Goal: Task Accomplishment & Management: Use online tool/utility

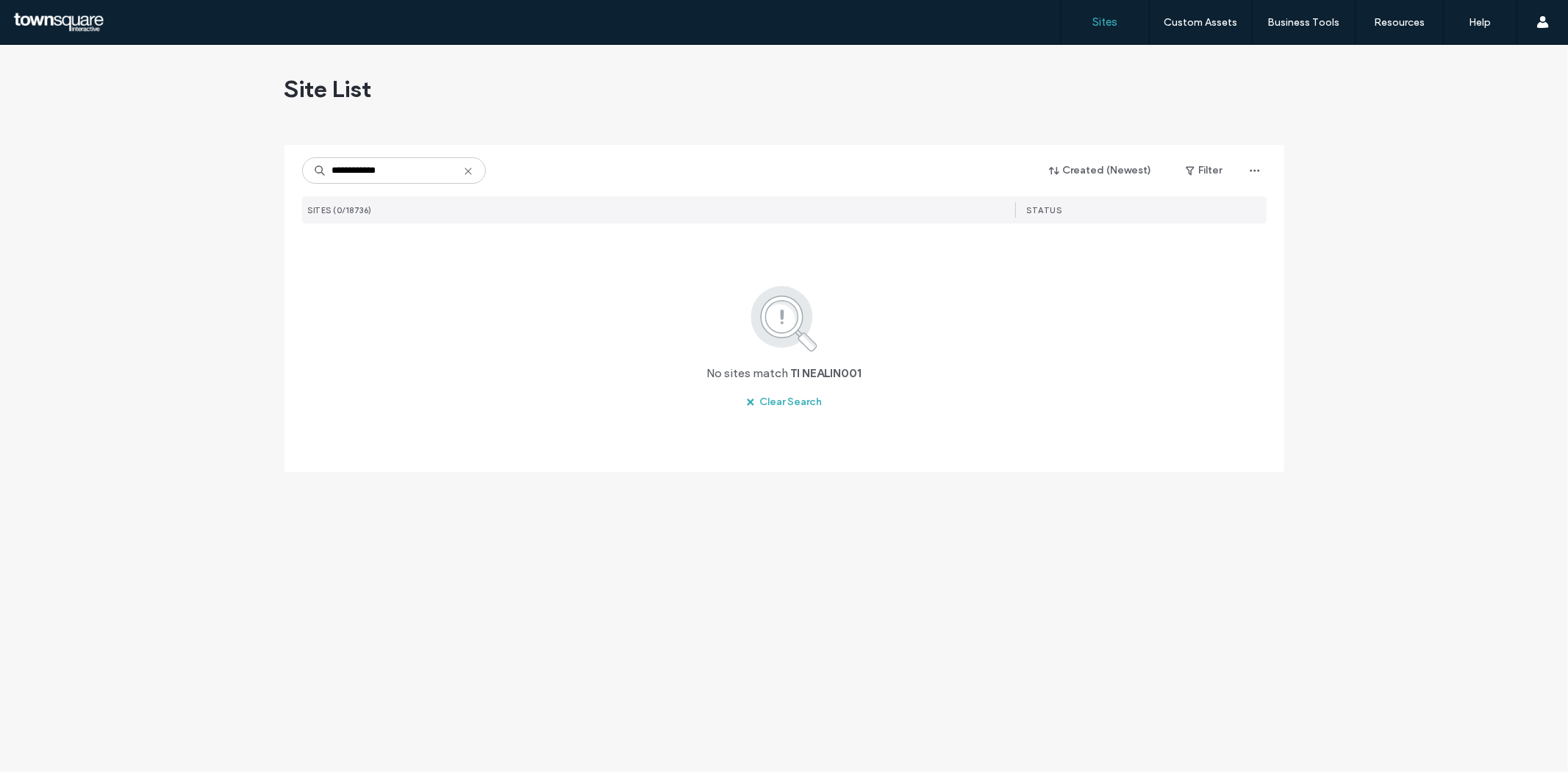
click at [466, 169] on icon at bounding box center [468, 172] width 12 height 12
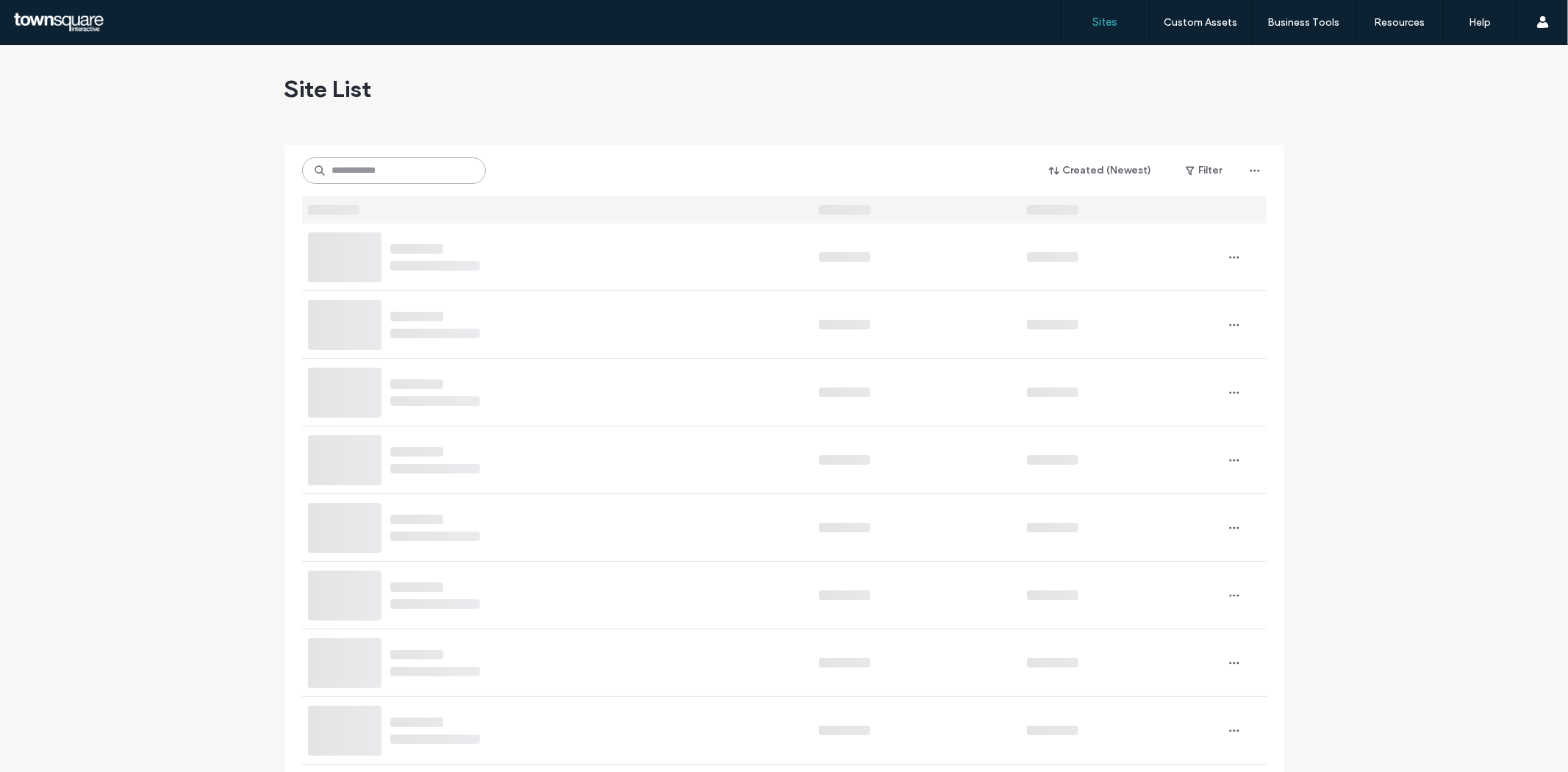
paste input "**********"
type input "**********"
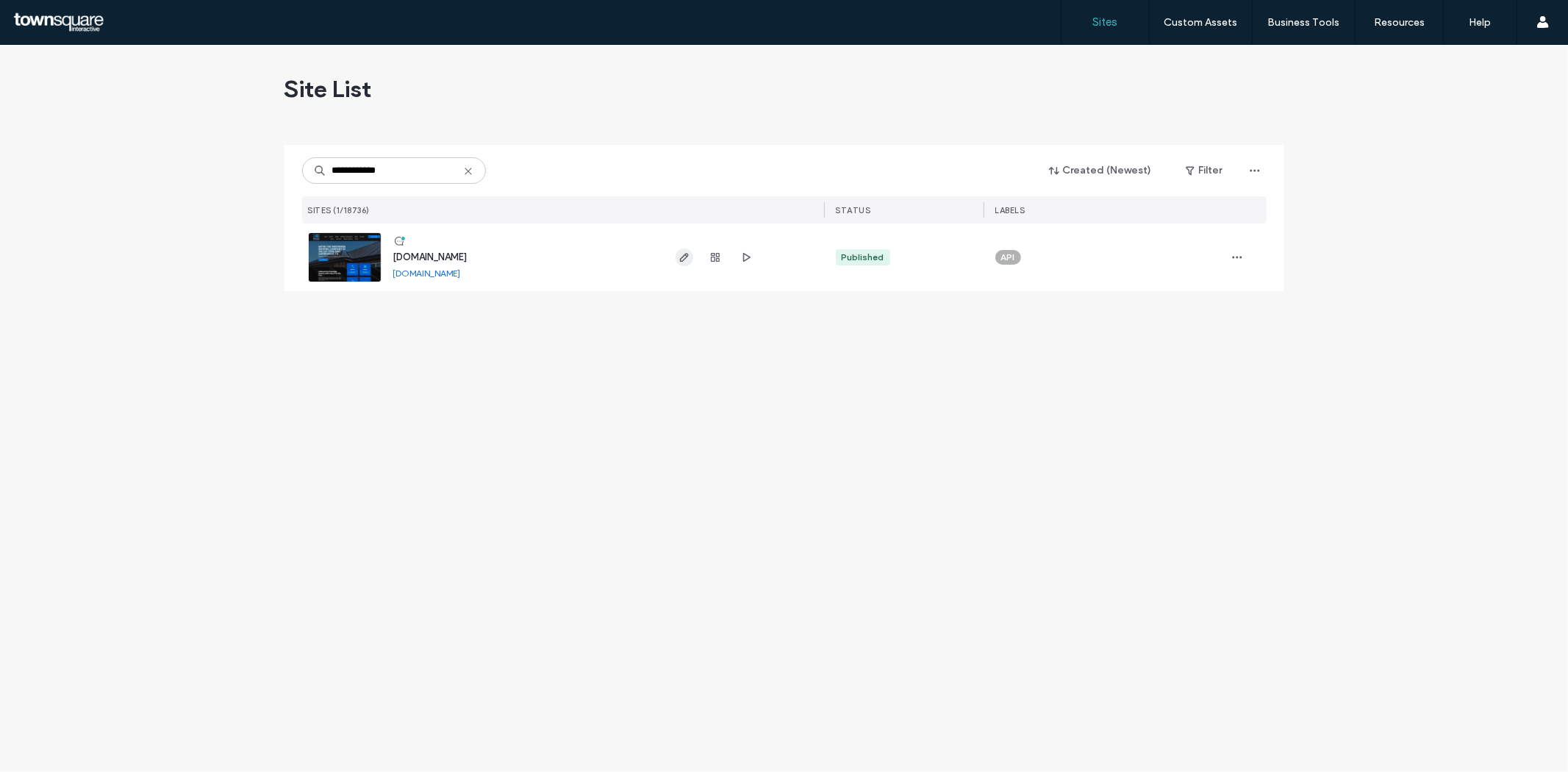
click at [684, 254] on icon "button" at bounding box center [685, 257] width 12 height 12
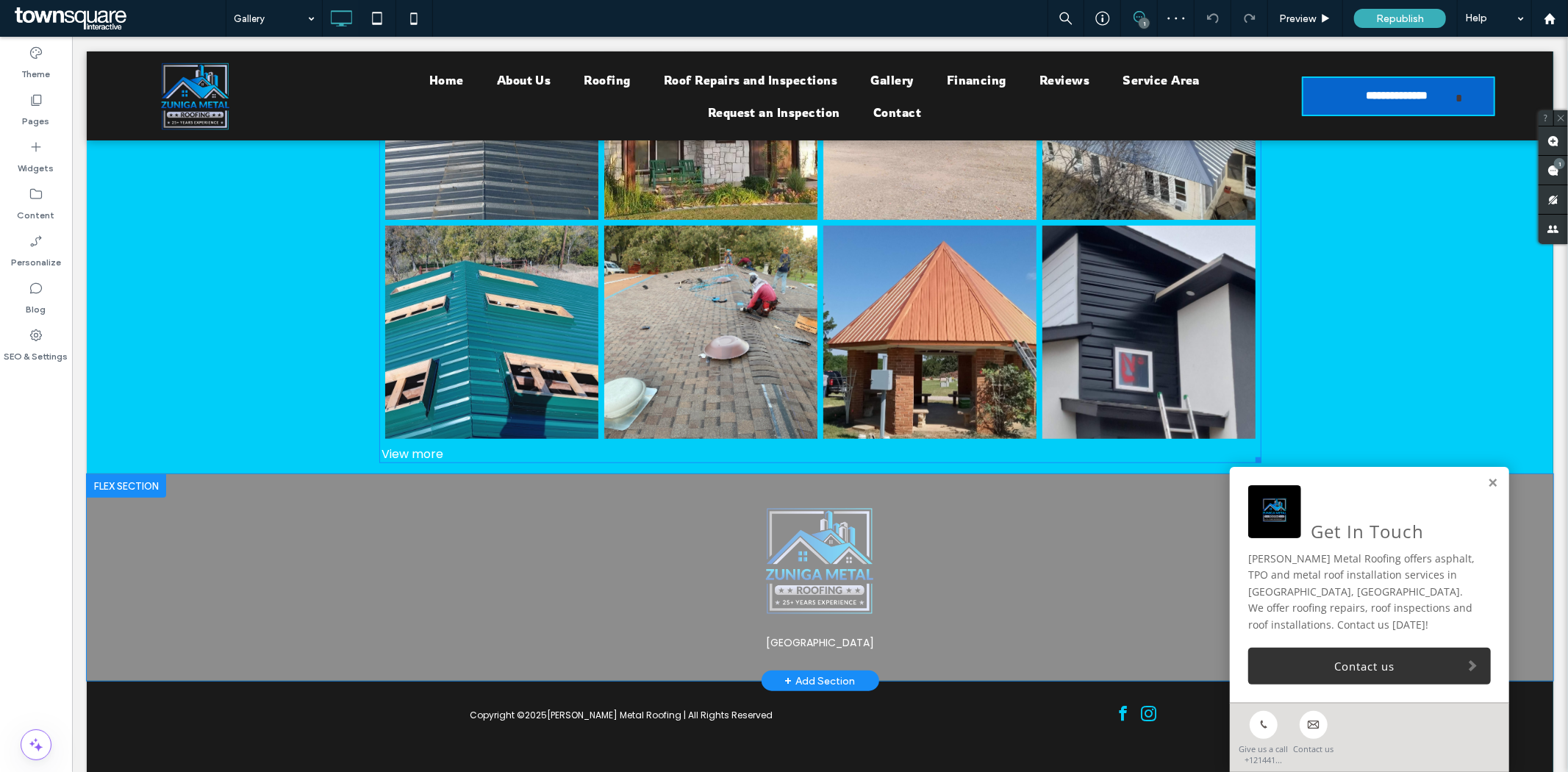
scroll to position [921, 0]
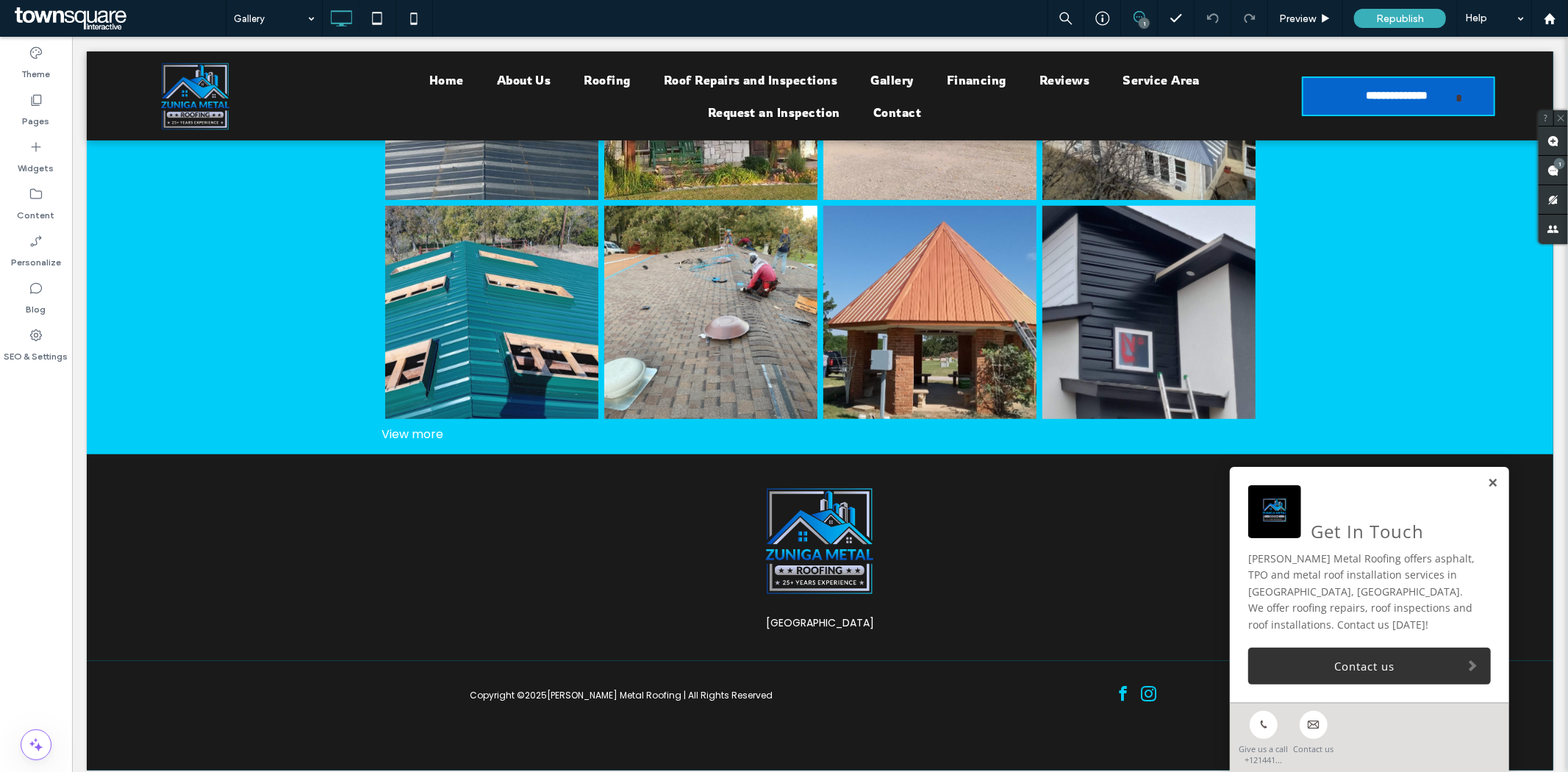
click at [1486, 489] on link at bounding box center [1491, 482] width 11 height 12
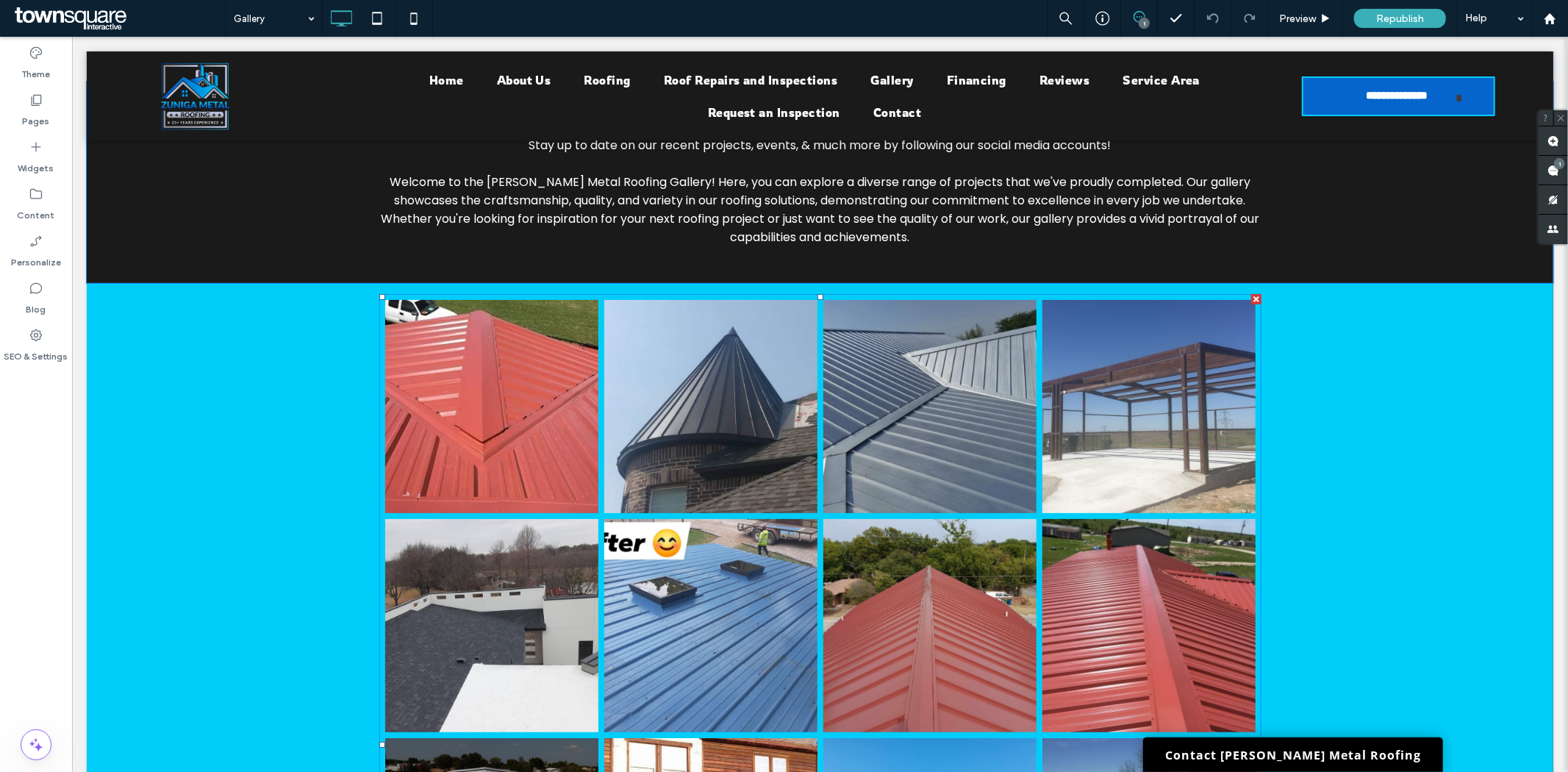
scroll to position [0, 0]
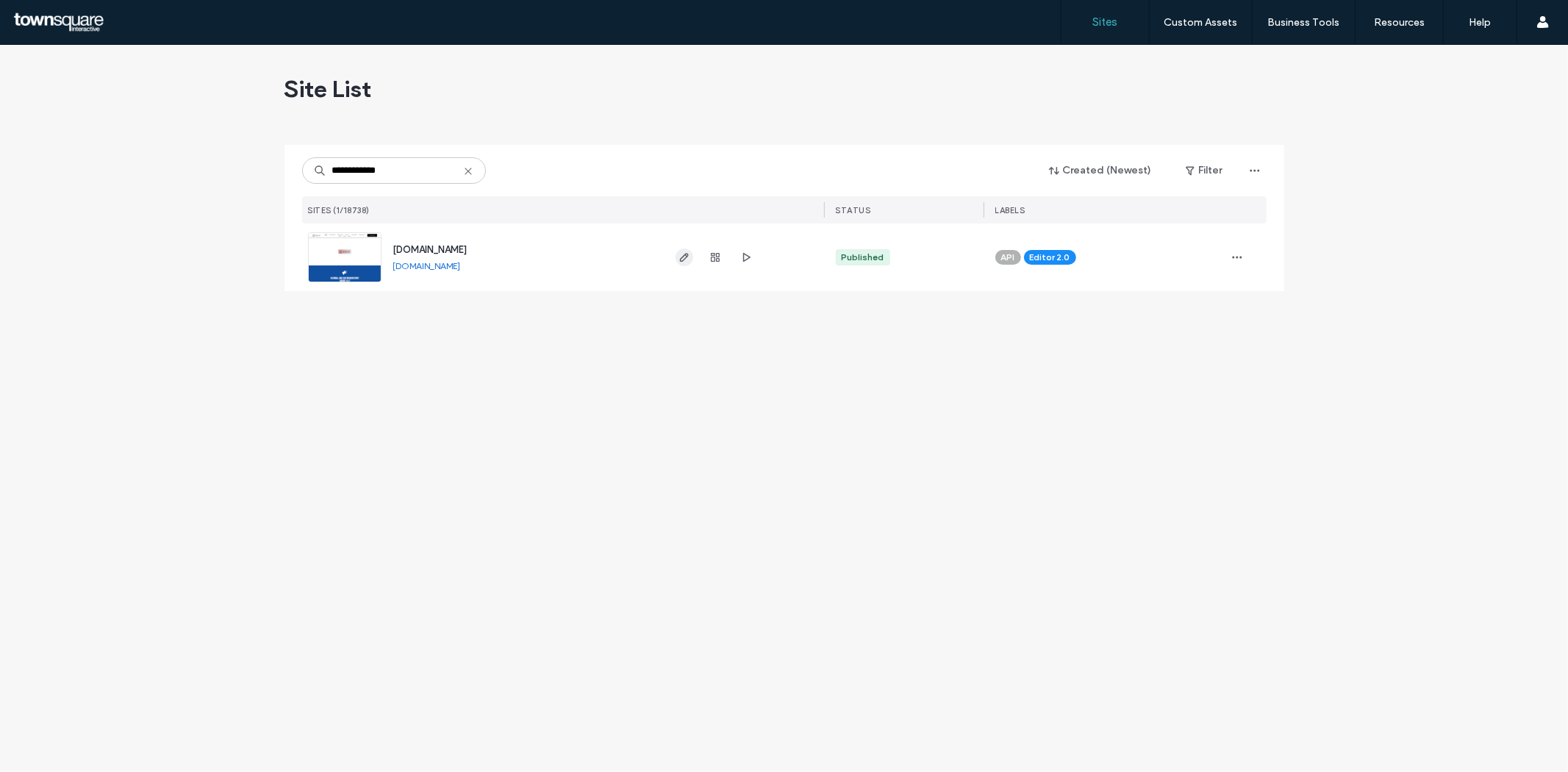
click at [682, 259] on icon "button" at bounding box center [685, 257] width 12 height 12
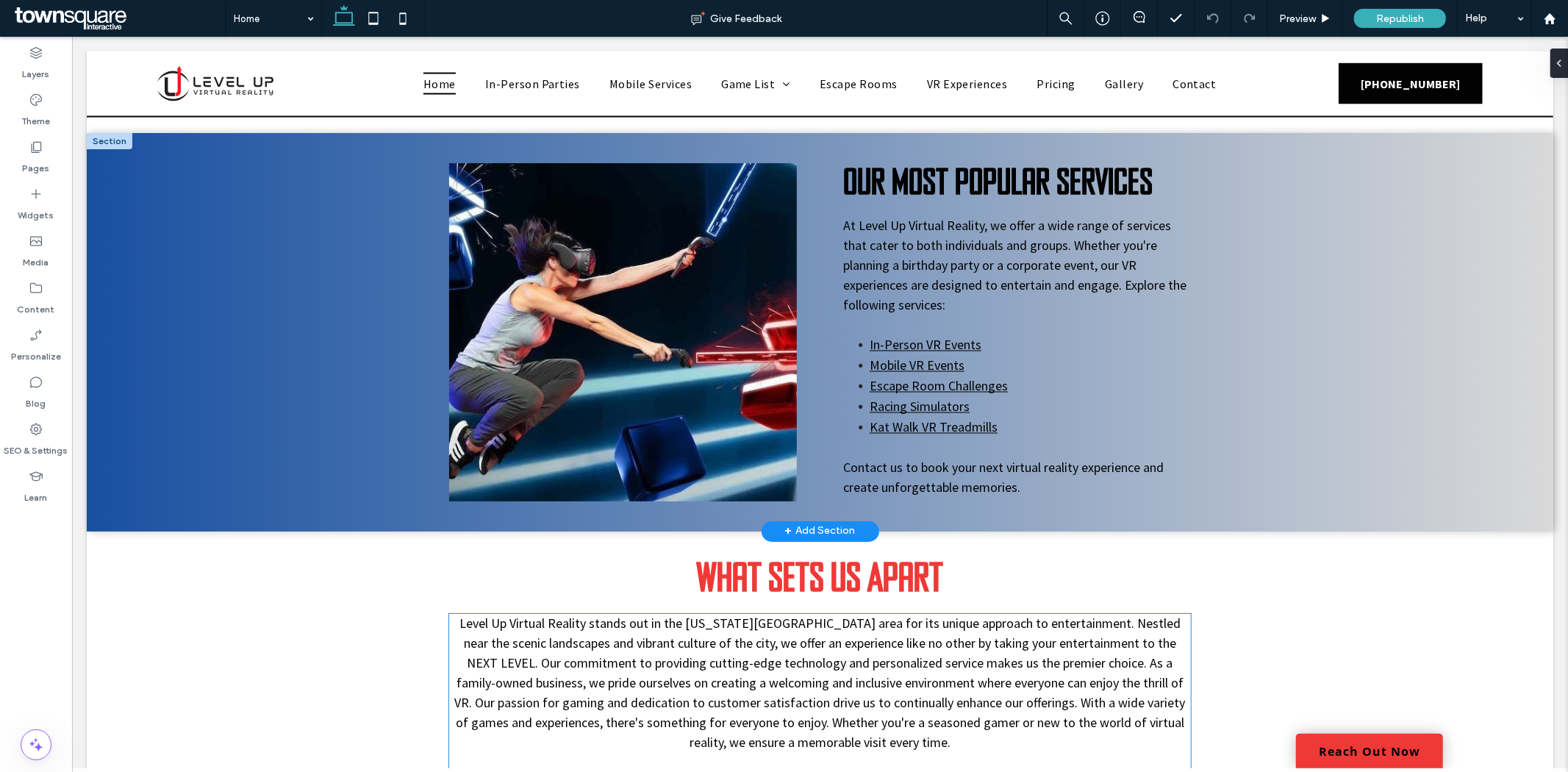
scroll to position [2213, 0]
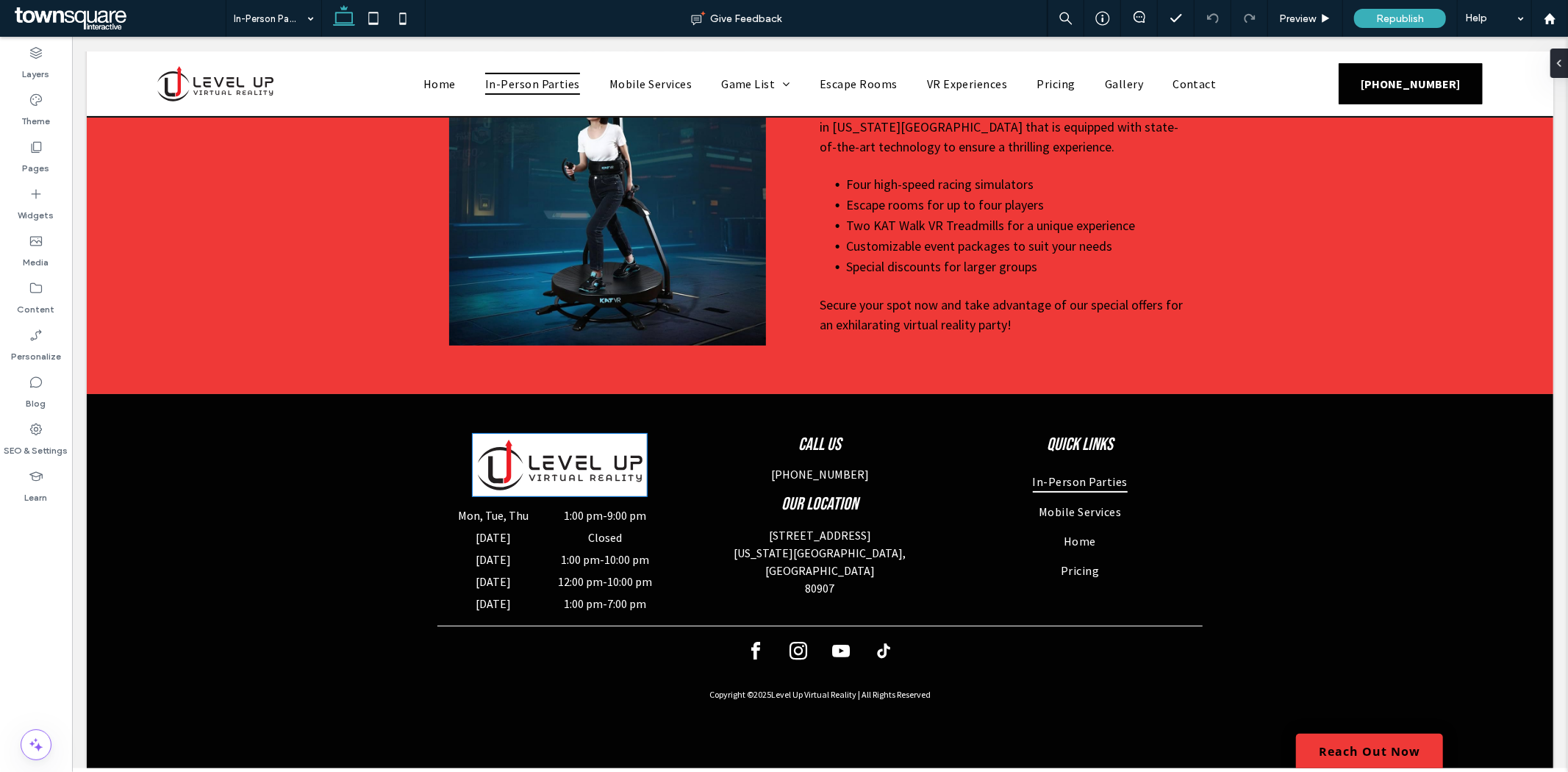
scroll to position [503, 0]
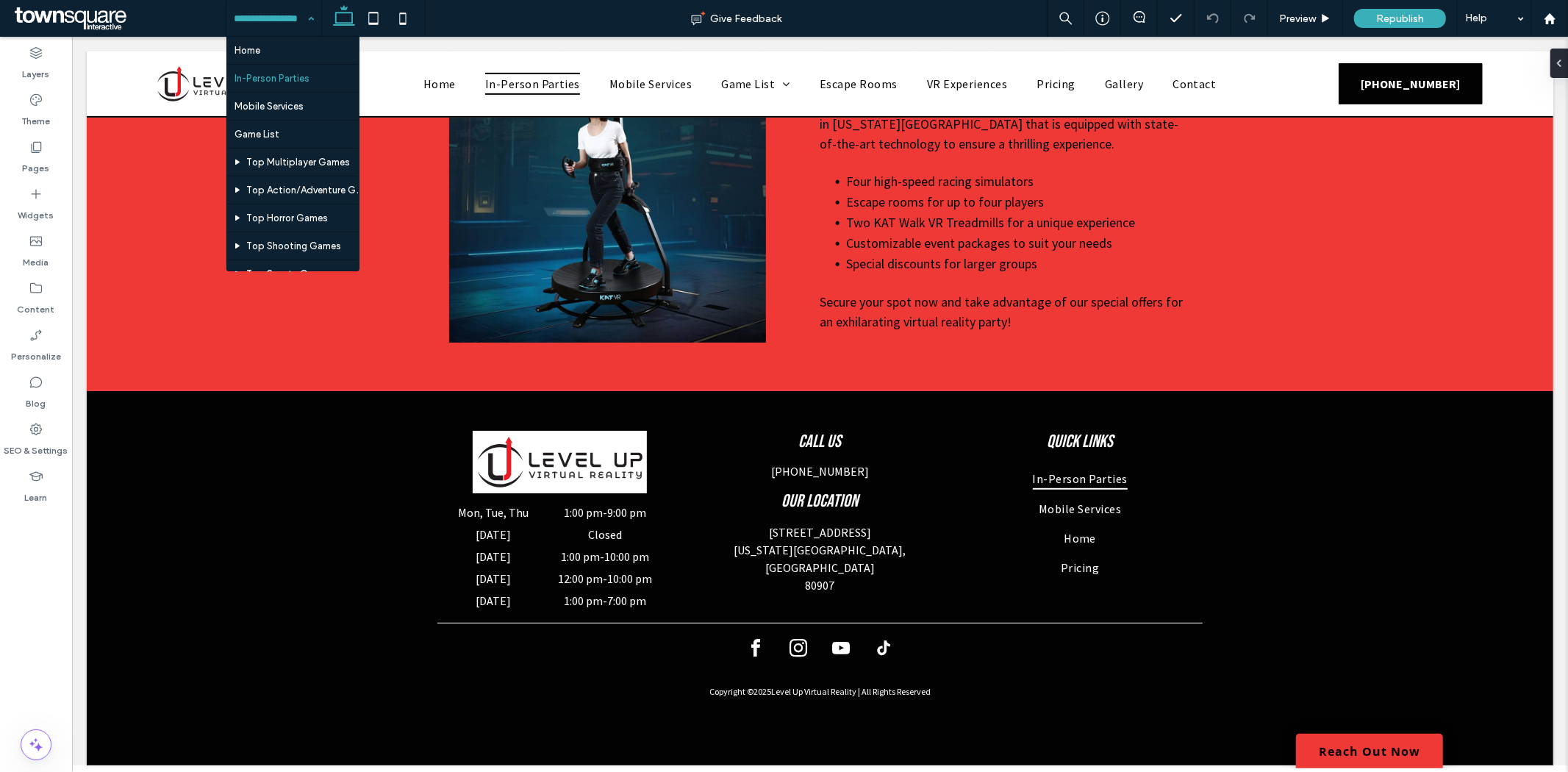
click at [287, 18] on input at bounding box center [270, 18] width 72 height 37
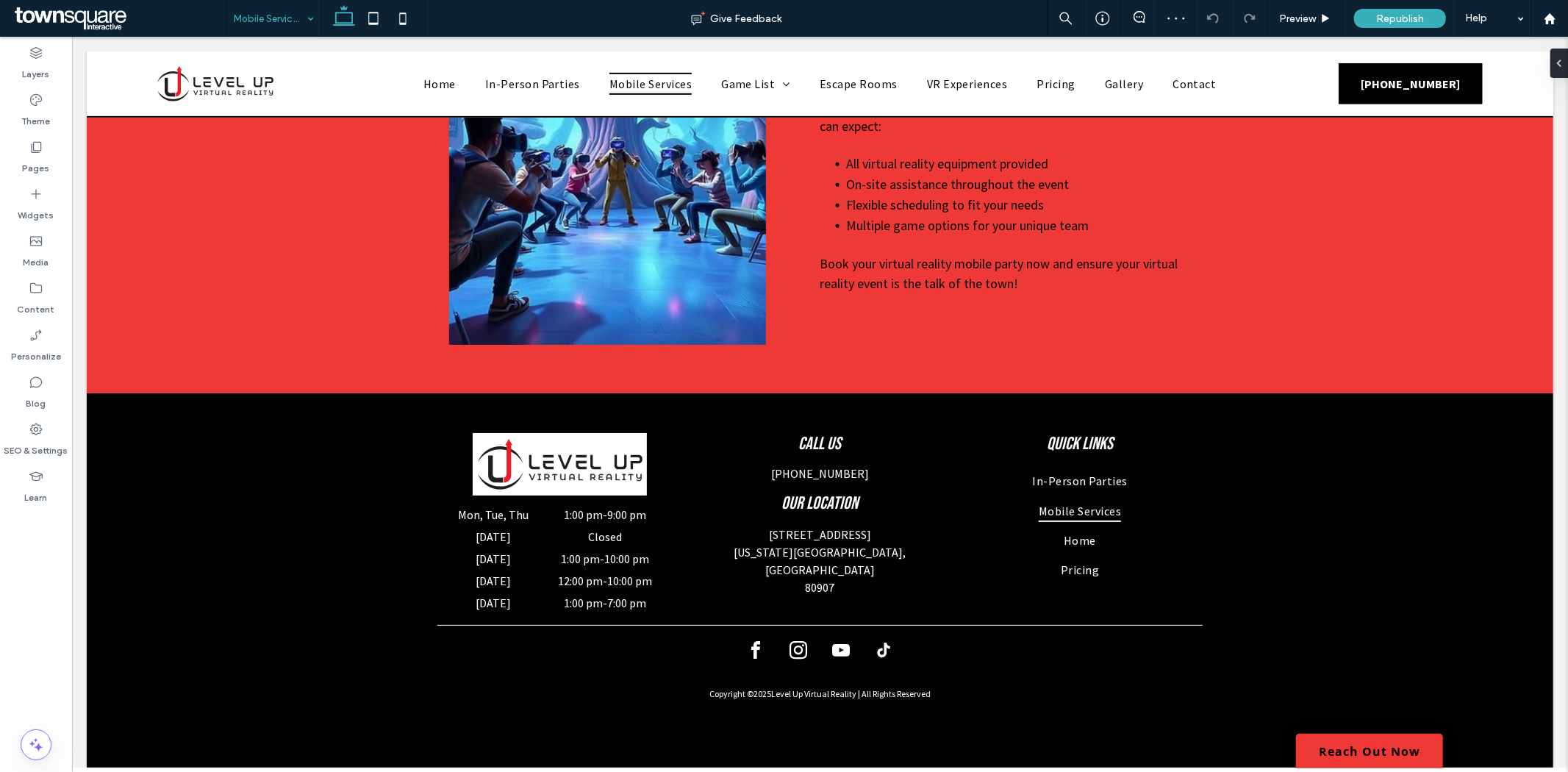
scroll to position [672, 0]
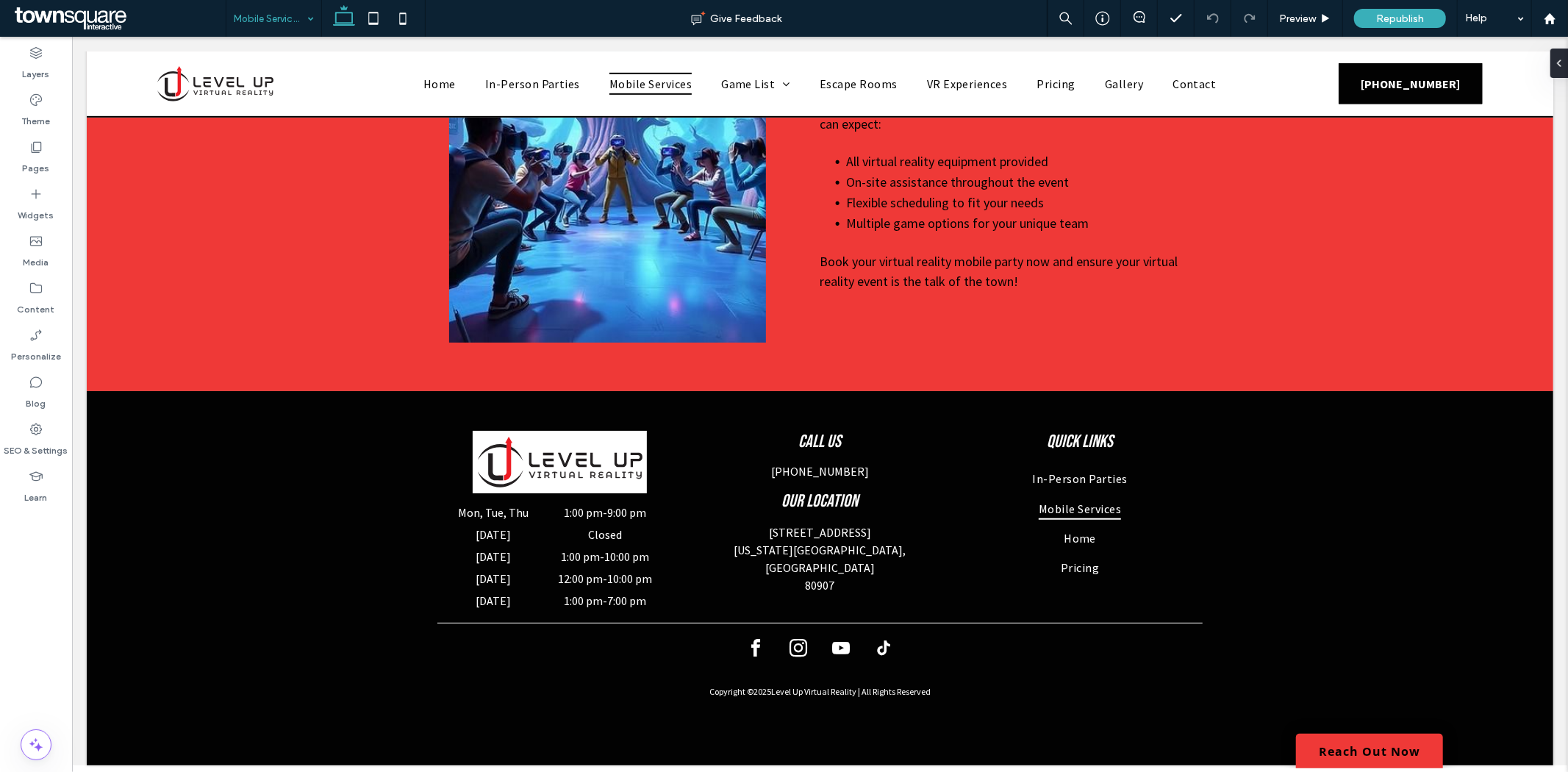
click at [296, 22] on input at bounding box center [270, 18] width 72 height 37
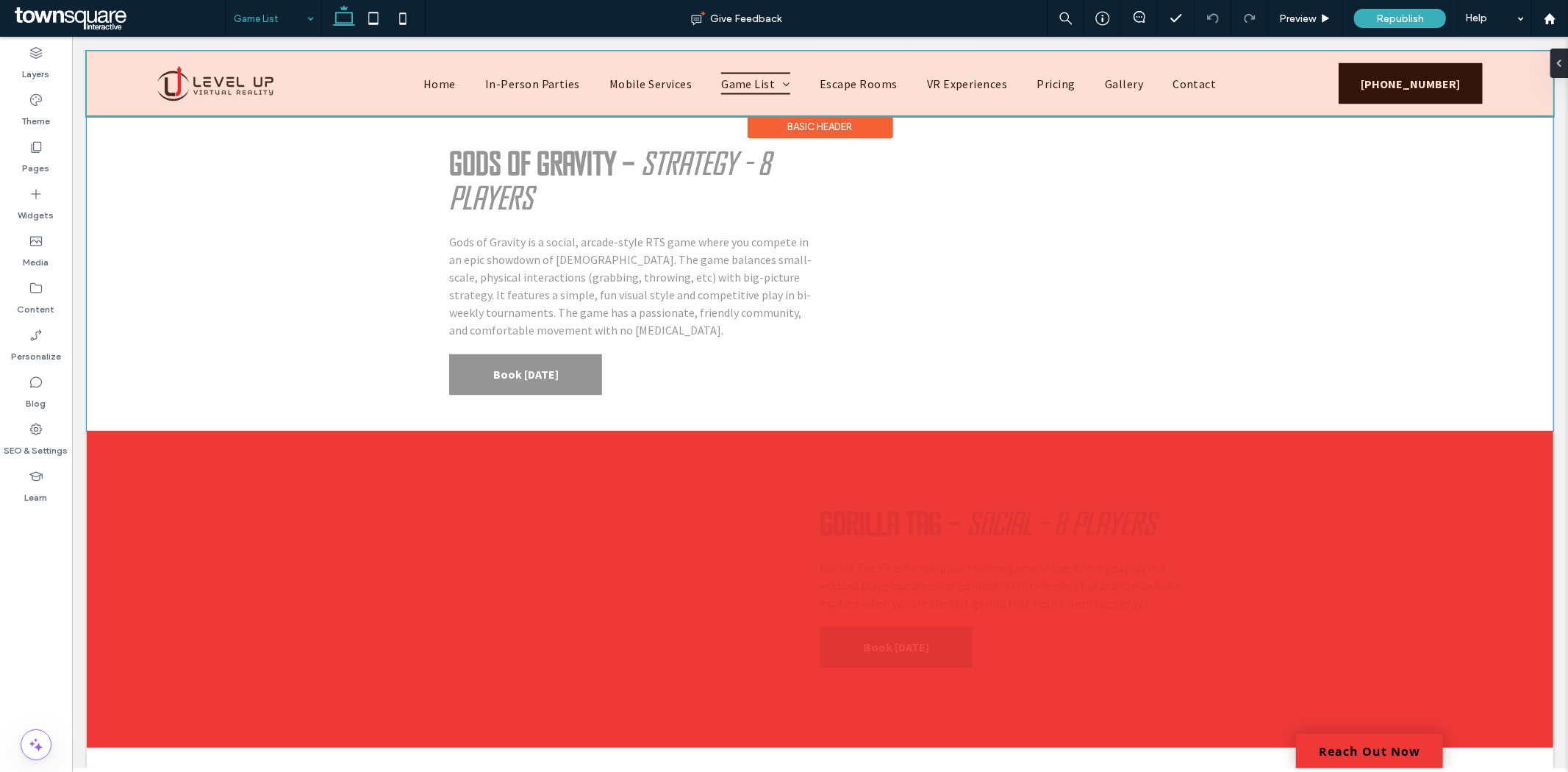
scroll to position [7024, 0]
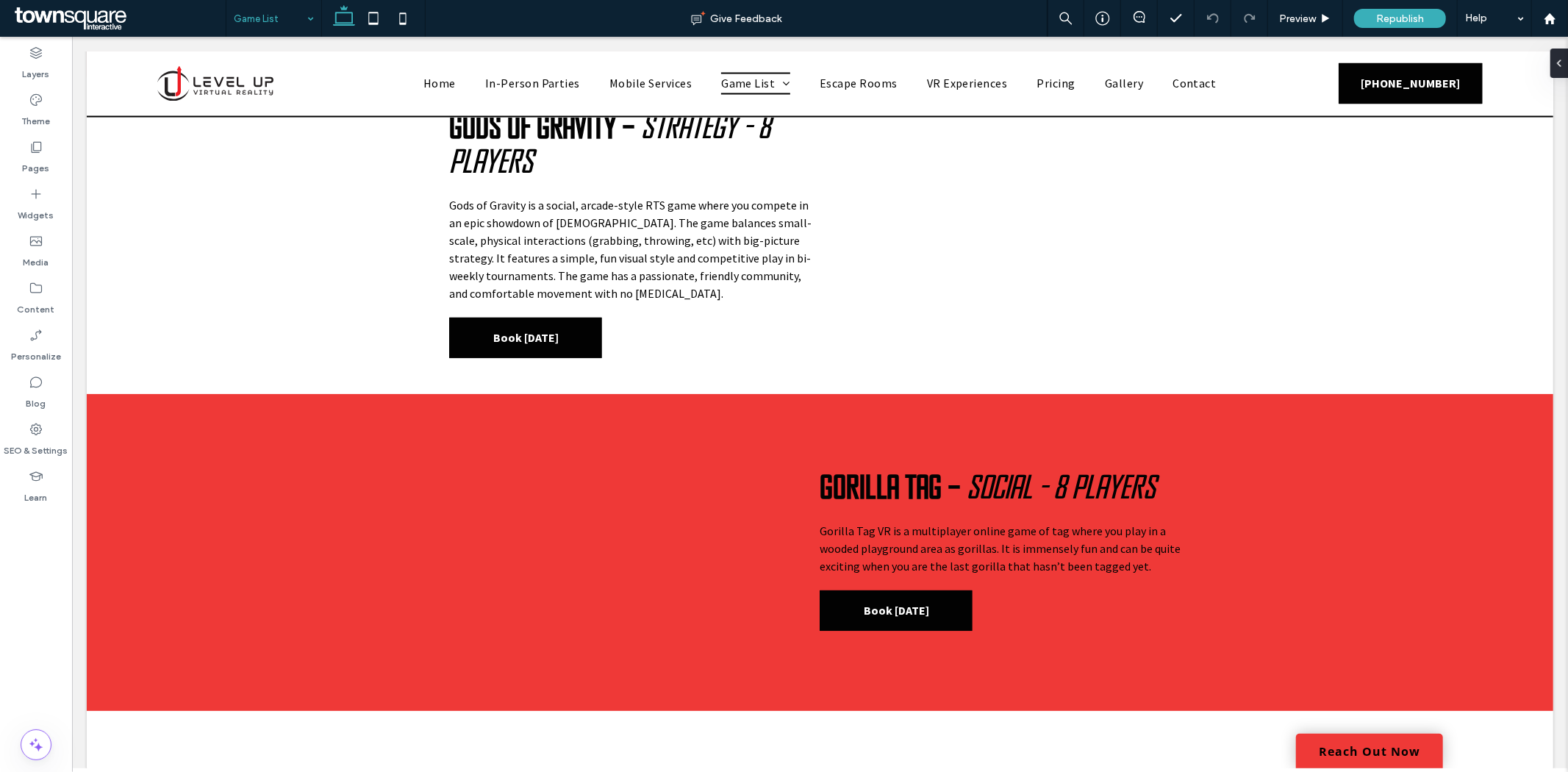
click at [271, 21] on input at bounding box center [270, 18] width 72 height 37
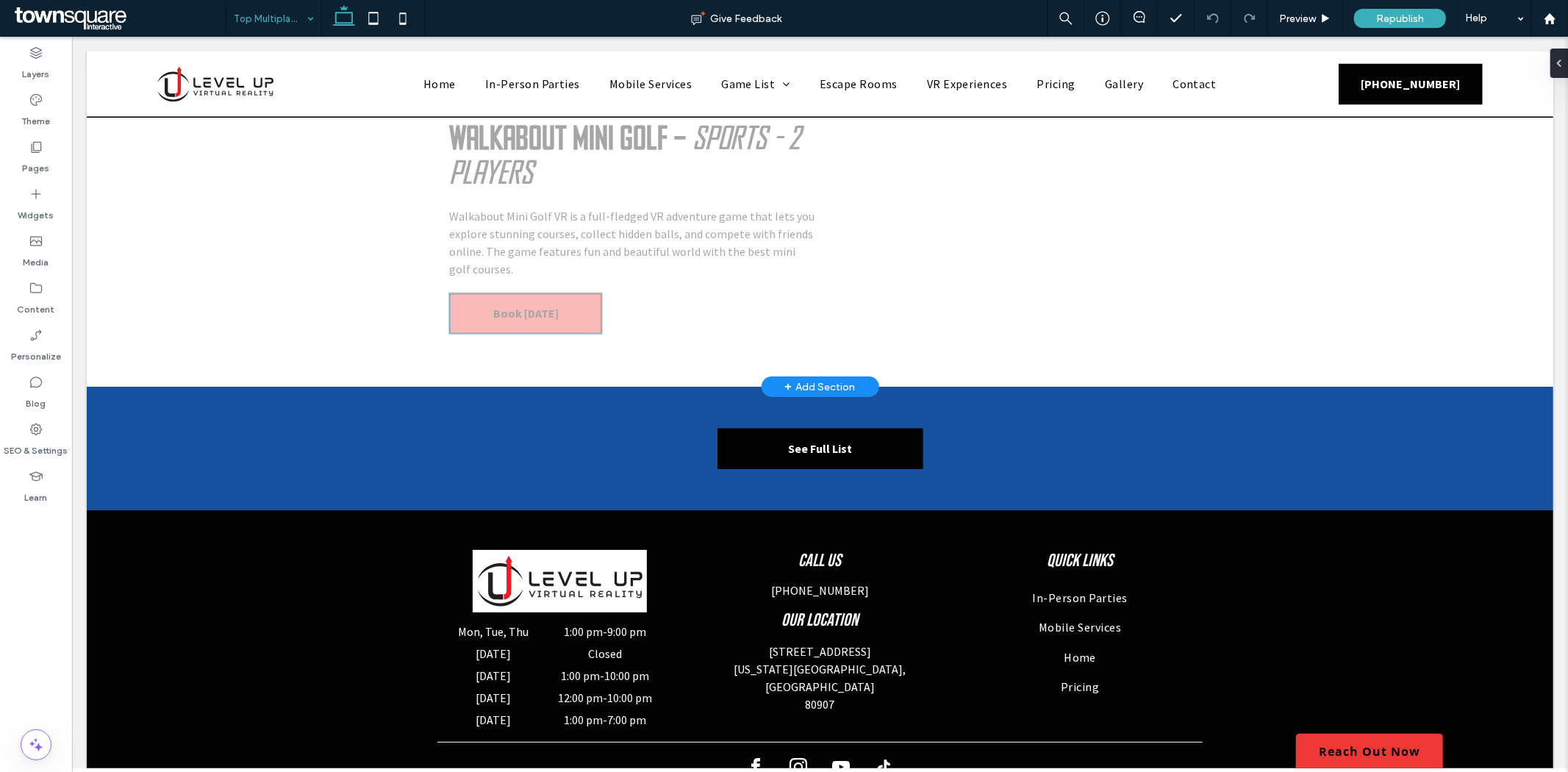
scroll to position [2699, 0]
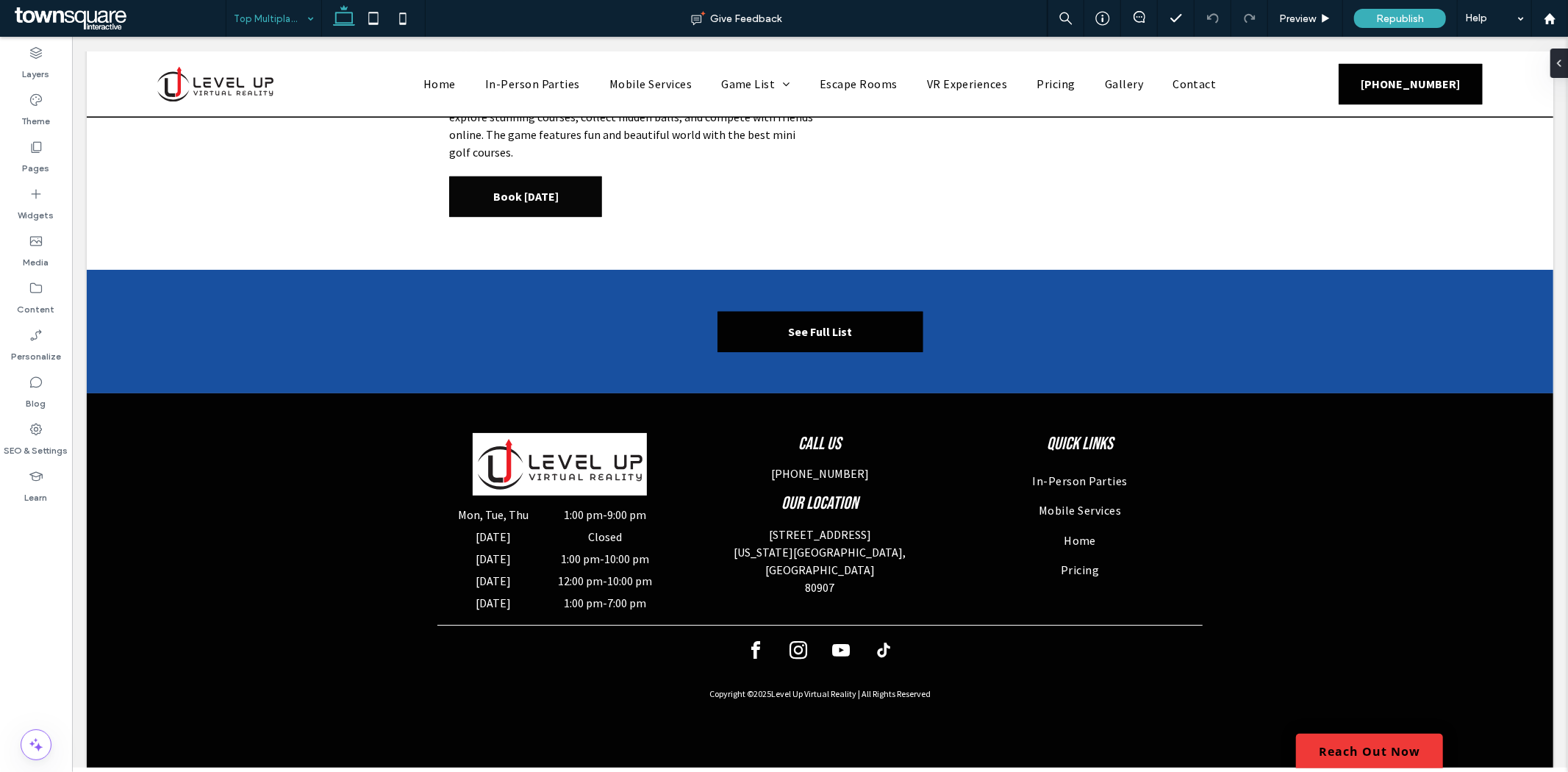
click at [296, 25] on input at bounding box center [270, 18] width 72 height 37
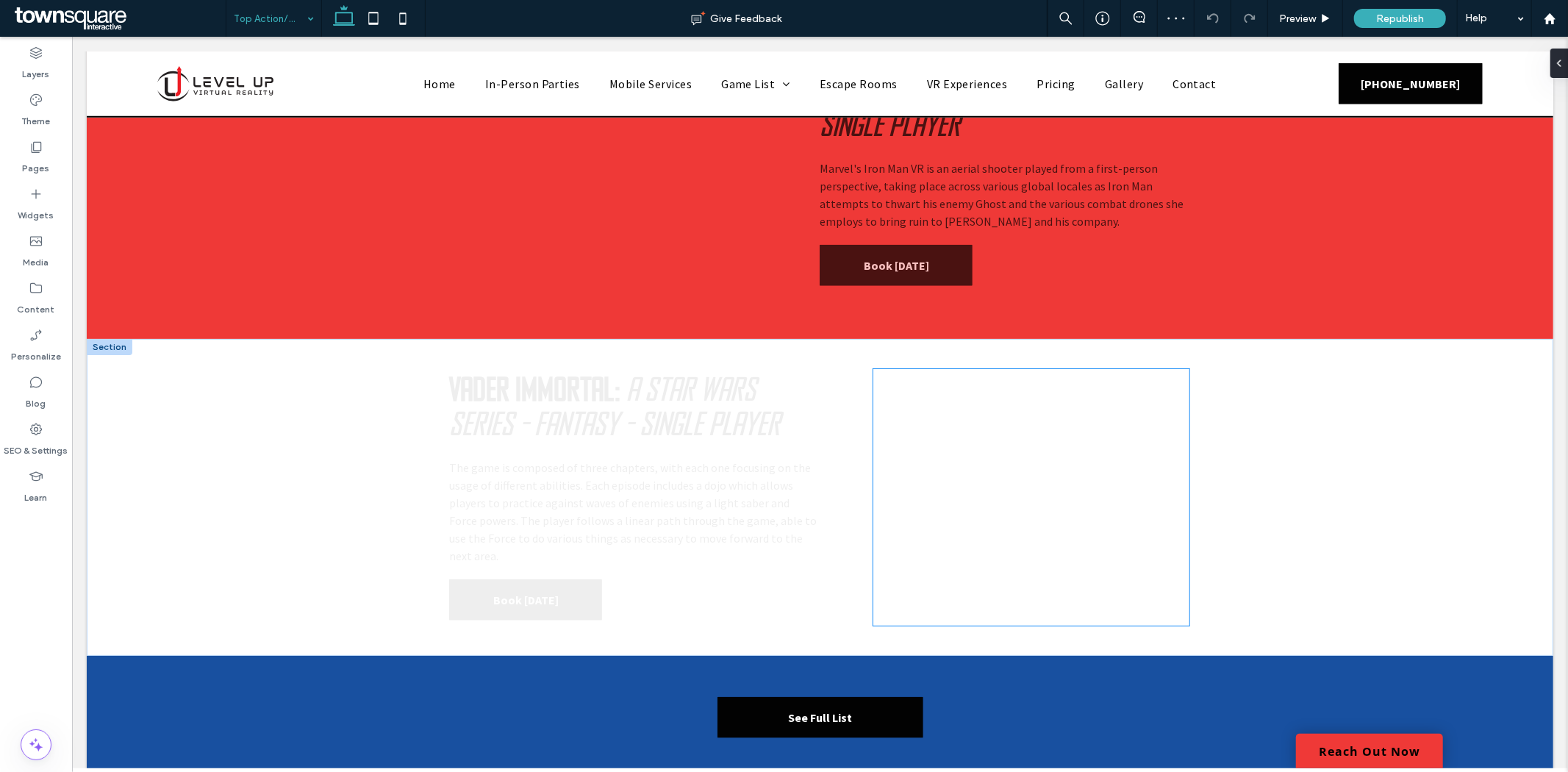
scroll to position [1306, 0]
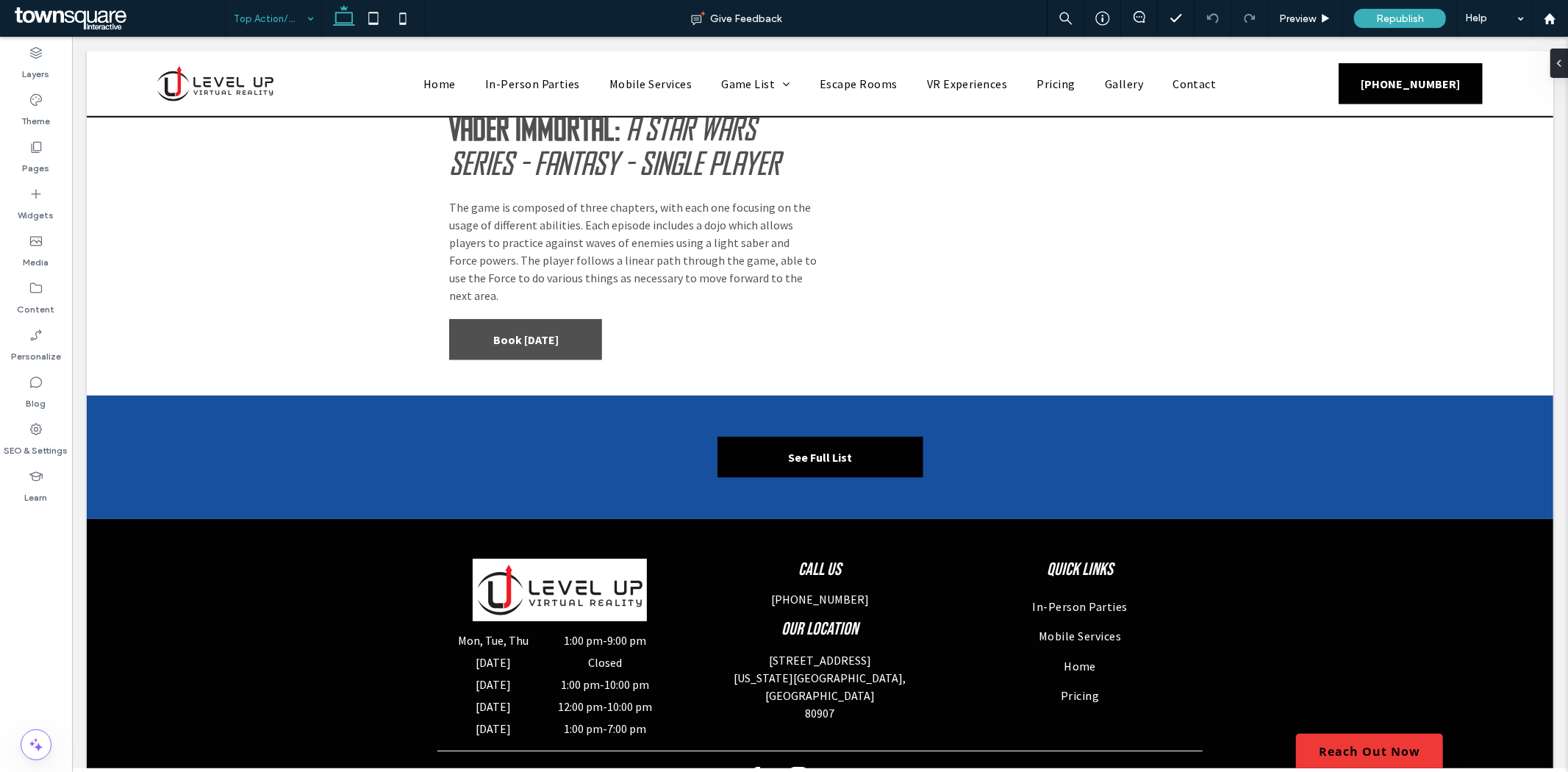
click at [295, 20] on input at bounding box center [270, 18] width 72 height 37
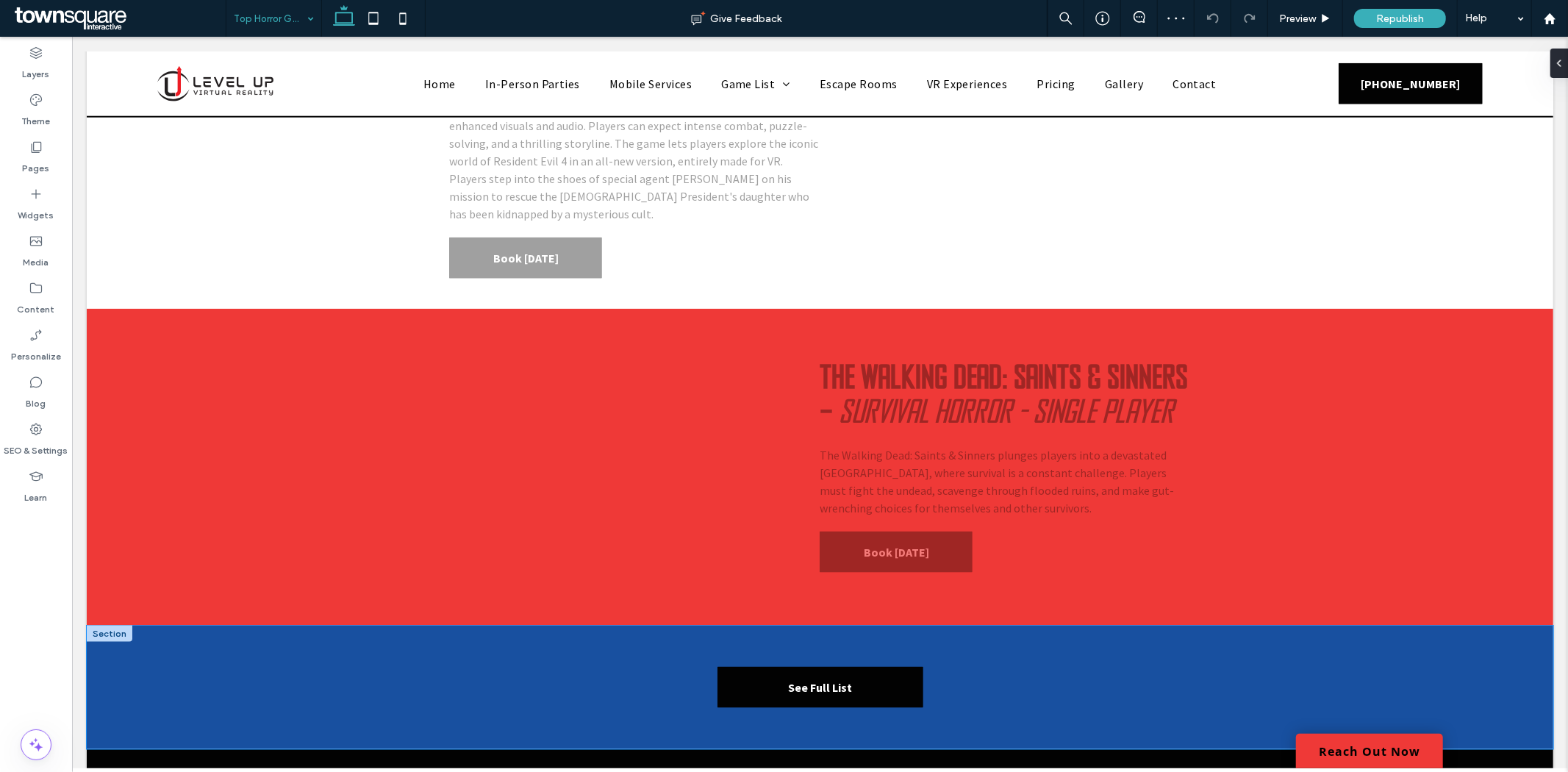
scroll to position [1755, 0]
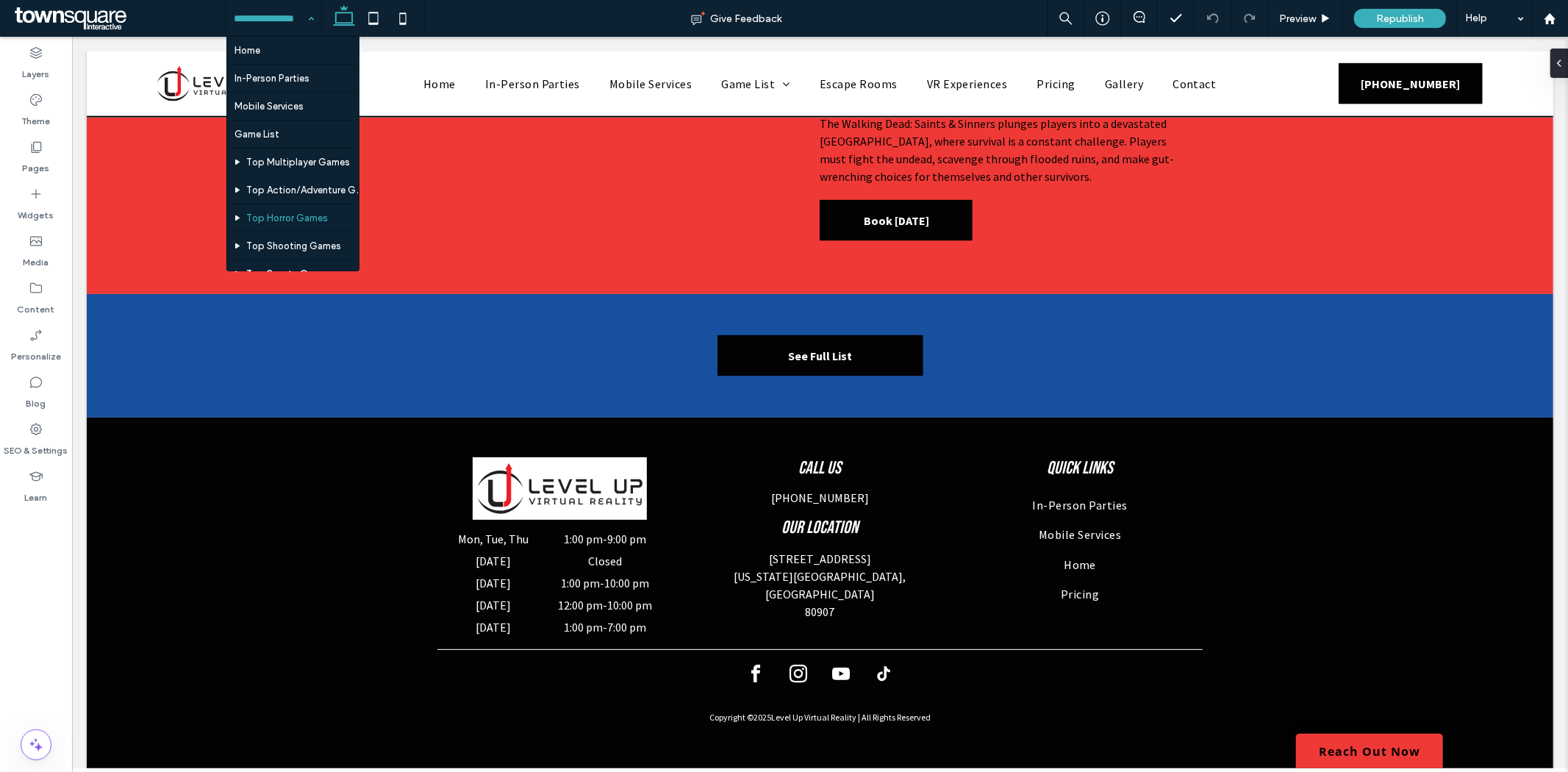
click at [299, 18] on input at bounding box center [270, 18] width 72 height 37
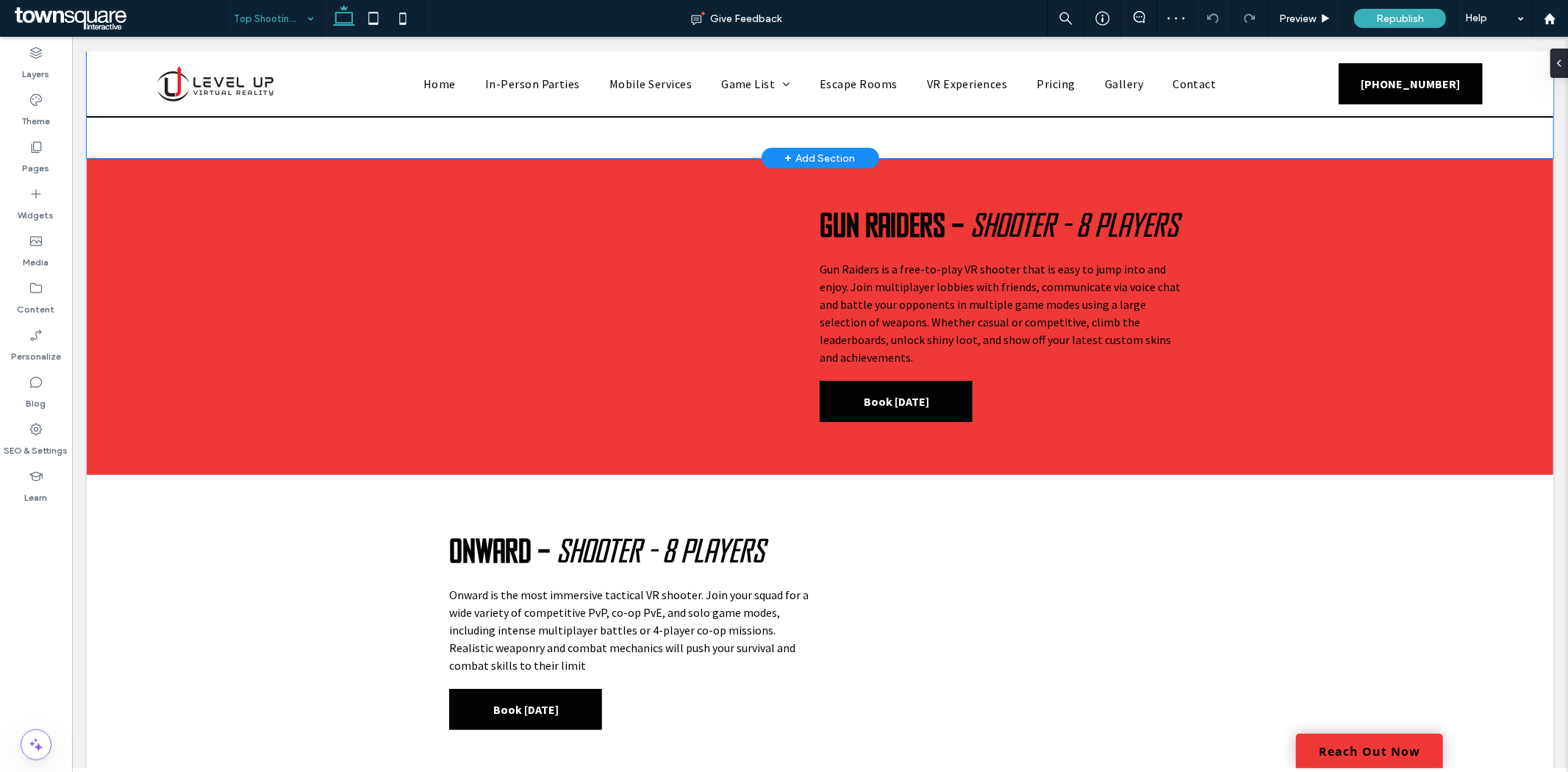
scroll to position [34, 0]
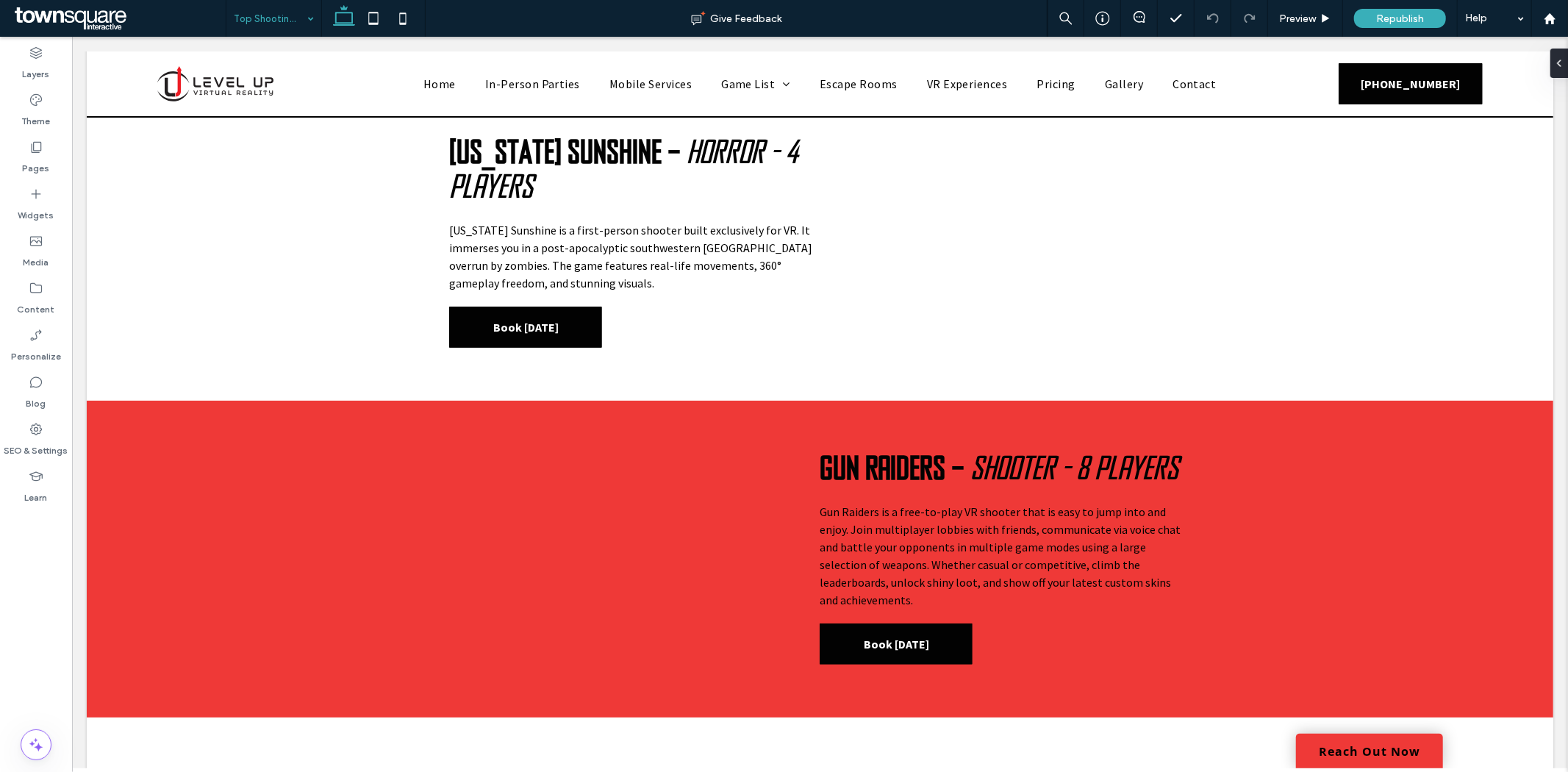
click at [291, 20] on input at bounding box center [270, 18] width 72 height 37
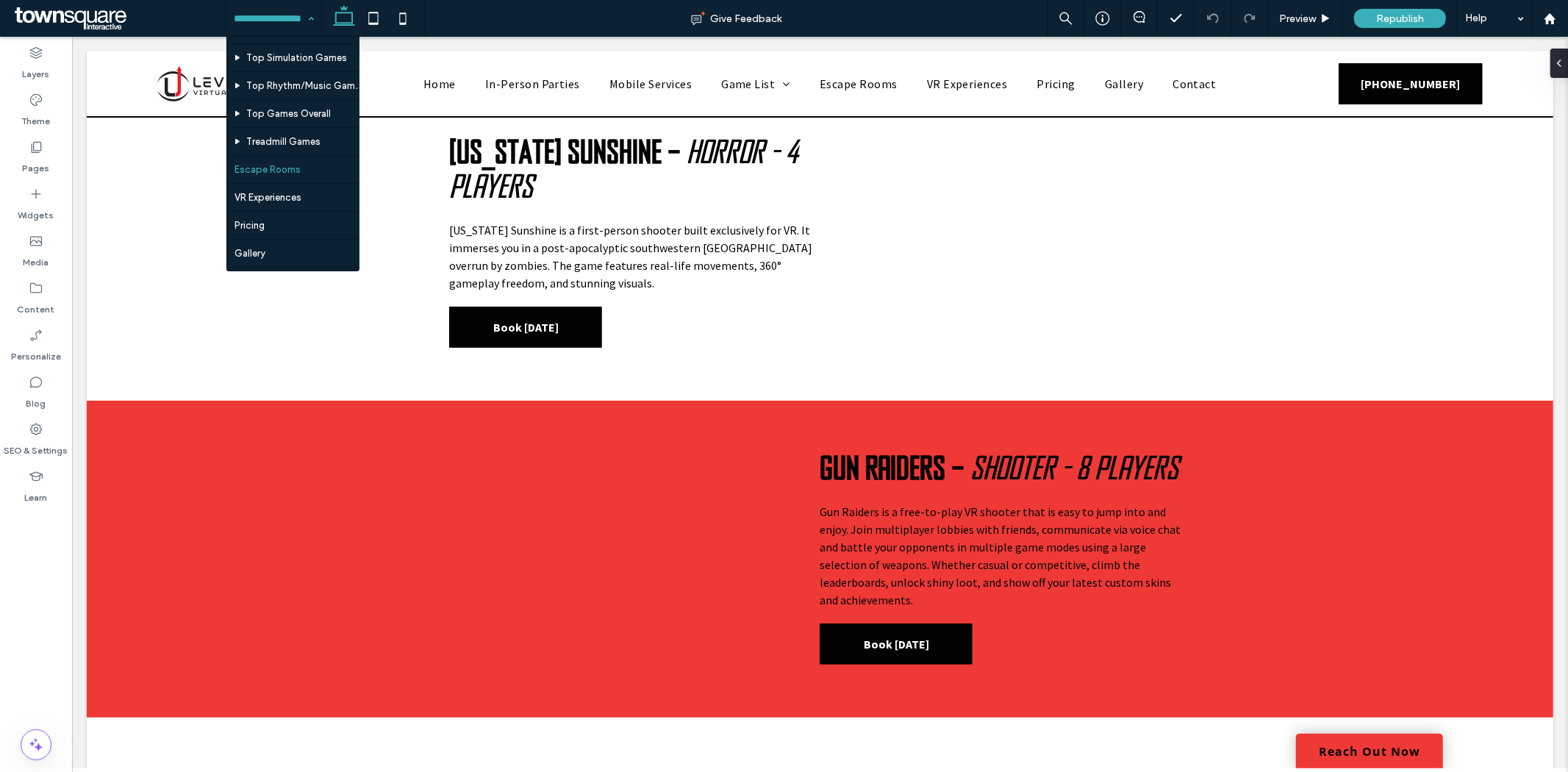
scroll to position [332, 0]
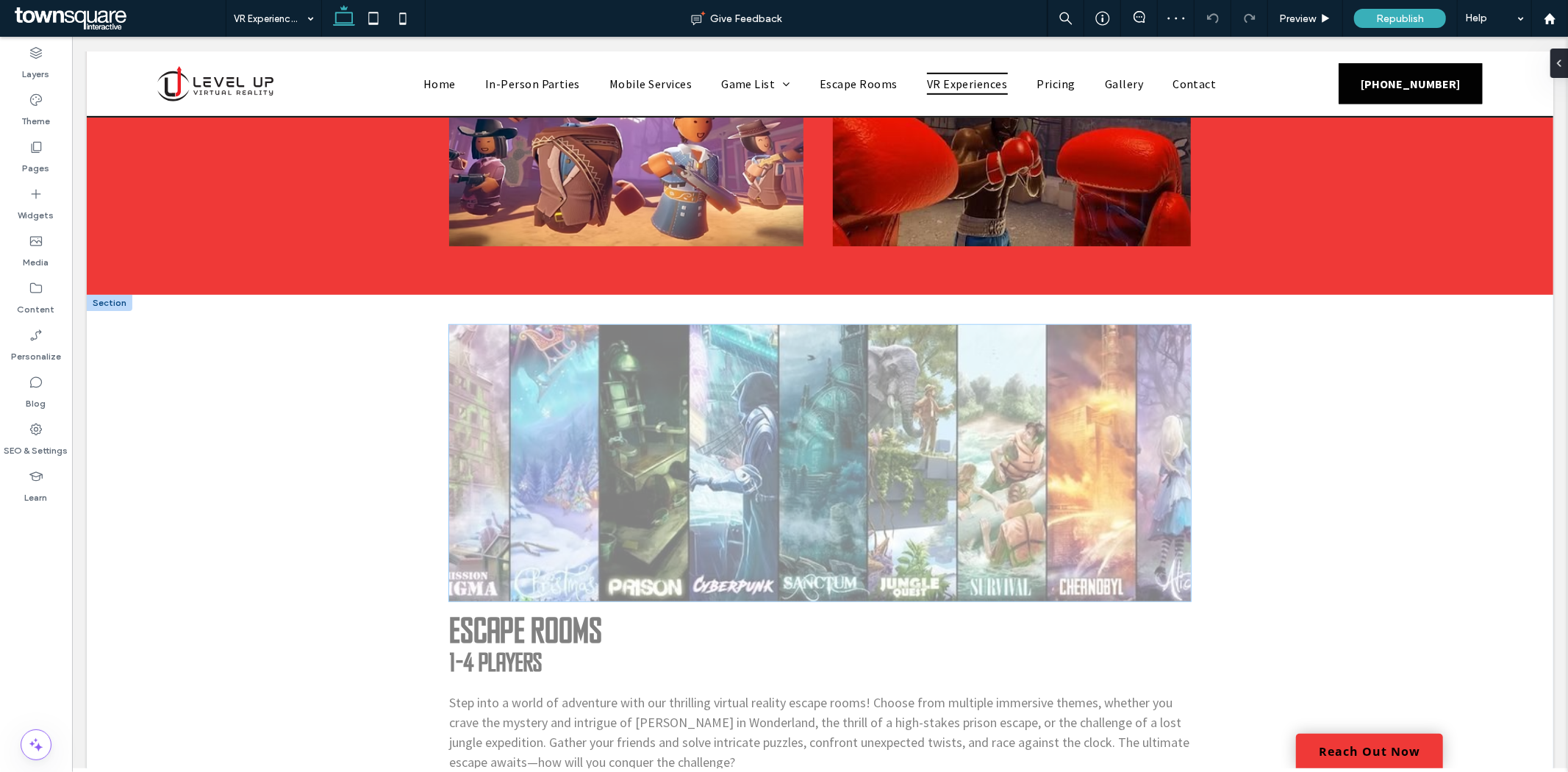
scroll to position [1143, 0]
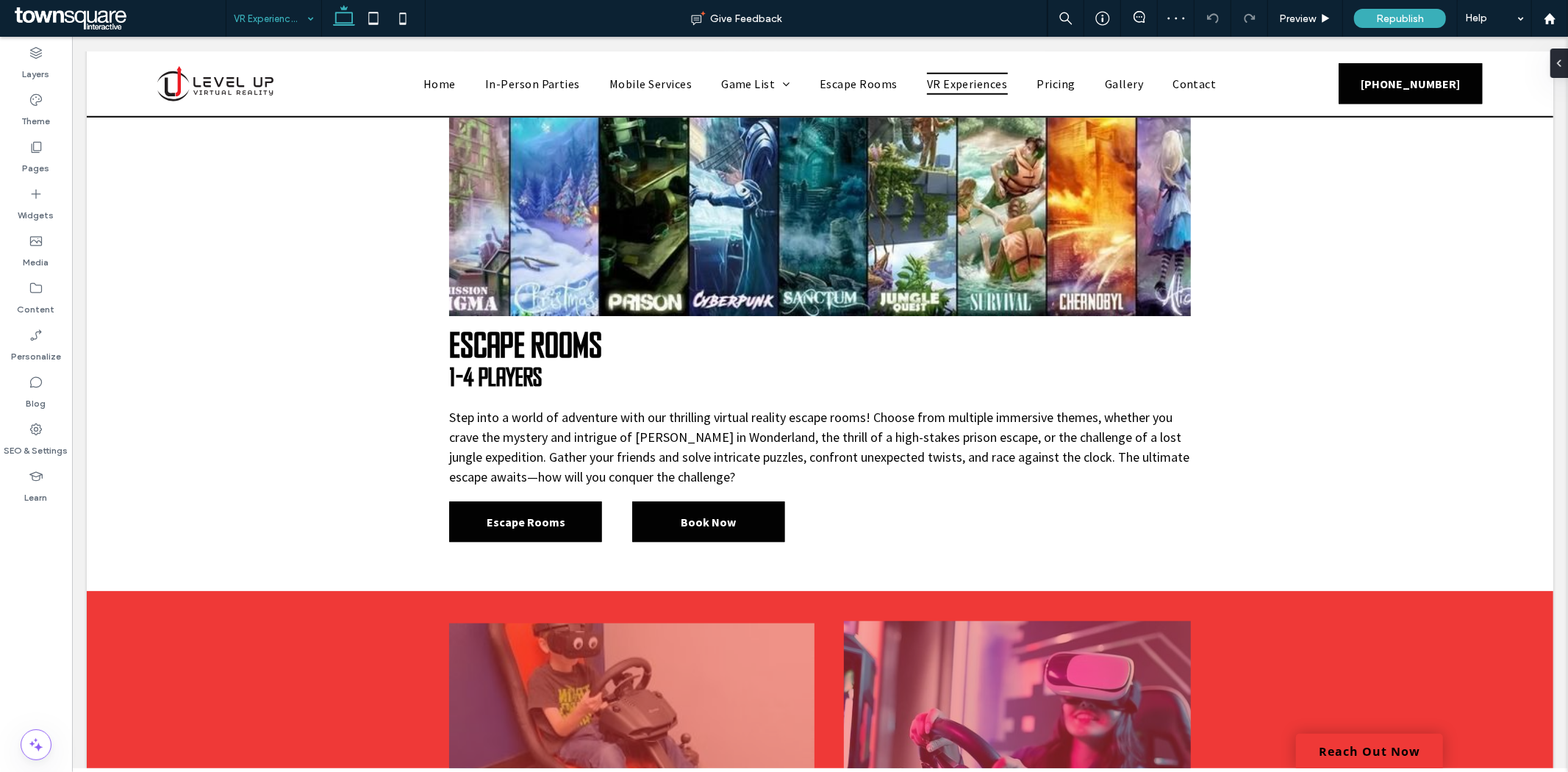
click at [290, 16] on input at bounding box center [270, 18] width 72 height 37
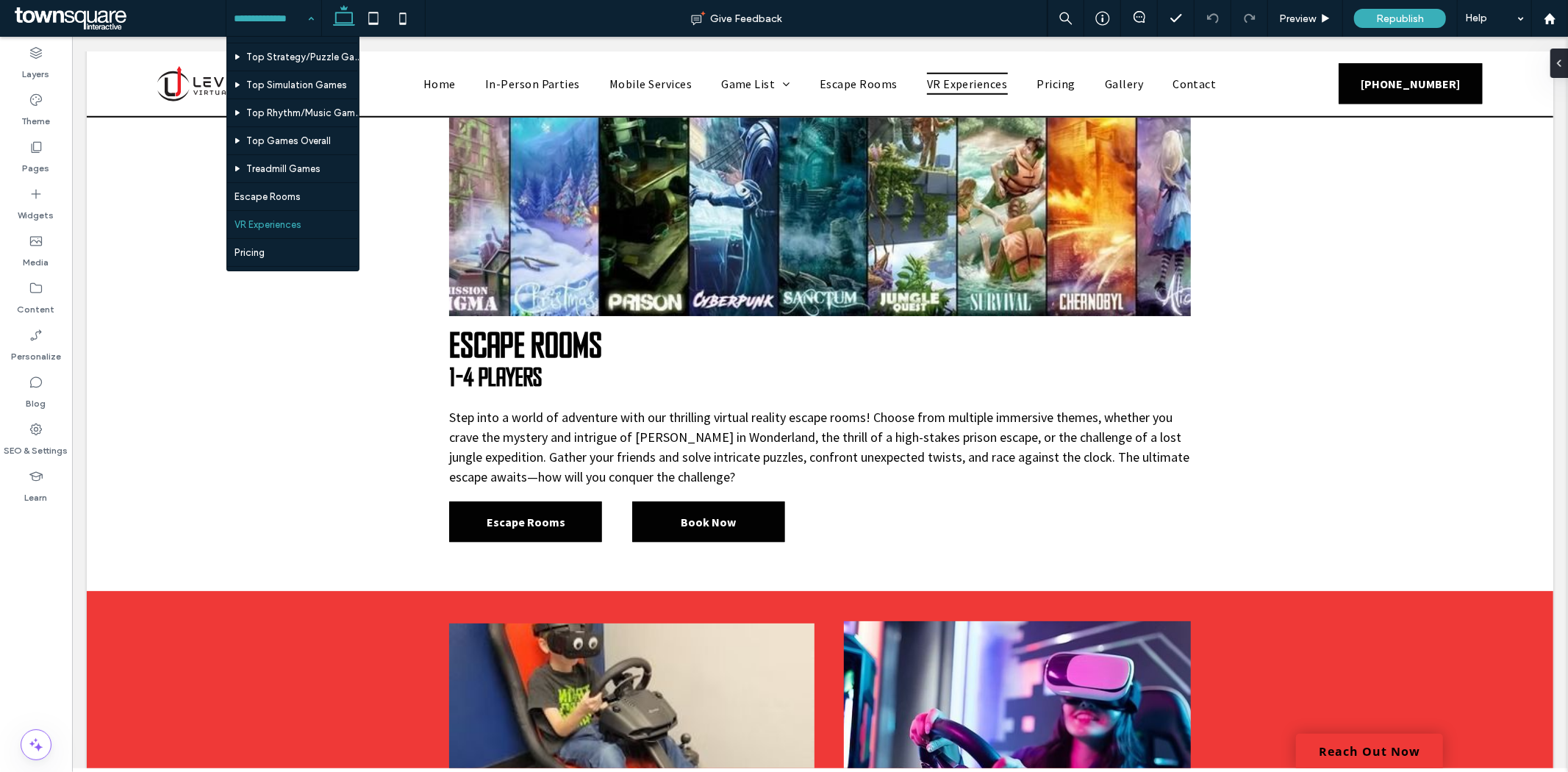
scroll to position [326, 0]
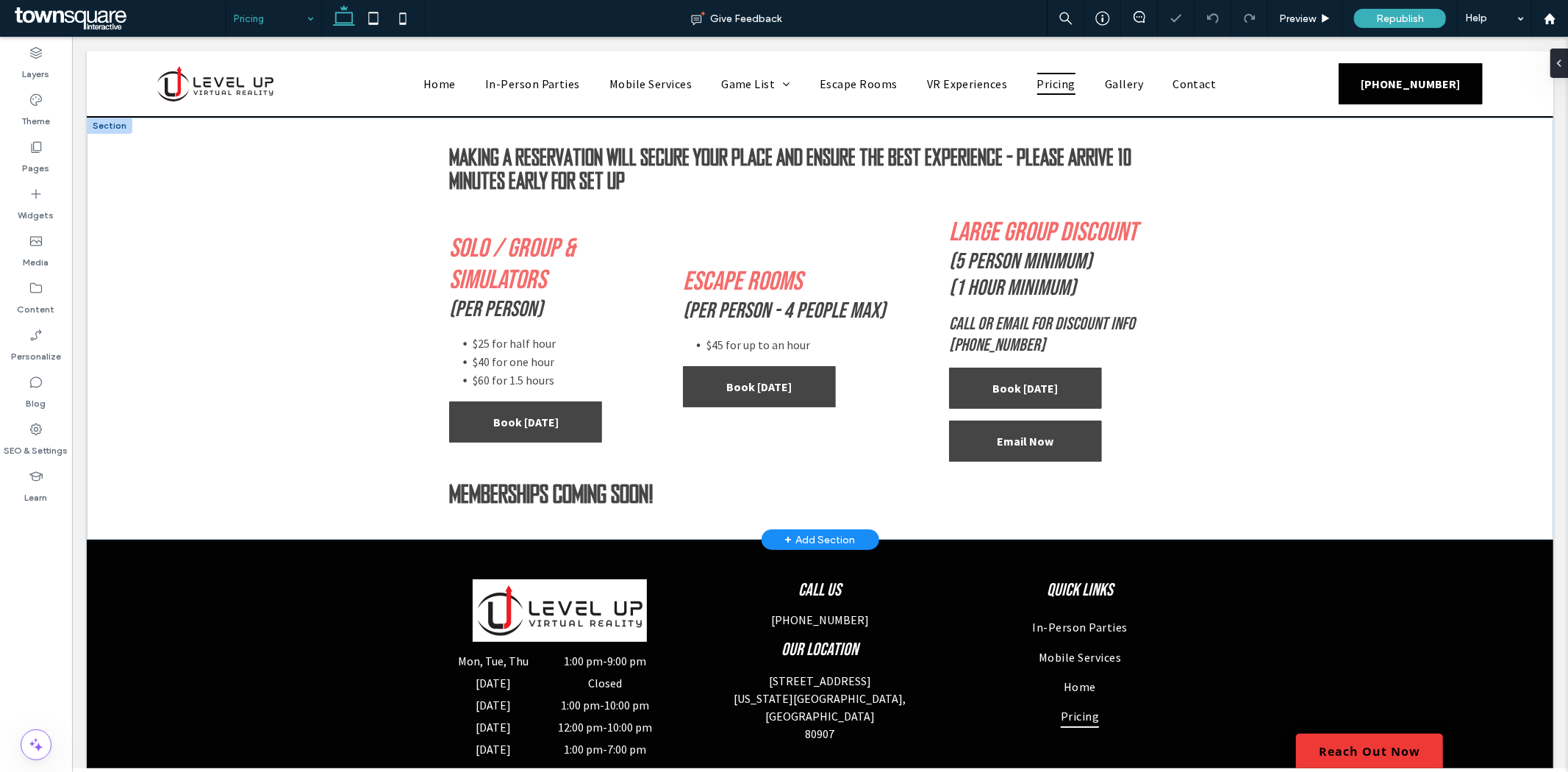
scroll to position [151, 0]
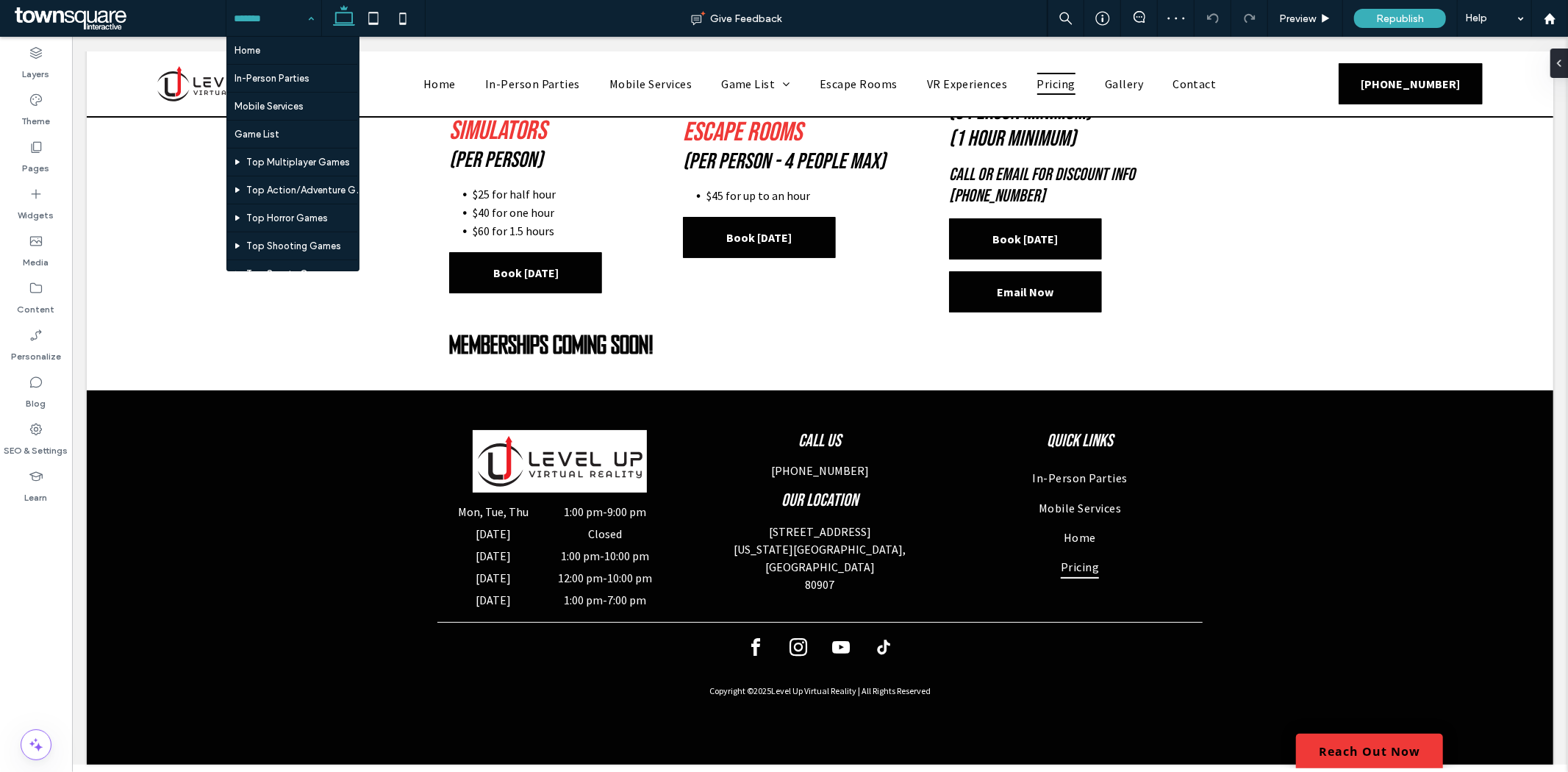
click at [292, 21] on input at bounding box center [270, 18] width 72 height 37
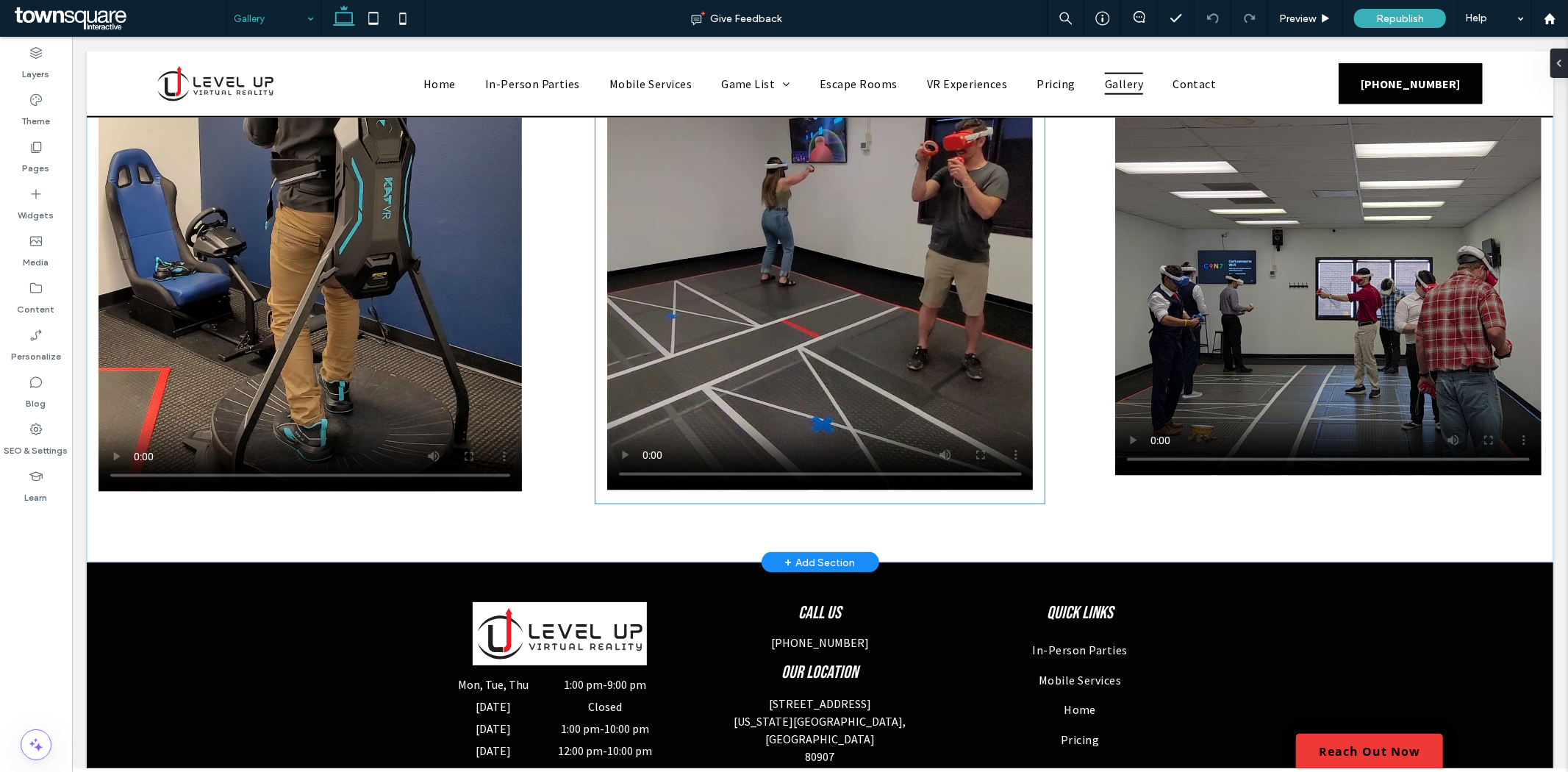
scroll to position [1761, 0]
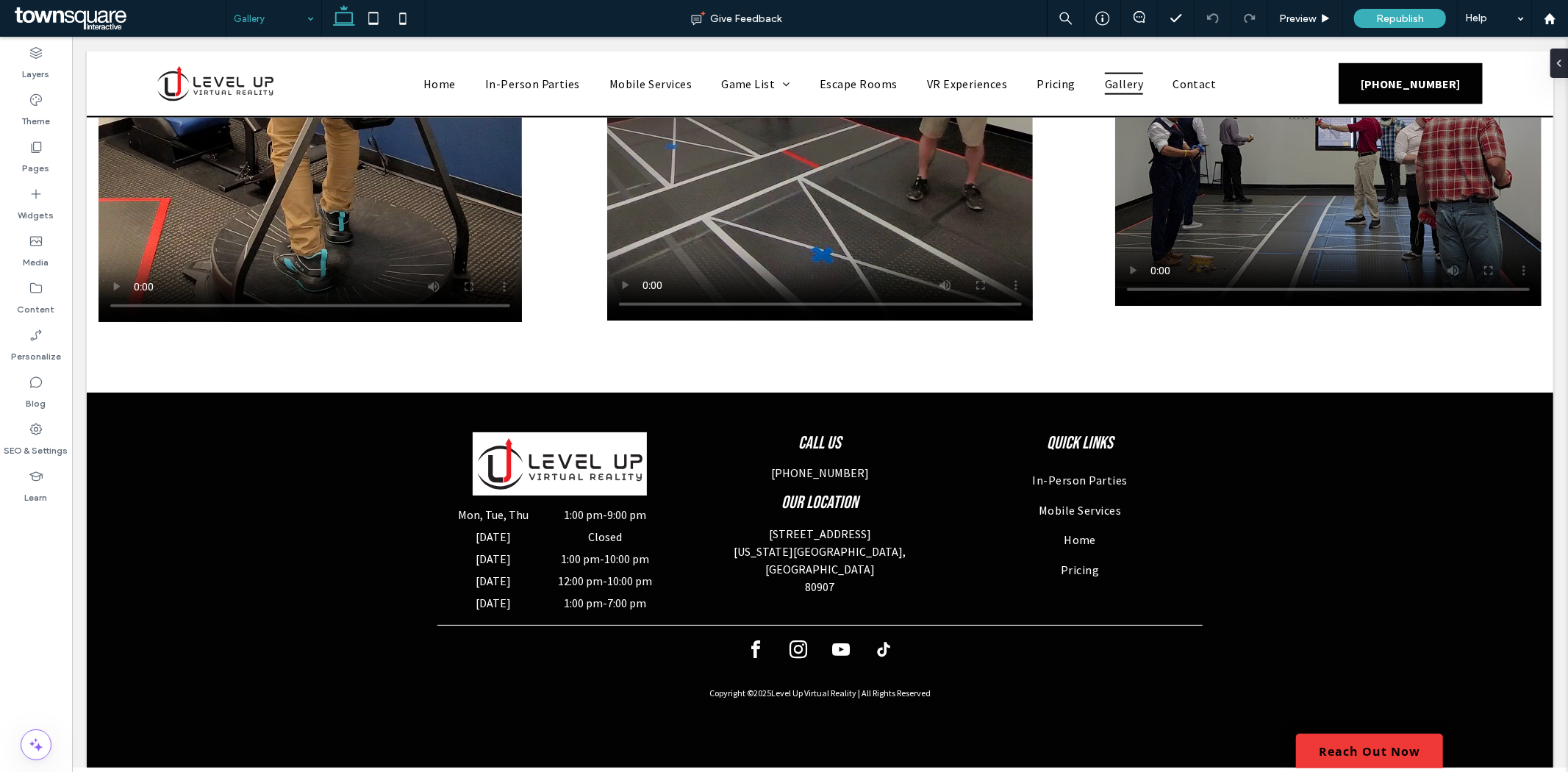
click at [238, 16] on input at bounding box center [270, 18] width 72 height 37
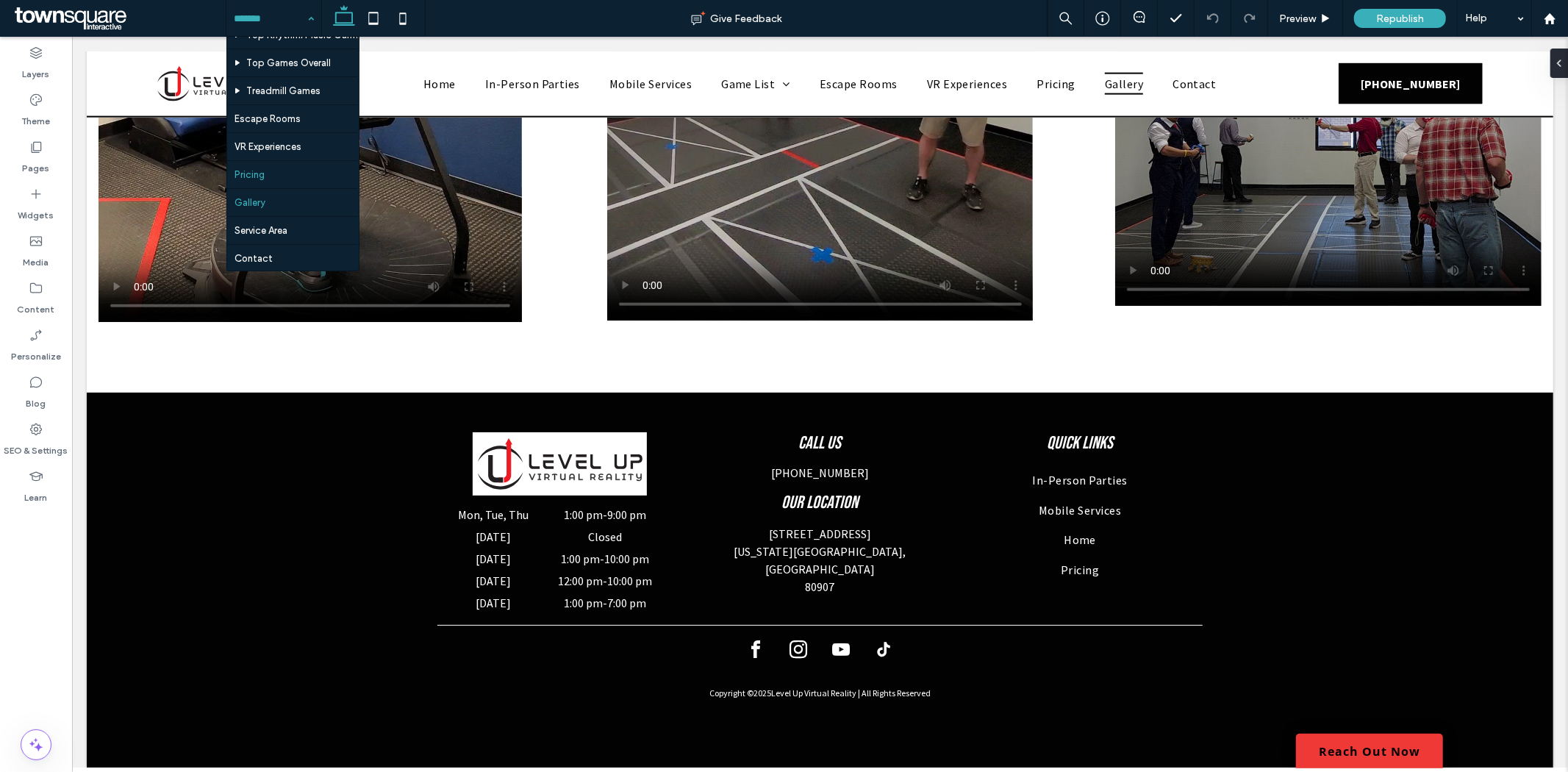
scroll to position [332, 0]
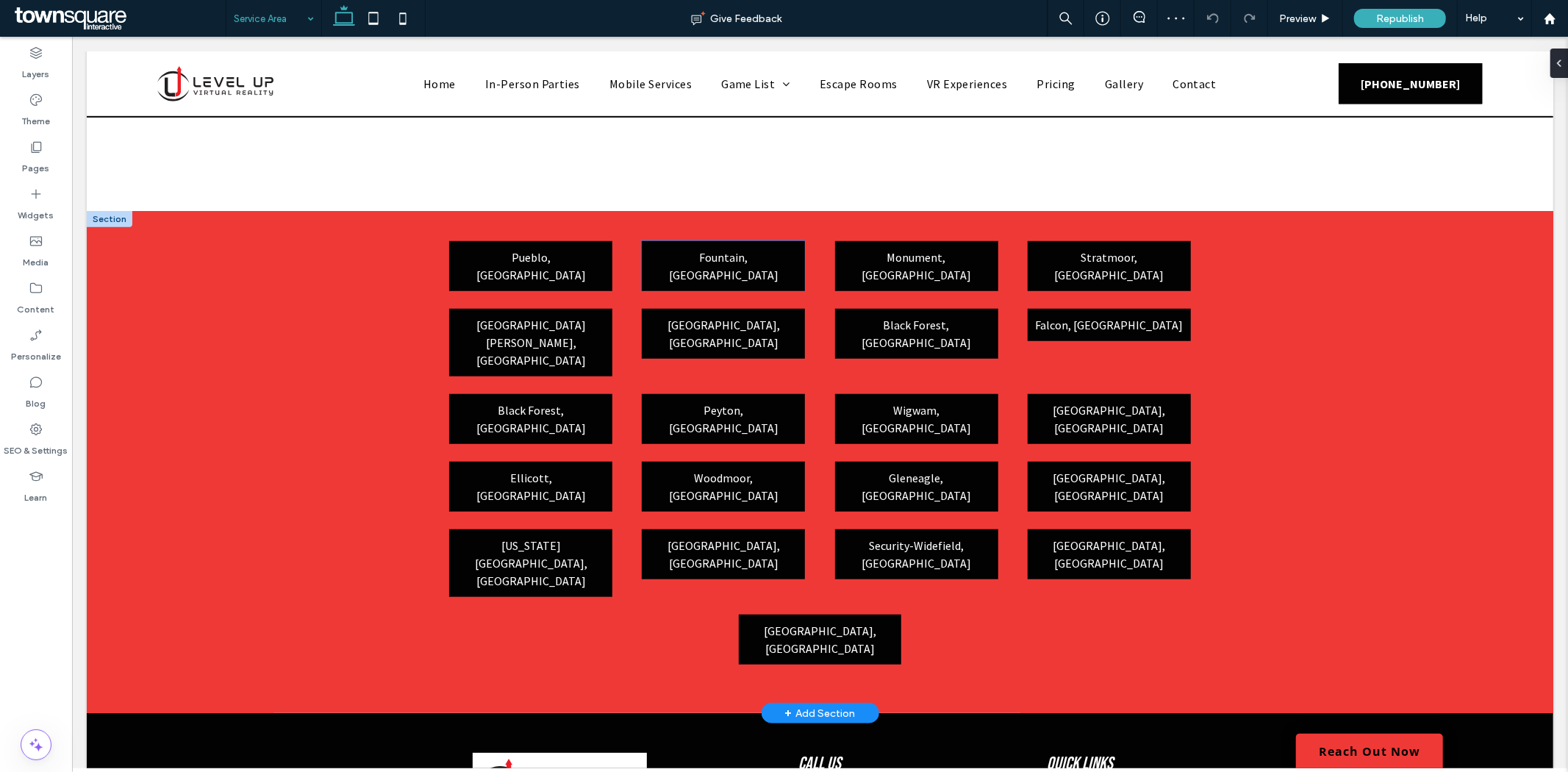
scroll to position [1032, 0]
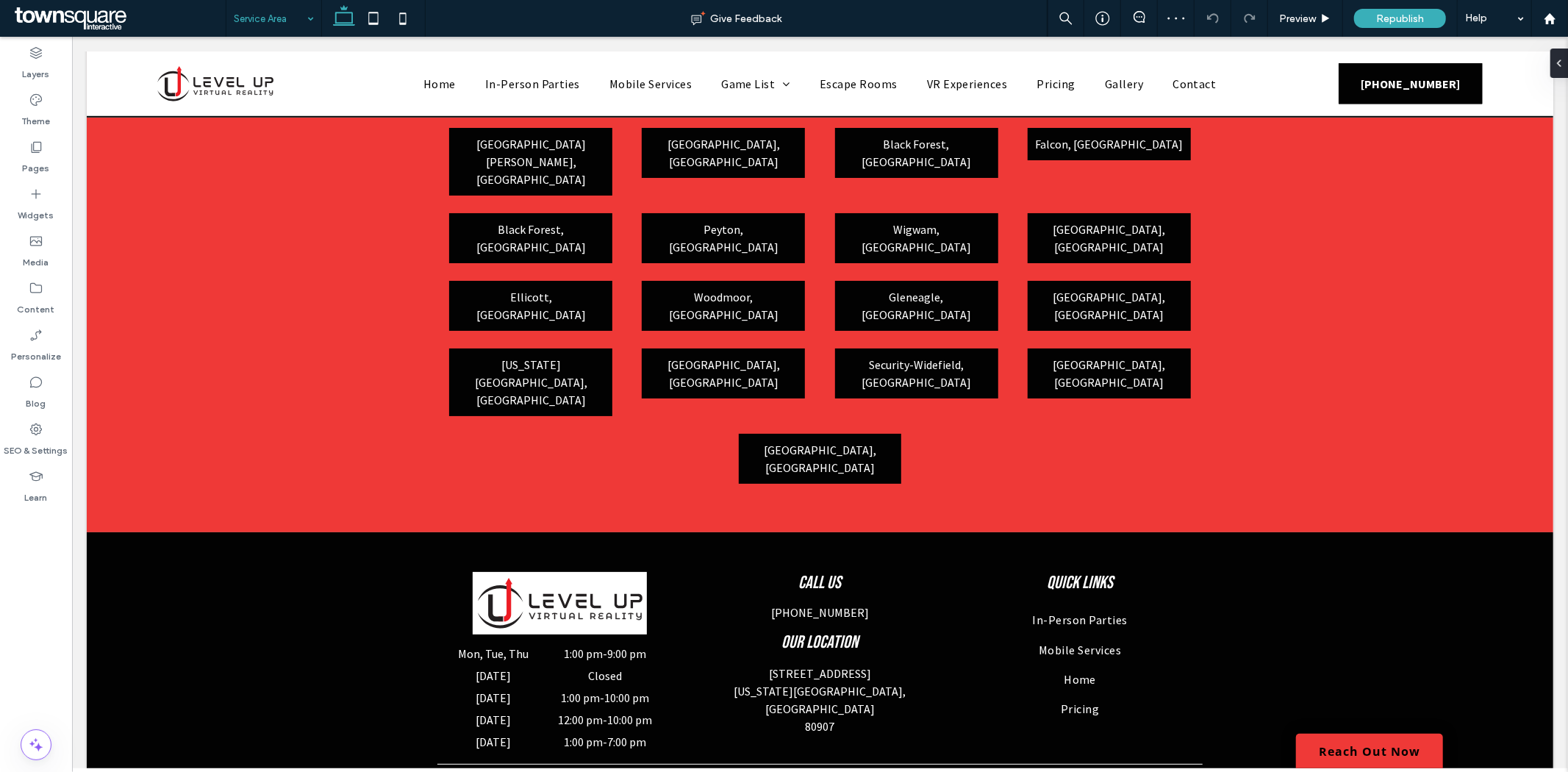
click at [255, 16] on input at bounding box center [270, 18] width 72 height 37
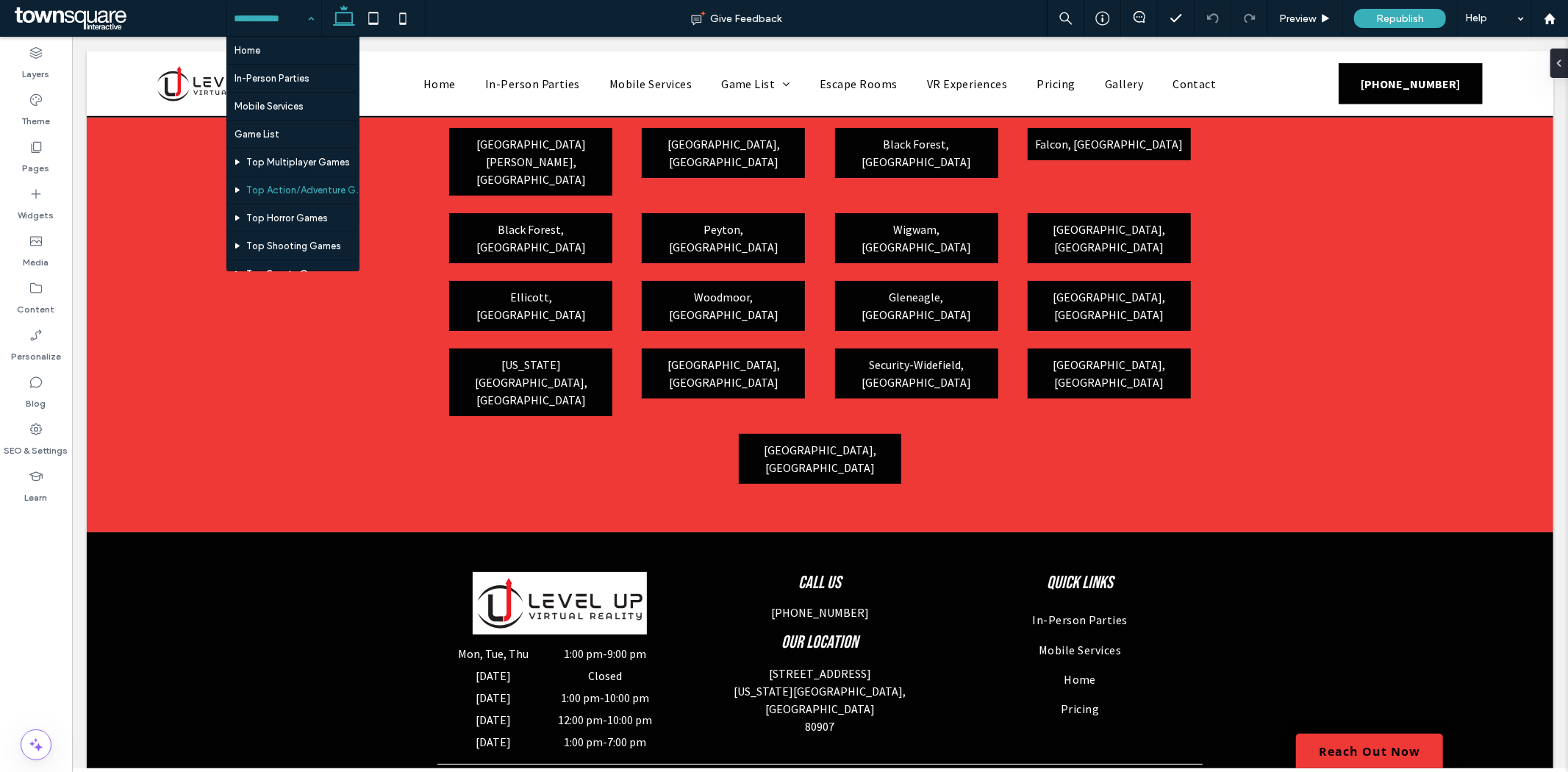
scroll to position [332, 0]
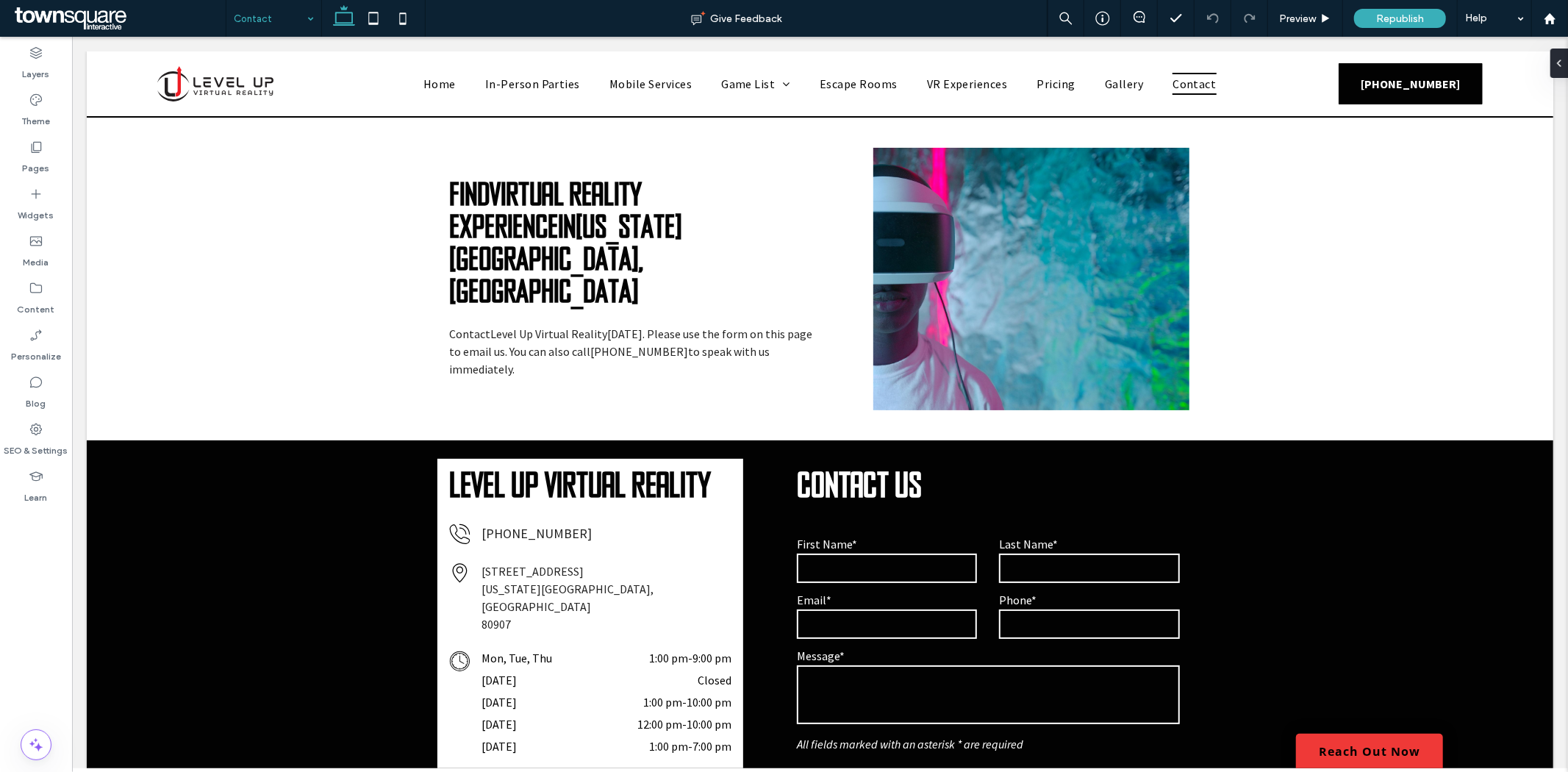
click at [270, 19] on input at bounding box center [270, 18] width 72 height 37
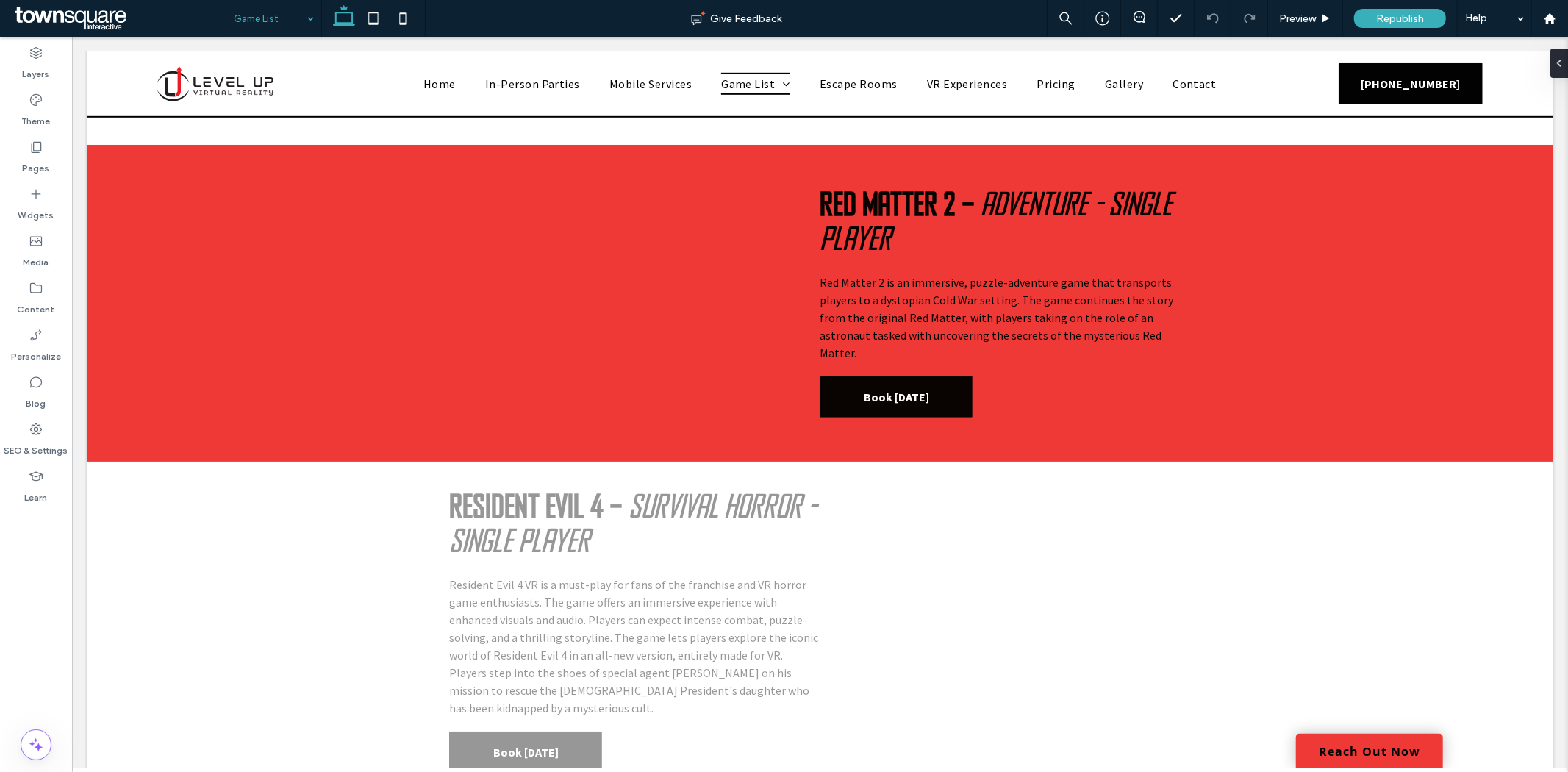
scroll to position [15397, 0]
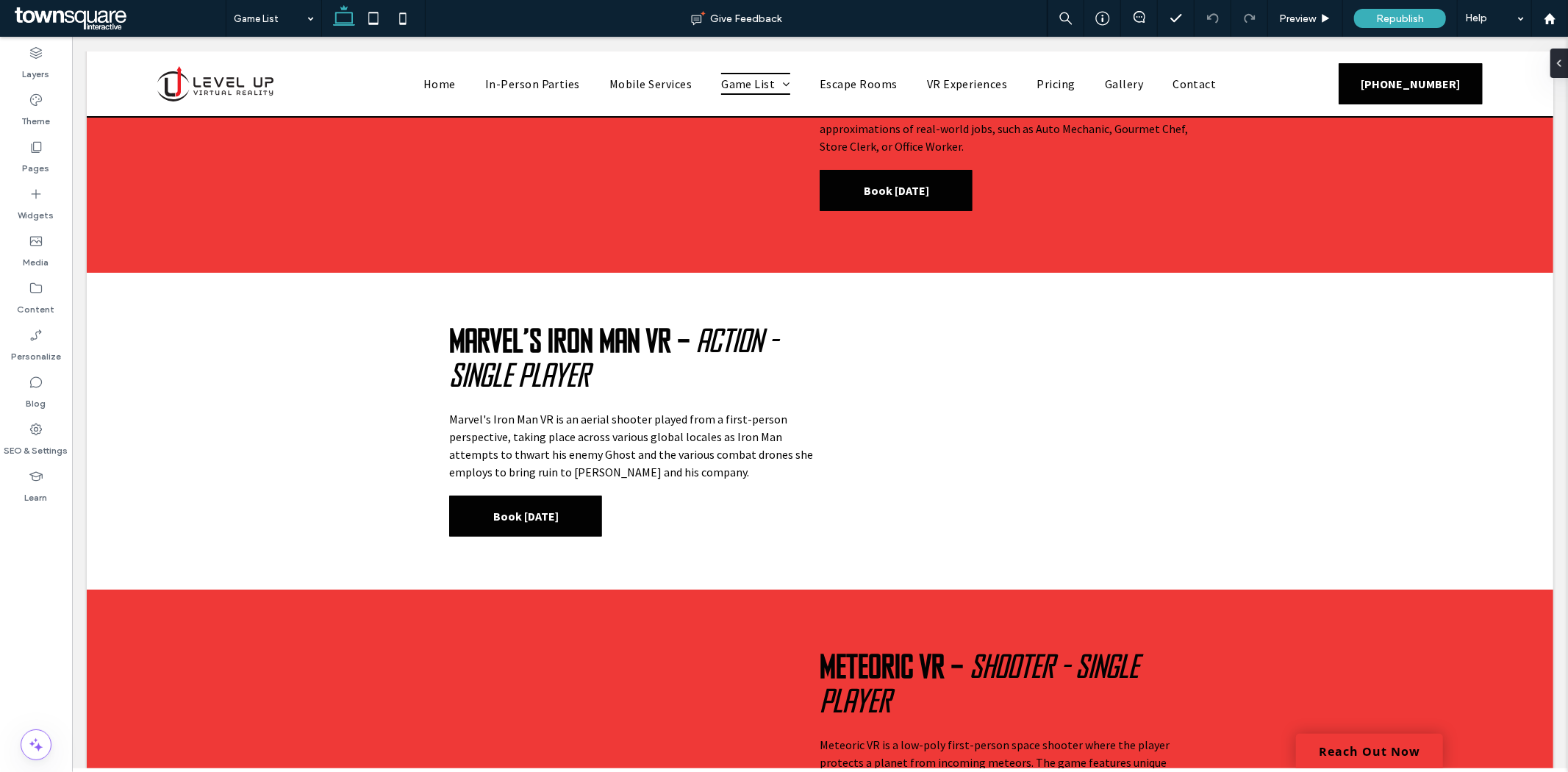
scroll to position [9353, 0]
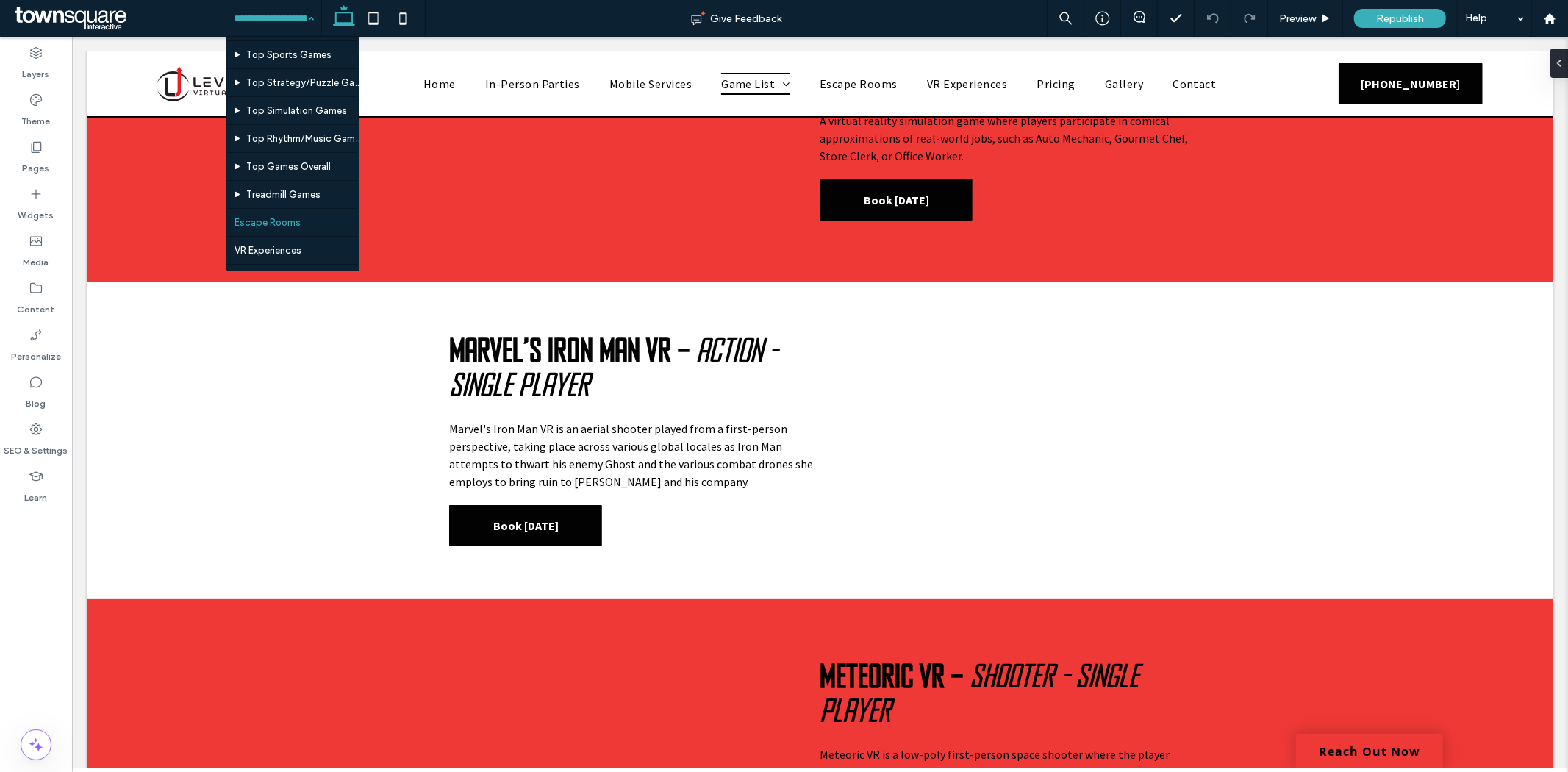
scroll to position [326, 0]
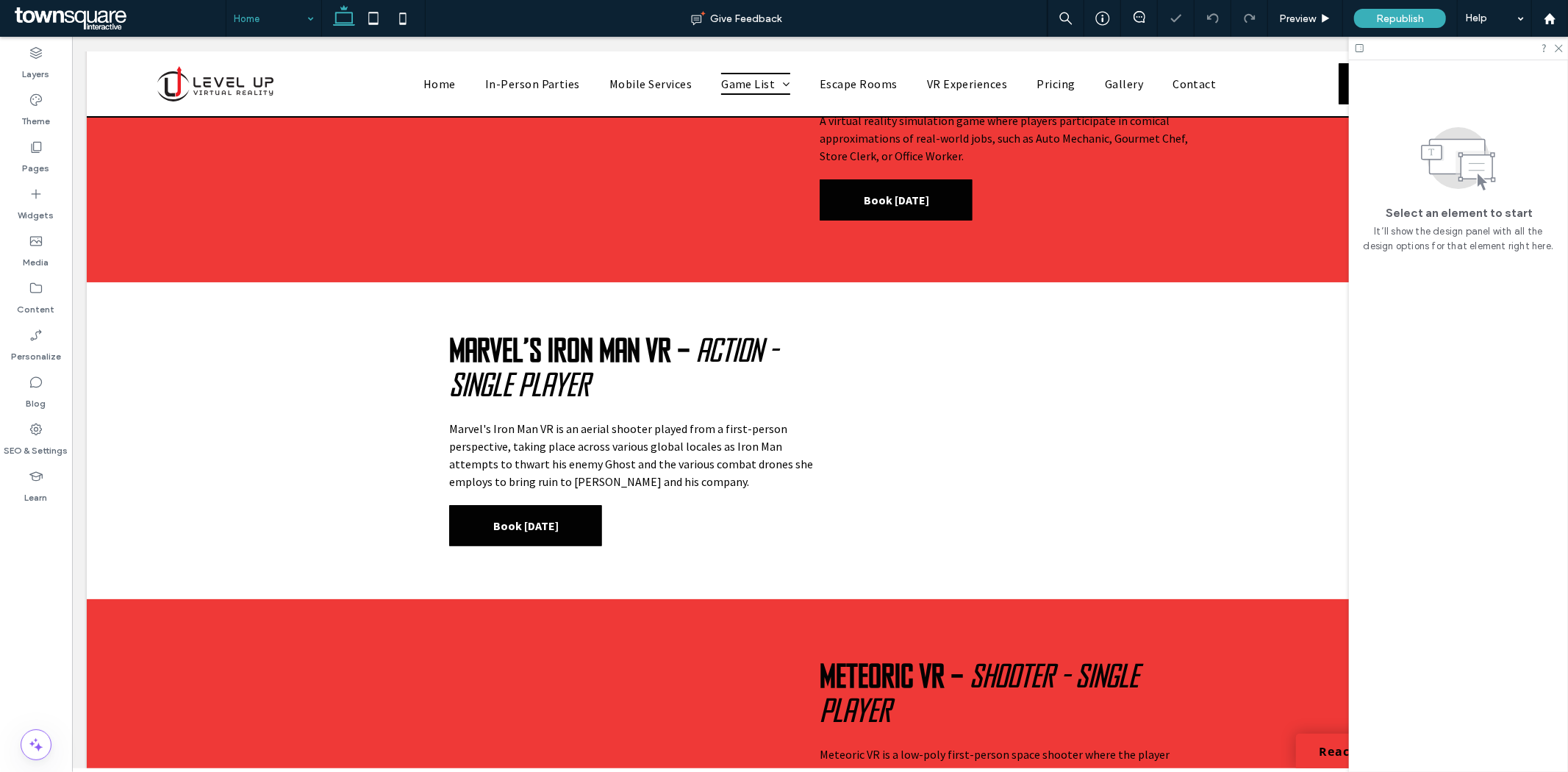
click at [1559, 44] on icon at bounding box center [1558, 47] width 9 height 9
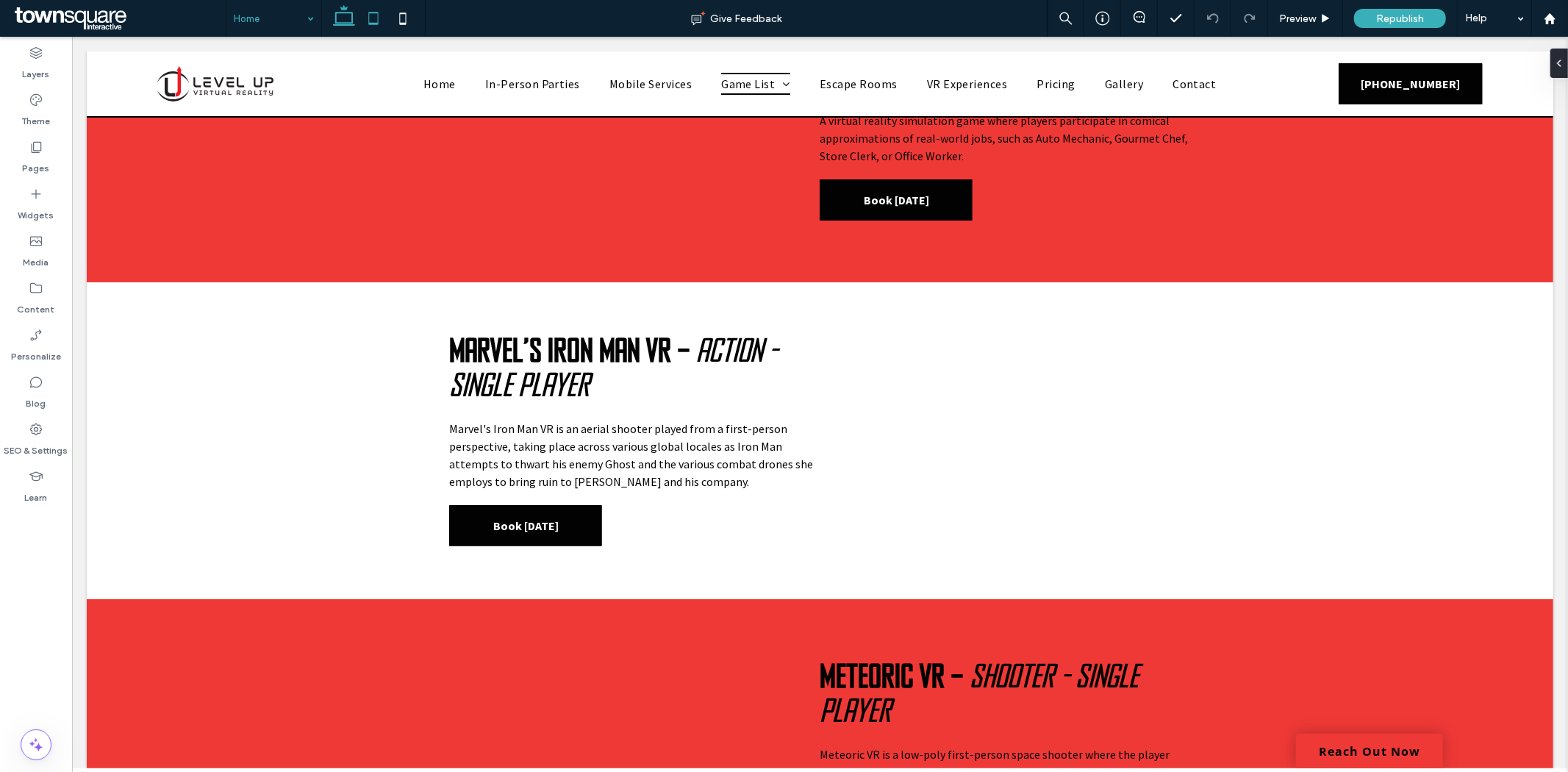
click at [375, 17] on icon at bounding box center [373, 18] width 29 height 29
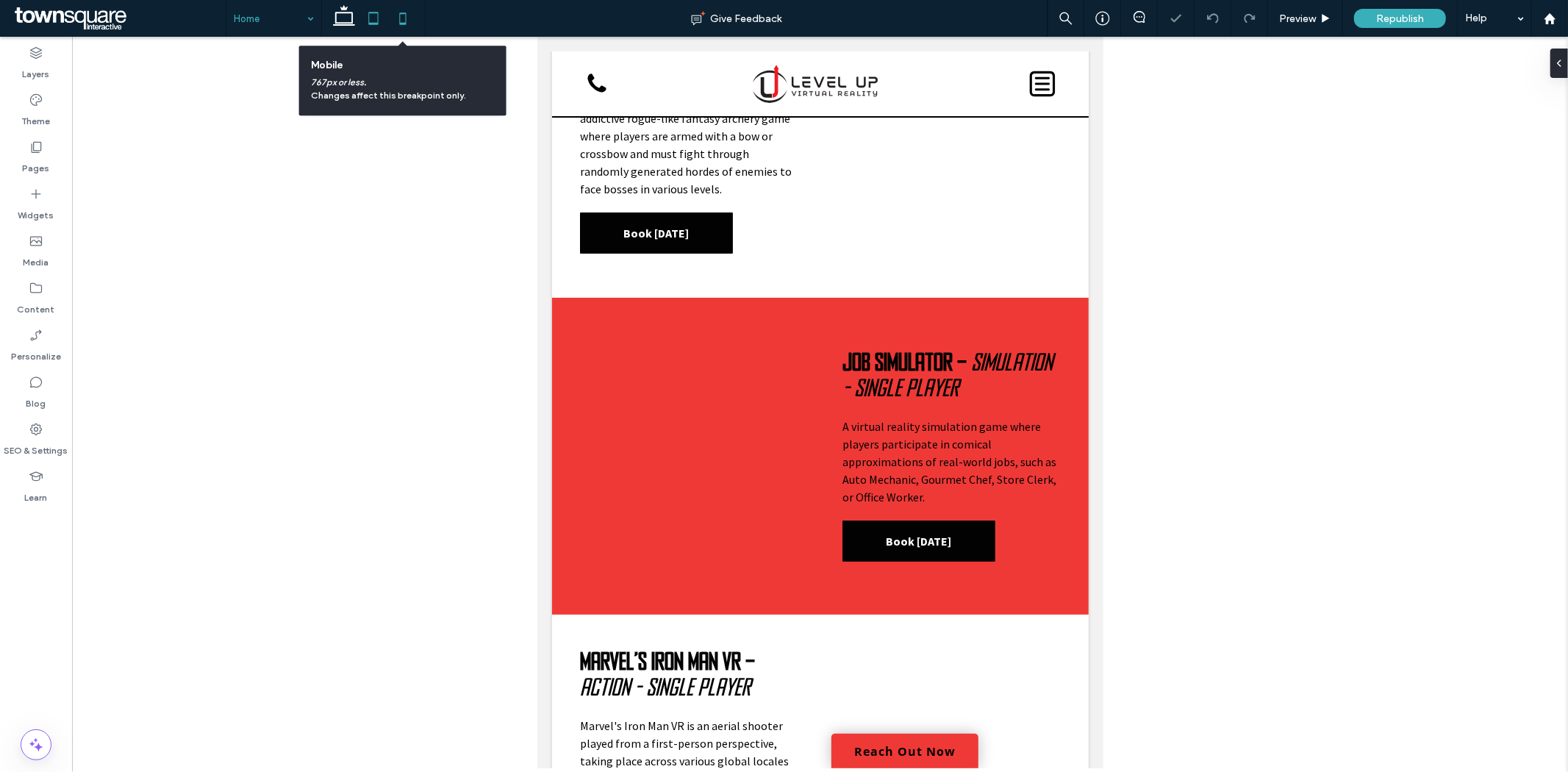
click at [398, 20] on icon at bounding box center [403, 18] width 29 height 29
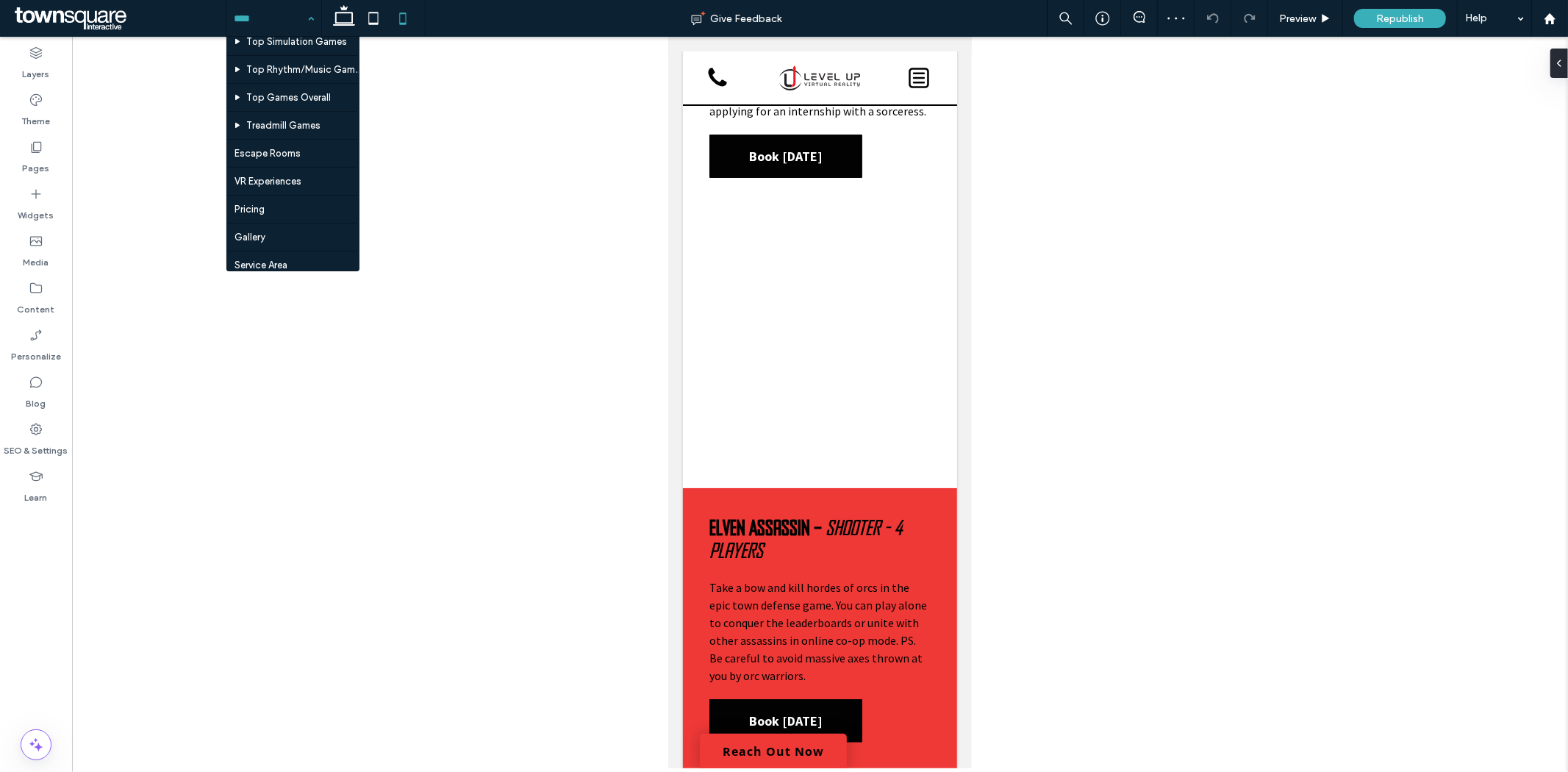
scroll to position [332, 0]
click at [273, 16] on input at bounding box center [270, 18] width 72 height 37
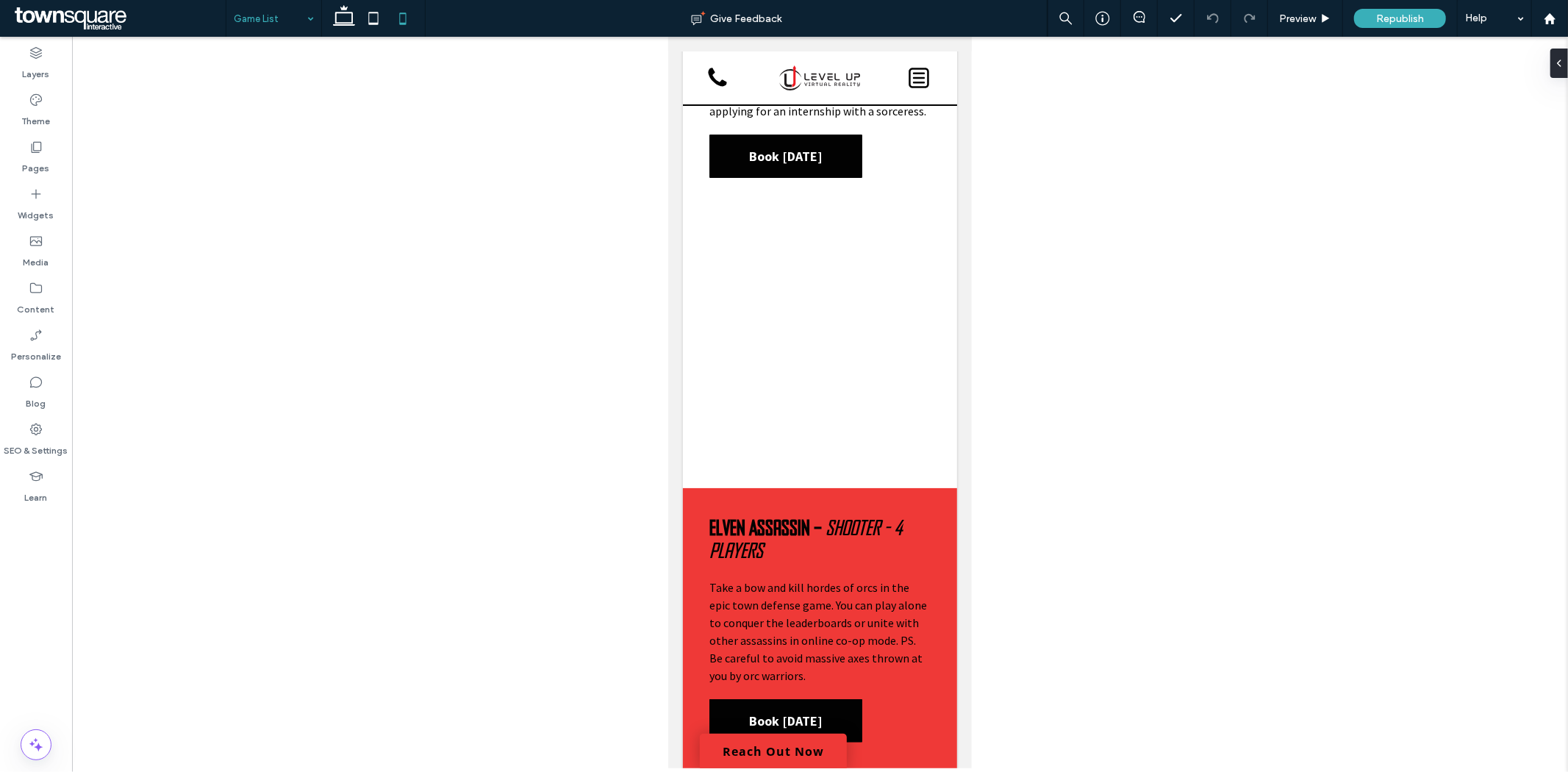
click at [92, 15] on span at bounding box center [118, 18] width 215 height 29
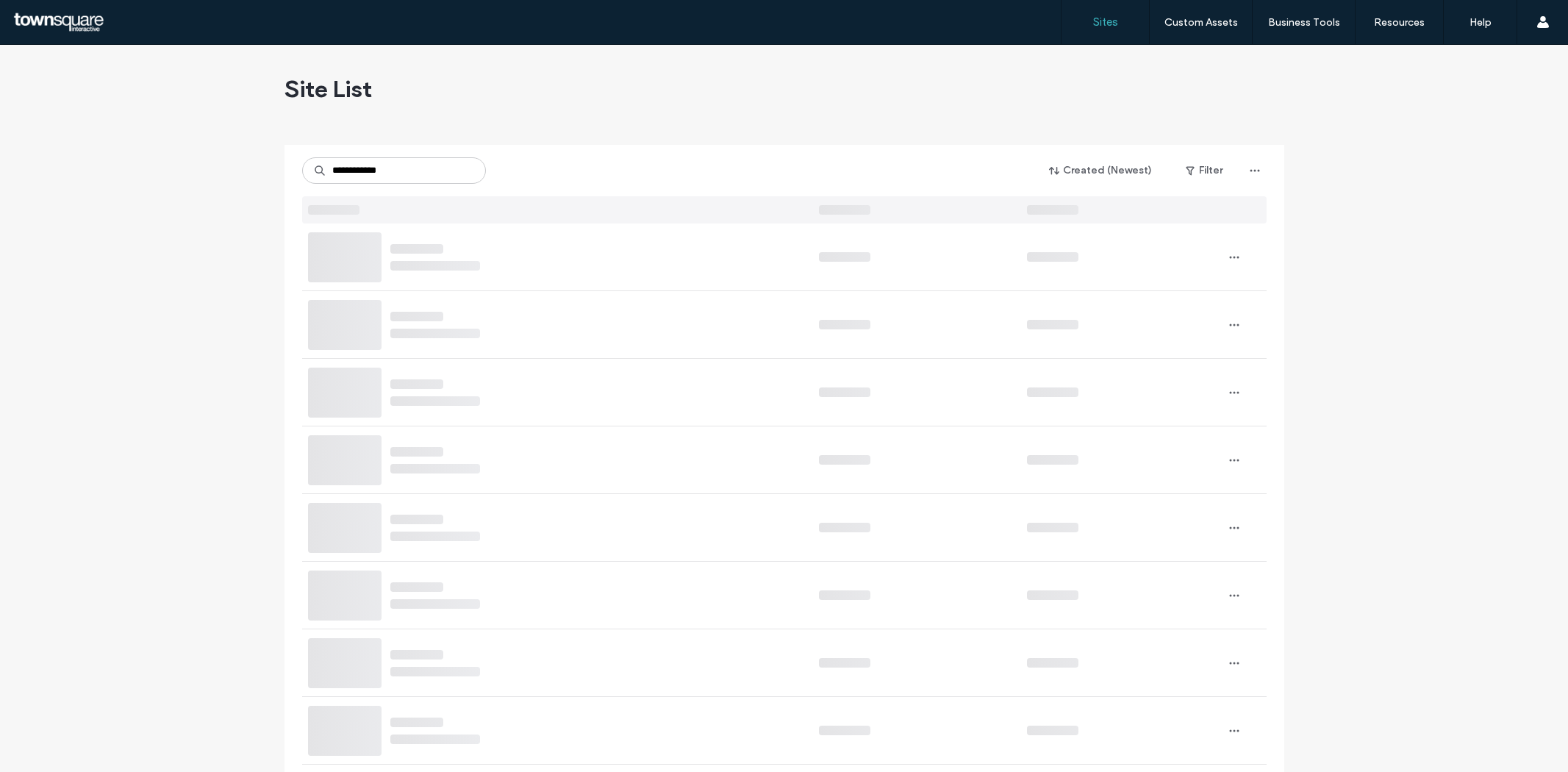
type input "**********"
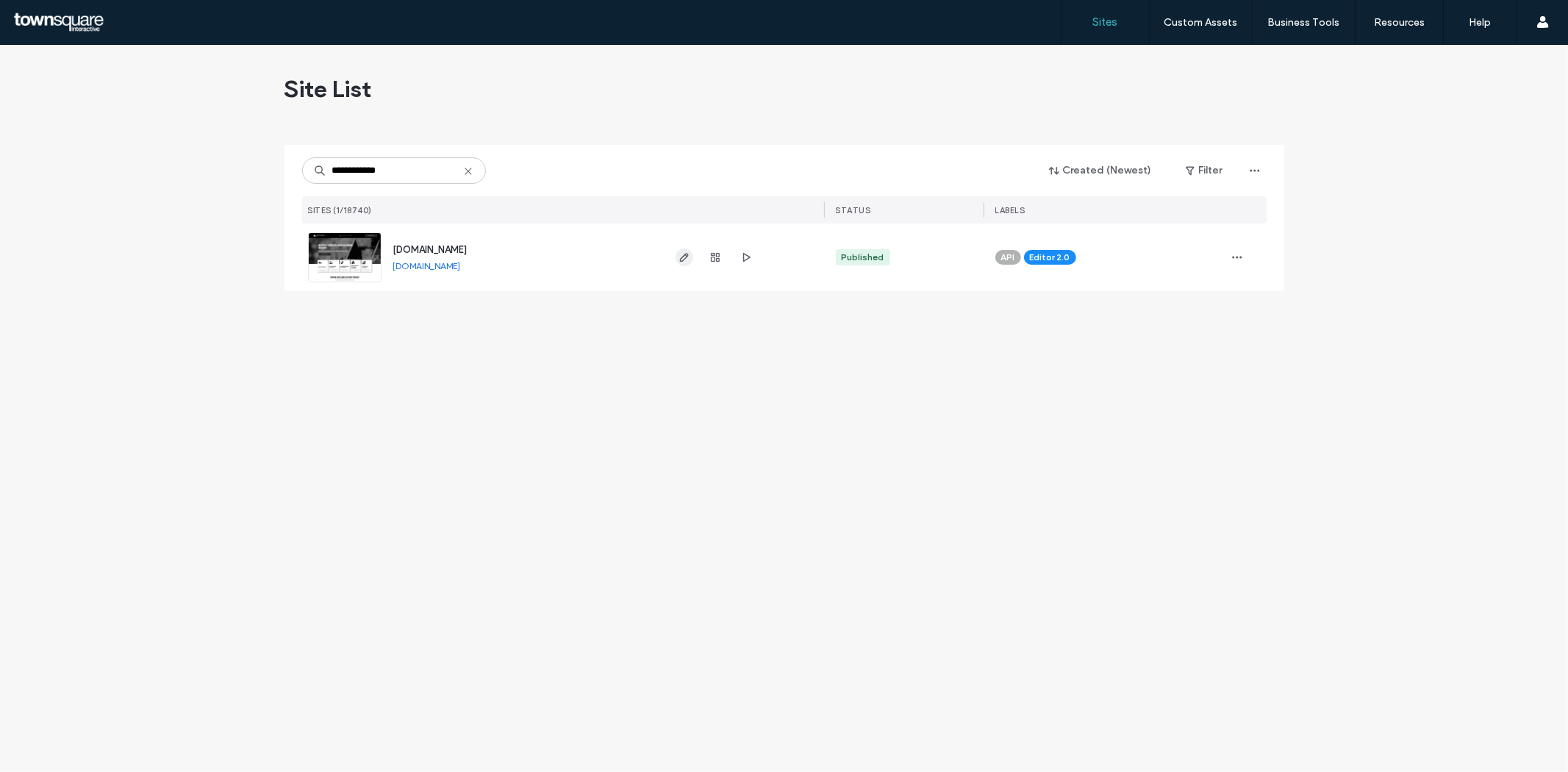
click at [680, 258] on icon "button" at bounding box center [685, 257] width 12 height 12
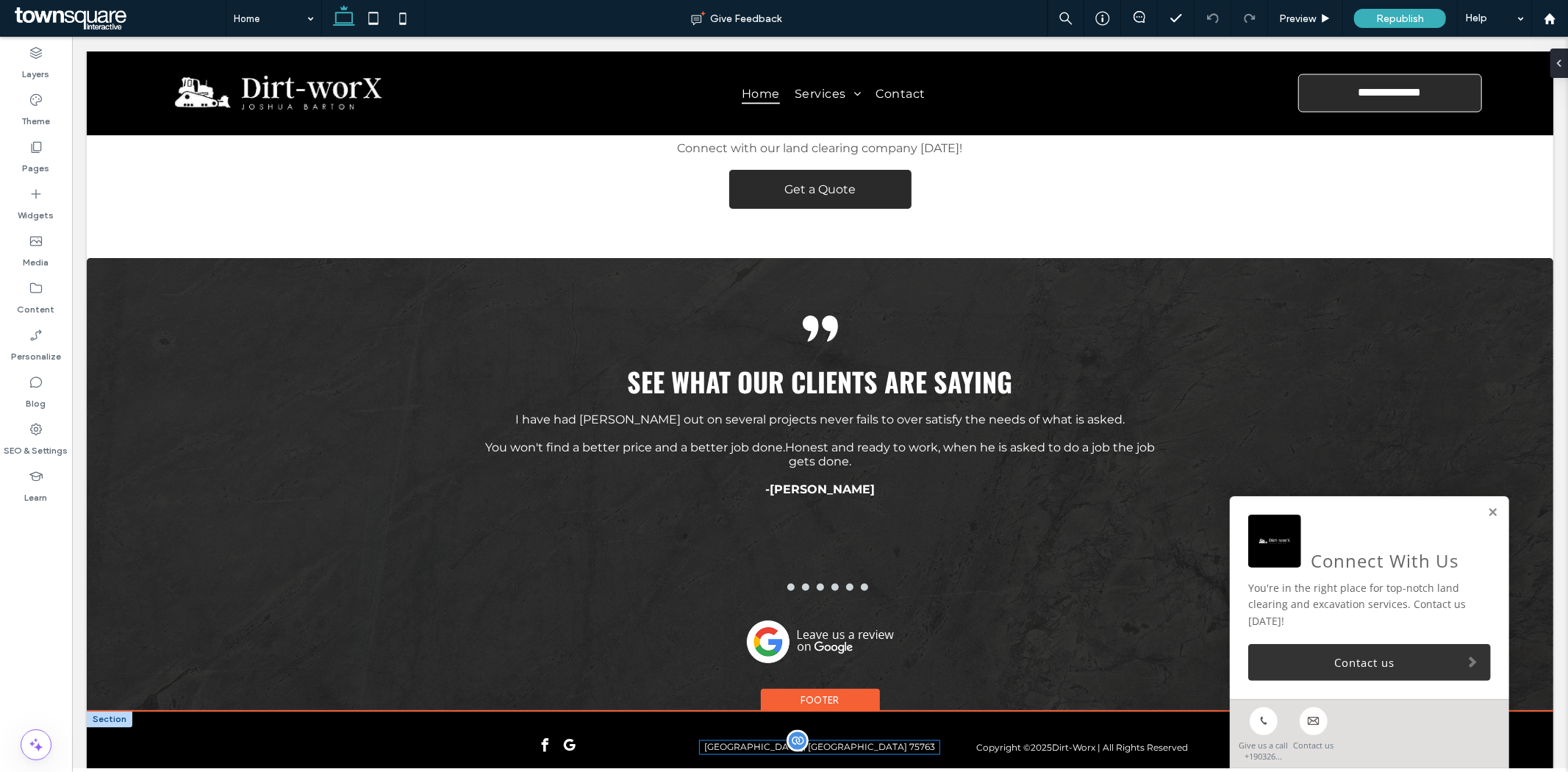
click at [803, 740] on div "[GEOGRAPHIC_DATA], [GEOGRAPHIC_DATA] 75763" at bounding box center [818, 746] width 240 height 13
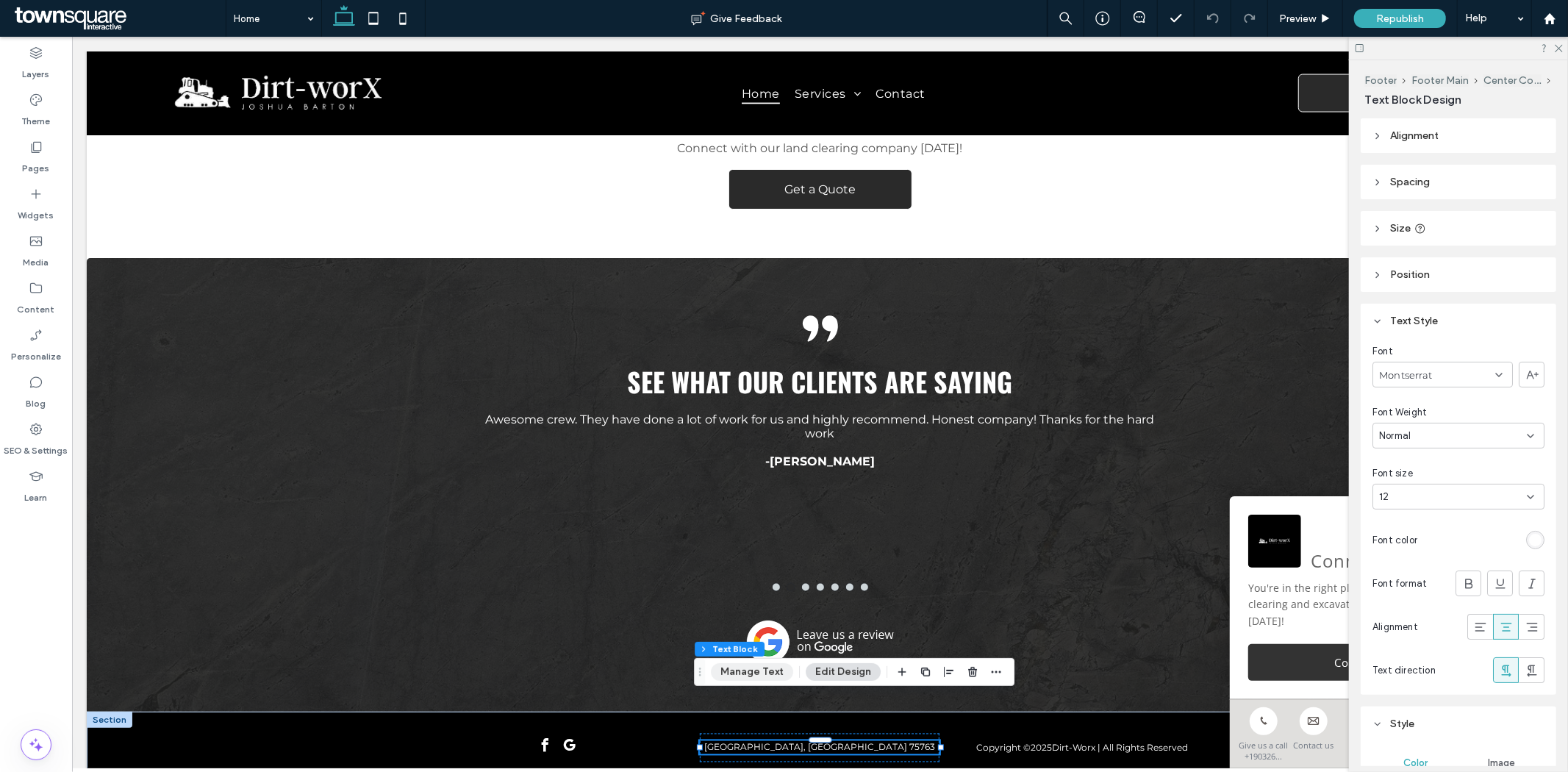
click at [788, 674] on button "Manage Text" at bounding box center [751, 672] width 82 height 17
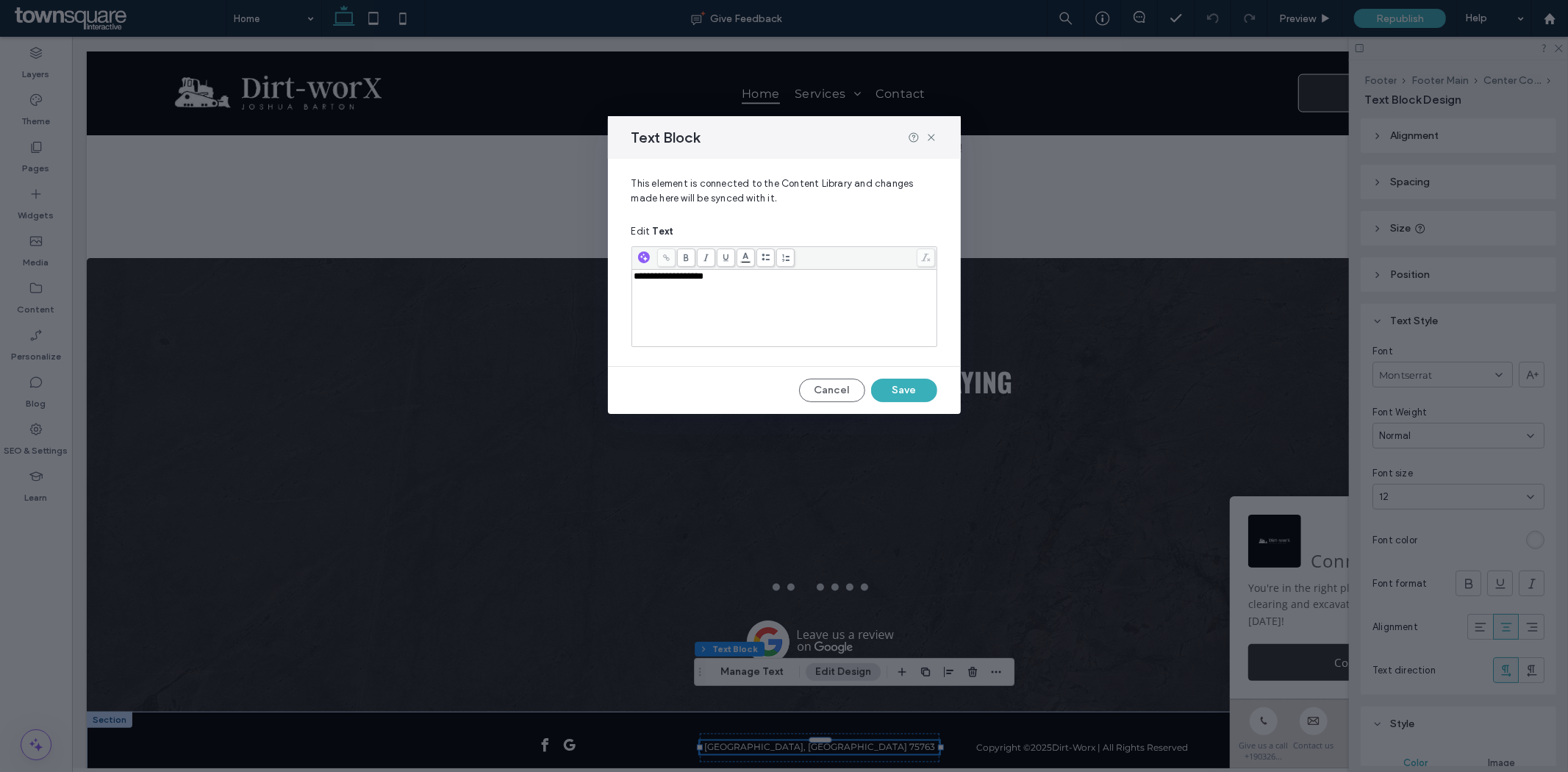
click at [676, 273] on span "**********" at bounding box center [668, 275] width 70 height 9
click at [834, 395] on button "Cancel" at bounding box center [831, 390] width 66 height 23
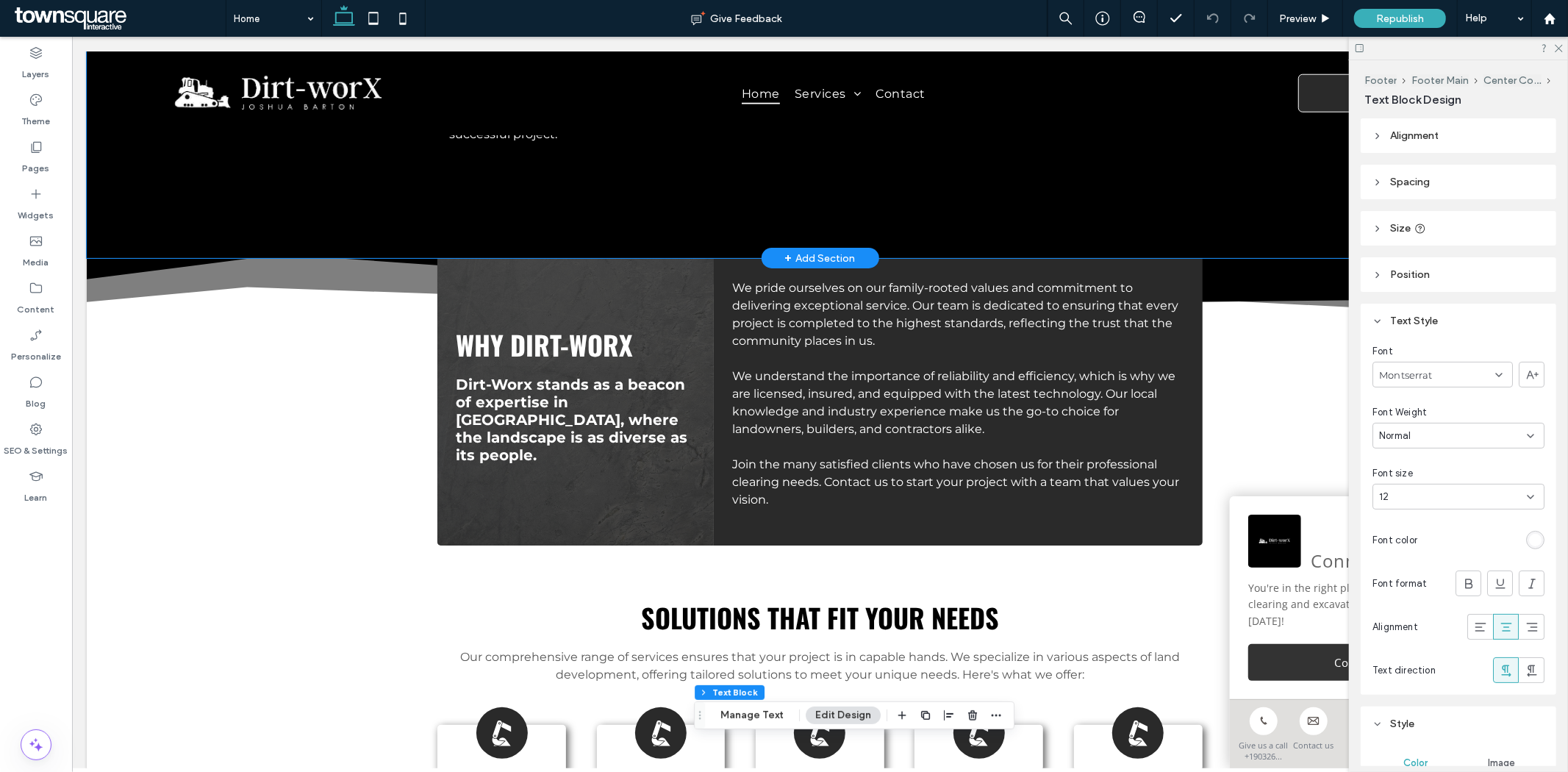
scroll to position [721, 0]
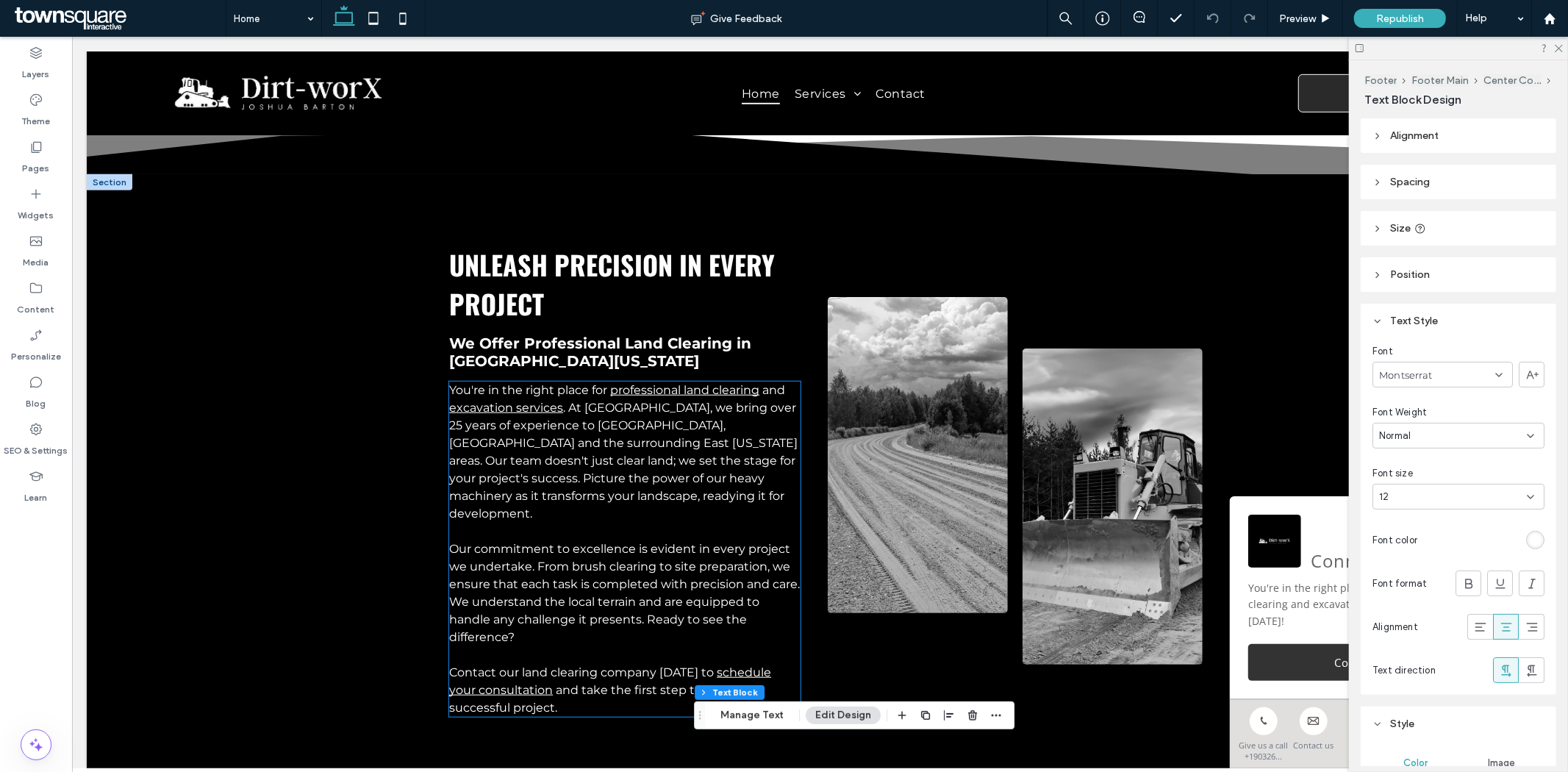
click at [566, 400] on span ". At Dirt-Worx, we bring over 25 years of experience to Frankston, Palestine an…" at bounding box center [623, 460] width 348 height 120
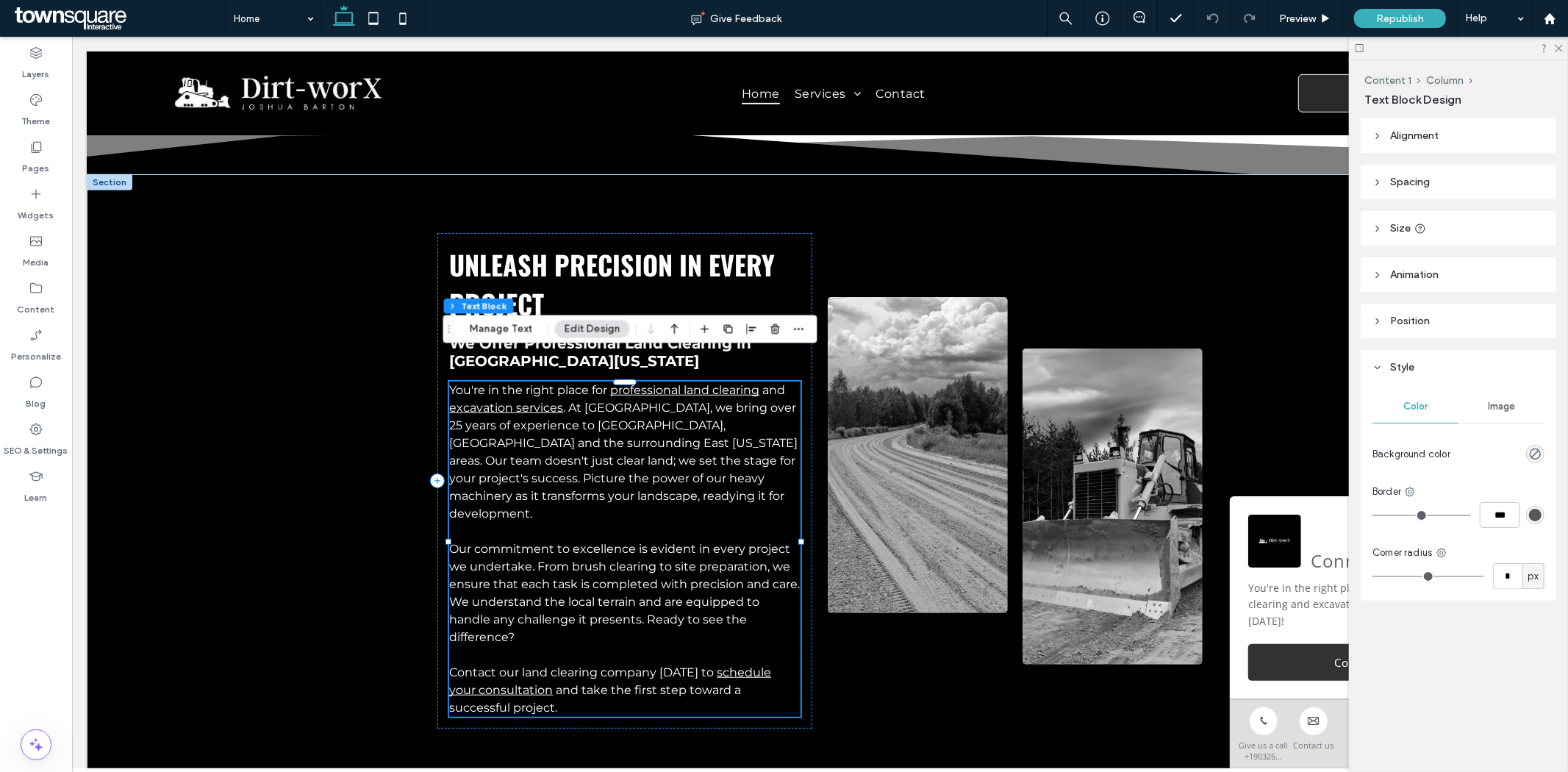
click at [566, 399] on div "You're in the right place for professional land clearing and excavation service…" at bounding box center [624, 548] width 351 height 336
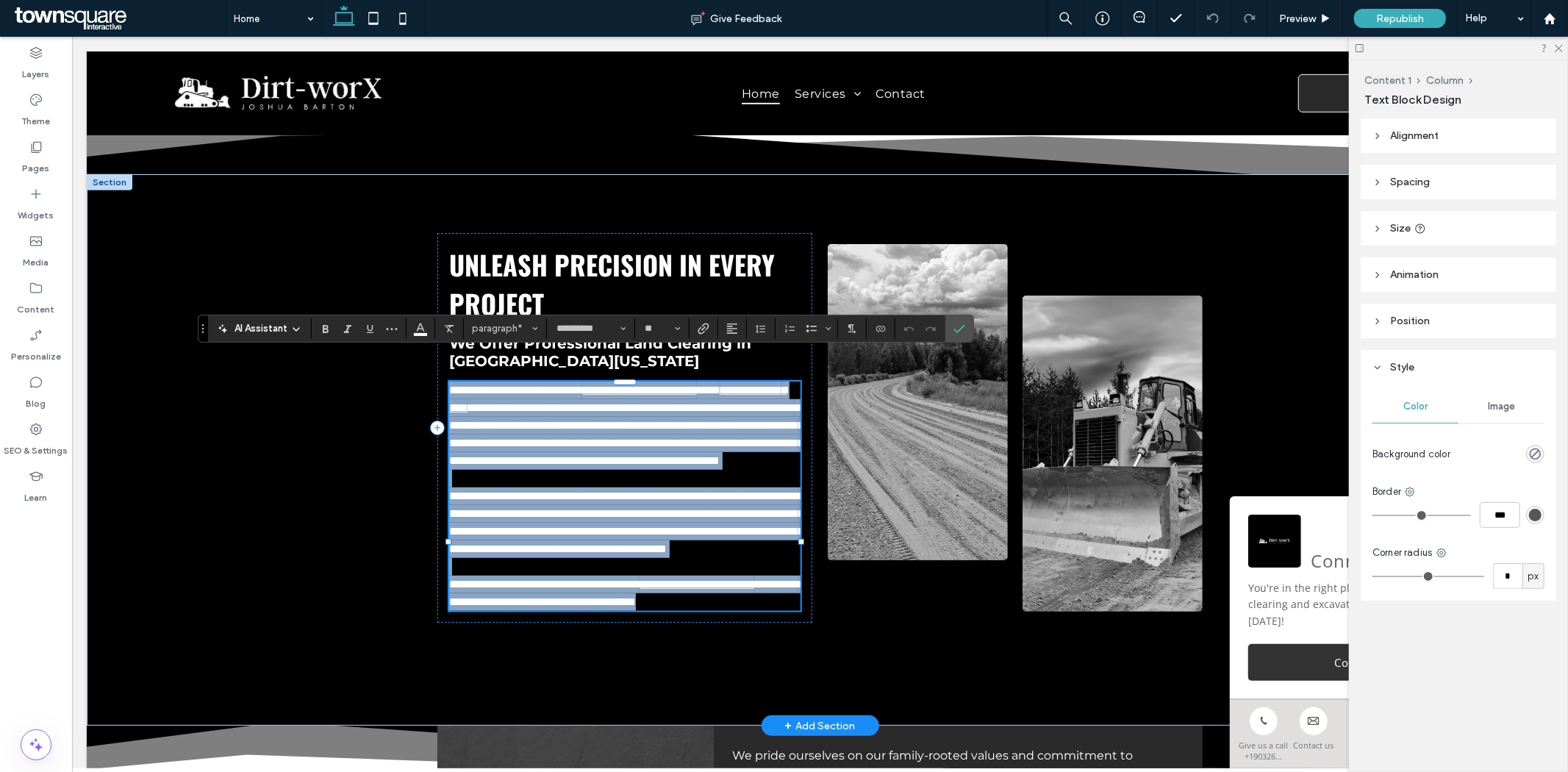
click at [566, 401] on span "**********" at bounding box center [625, 433] width 354 height 64
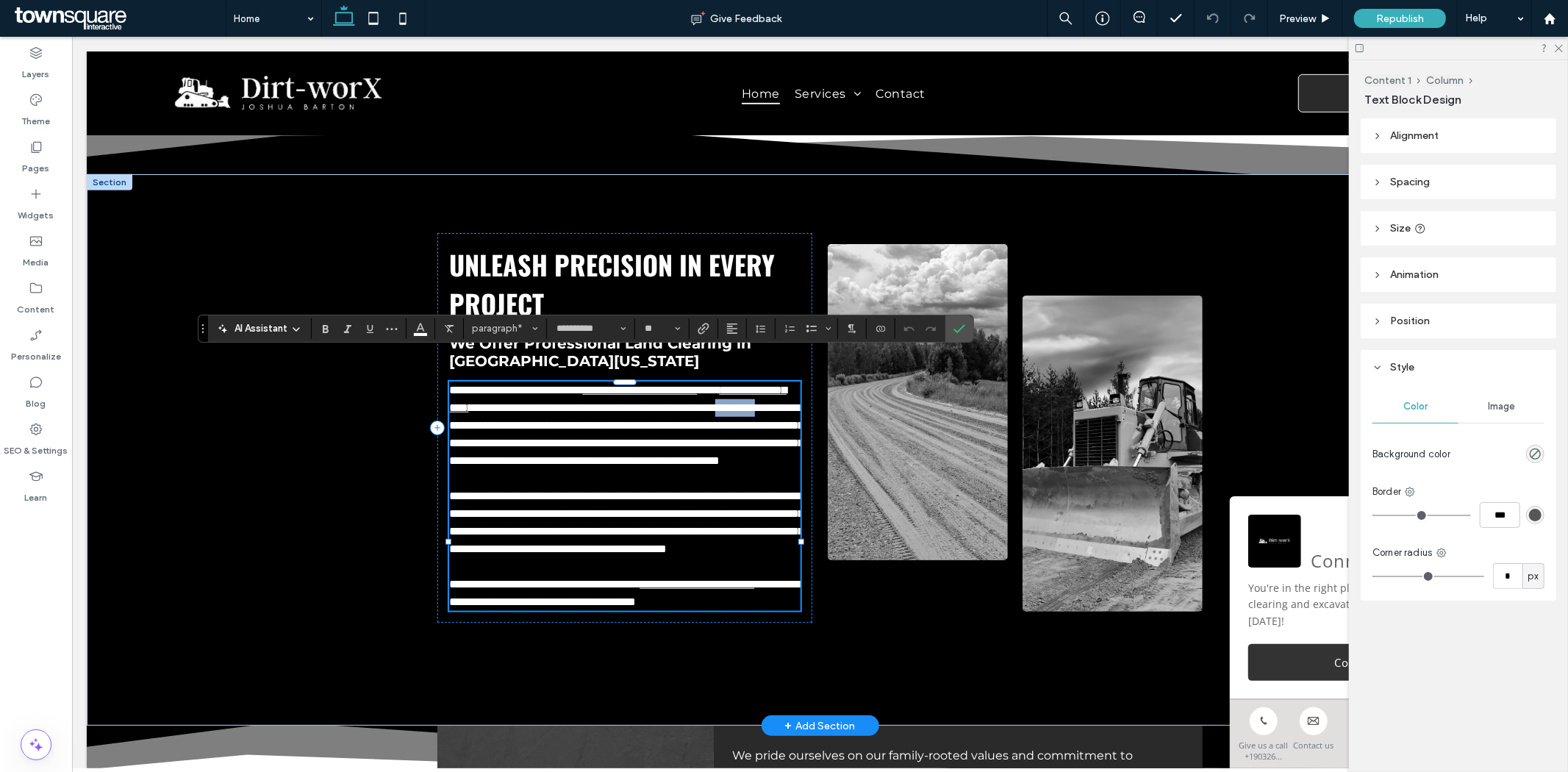
drag, startPoint x: 585, startPoint y: 392, endPoint x: 524, endPoint y: 393, distance: 61.0
click at [524, 401] on span "**********" at bounding box center [625, 433] width 354 height 64
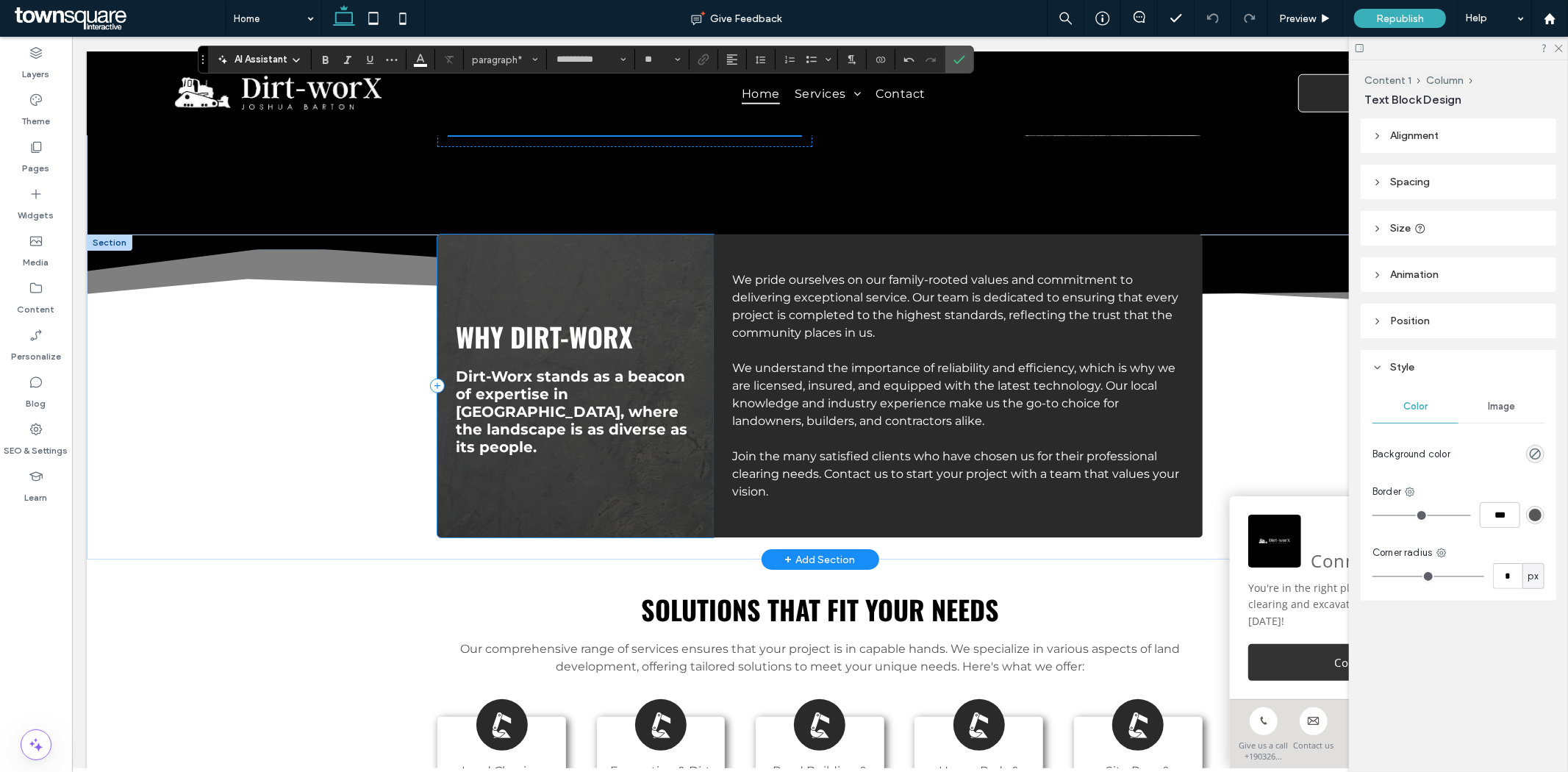
scroll to position [1211, 0]
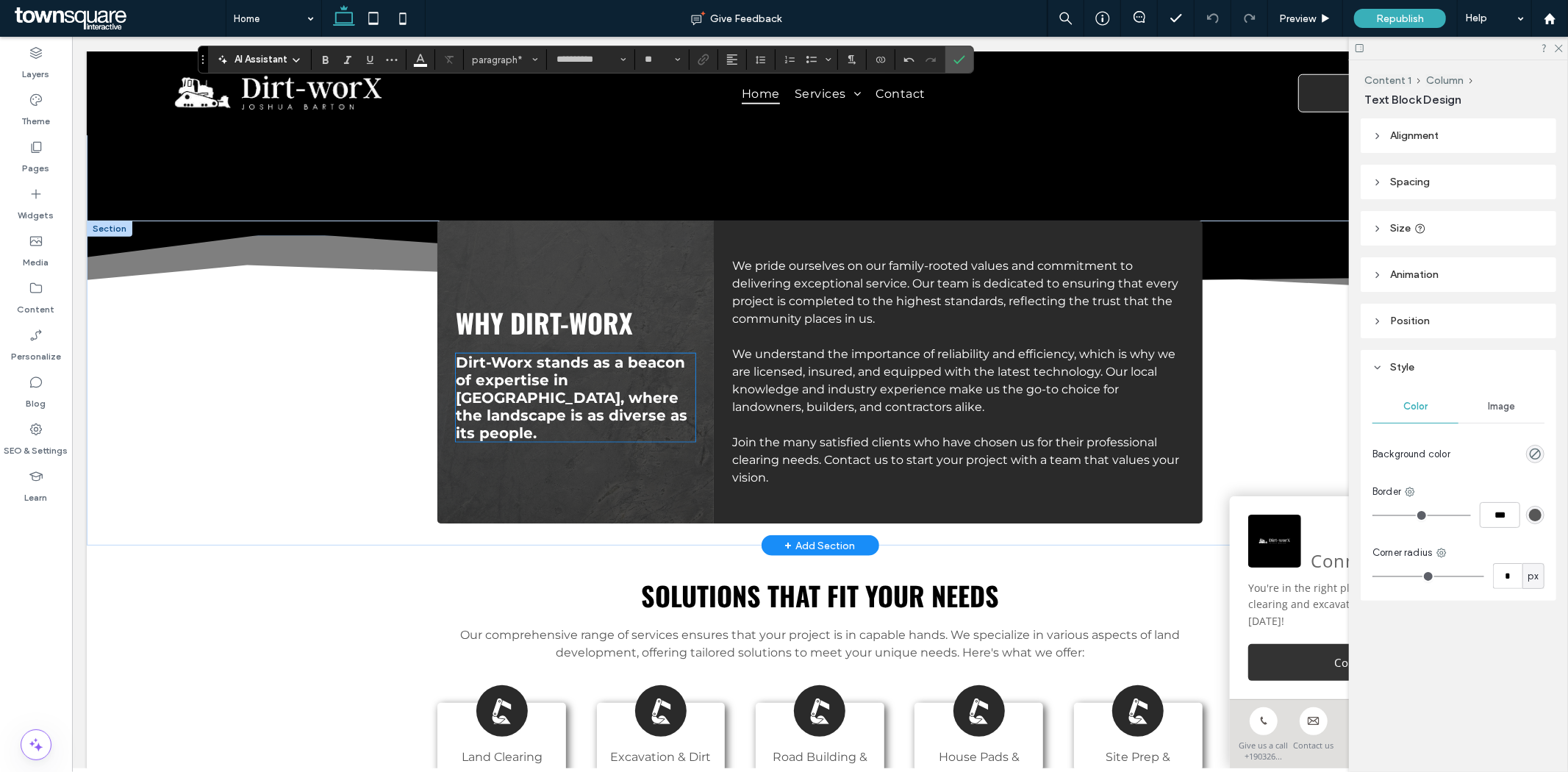
click at [599, 441] on span "Dirt-Worx stands as a beacon of expertise in Frankston, where the landscape is …" at bounding box center [571, 397] width 231 height 88
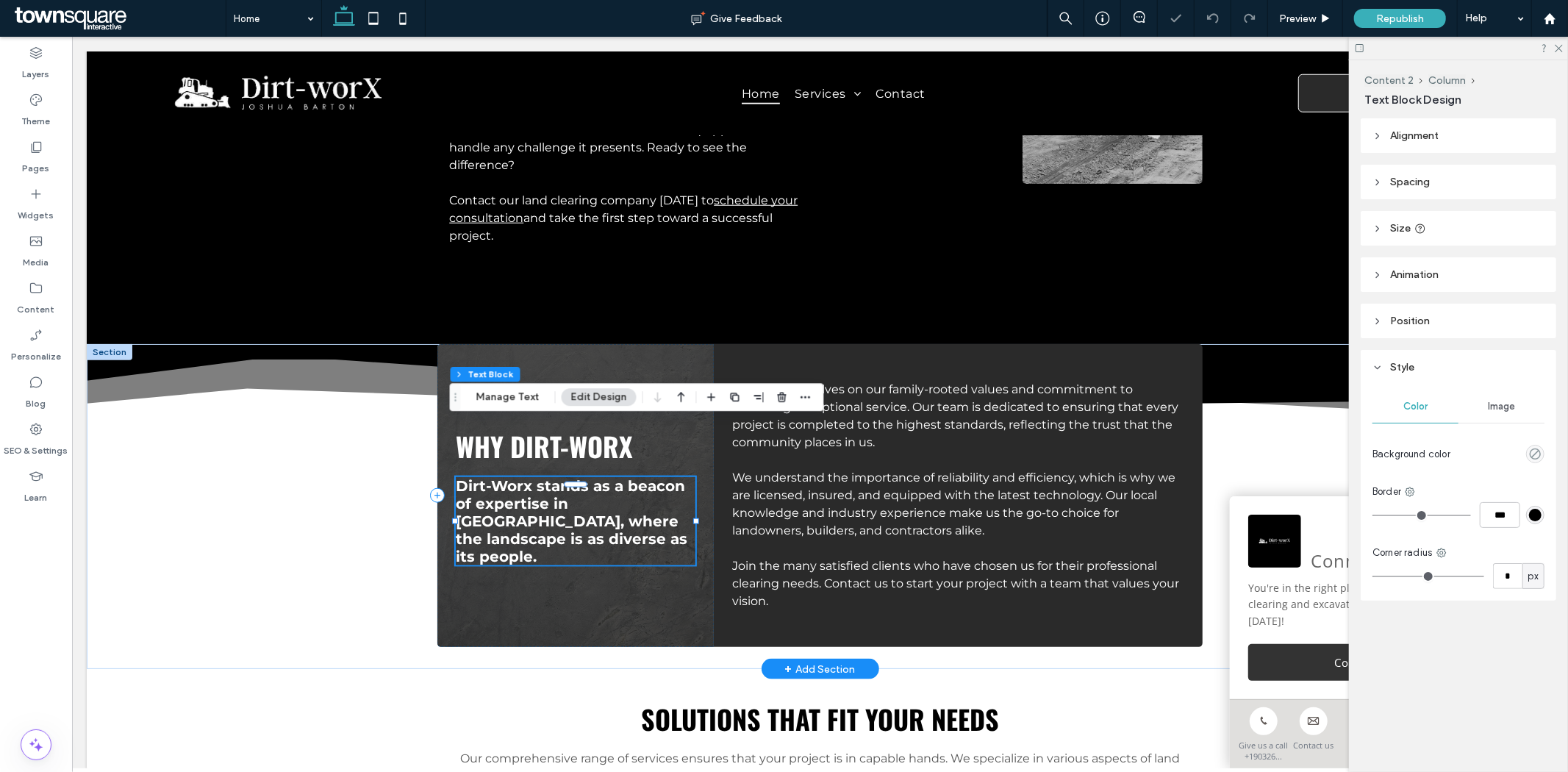
click at [599, 476] on div "Dirt-Worx stands as a beacon of expertise in Frankston, where the landscape is …" at bounding box center [574, 520] width 239 height 88
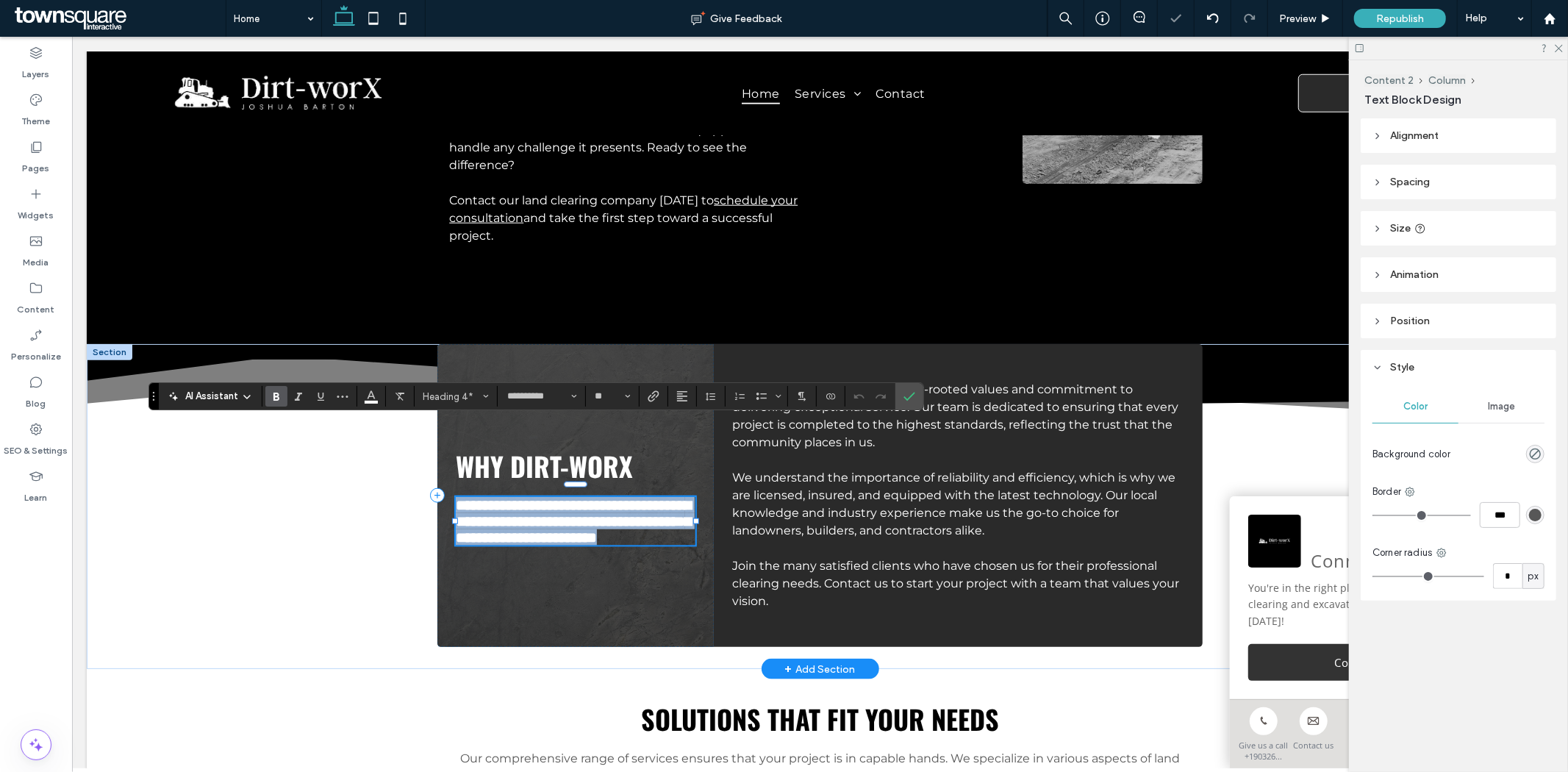
click at [644, 497] on span "**********" at bounding box center [573, 520] width 235 height 47
drag, startPoint x: 635, startPoint y: 445, endPoint x: 561, endPoint y: 445, distance: 74.0
click at [561, 497] on span "**********" at bounding box center [573, 520] width 235 height 47
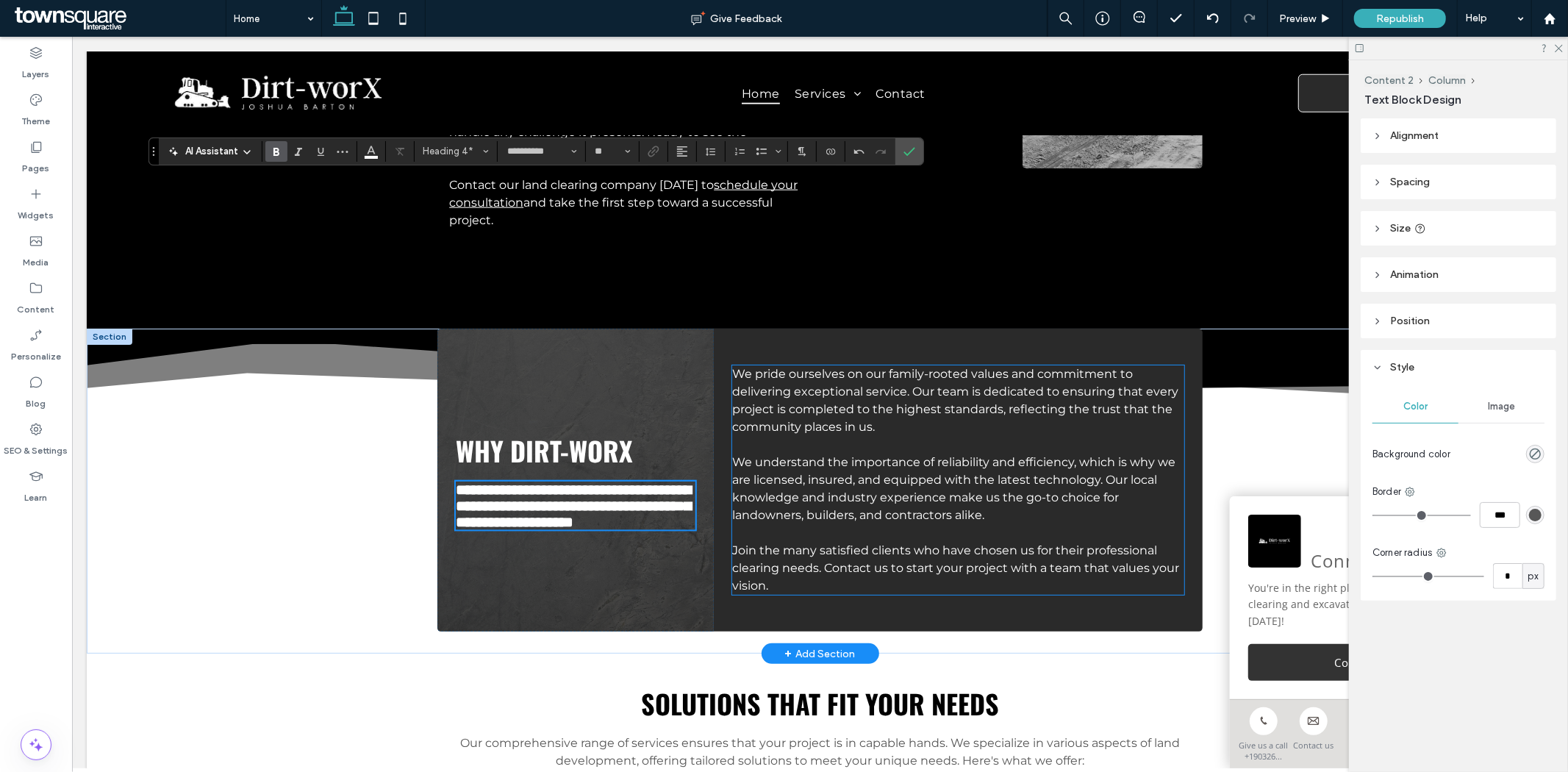
scroll to position [1225, 0]
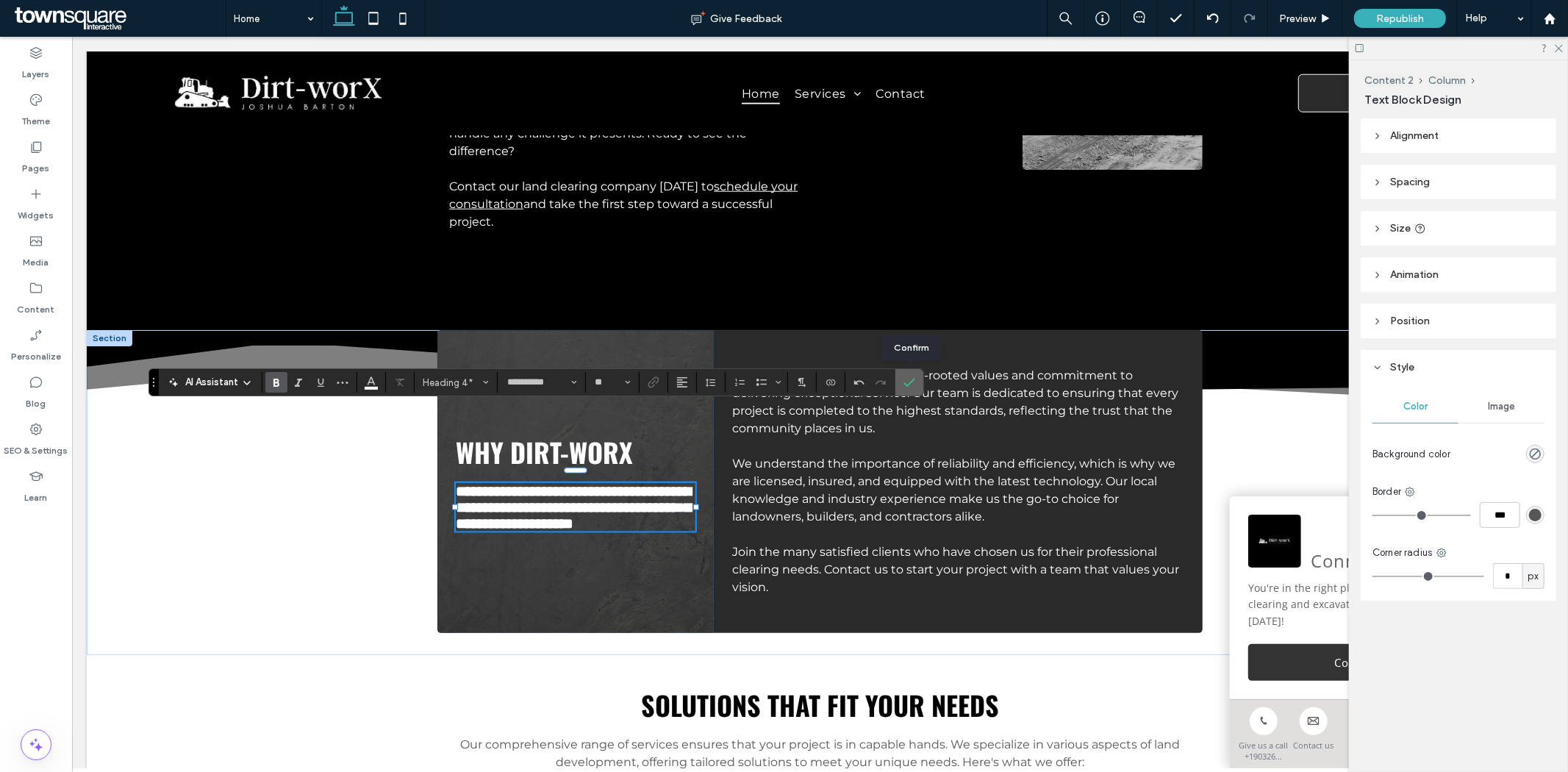
click at [912, 384] on use "Confirm" at bounding box center [910, 383] width 12 height 9
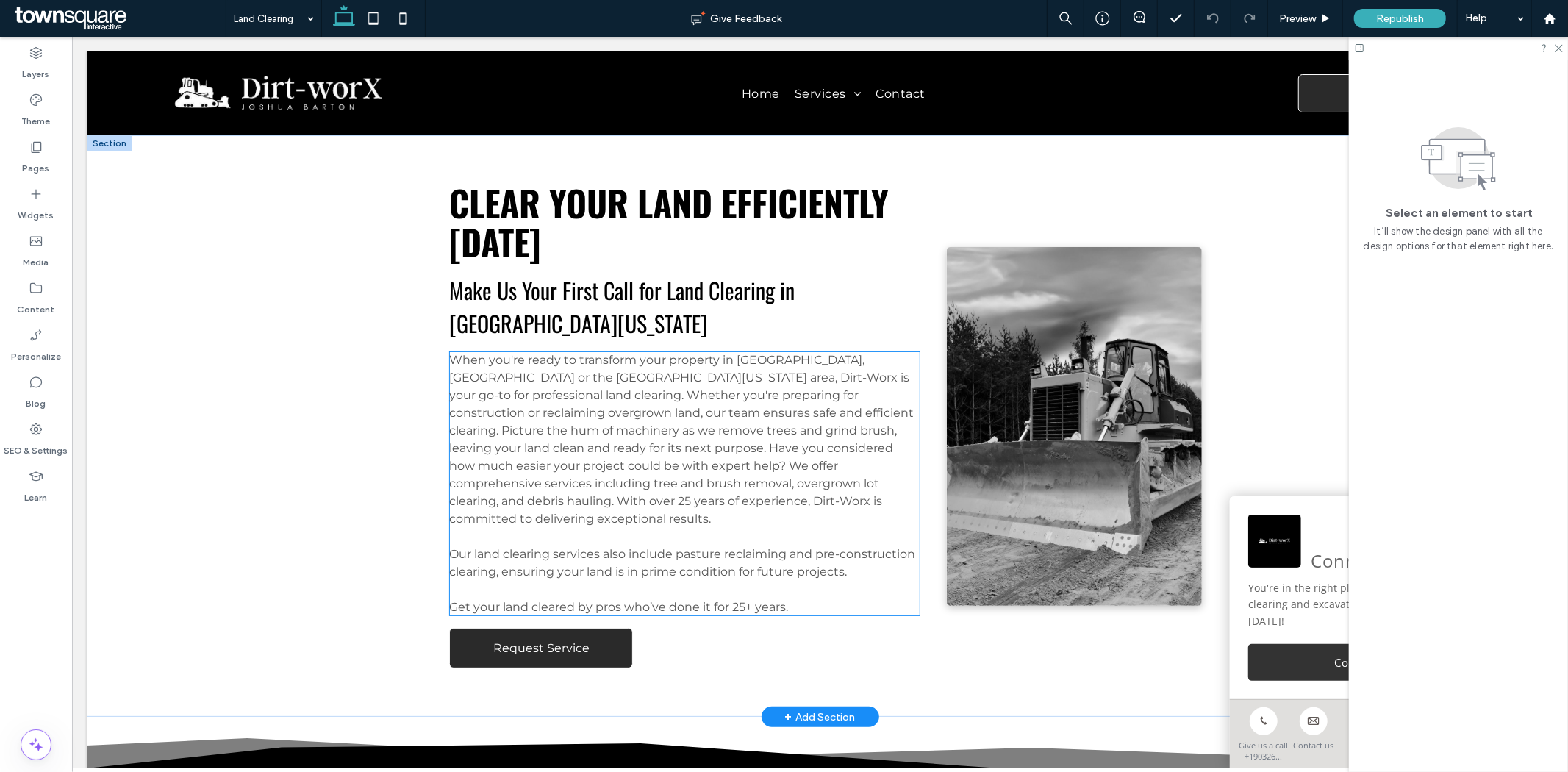
click at [754, 352] on span "When you're ready to transform your property in Frankston, Palestine or the Eas…" at bounding box center [681, 438] width 465 height 173
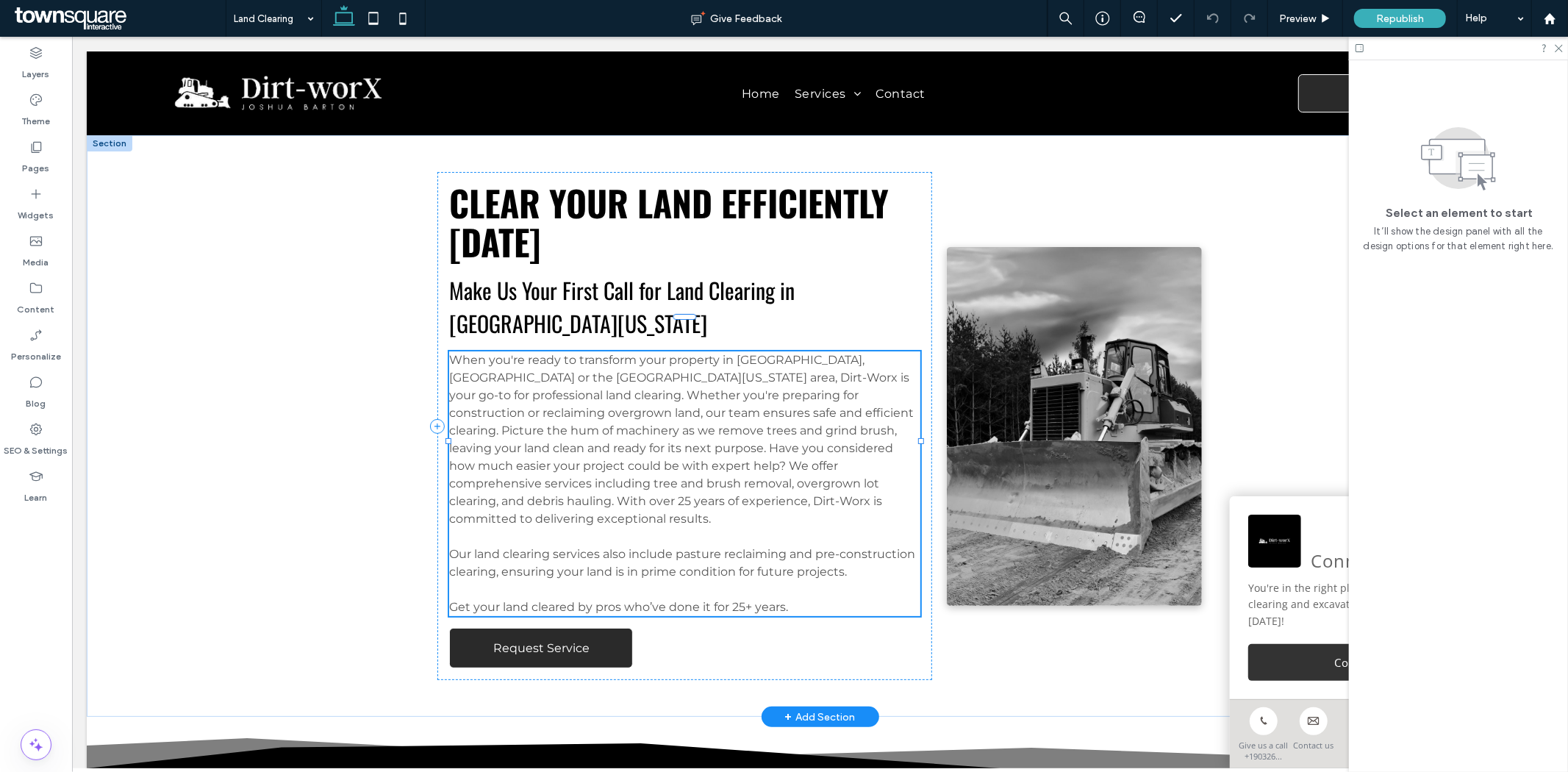
click at [754, 351] on div "When you're ready to transform your property in Frankston, Palestine or the Eas…" at bounding box center [683, 483] width 470 height 265
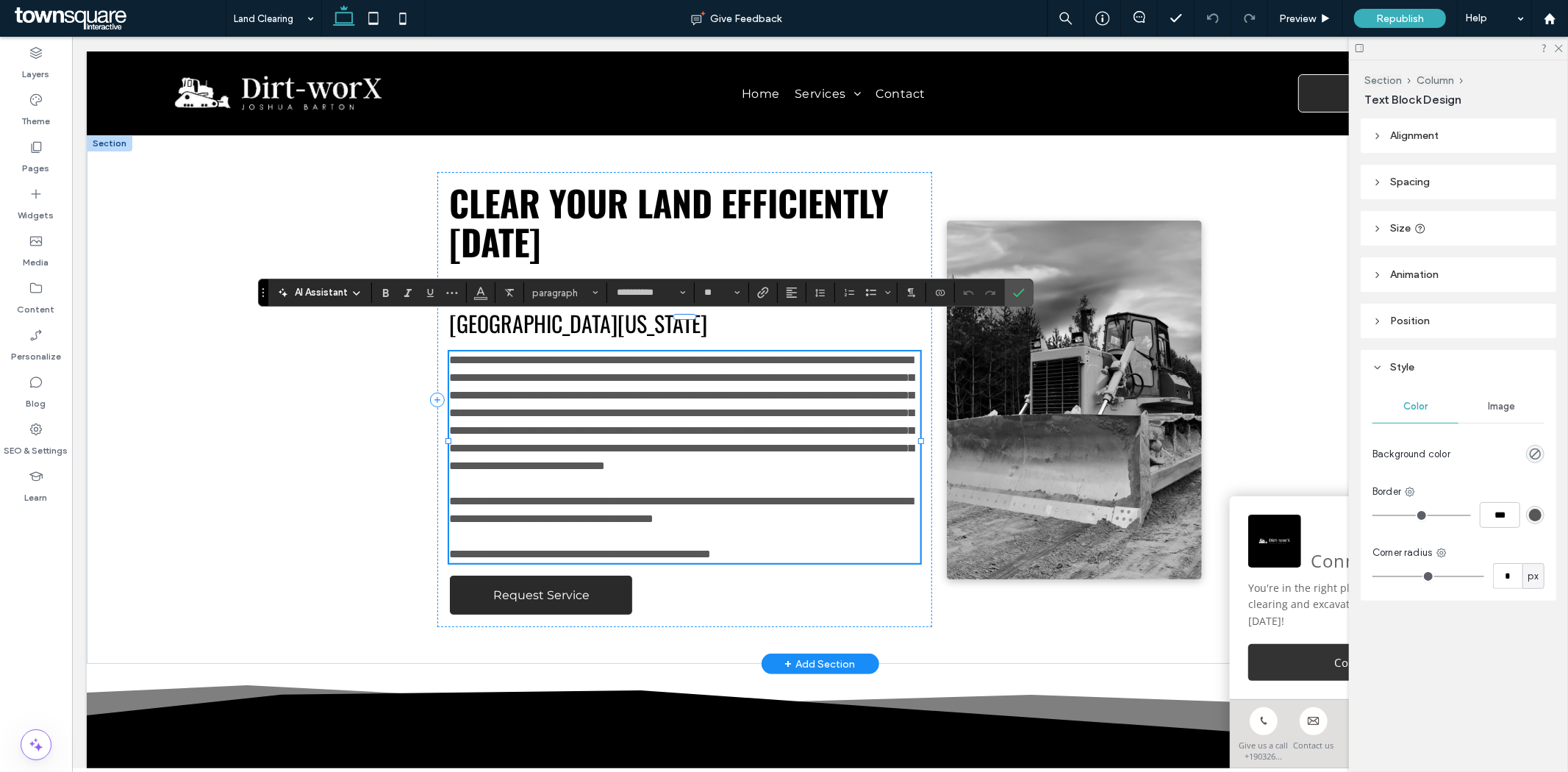
click at [776, 354] on span "**********" at bounding box center [681, 412] width 465 height 117
drag, startPoint x: 786, startPoint y: 321, endPoint x: 731, endPoint y: 311, distance: 55.9
click at [731, 311] on div "**********" at bounding box center [683, 399] width 494 height 455
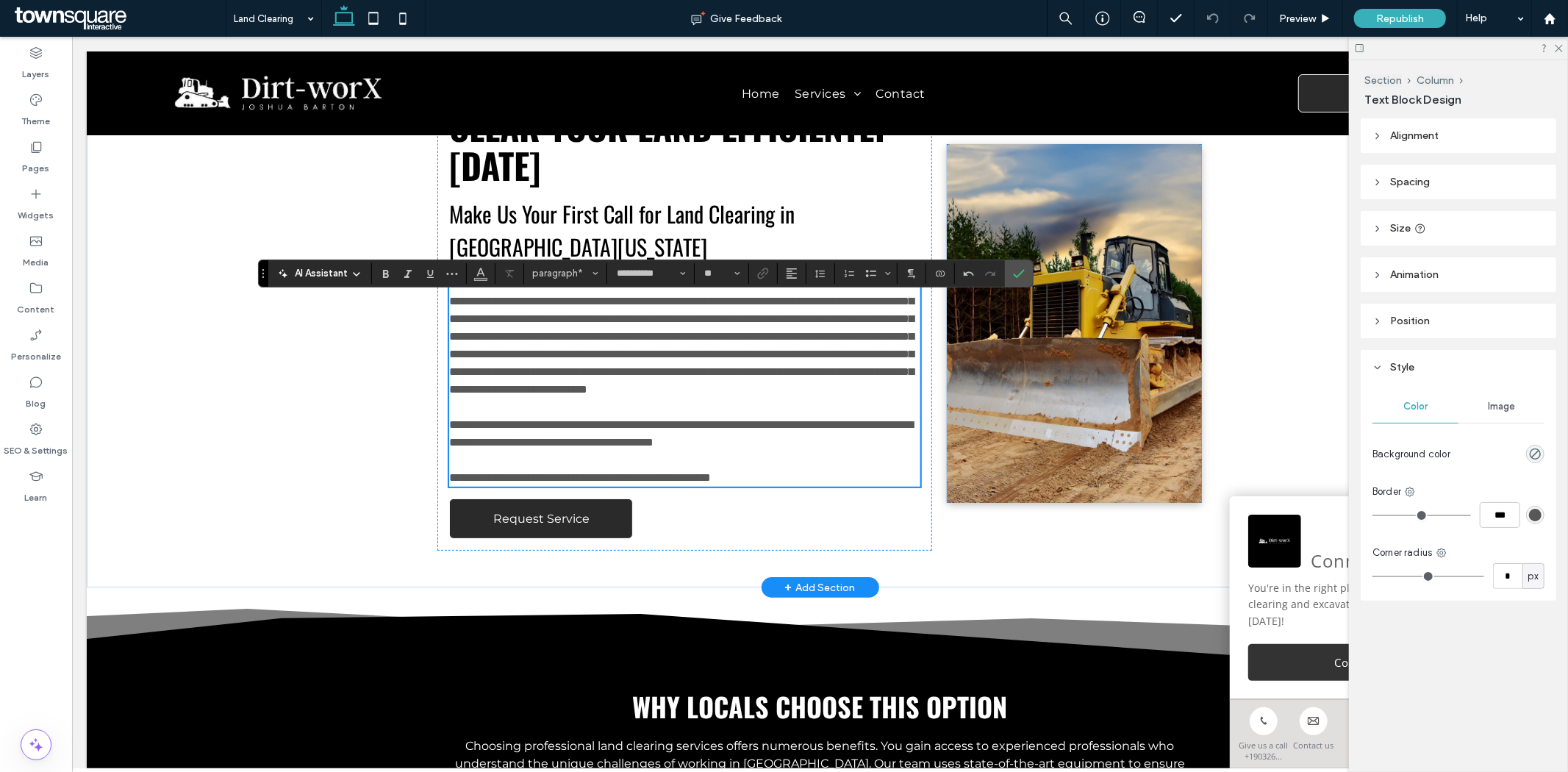
scroll to position [408, 0]
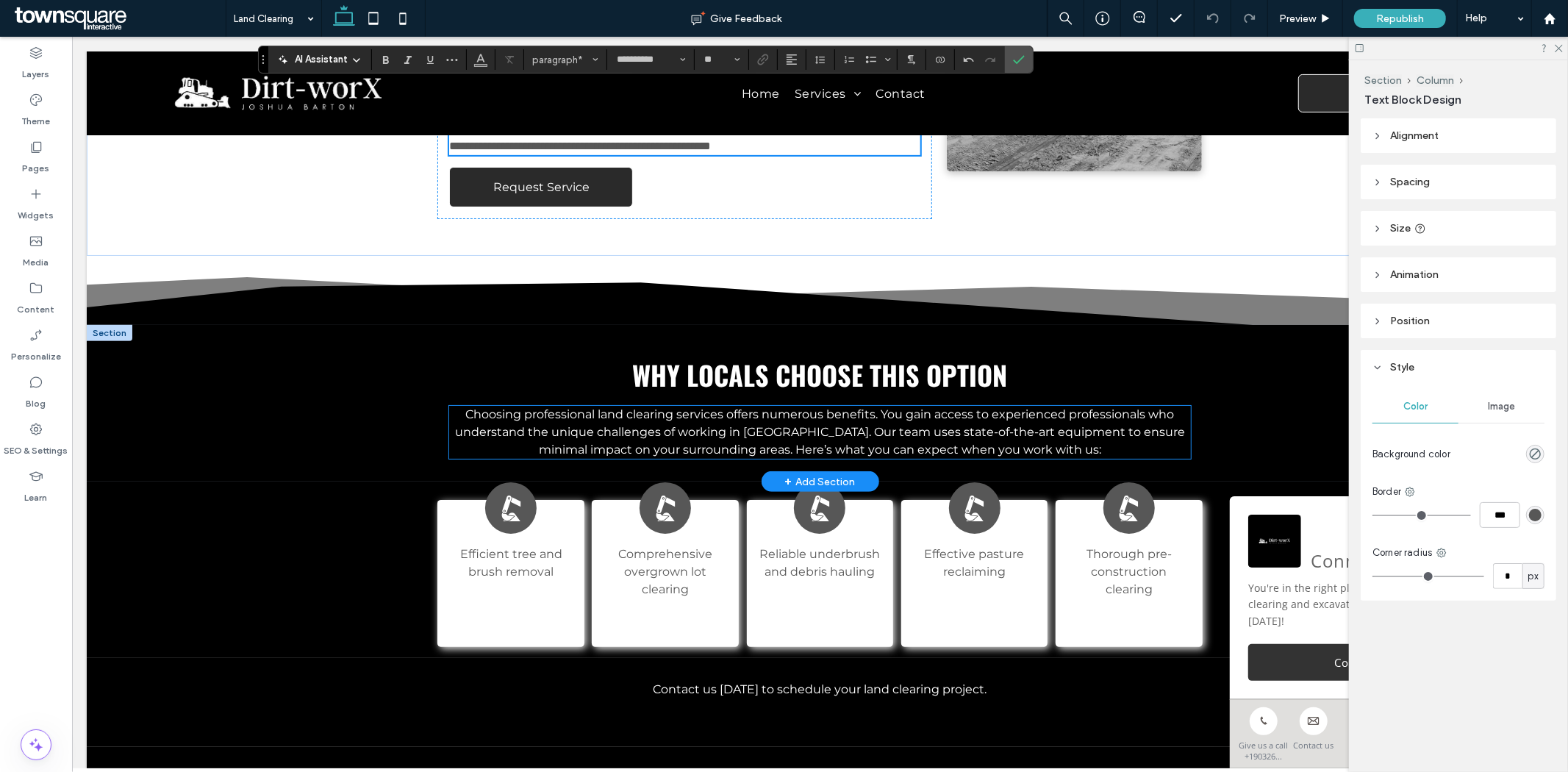
click at [773, 436] on span "Choosing professional land clearing services offers numerous benefits. You gain…" at bounding box center [819, 430] width 730 height 49
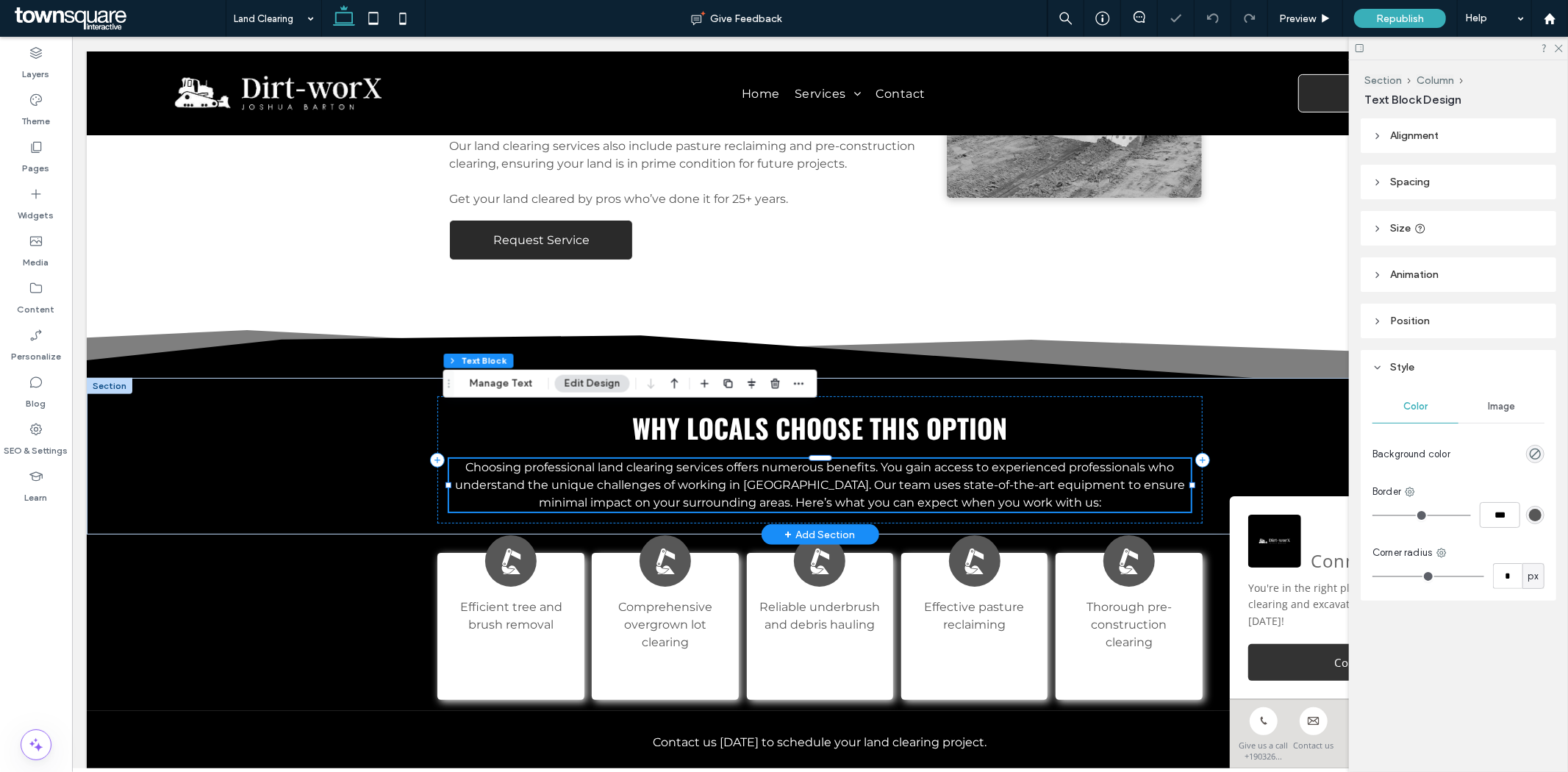
click at [774, 458] on div "Choosing professional land clearing services offers numerous benefits. You gain…" at bounding box center [818, 484] width 741 height 53
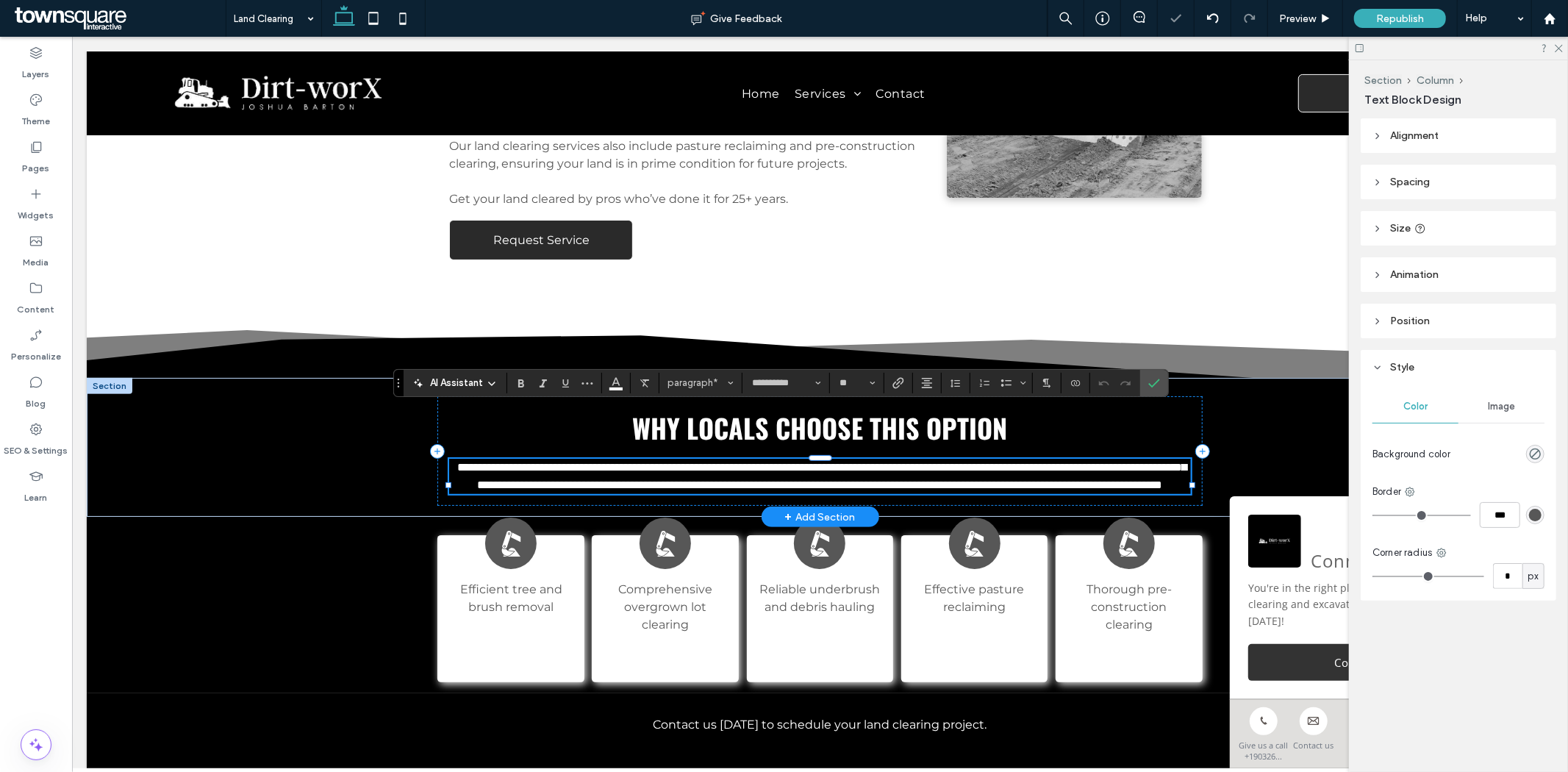
click at [790, 461] on span "**********" at bounding box center [820, 474] width 729 height 28
drag, startPoint x: 803, startPoint y: 430, endPoint x: 742, endPoint y: 426, distance: 61.1
click at [742, 461] on span "**********" at bounding box center [820, 474] width 729 height 28
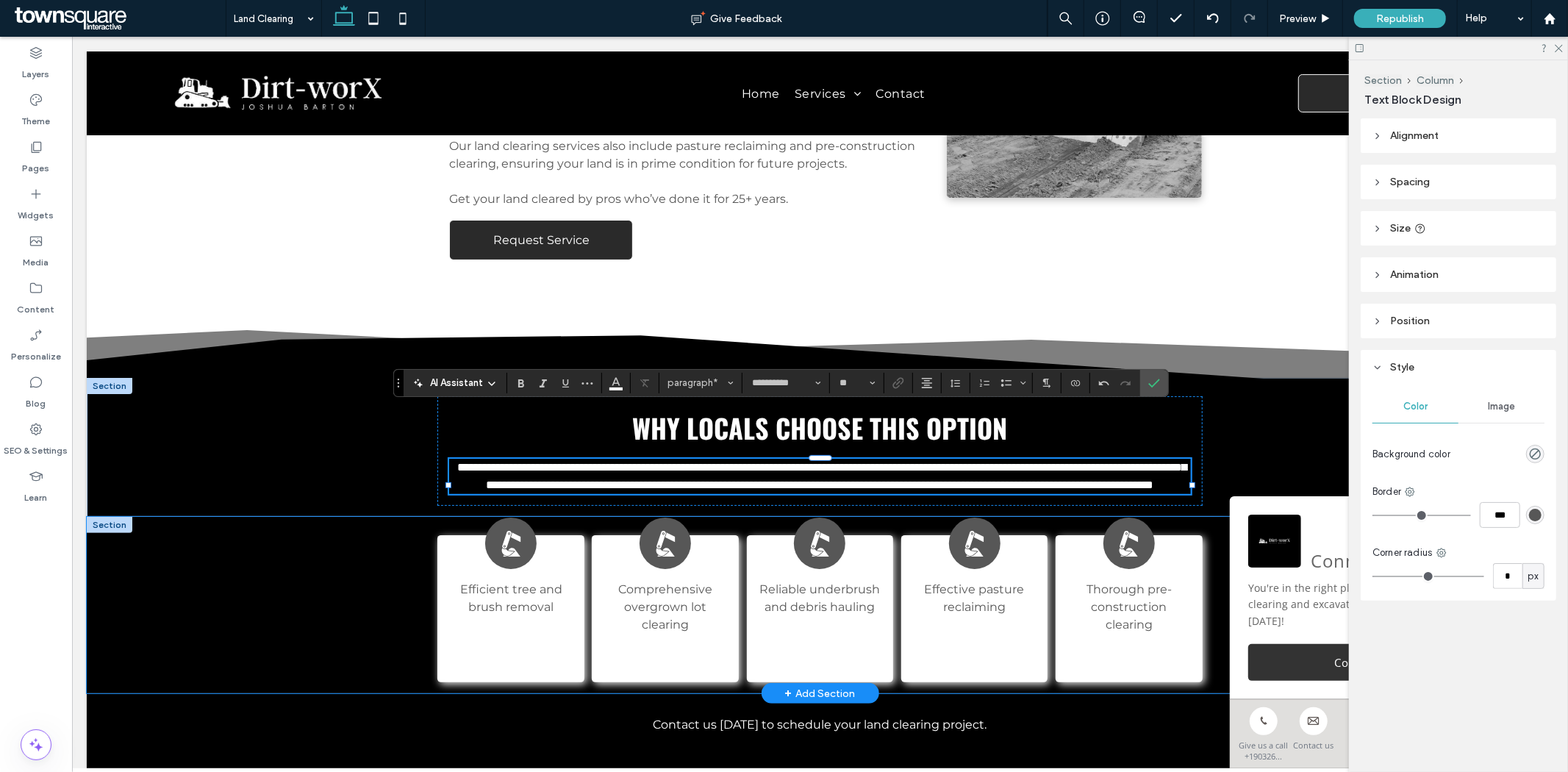
click at [331, 549] on div "Black excavator arm with scoop. Efficient tree and brush removal Black excavato…" at bounding box center [819, 604] width 1466 height 177
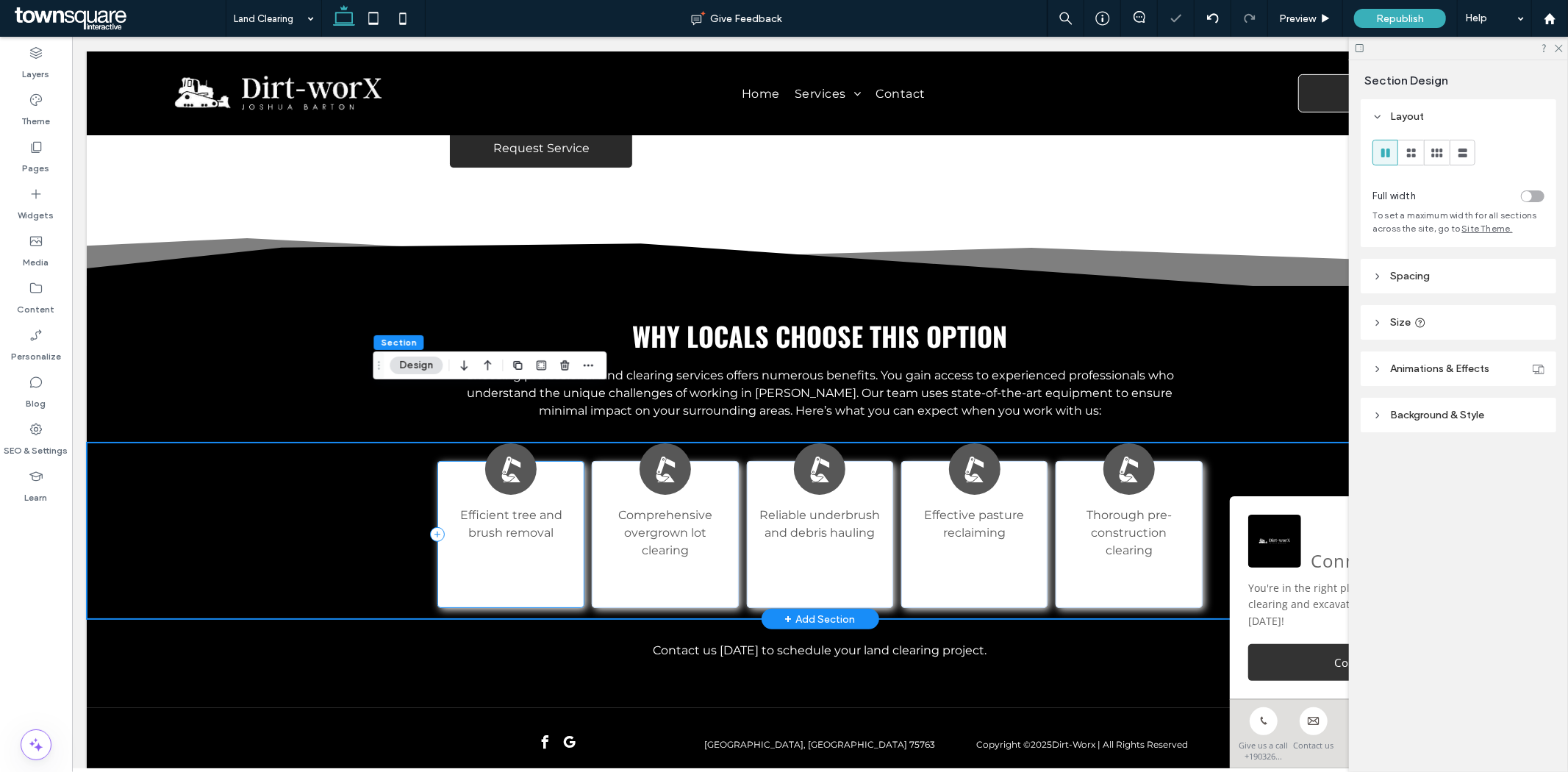
scroll to position [502, 0]
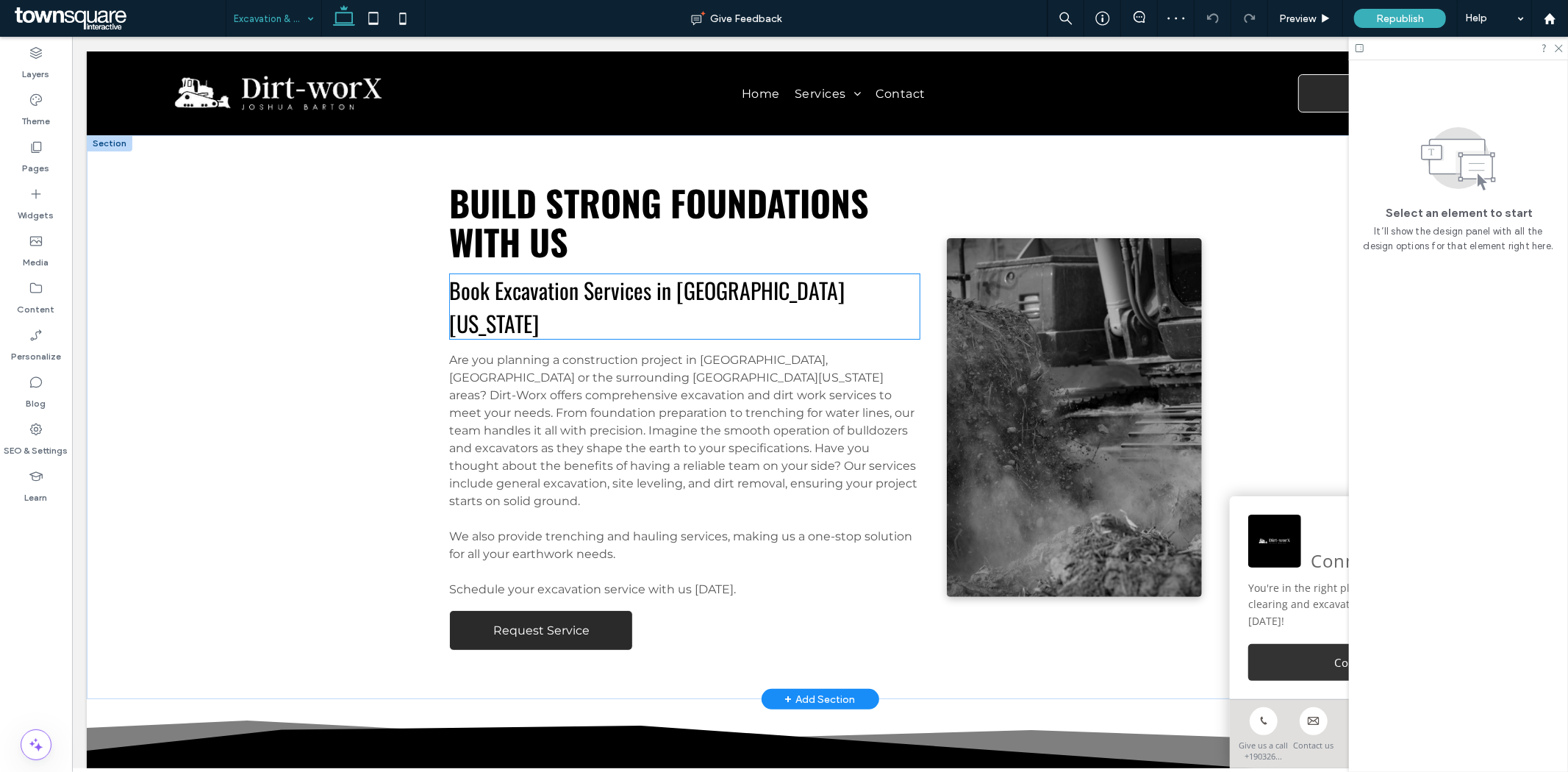
click at [843, 360] on span "Are you planning a construction project in Frankston, Palestine or the surround…" at bounding box center [682, 430] width 468 height 155
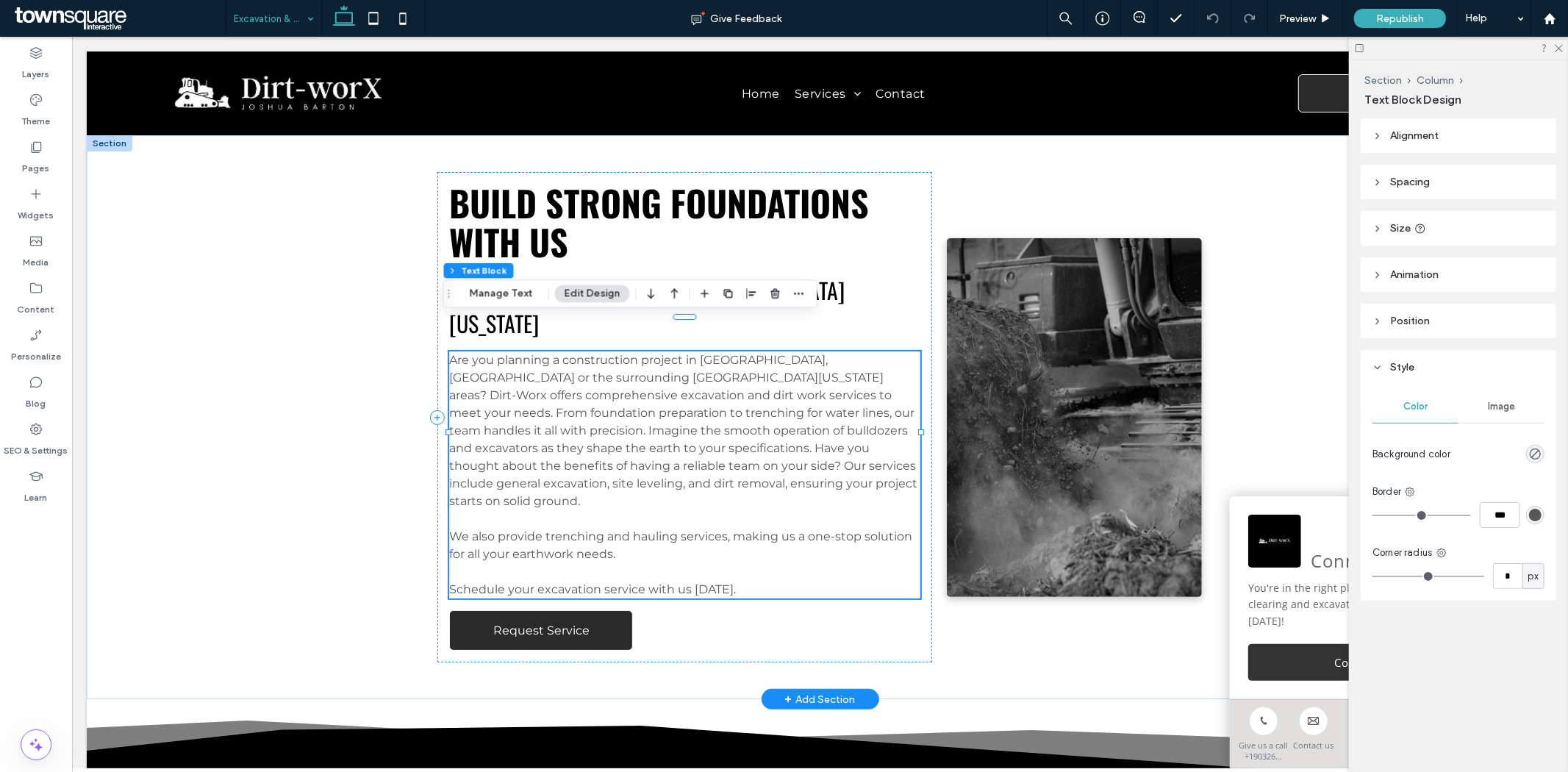
click at [737, 352] on span "Are you planning a construction project in Frankston, Palestine or the surround…" at bounding box center [682, 430] width 468 height 155
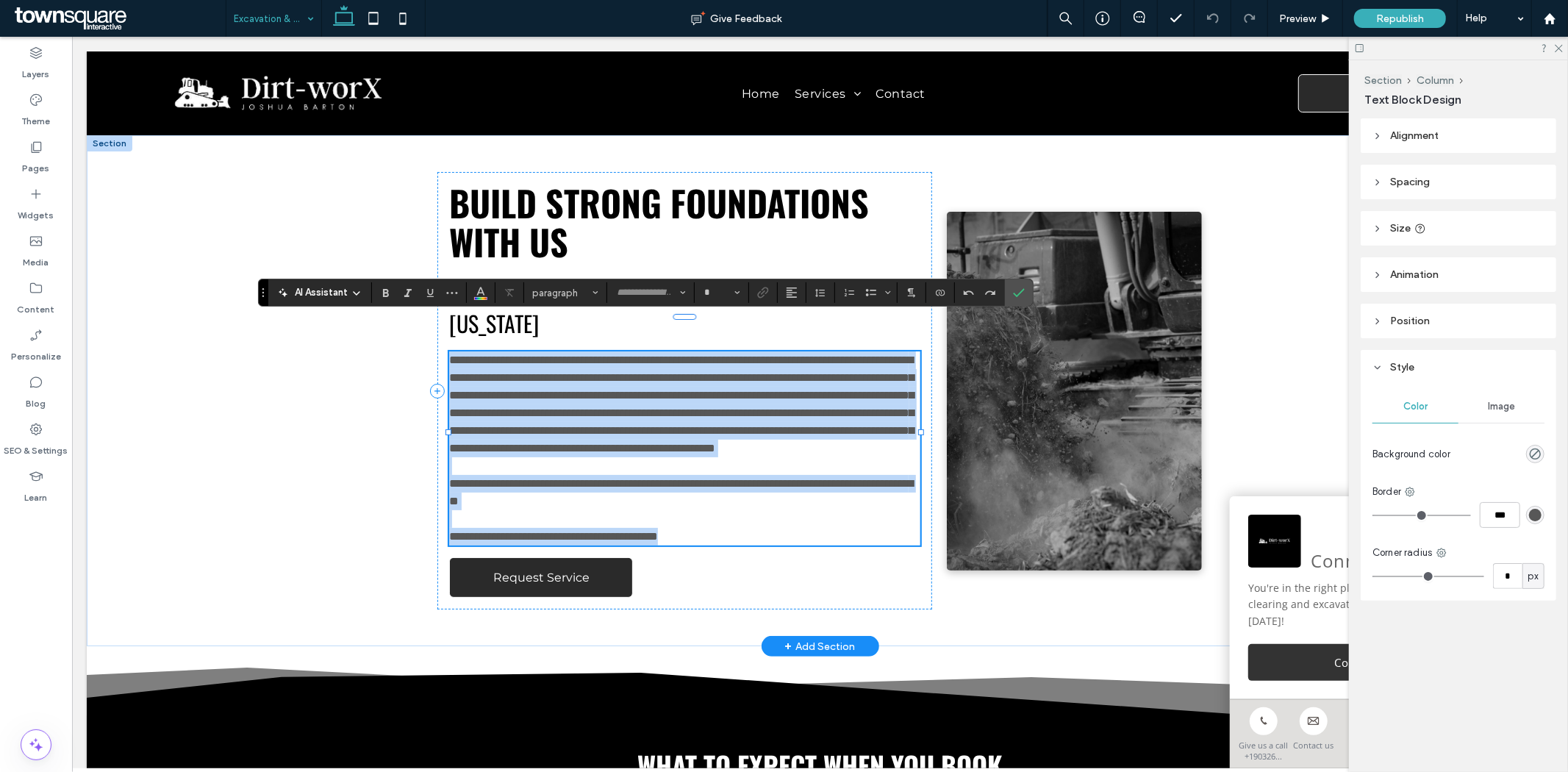
type input "**********"
type input "**"
click at [733, 354] on span "**********" at bounding box center [681, 403] width 465 height 99
click at [750, 354] on span "**********" at bounding box center [681, 403] width 465 height 99
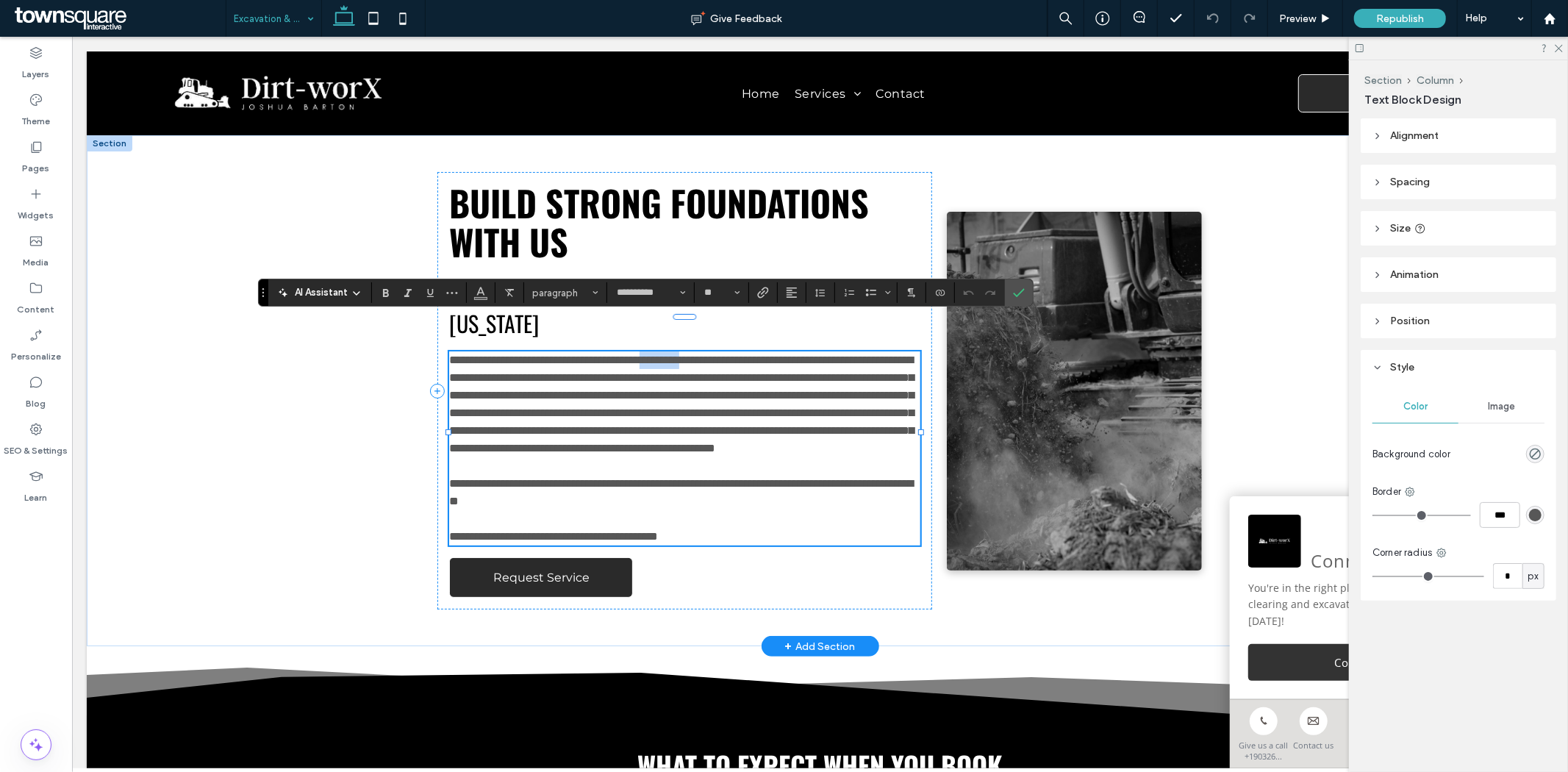
drag, startPoint x: 748, startPoint y: 325, endPoint x: 695, endPoint y: 323, distance: 53.0
click at [695, 354] on span "**********" at bounding box center [681, 403] width 465 height 99
click at [708, 354] on span "**********" at bounding box center [681, 403] width 465 height 99
click at [1018, 297] on icon "Confirm" at bounding box center [1019, 292] width 12 height 12
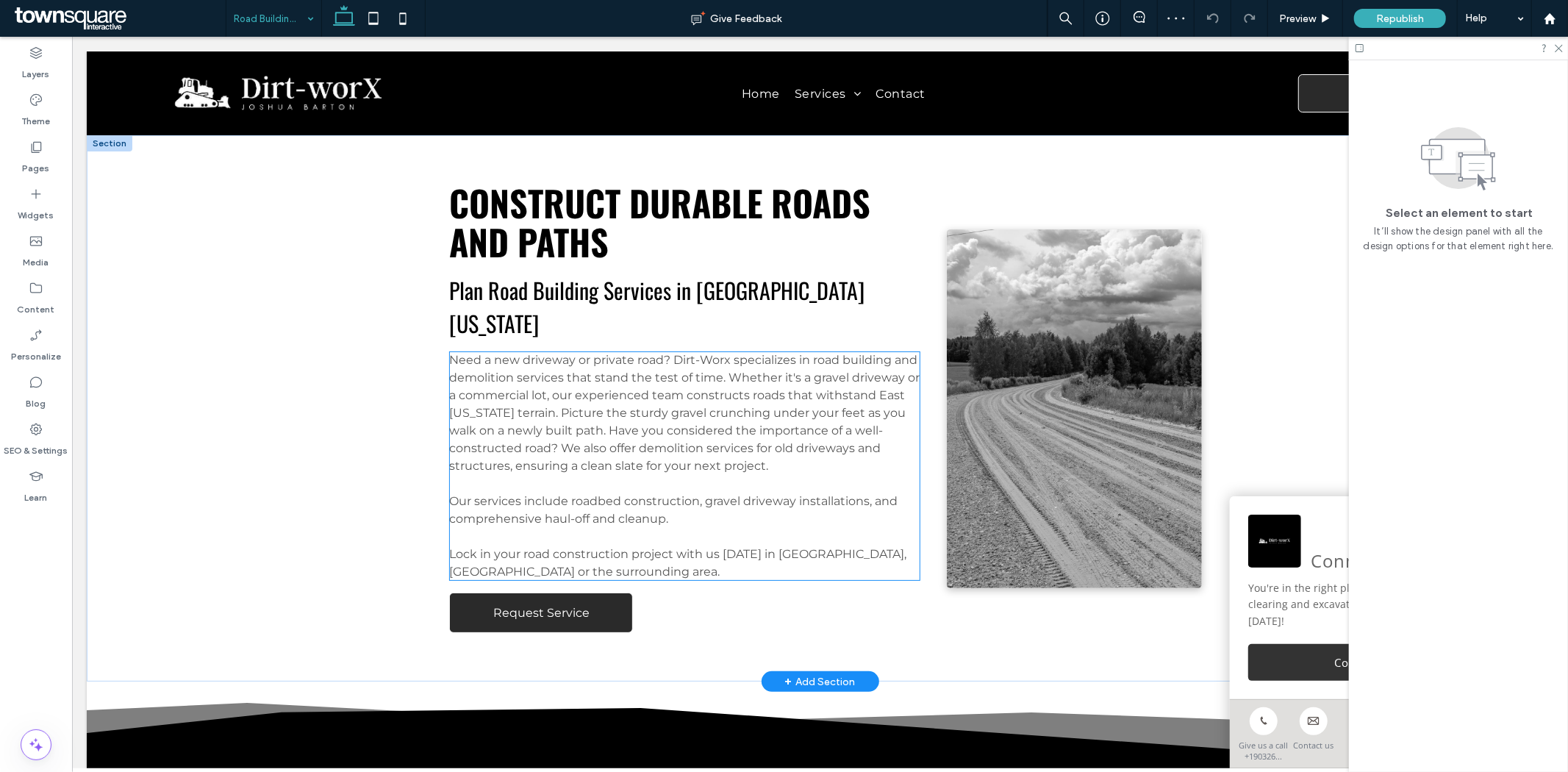
click at [805, 546] on span "Lock in your road construction project with us today in Frankston, Palestine or…" at bounding box center [677, 562] width 457 height 32
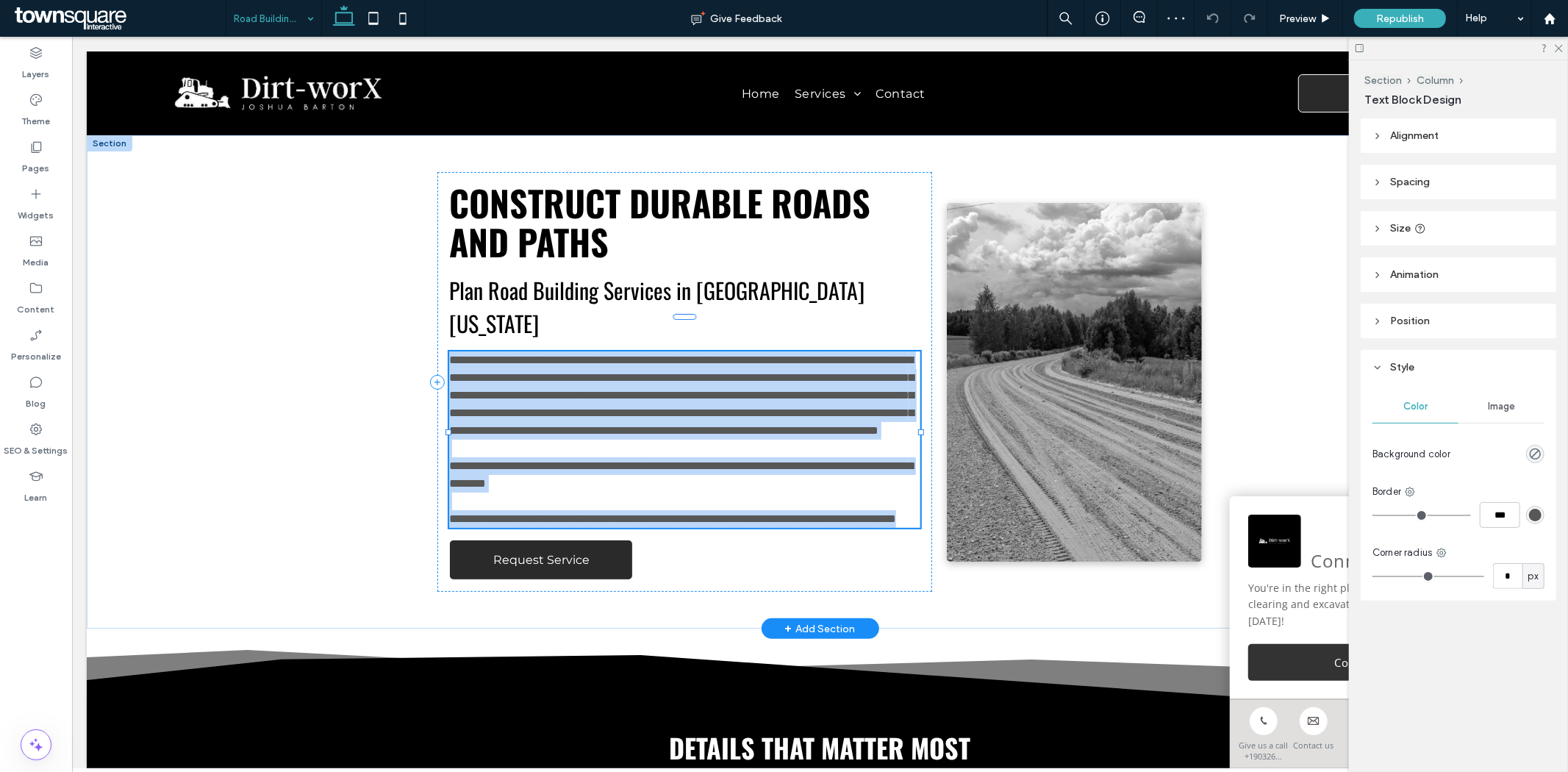
type input "**********"
type input "**"
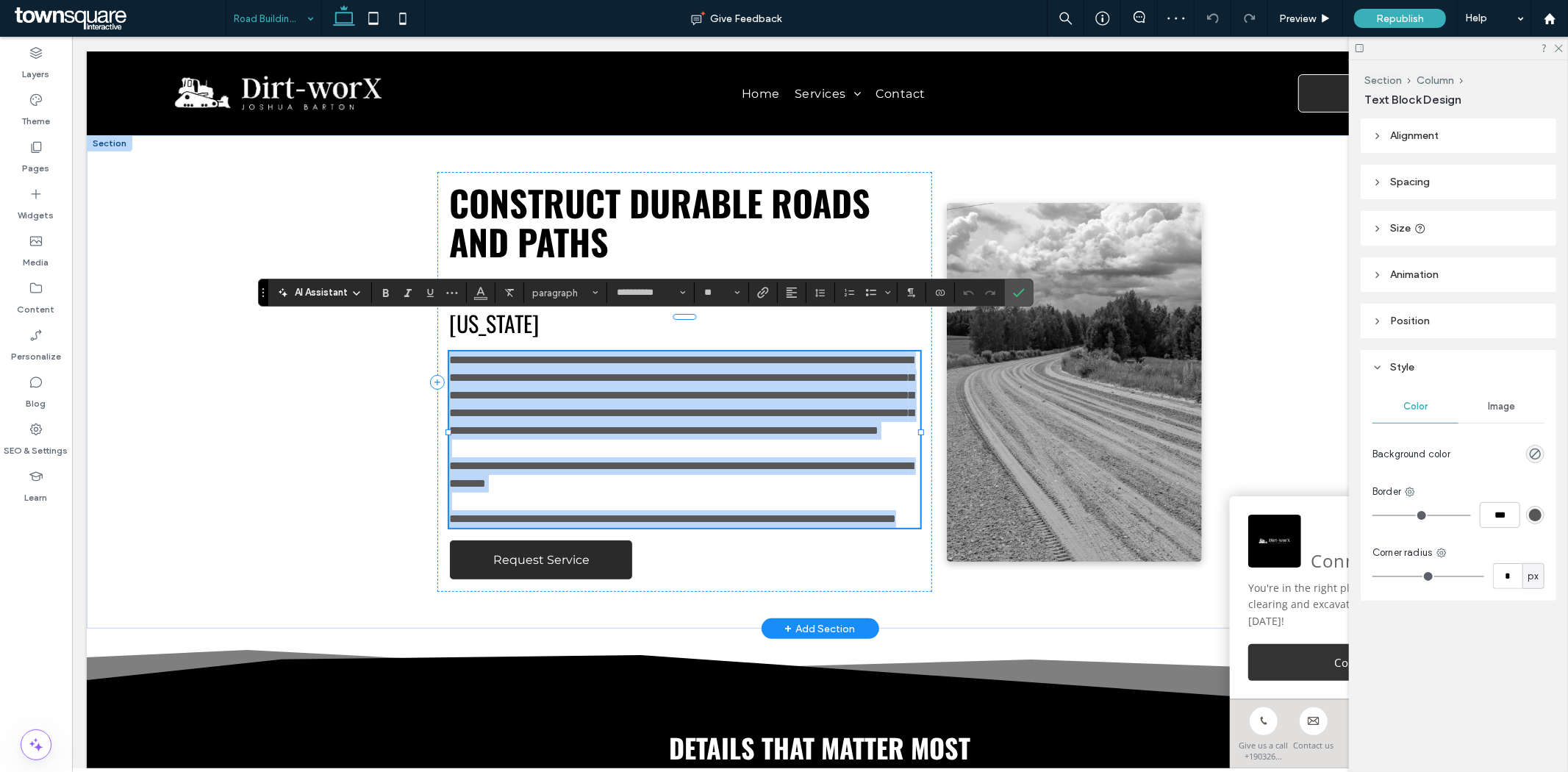
click at [805, 522] on span "**********" at bounding box center [672, 518] width 447 height 11
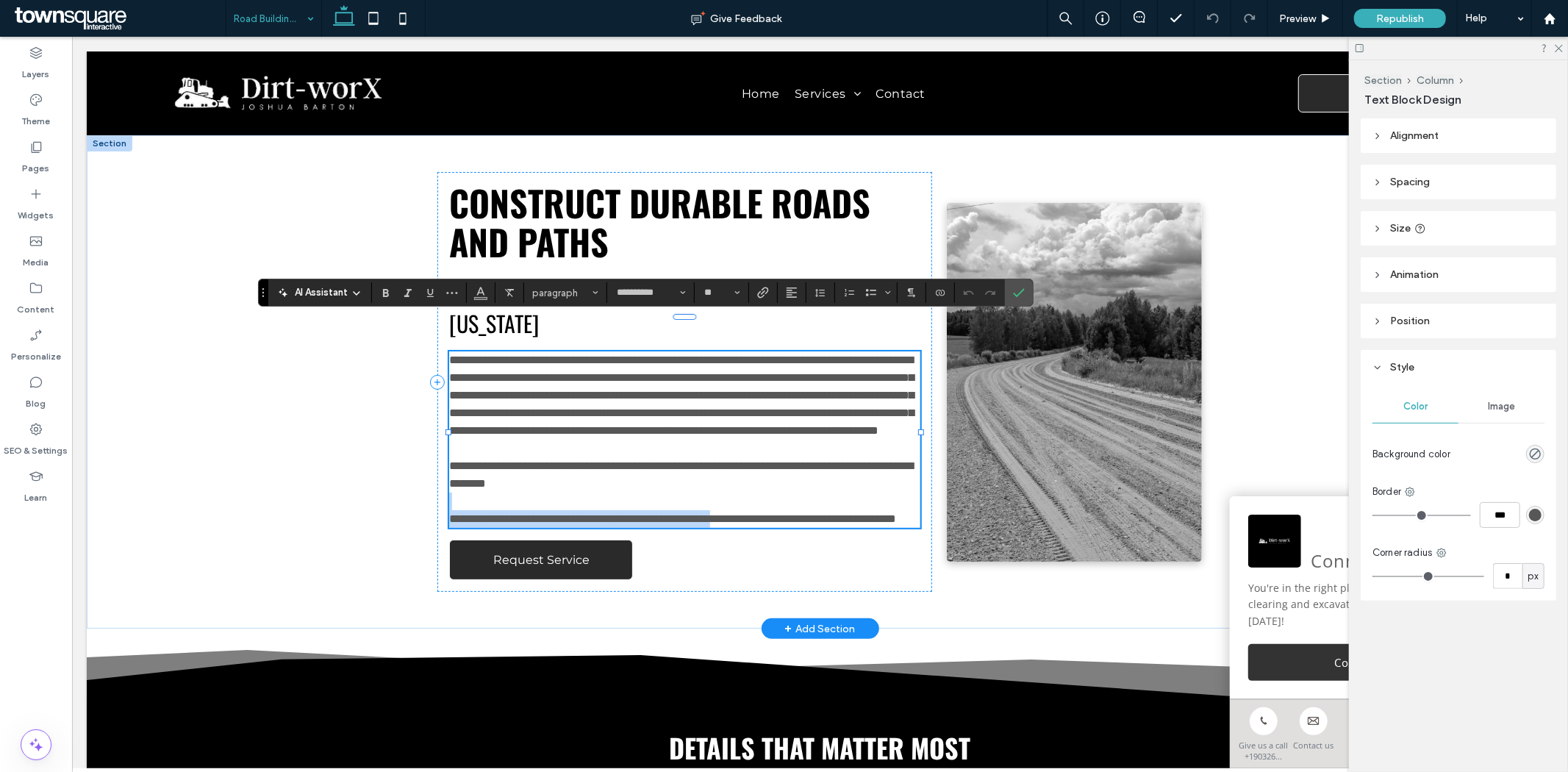
drag, startPoint x: 821, startPoint y: 512, endPoint x: 788, endPoint y: 515, distance: 33.1
click at [788, 515] on span "**********" at bounding box center [672, 518] width 447 height 11
click at [818, 521] on span "**********" at bounding box center [672, 518] width 447 height 11
drag, startPoint x: 821, startPoint y: 518, endPoint x: 768, endPoint y: 512, distance: 53.3
click at [768, 512] on span "**********" at bounding box center [672, 518] width 447 height 11
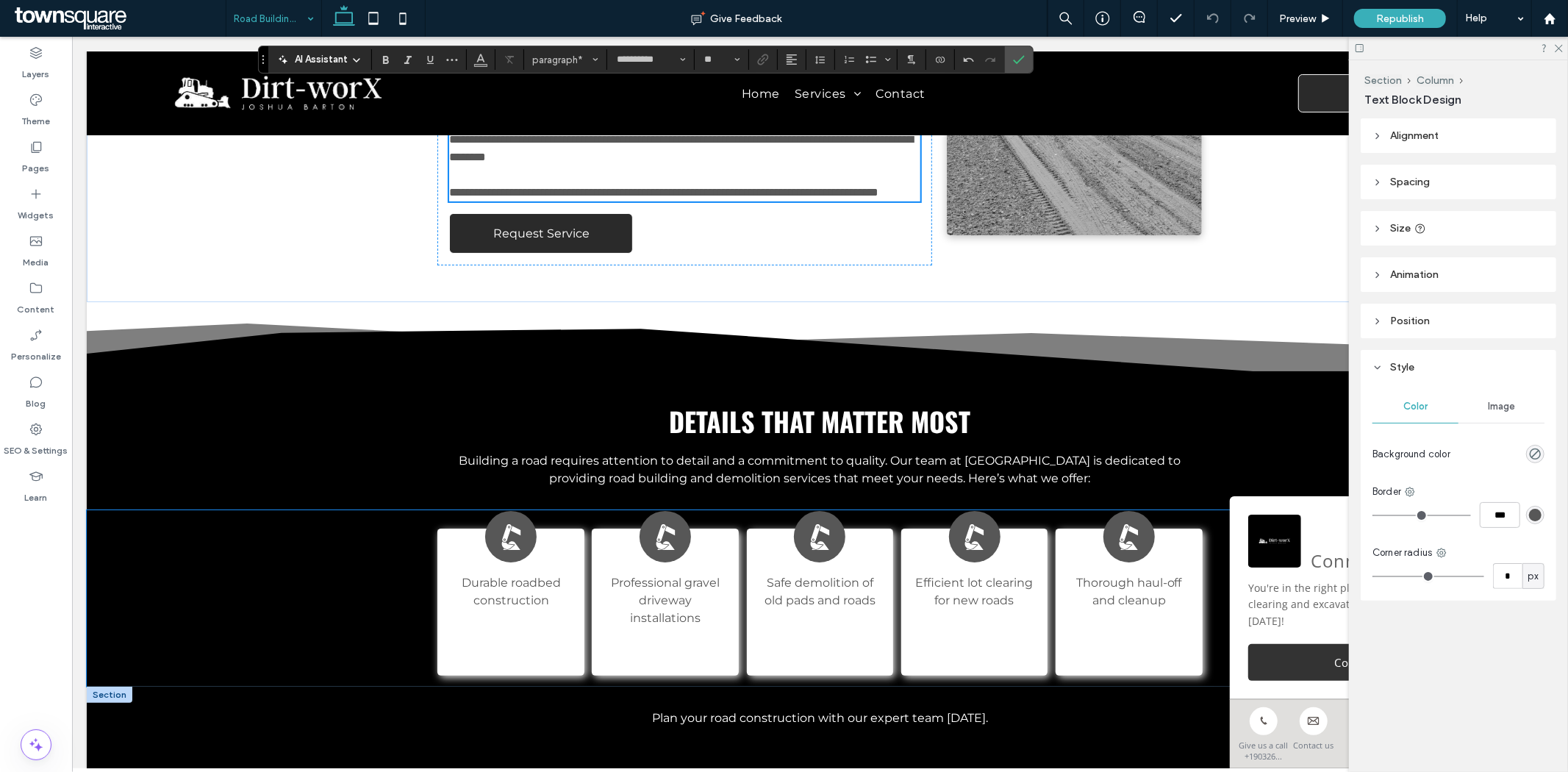
scroll to position [467, 0]
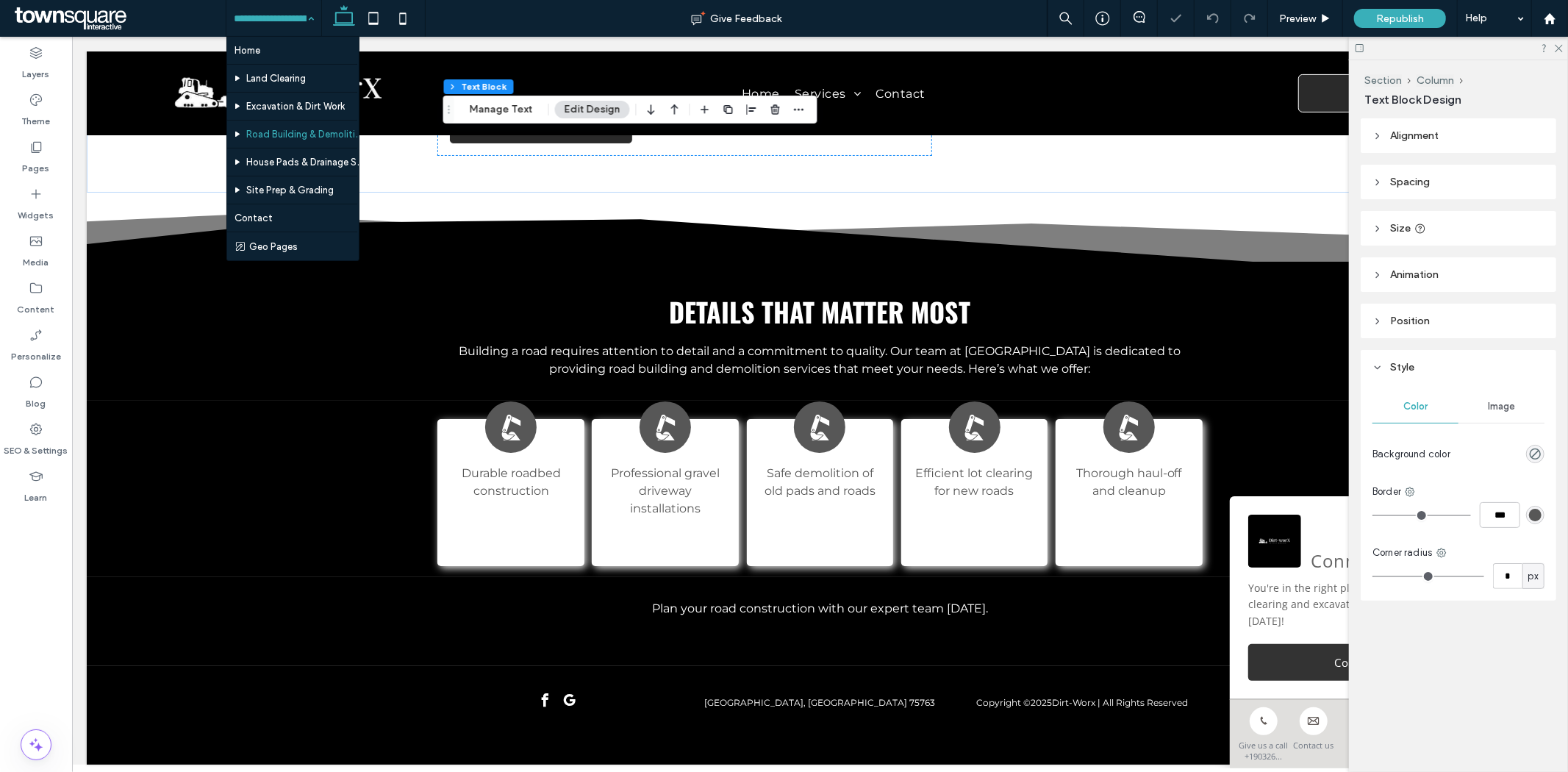
click at [302, 28] on div "Home Land Clearing Excavation & Dirt Work Road Building & Demolition House Pads…" at bounding box center [273, 18] width 95 height 37
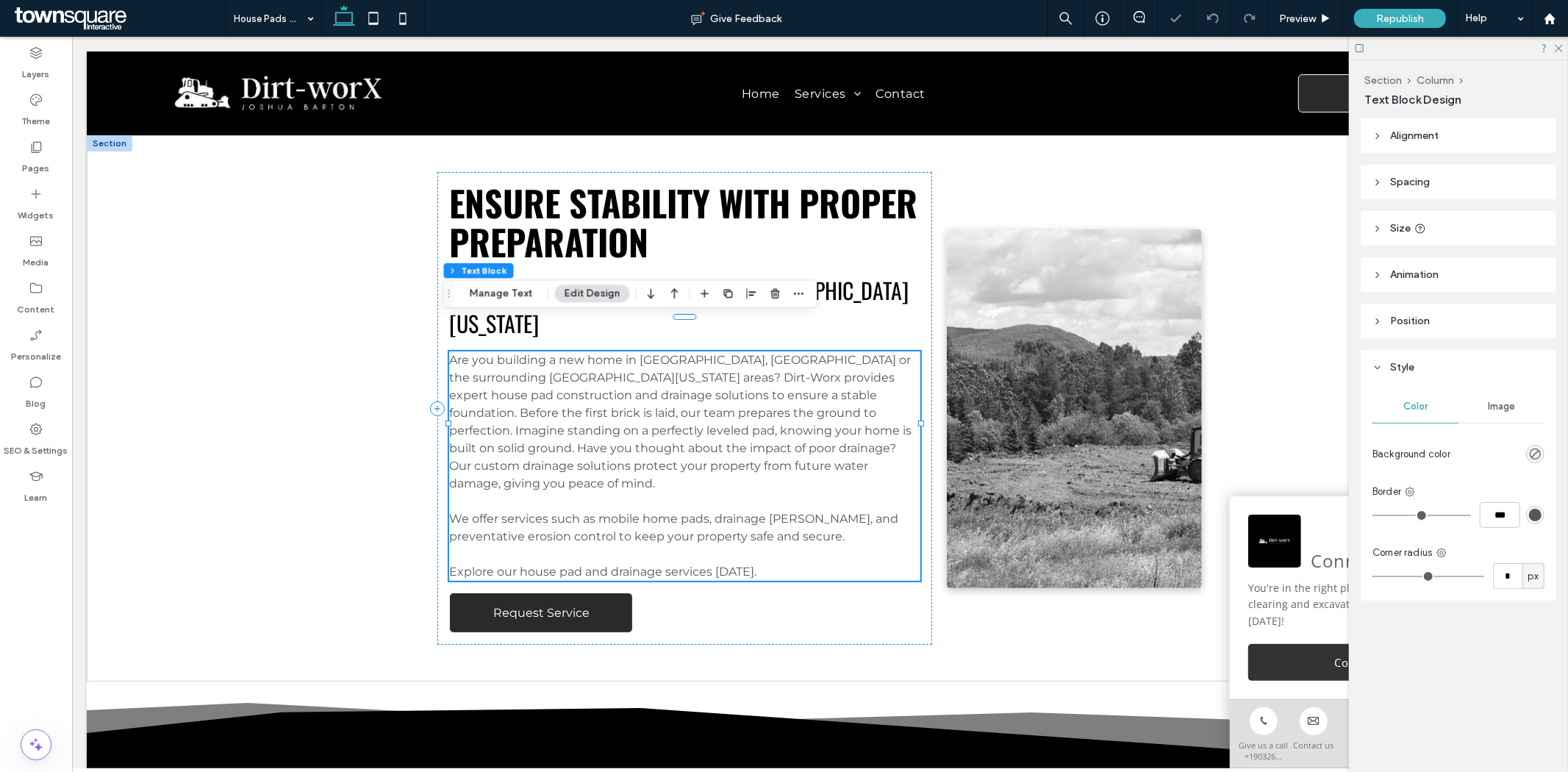
click at [680, 352] on span "Are you building a new home in Frankston, Palestine or the surrounding East Tex…" at bounding box center [680, 420] width 462 height 137
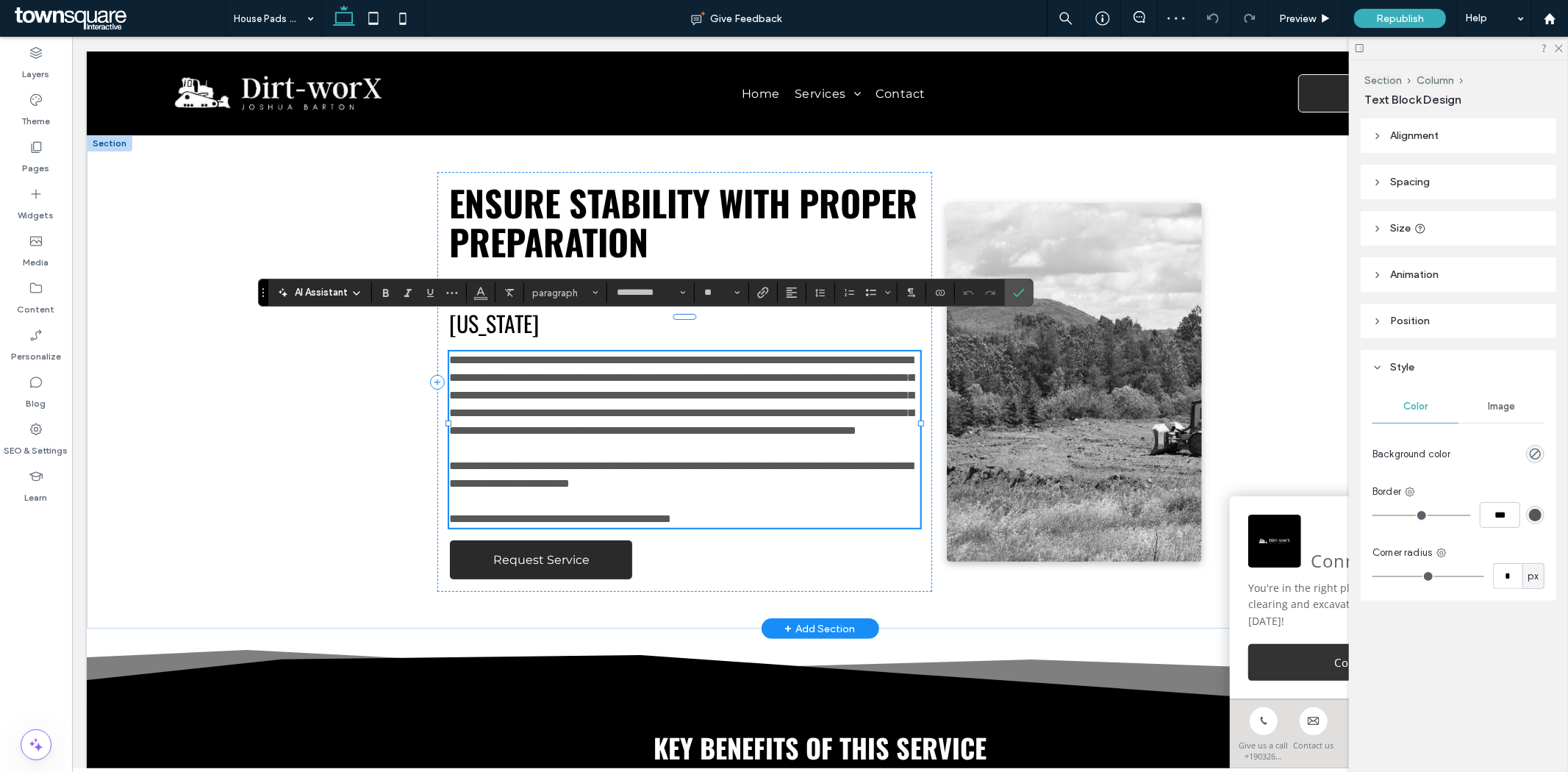
click at [684, 354] on span "**********" at bounding box center [681, 394] width 465 height 82
drag, startPoint x: 693, startPoint y: 323, endPoint x: 627, endPoint y: 326, distance: 66.1
click at [627, 354] on span "**********" at bounding box center [681, 394] width 465 height 82
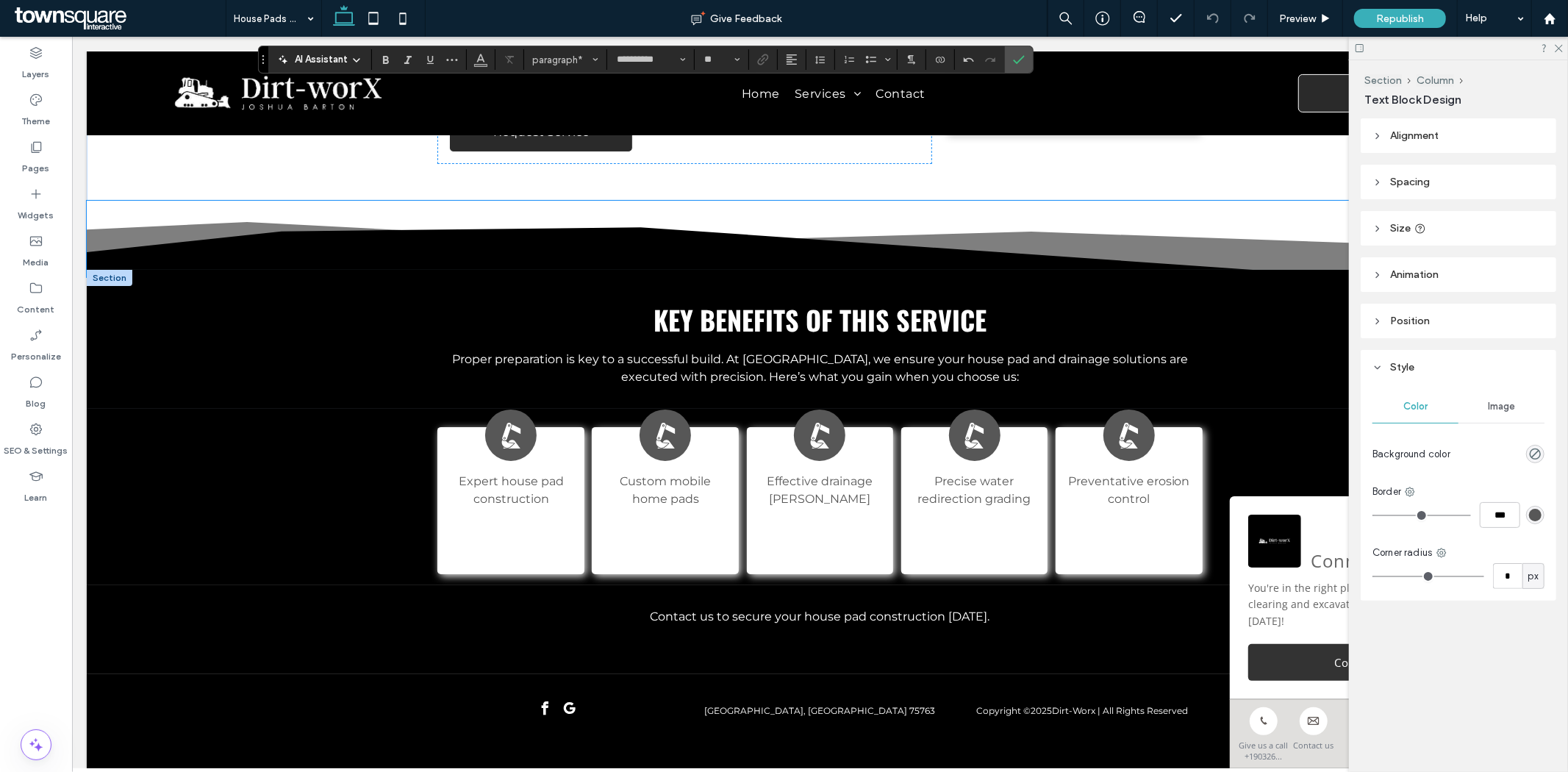
scroll to position [450, 0]
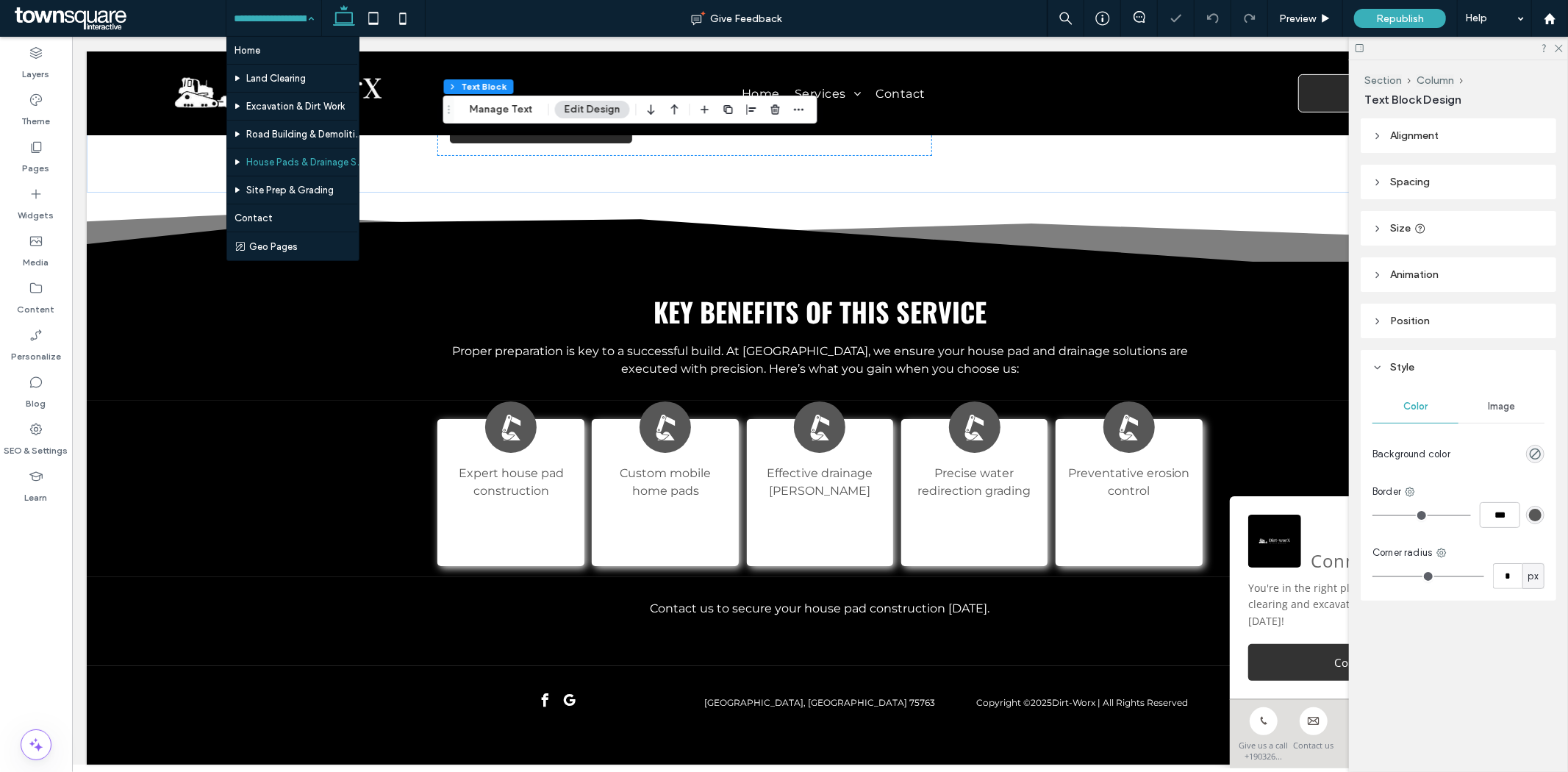
click at [304, 15] on div "Home Land Clearing Excavation & Dirt Work Road Building & Demolition House Pads…" at bounding box center [273, 18] width 95 height 37
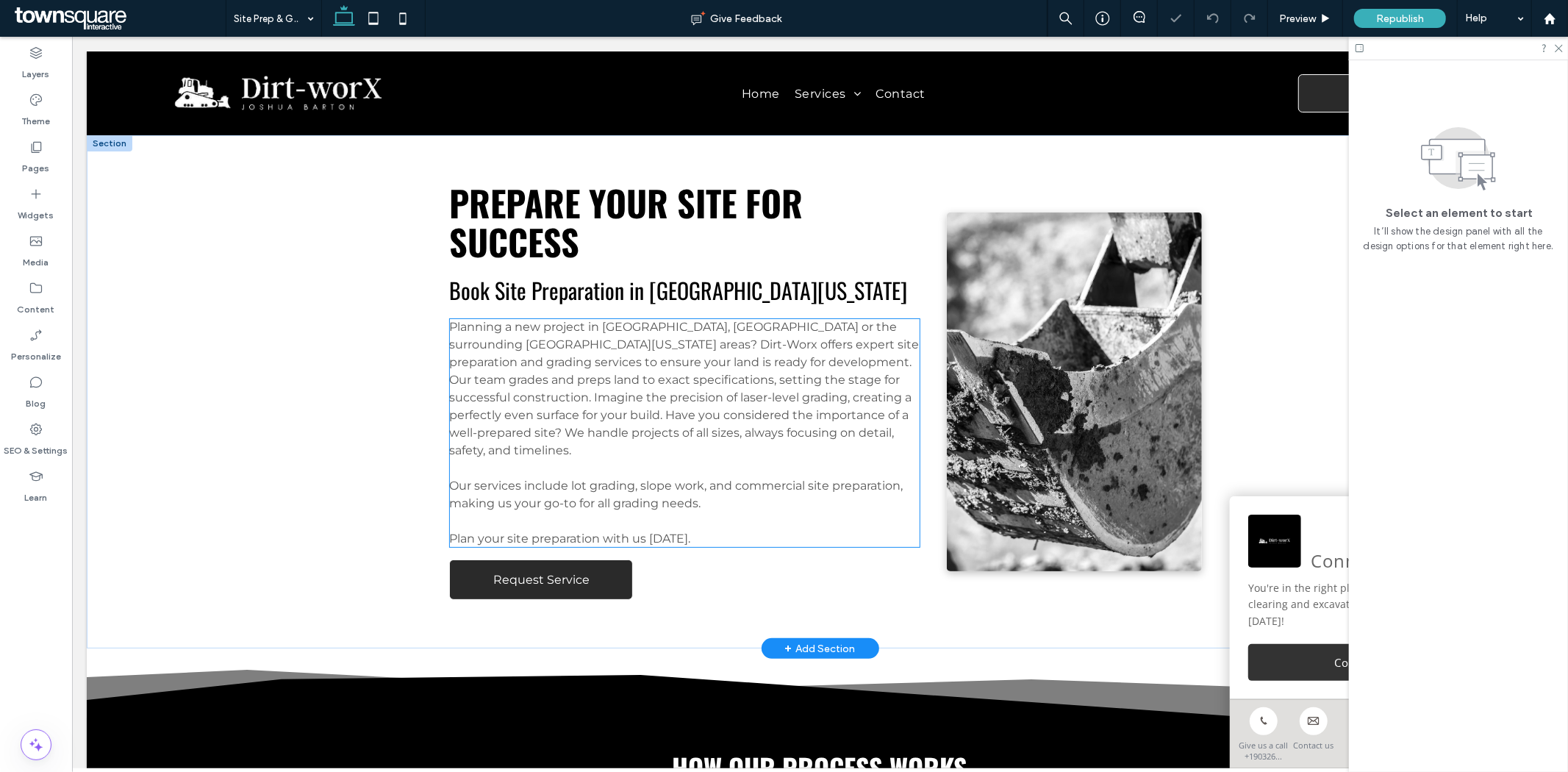
click at [654, 323] on span "Planning a new project in Frankston, Palestine or the surrounding East Texas ar…" at bounding box center [683, 387] width 470 height 137
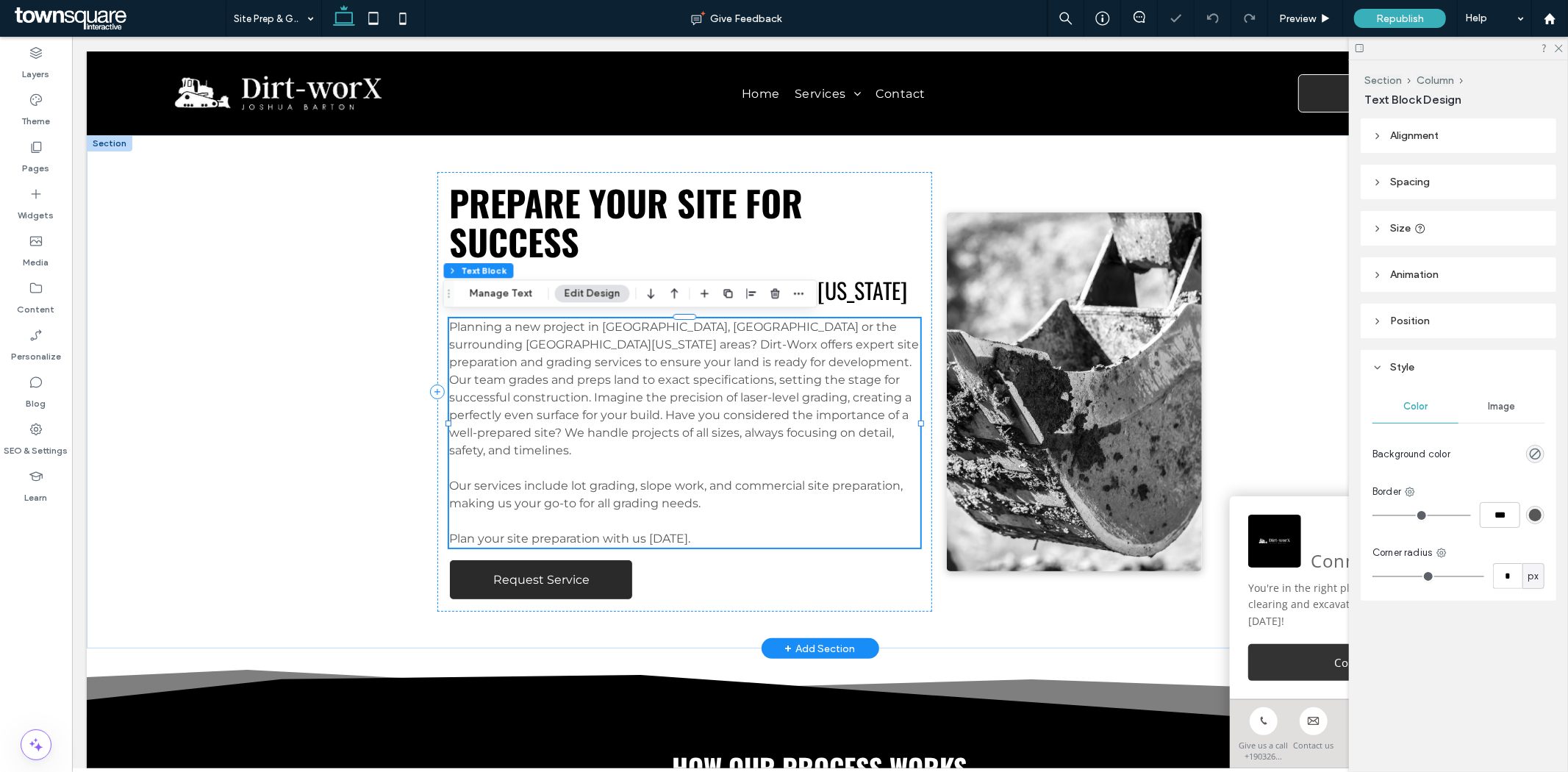
click at [654, 323] on span "Planning a new project in Frankston, Palestine or the surrounding East Texas ar…" at bounding box center [683, 387] width 470 height 137
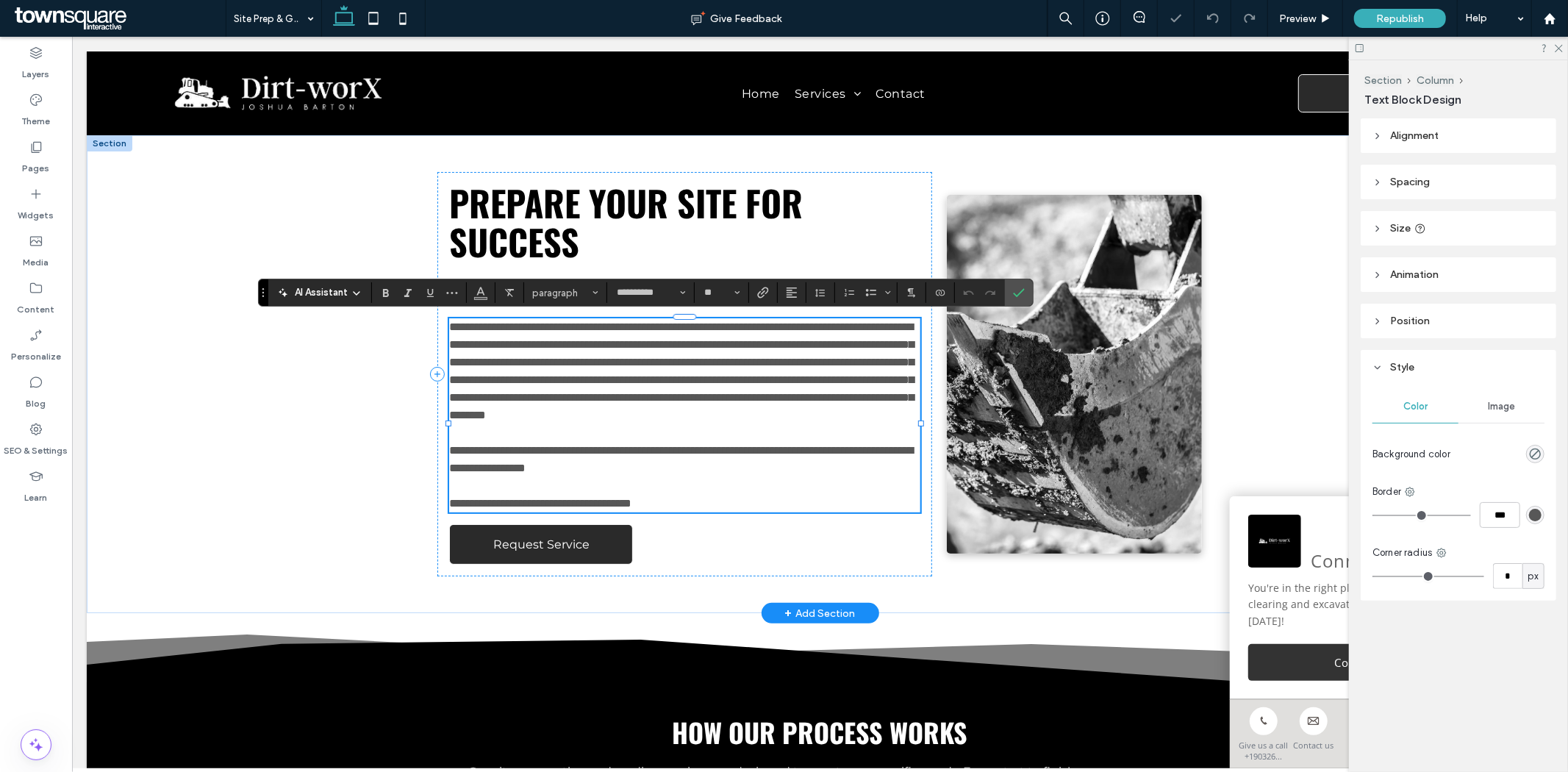
click at [651, 328] on span "**********" at bounding box center [681, 370] width 465 height 99
drag, startPoint x: 655, startPoint y: 328, endPoint x: 589, endPoint y: 330, distance: 66.0
click at [593, 329] on span "**********" at bounding box center [681, 370] width 465 height 99
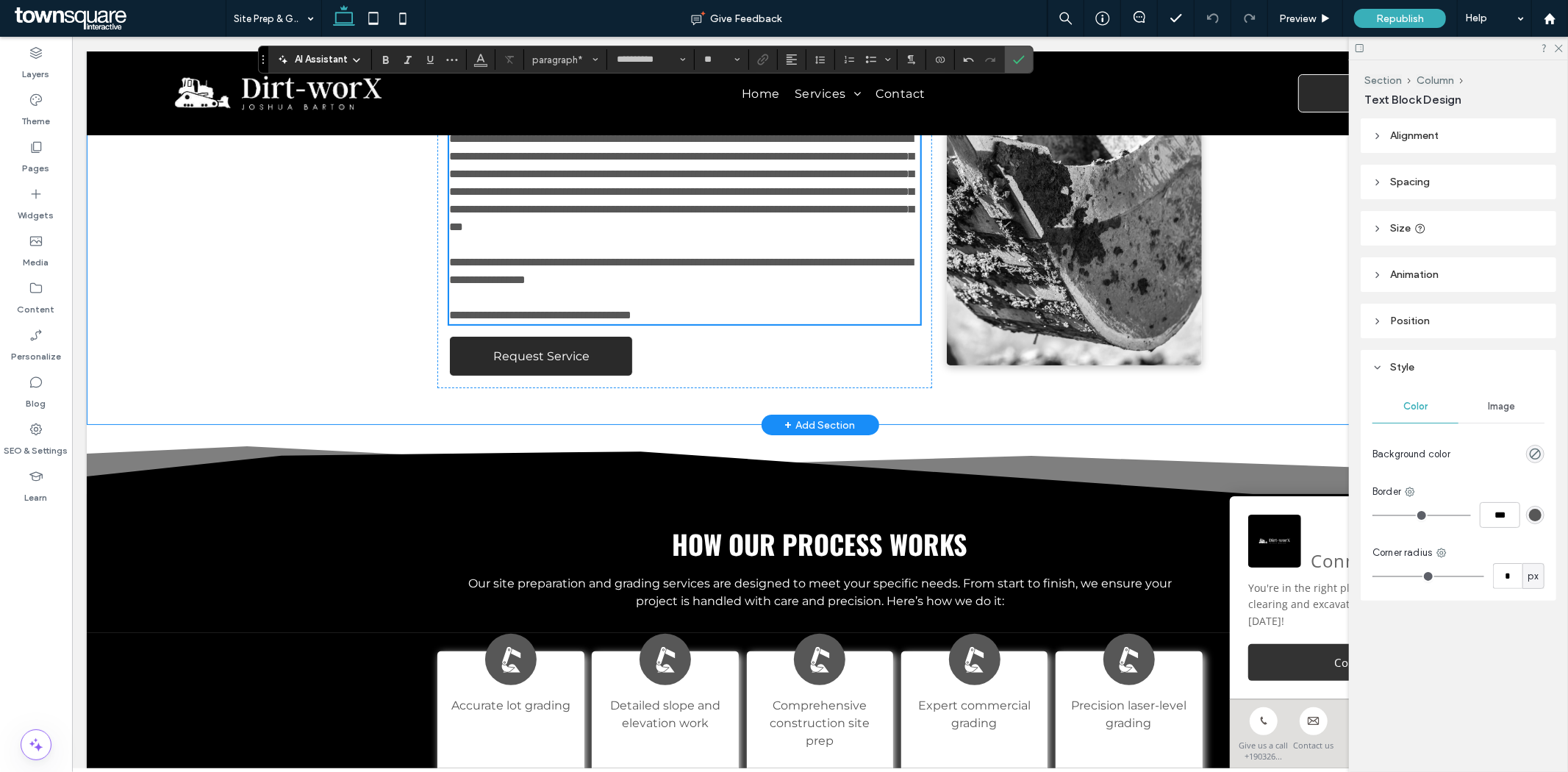
scroll to position [41, 0]
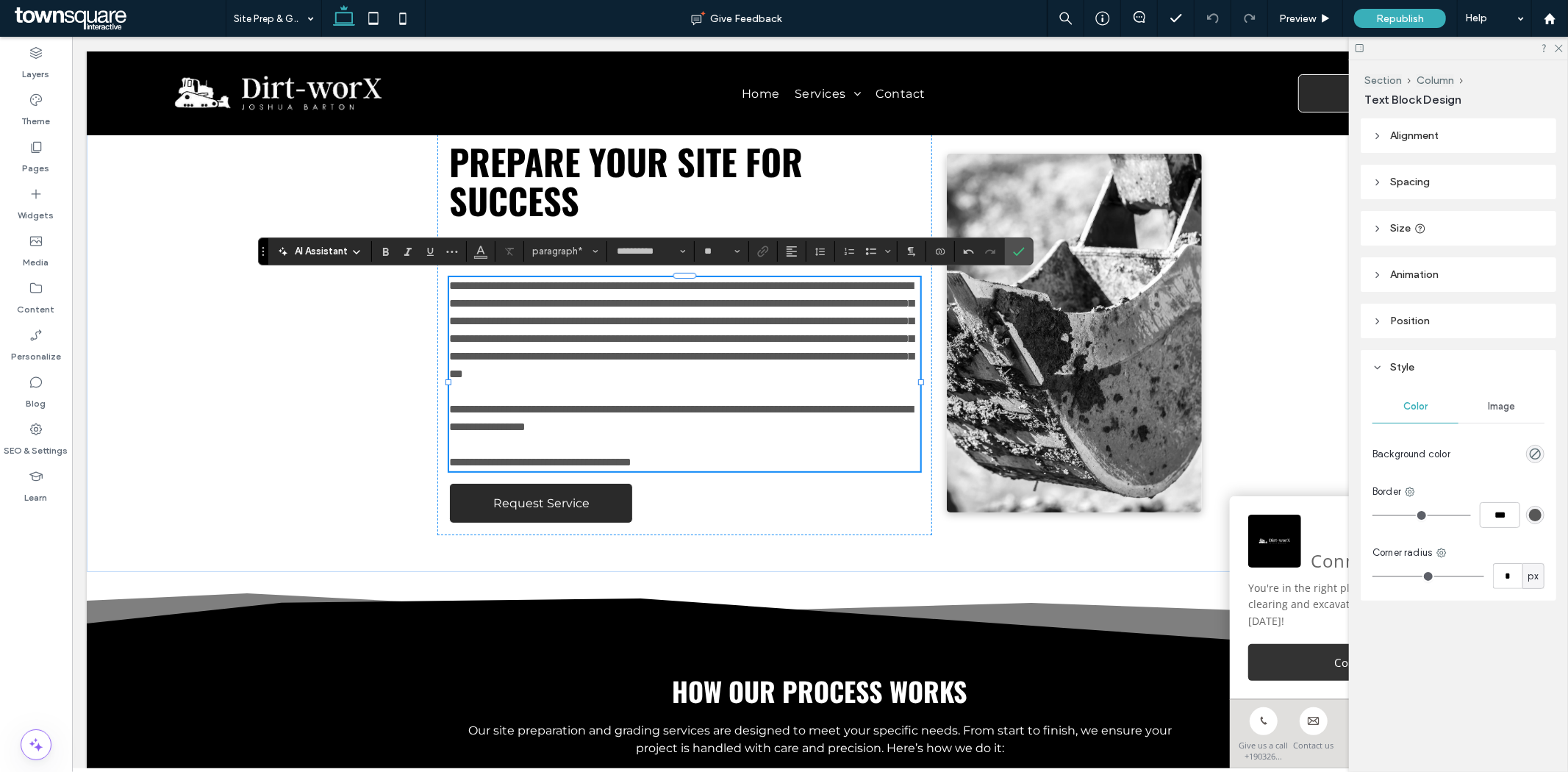
click at [292, 27] on input at bounding box center [270, 18] width 72 height 37
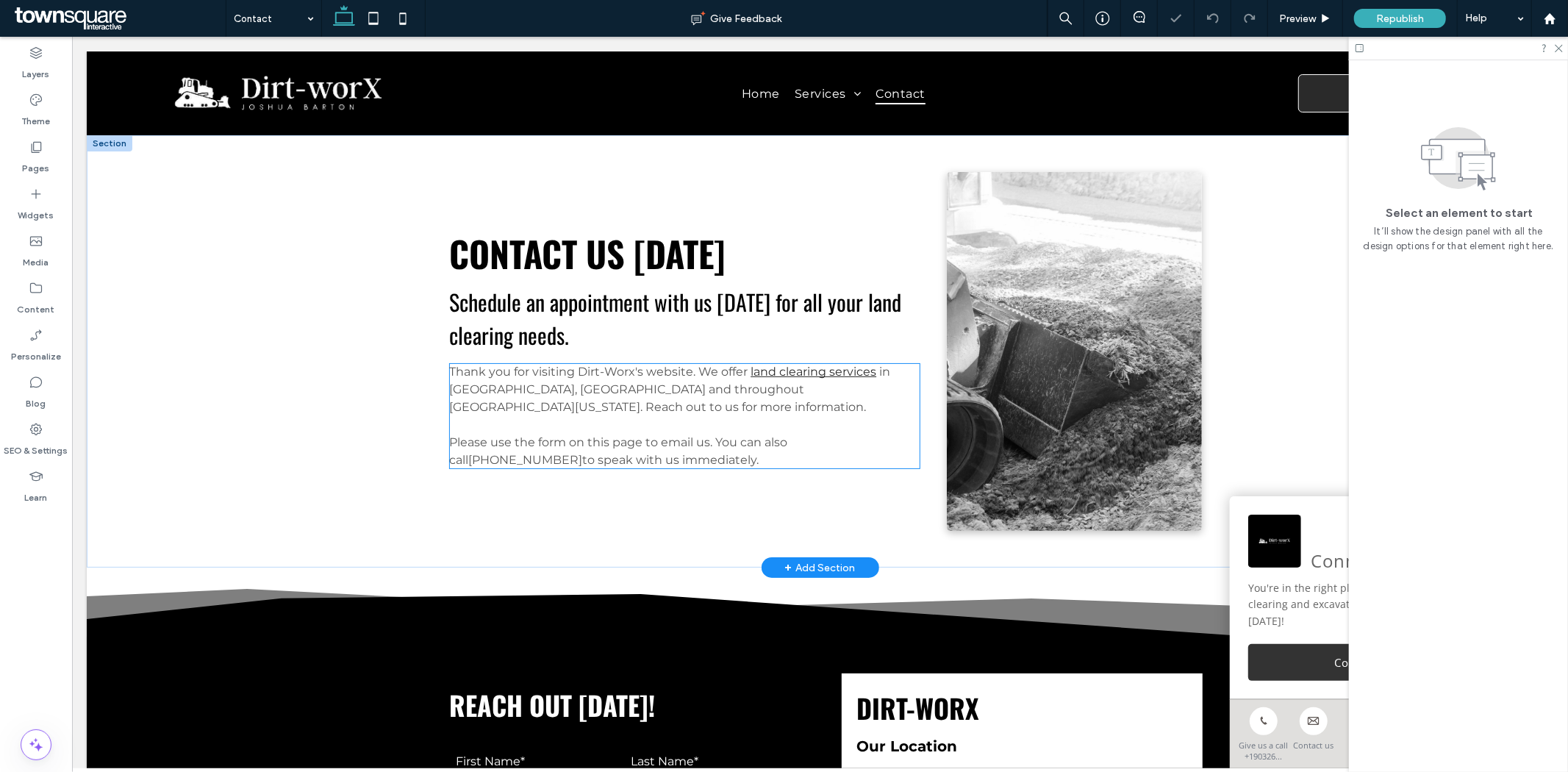
click at [490, 386] on span "in Frankston, Palestine and throughout East Texas. Reach out to us for more inf…" at bounding box center [668, 388] width 441 height 49
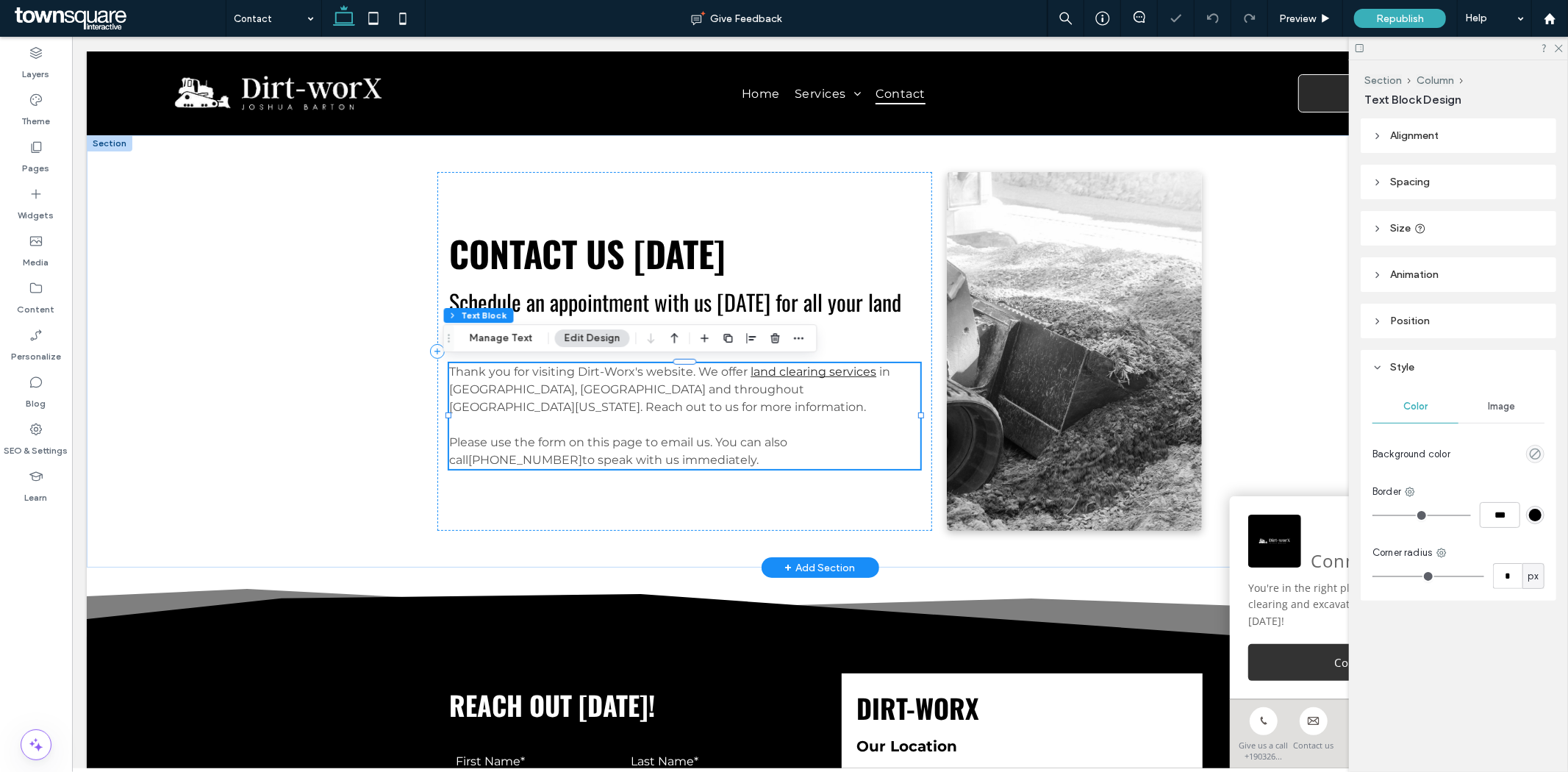
click at [490, 386] on span "in Frankston, Palestine and throughout East Texas. Reach out to us for more inf…" at bounding box center [668, 388] width 441 height 49
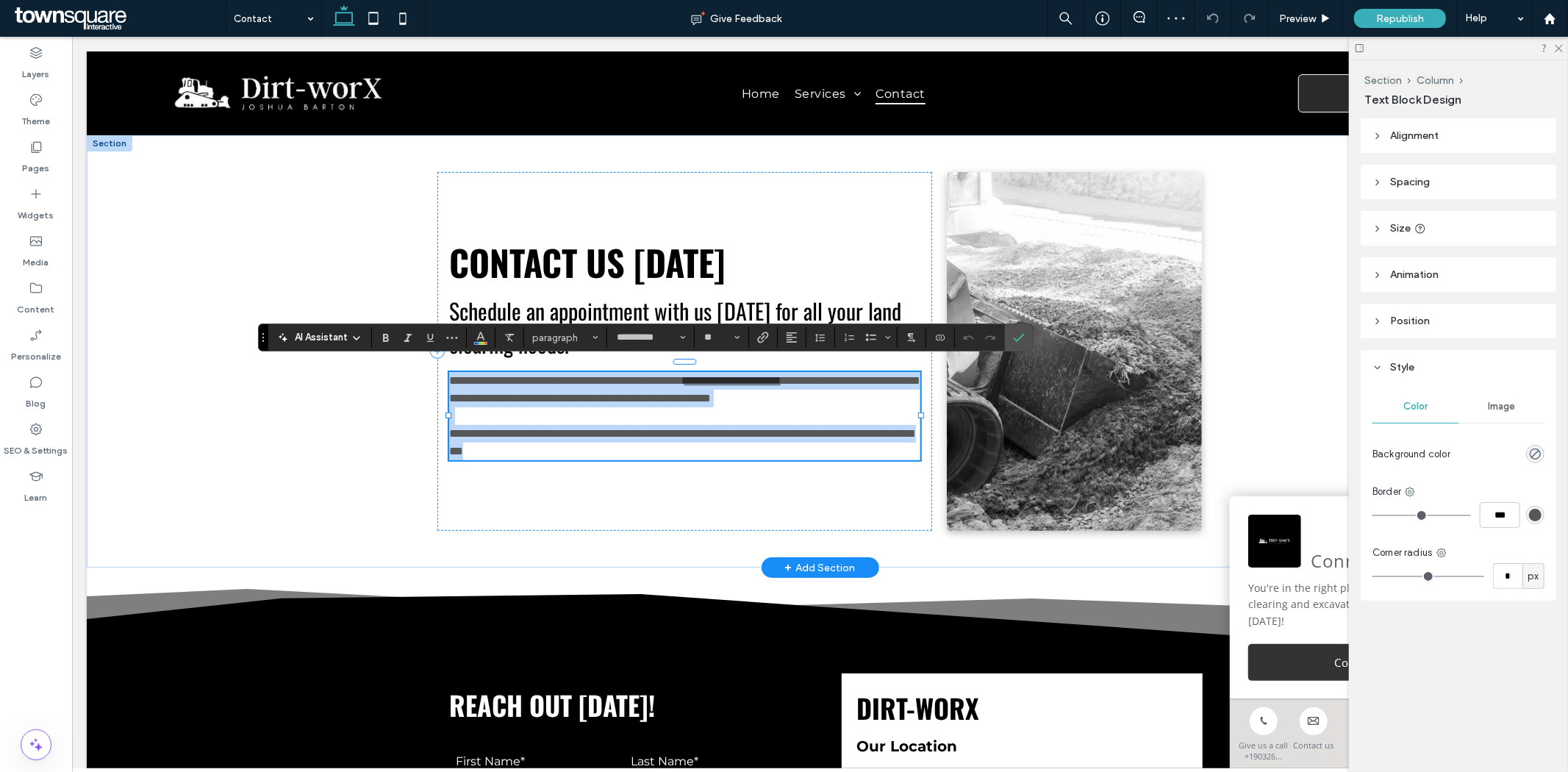
click at [493, 392] on span "**********" at bounding box center [682, 388] width 468 height 28
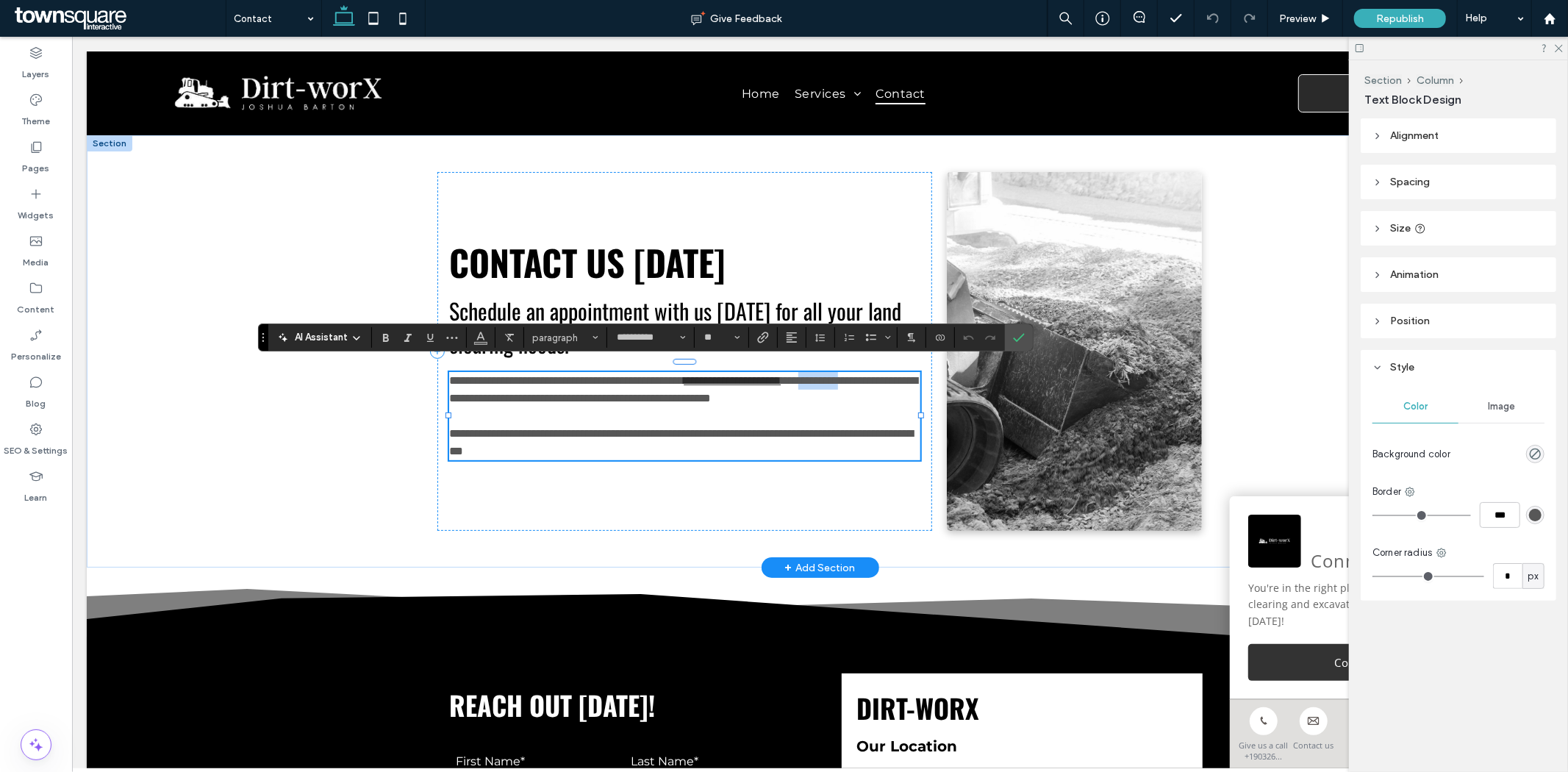
drag, startPoint x: 498, startPoint y: 386, endPoint x: 444, endPoint y: 386, distance: 54.0
click at [448, 386] on span "**********" at bounding box center [682, 388] width 468 height 28
click at [345, 380] on div "**********" at bounding box center [819, 350] width 1466 height 432
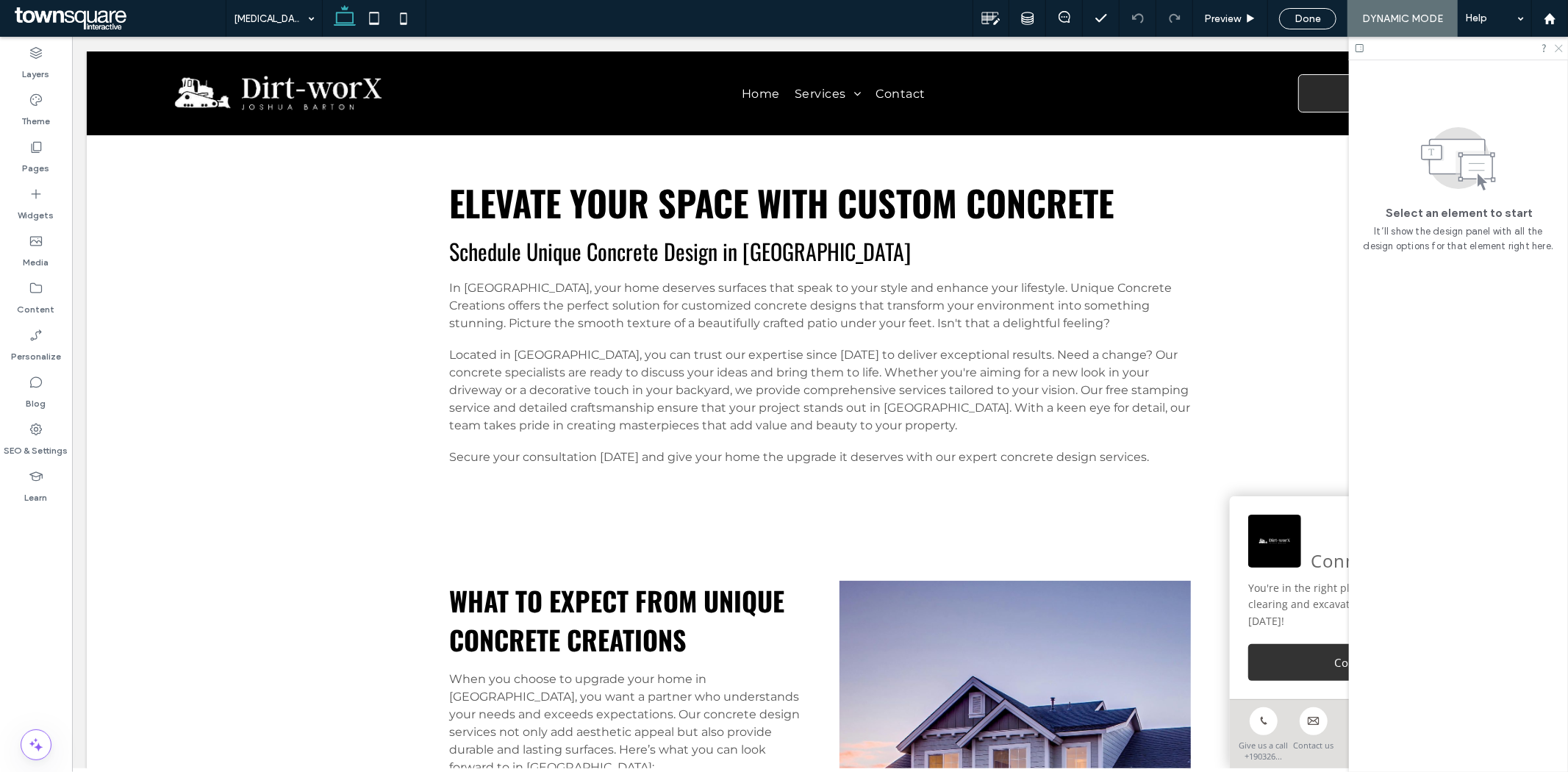
click at [1554, 47] on icon at bounding box center [1558, 47] width 9 height 9
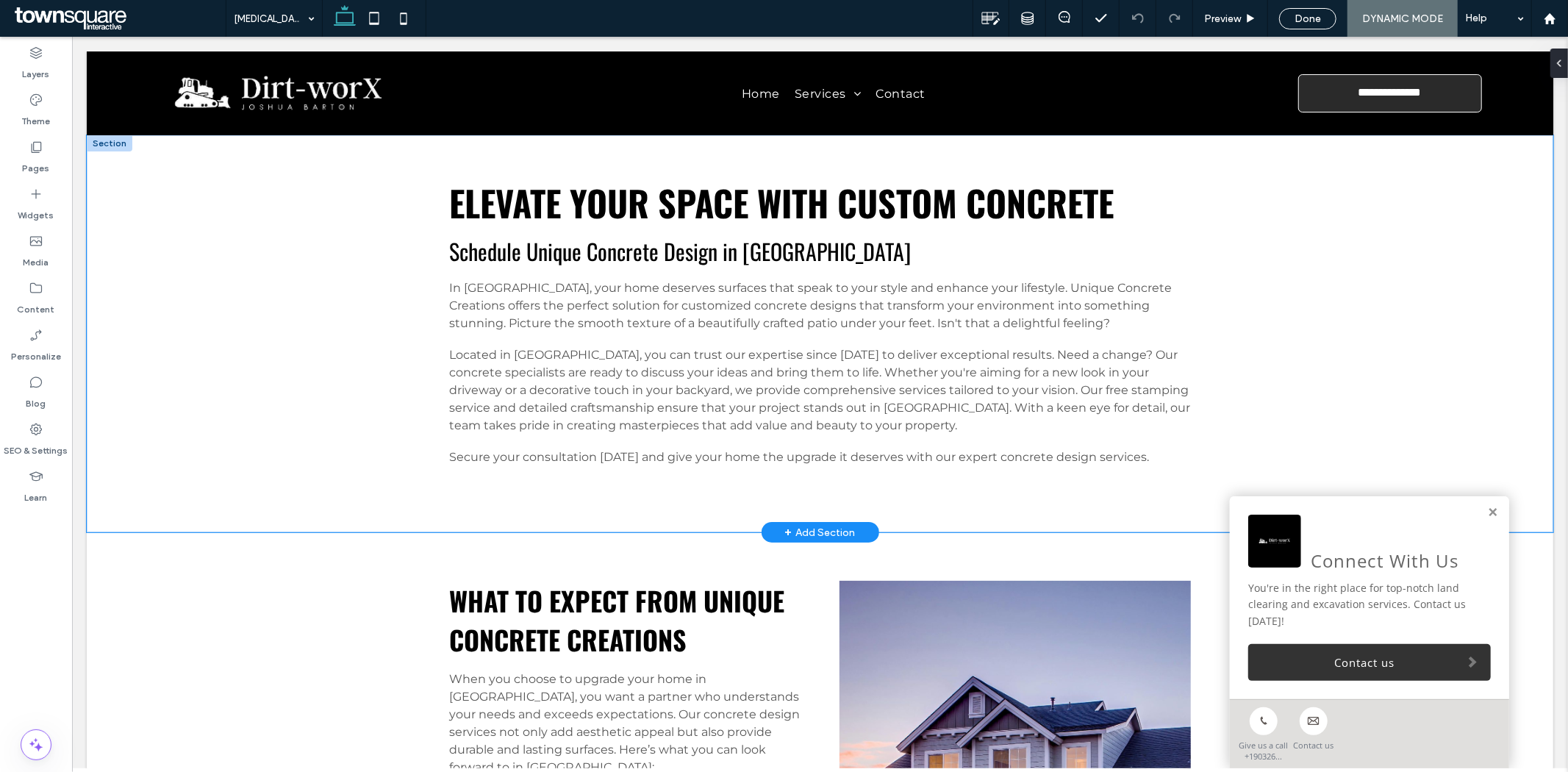
click at [250, 236] on div "Elevate Your Space with Custom Concrete Schedule Unique Concrete Design in Norc…" at bounding box center [819, 333] width 1466 height 397
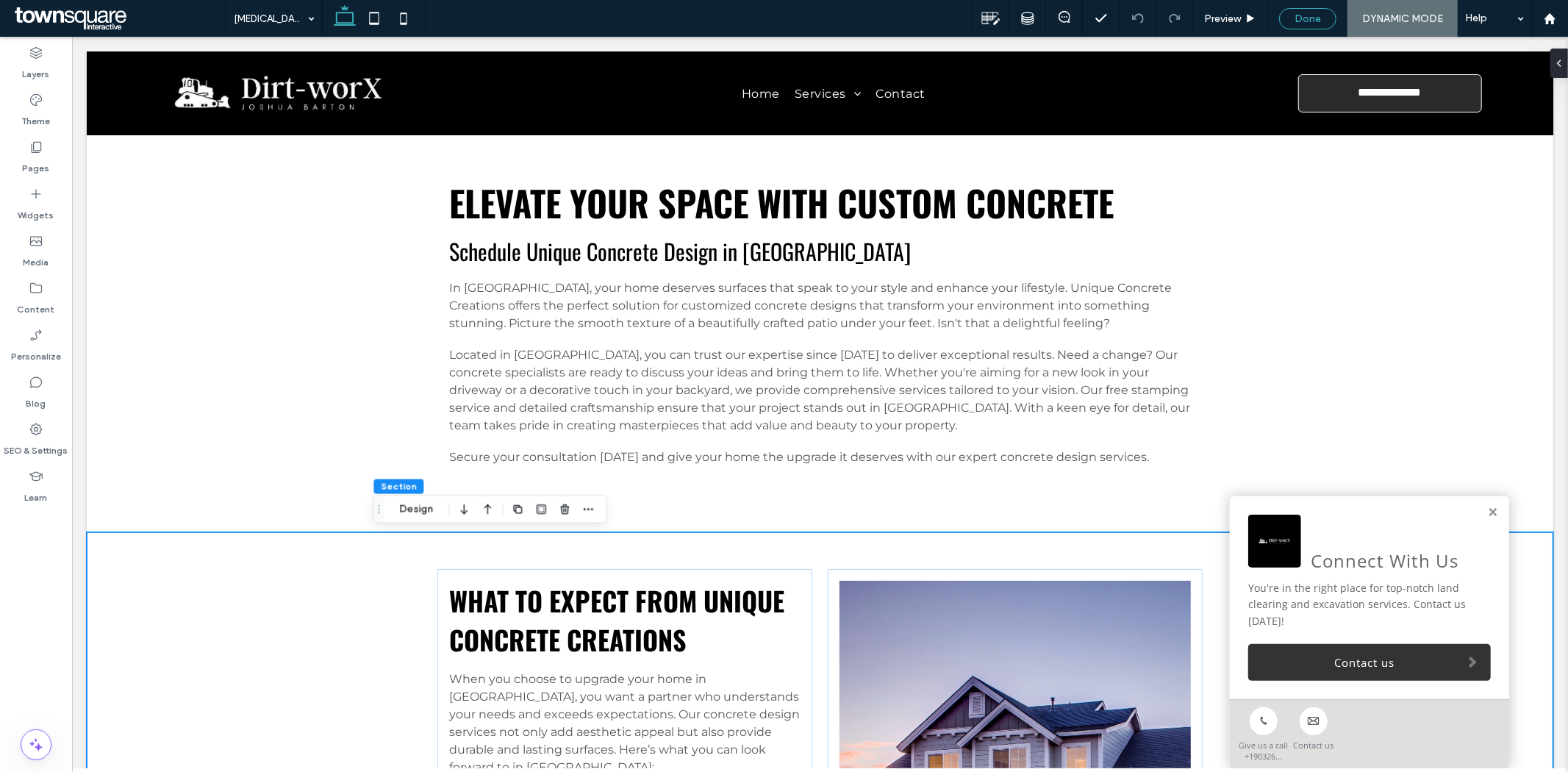
click at [1292, 22] on div "Done" at bounding box center [1308, 18] width 56 height 12
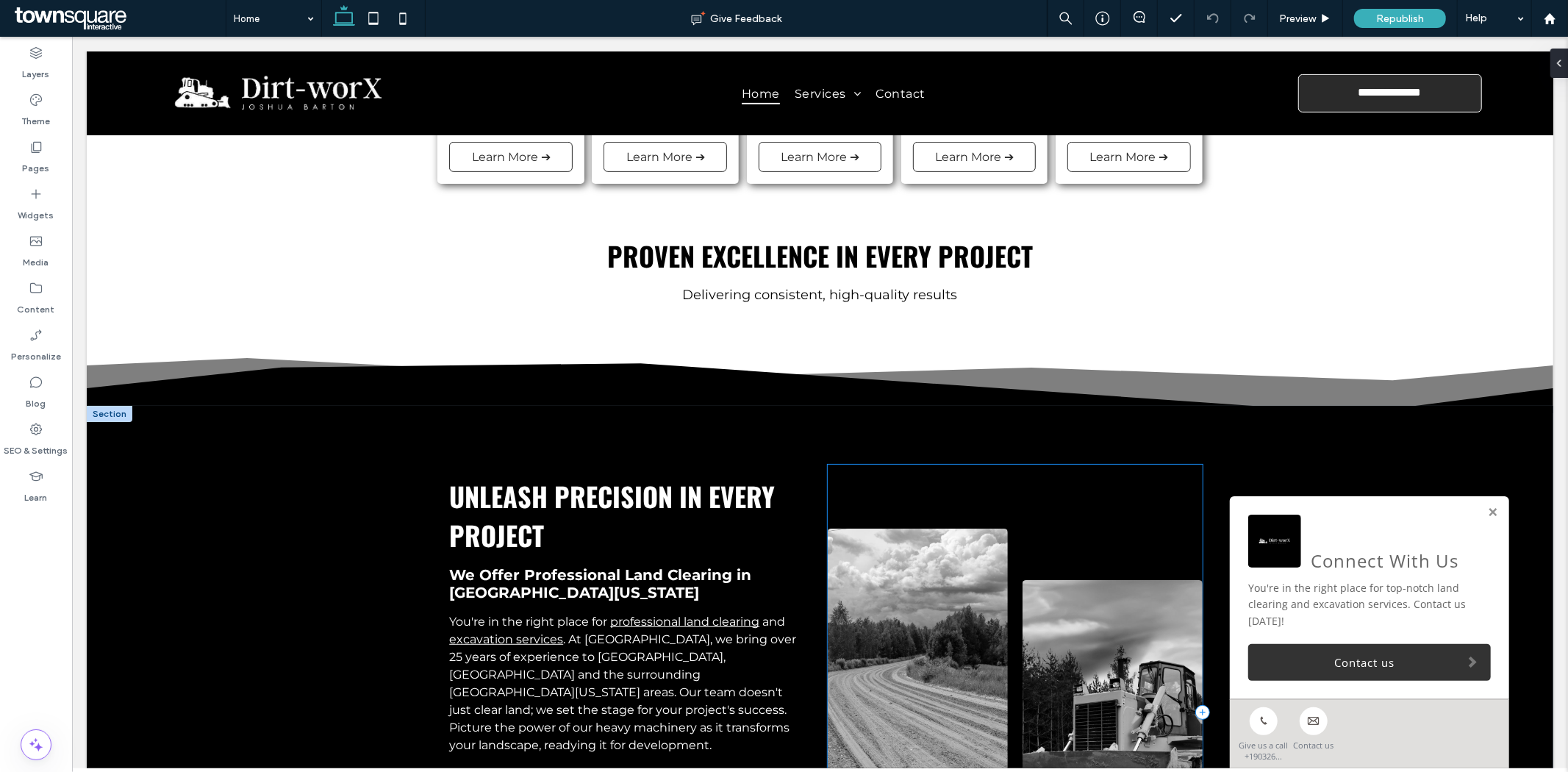
scroll to position [571, 0]
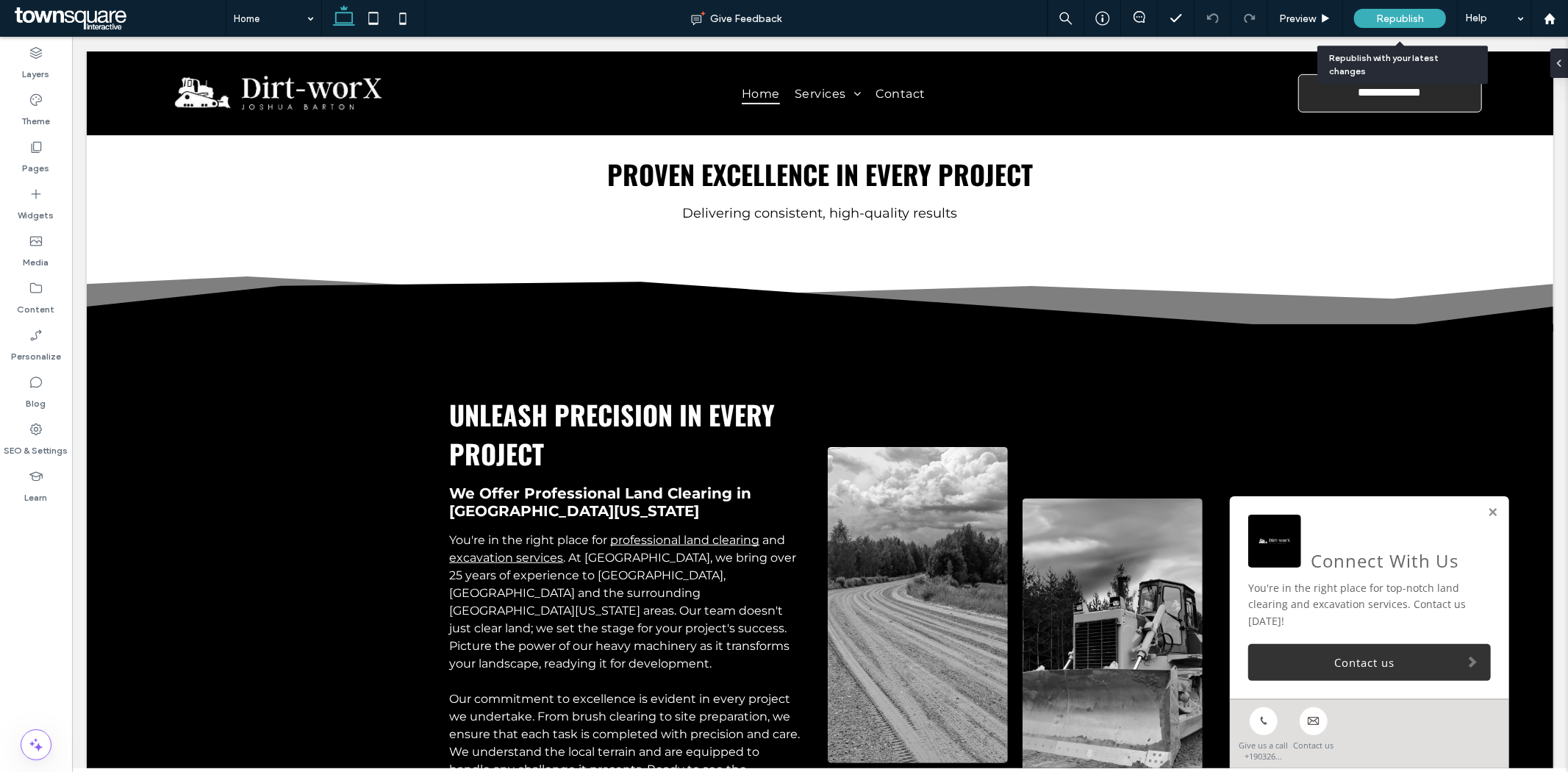
click at [1383, 12] on span "Republish" at bounding box center [1399, 18] width 47 height 12
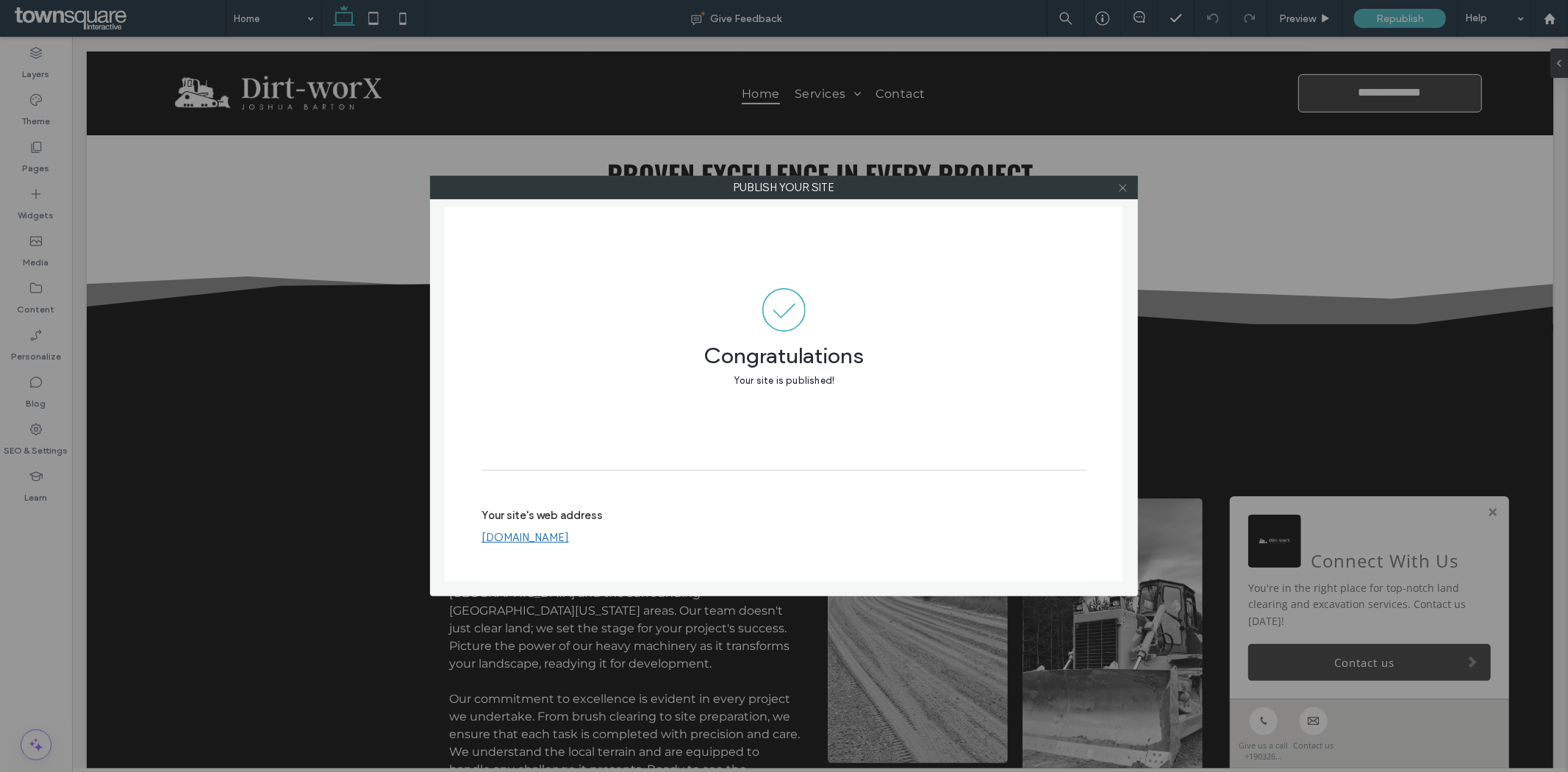
click at [1123, 185] on icon at bounding box center [1122, 187] width 11 height 11
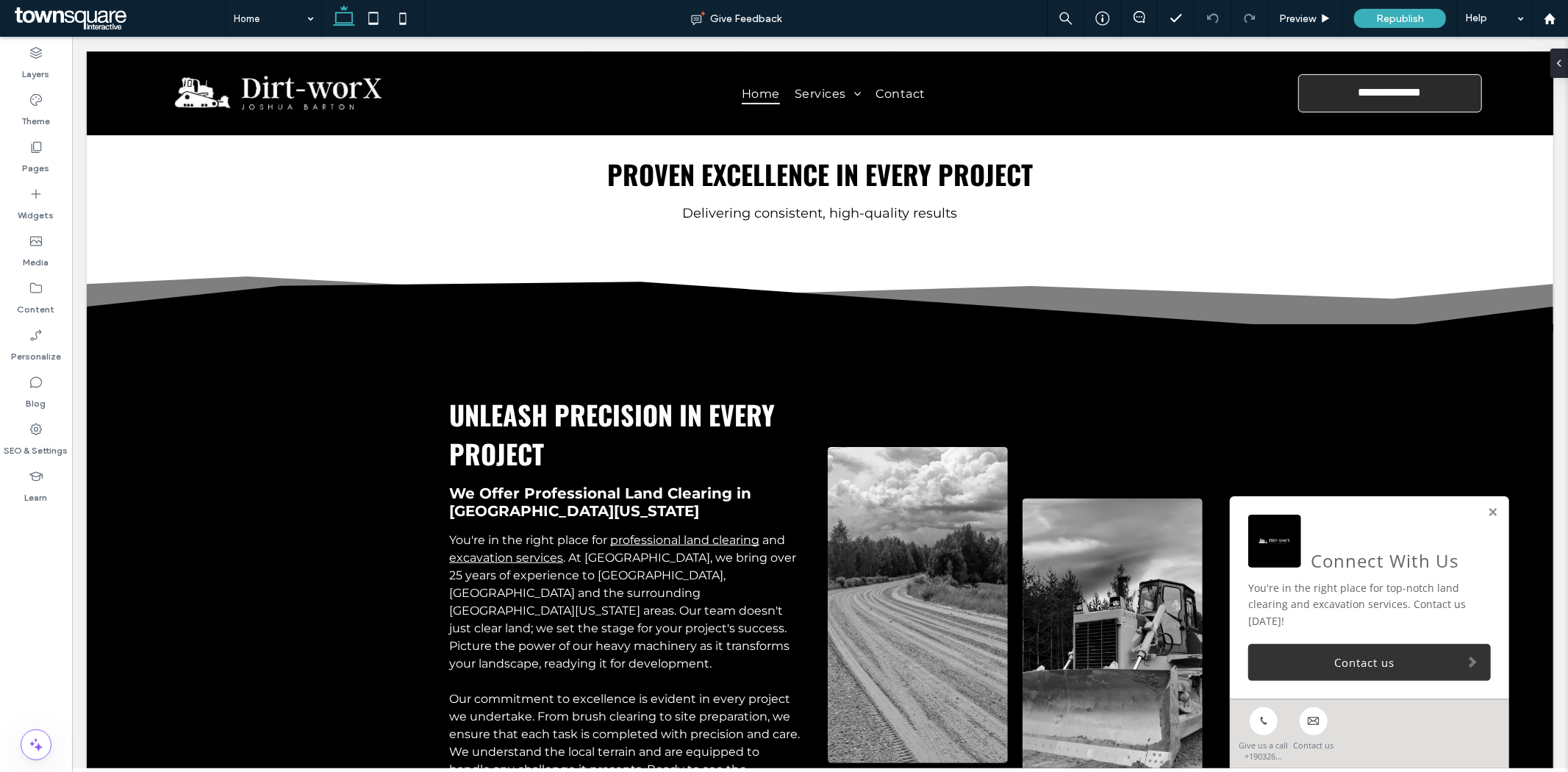
click at [91, 18] on span at bounding box center [118, 18] width 215 height 29
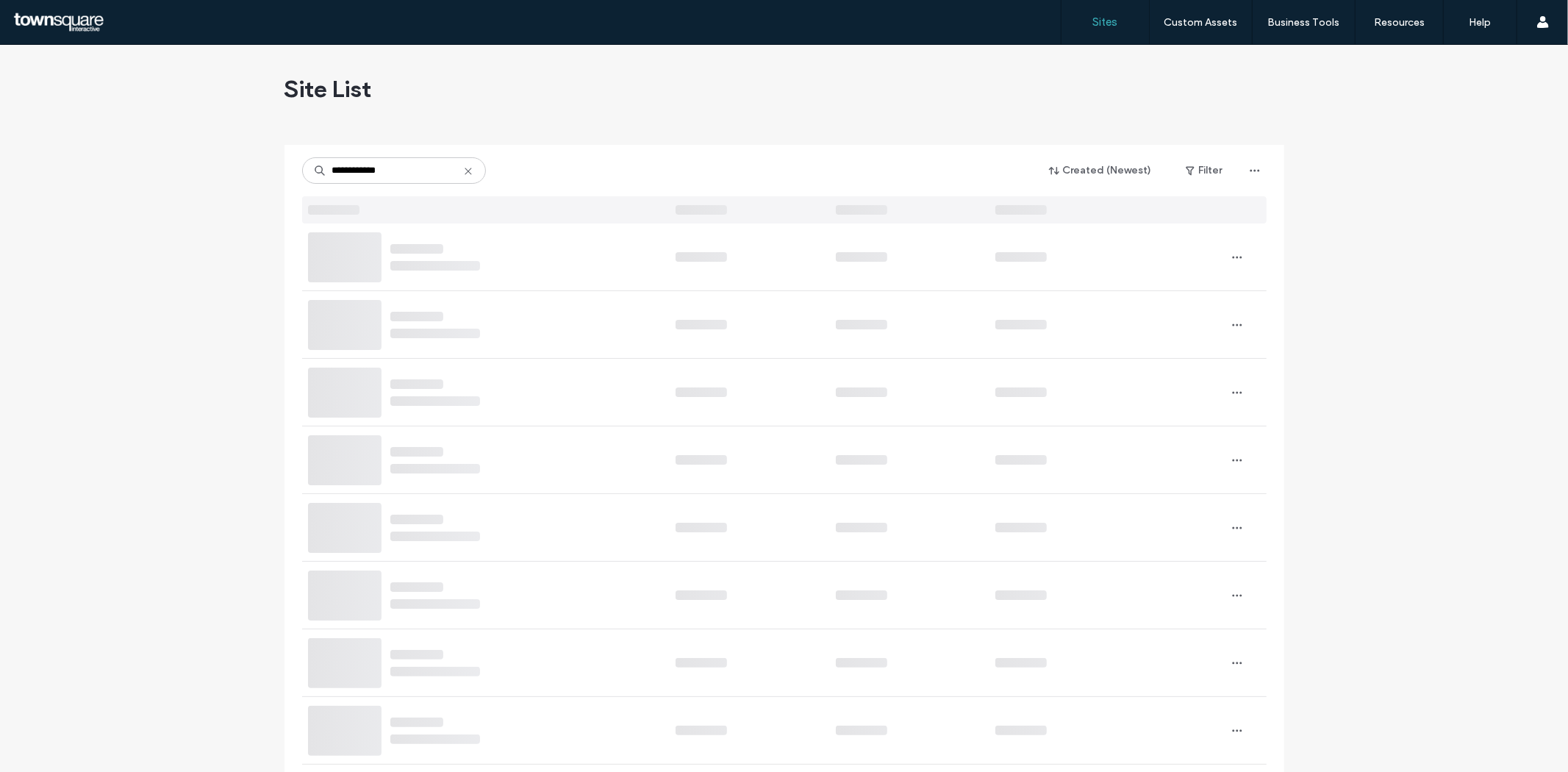
type input "**********"
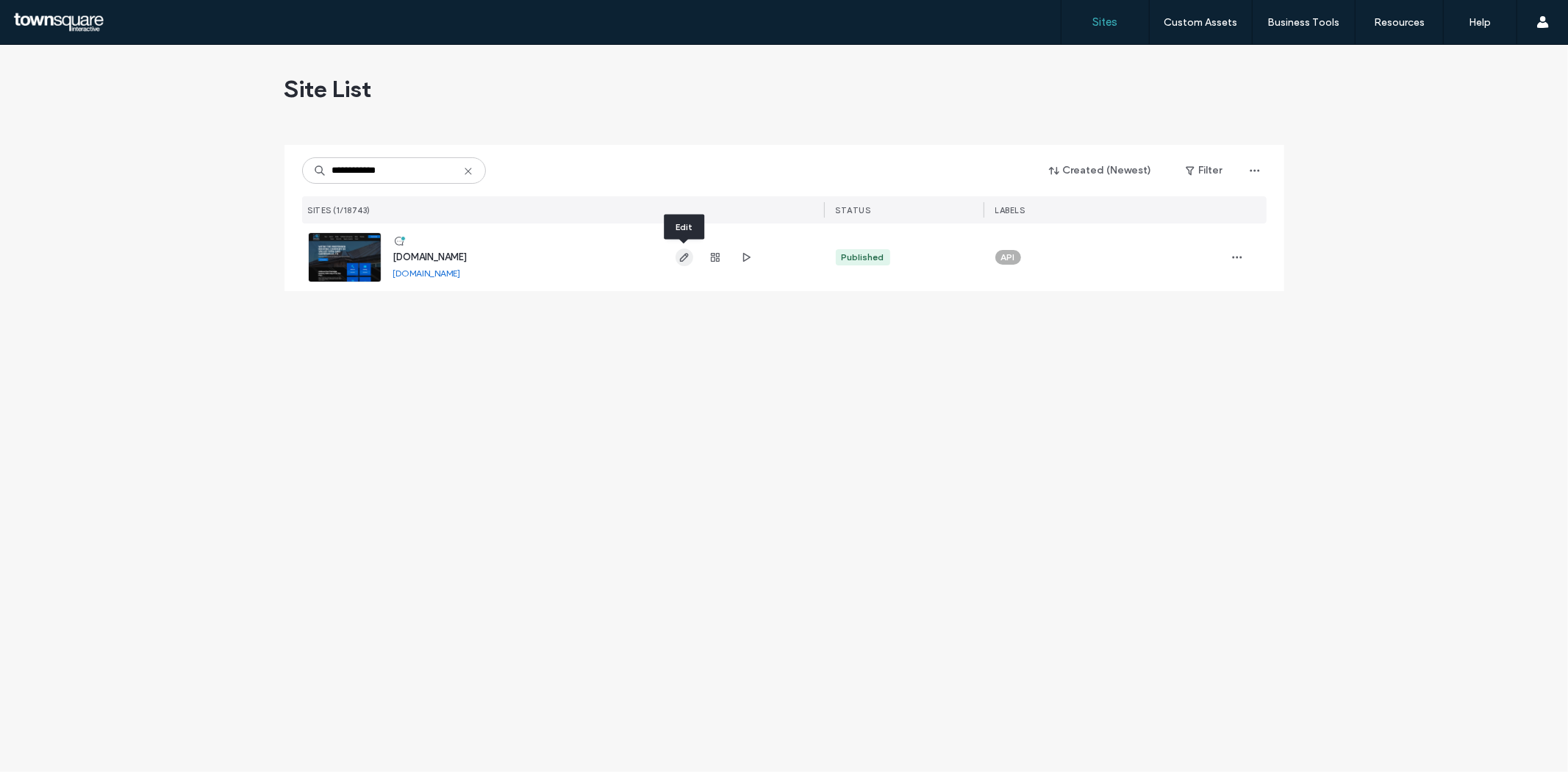
click at [682, 256] on use "button" at bounding box center [683, 257] width 9 height 9
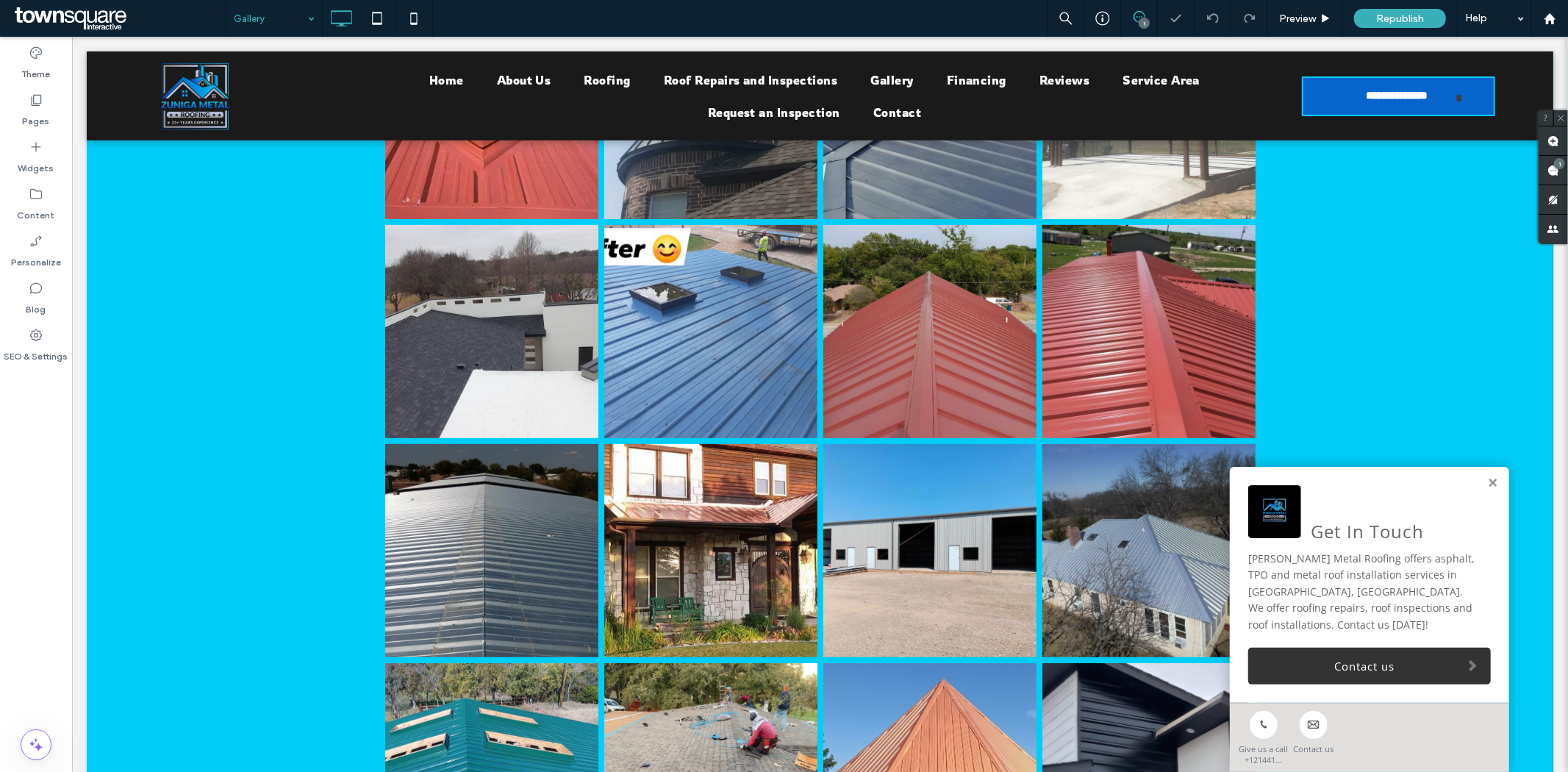
click at [1472, 494] on div "Get In Touch Zuniga Metal Roofing offers asphalt, TPO and metal roof installati…" at bounding box center [1369, 584] width 279 height 236
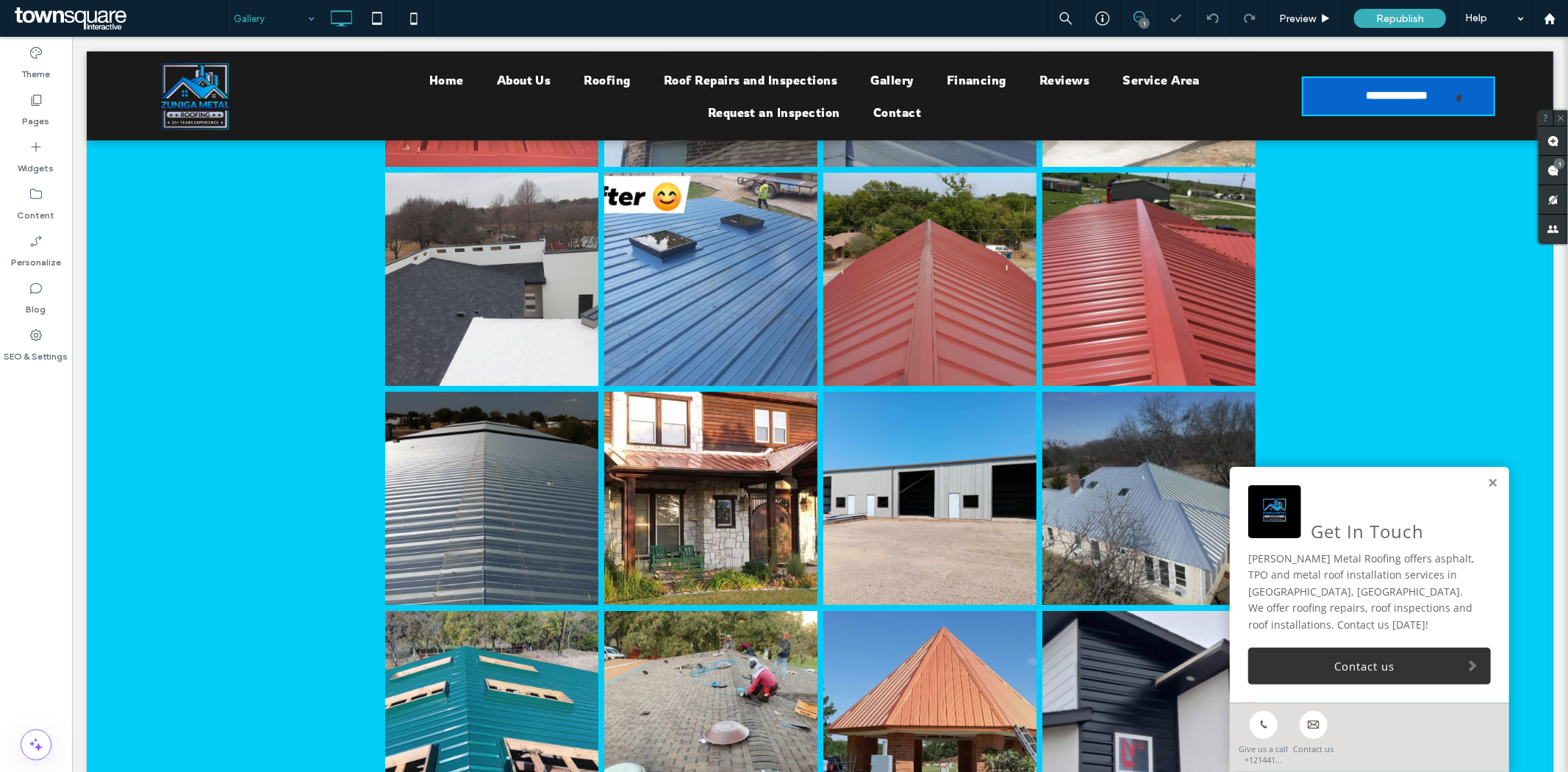
scroll to position [545, 0]
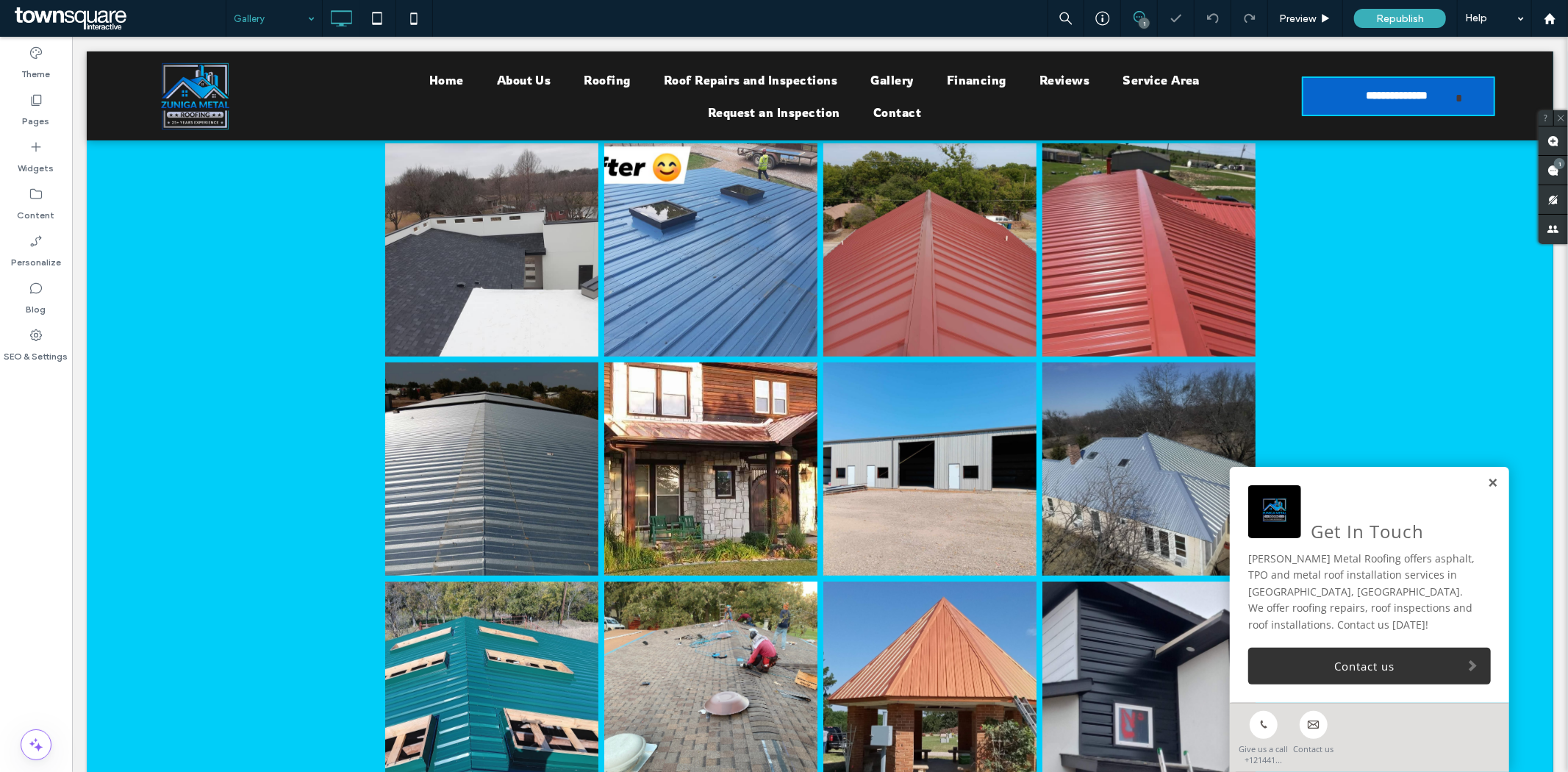
click at [1486, 489] on link at bounding box center [1491, 482] width 11 height 12
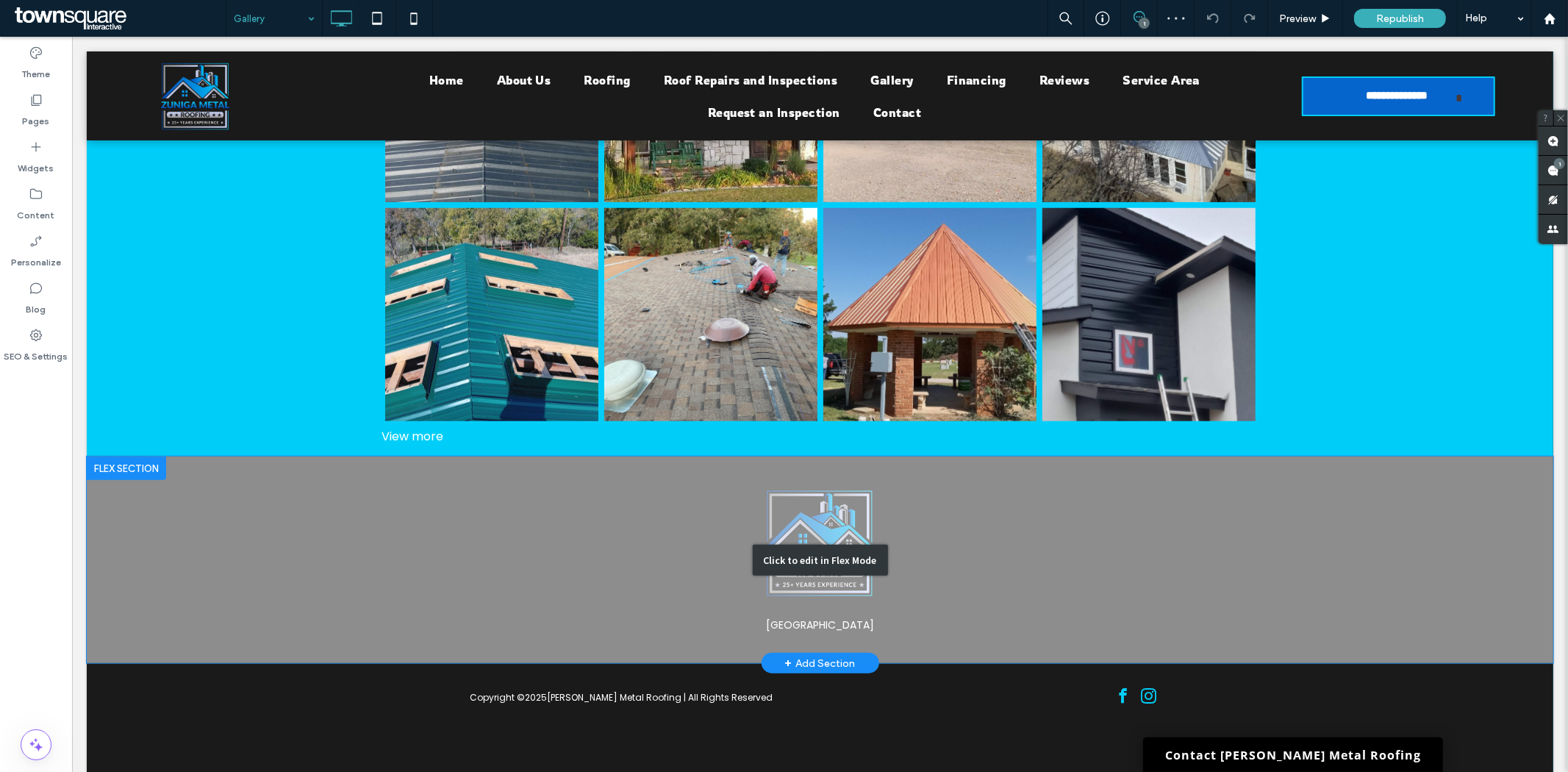
scroll to position [921, 0]
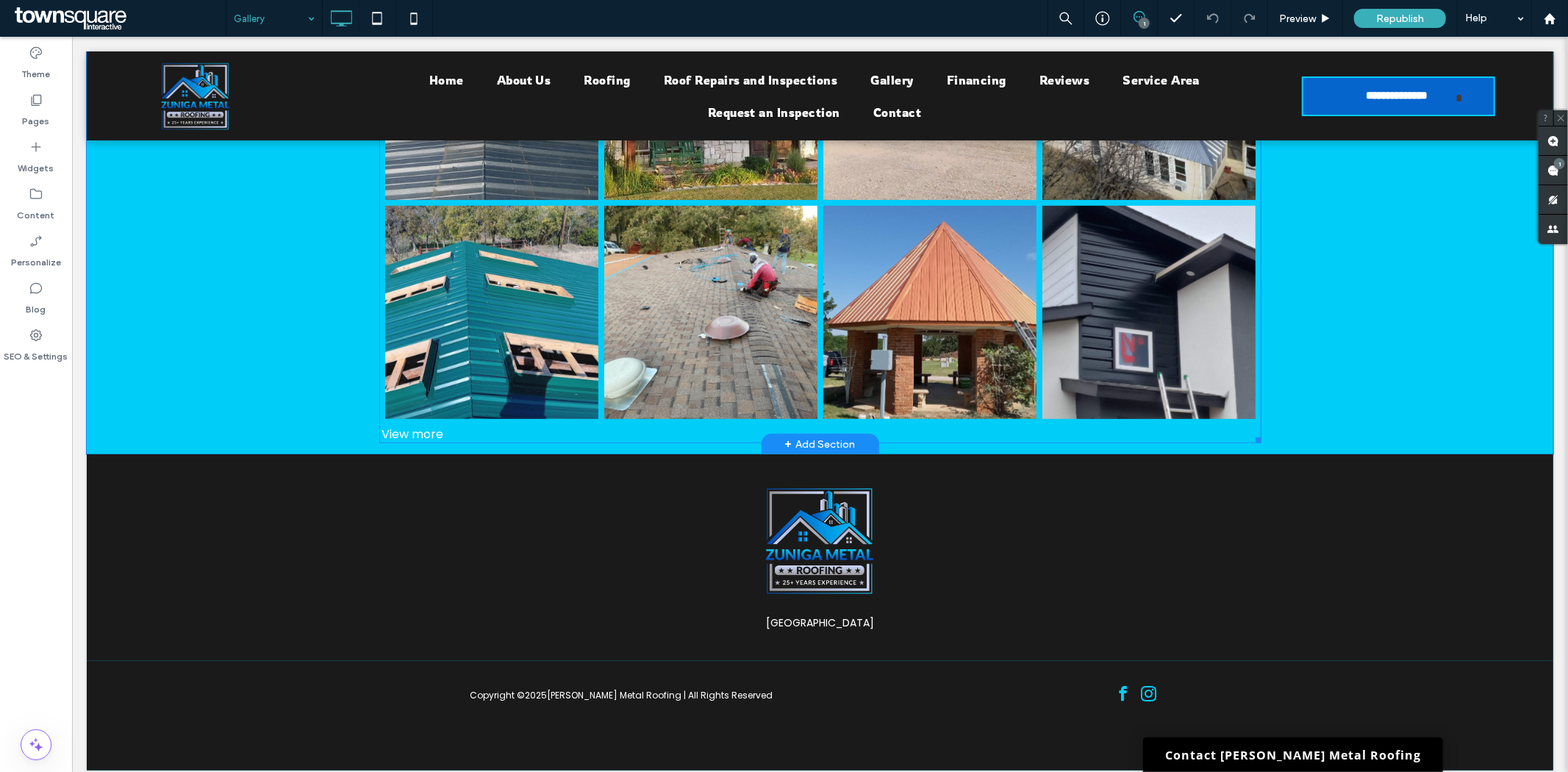
click at [1177, 308] on link at bounding box center [1148, 311] width 213 height 213
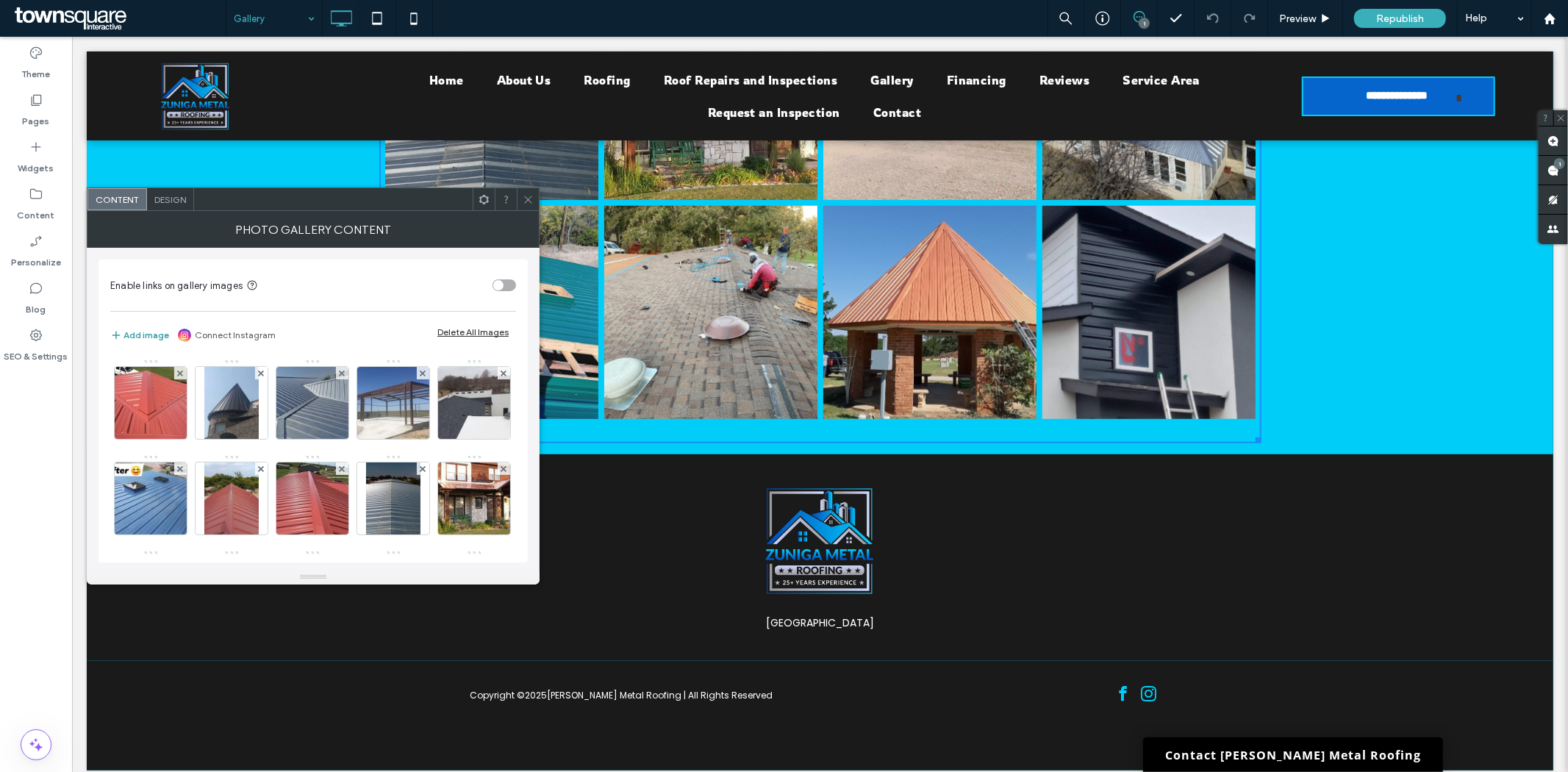
click at [154, 333] on button "Add image" at bounding box center [140, 335] width 59 height 17
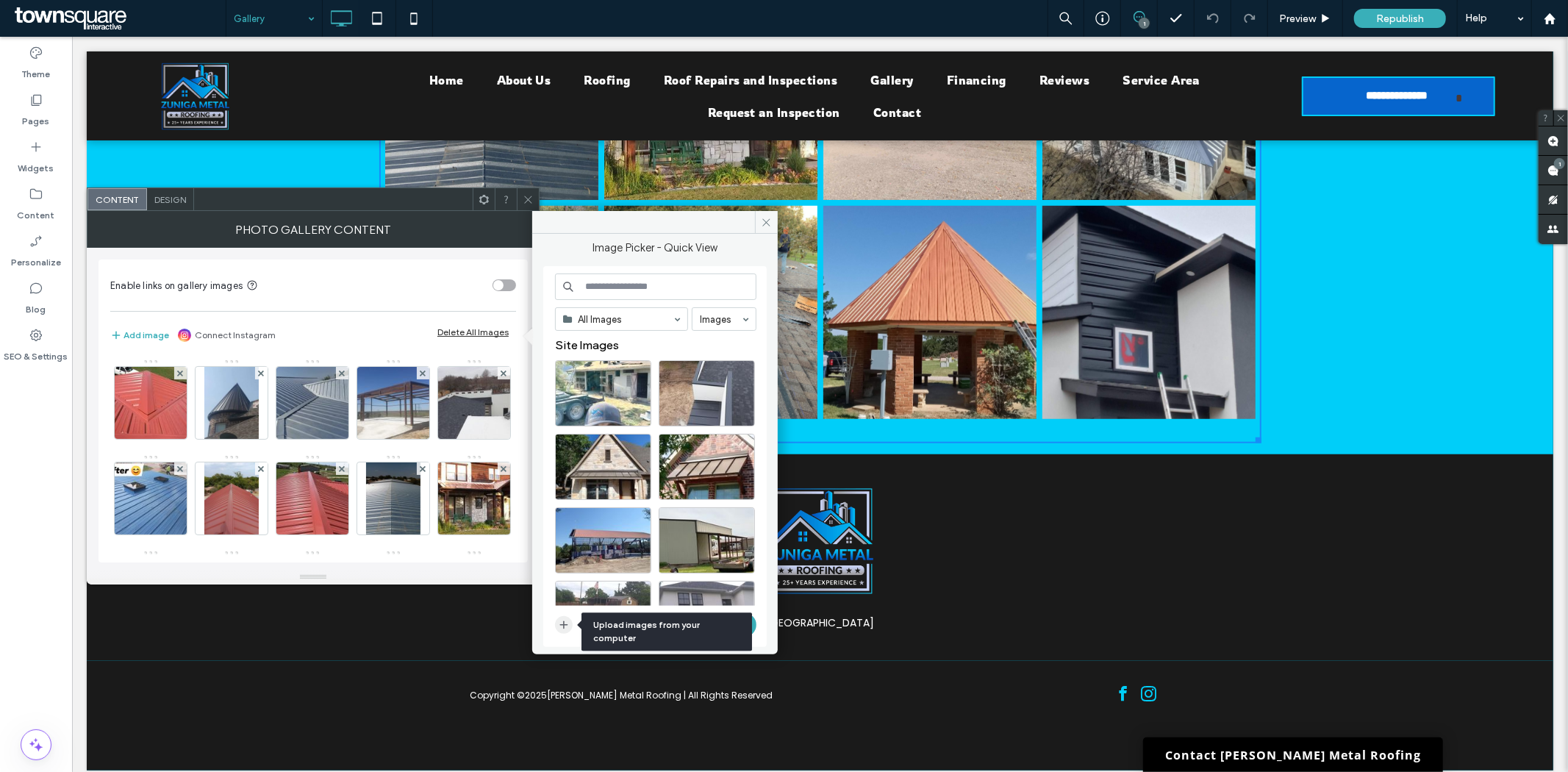
click at [563, 625] on use "button" at bounding box center [563, 625] width 8 height 8
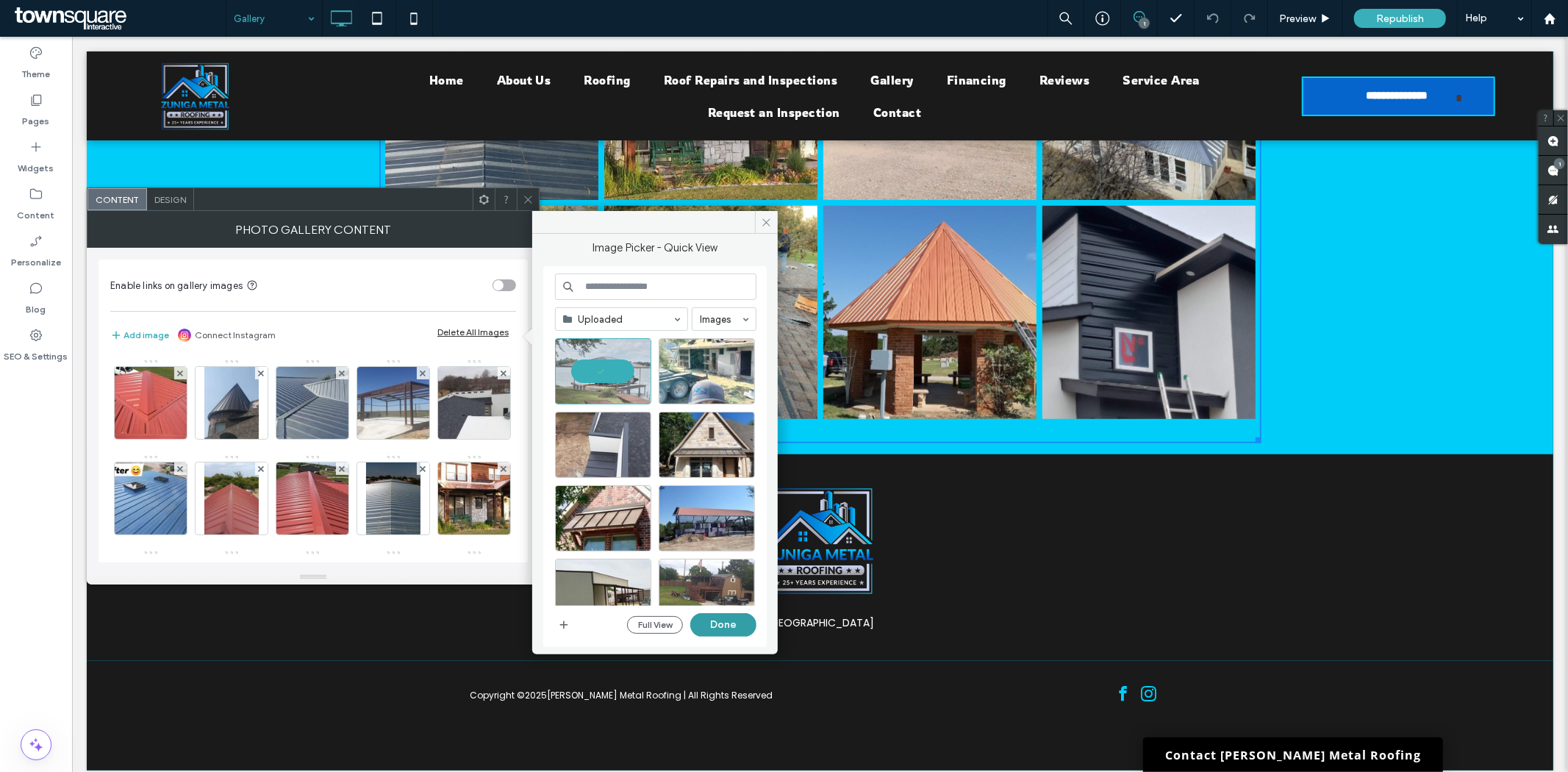
click at [728, 623] on button "Done" at bounding box center [723, 625] width 66 height 23
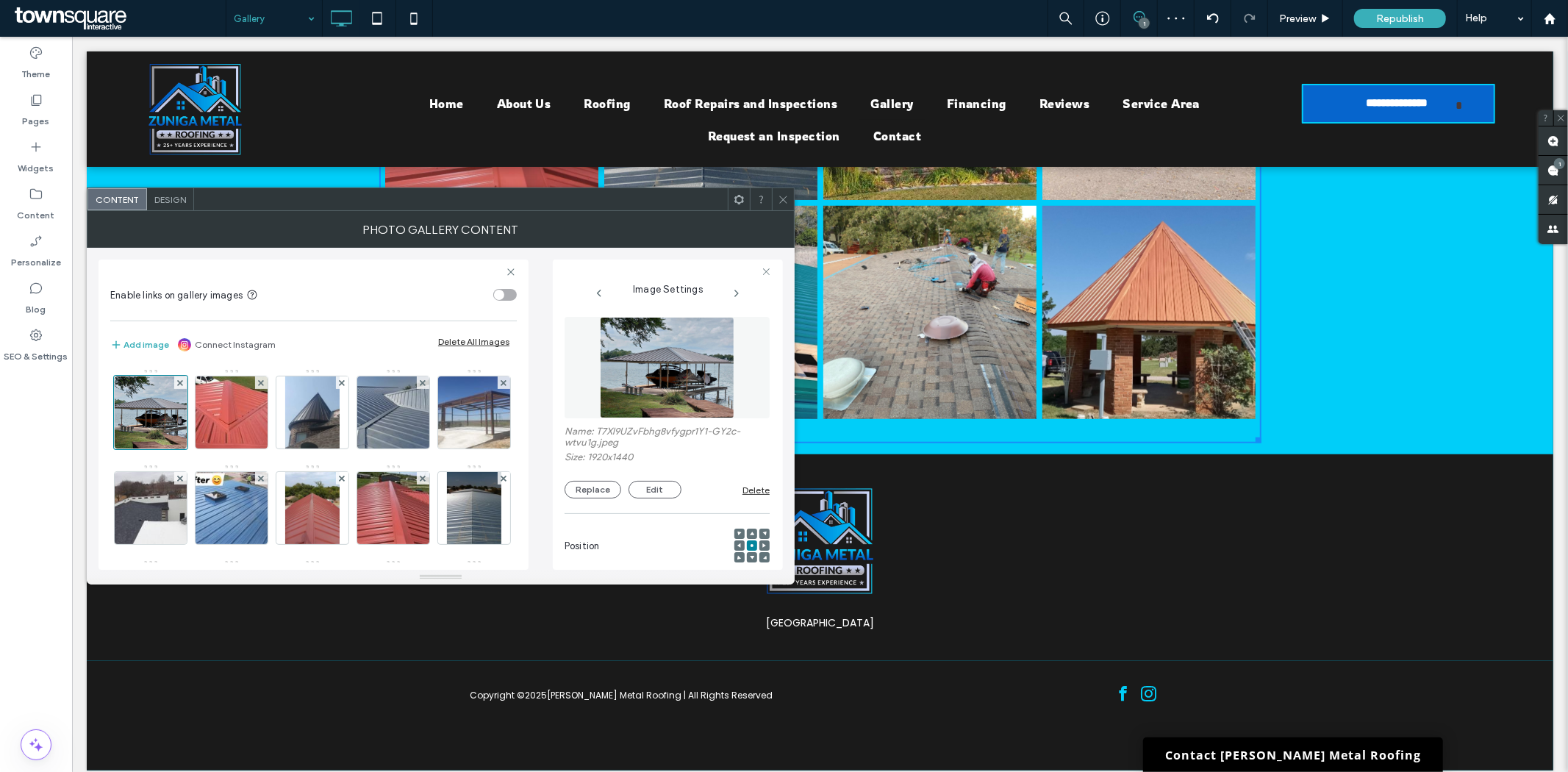
click at [787, 198] on icon at bounding box center [783, 199] width 11 height 11
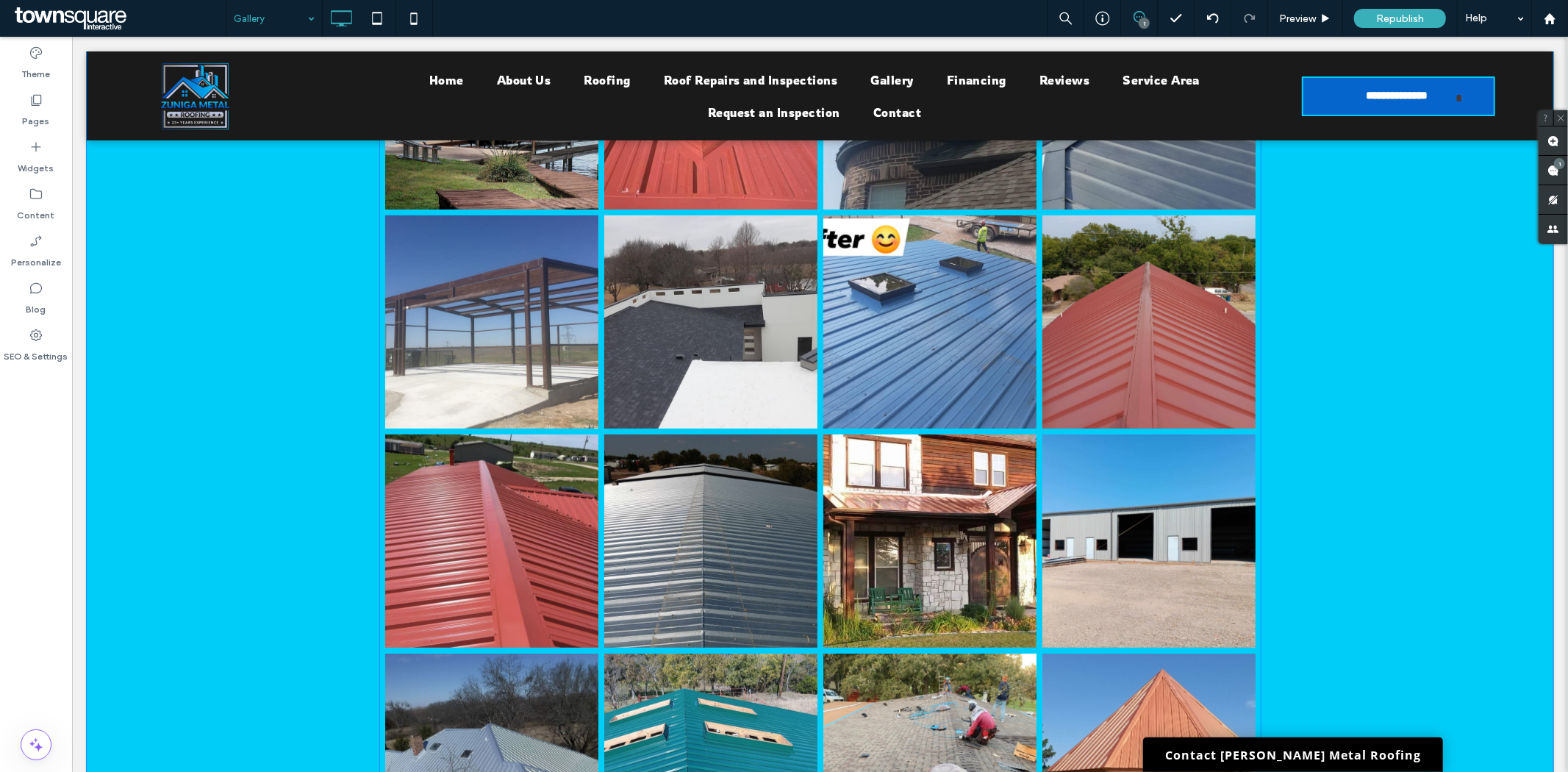
scroll to position [186, 0]
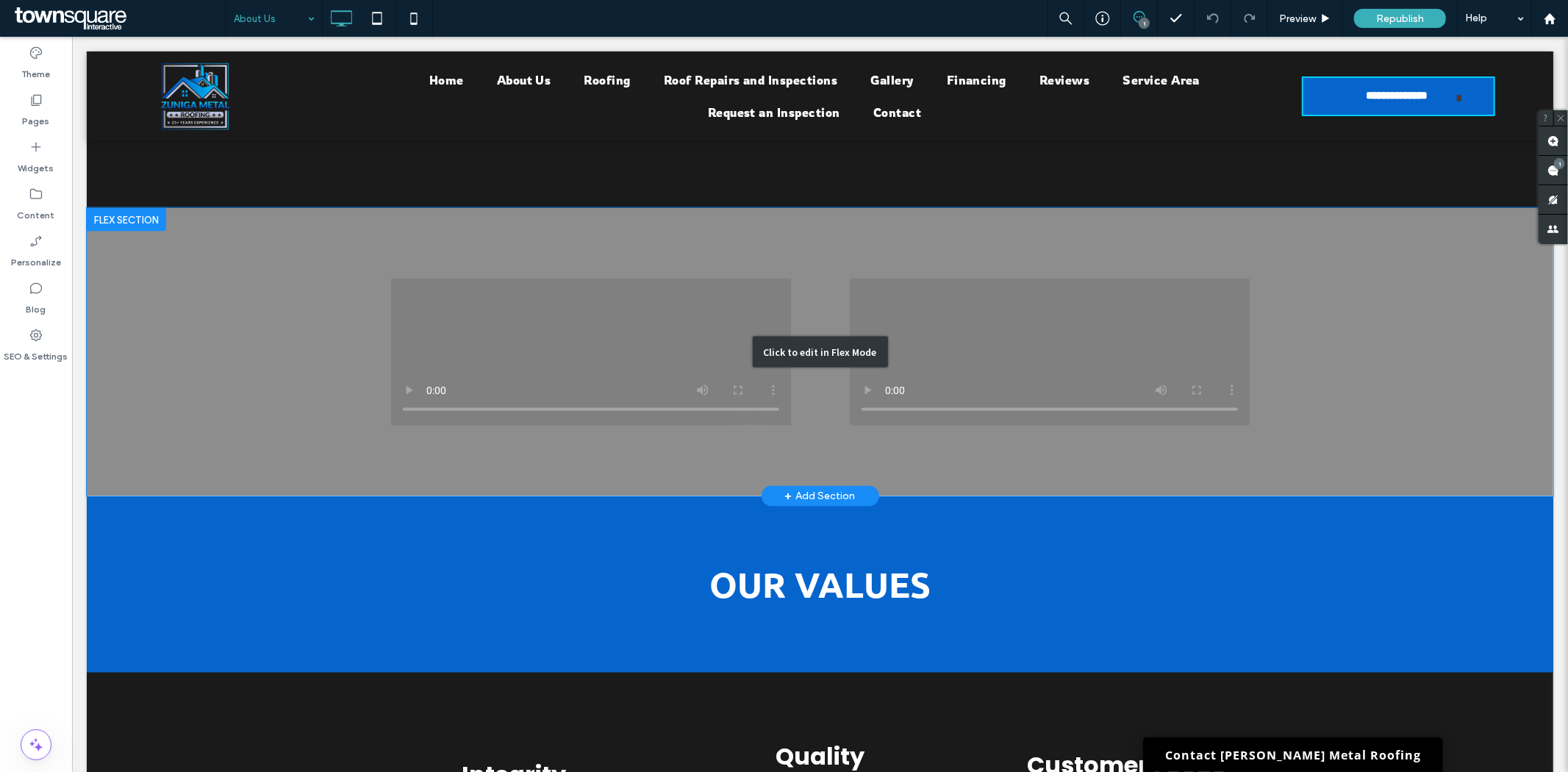
scroll to position [1797, 0]
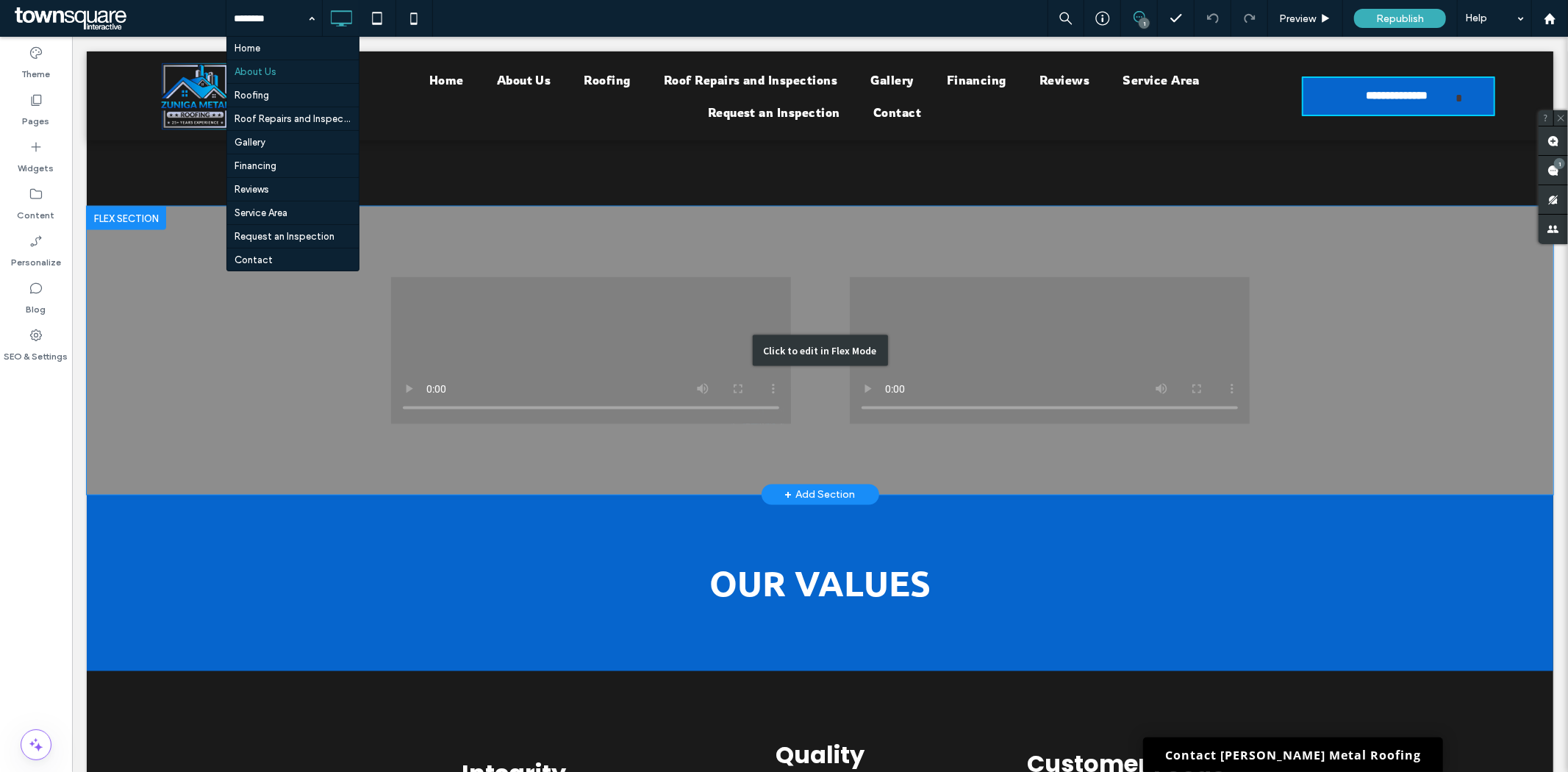
click at [841, 386] on div "Click to edit in Flex Mode" at bounding box center [819, 350] width 1466 height 288
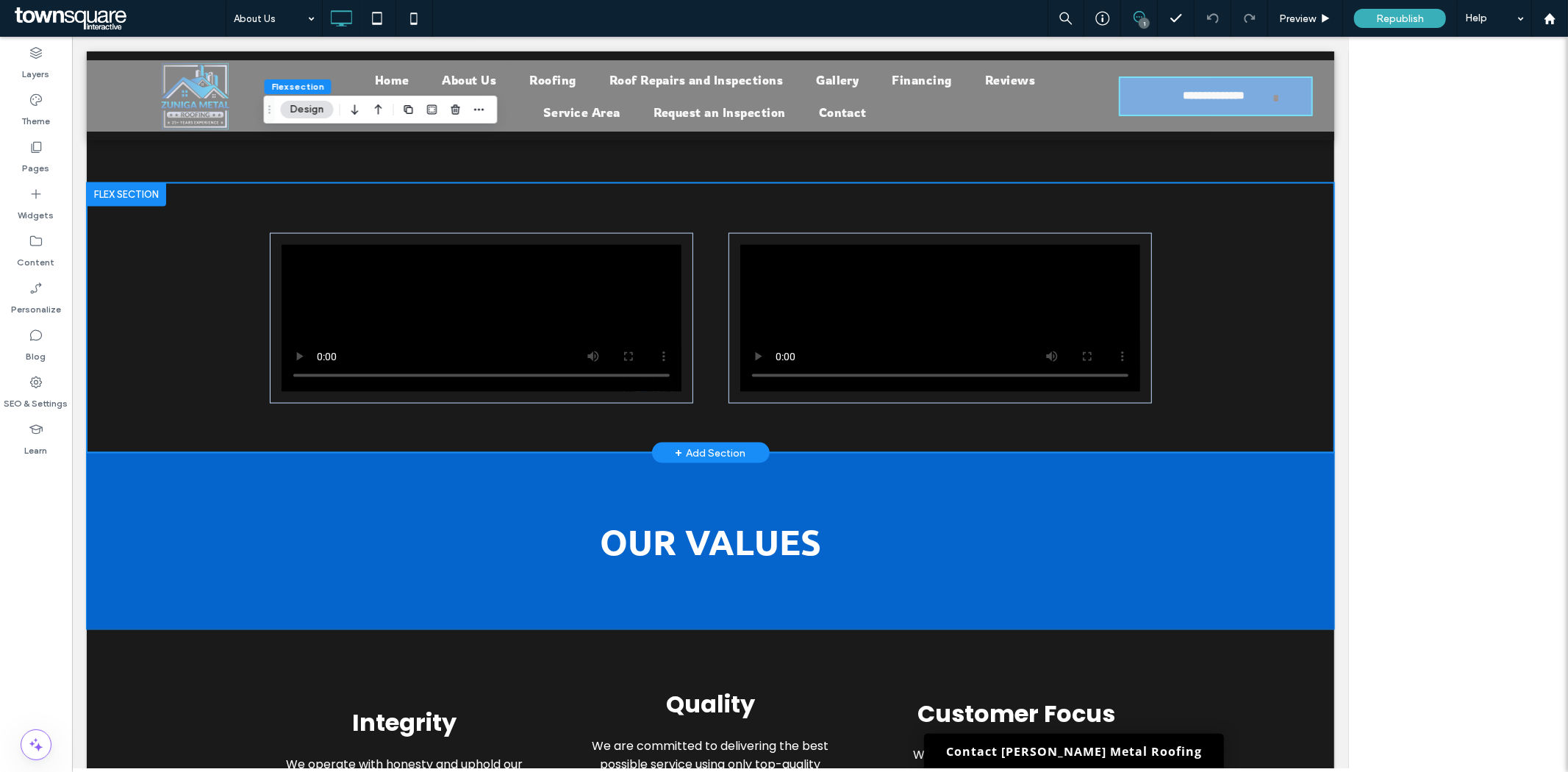
scroll to position [1792, 0]
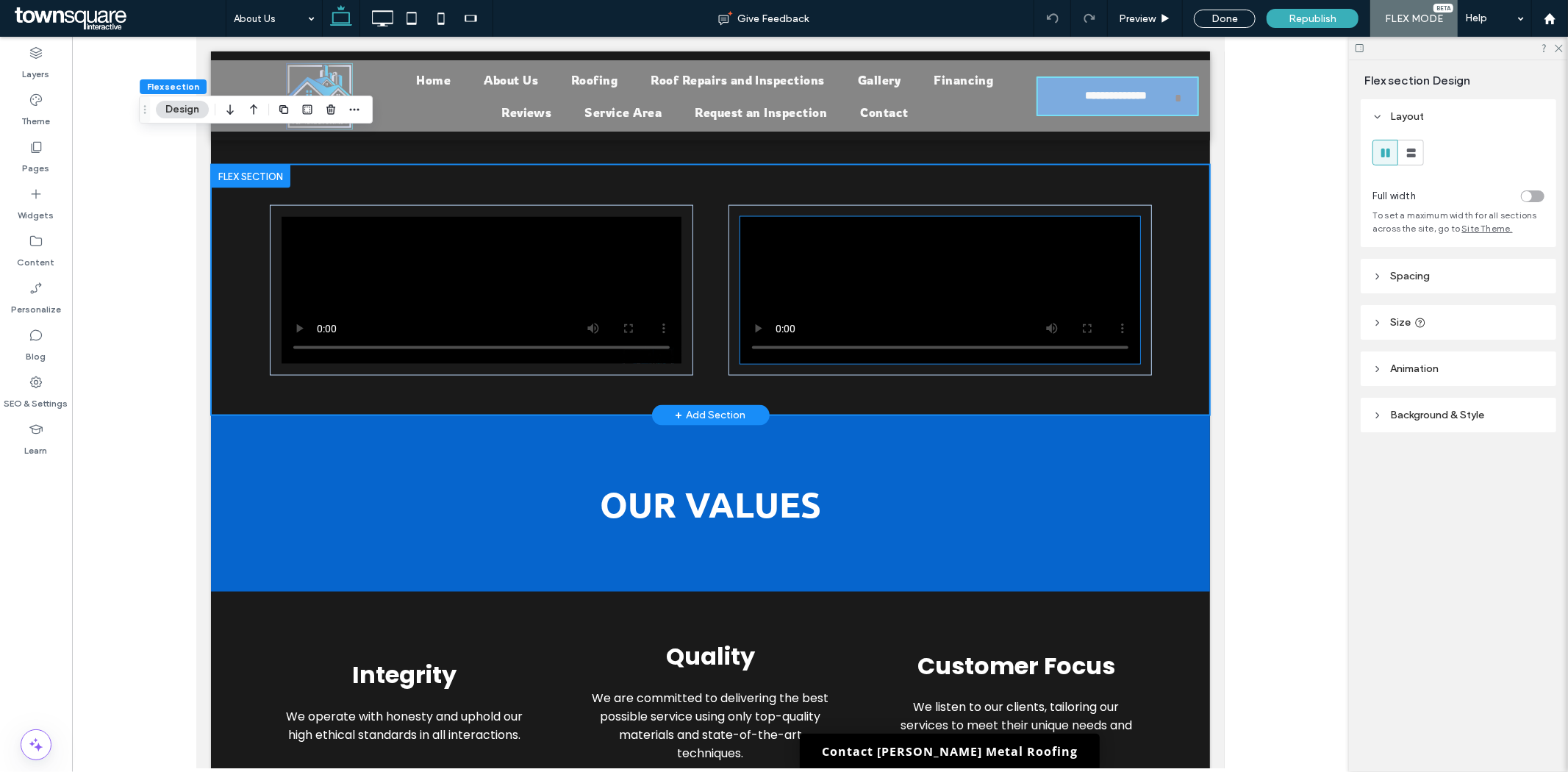
click at [881, 217] on video at bounding box center [939, 290] width 400 height 147
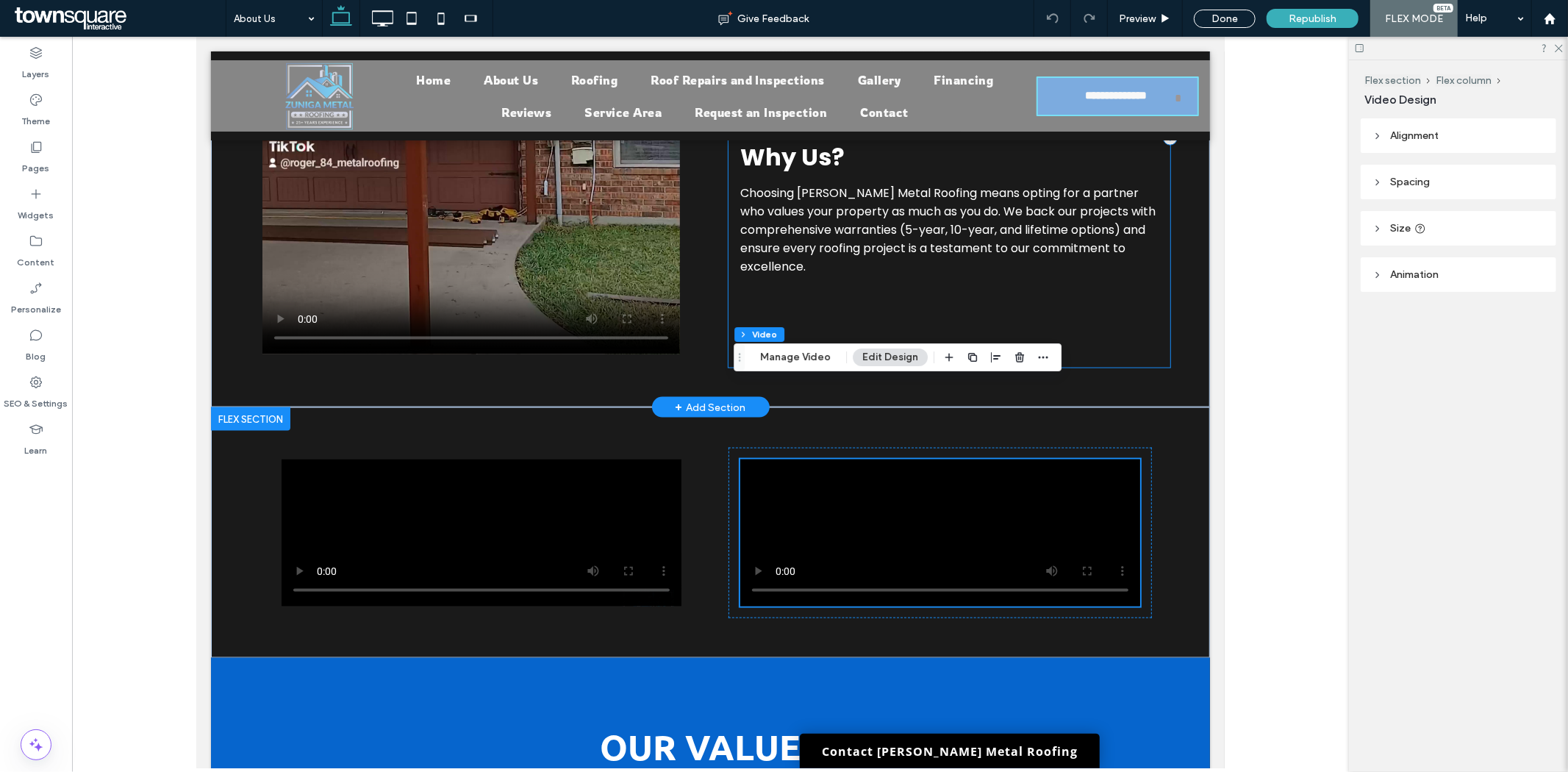
scroll to position [1547, 0]
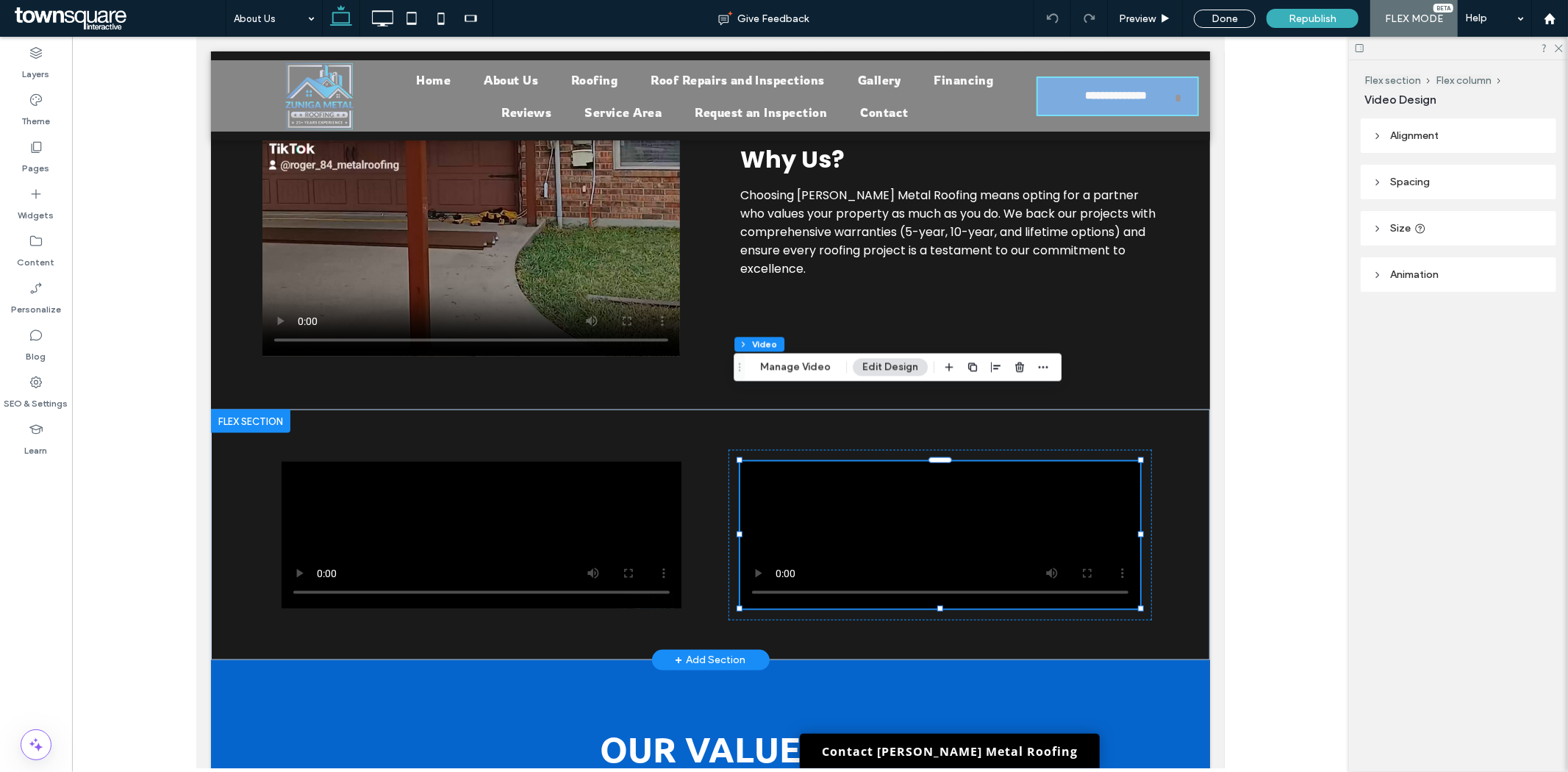
click at [705, 651] on div "+ Add Section" at bounding box center [710, 659] width 71 height 16
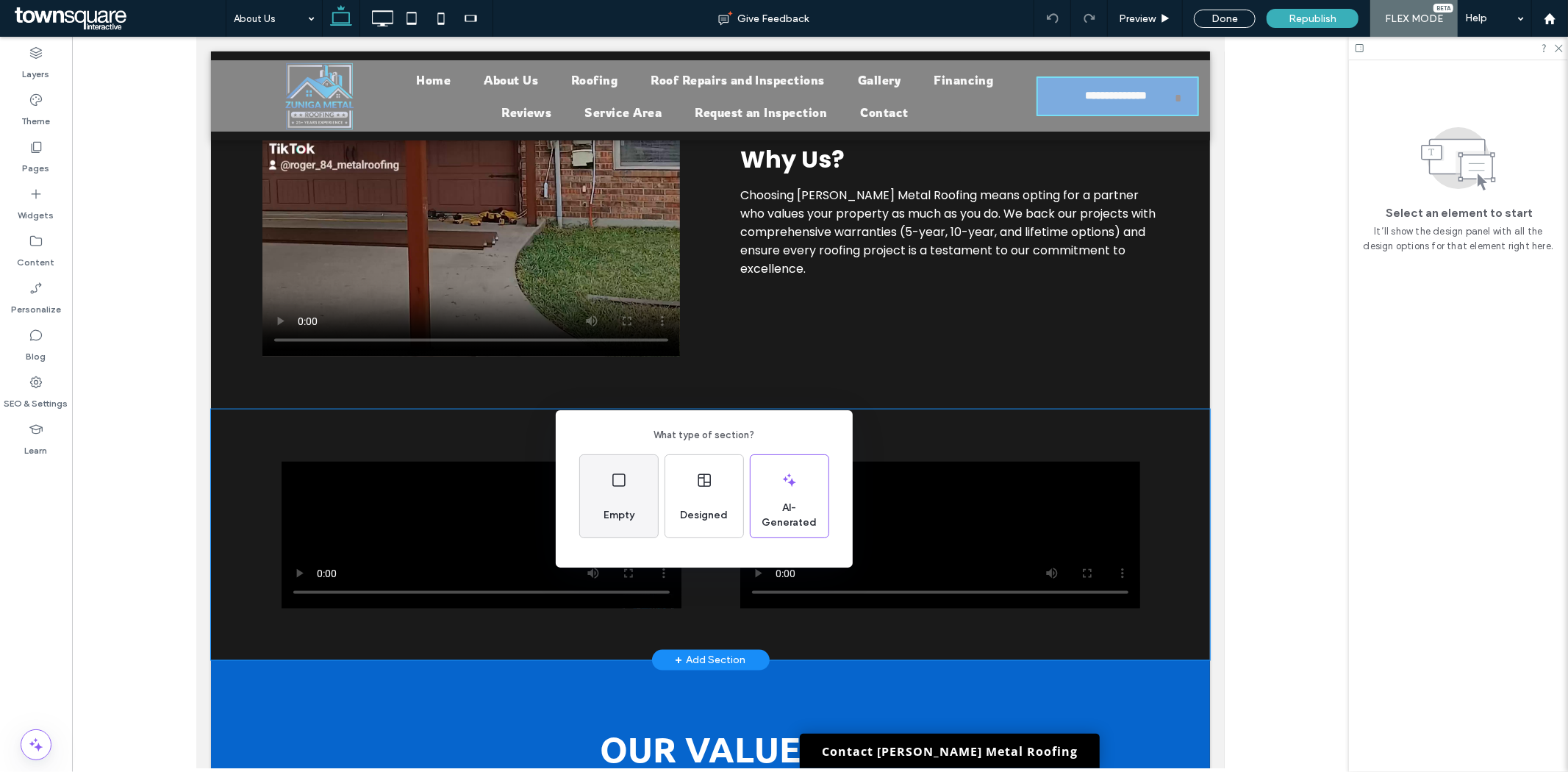
click at [623, 487] on icon at bounding box center [618, 480] width 17 height 17
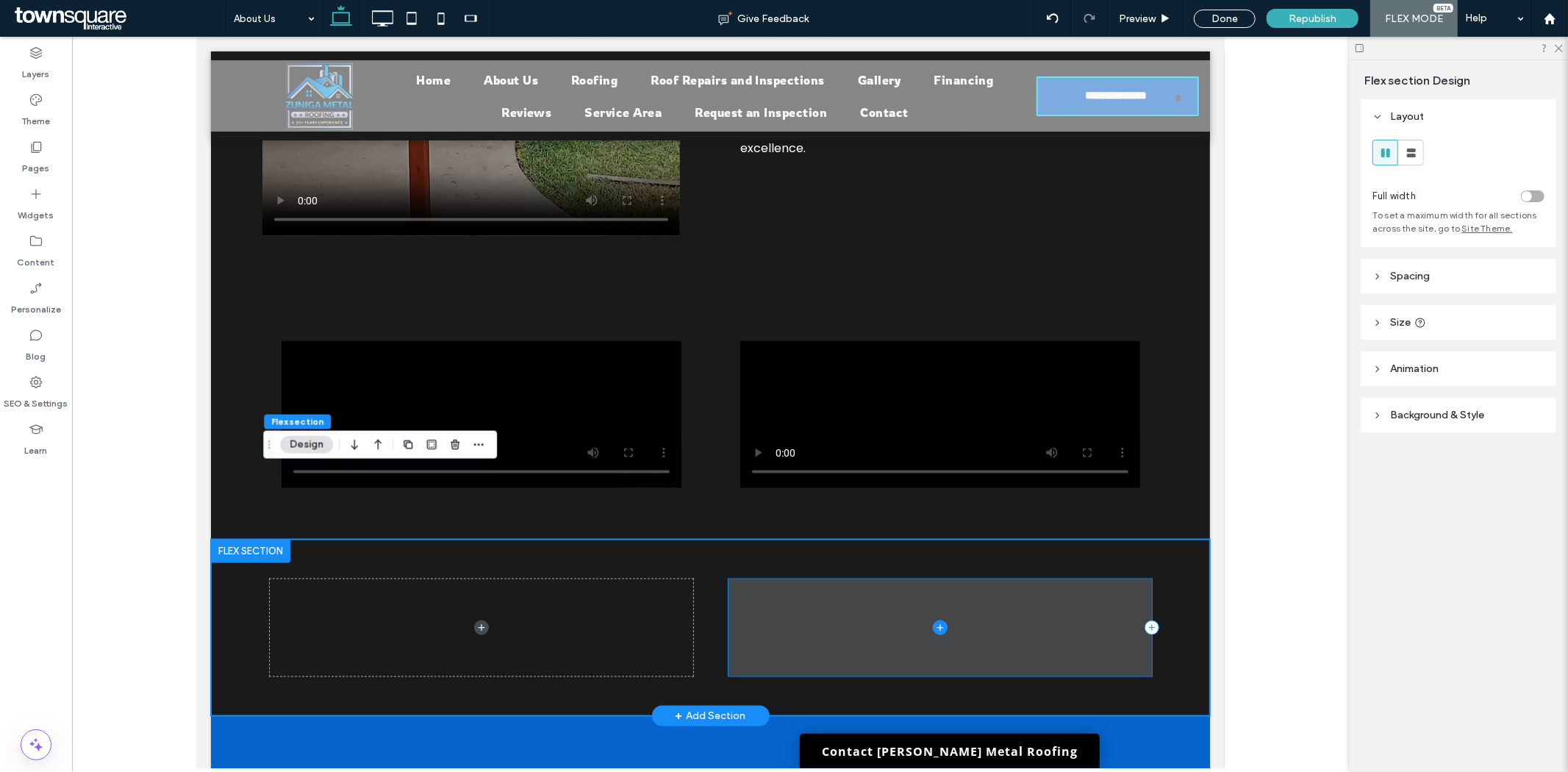
scroll to position [1710, 0]
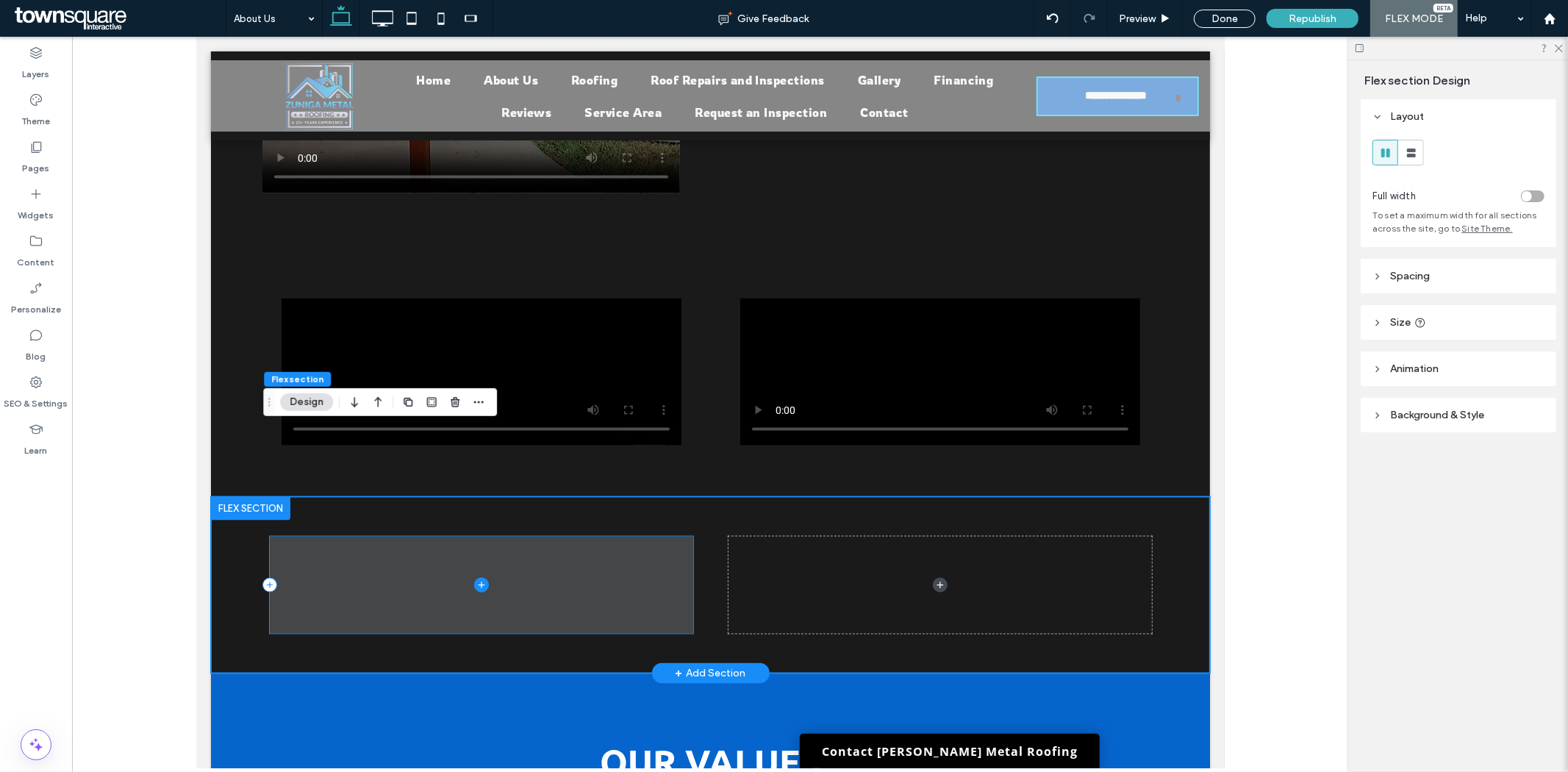
click at [477, 577] on icon at bounding box center [480, 584] width 15 height 15
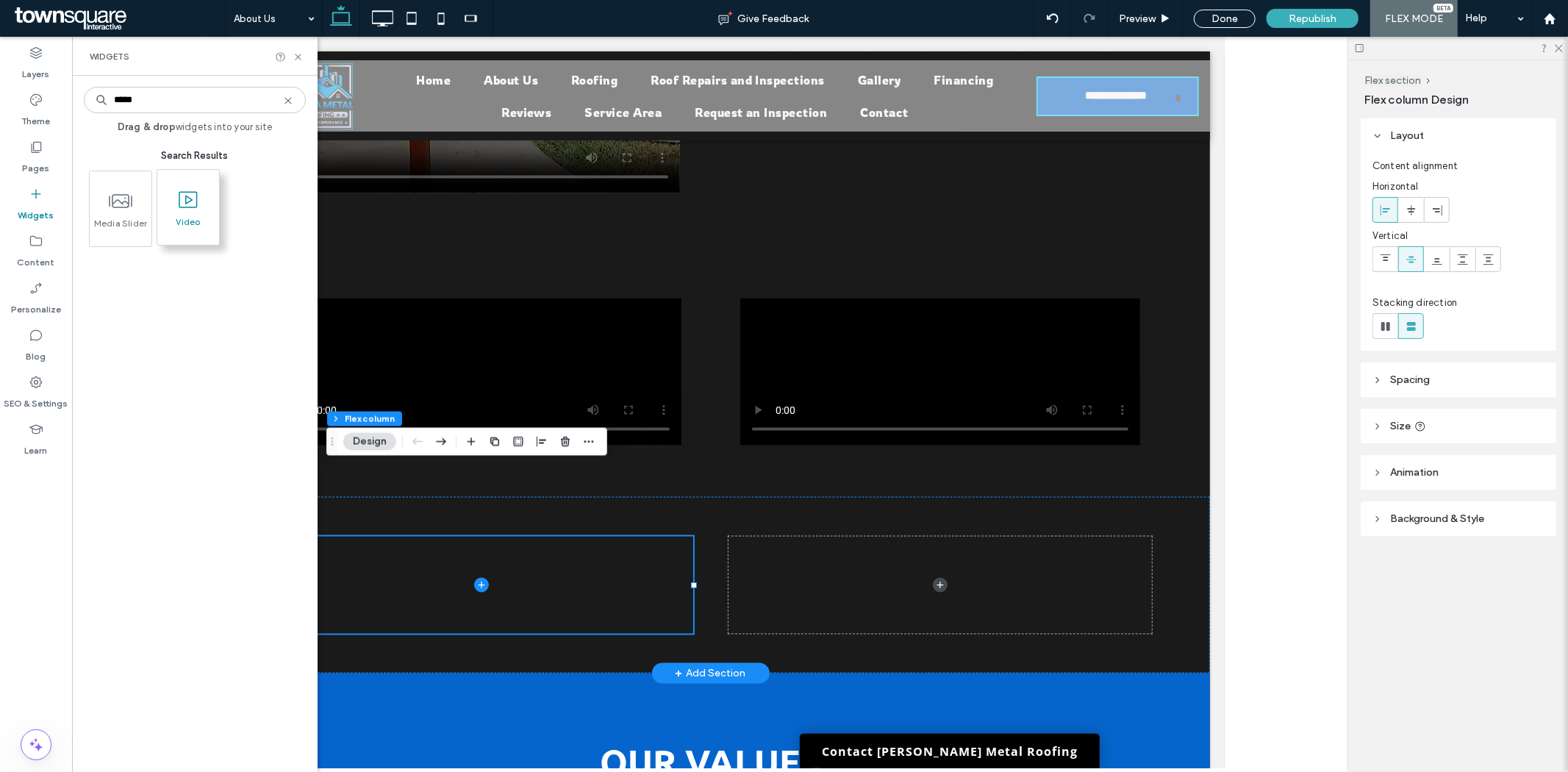
type input "*****"
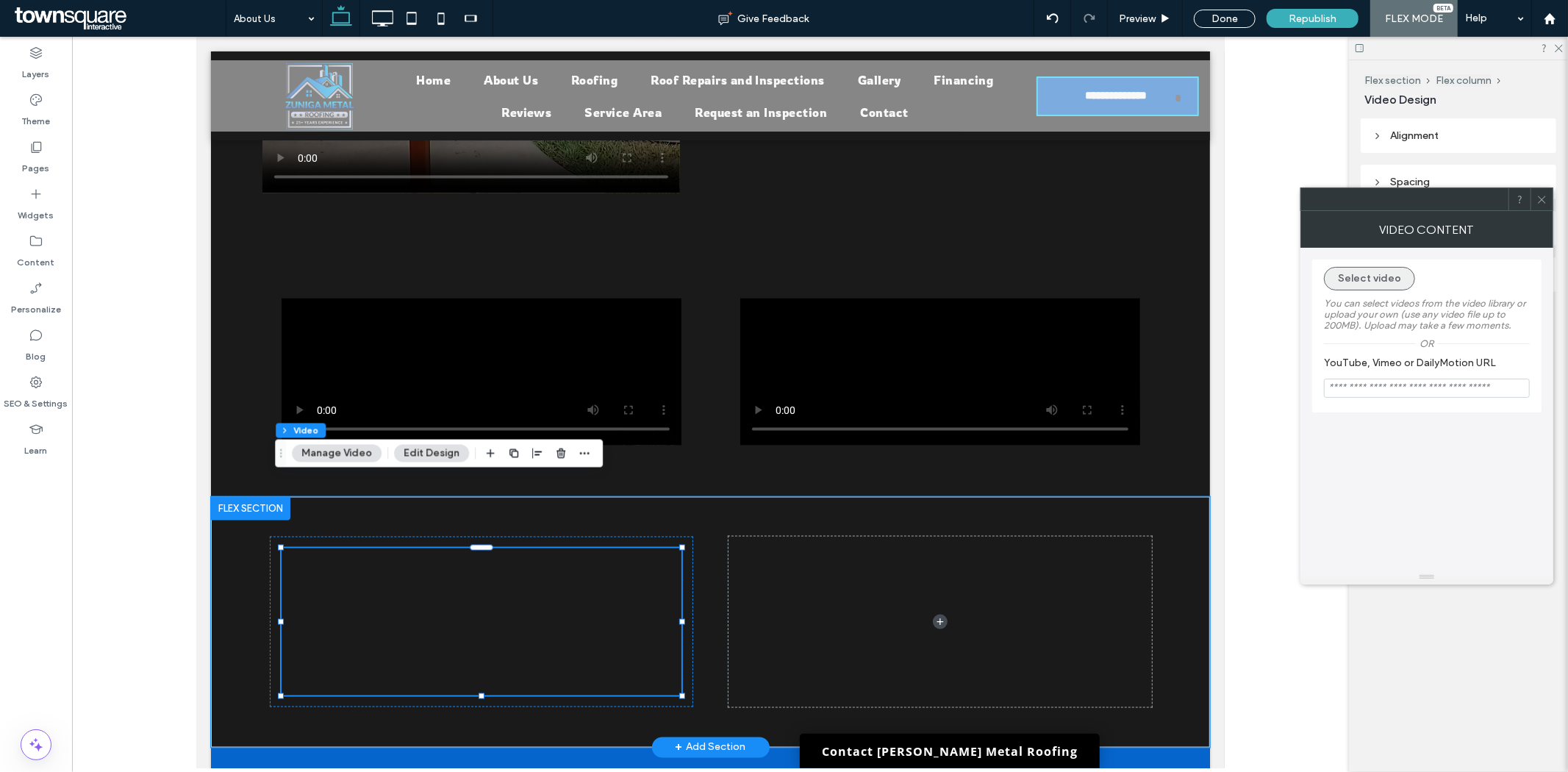
click at [1398, 276] on button "Select video" at bounding box center [1370, 278] width 91 height 23
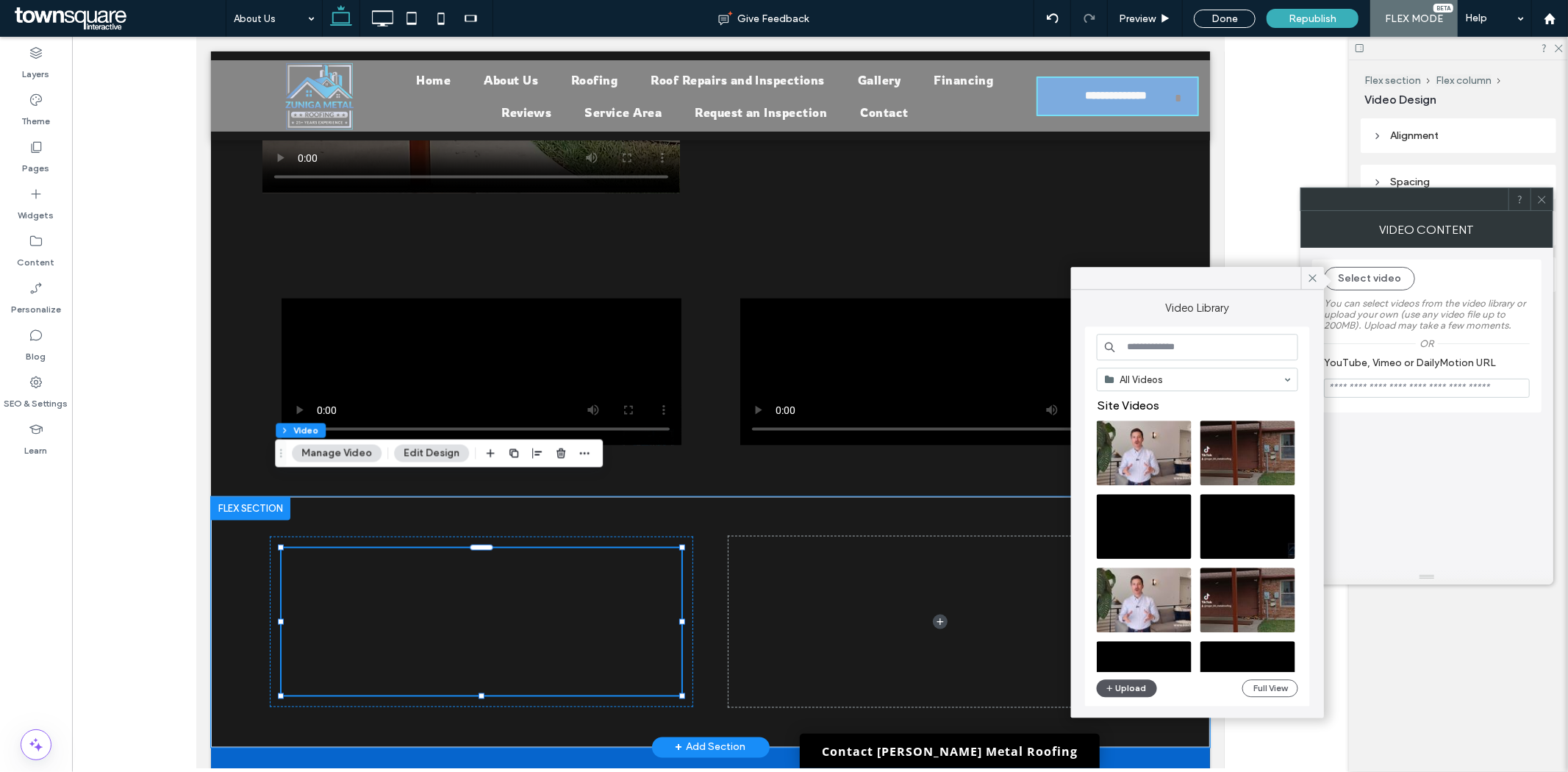
click at [1126, 686] on button "Upload" at bounding box center [1126, 687] width 60 height 17
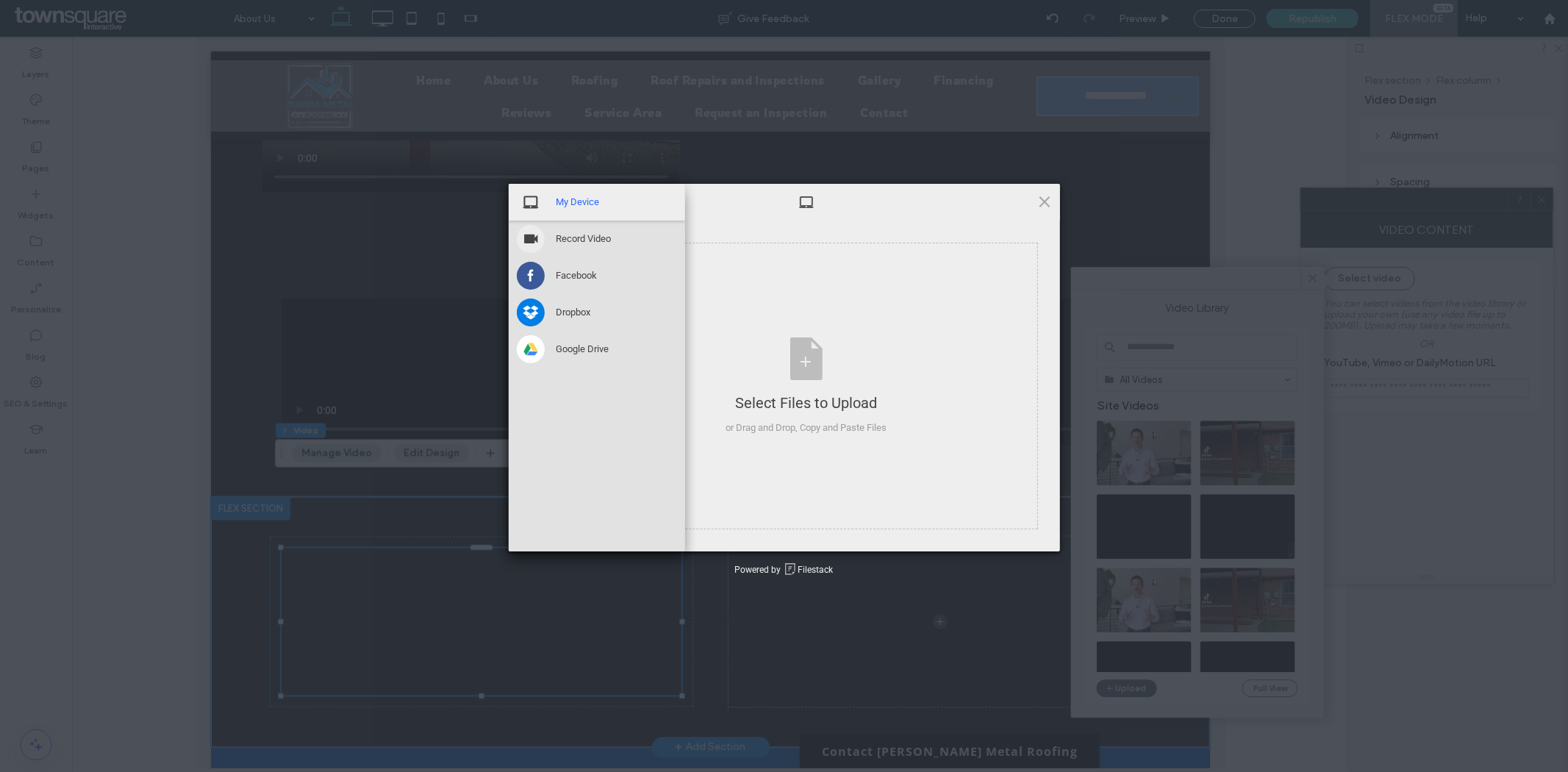
click at [574, 204] on span "My Device" at bounding box center [578, 202] width 43 height 13
click at [580, 349] on span "Google Drive" at bounding box center [582, 348] width 53 height 13
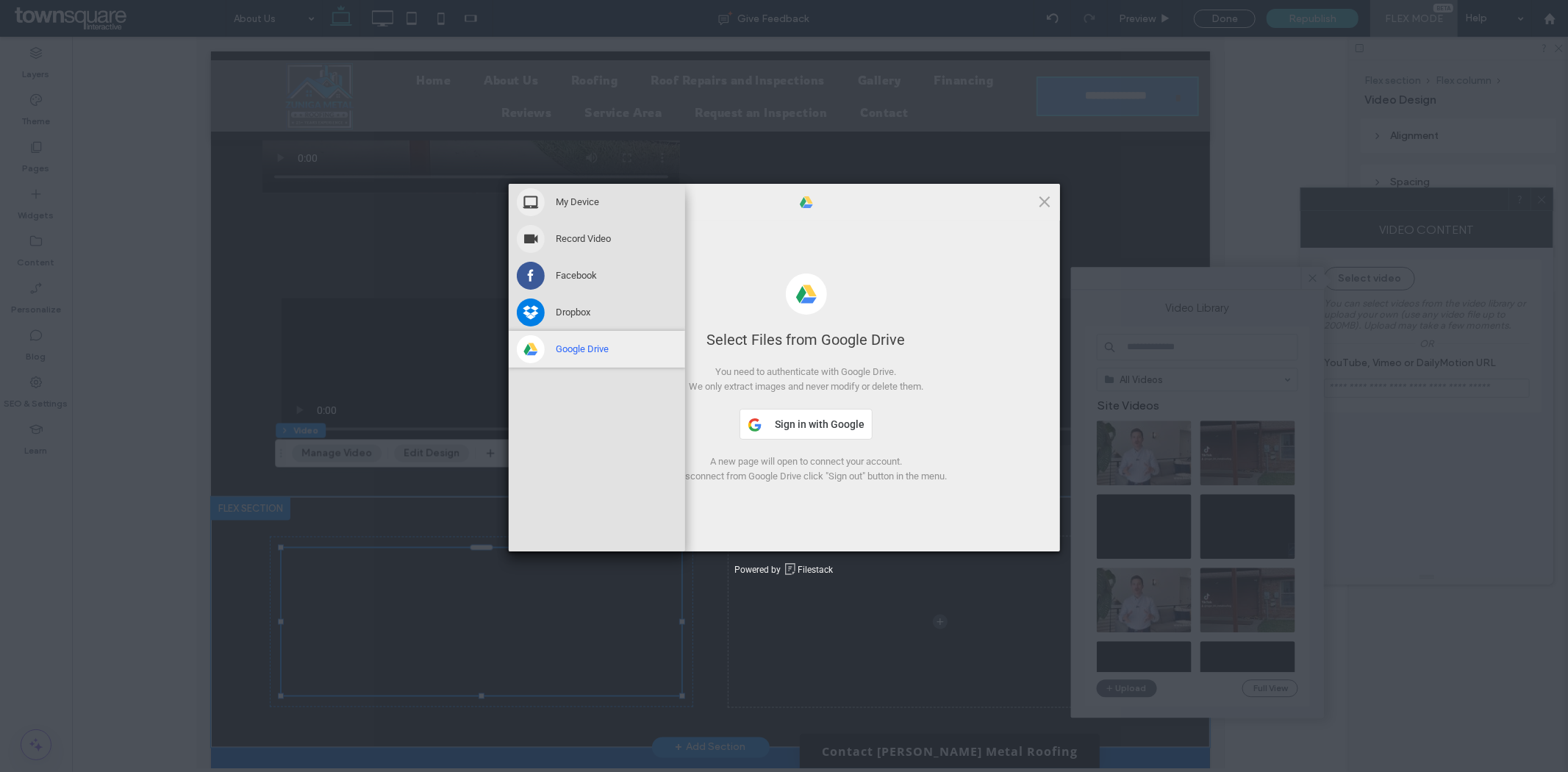
click at [585, 354] on span "Google Drive" at bounding box center [582, 348] width 53 height 13
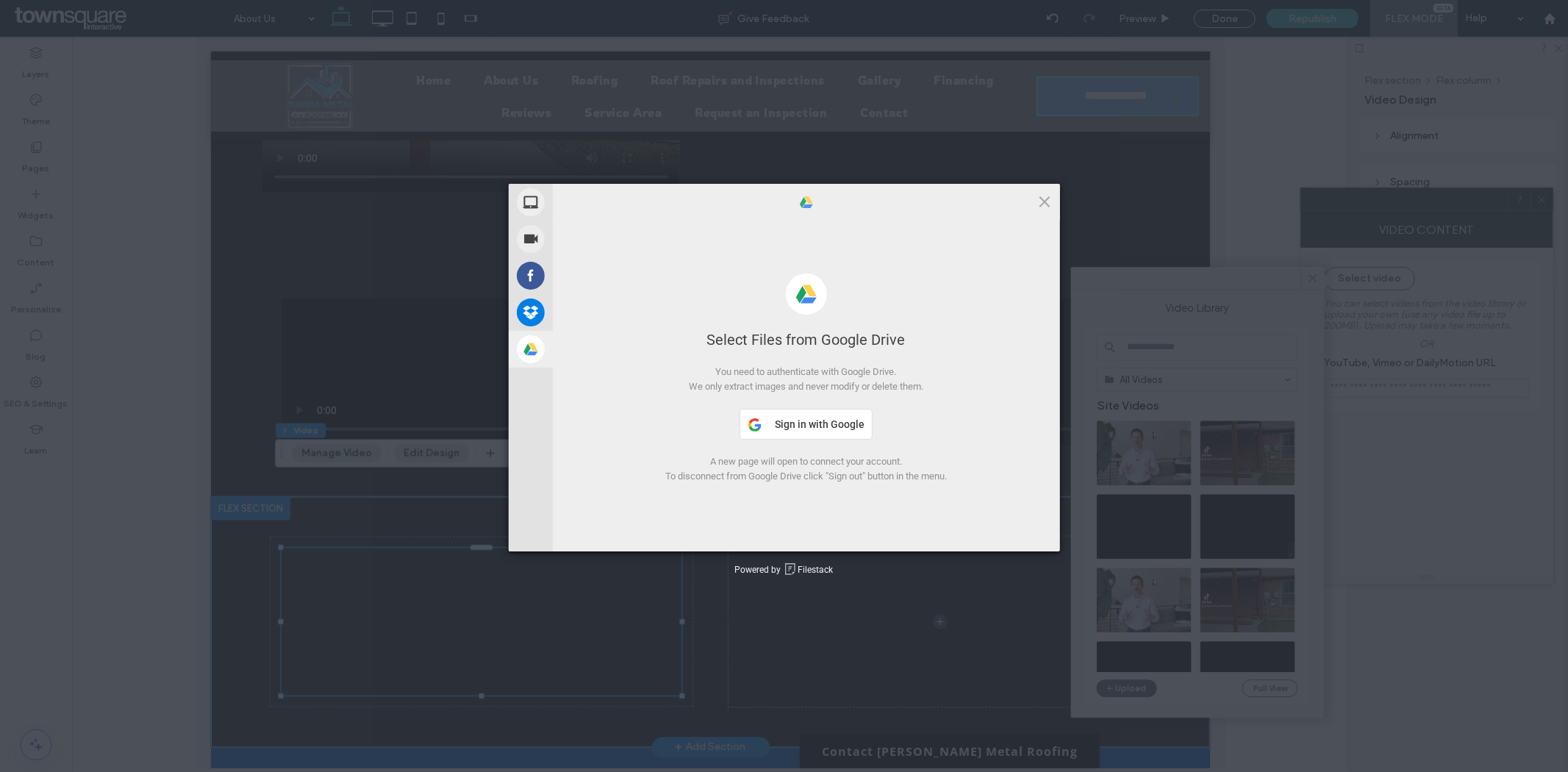
click at [820, 426] on span "Sign in with Google" at bounding box center [819, 424] width 90 height 12
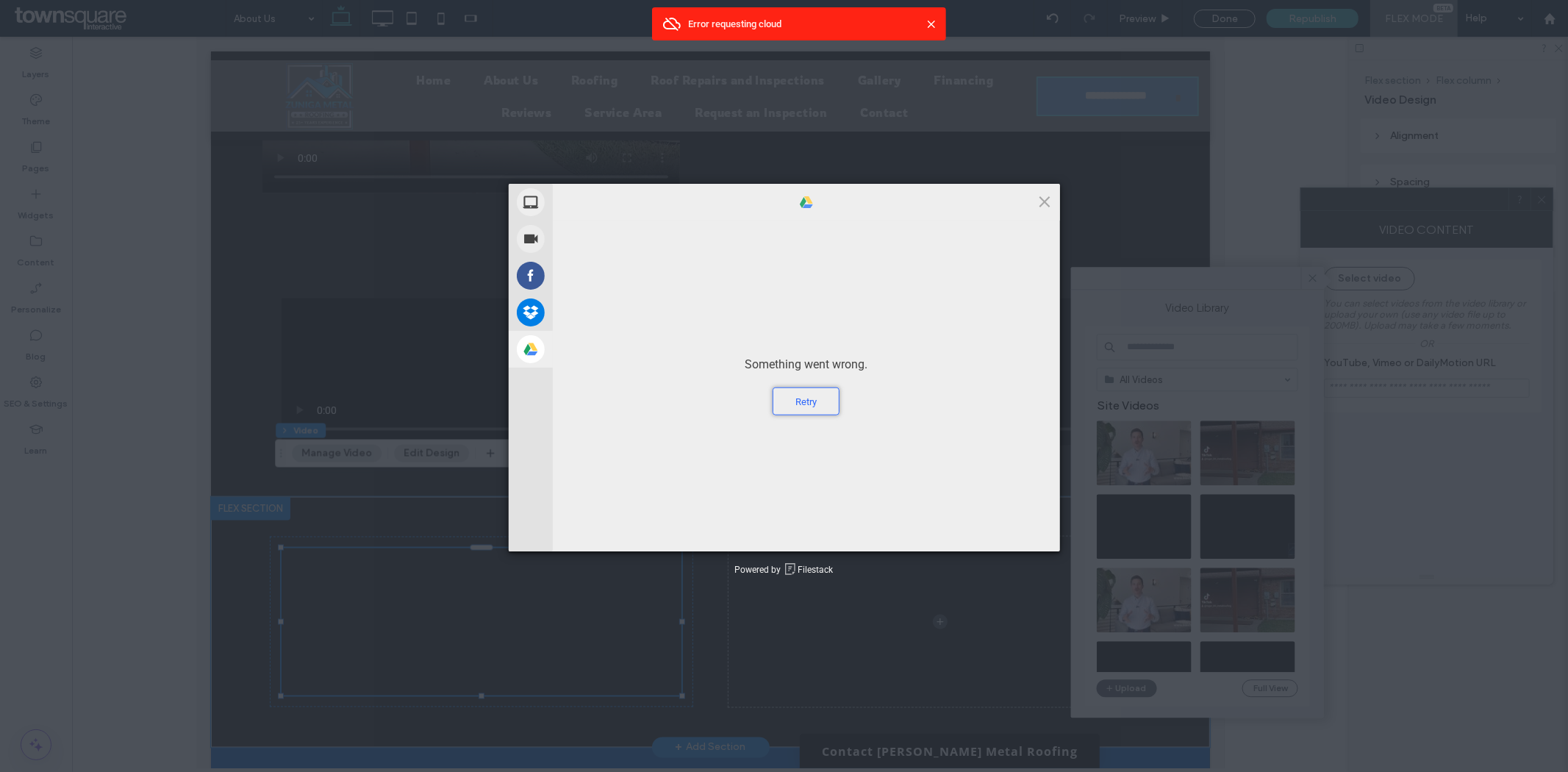
click at [804, 399] on div "Retry" at bounding box center [806, 401] width 67 height 28
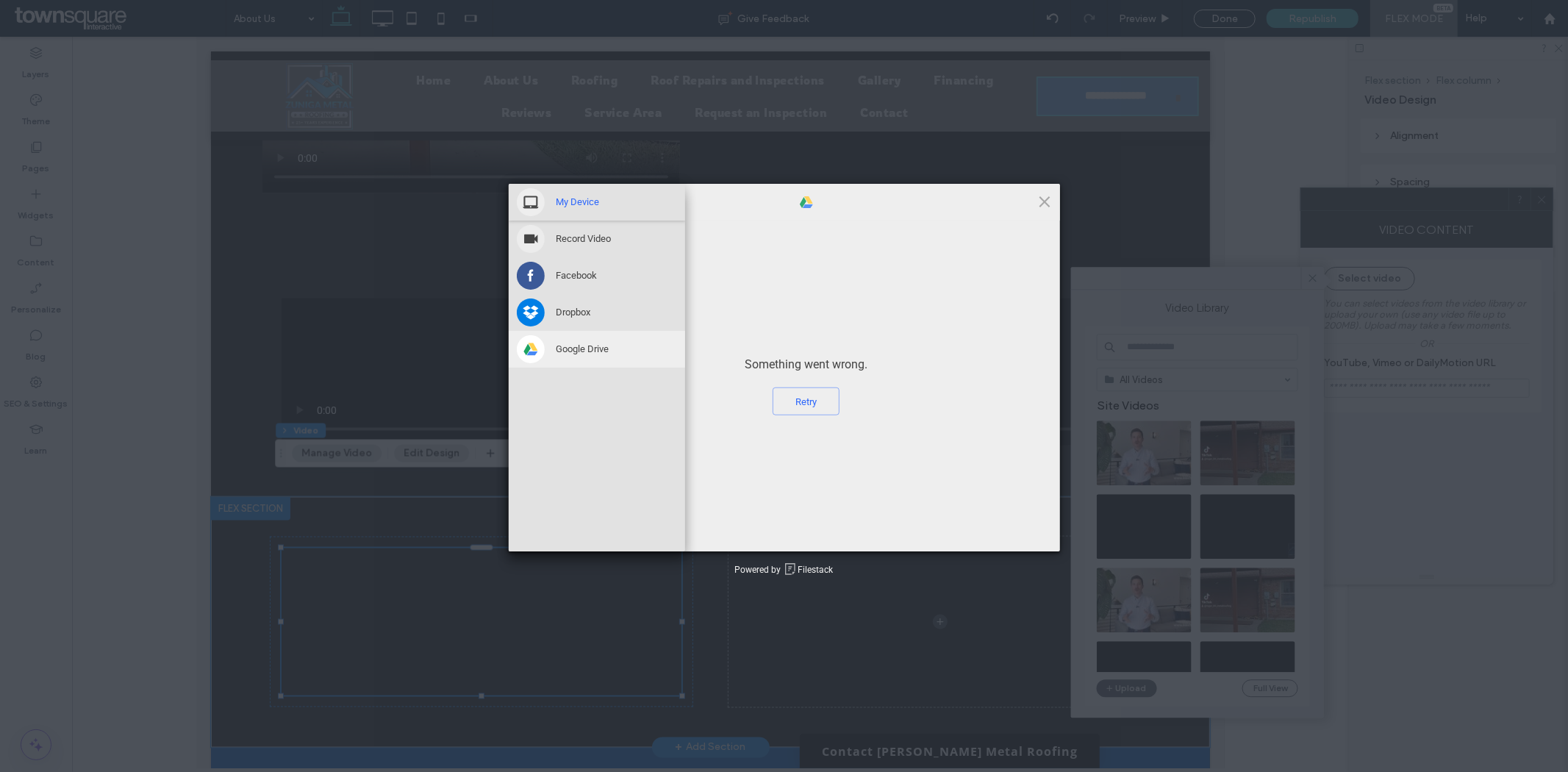
click at [560, 201] on span "My Device" at bounding box center [578, 202] width 43 height 13
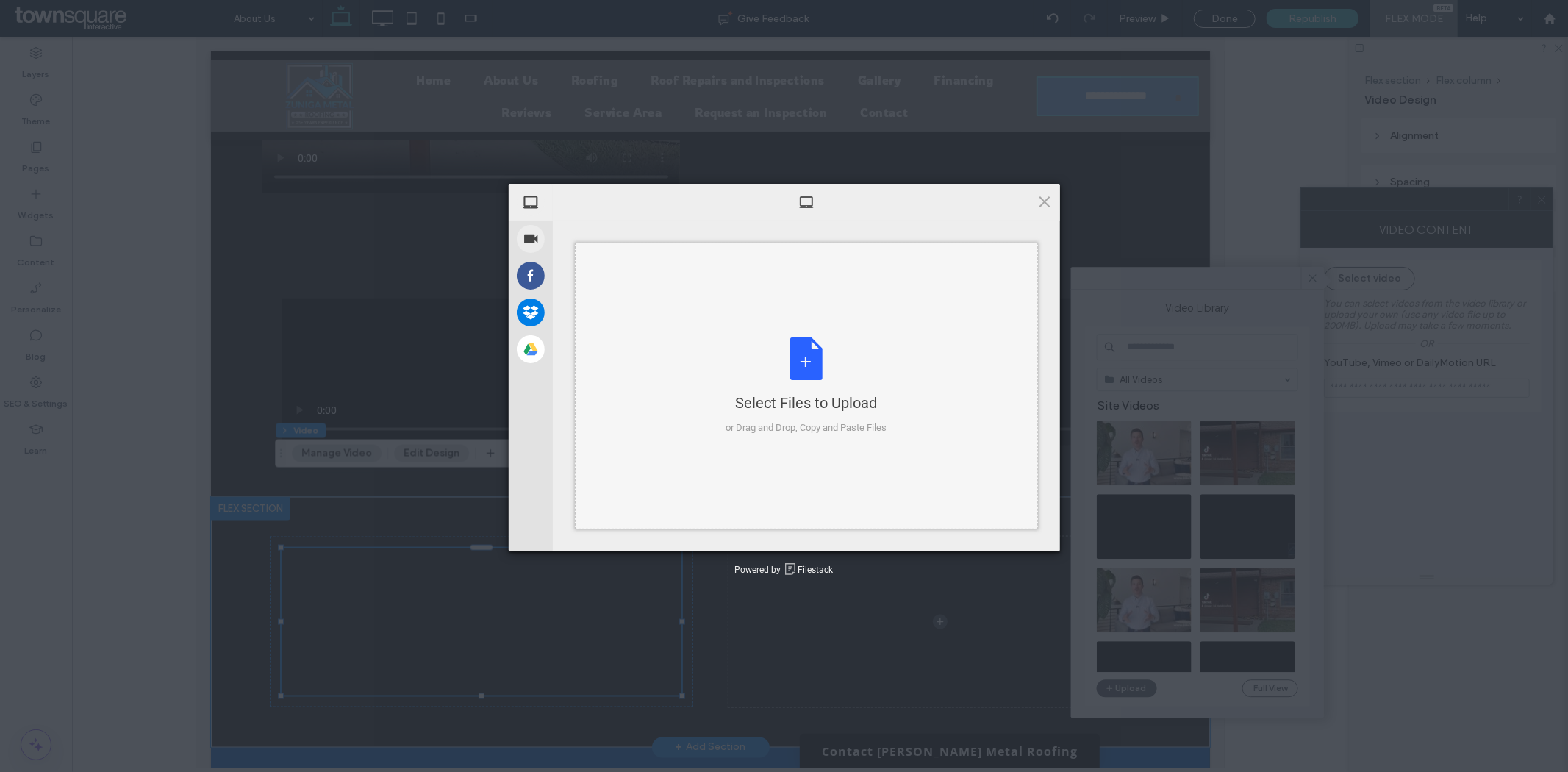
click at [827, 371] on div "Select Files to Upload or Drag and Drop, Copy and Paste Files" at bounding box center [806, 386] width 161 height 97
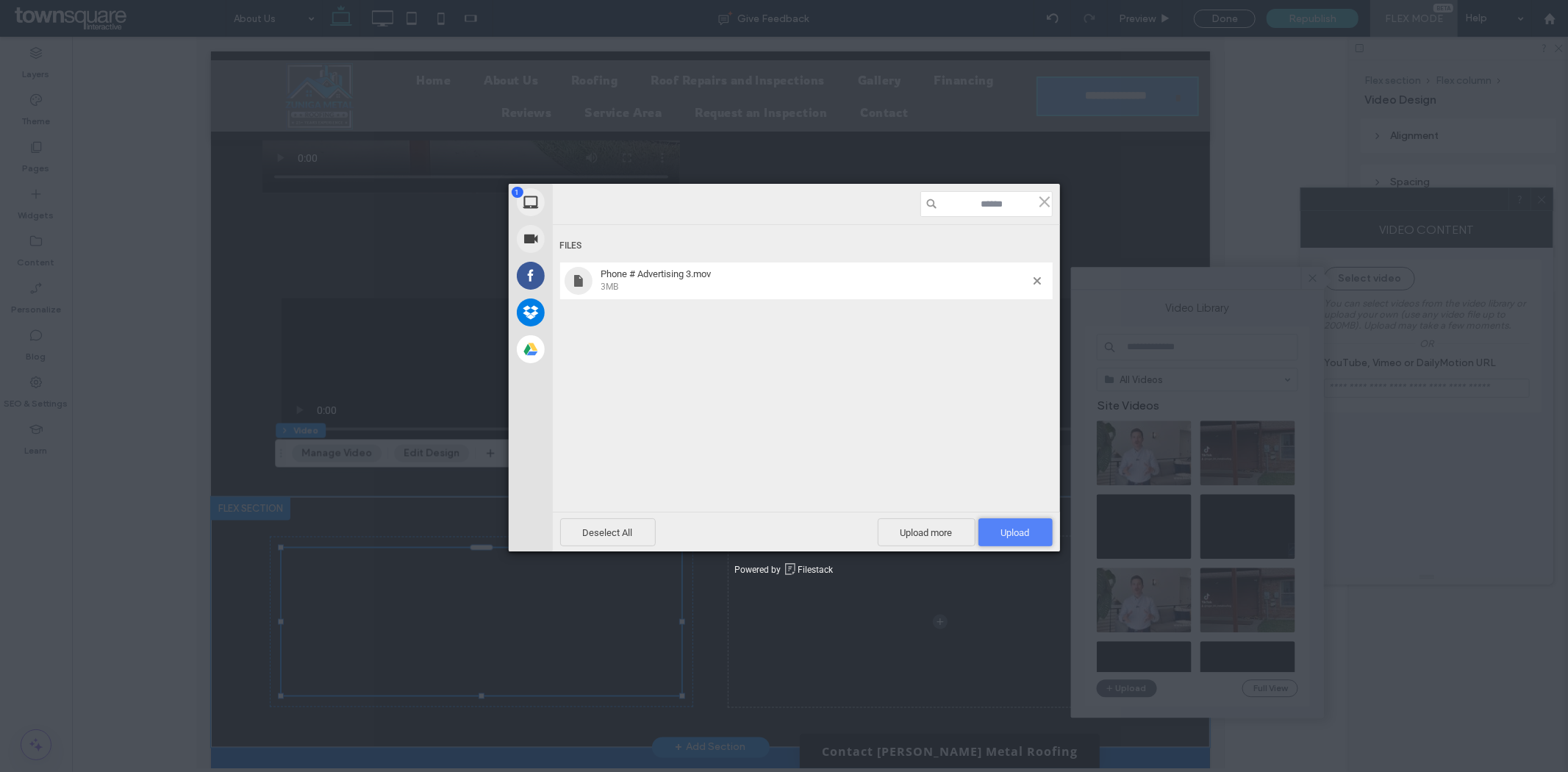
click at [1012, 527] on span "Upload 1" at bounding box center [1015, 532] width 28 height 11
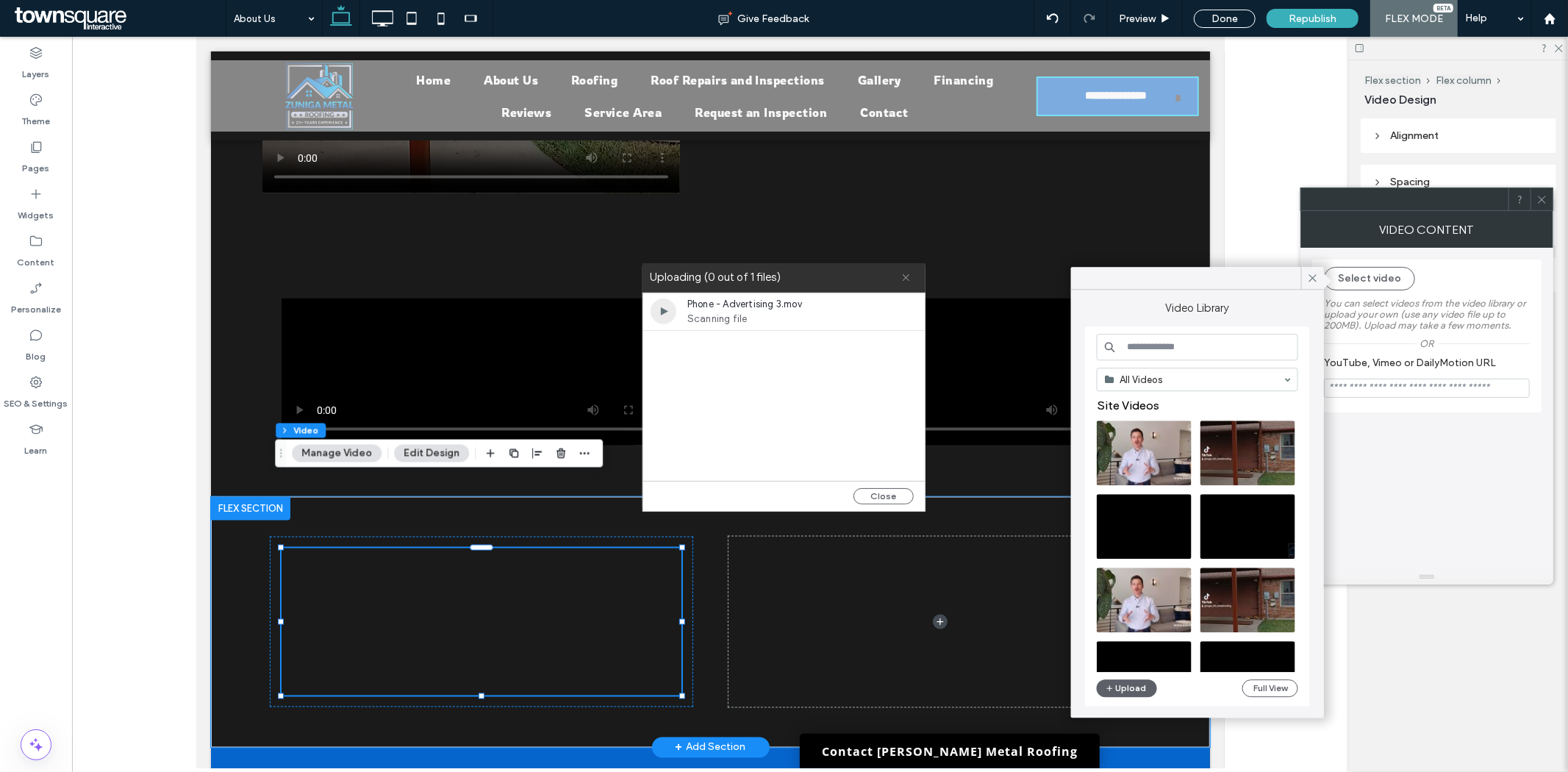
click at [905, 277] on icon at bounding box center [906, 277] width 9 height 9
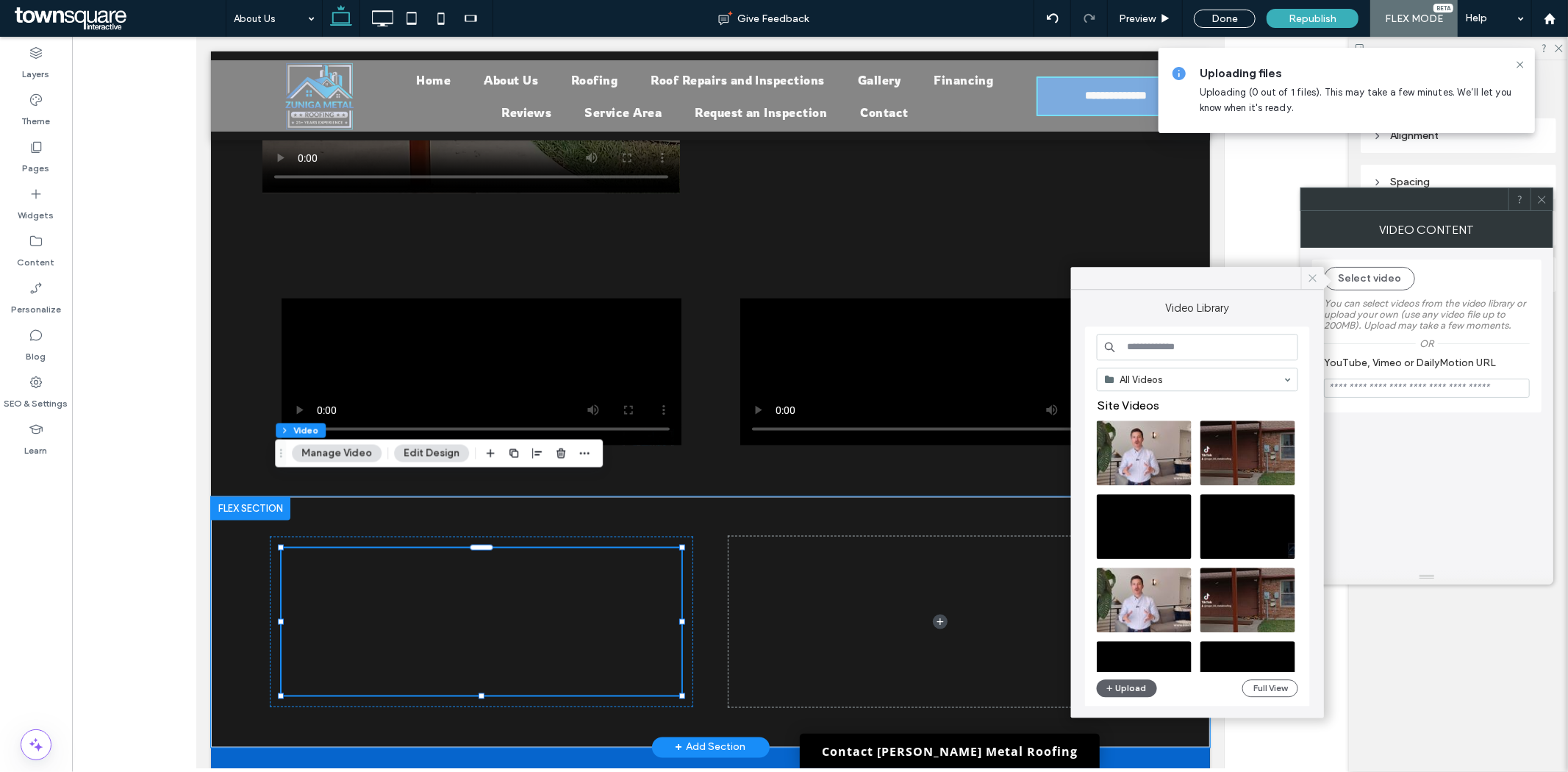
click at [1310, 280] on icon at bounding box center [1312, 277] width 13 height 13
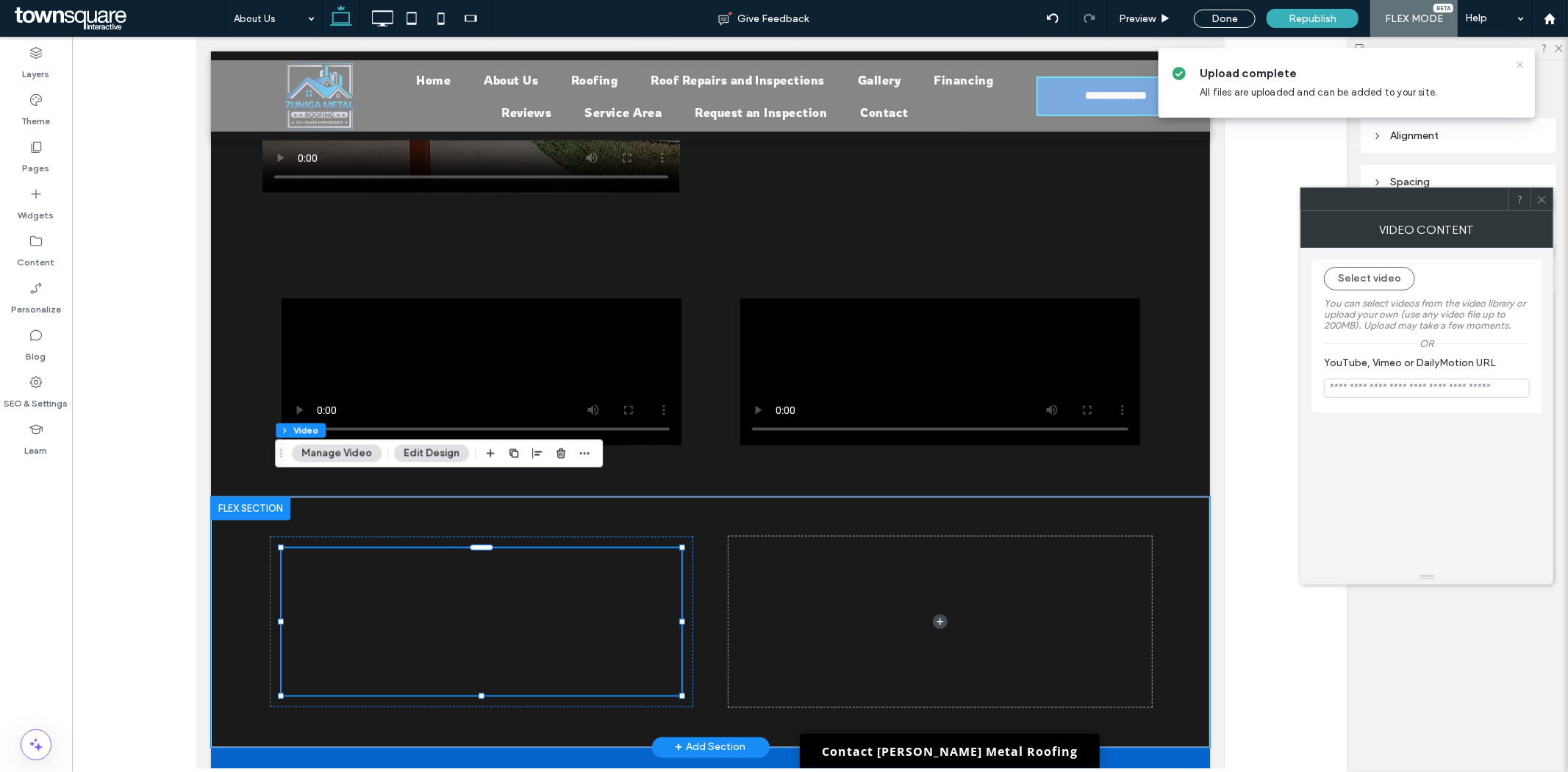
click at [1515, 64] on icon at bounding box center [1521, 65] width 12 height 12
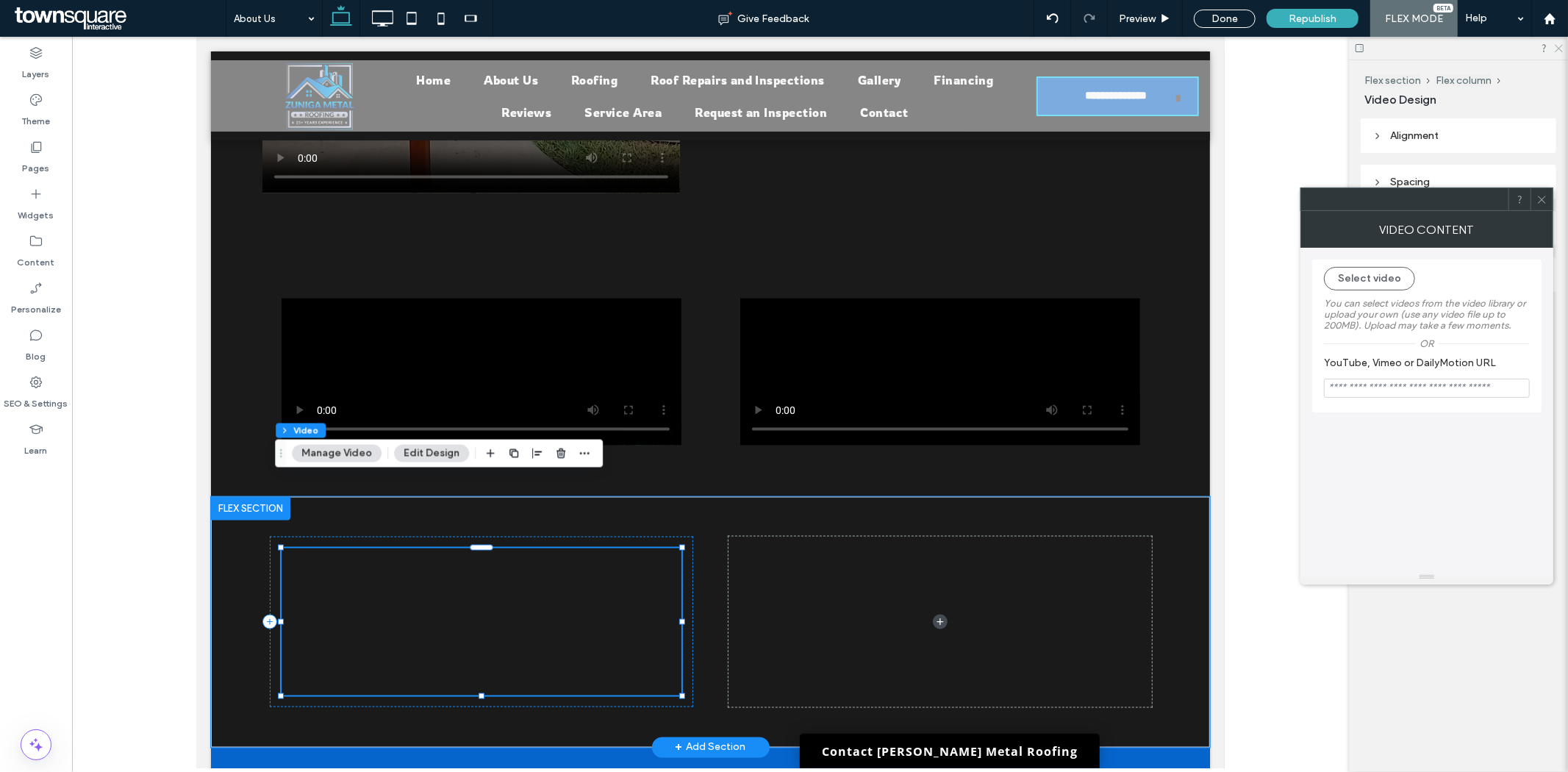
click at [1556, 47] on icon at bounding box center [1558, 47] width 9 height 9
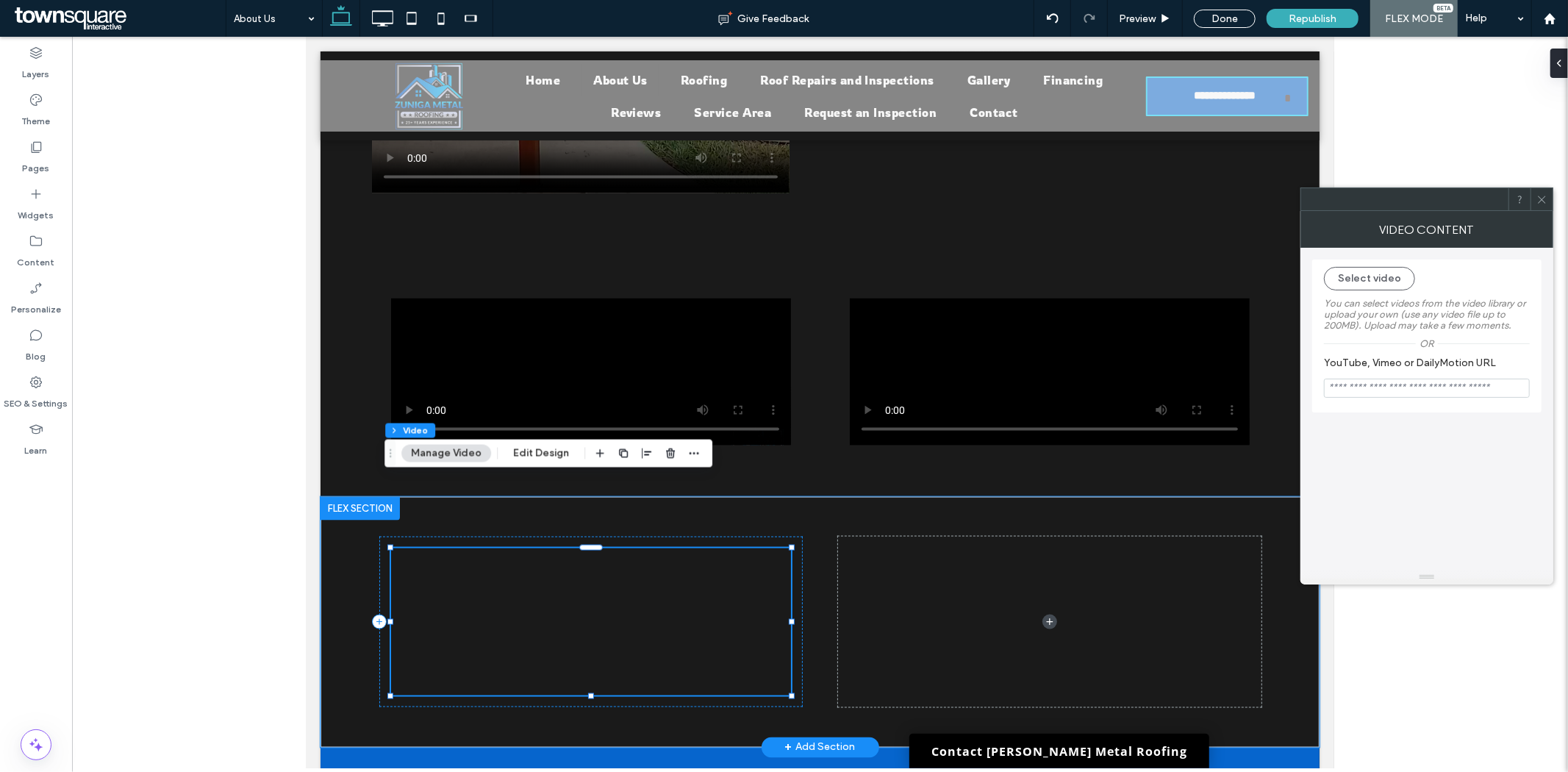
click at [641, 576] on div at bounding box center [591, 621] width 400 height 147
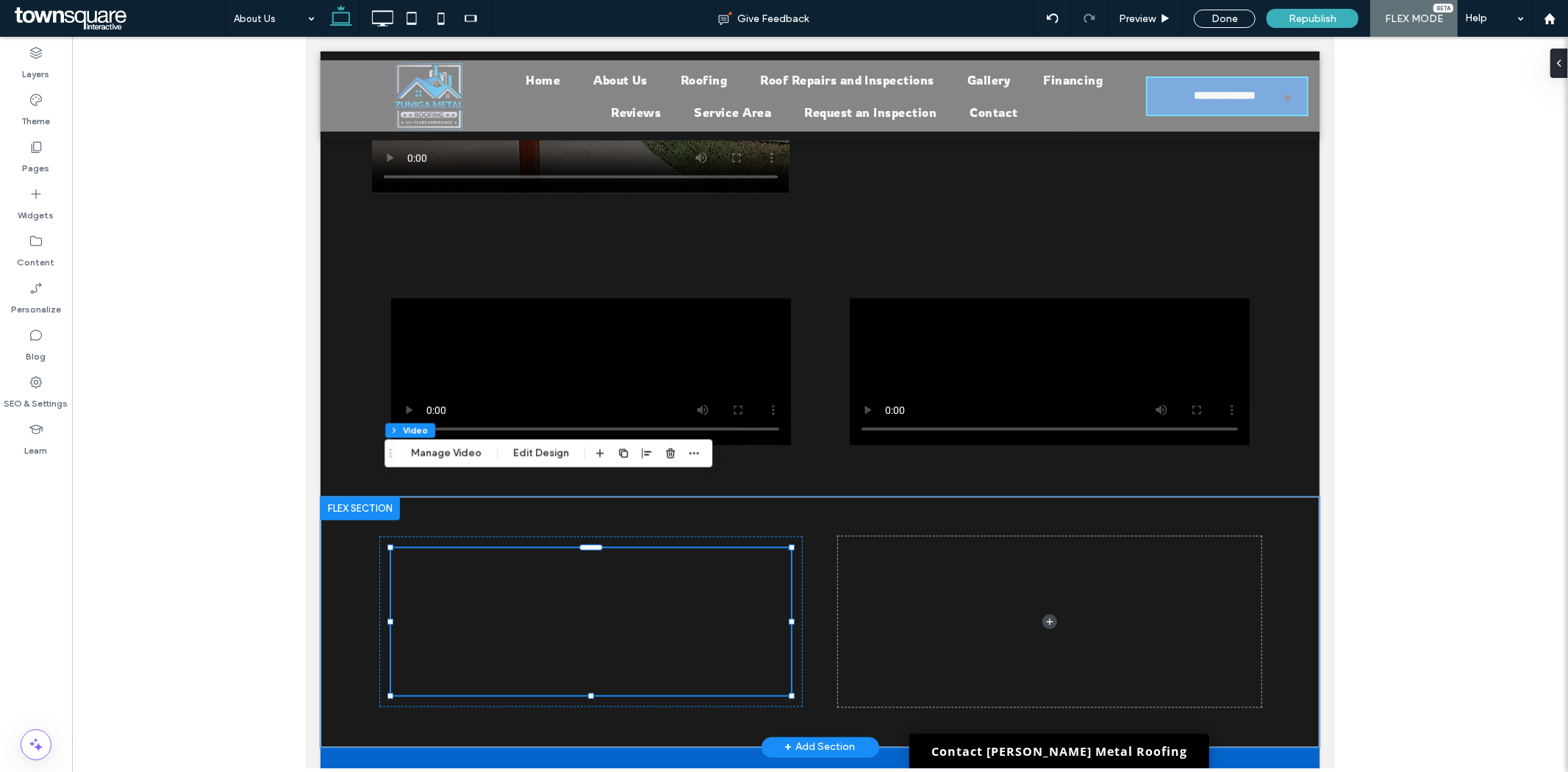
click at [228, 502] on div at bounding box center [820, 403] width 1496 height 731
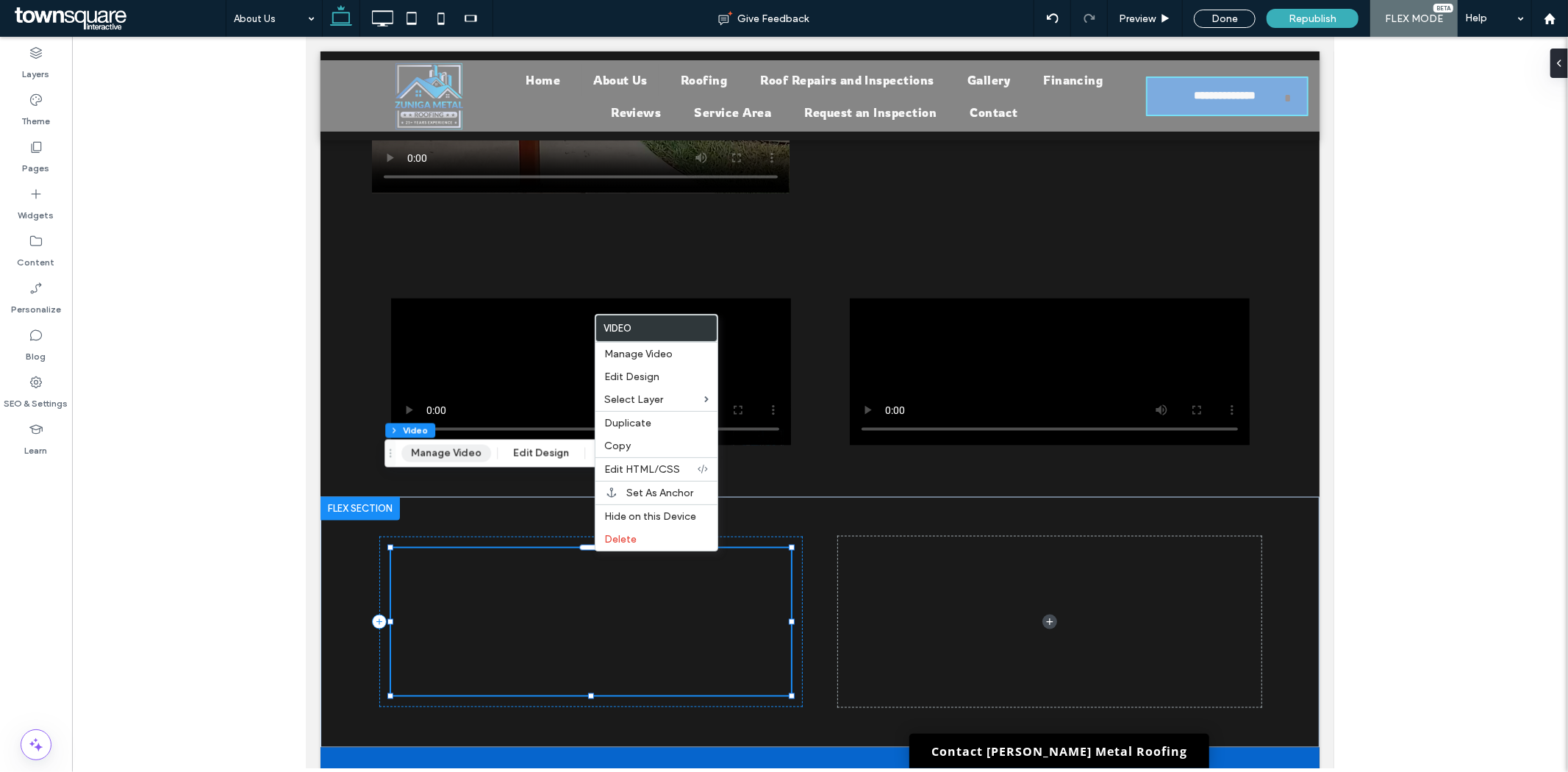
click at [467, 461] on button "Manage Video" at bounding box center [446, 454] width 90 height 17
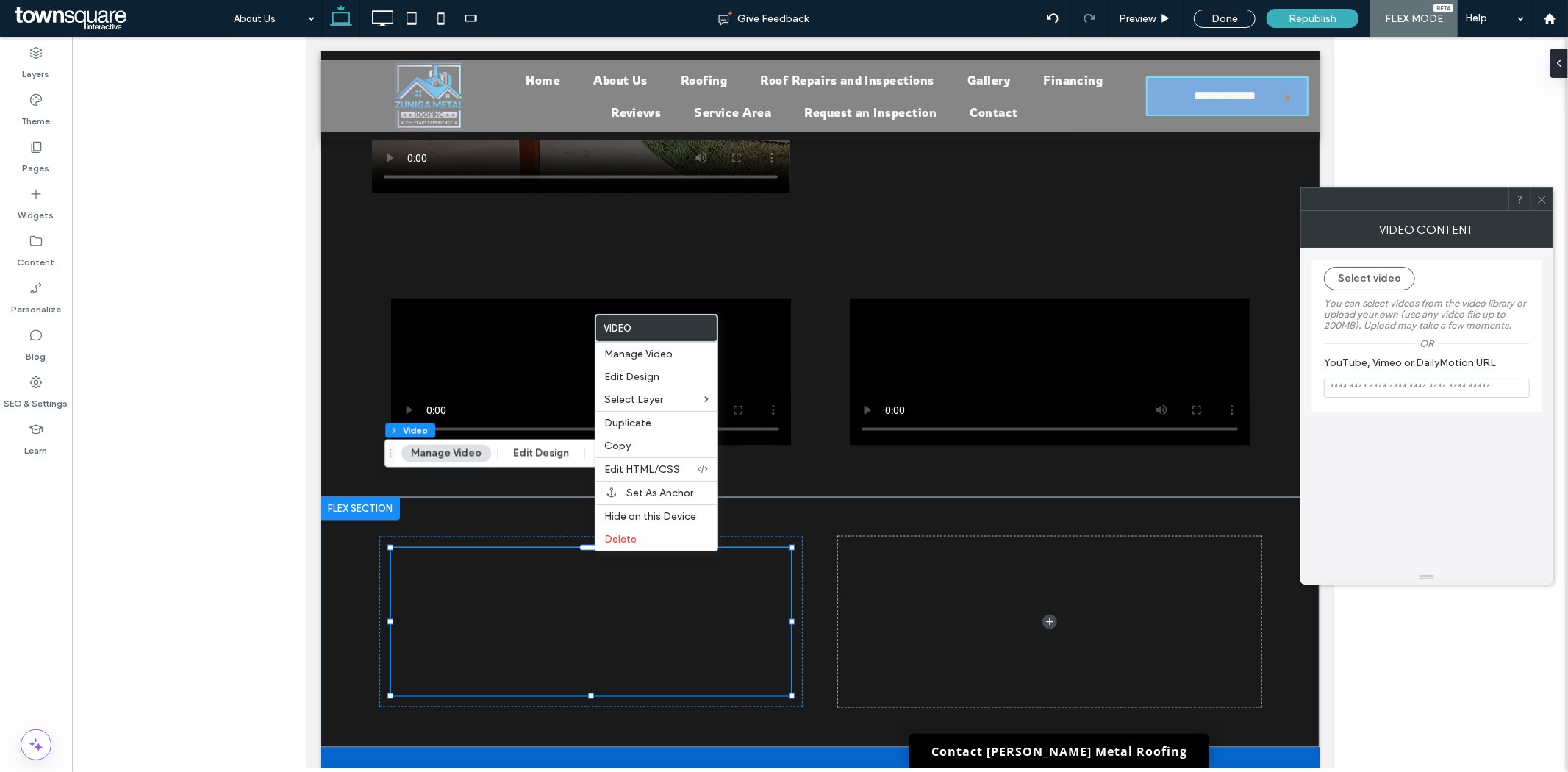
click at [1350, 266] on div "Select video You can select videos from the video library or upload your own (u…" at bounding box center [1427, 336] width 229 height 153
click at [1350, 284] on button "Select video" at bounding box center [1370, 278] width 91 height 23
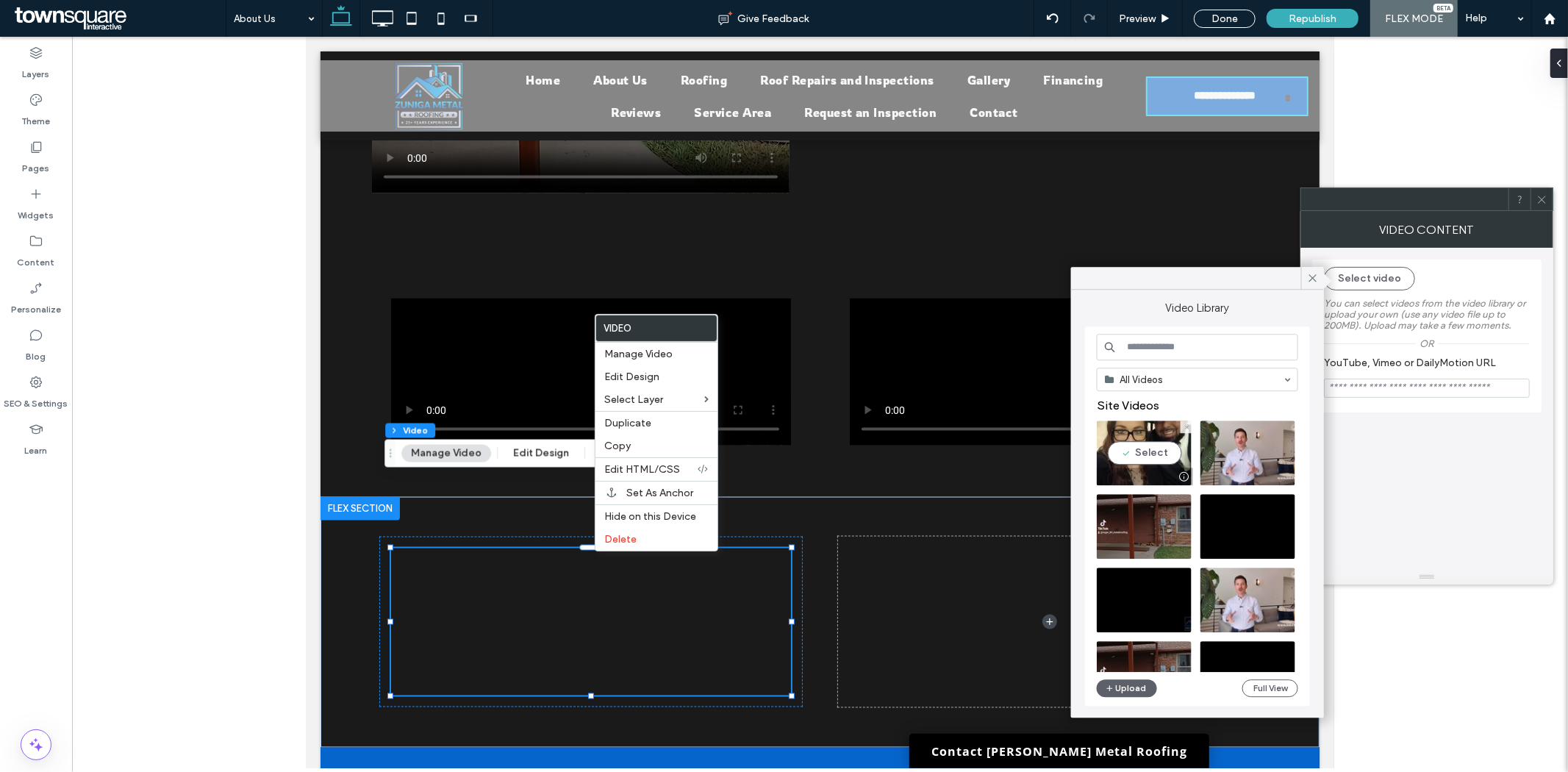
click at [1133, 461] on video at bounding box center [1144, 452] width 95 height 65
type input "**********"
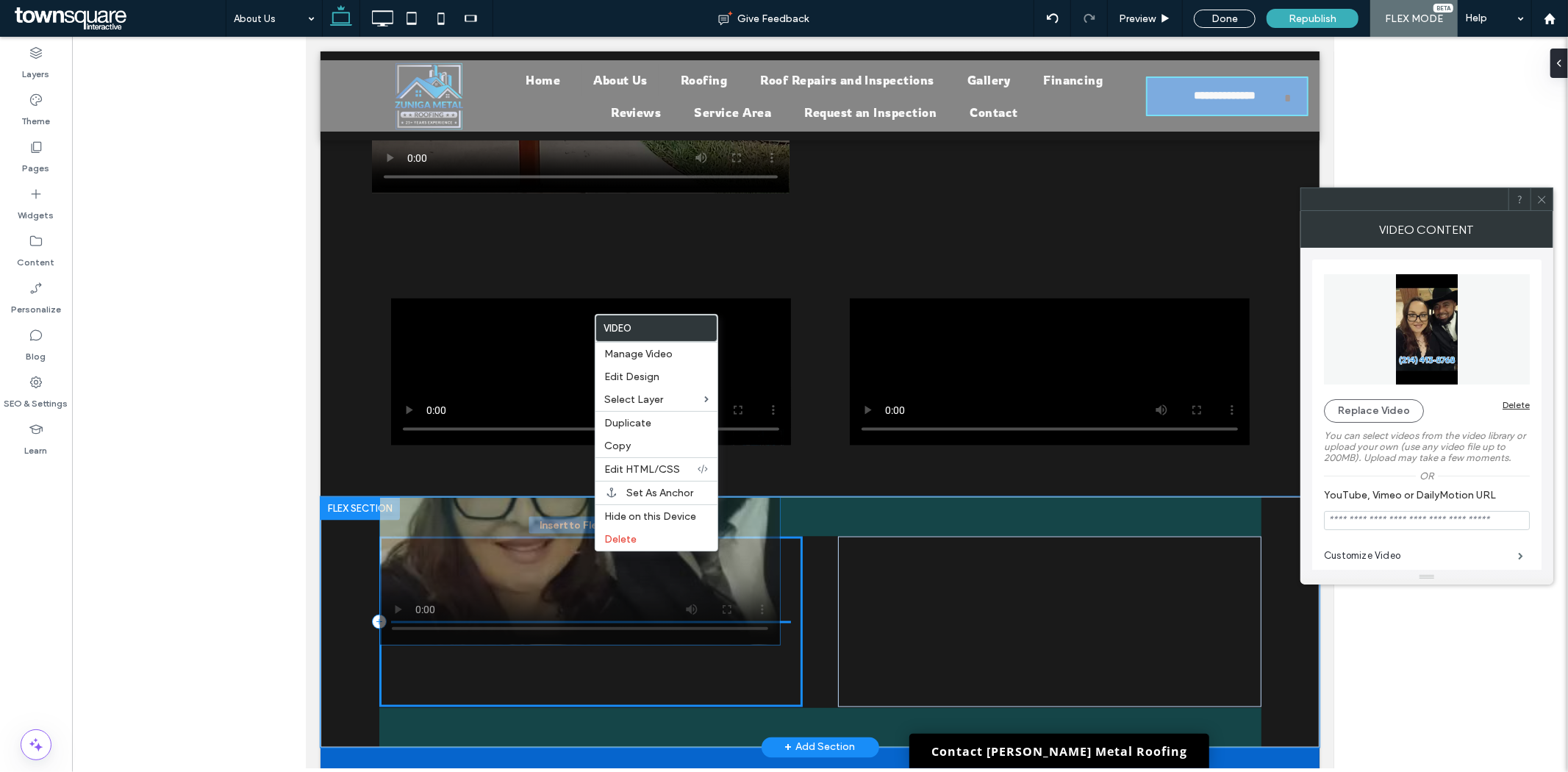
drag, startPoint x: 571, startPoint y: 531, endPoint x: 563, endPoint y: 551, distance: 21.5
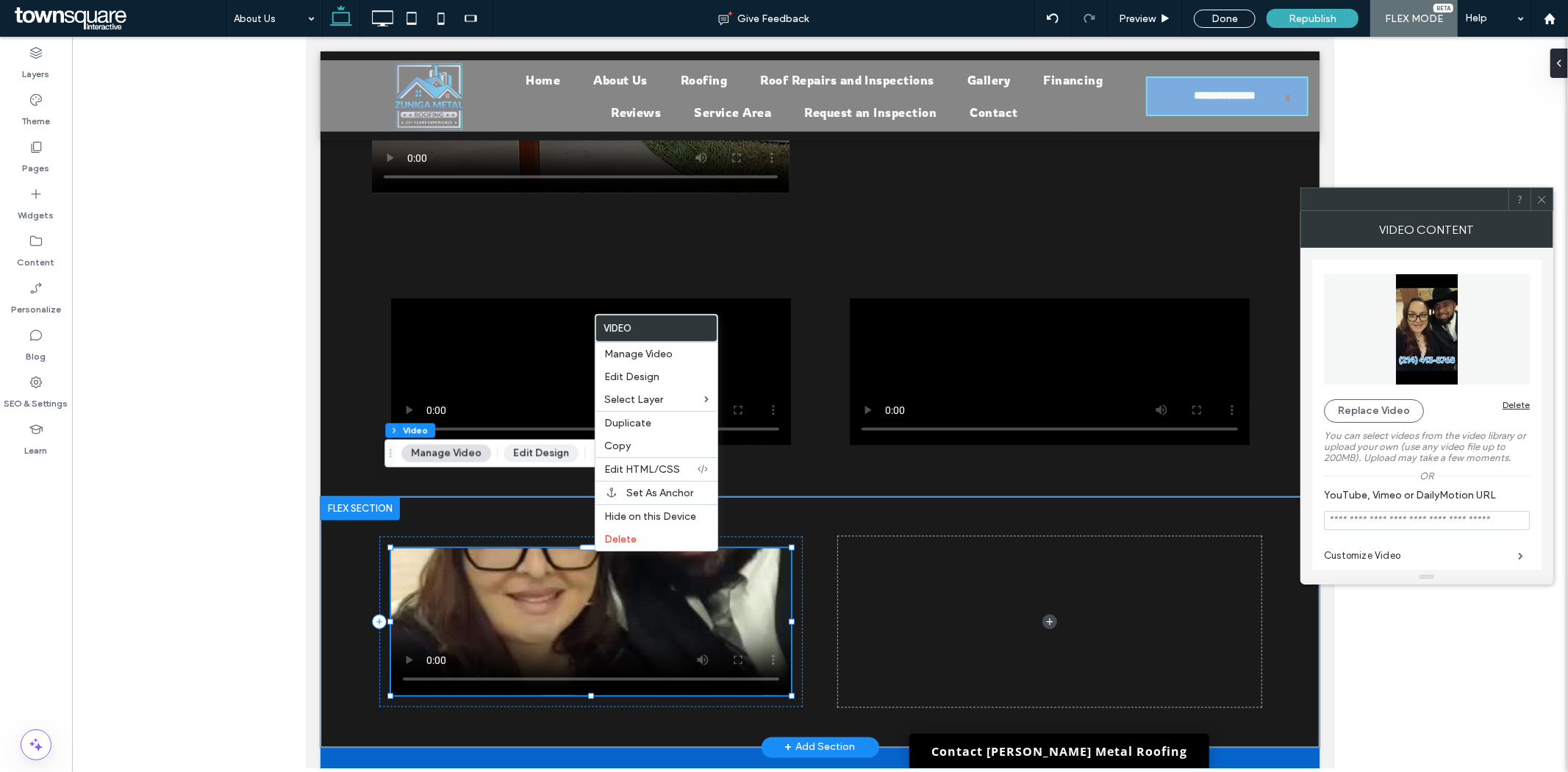
click at [537, 451] on button "Edit Design" at bounding box center [541, 454] width 75 height 17
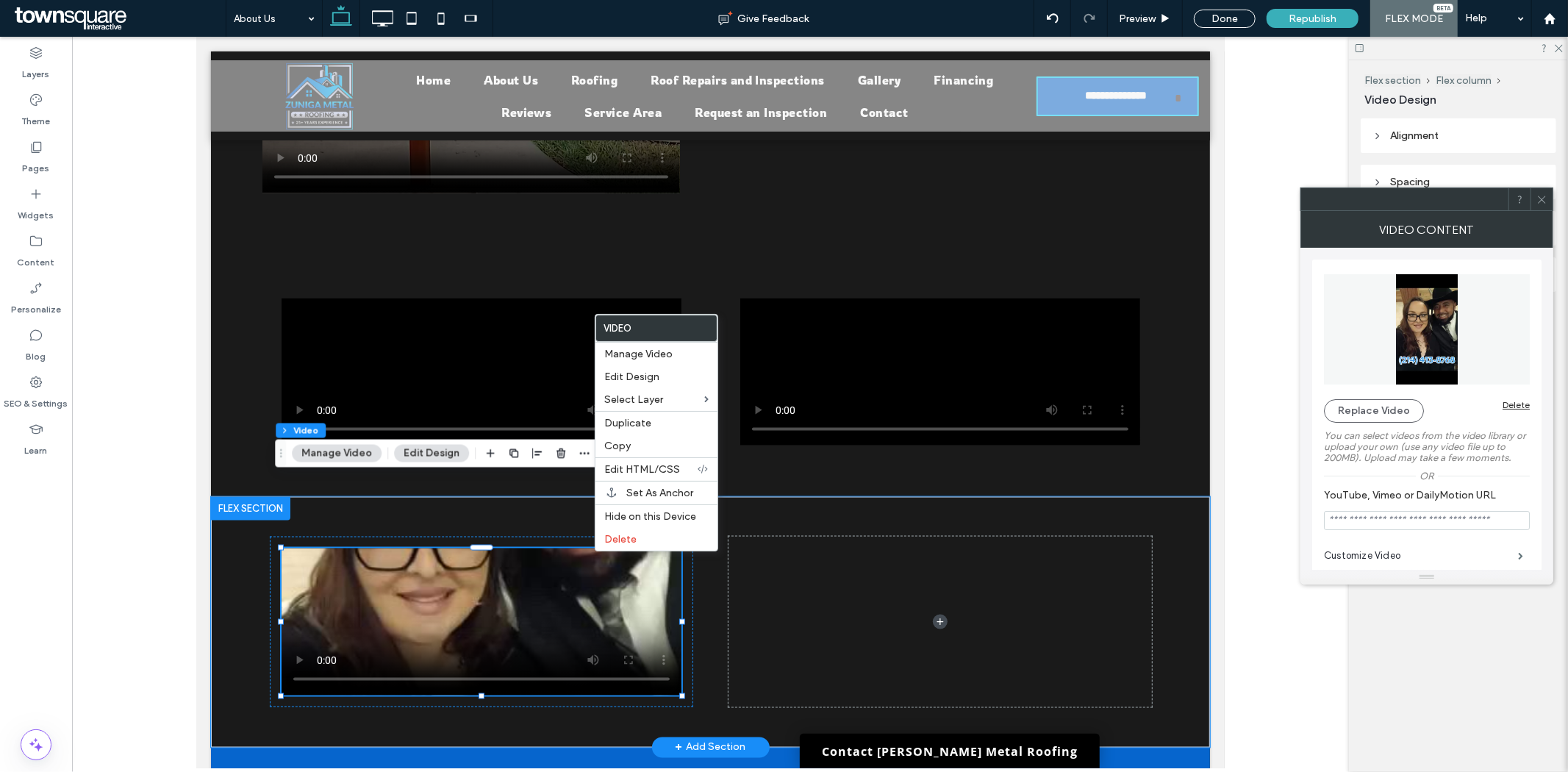
click at [1540, 202] on icon at bounding box center [1541, 199] width 11 height 11
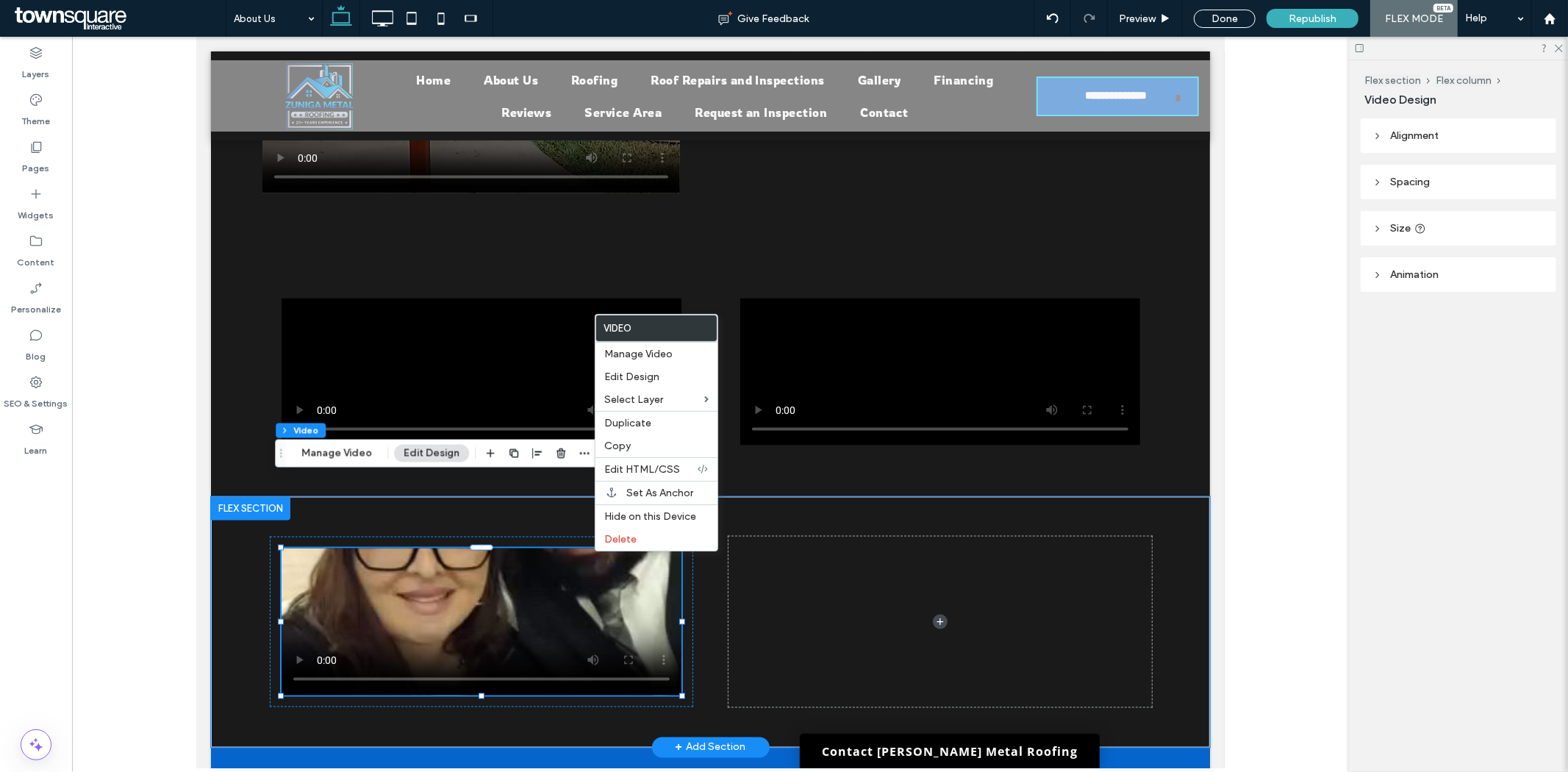
click at [1393, 234] on span "Size" at bounding box center [1401, 228] width 21 height 12
type input "**"
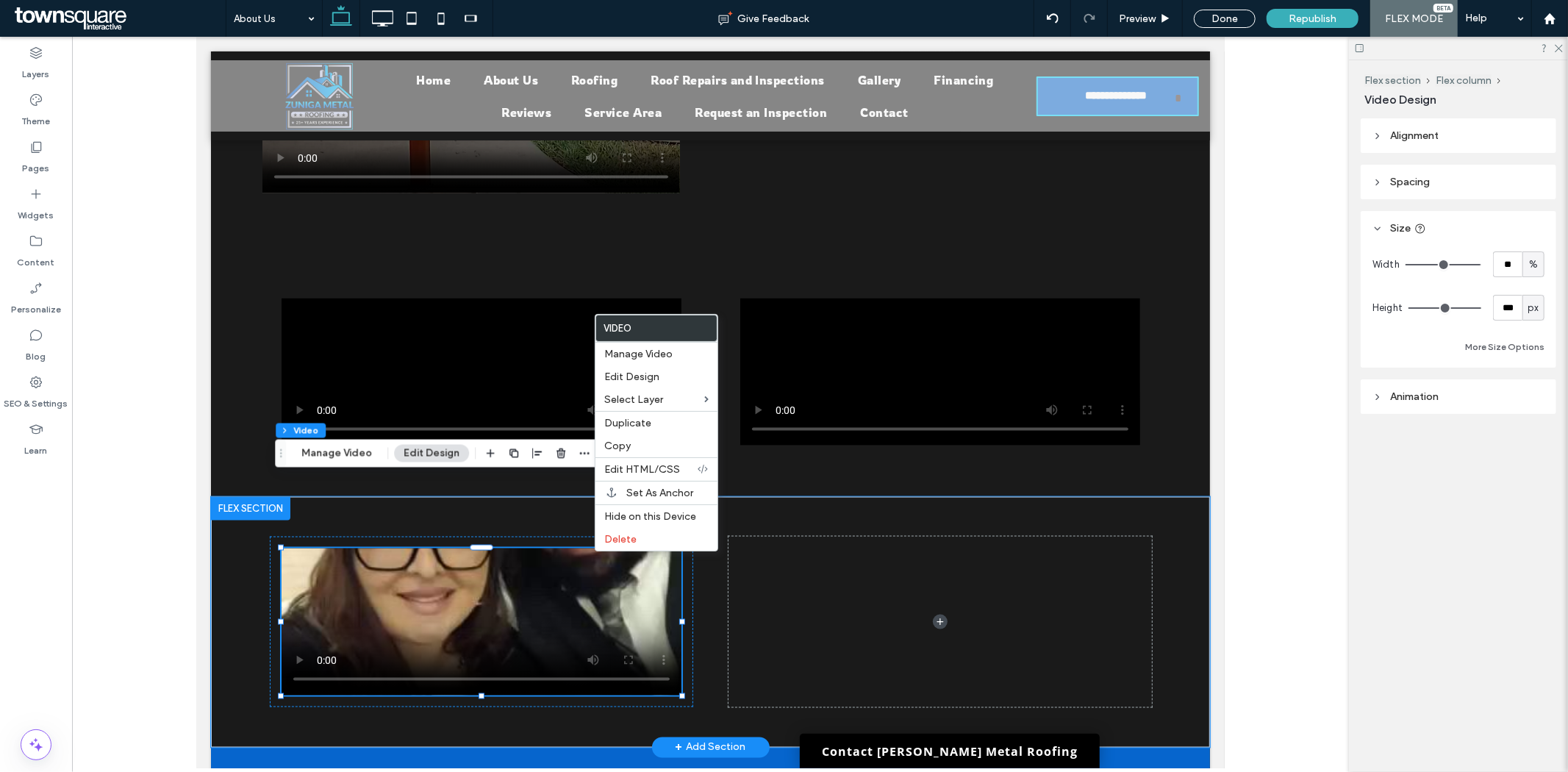
type input "**"
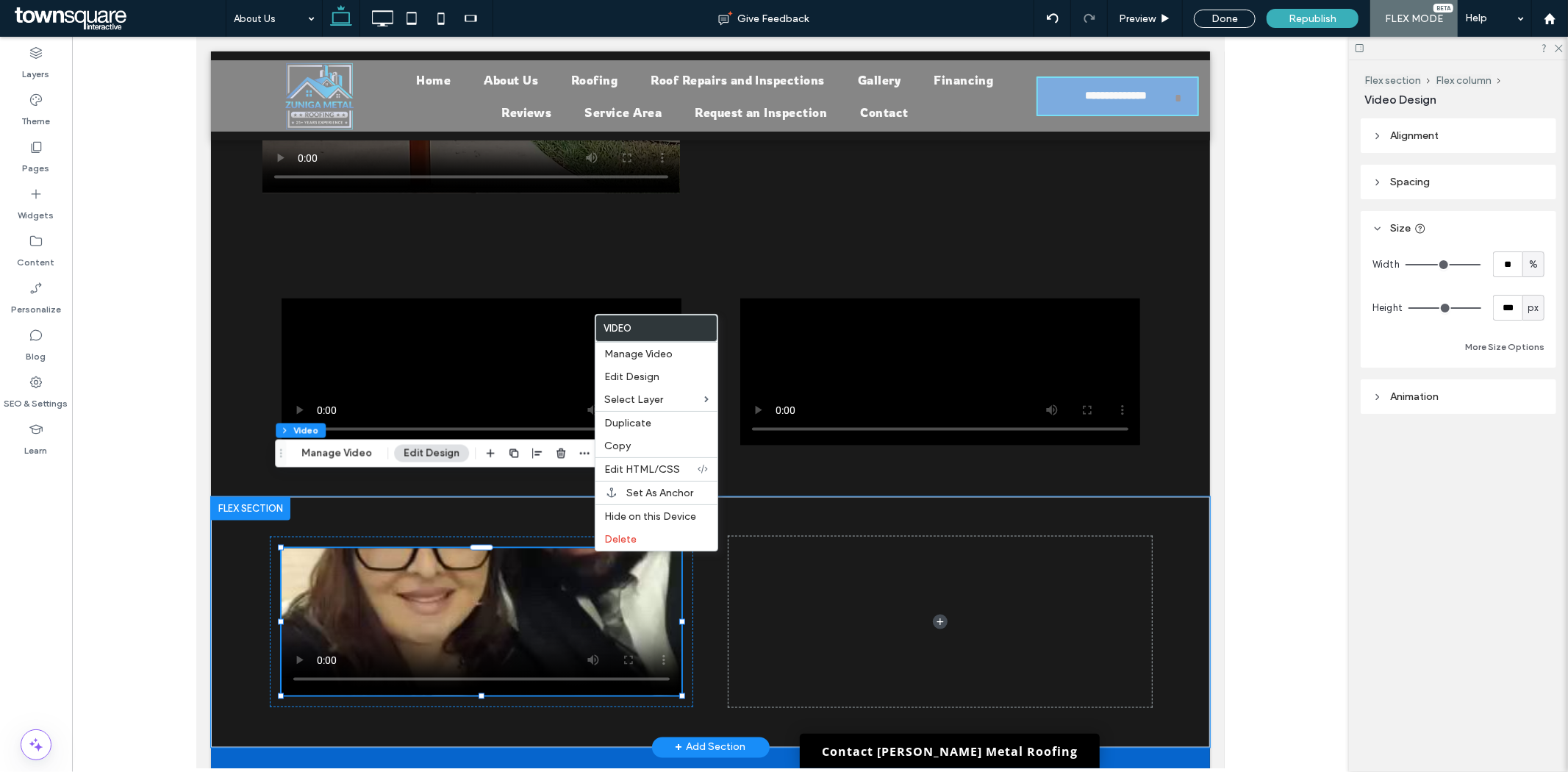
type input "**"
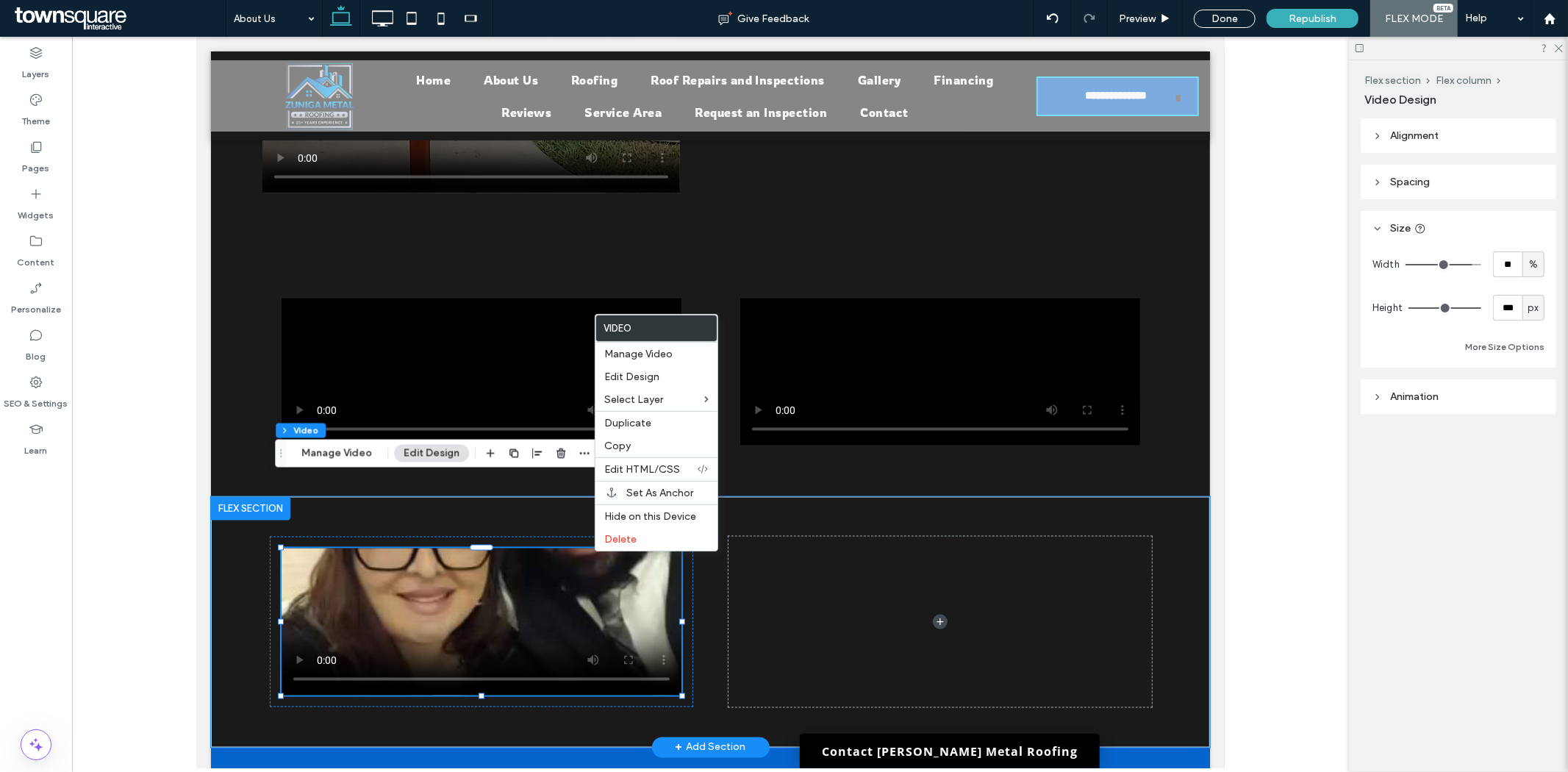
type input "**"
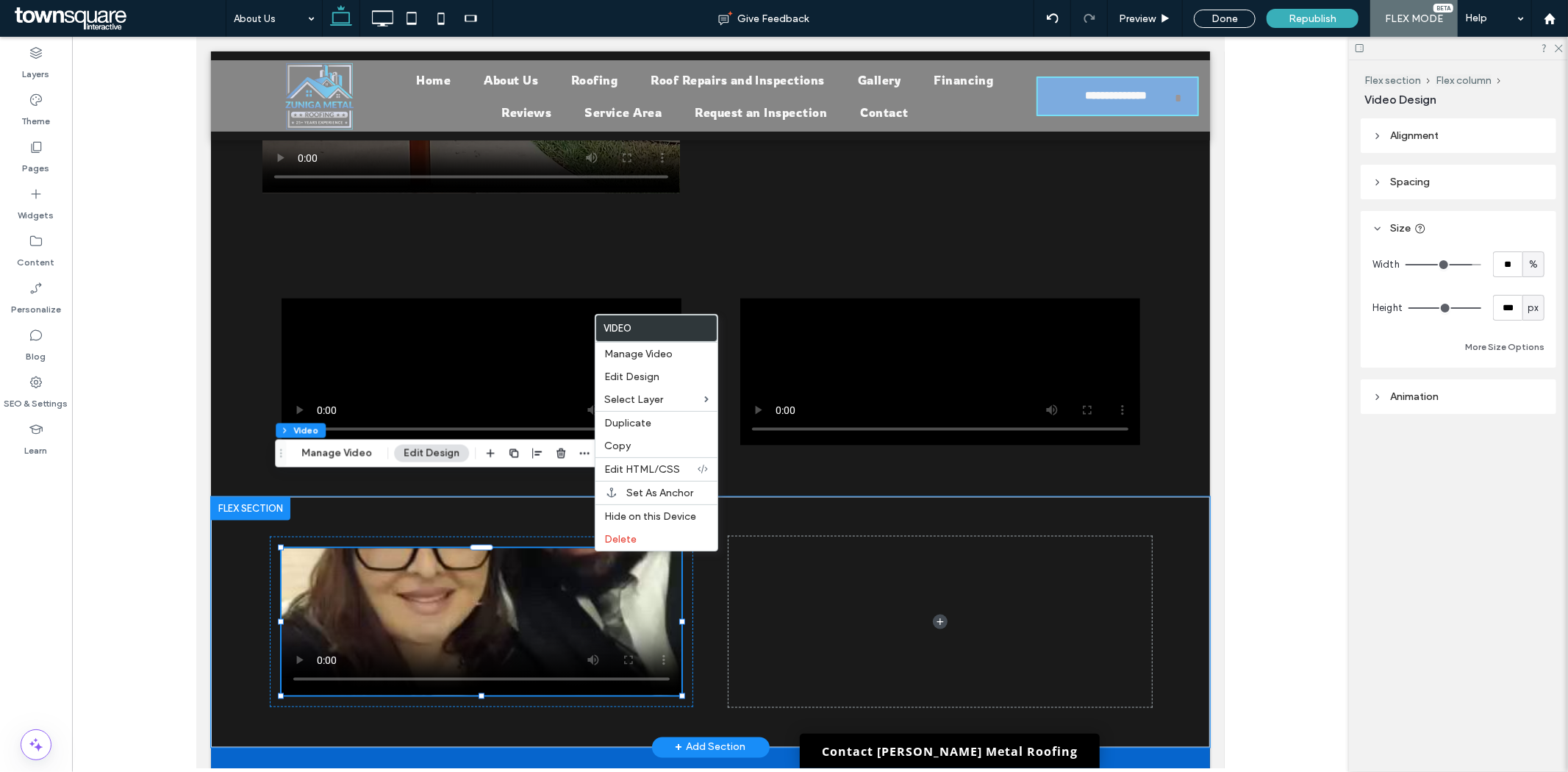
type input "**"
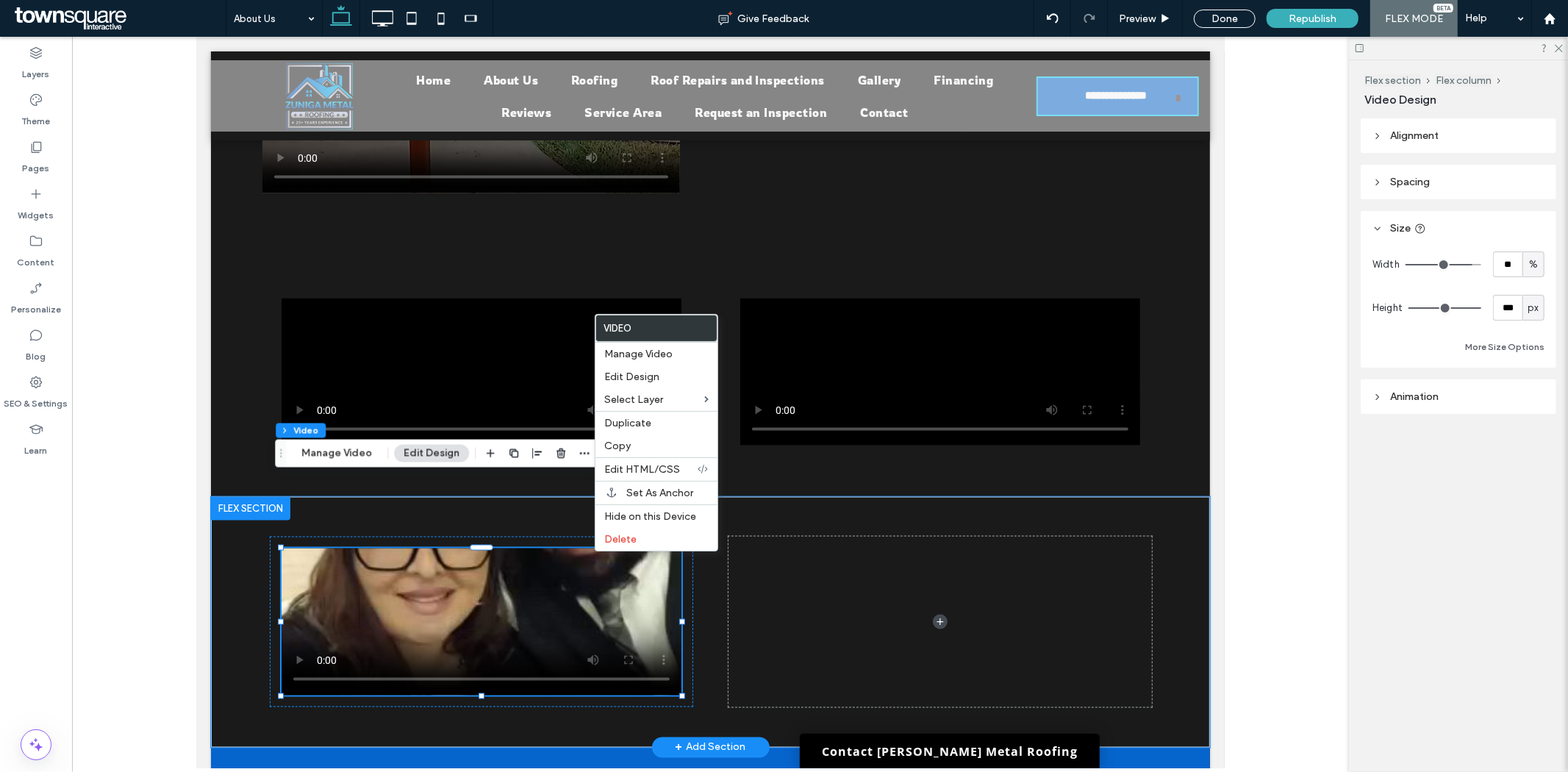
type input "**"
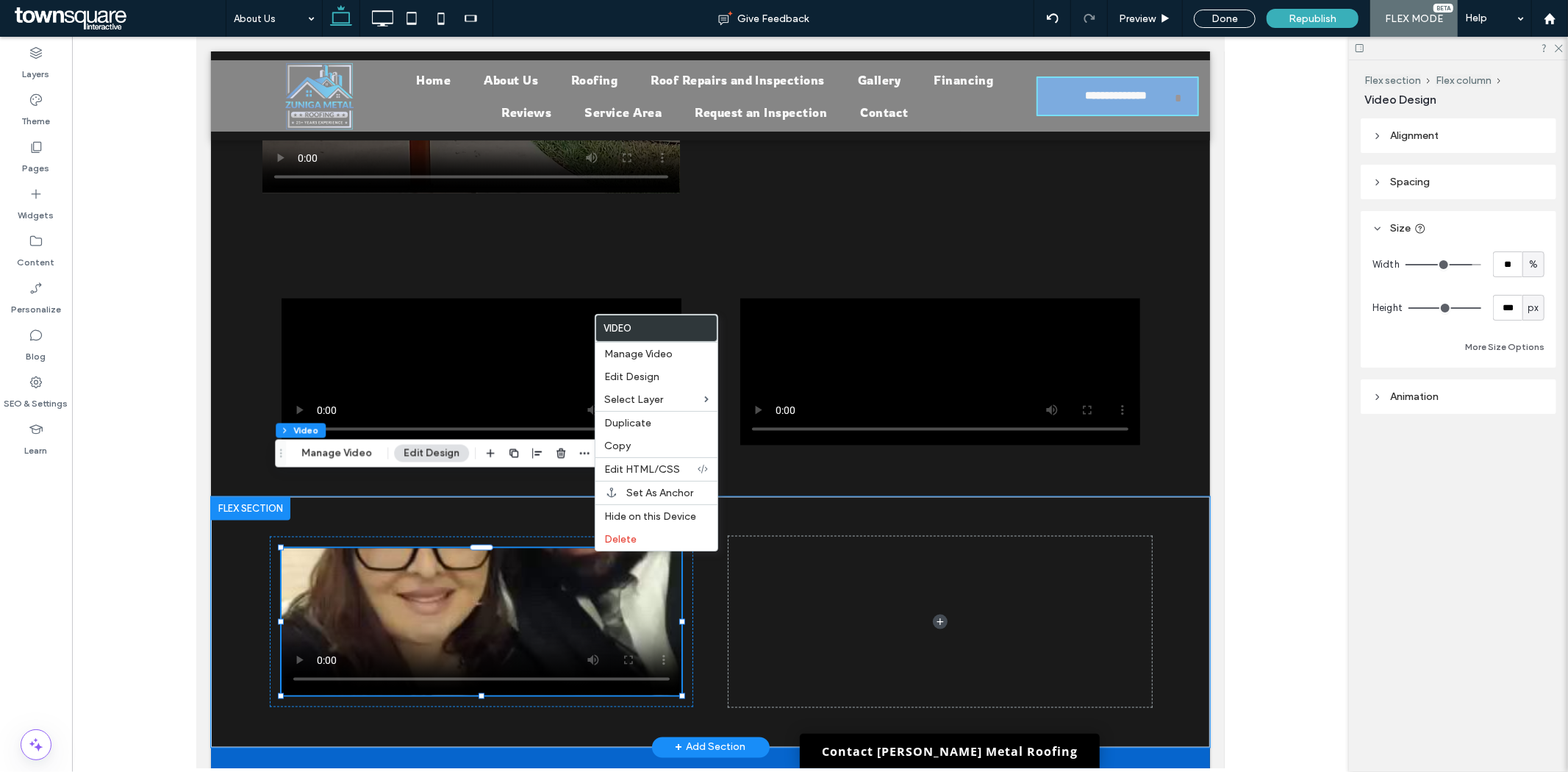
type input "**"
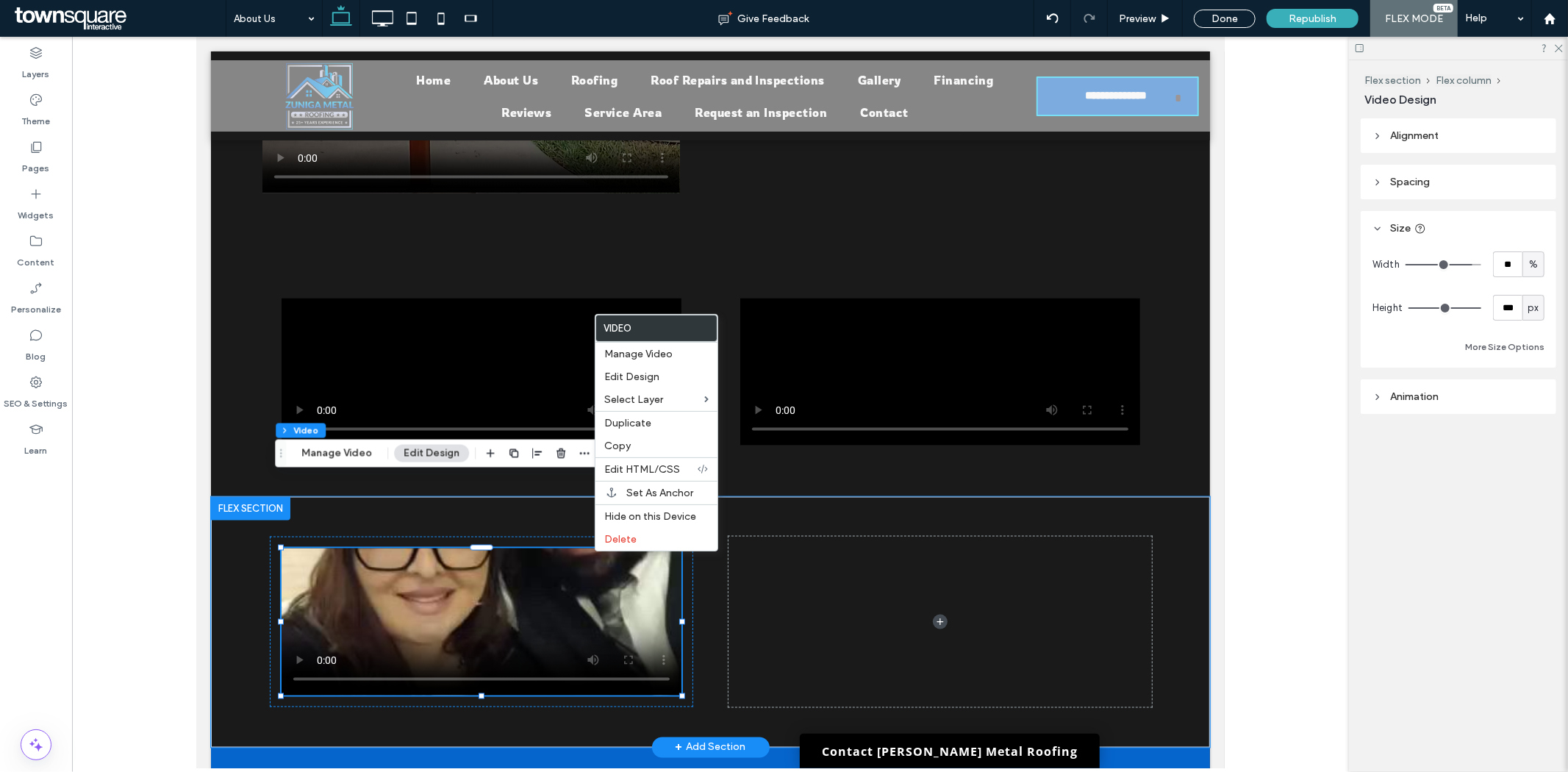
type input "**"
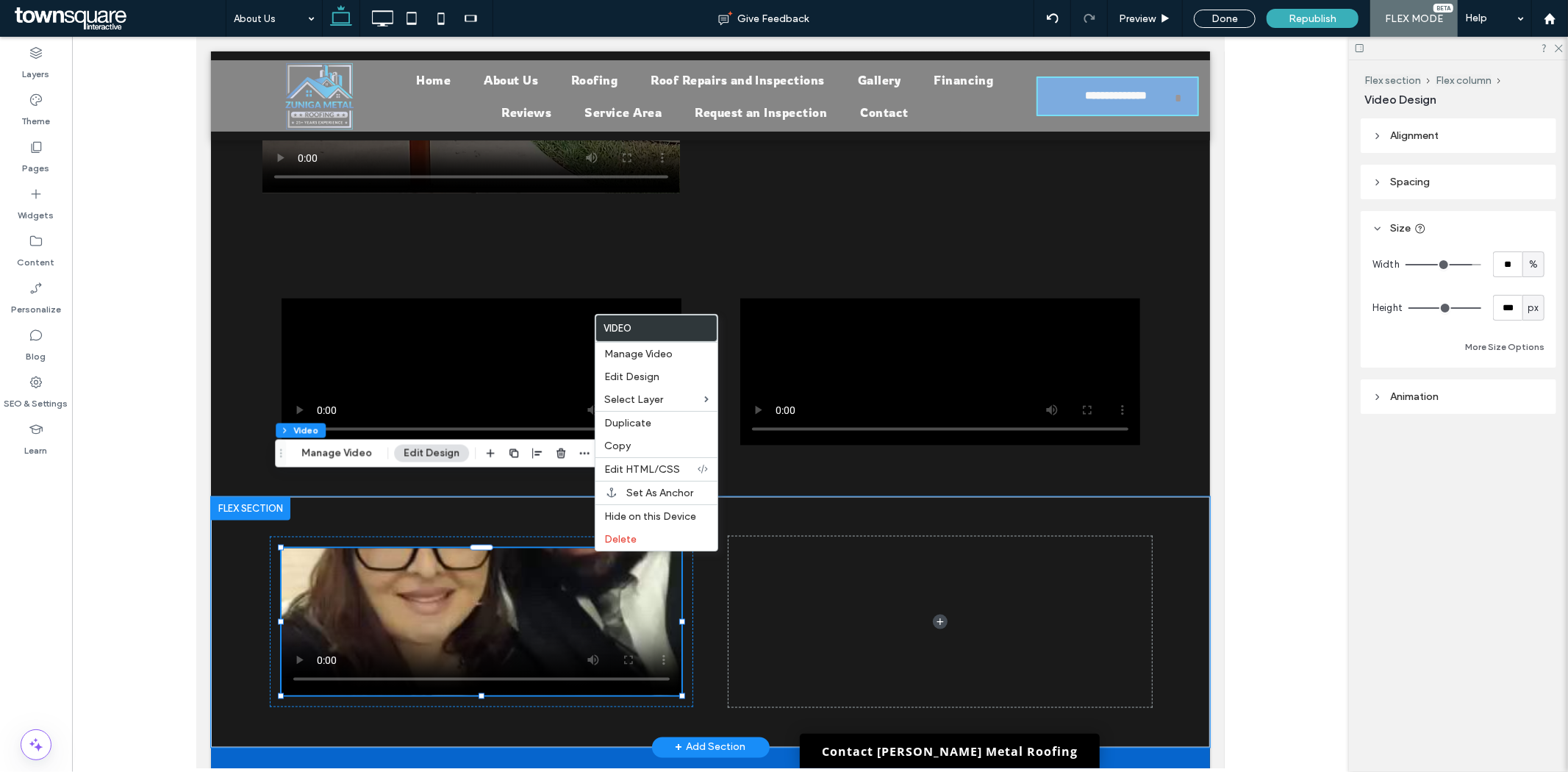
type input "**"
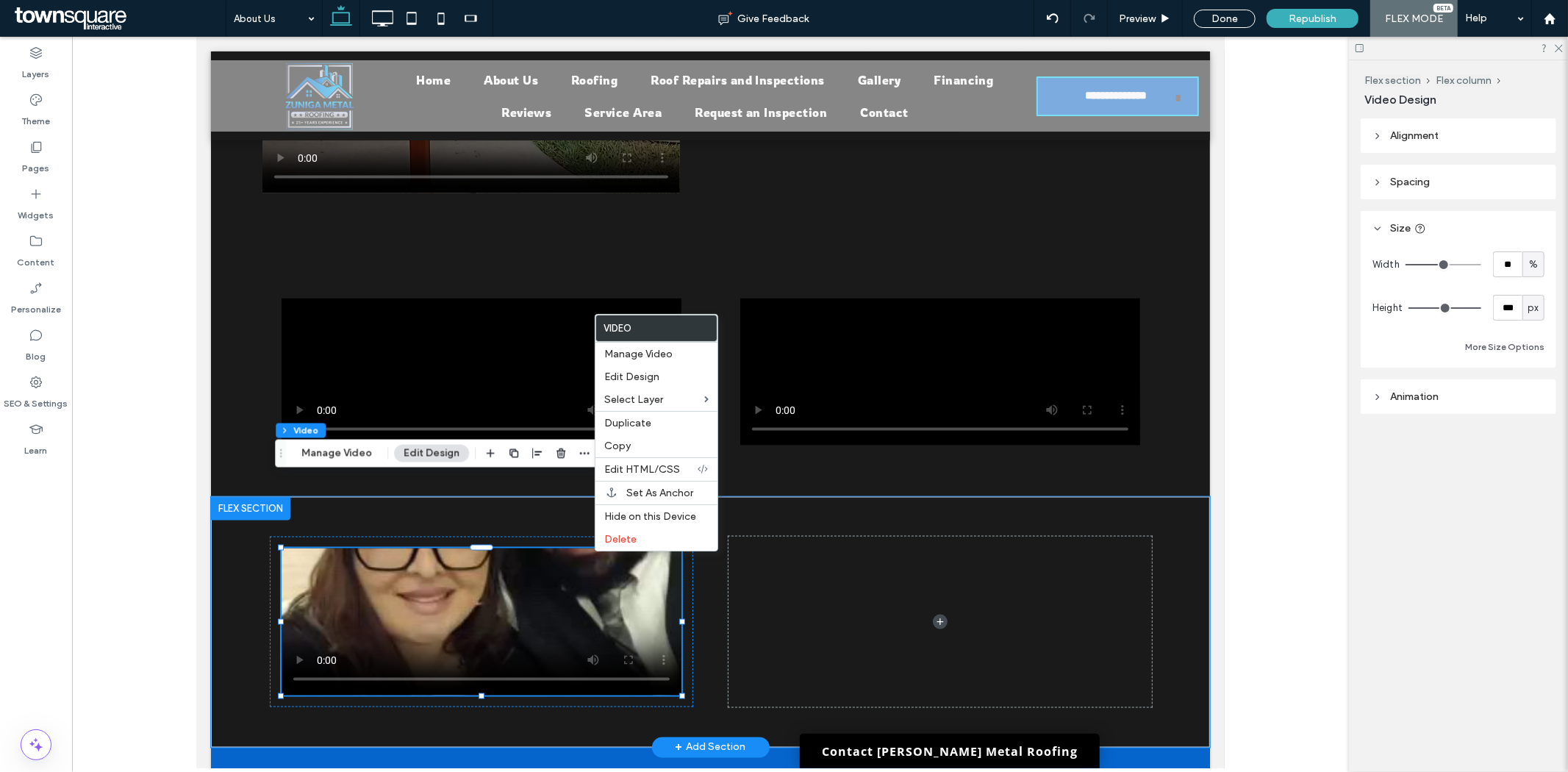
type input "**"
drag, startPoint x: 1474, startPoint y: 262, endPoint x: 1442, endPoint y: 261, distance: 32.0
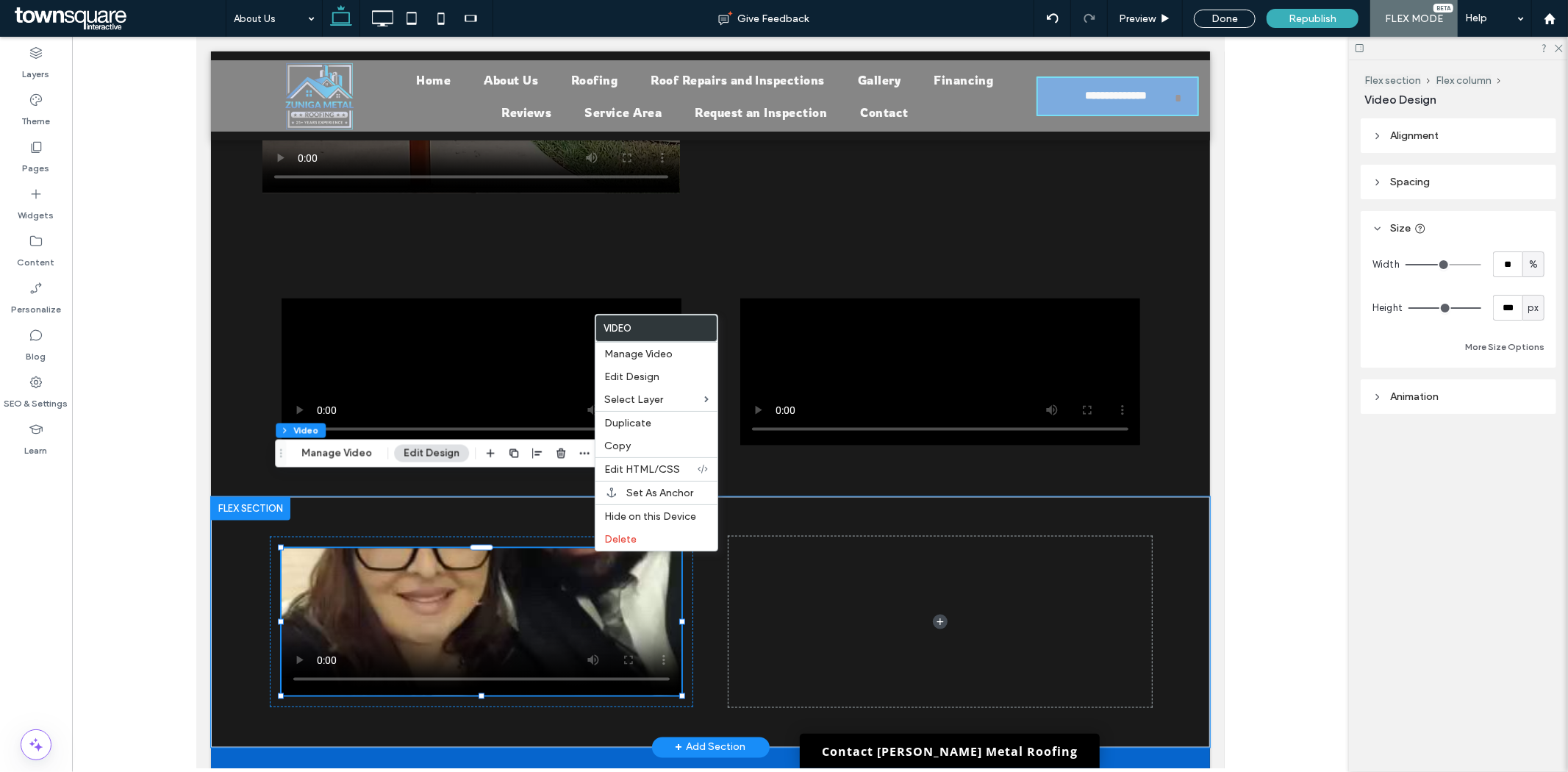
type input "**"
click at [1442, 264] on input "range" at bounding box center [1443, 265] width 76 height 2
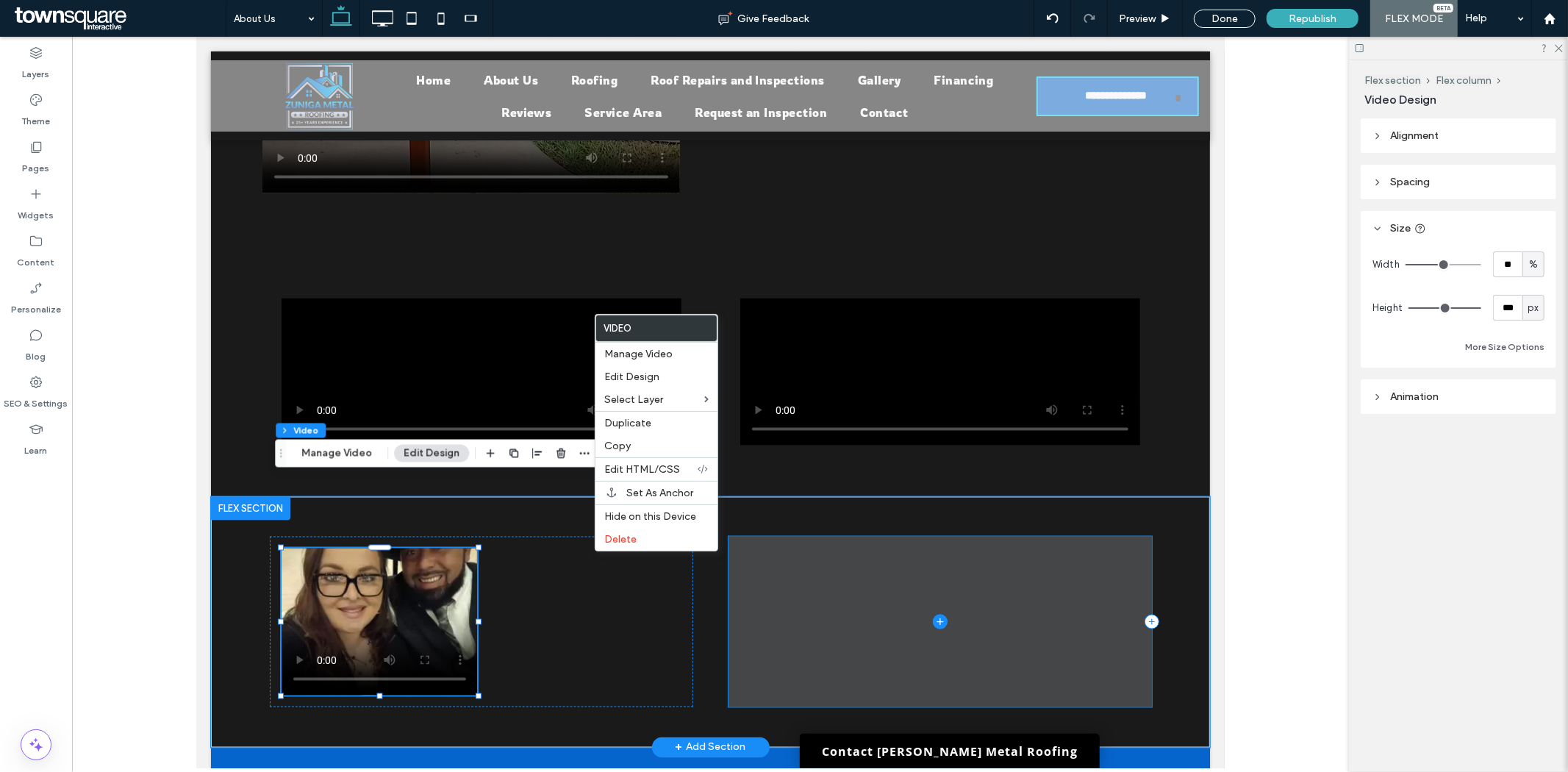
click at [1144, 614] on icon at bounding box center [1151, 621] width 15 height 15
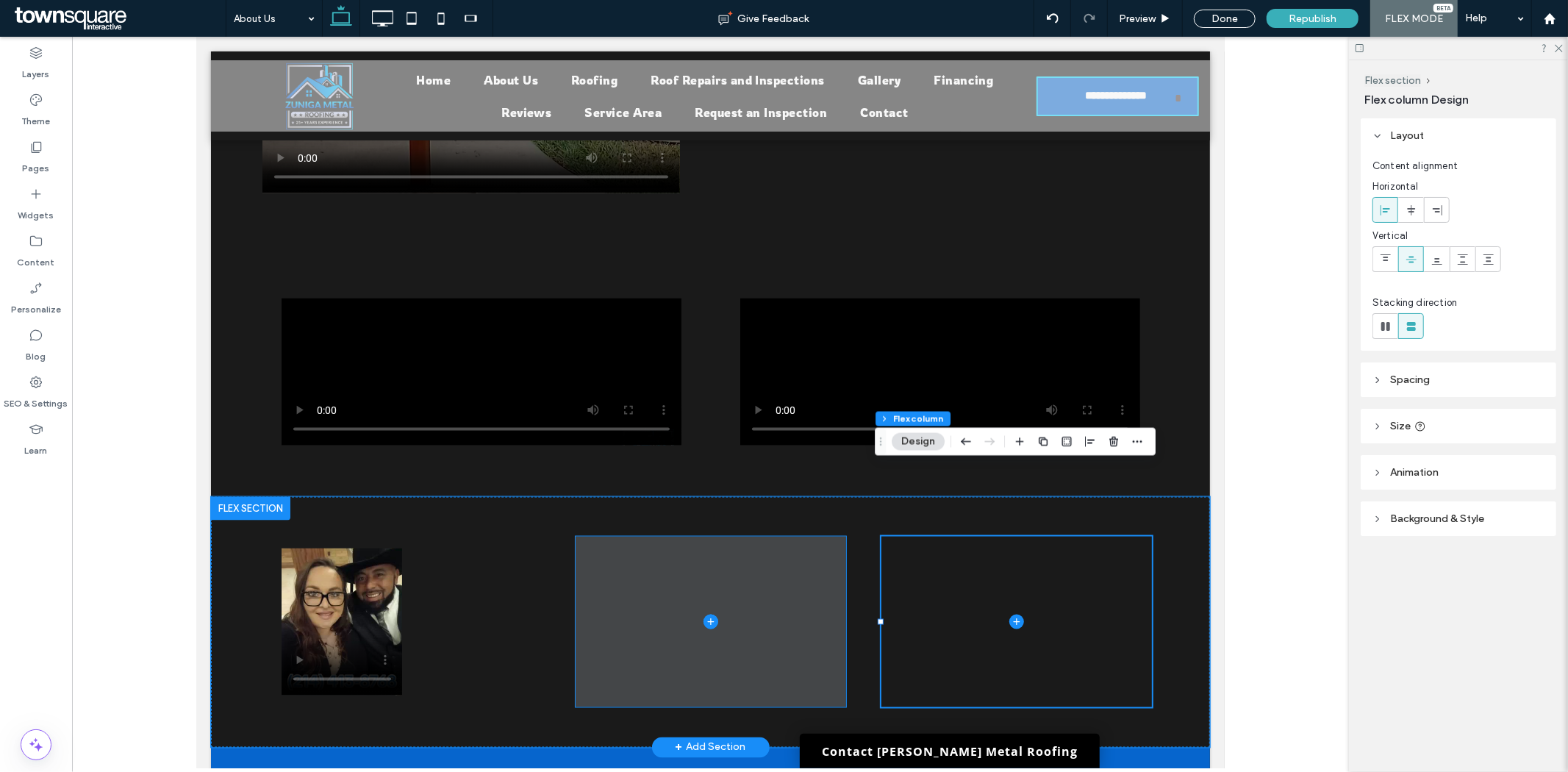
click at [739, 577] on span at bounding box center [710, 621] width 271 height 171
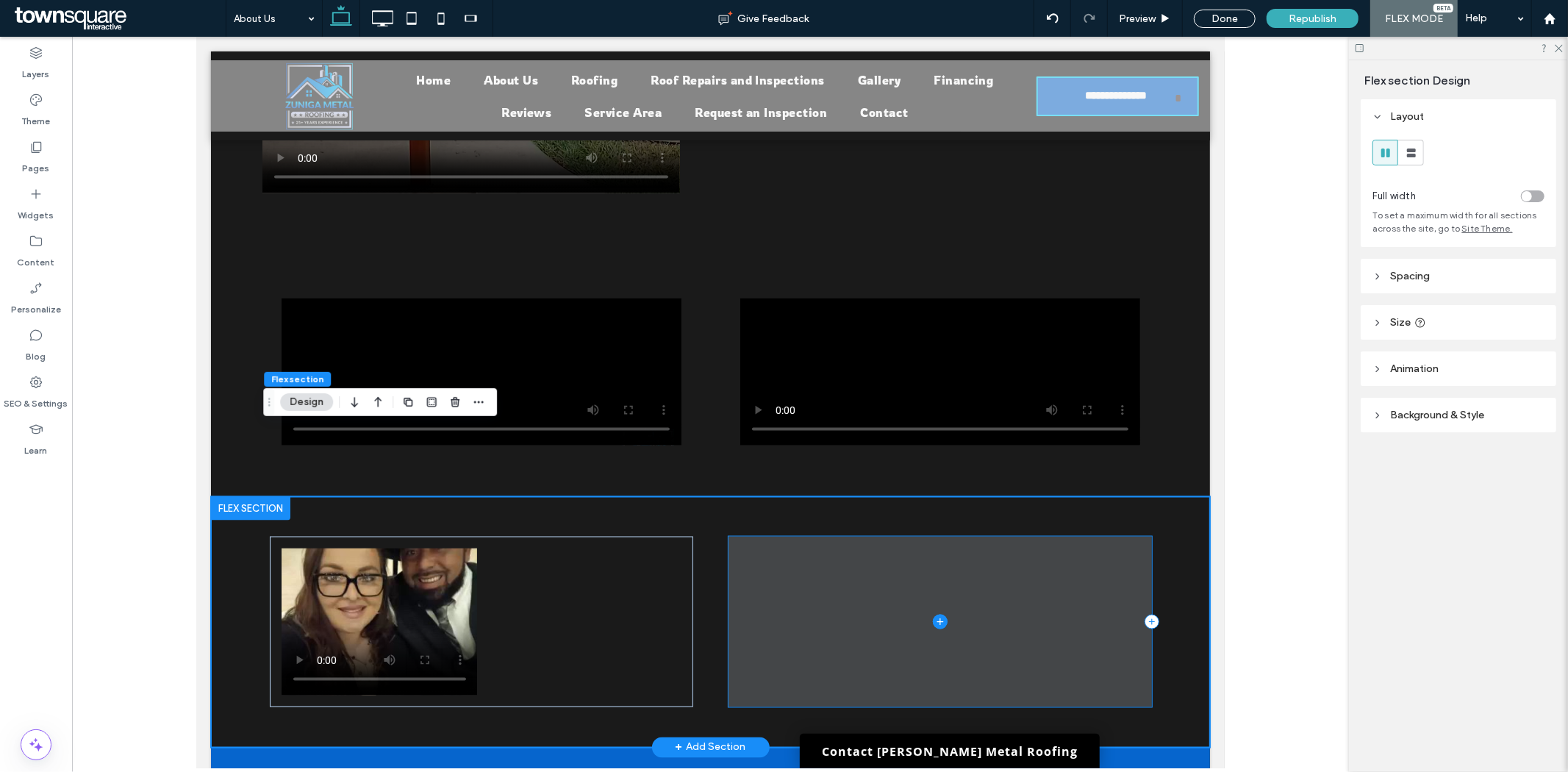
click at [740, 573] on span at bounding box center [939, 621] width 423 height 171
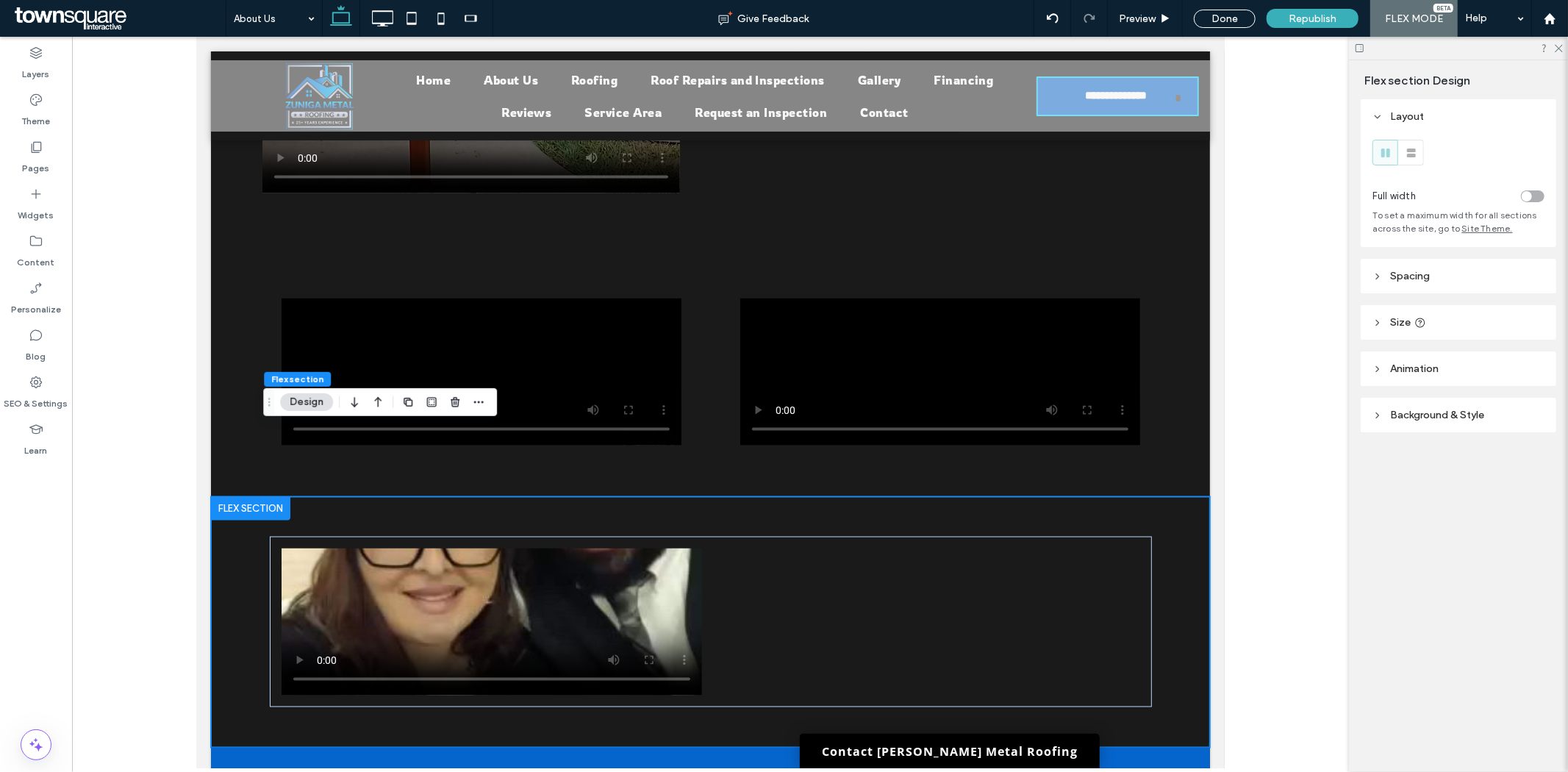
click at [1429, 276] on span "Spacing" at bounding box center [1410, 276] width 40 height 12
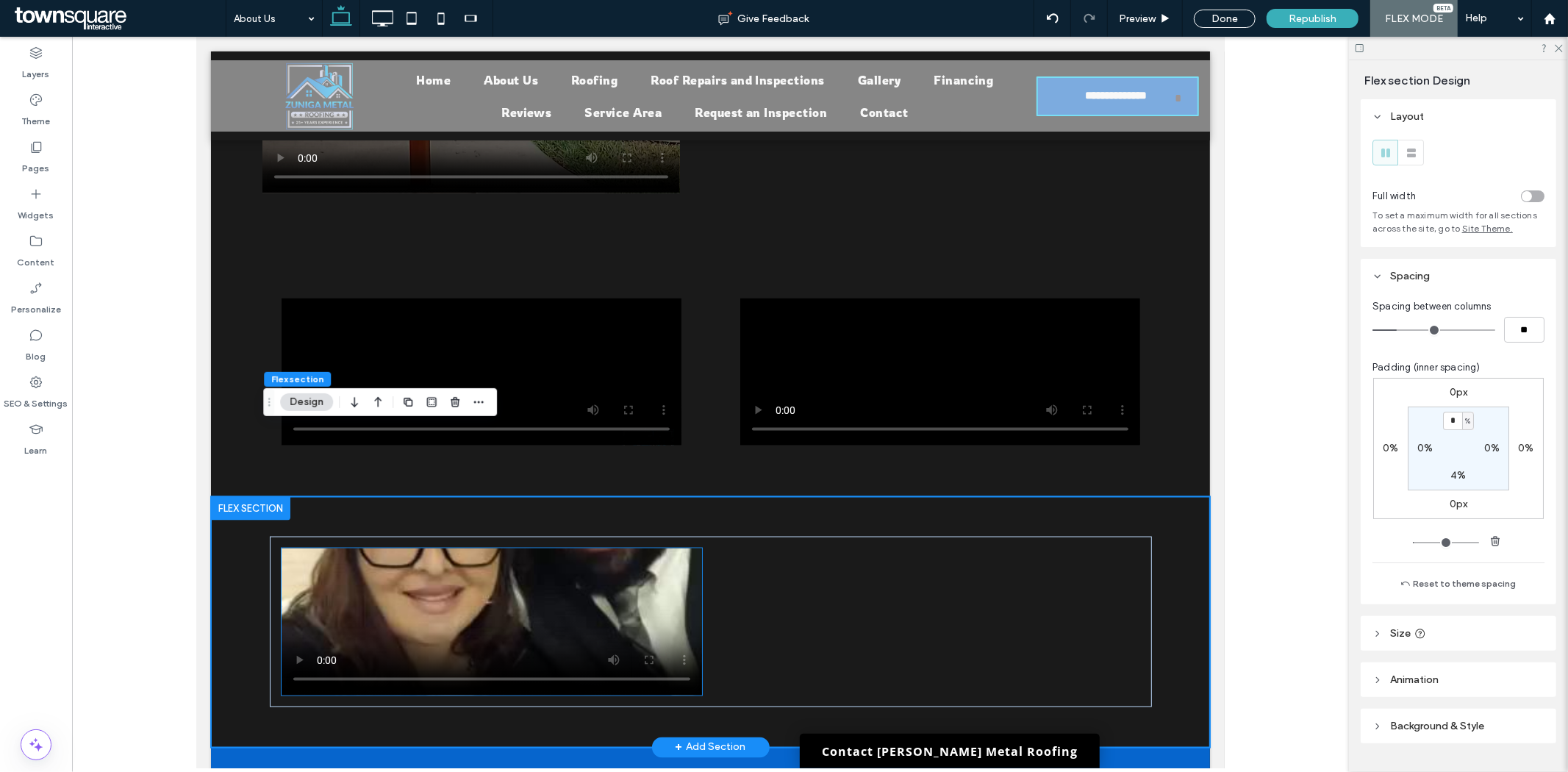
click at [509, 548] on video at bounding box center [491, 621] width 420 height 147
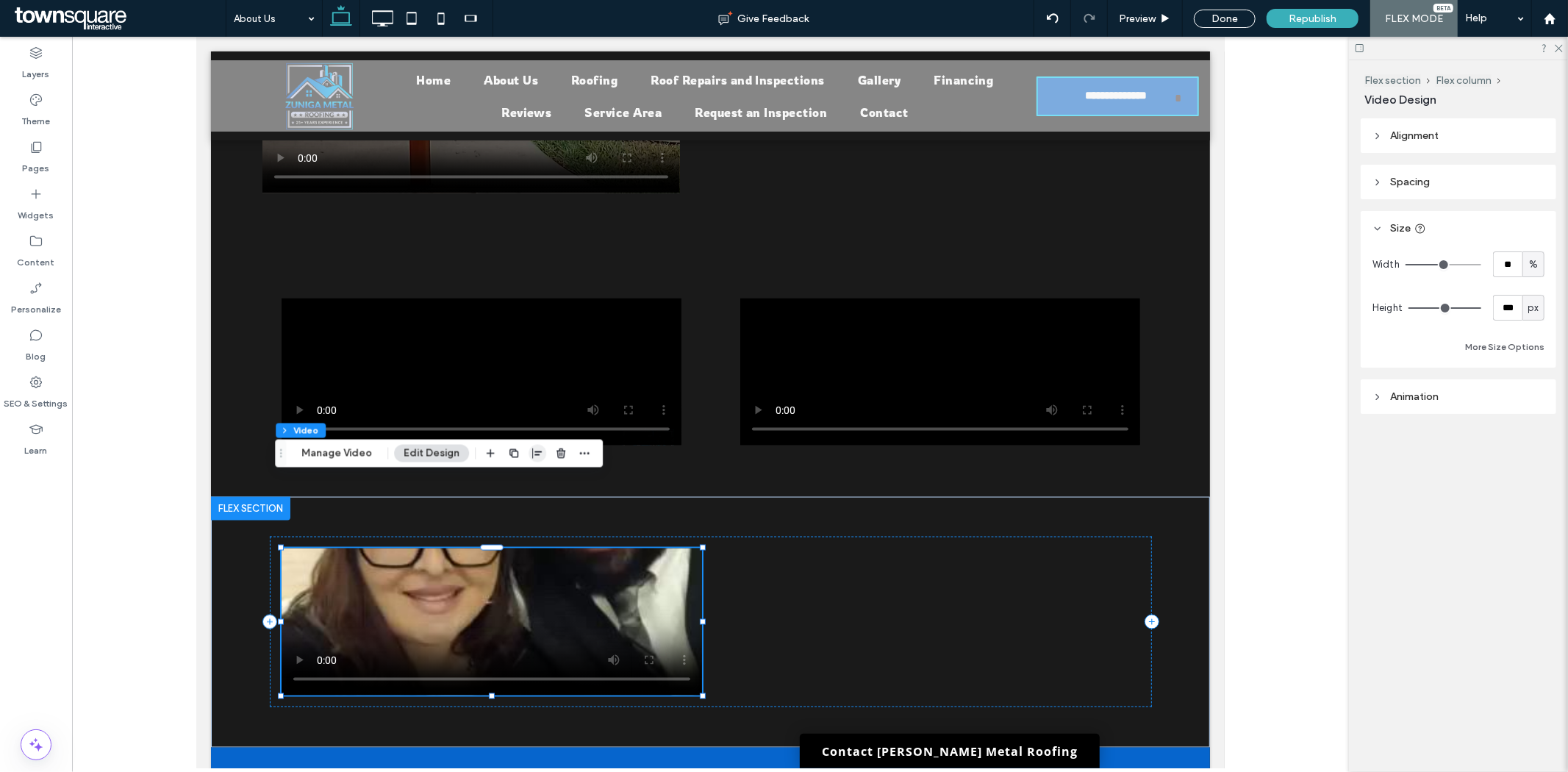
click at [534, 454] on use "button" at bounding box center [536, 454] width 9 height 10
click at [518, 483] on use "center" at bounding box center [522, 482] width 8 height 10
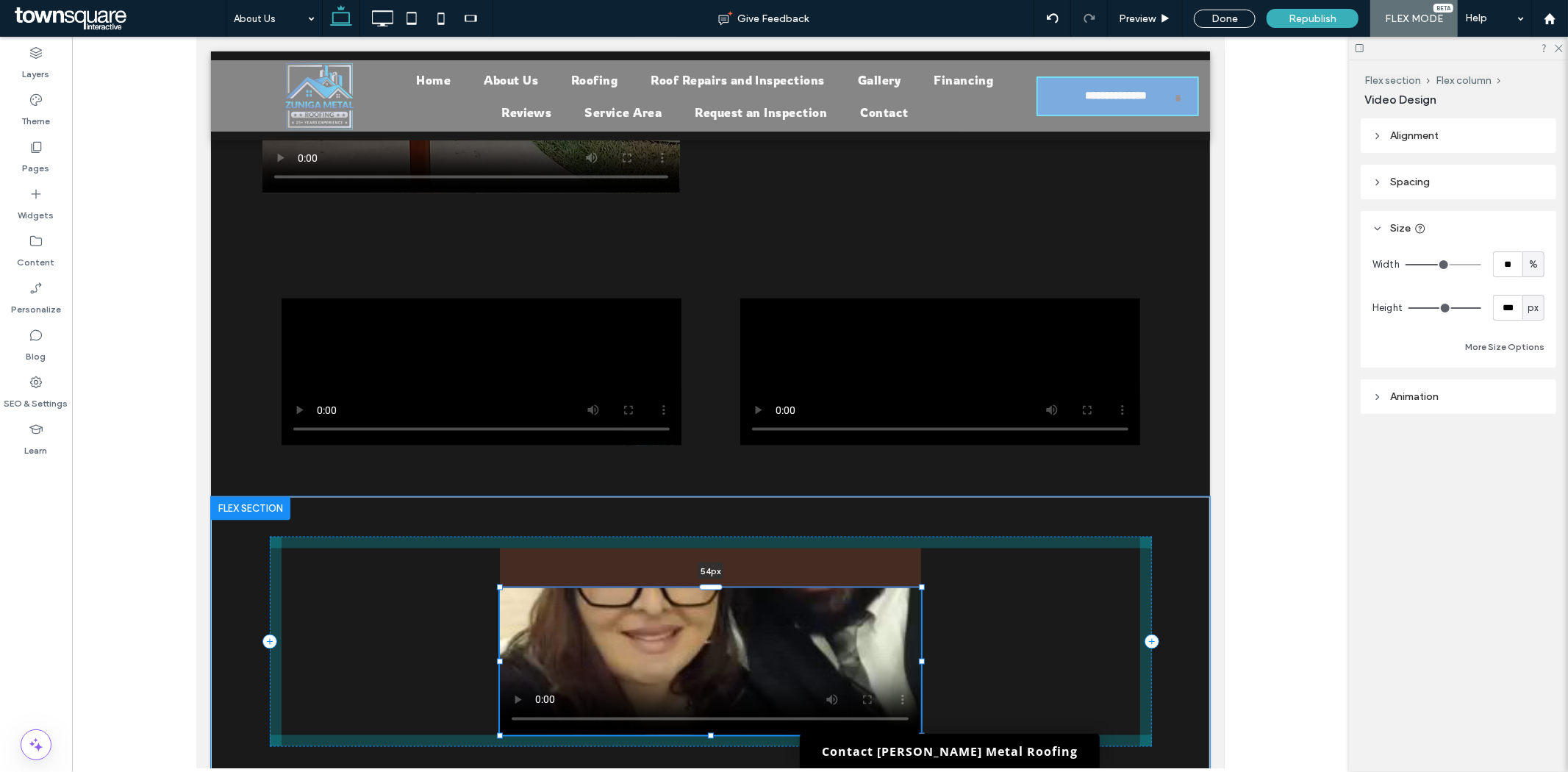
drag, startPoint x: 714, startPoint y: 475, endPoint x: 718, endPoint y: 523, distance: 48.2
click at [718, 523] on div "54px" at bounding box center [710, 641] width 882 height 291
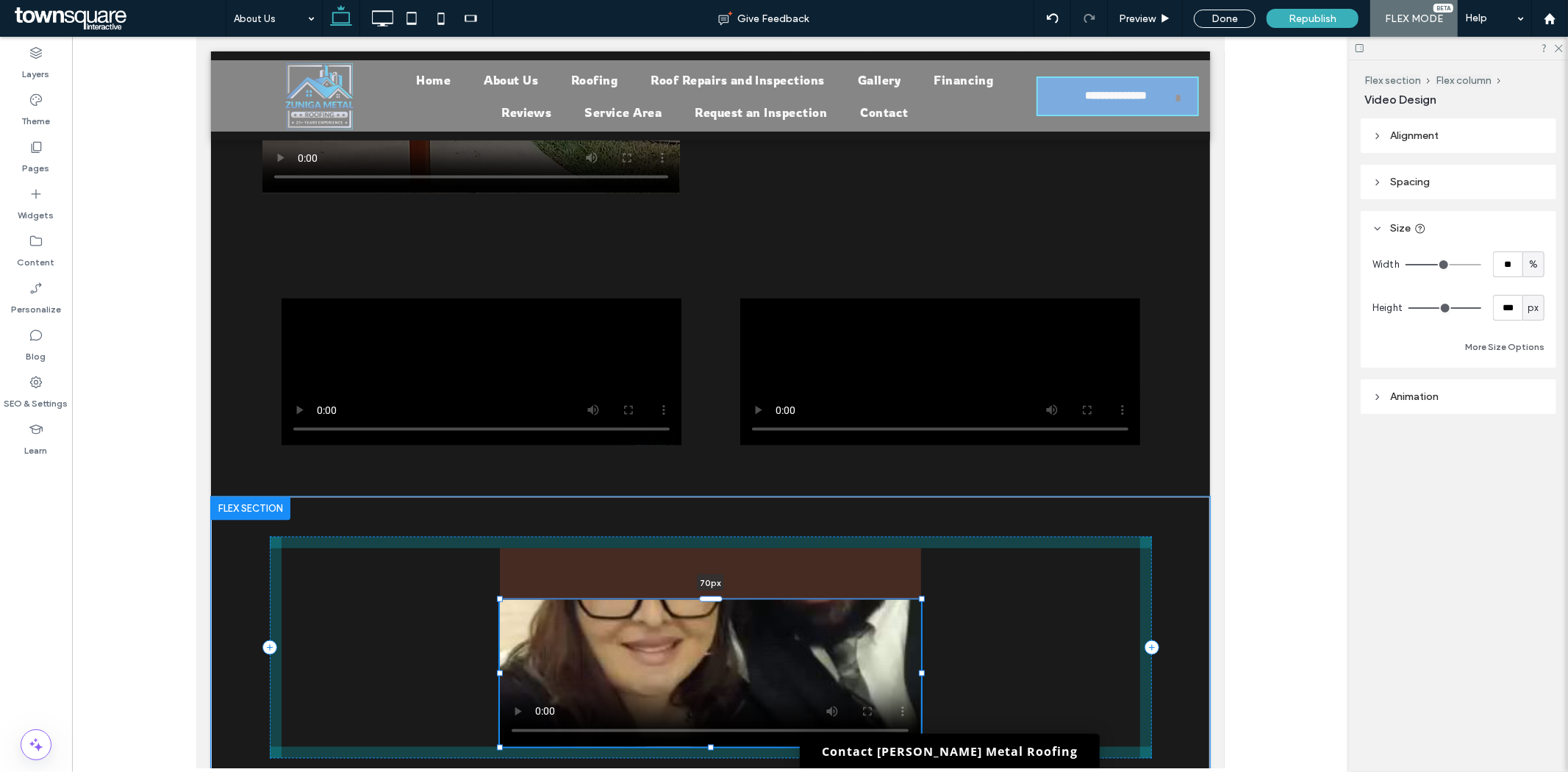
click at [704, 594] on div at bounding box center [710, 597] width 23 height 6
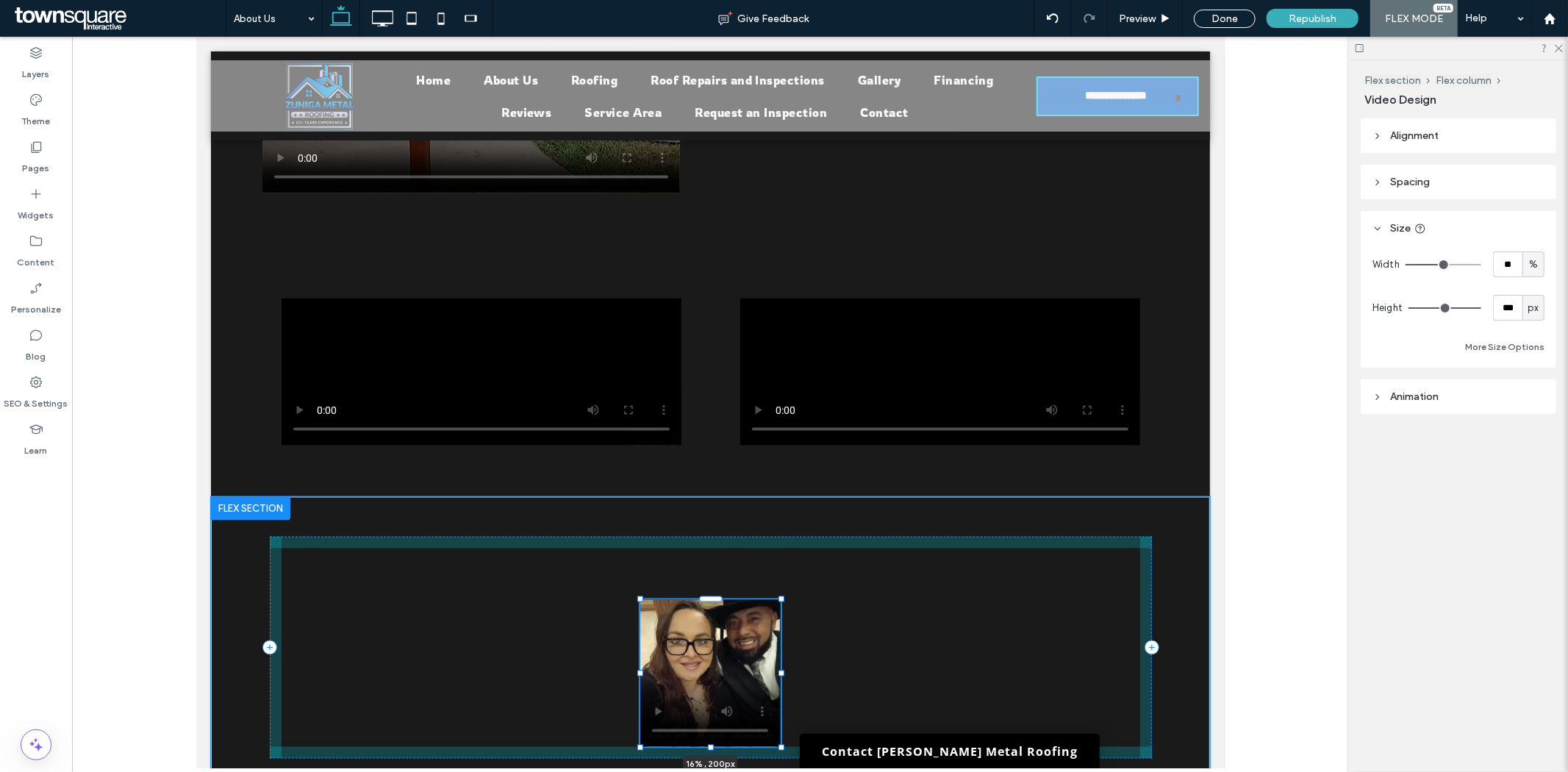
drag, startPoint x: 916, startPoint y: 602, endPoint x: 773, endPoint y: 599, distance: 143.0
click at [778, 669] on div at bounding box center [781, 672] width 6 height 6
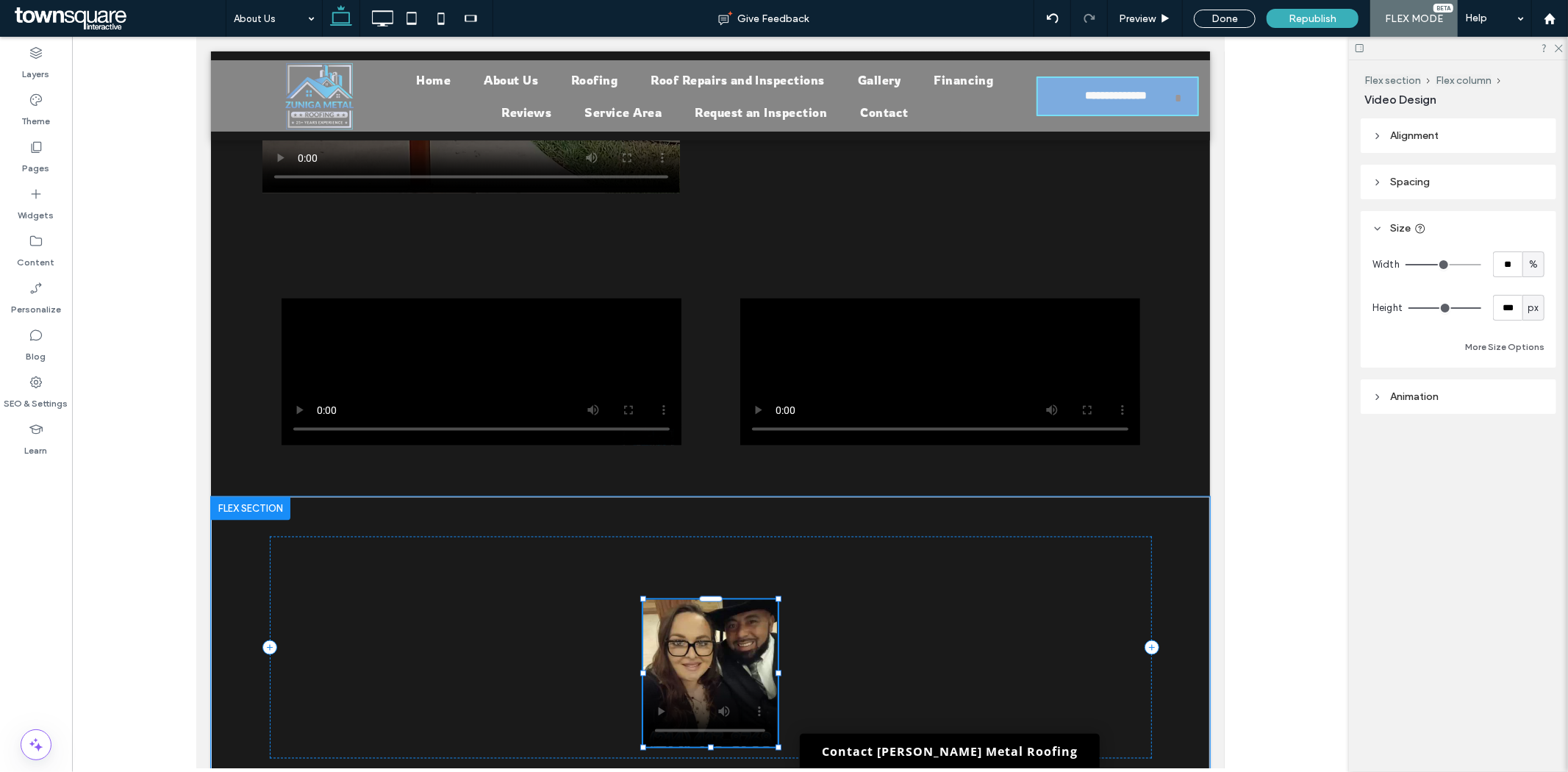
type input "**"
type input "****"
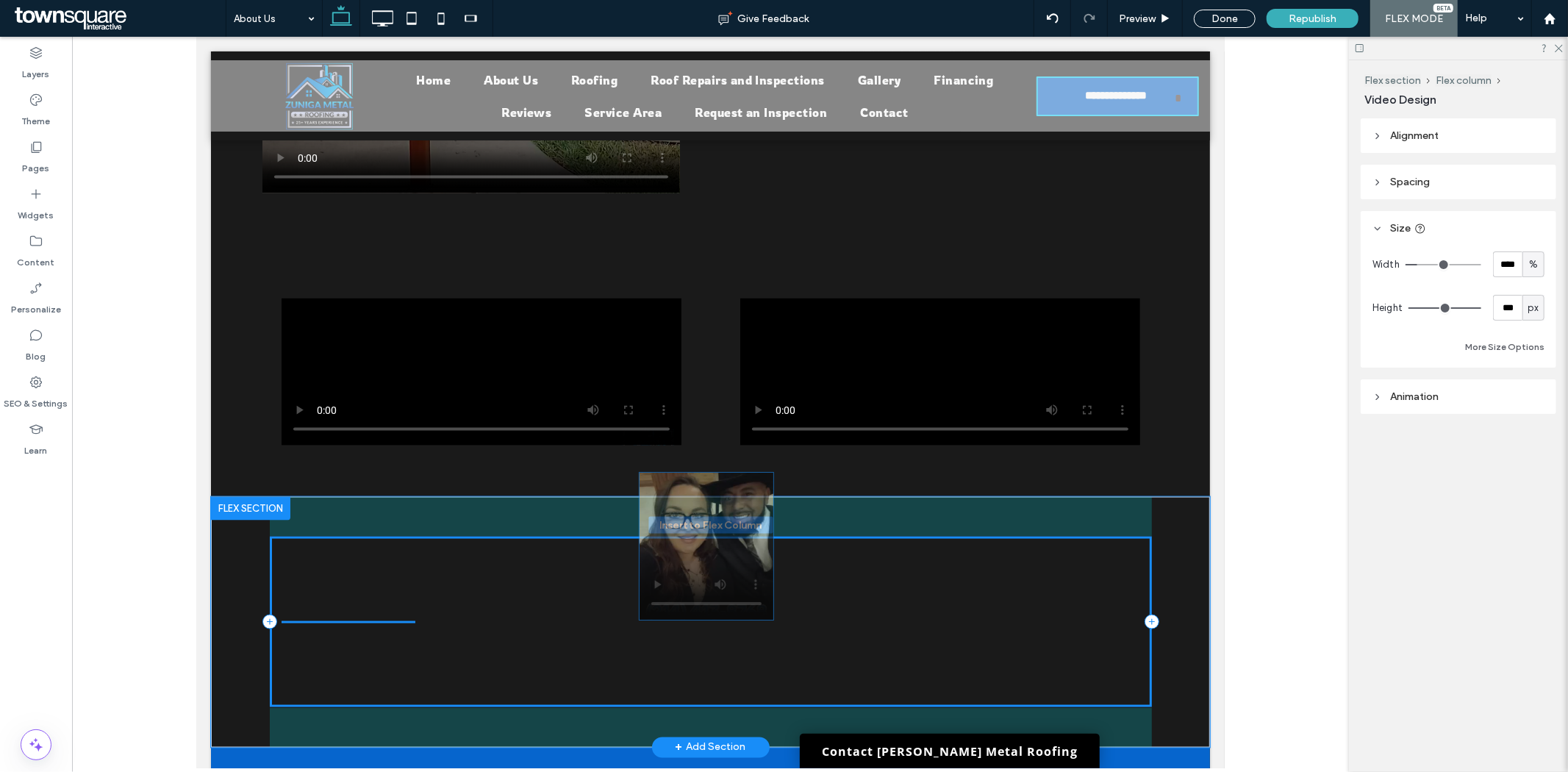
drag, startPoint x: 734, startPoint y: 594, endPoint x: 737, endPoint y: 536, distance: 58.1
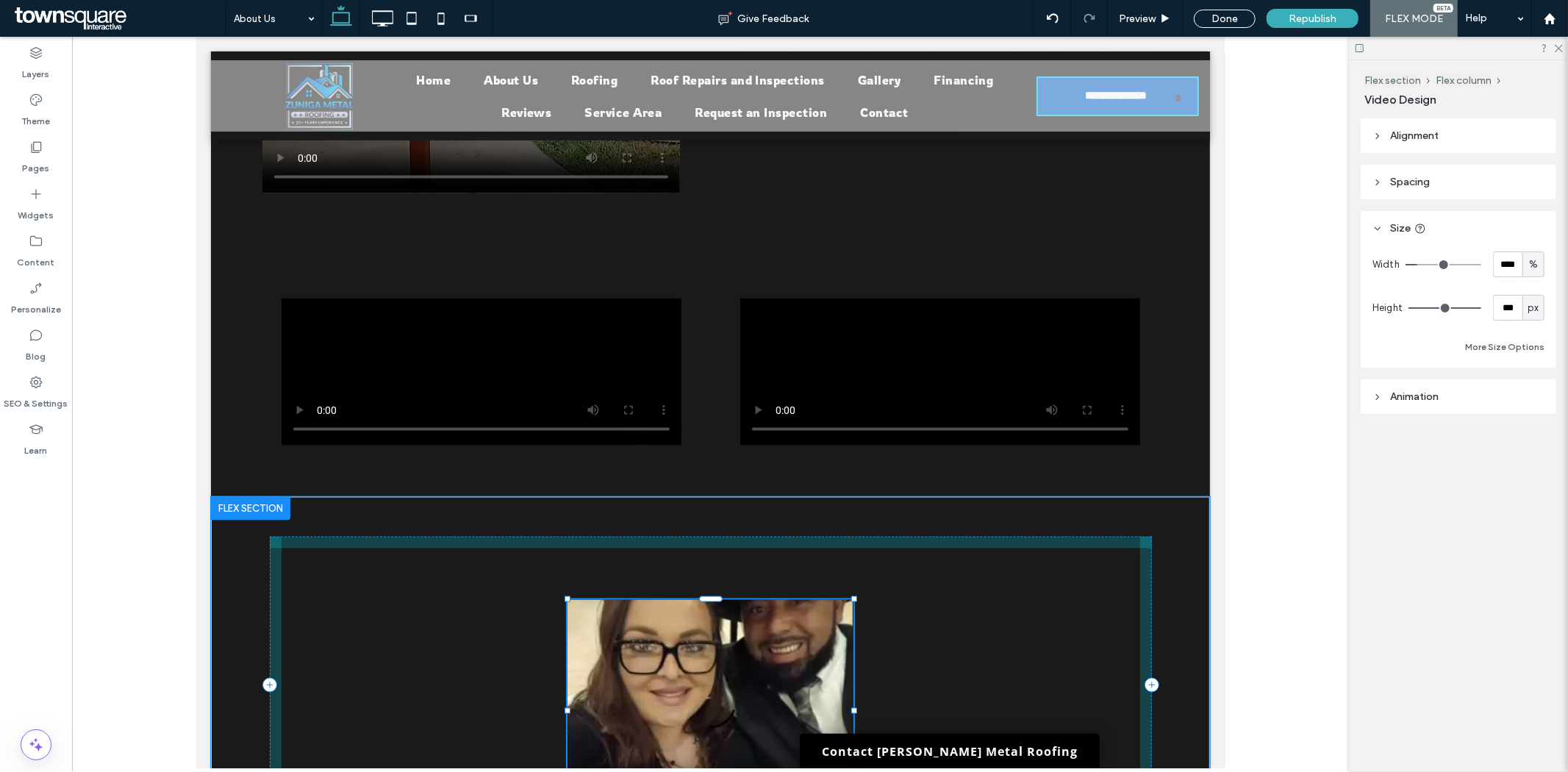
drag, startPoint x: 771, startPoint y: 525, endPoint x: 847, endPoint y: 488, distance: 84.5
click at [847, 496] on div "33% , 302px" at bounding box center [710, 684] width 882 height 377
type input "**"
type input "****"
type input "***"
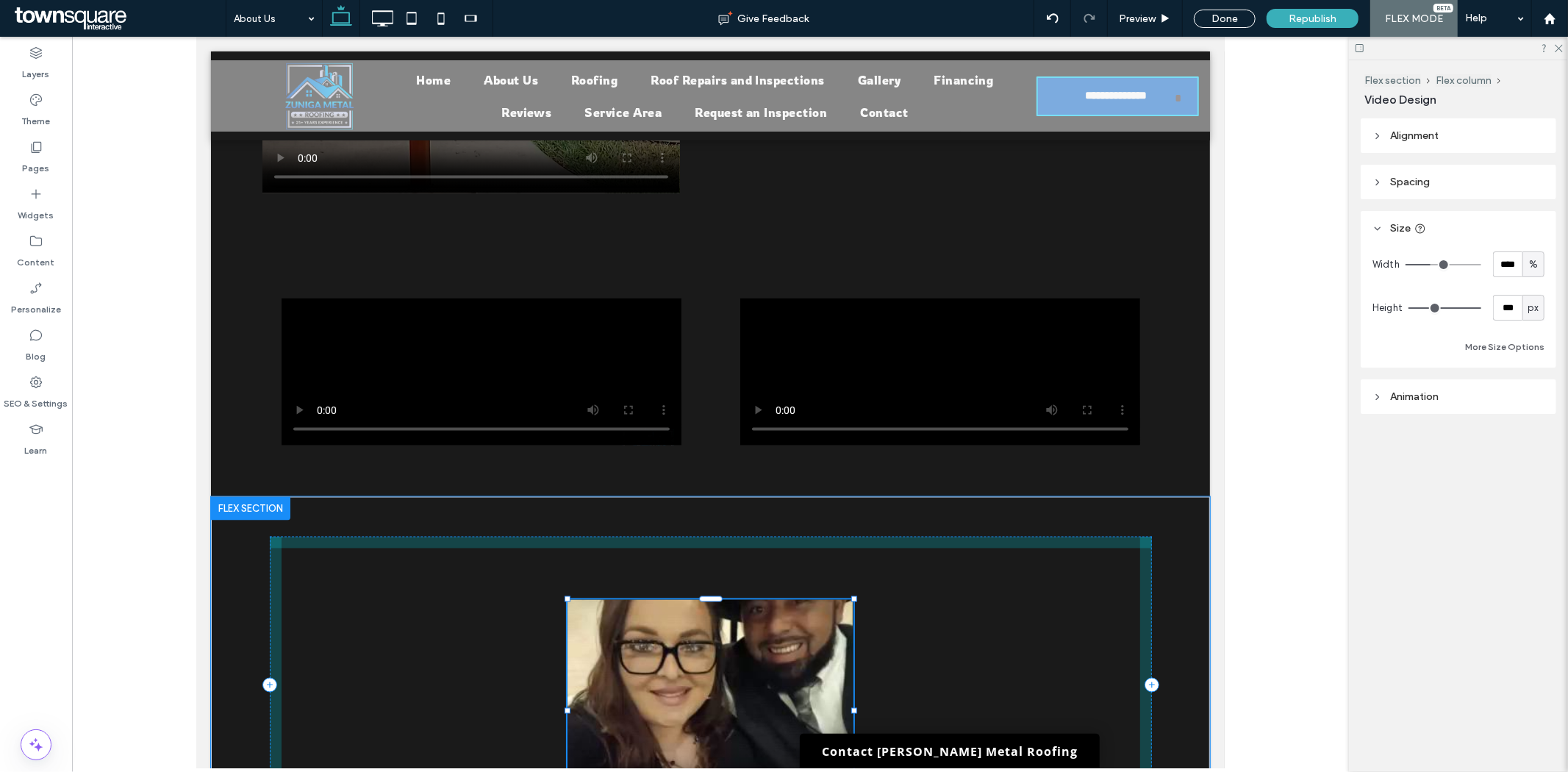
type input "***"
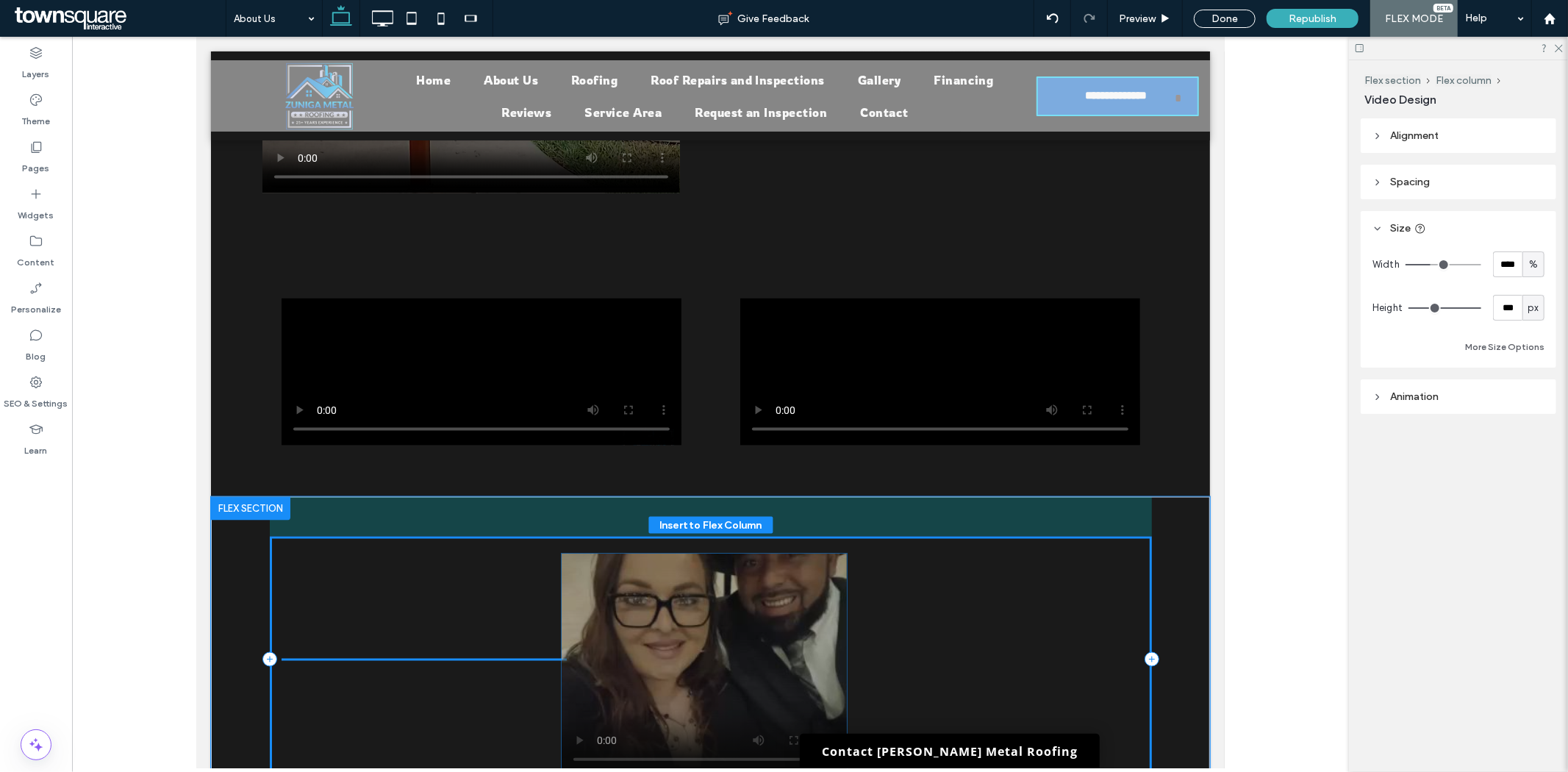
drag, startPoint x: 752, startPoint y: 580, endPoint x: 752, endPoint y: 605, distance: 25.0
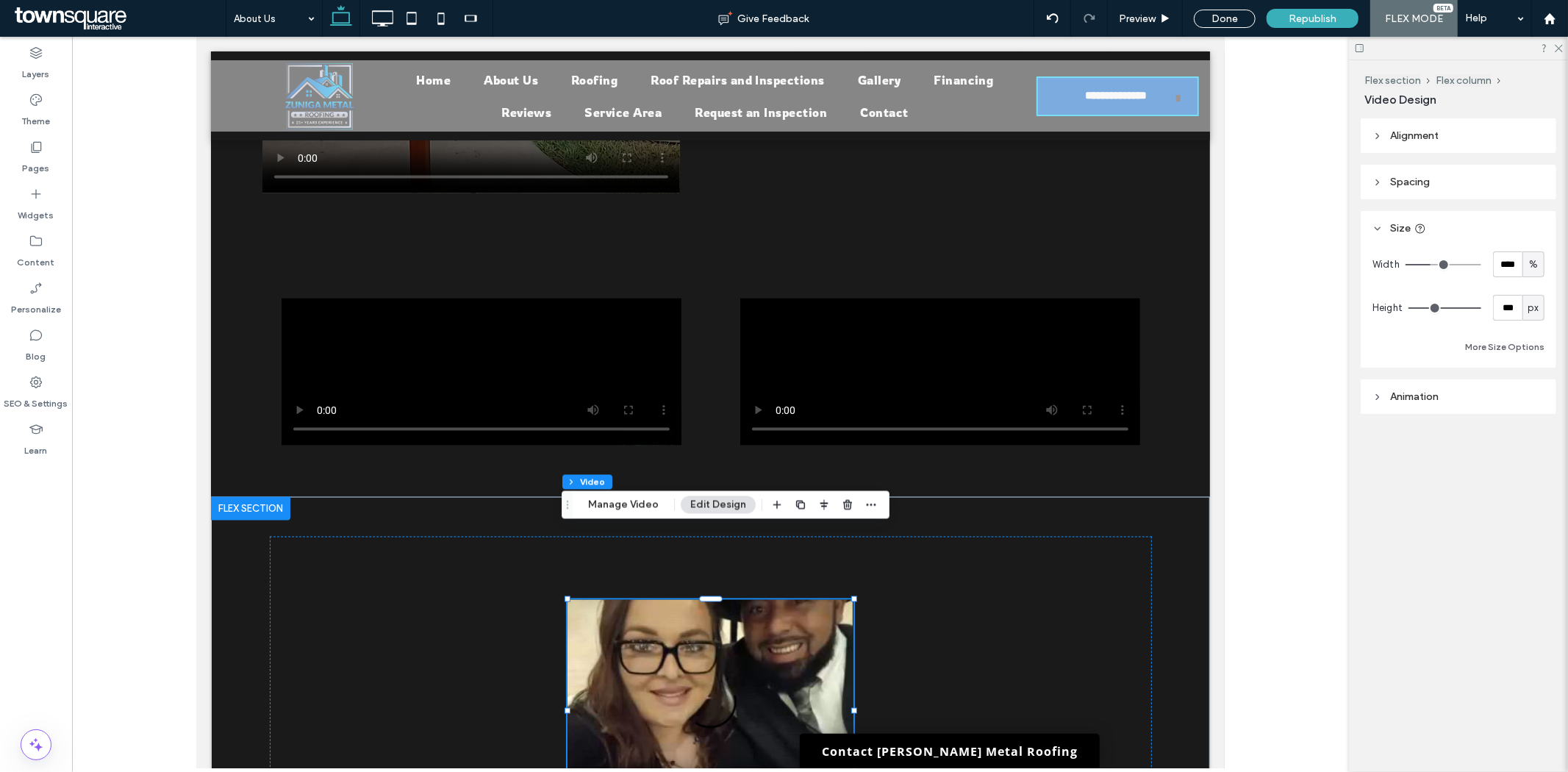
click at [1411, 145] on header "Alignment" at bounding box center [1458, 135] width 196 height 35
click at [1396, 226] on span "Spacing" at bounding box center [1410, 225] width 40 height 12
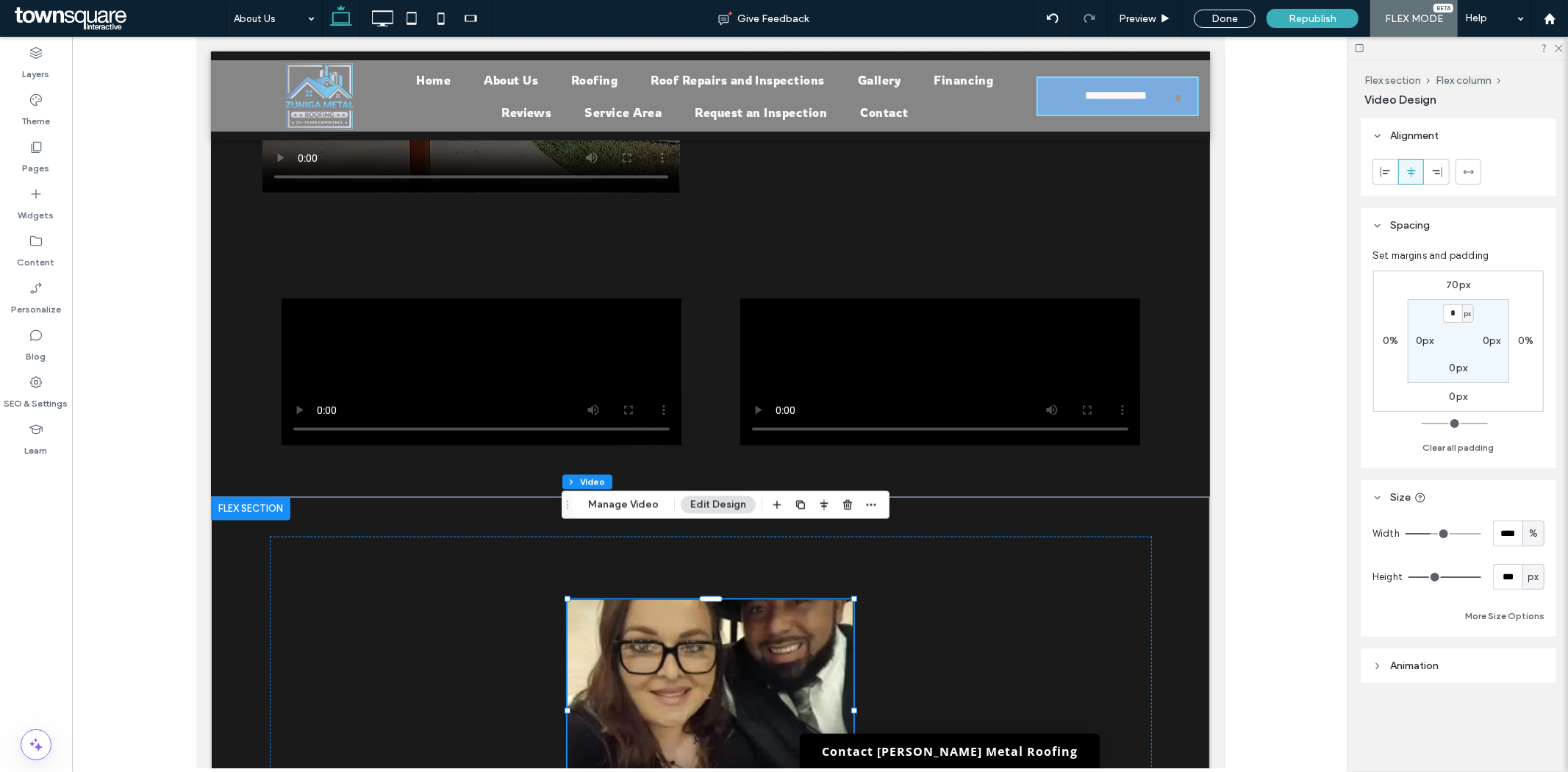
click at [1458, 399] on label "0px" at bounding box center [1458, 397] width 18 height 12
type input "*"
click at [1052, 578] on div at bounding box center [710, 686] width 882 height 301
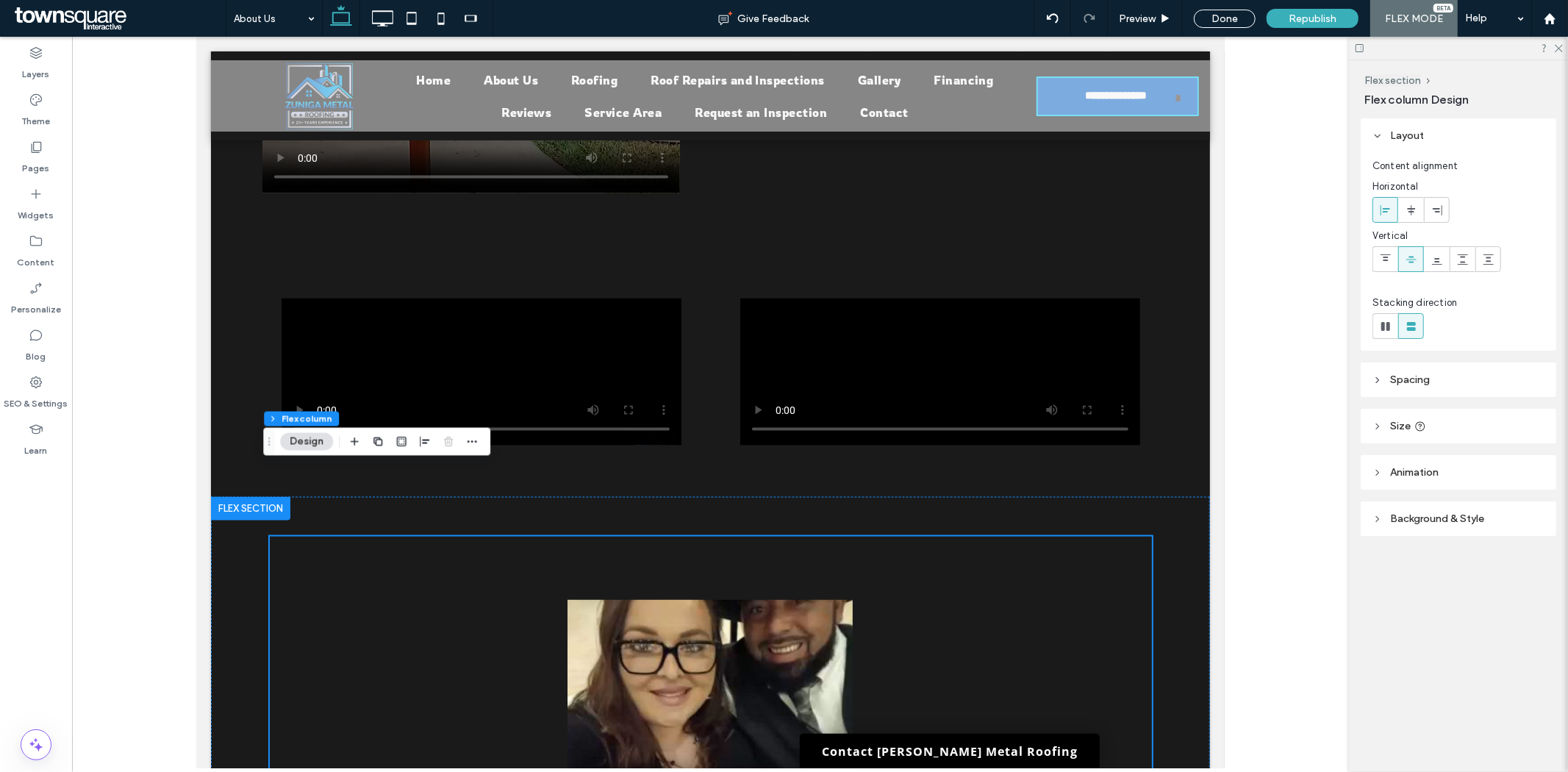
click at [1408, 385] on span "Spacing" at bounding box center [1410, 380] width 40 height 12
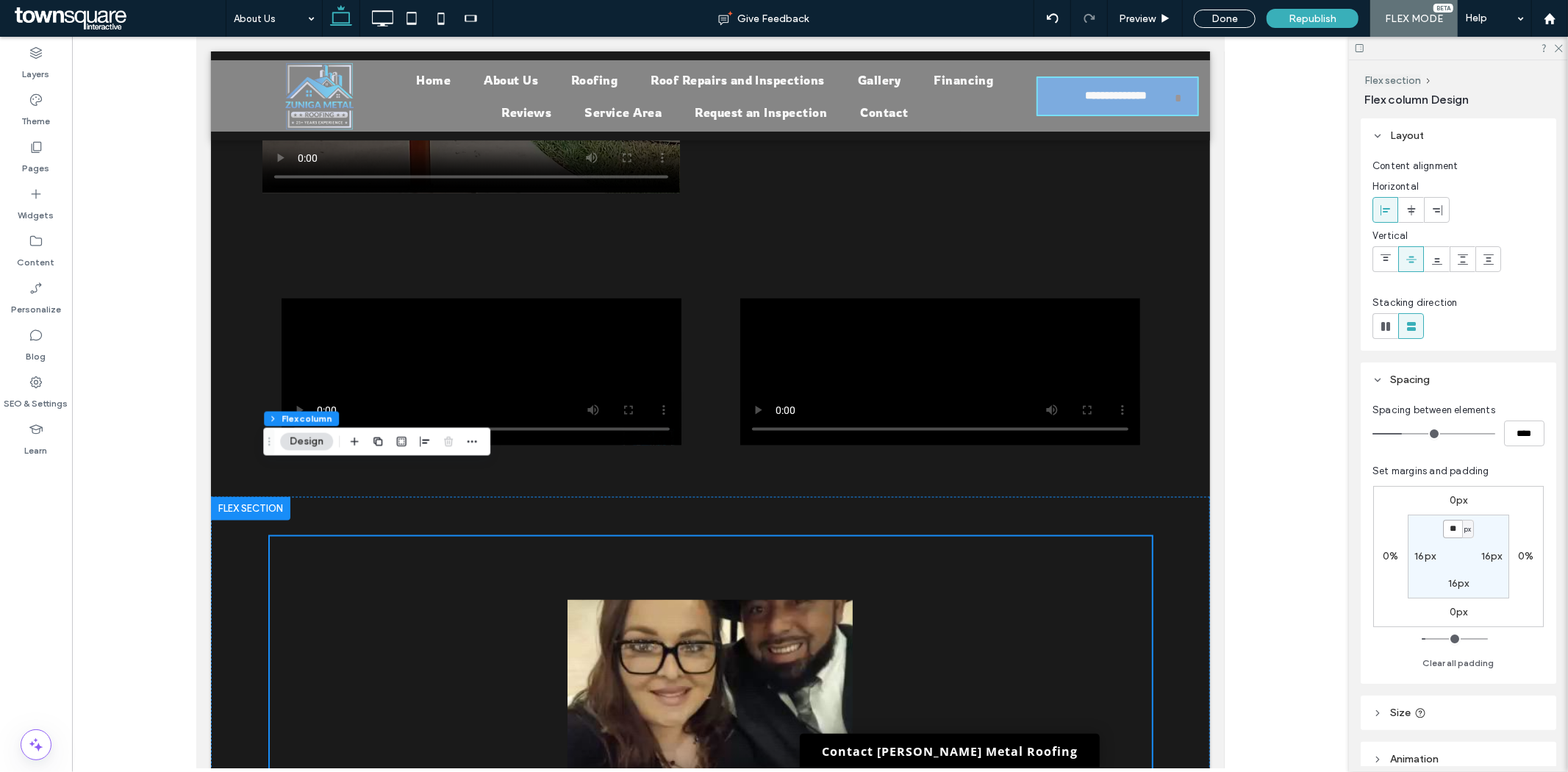
click at [1452, 527] on input "**" at bounding box center [1452, 529] width 19 height 18
type input "**"
click at [1314, 555] on div at bounding box center [711, 403] width 1276 height 731
click at [1454, 523] on input "**" at bounding box center [1452, 529] width 19 height 18
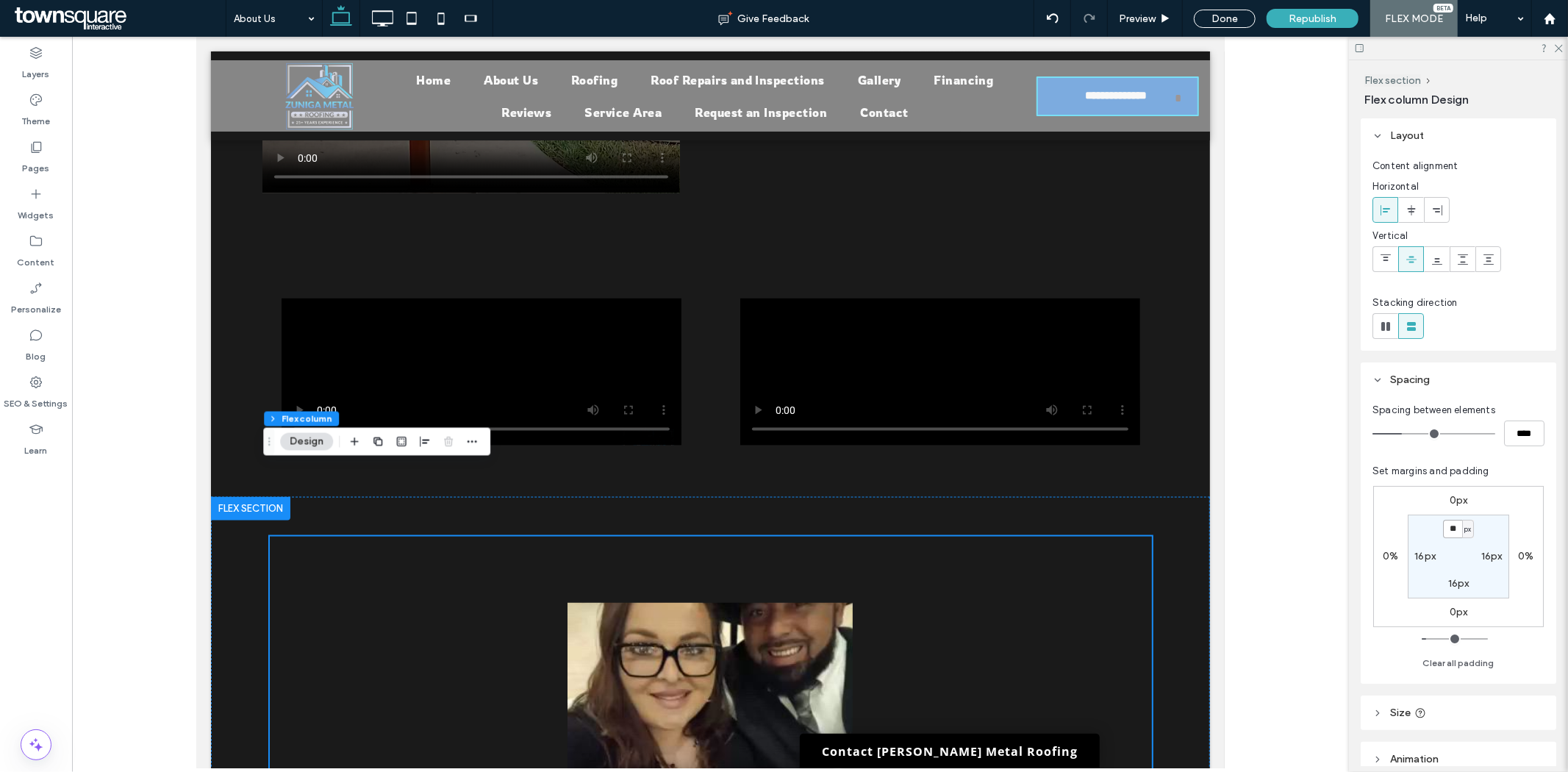
type input "**"
click at [1350, 595] on div "Flex section Flex column Design Layout Content alignment Horizontal Vertical St…" at bounding box center [1458, 416] width 219 height 712
click at [1450, 498] on label "0px" at bounding box center [1458, 500] width 18 height 12
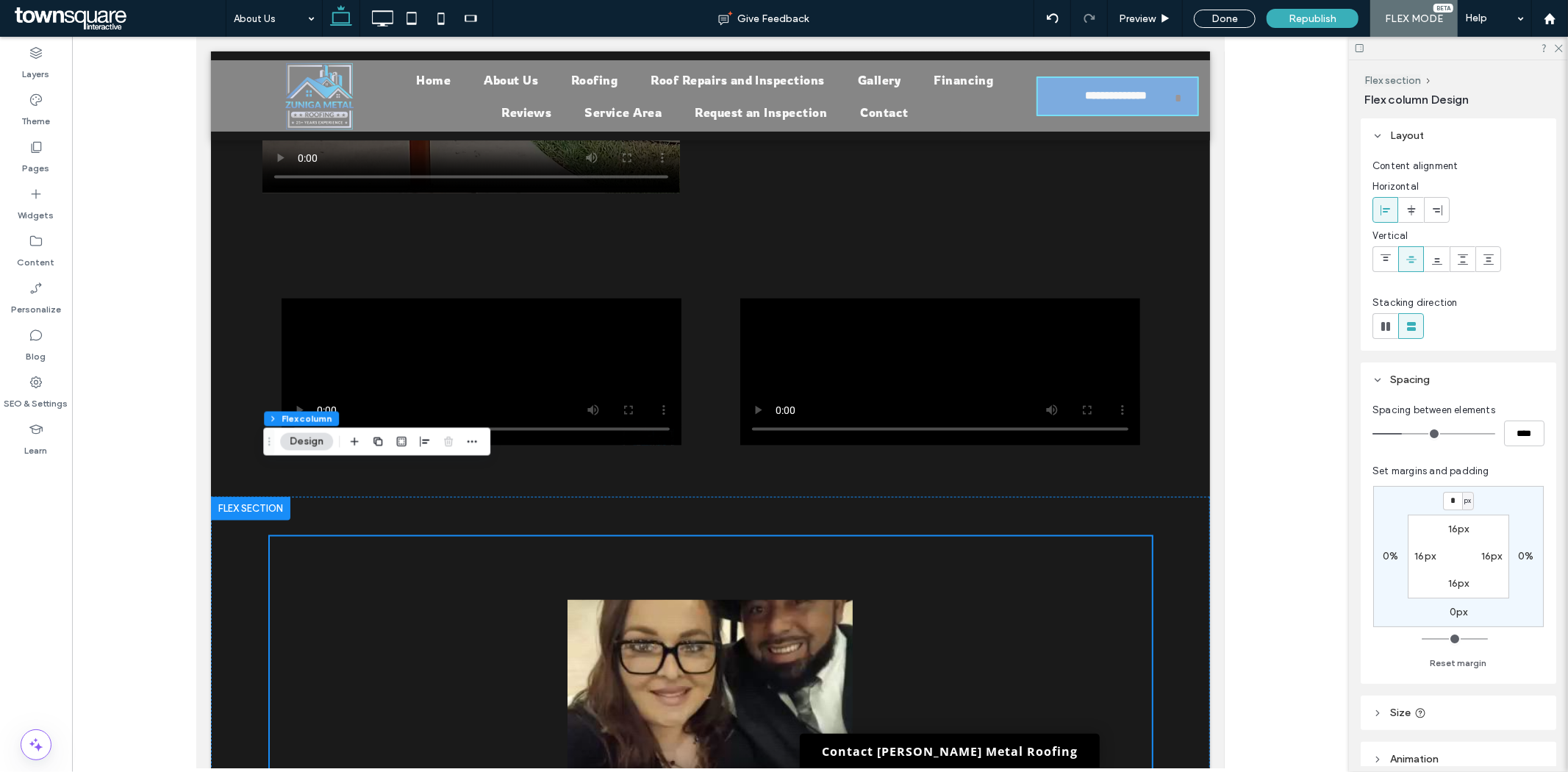
type input "*"
click at [1327, 584] on div at bounding box center [711, 403] width 1276 height 731
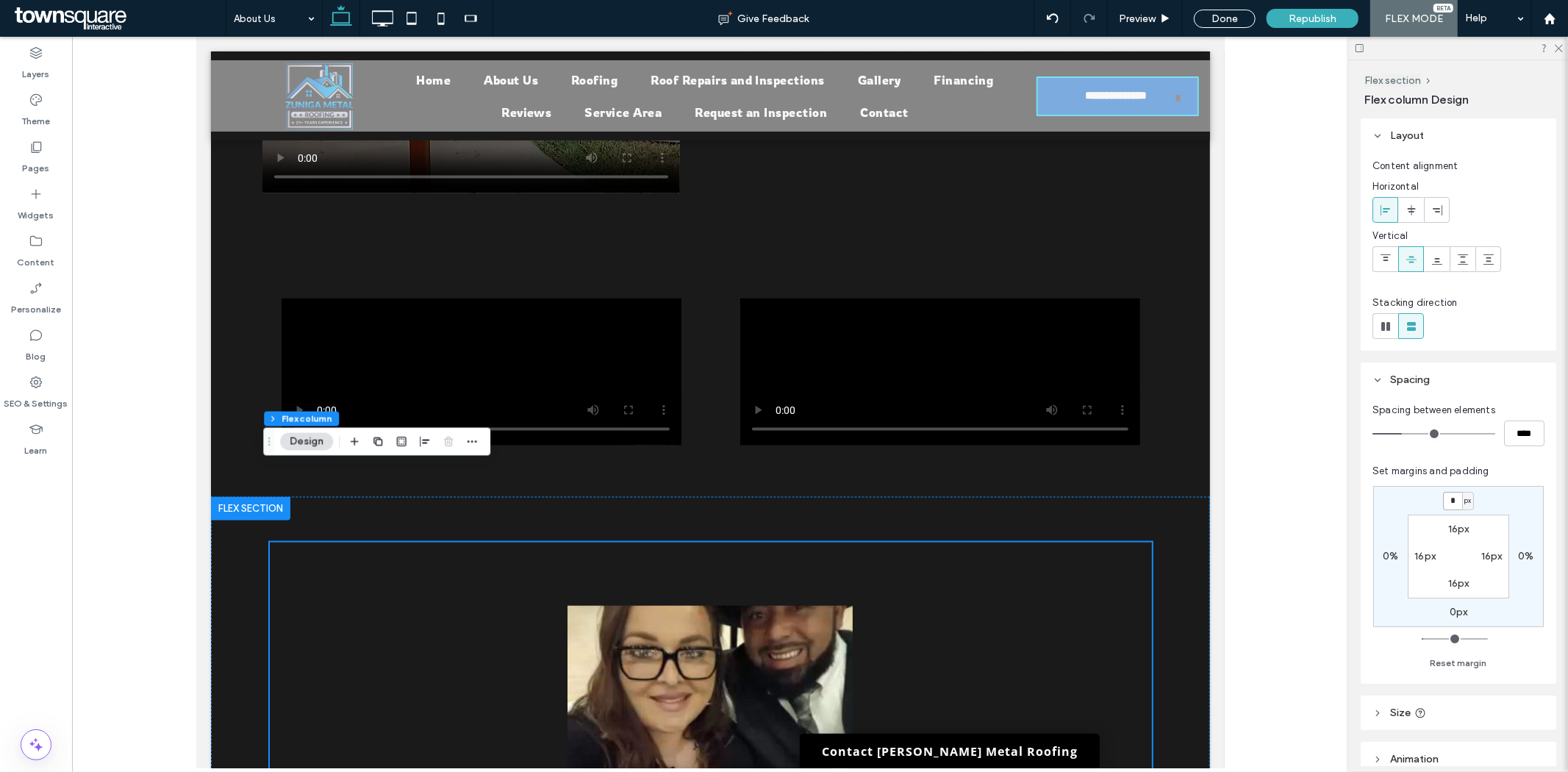
click at [1457, 495] on input "*" at bounding box center [1452, 500] width 19 height 18
type input "*"
click at [1355, 583] on div "Flex section Flex column Design Layout Content alignment Horizontal Vertical St…" at bounding box center [1458, 416] width 219 height 712
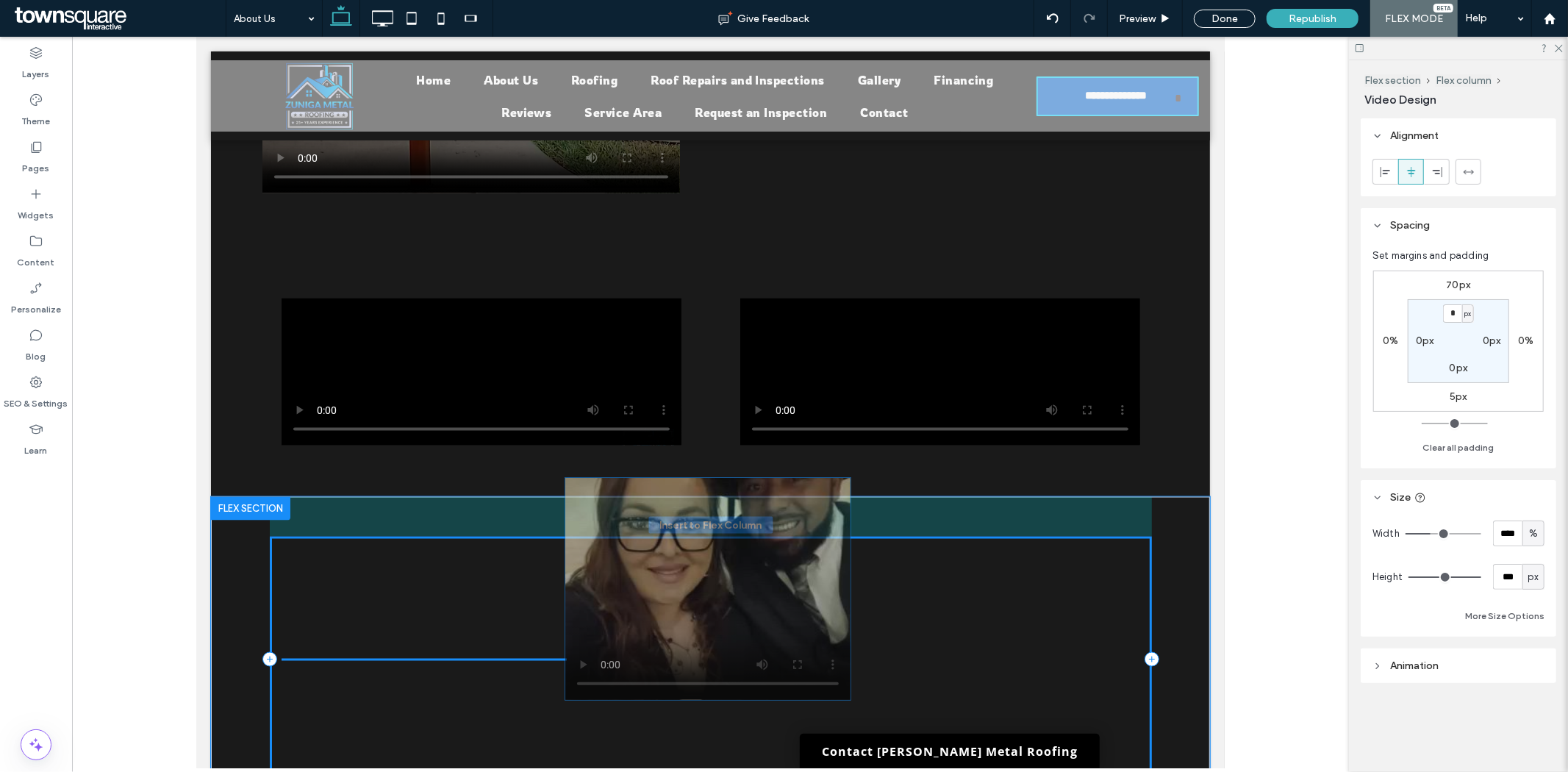
drag, startPoint x: 775, startPoint y: 590, endPoint x: 778, endPoint y: 539, distance: 51.1
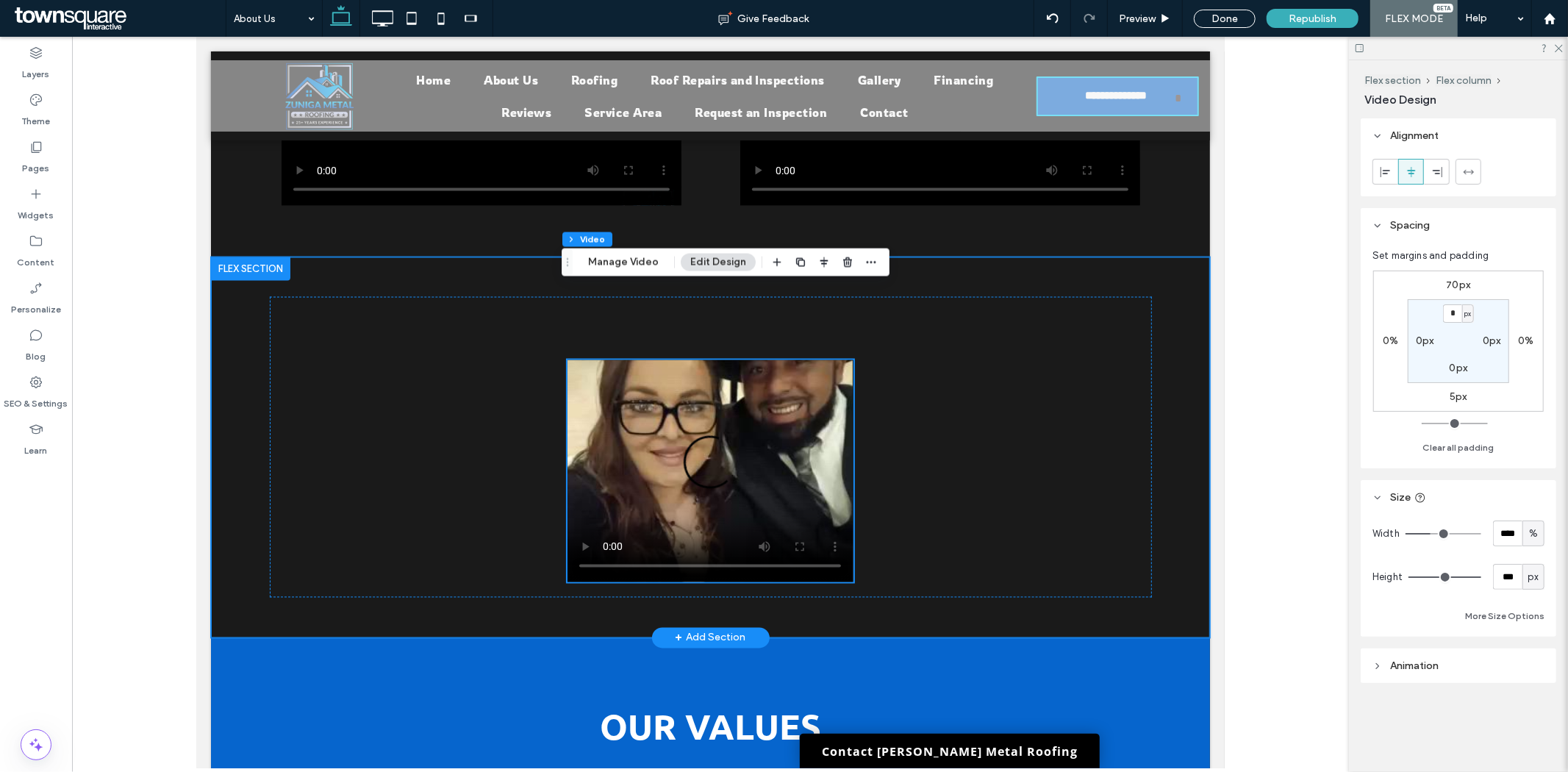
scroll to position [1955, 0]
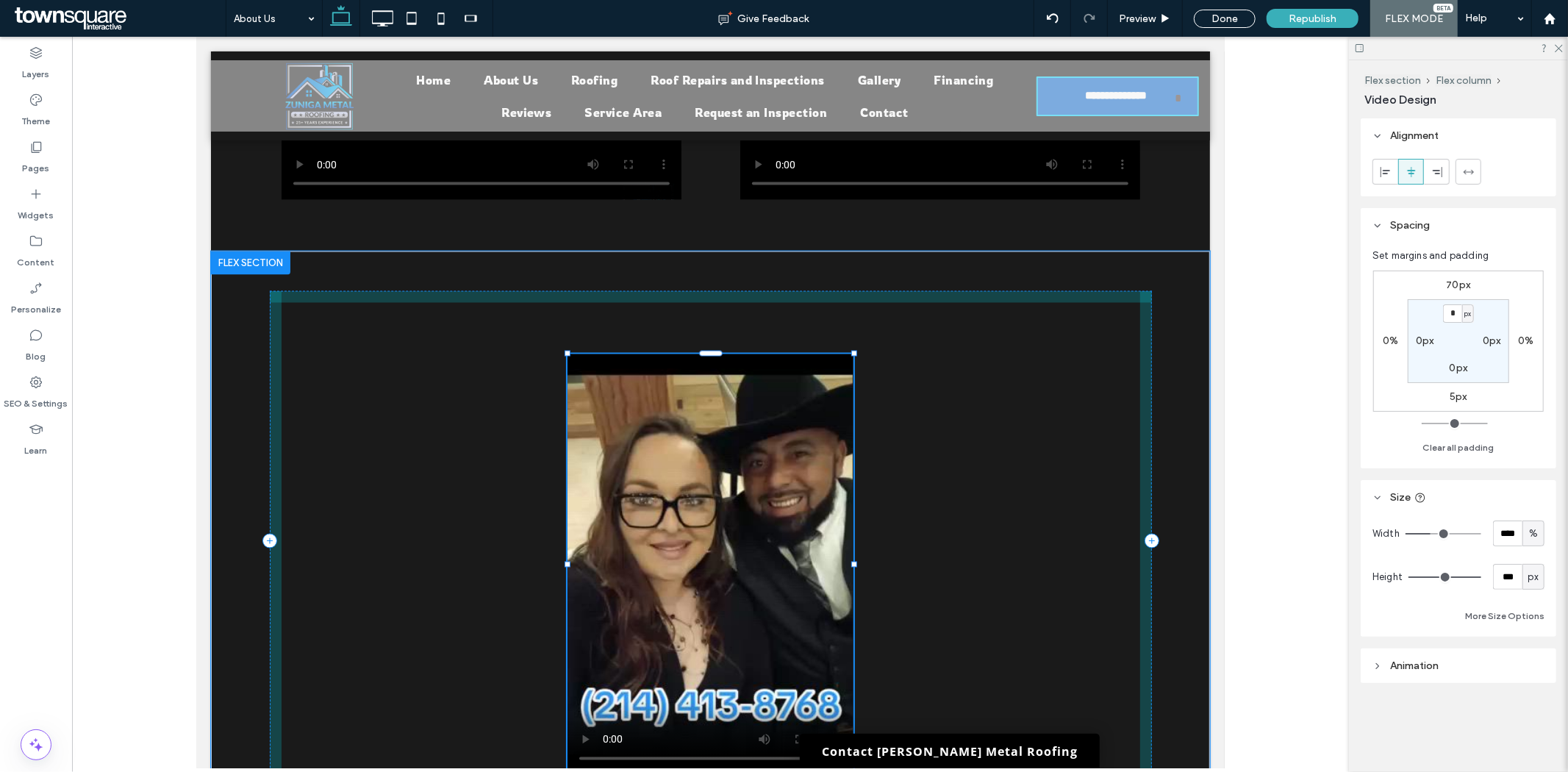
drag, startPoint x: 702, startPoint y: 505, endPoint x: 712, endPoint y: 605, distance: 100.5
click at [712, 605] on div "33% , 572px" at bounding box center [710, 541] width 882 height 580
type input "***"
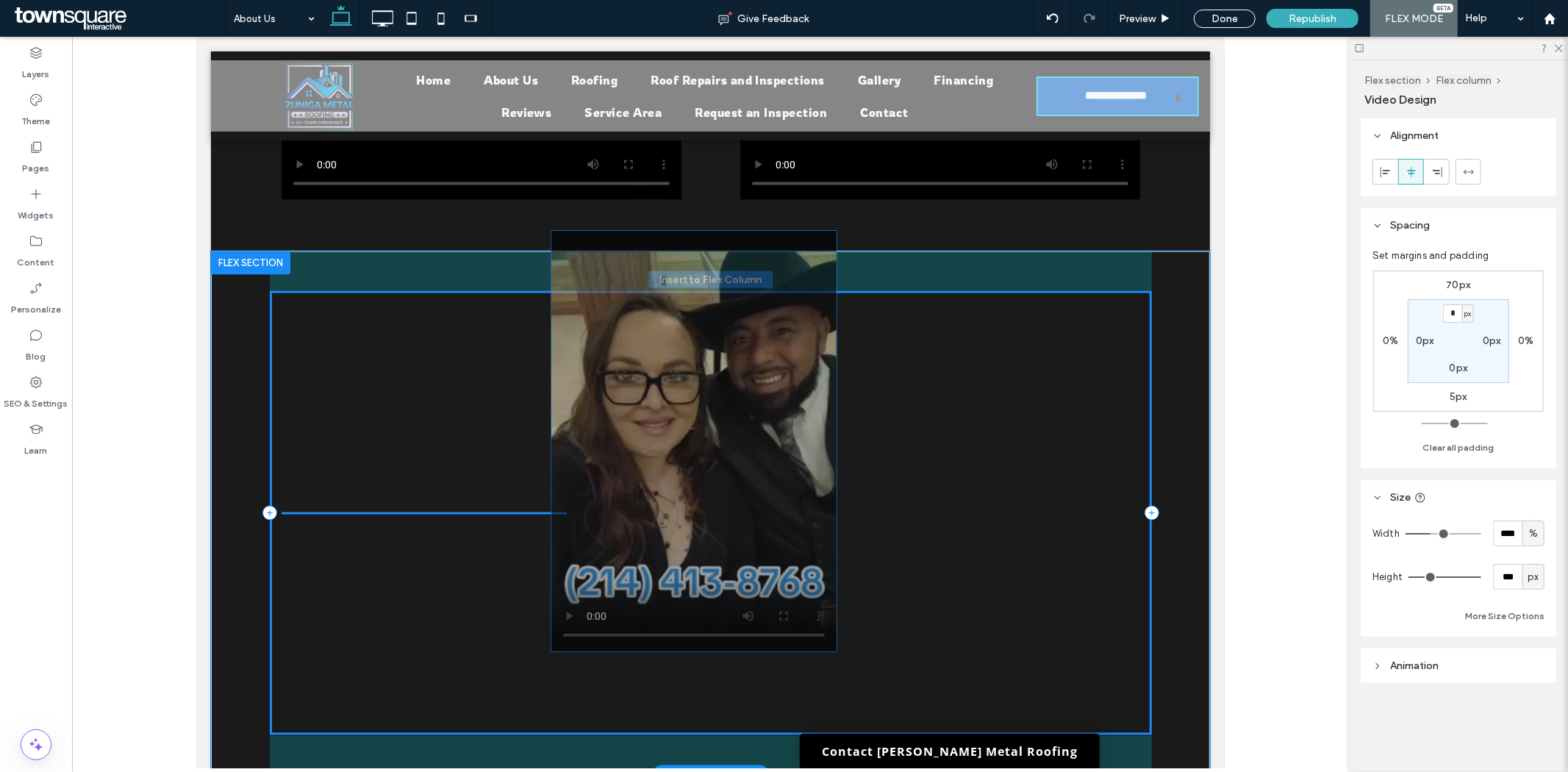
drag, startPoint x: 759, startPoint y: 515, endPoint x: 760, endPoint y: 460, distance: 55.0
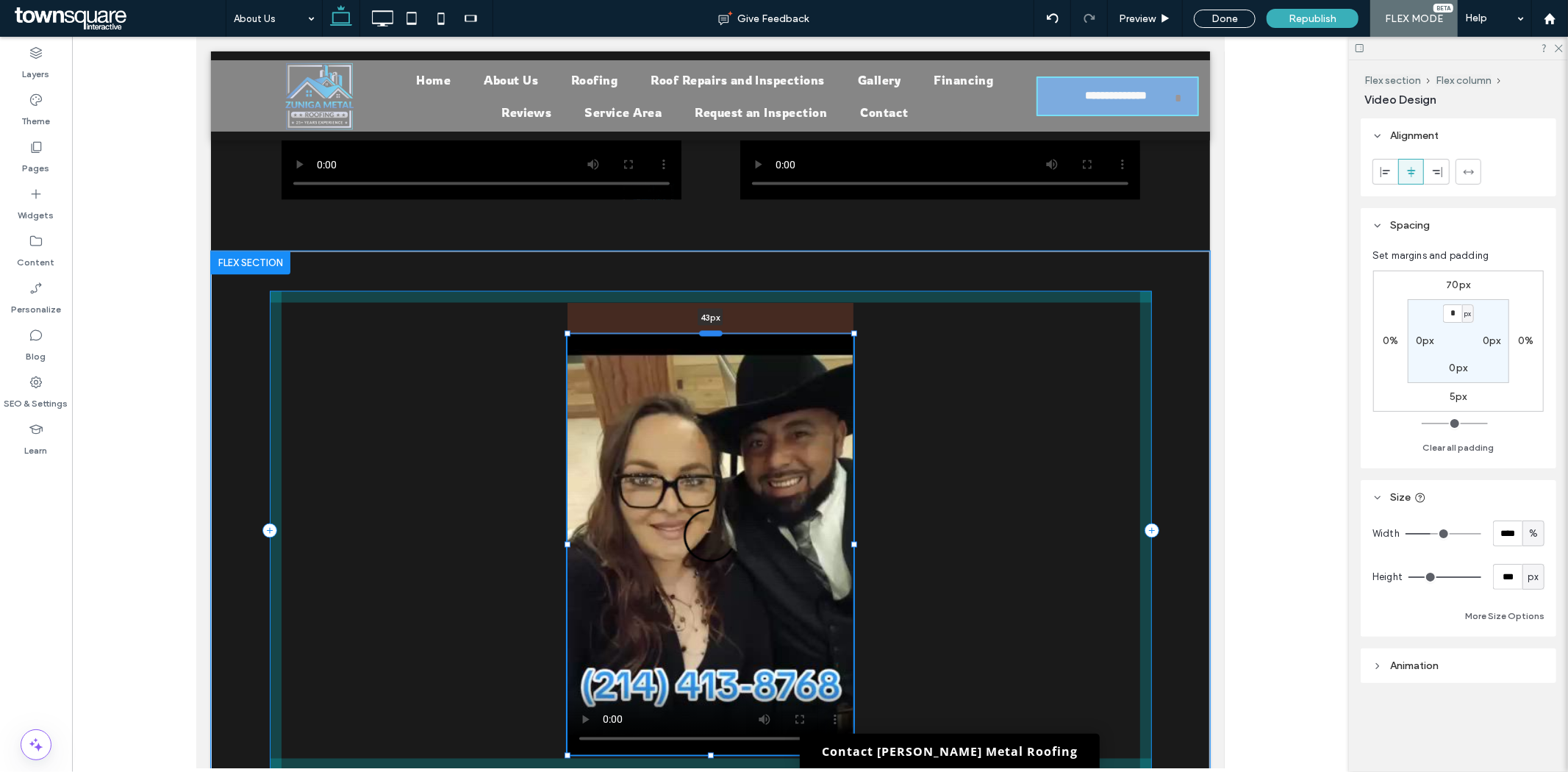
drag, startPoint x: 699, startPoint y: 281, endPoint x: 715, endPoint y: 261, distance: 25.6
click at [715, 330] on div at bounding box center [710, 332] width 23 height 6
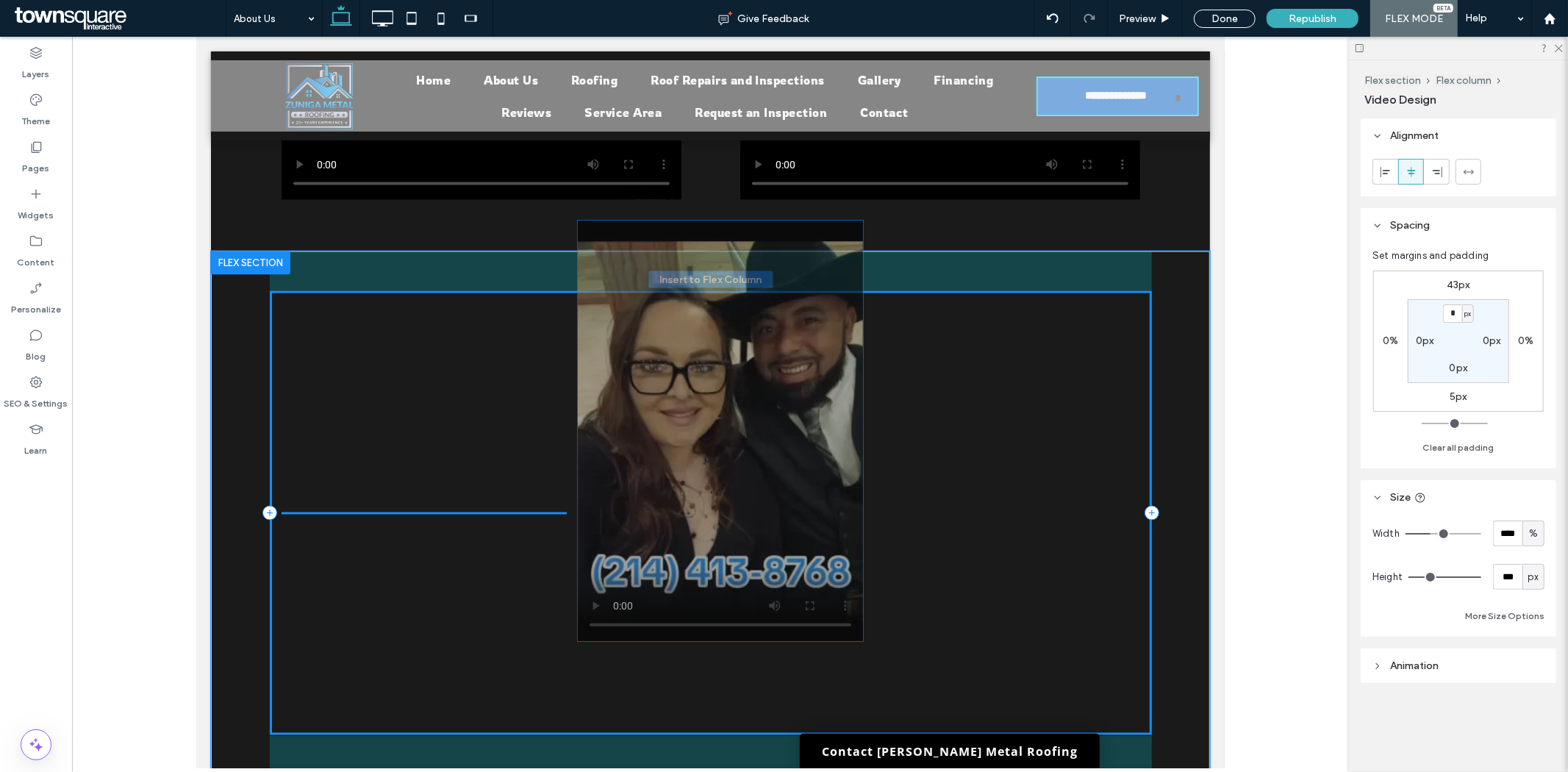
drag, startPoint x: 740, startPoint y: 440, endPoint x: 756, endPoint y: 397, distance: 45.9
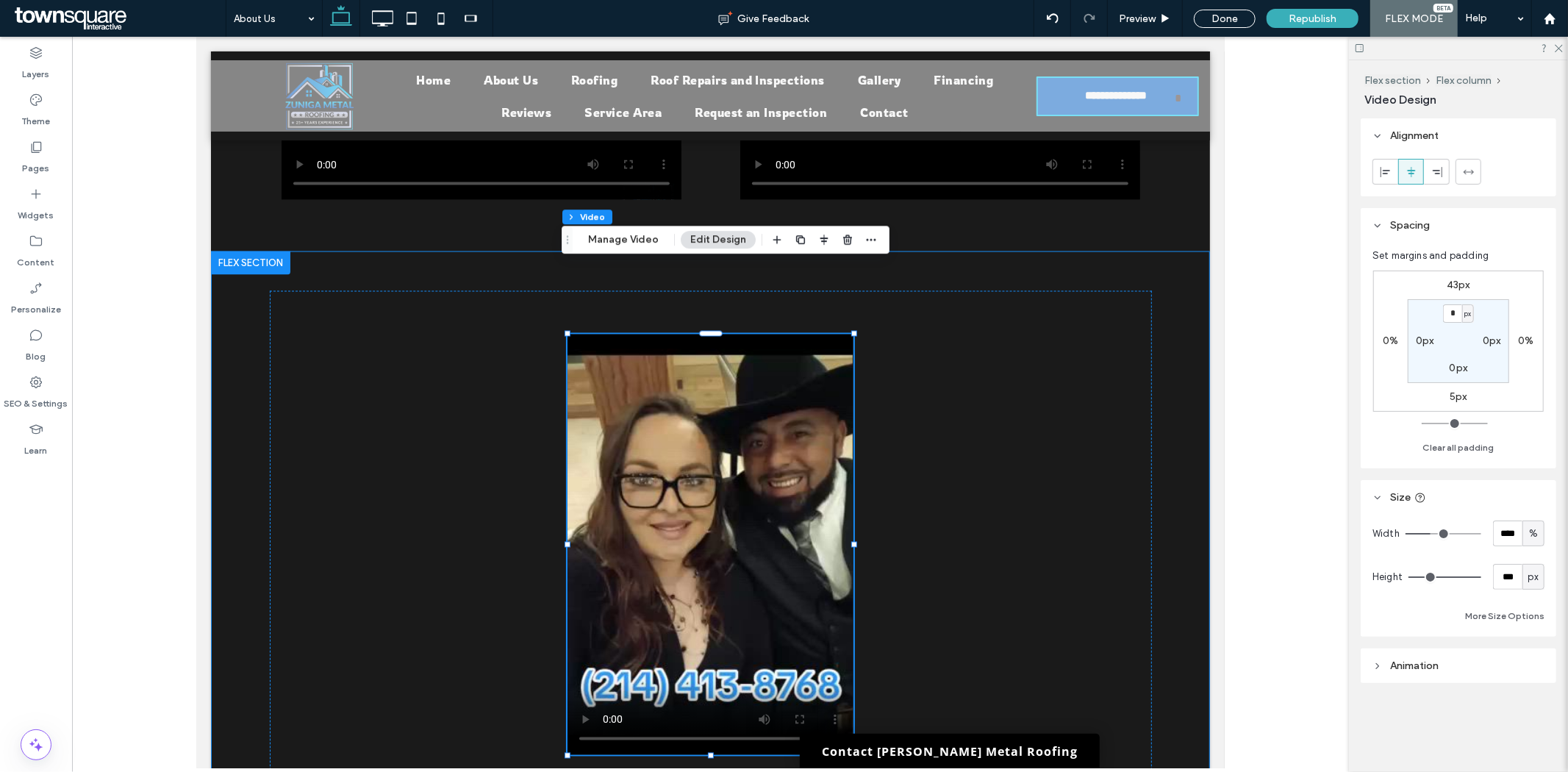
click at [1157, 560] on div at bounding box center [710, 530] width 999 height 560
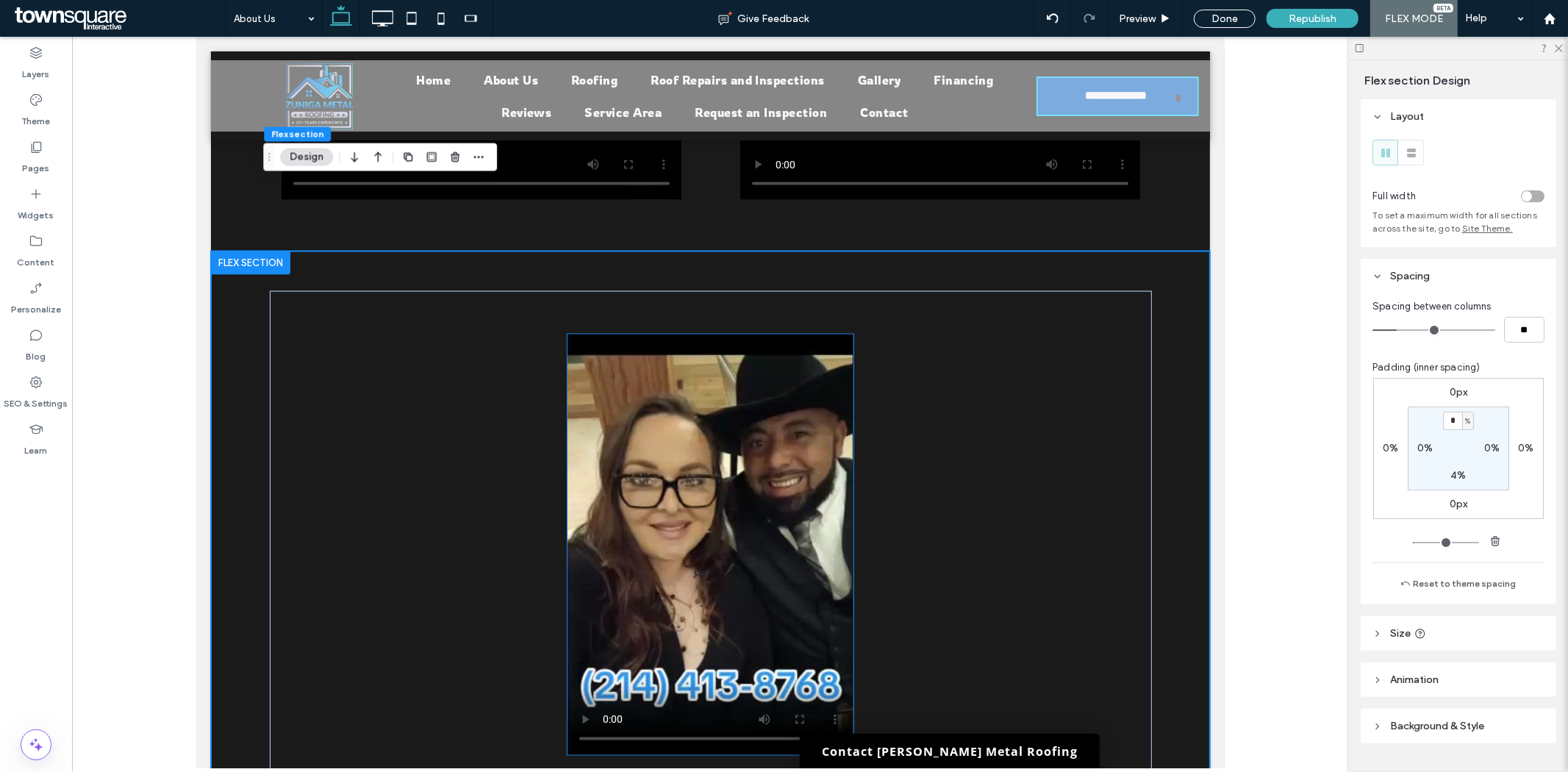
click at [769, 411] on video at bounding box center [709, 543] width 285 height 420
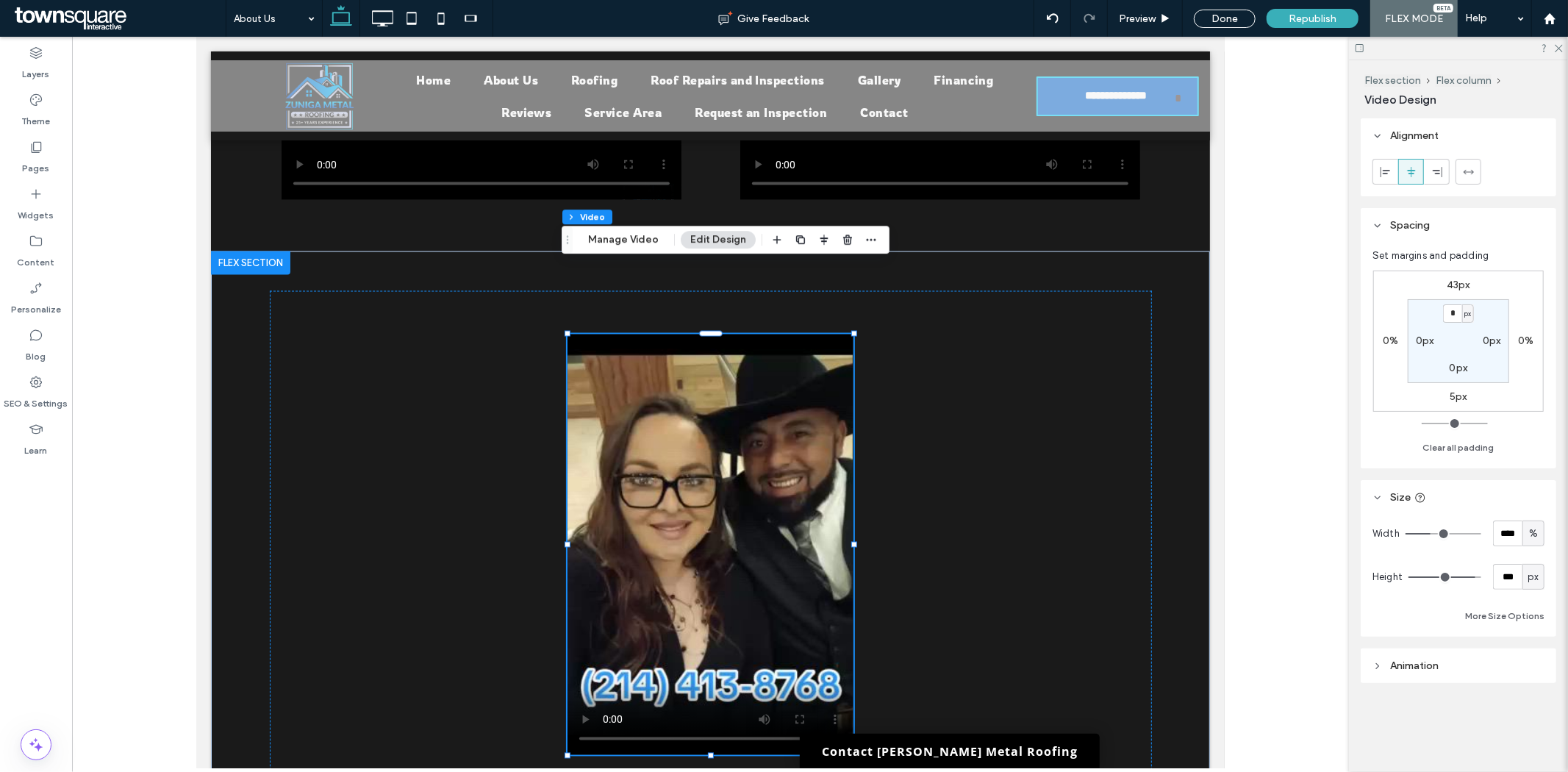
click at [1382, 500] on icon at bounding box center [1377, 498] width 10 height 10
click at [1382, 496] on icon at bounding box center [1377, 498] width 10 height 10
click at [1476, 614] on button "More Size Options" at bounding box center [1504, 616] width 79 height 17
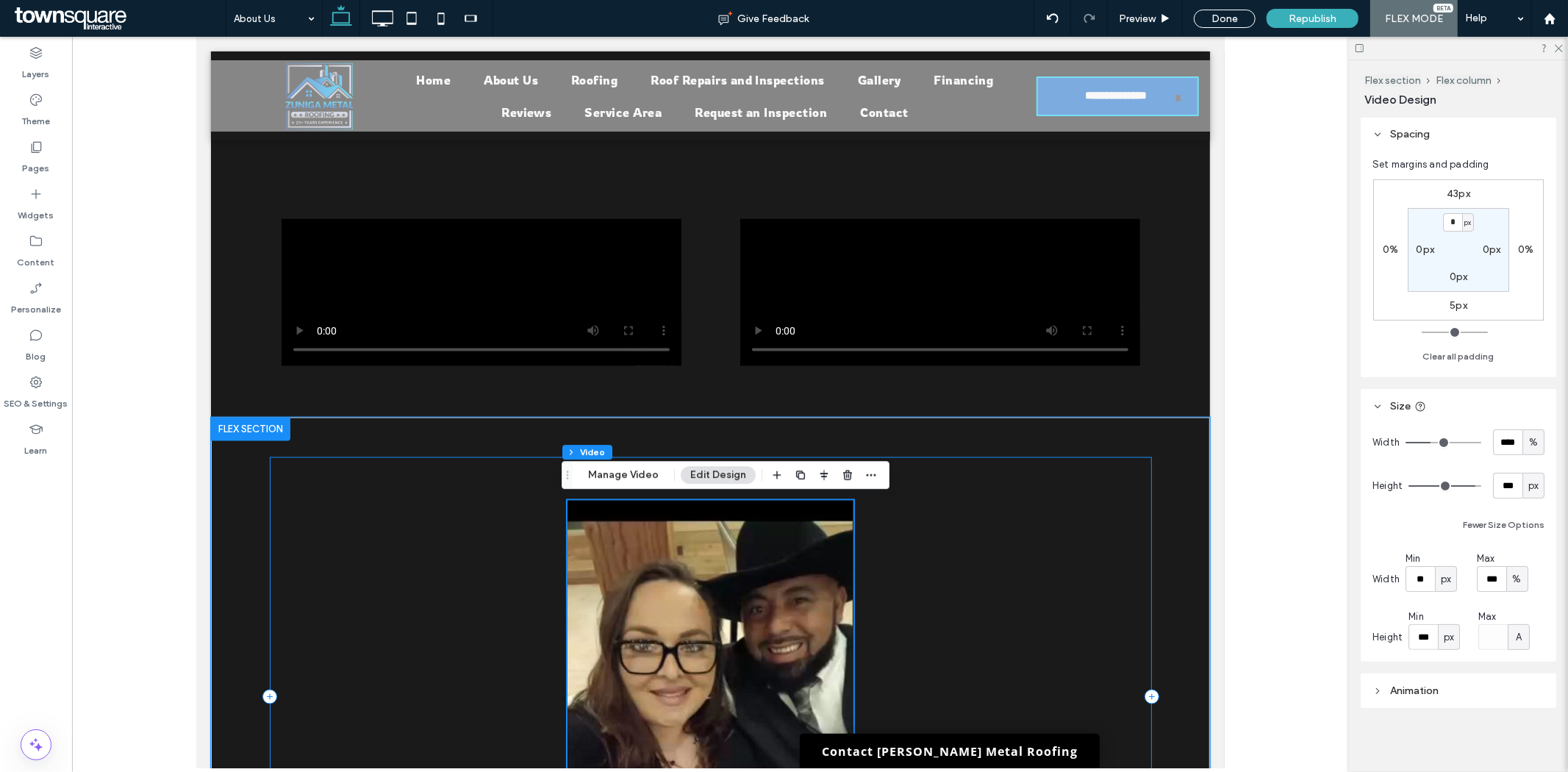
scroll to position [1710, 0]
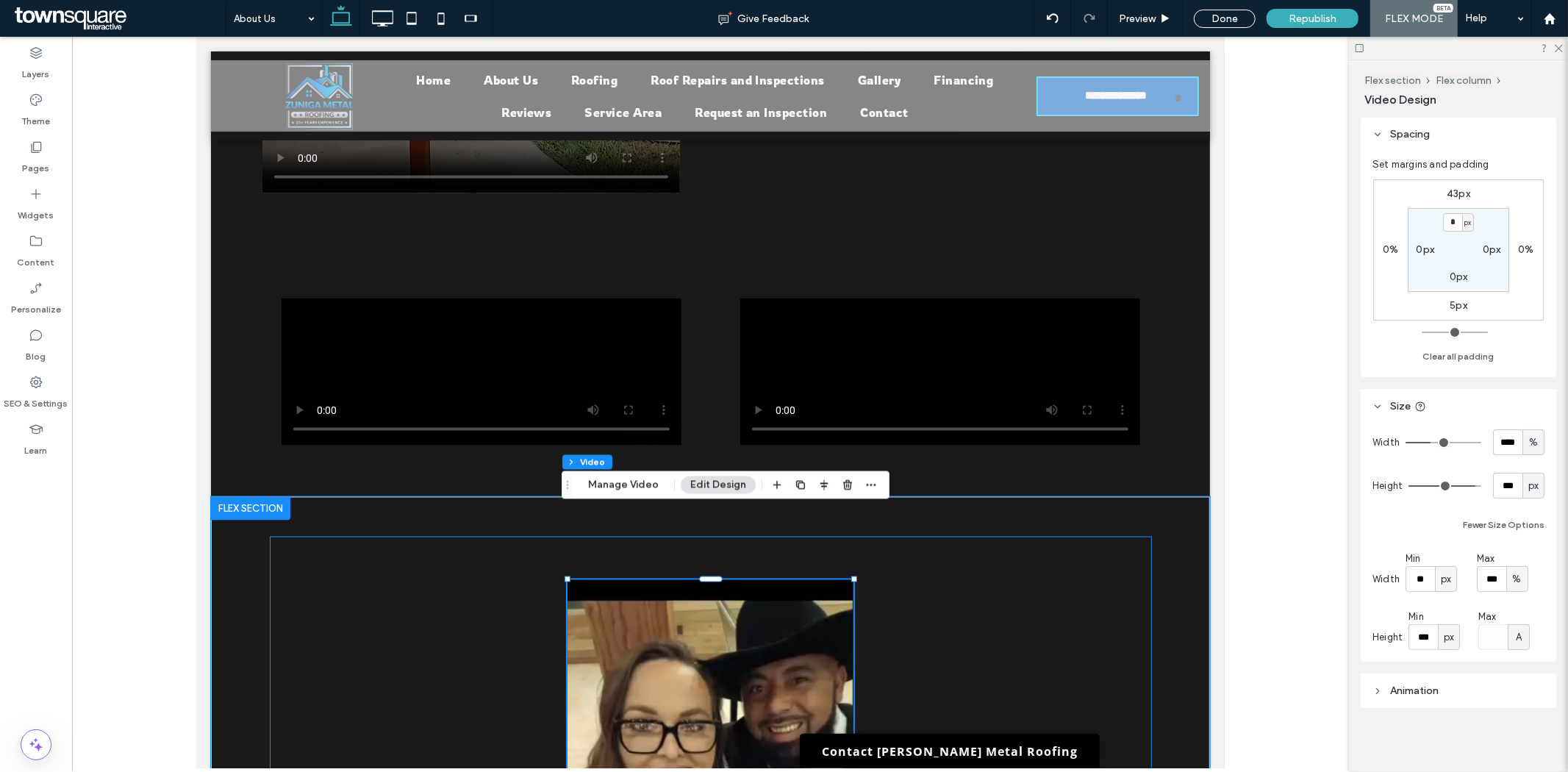
click at [982, 573] on div at bounding box center [710, 775] width 882 height 480
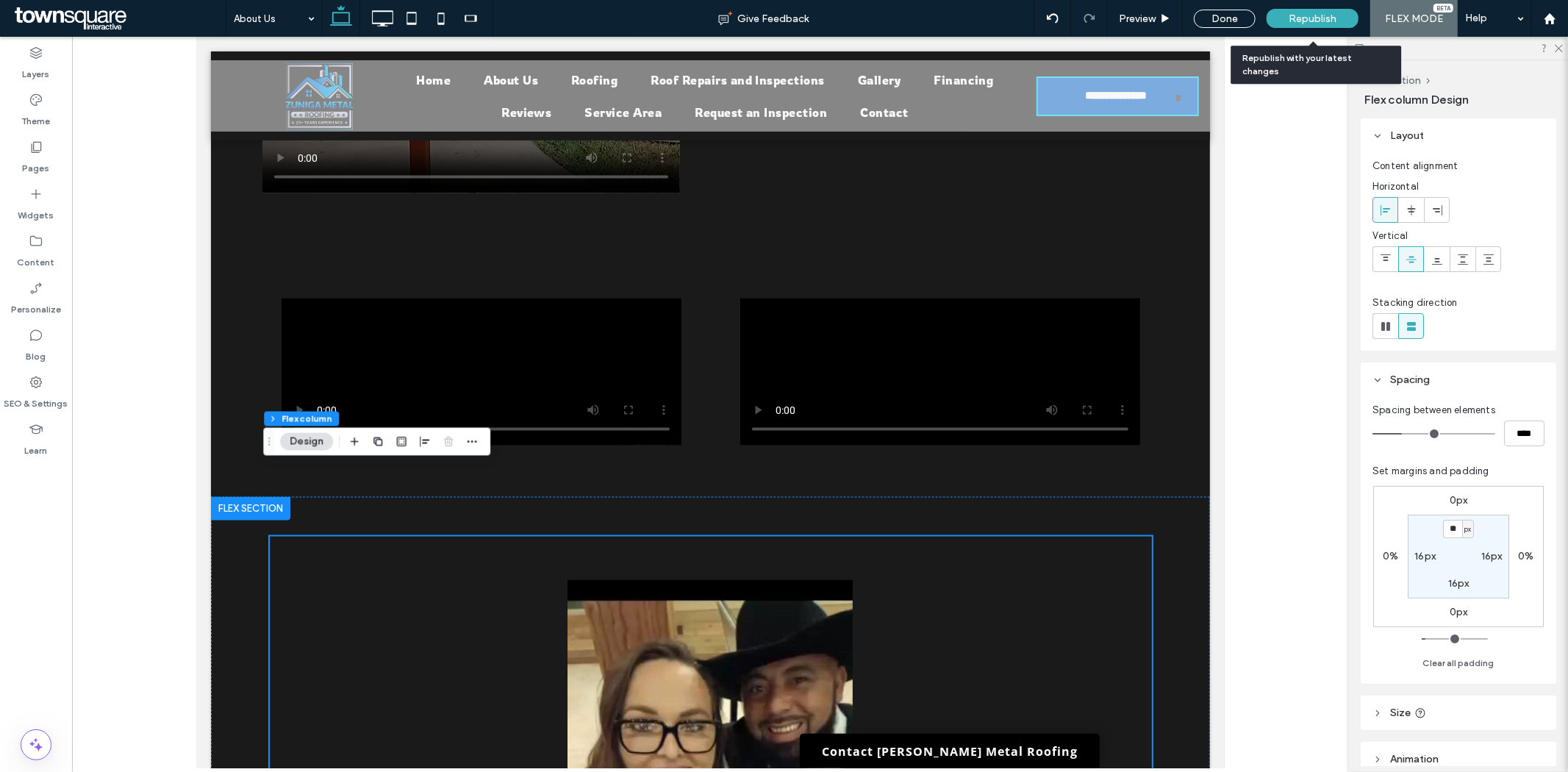
click at [1300, 9] on div "Republish" at bounding box center [1312, 18] width 92 height 19
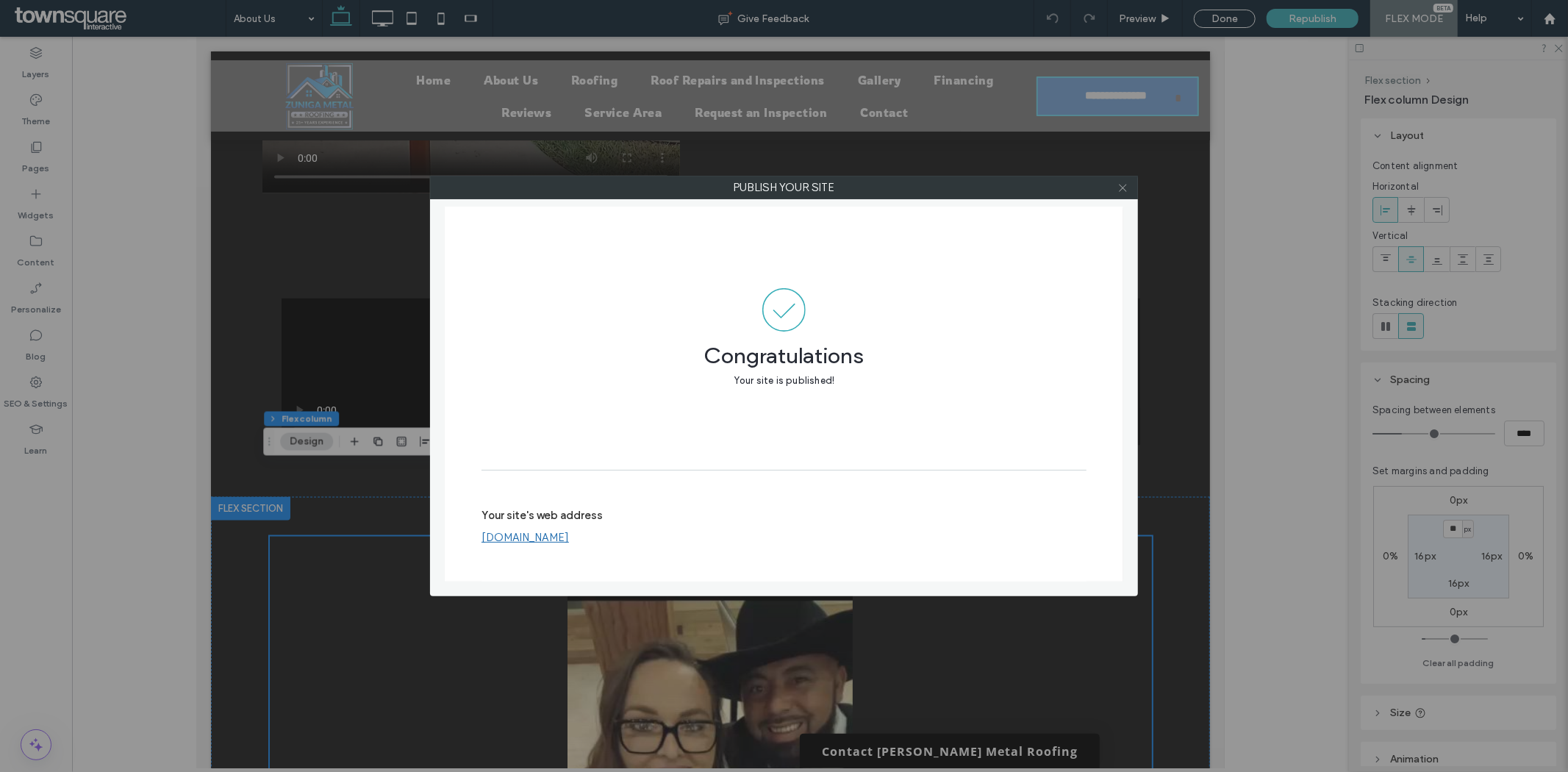
click at [1122, 186] on use at bounding box center [1122, 187] width 8 height 8
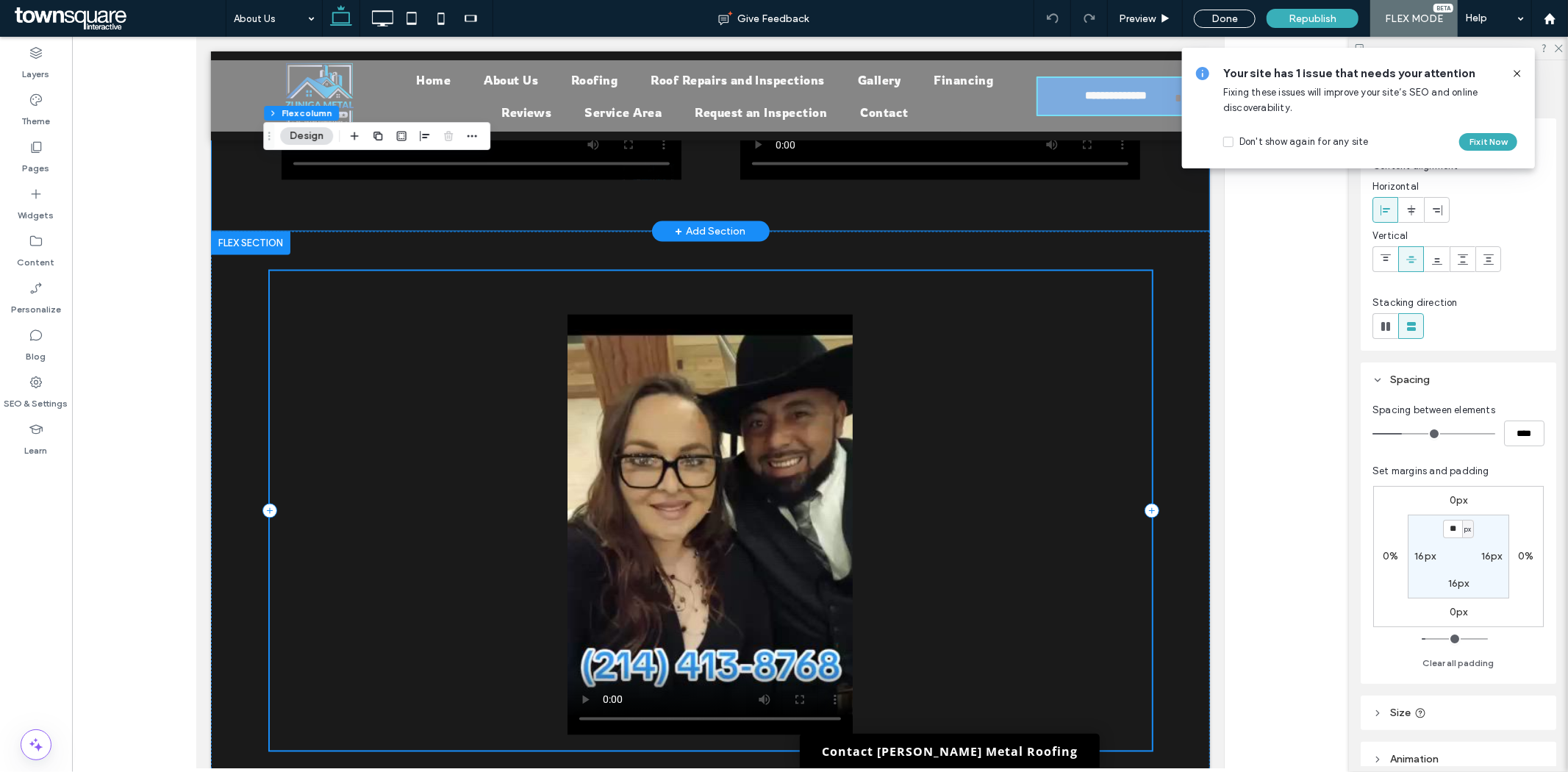
scroll to position [1792, 0]
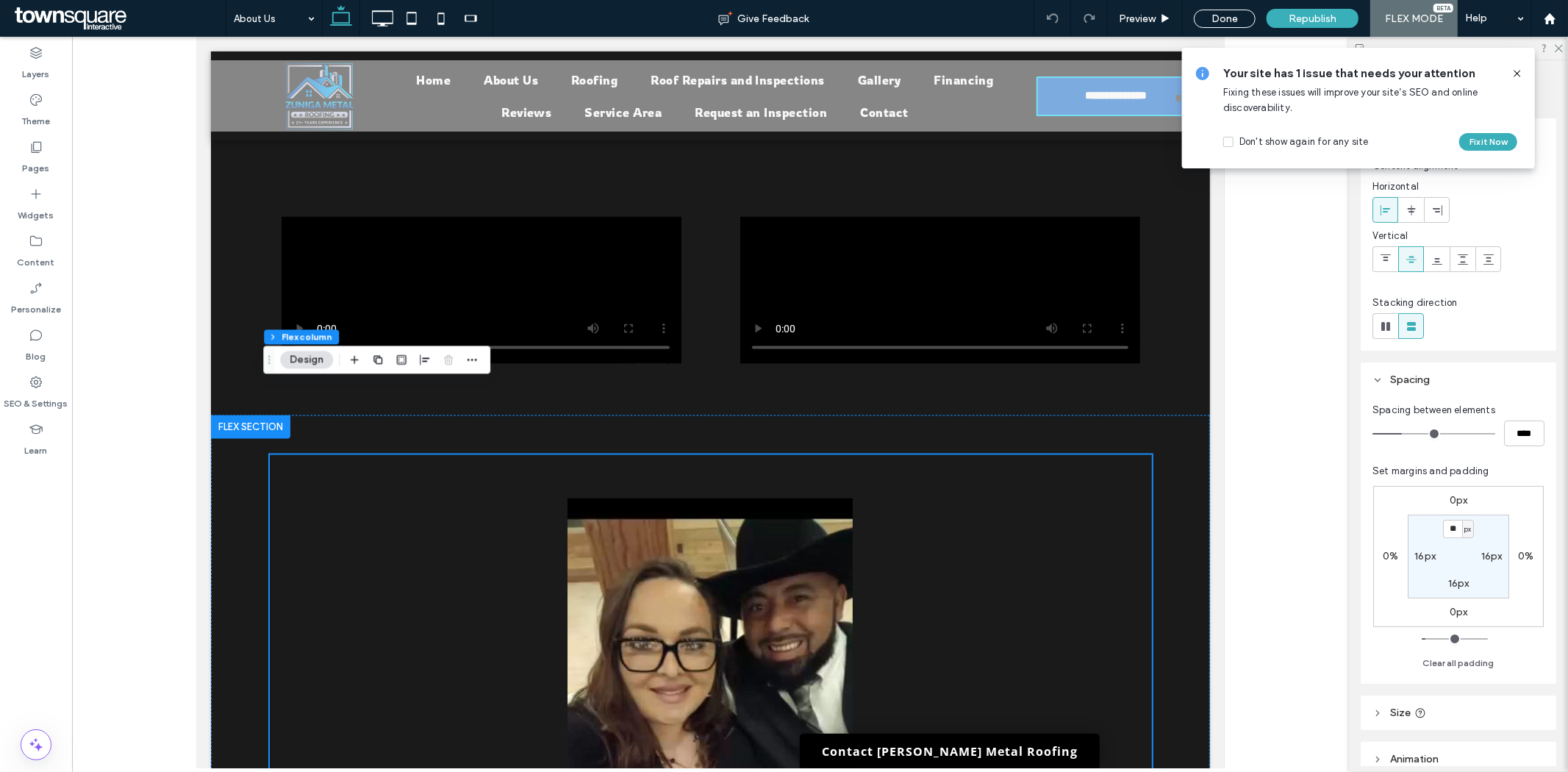
click at [1516, 71] on icon at bounding box center [1517, 73] width 12 height 12
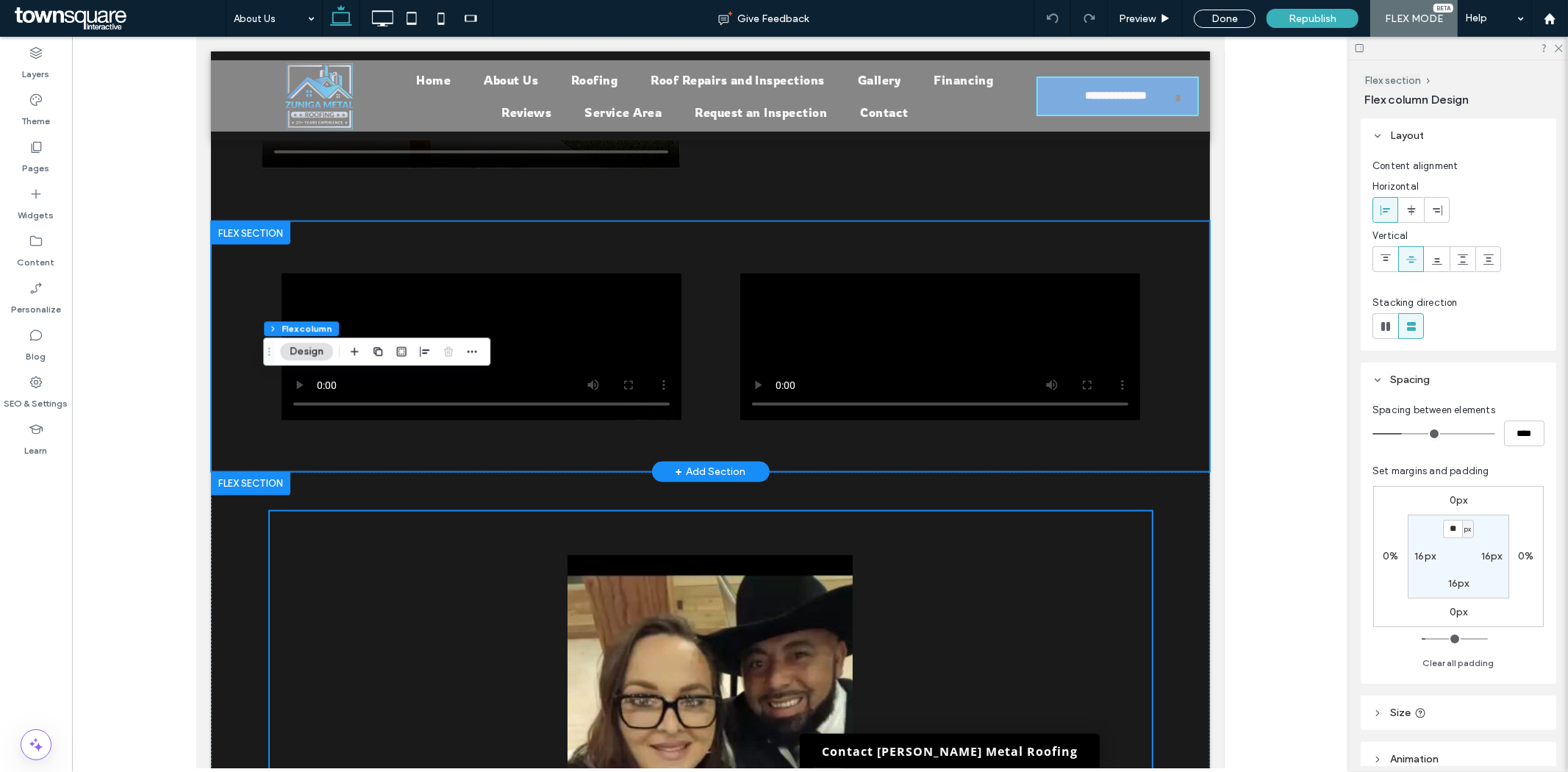
scroll to position [1710, 0]
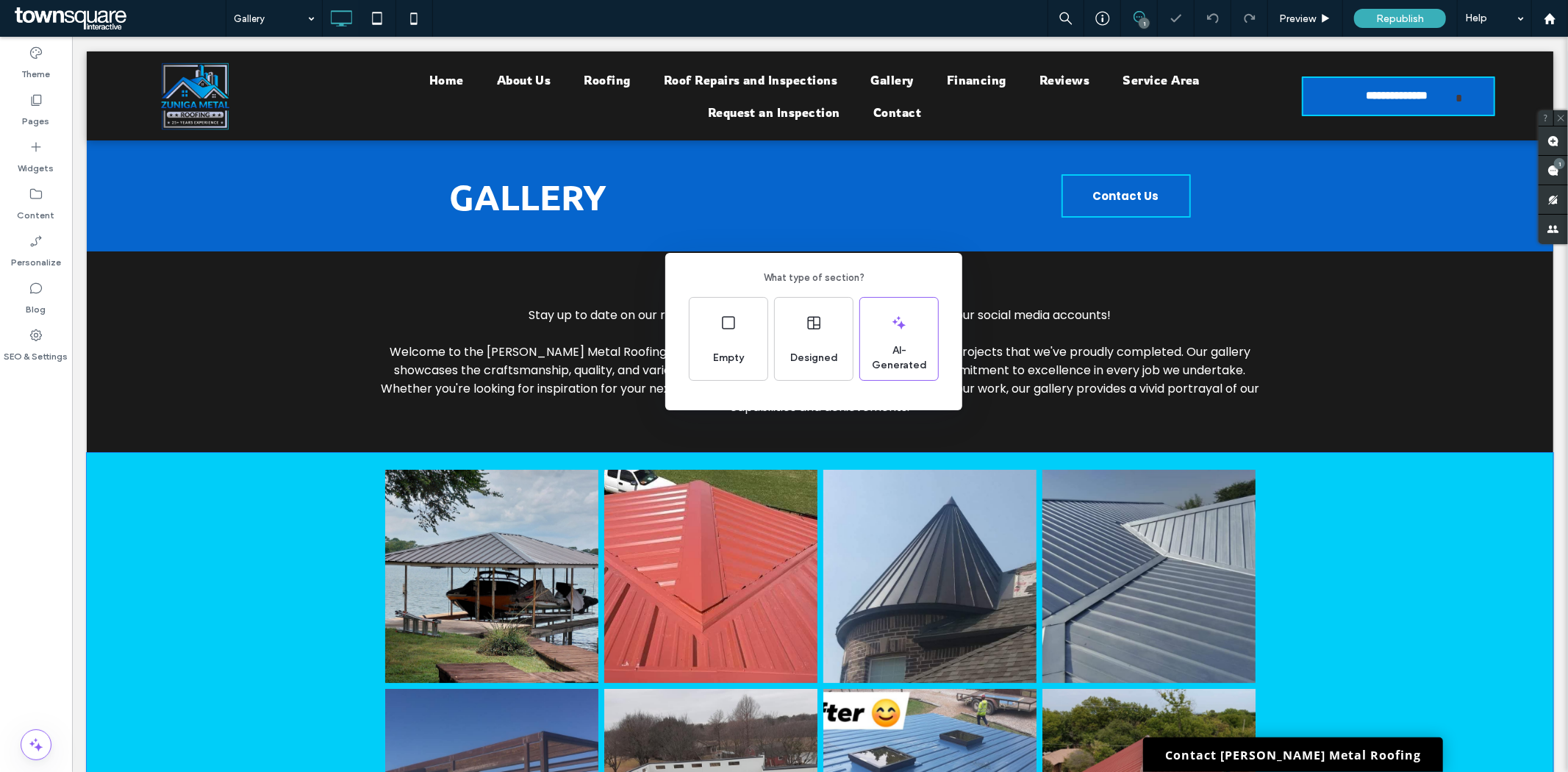
scroll to position [921, 0]
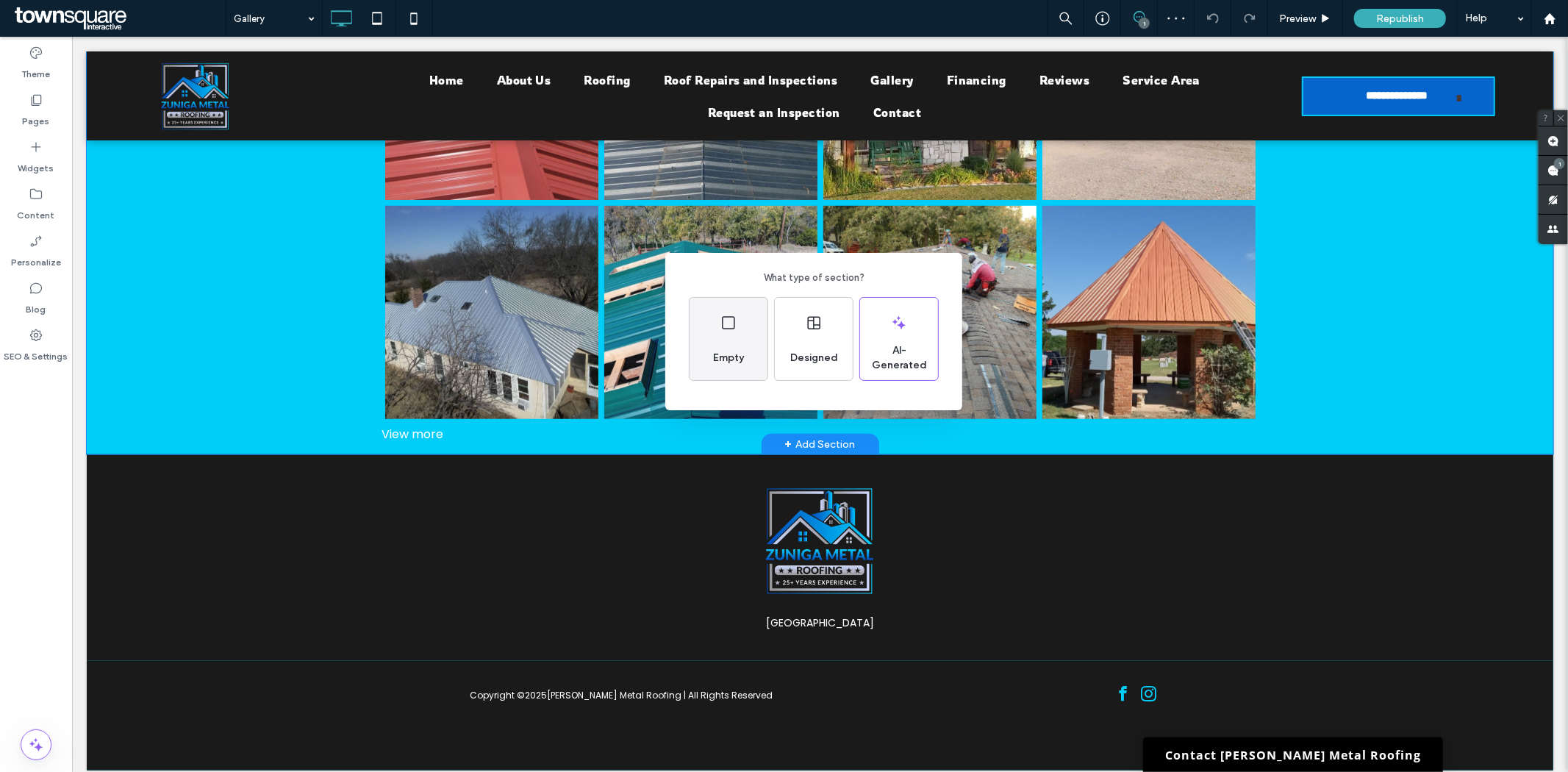
click at [740, 333] on div "Empty" at bounding box center [728, 338] width 78 height 82
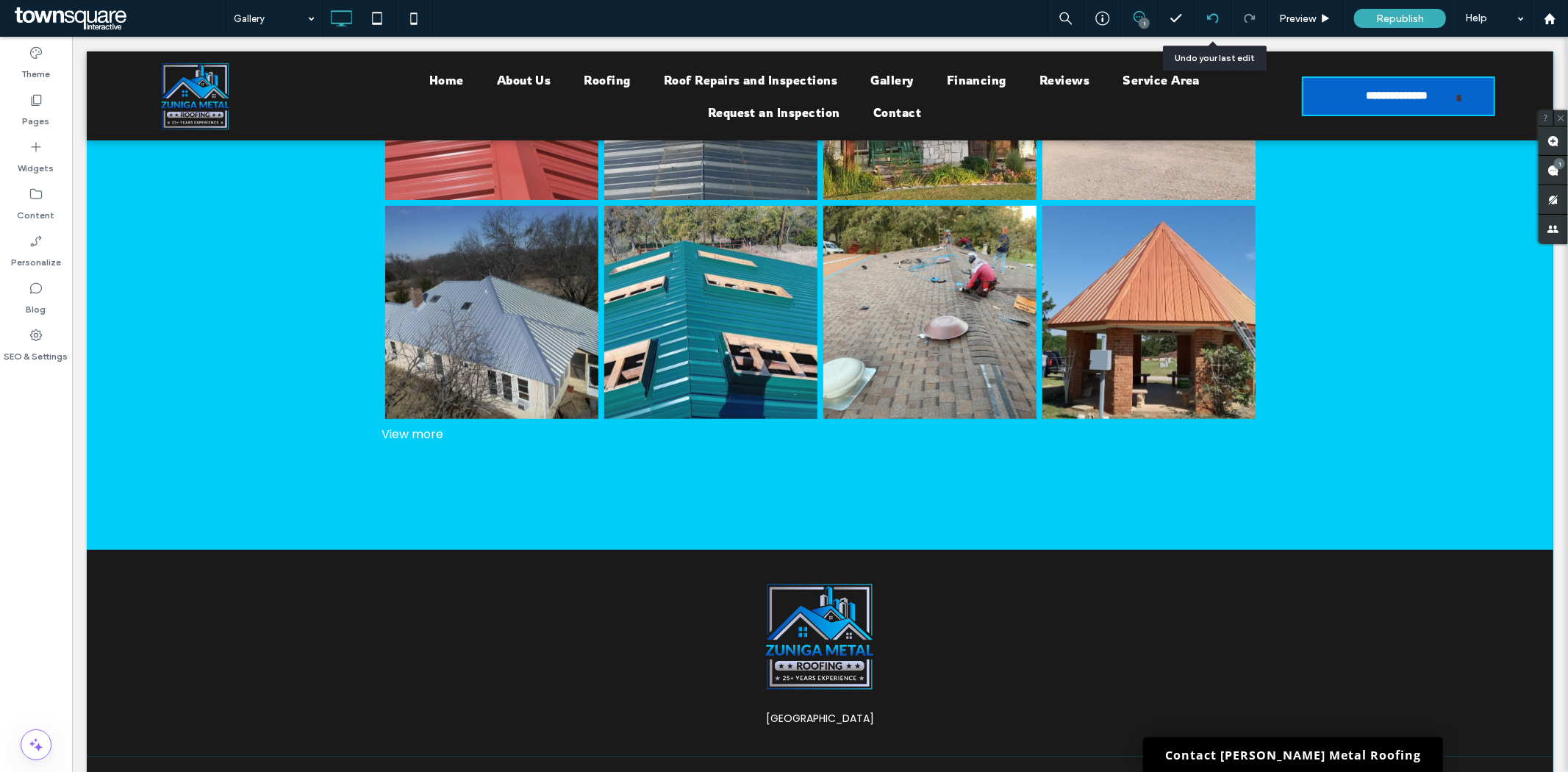
click at [1207, 17] on use at bounding box center [1212, 17] width 12 height 9
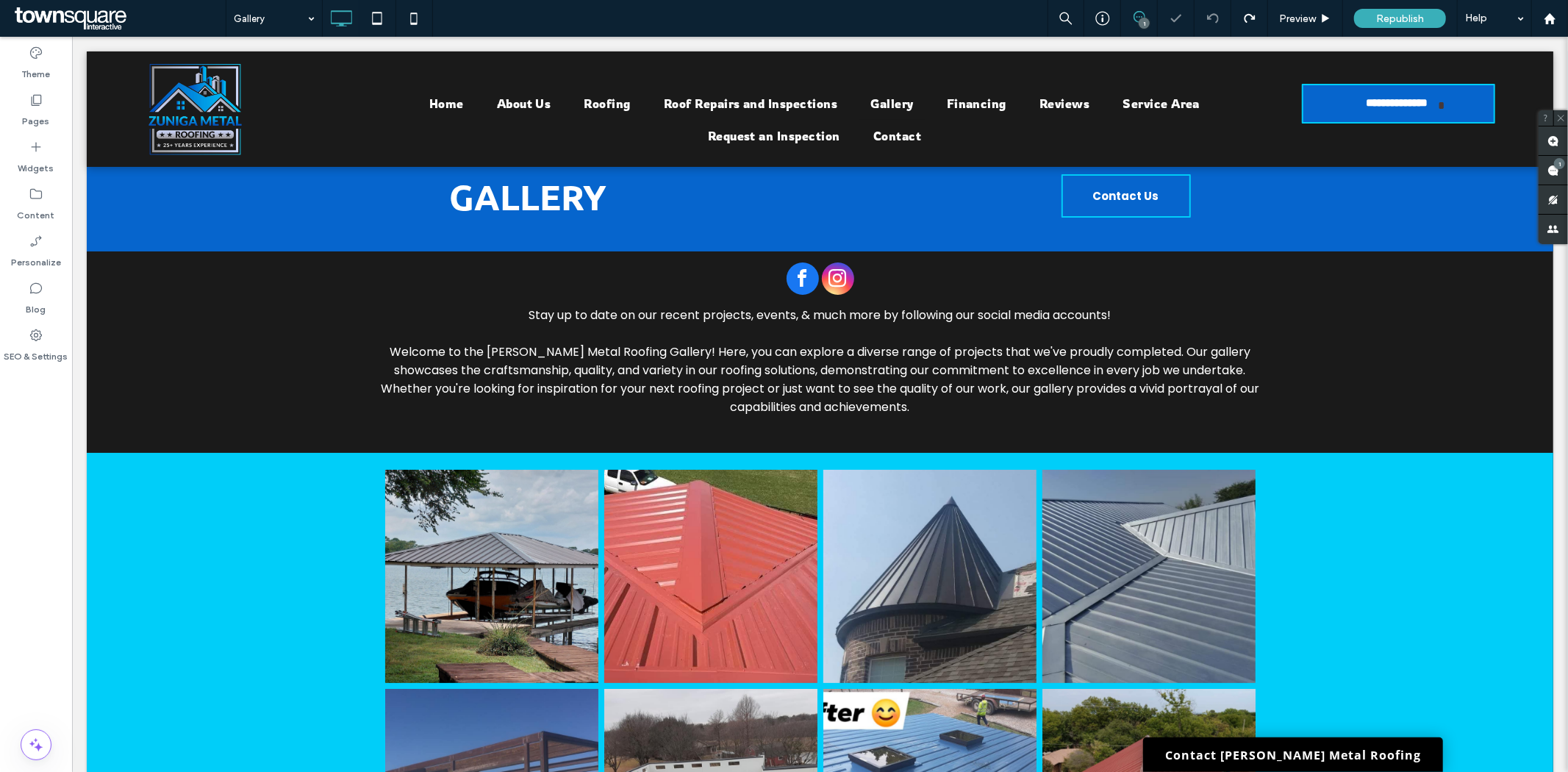
scroll to position [0, 0]
click at [1141, 25] on div "1" at bounding box center [1144, 22] width 11 height 11
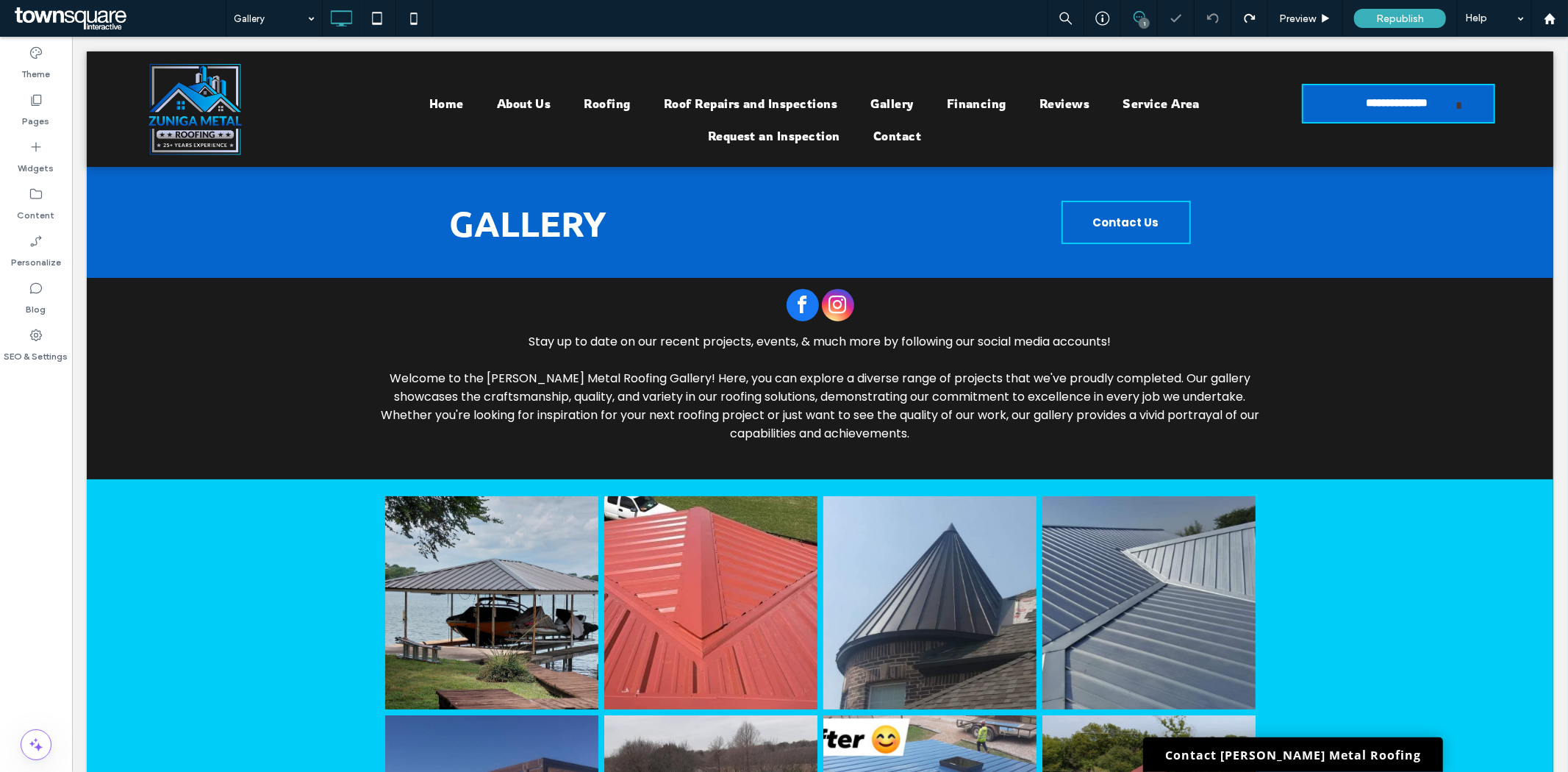
click at [1147, 16] on span at bounding box center [1139, 17] width 36 height 12
click at [1552, 157] on span at bounding box center [1553, 170] width 29 height 28
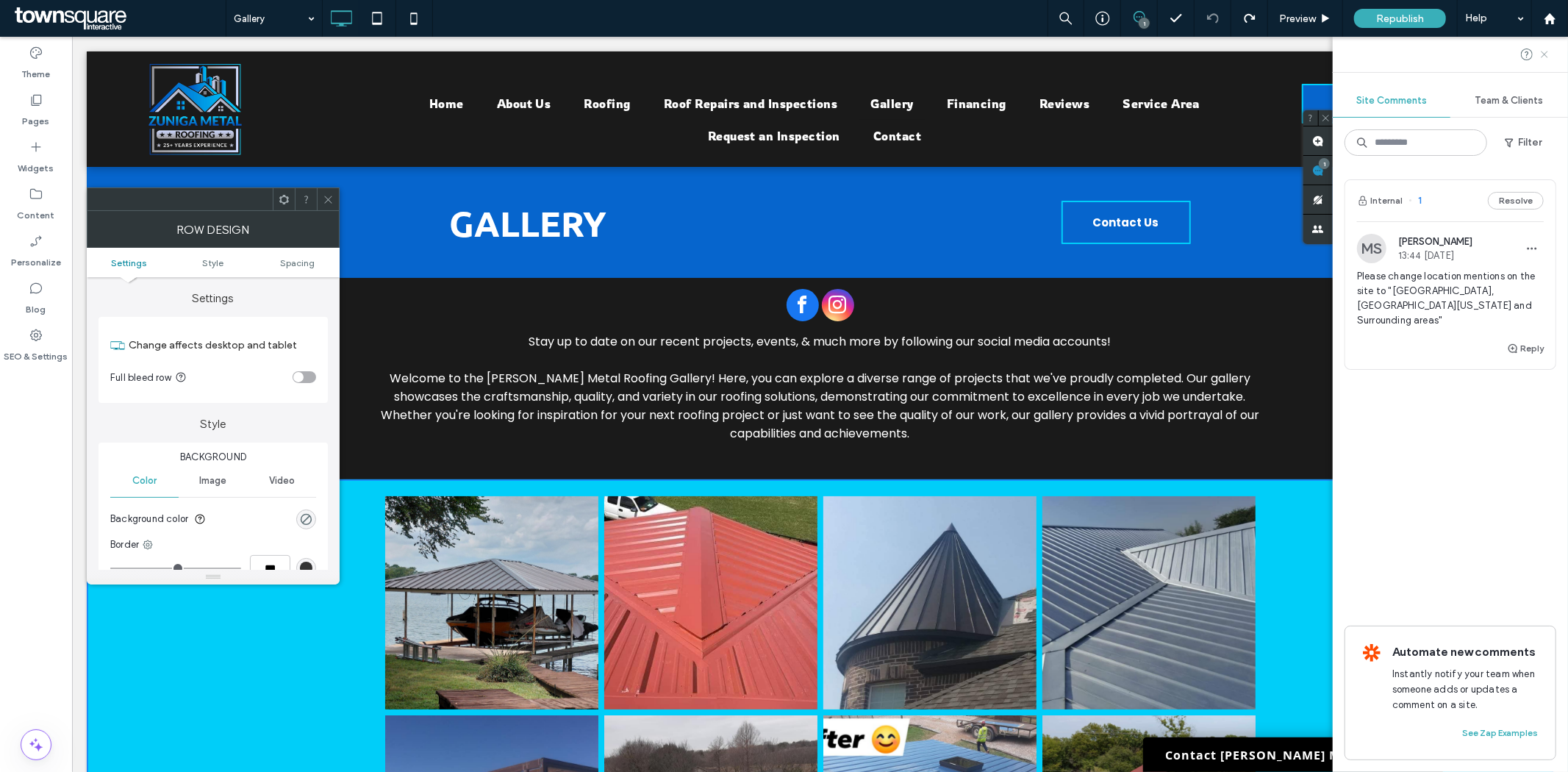
click at [1540, 52] on icon at bounding box center [1545, 54] width 12 height 12
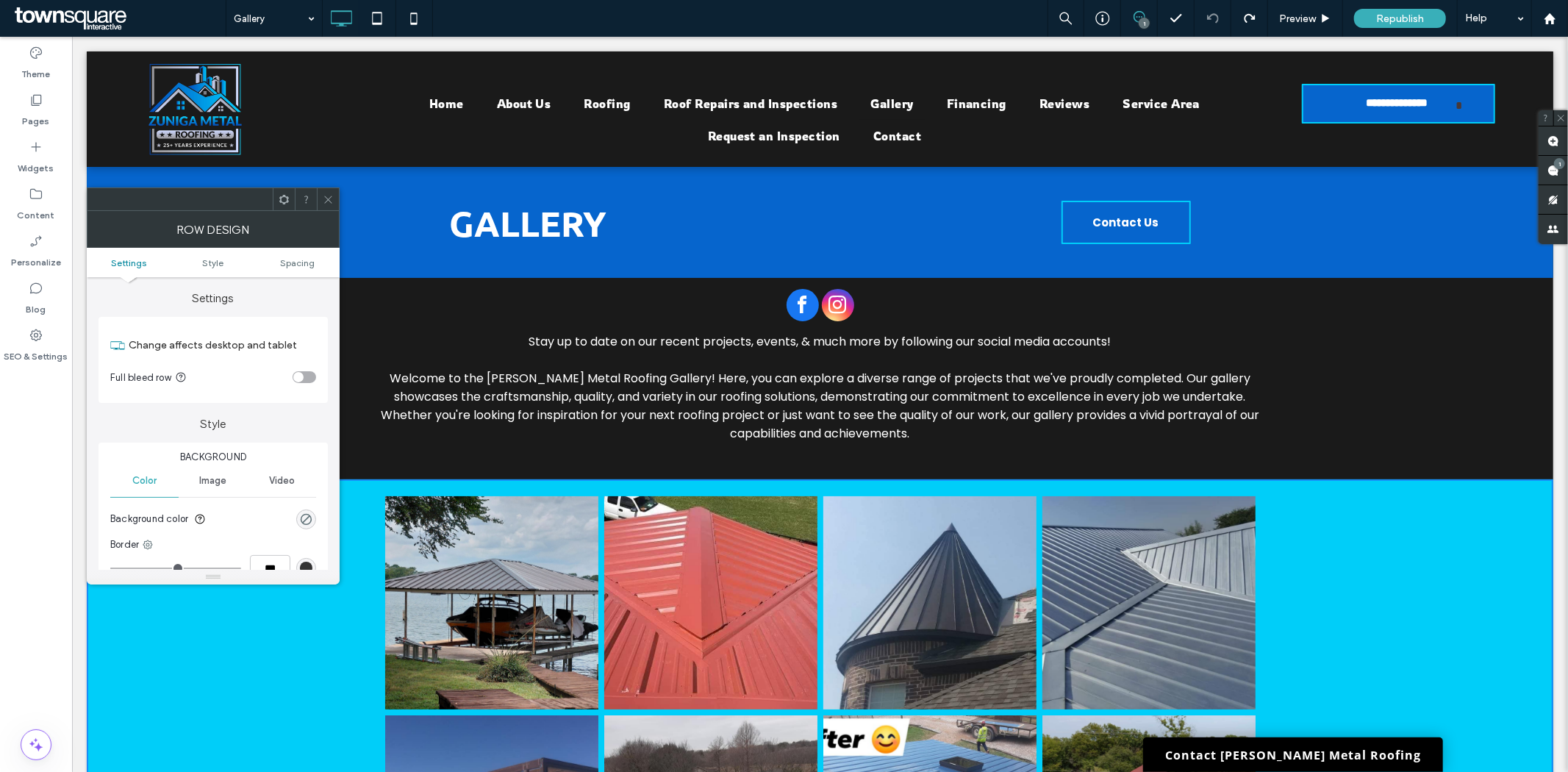
click at [320, 196] on div at bounding box center [328, 199] width 22 height 22
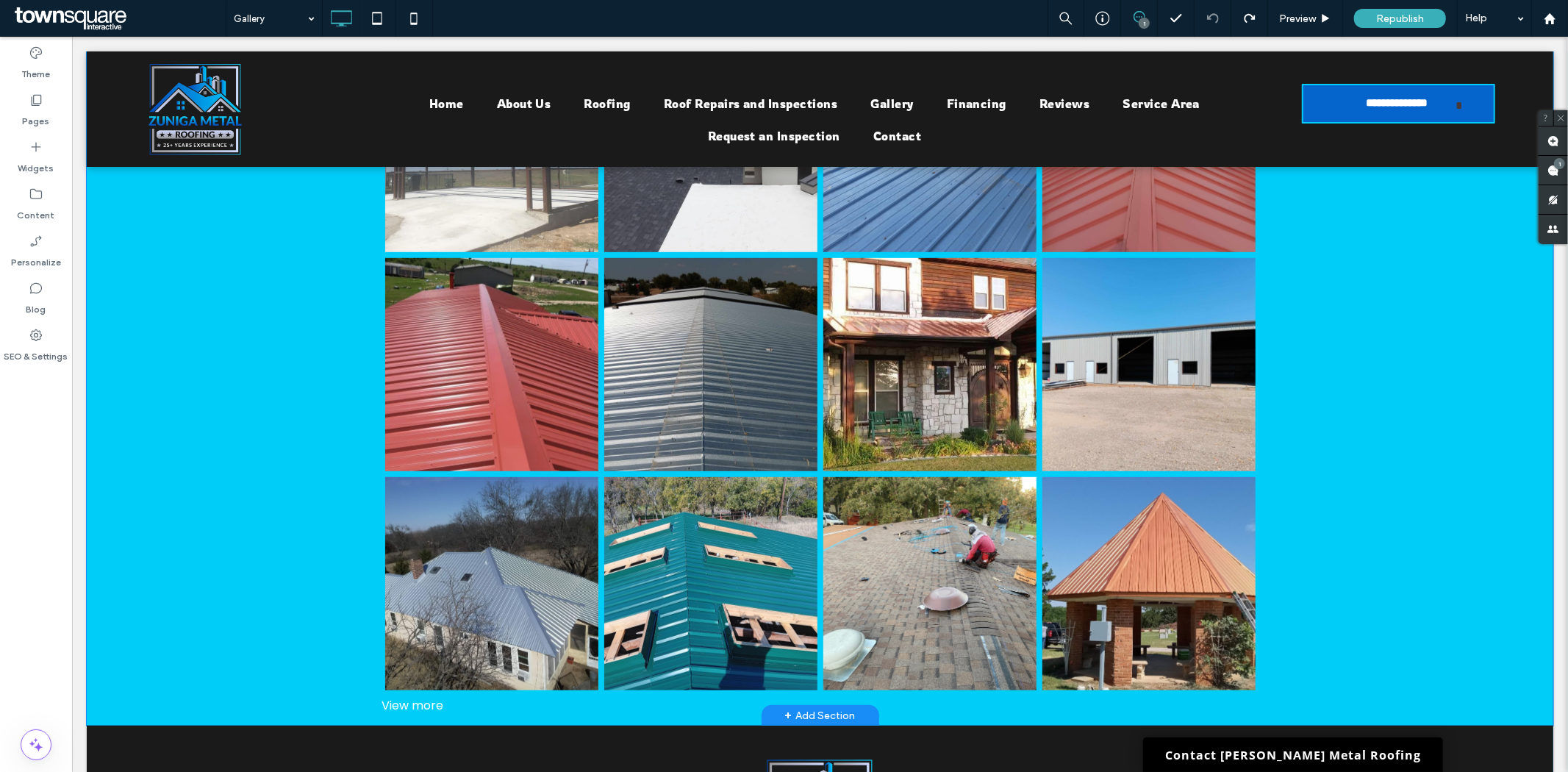
scroll to position [735, 0]
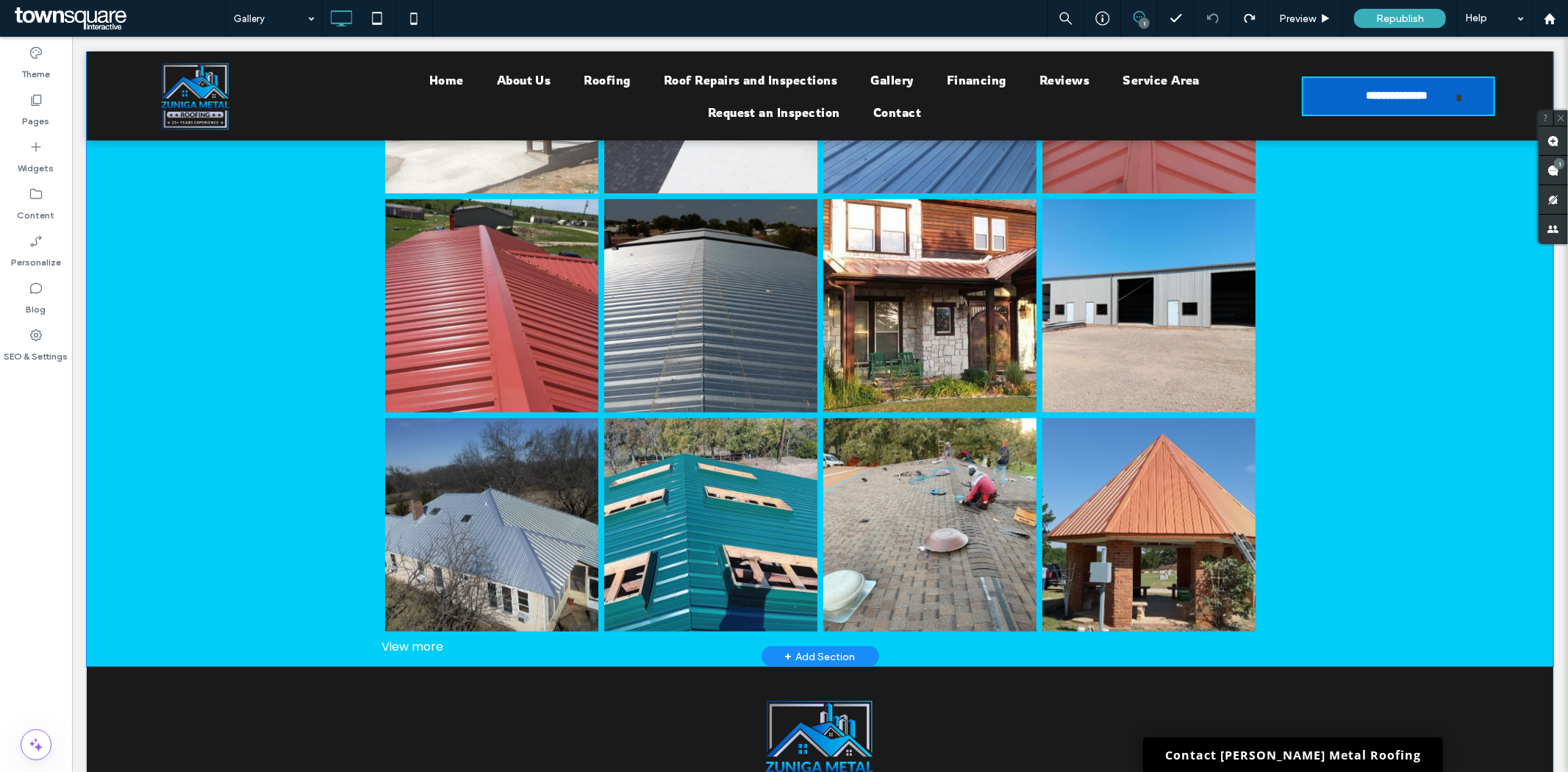
click at [795, 648] on div "+ Add Section" at bounding box center [819, 656] width 71 height 16
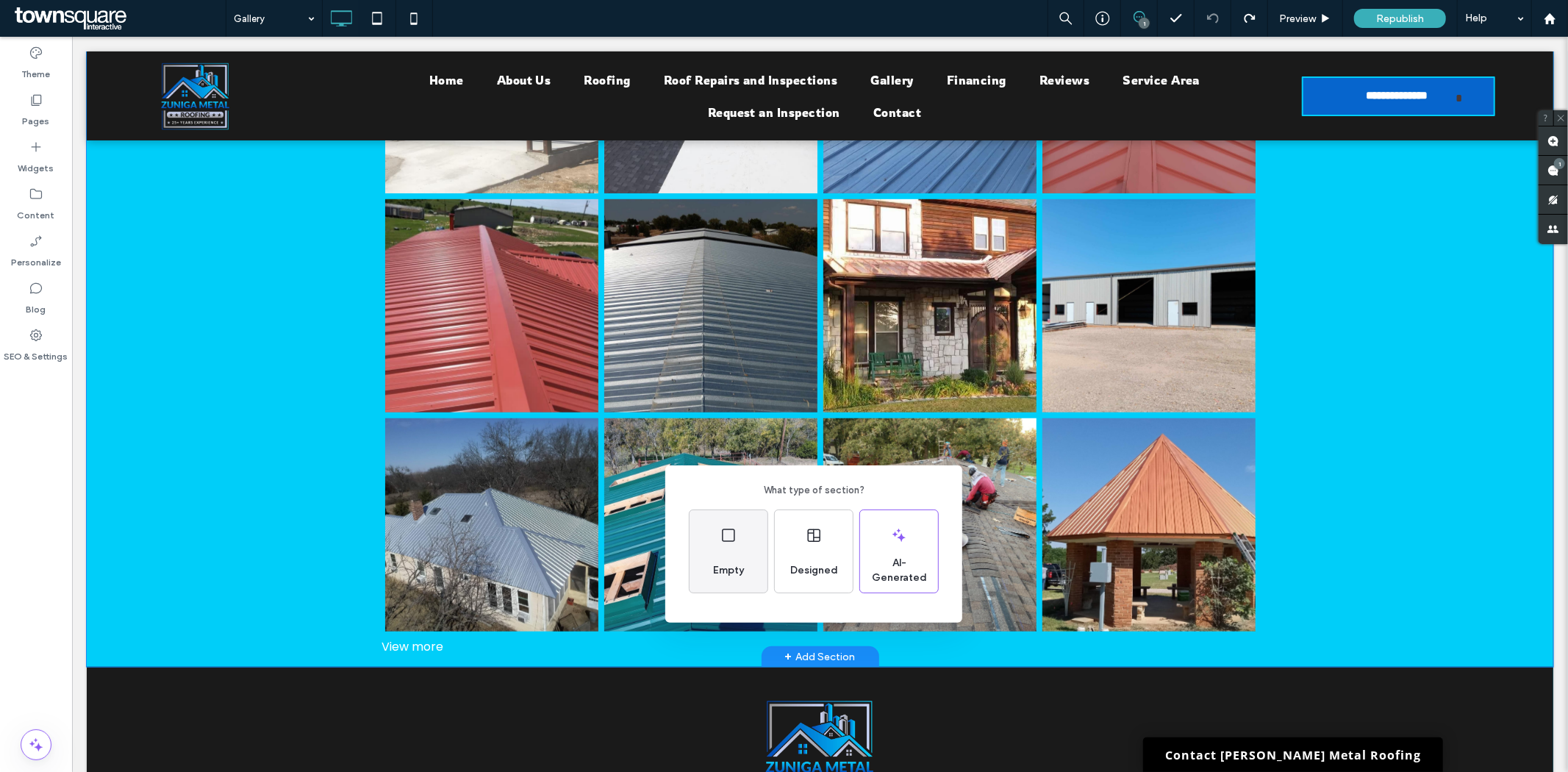
click at [730, 524] on div "Empty" at bounding box center [728, 550] width 78 height 82
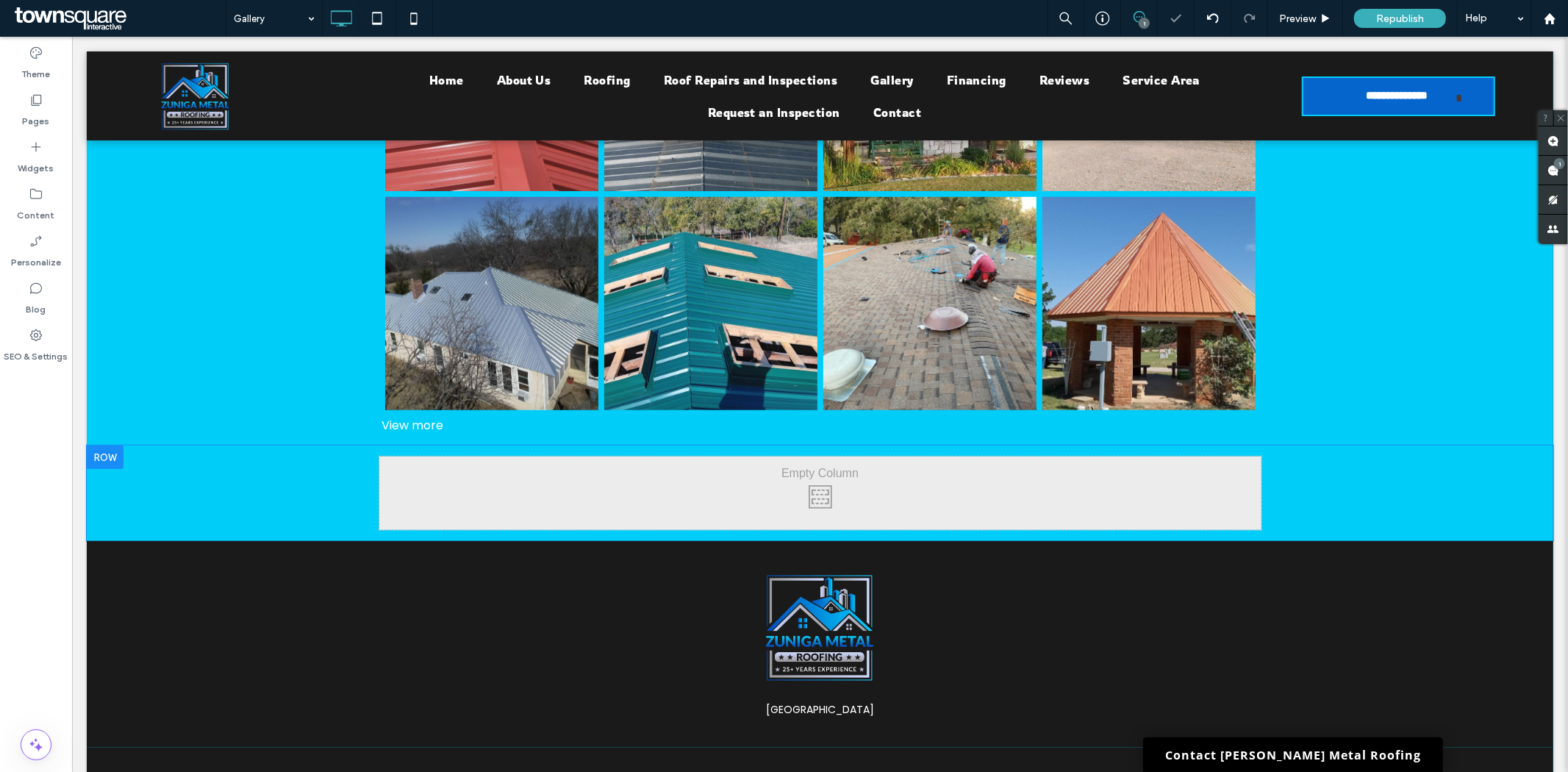
scroll to position [980, 0]
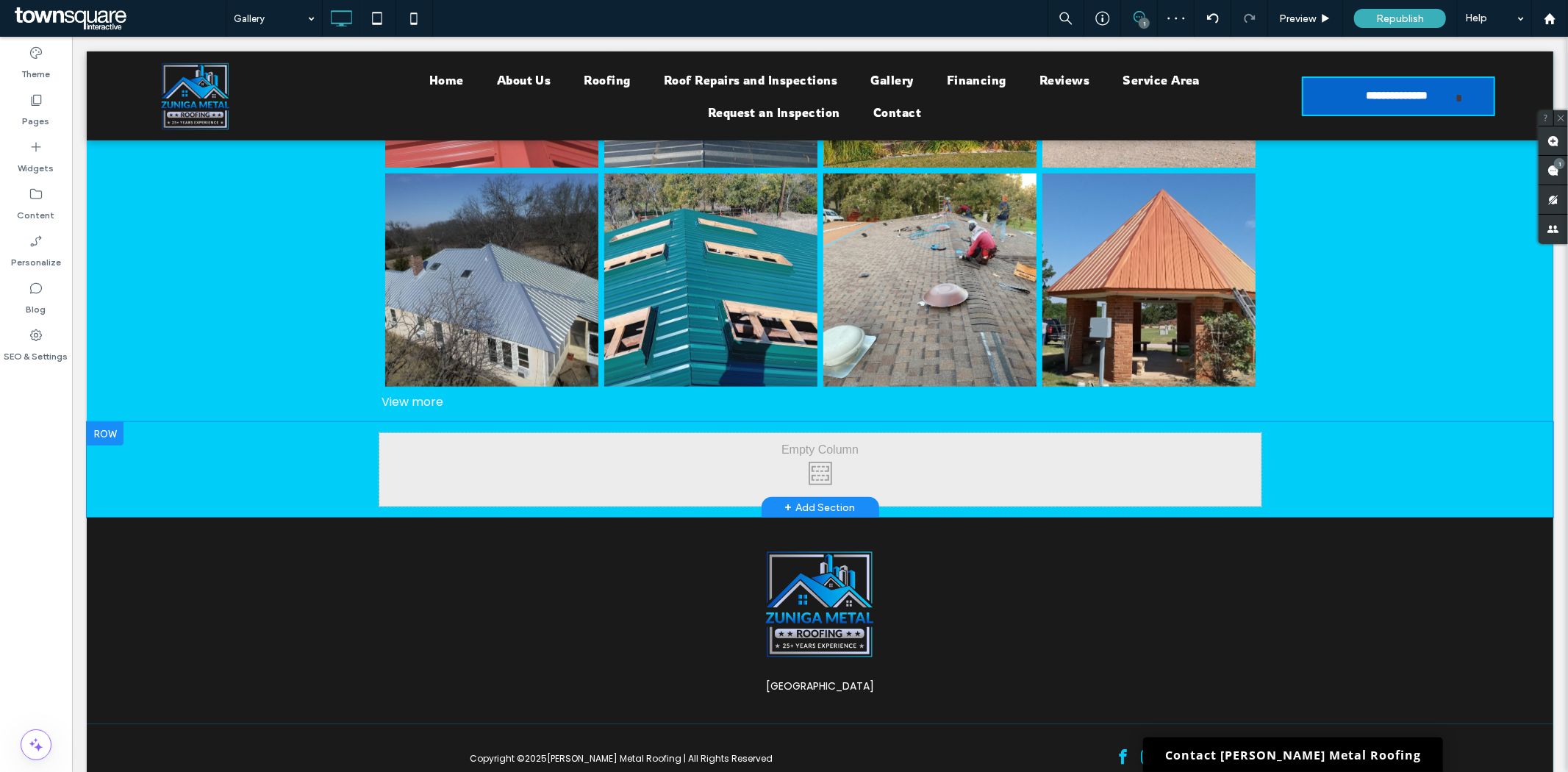
click at [773, 448] on div "Click To Paste Click To Paste" at bounding box center [819, 468] width 882 height 73
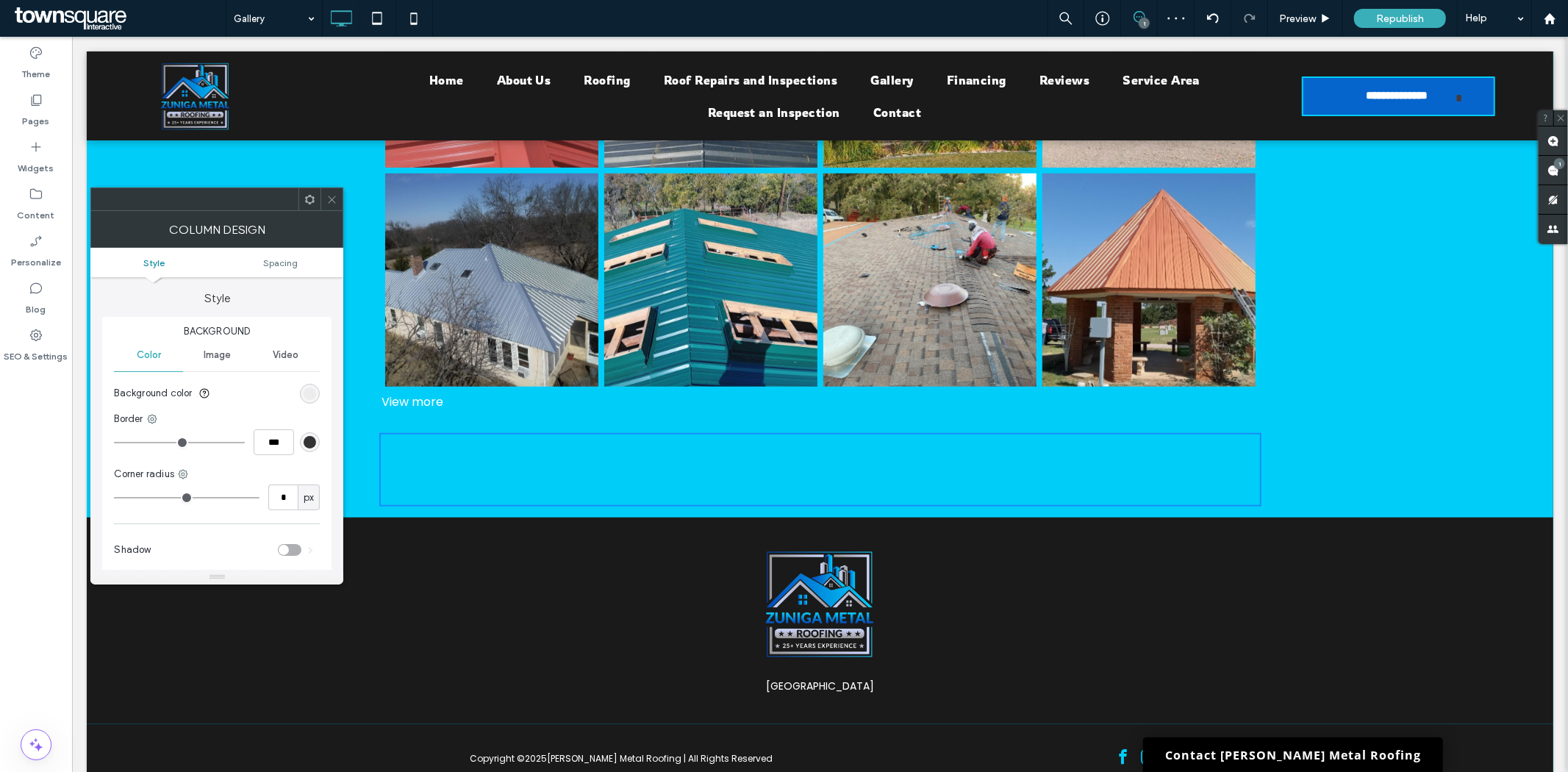
click at [849, 459] on div "Click To Paste Click To Paste" at bounding box center [819, 468] width 882 height 73
click at [828, 459] on div "Click To Paste Click To Paste" at bounding box center [819, 468] width 882 height 73
click at [1345, 443] on div "Click To Paste Click To Paste + Add Section" at bounding box center [819, 468] width 1466 height 96
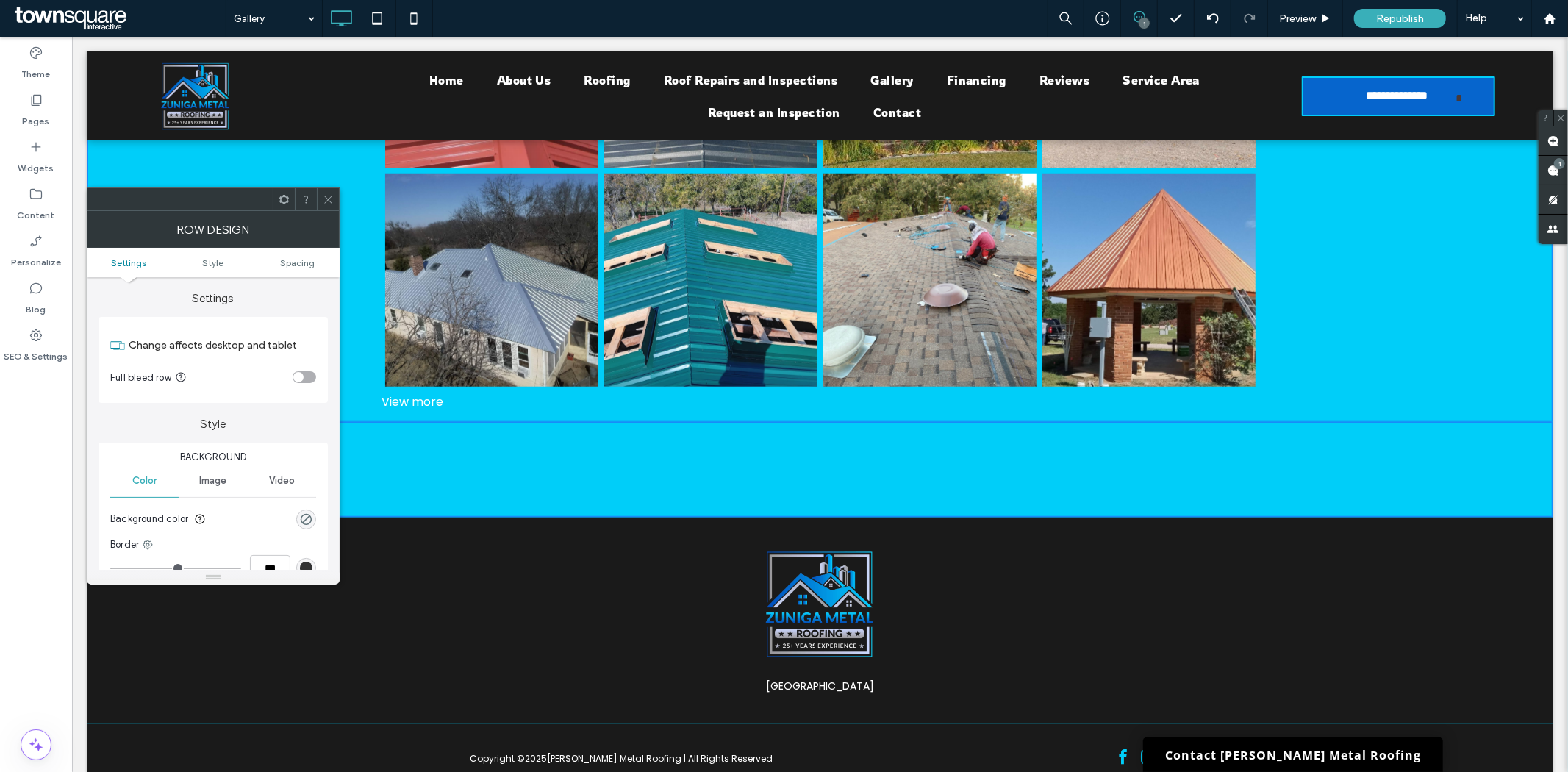
click at [1113, 461] on div "Click To Paste Click To Paste" at bounding box center [819, 468] width 882 height 73
drag, startPoint x: 924, startPoint y: 450, endPoint x: 862, endPoint y: 449, distance: 62.0
click at [923, 450] on div "Click To Paste Click To Paste" at bounding box center [819, 468] width 882 height 73
click at [326, 194] on icon at bounding box center [328, 199] width 11 height 11
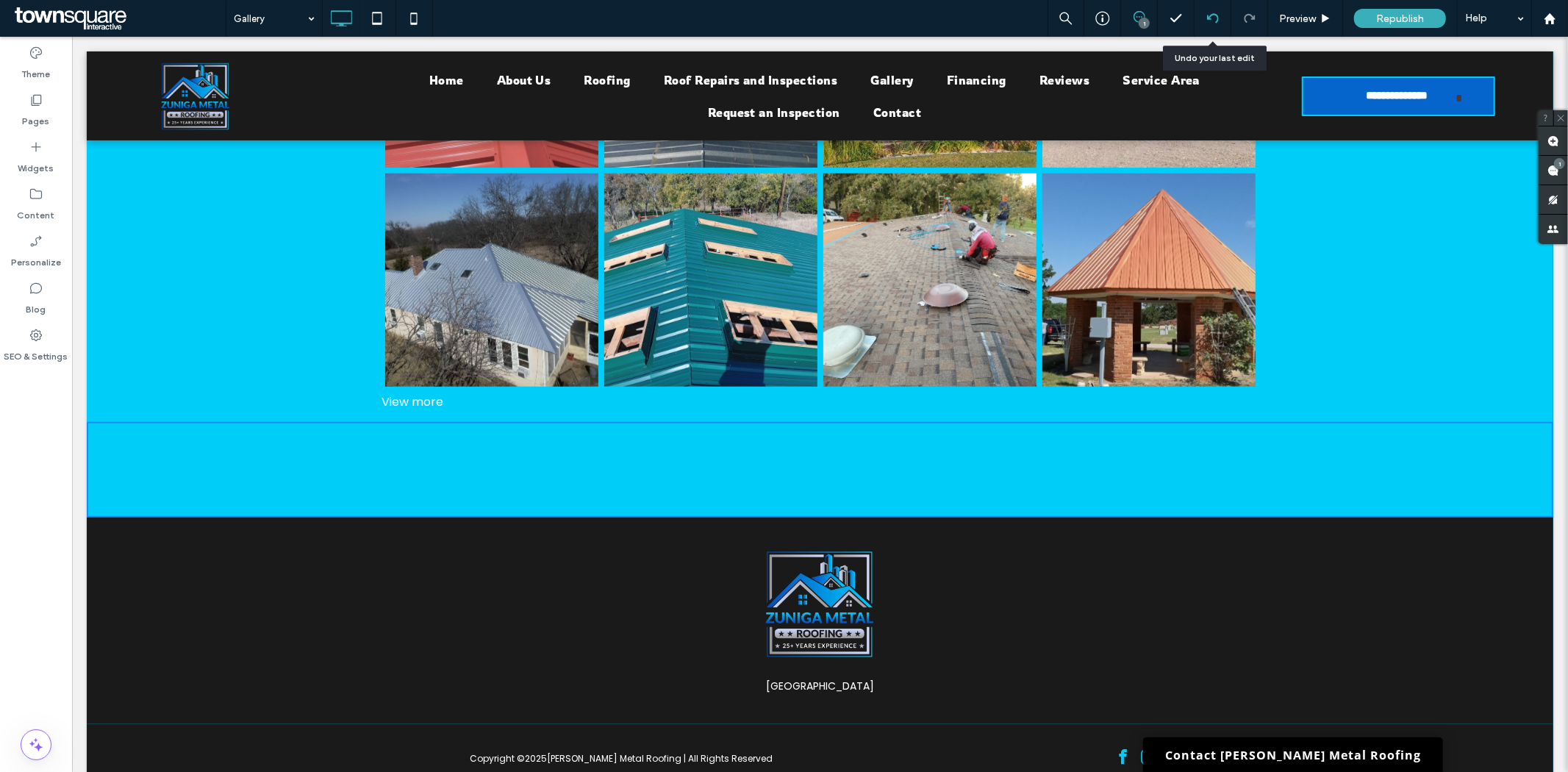
click at [1208, 13] on icon at bounding box center [1213, 18] width 12 height 12
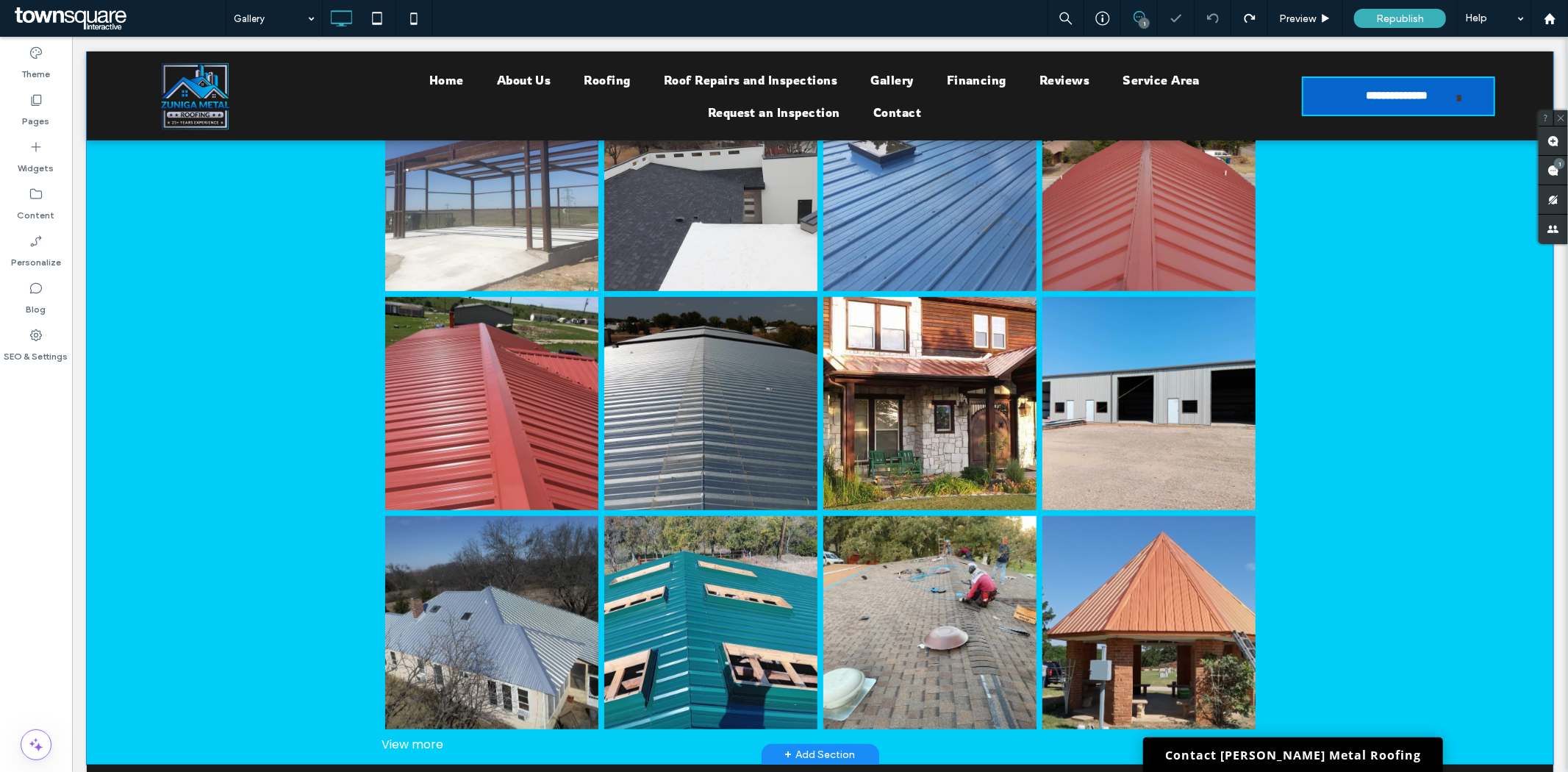
scroll to position [653, 0]
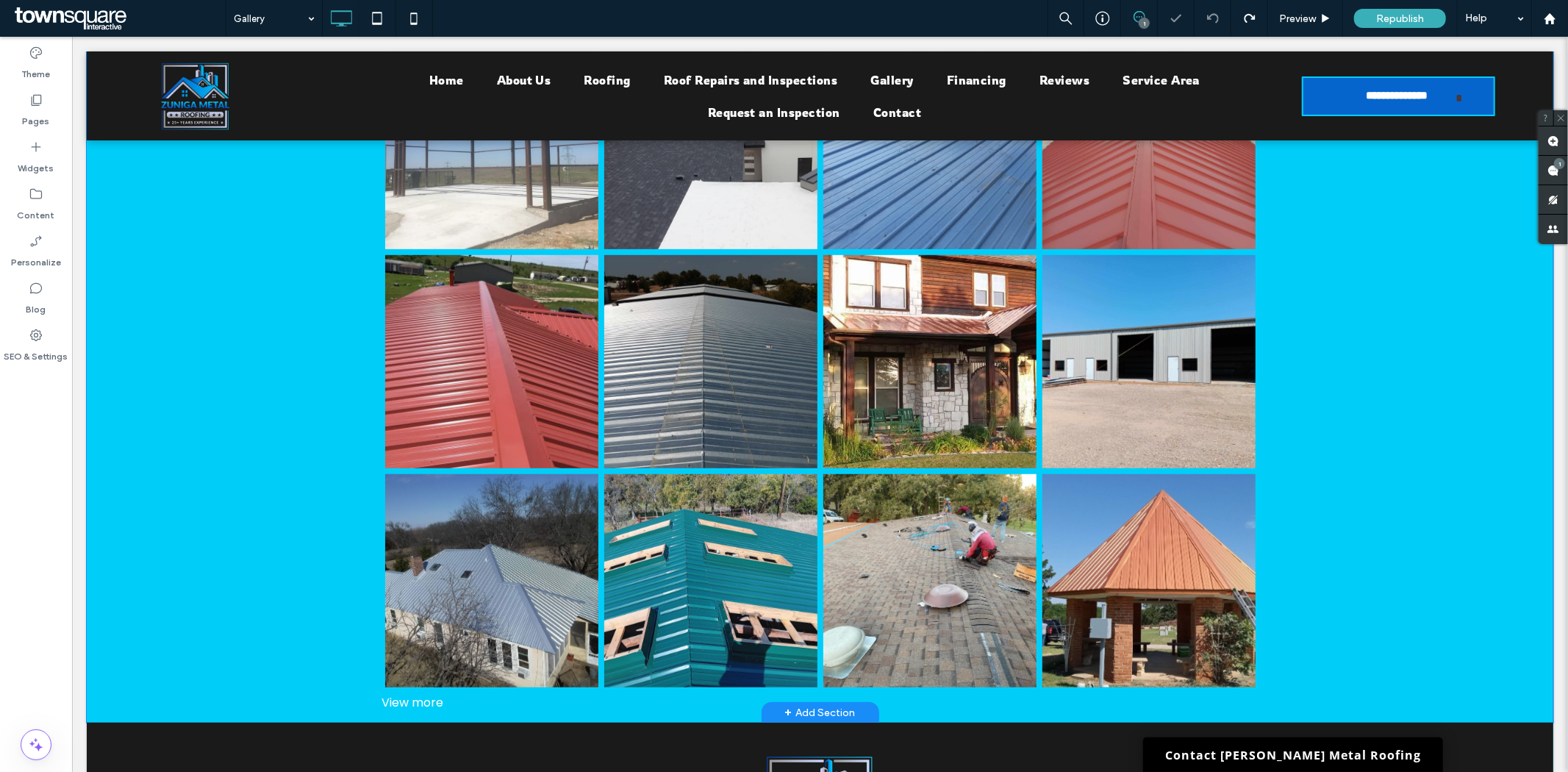
click at [261, 614] on div "Button" at bounding box center [819, 260] width 1466 height 923
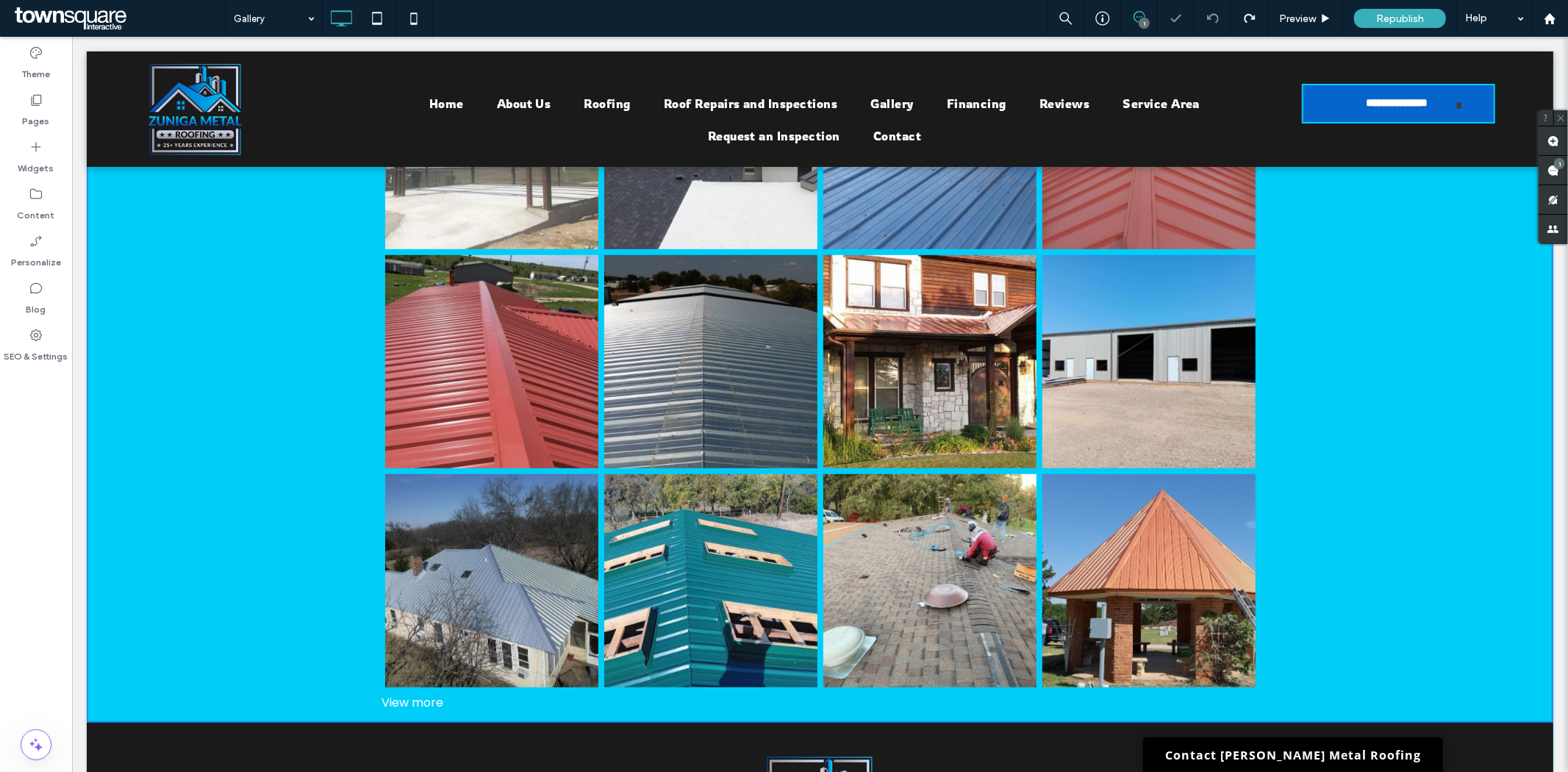
scroll to position [0, 0]
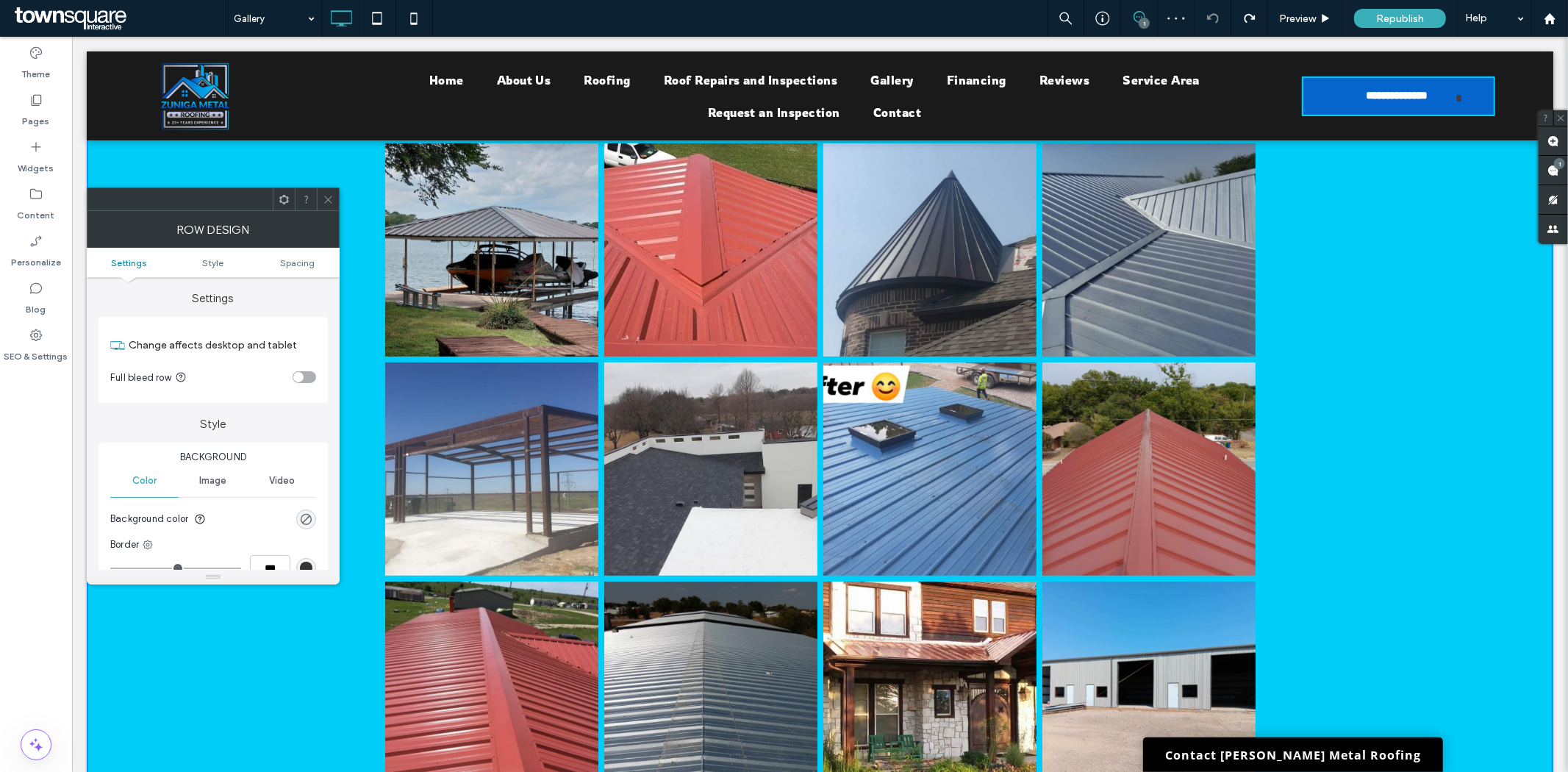
click at [1375, 470] on div "Button" at bounding box center [819, 587] width 1466 height 923
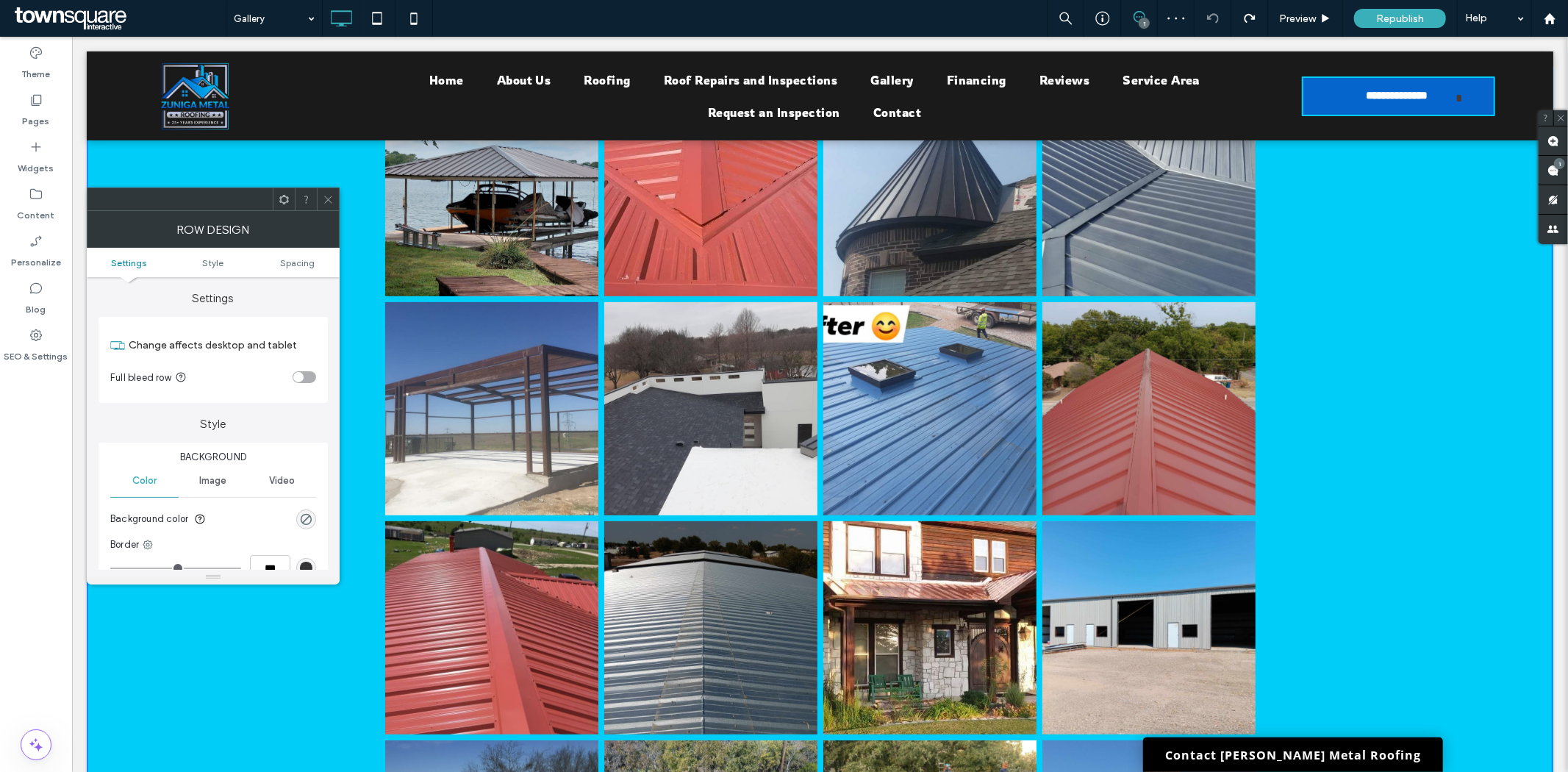
scroll to position [490, 0]
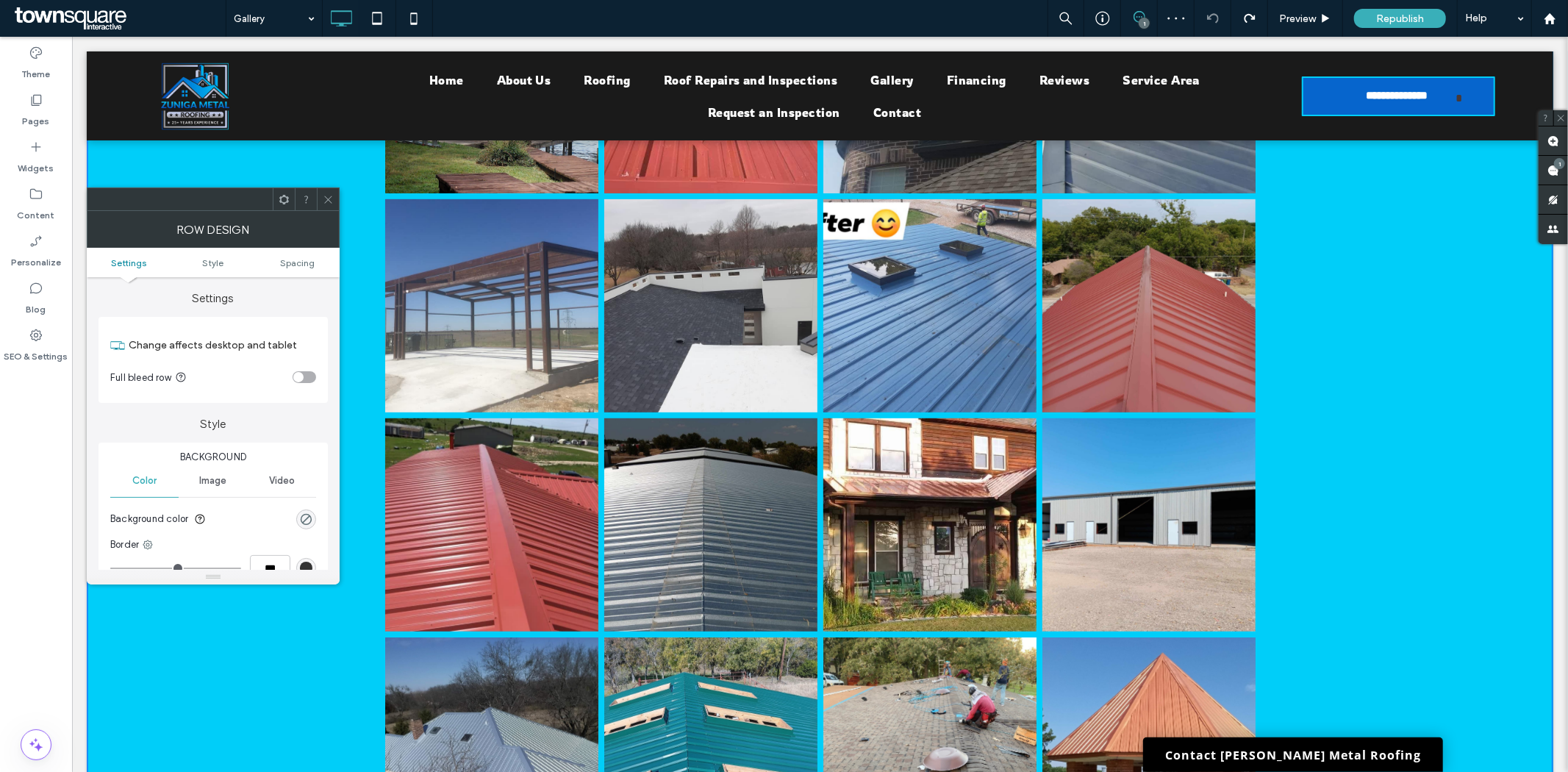
click at [1377, 510] on div "Button" at bounding box center [819, 424] width 1466 height 923
click at [327, 188] on span at bounding box center [328, 199] width 11 height 22
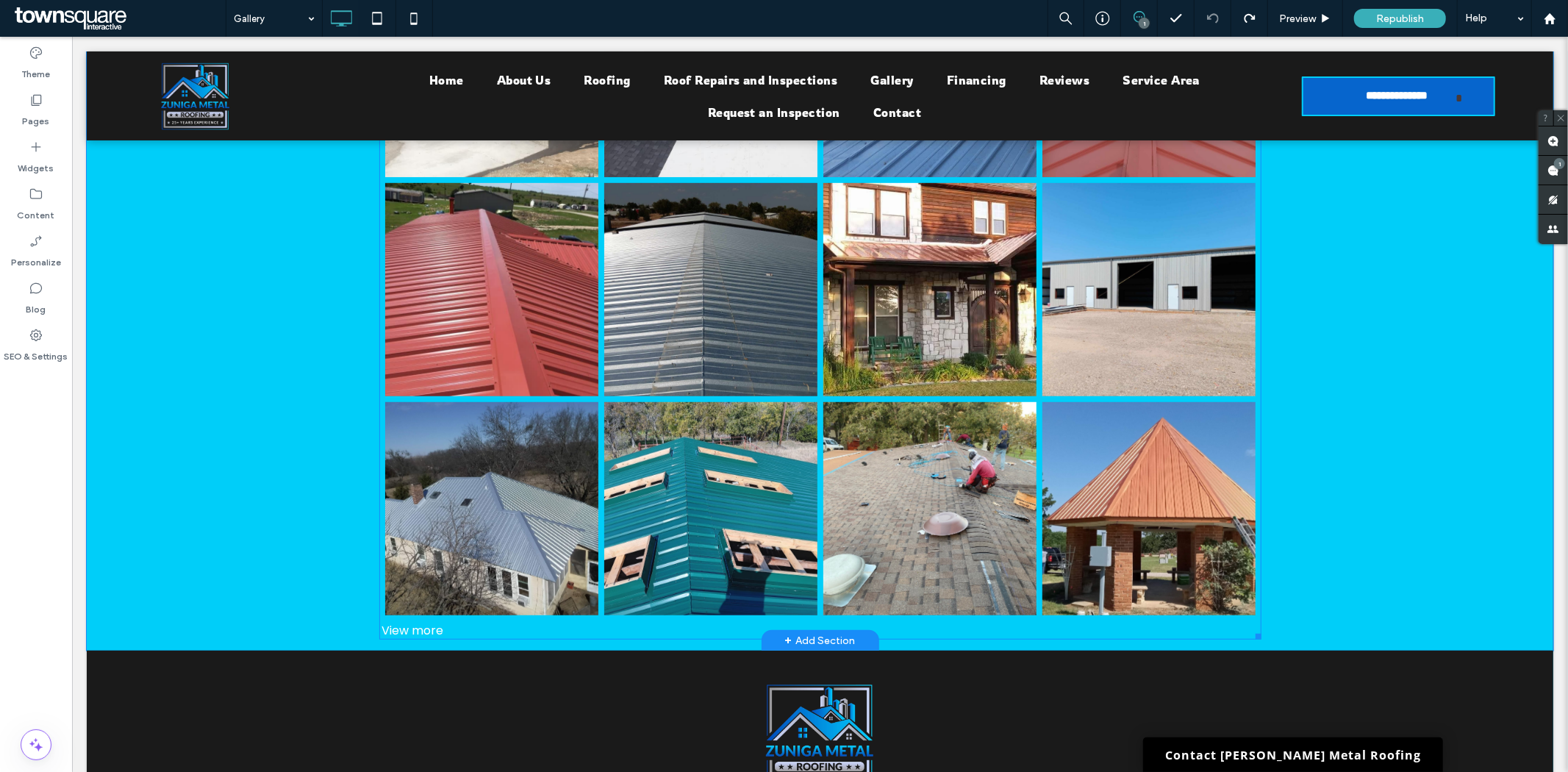
scroll to position [735, 0]
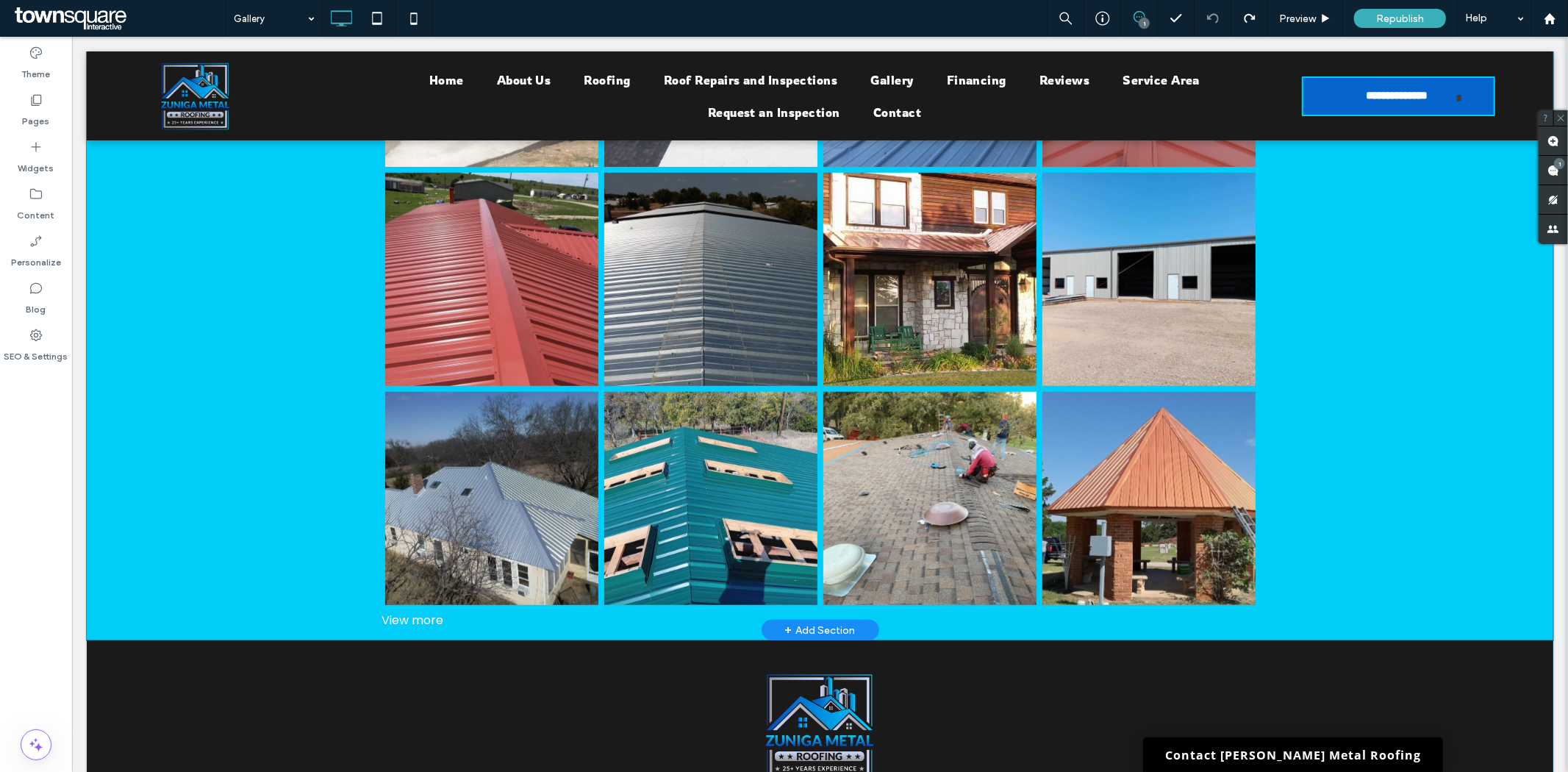
click at [792, 621] on div "+ Add Section" at bounding box center [819, 629] width 71 height 16
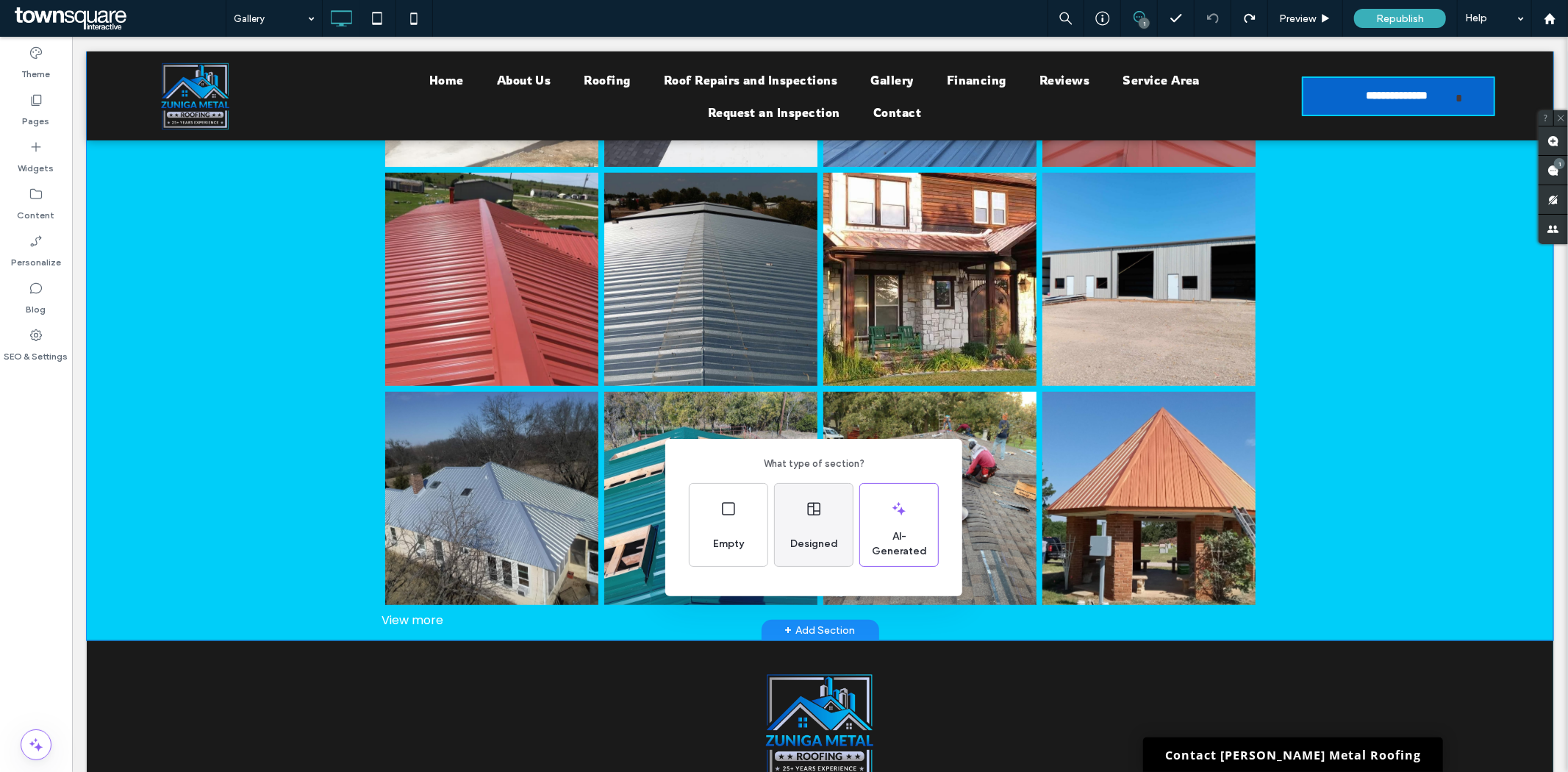
click at [809, 549] on span "Designed" at bounding box center [813, 543] width 60 height 15
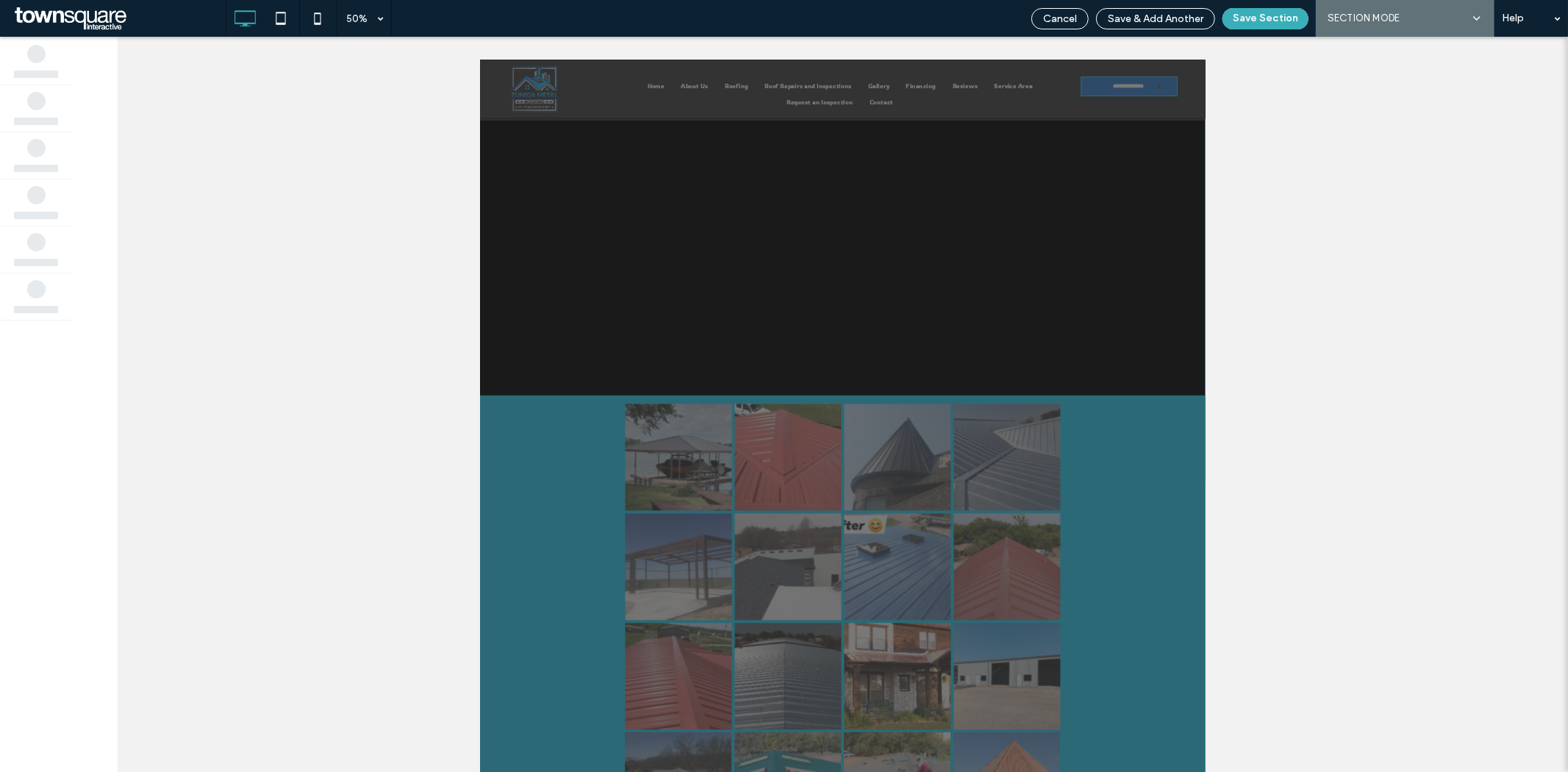
scroll to position [0, 0]
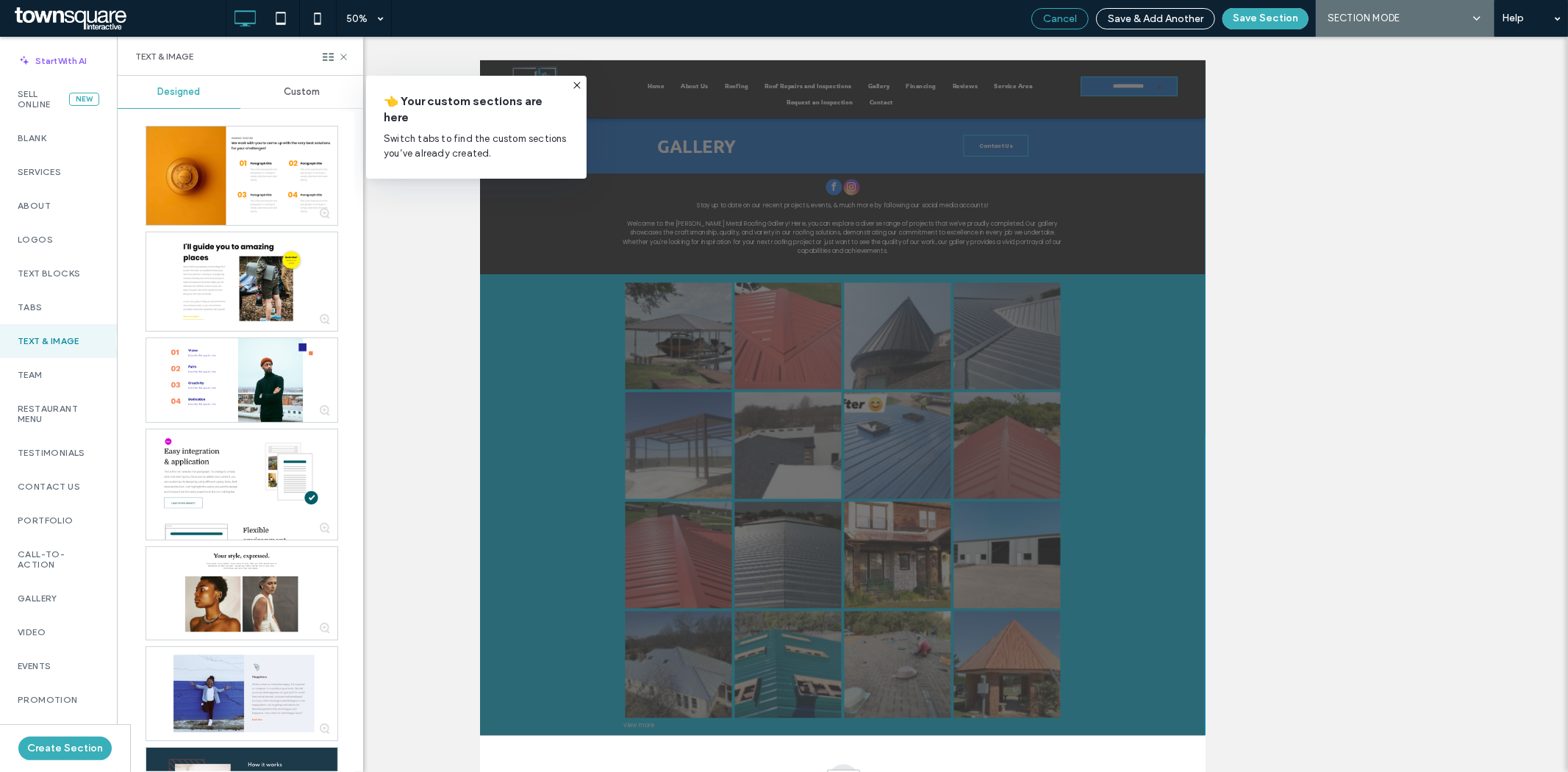
click at [1053, 17] on span "Cancel" at bounding box center [1059, 18] width 34 height 12
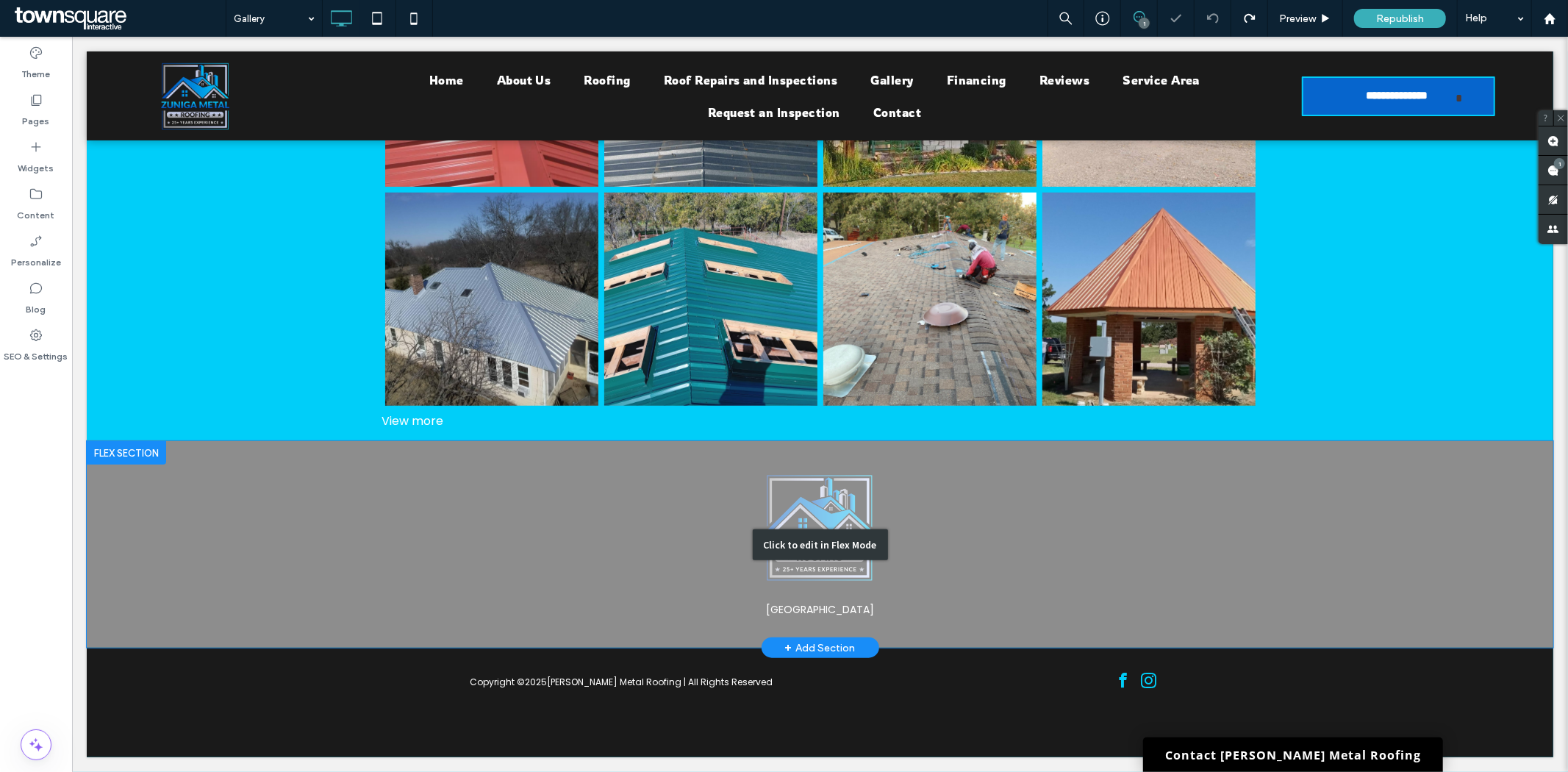
scroll to position [921, 0]
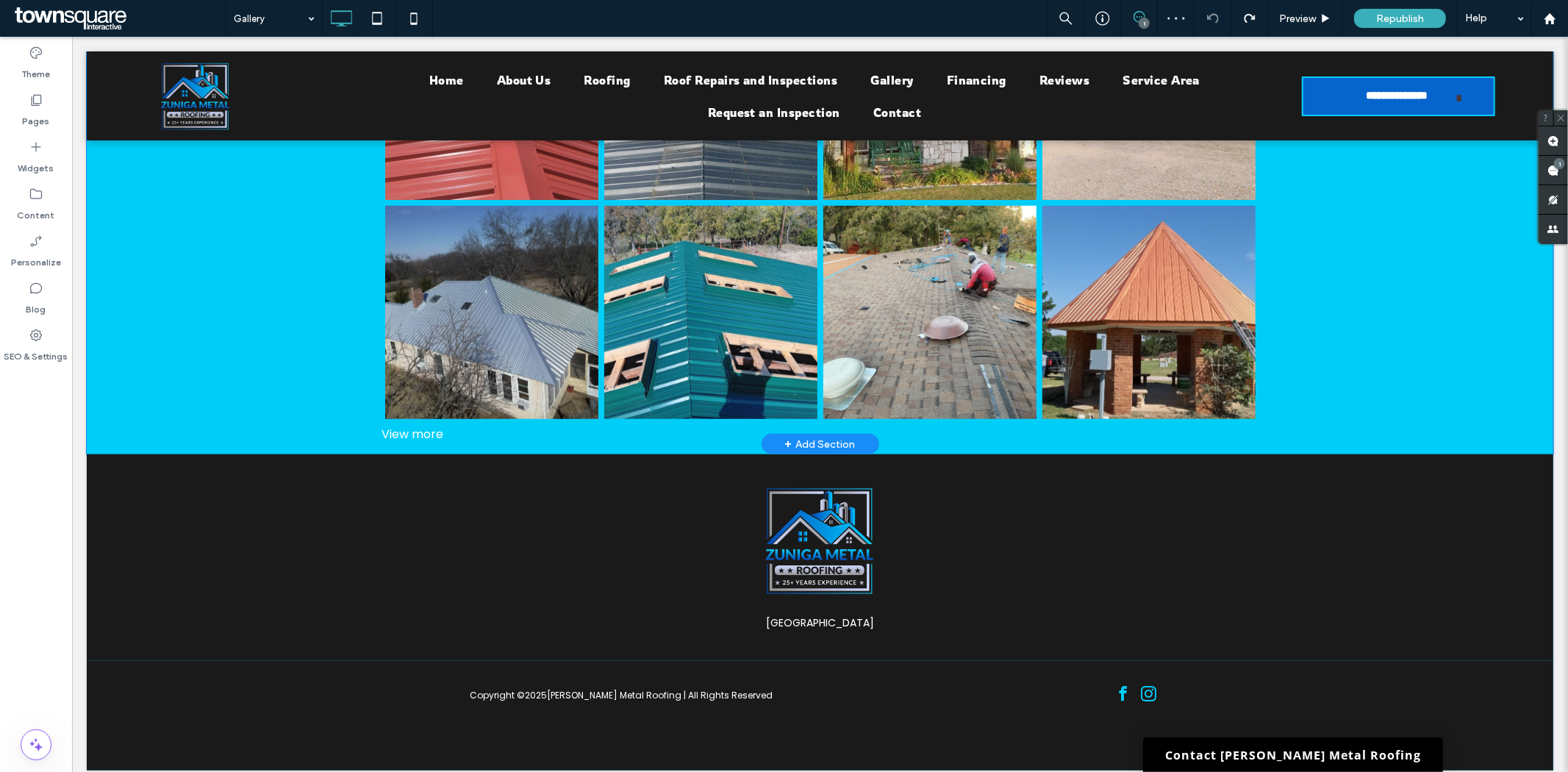
click at [790, 436] on div "+ Add Section" at bounding box center [819, 443] width 71 height 16
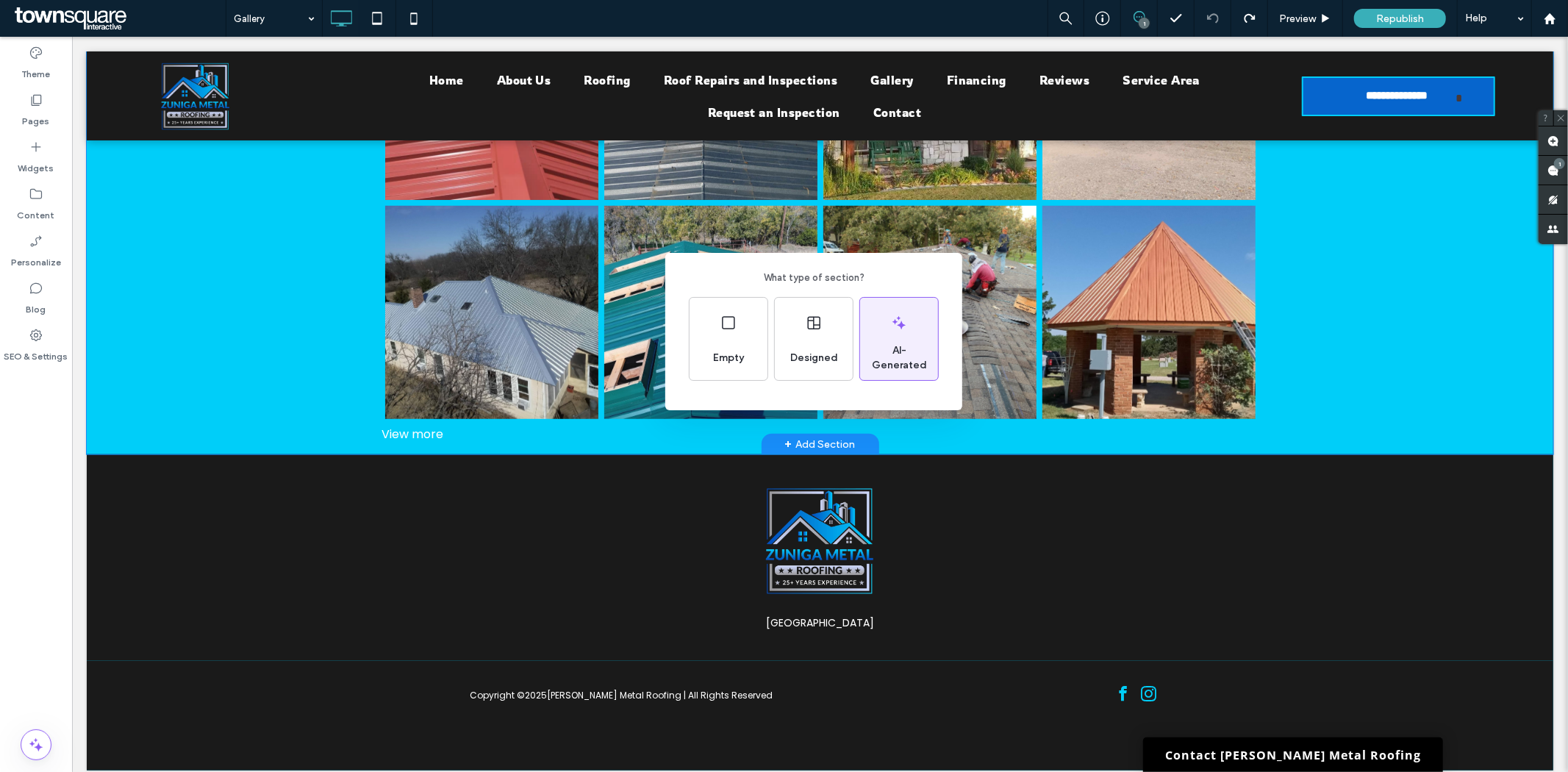
click at [910, 336] on div "AI-Generated" at bounding box center [899, 338] width 78 height 82
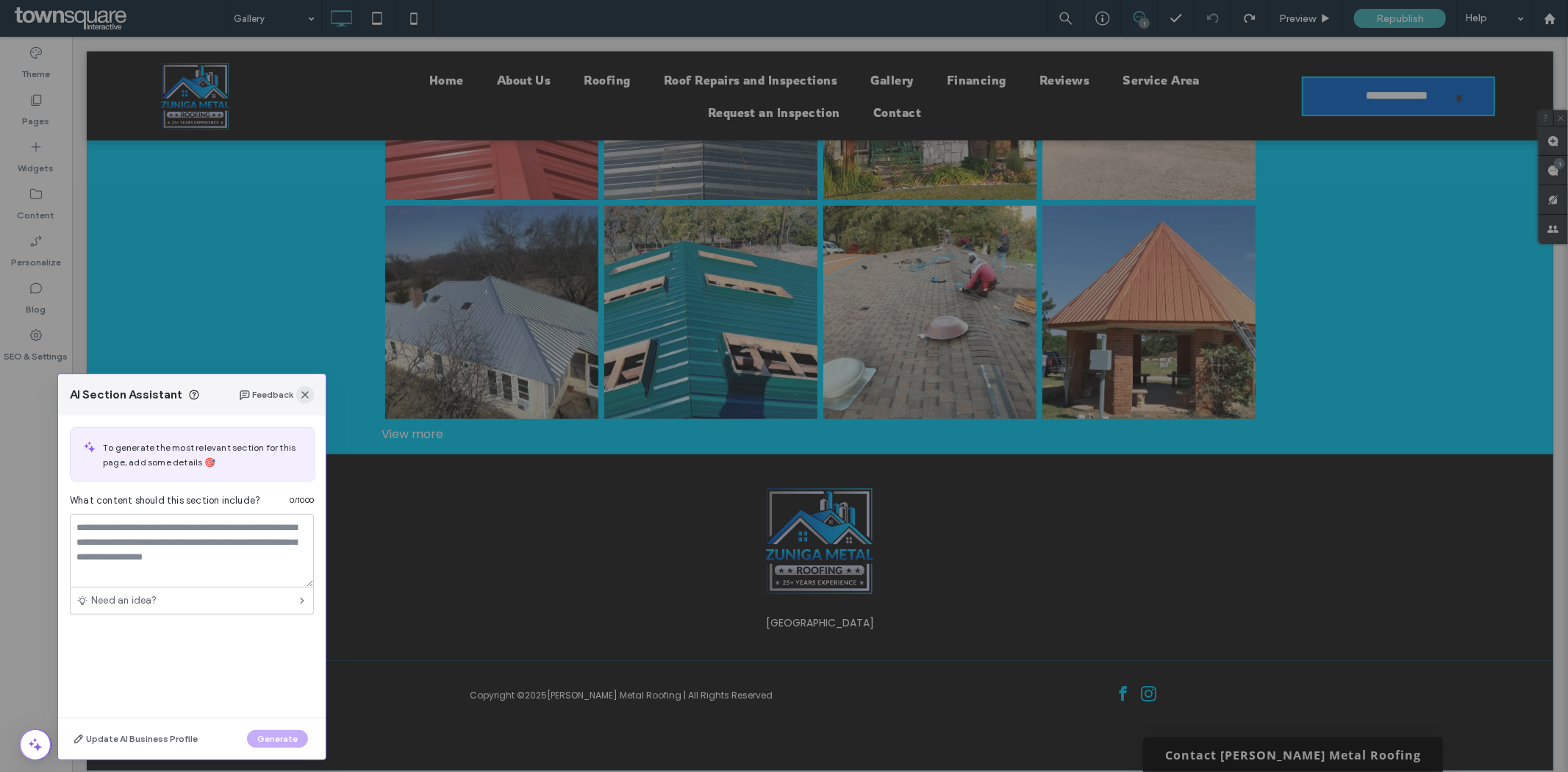
click at [302, 393] on icon "button" at bounding box center [305, 395] width 12 height 12
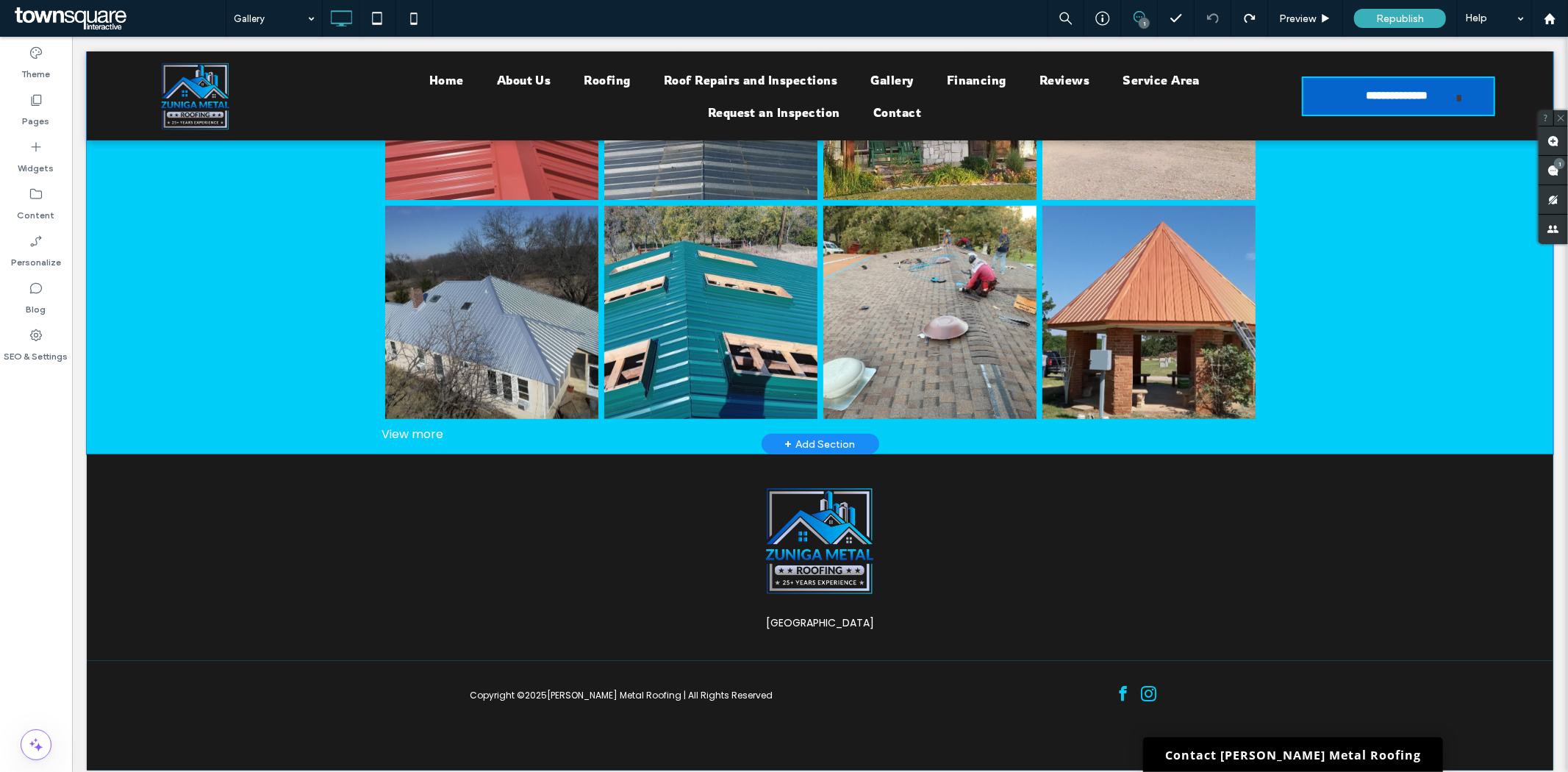
click at [784, 436] on span "+" at bounding box center [787, 443] width 8 height 16
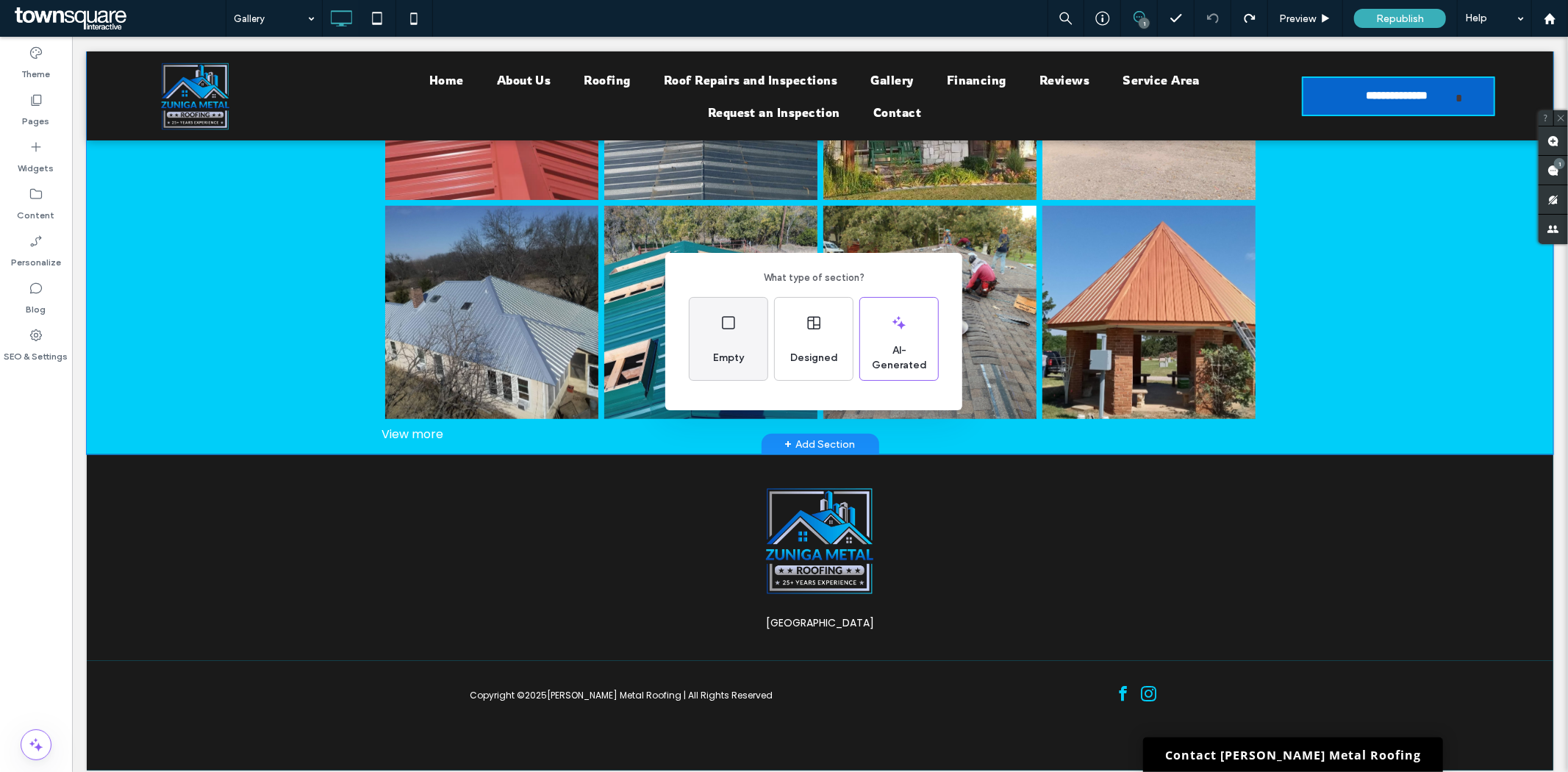
click at [741, 331] on div "Empty" at bounding box center [728, 338] width 78 height 82
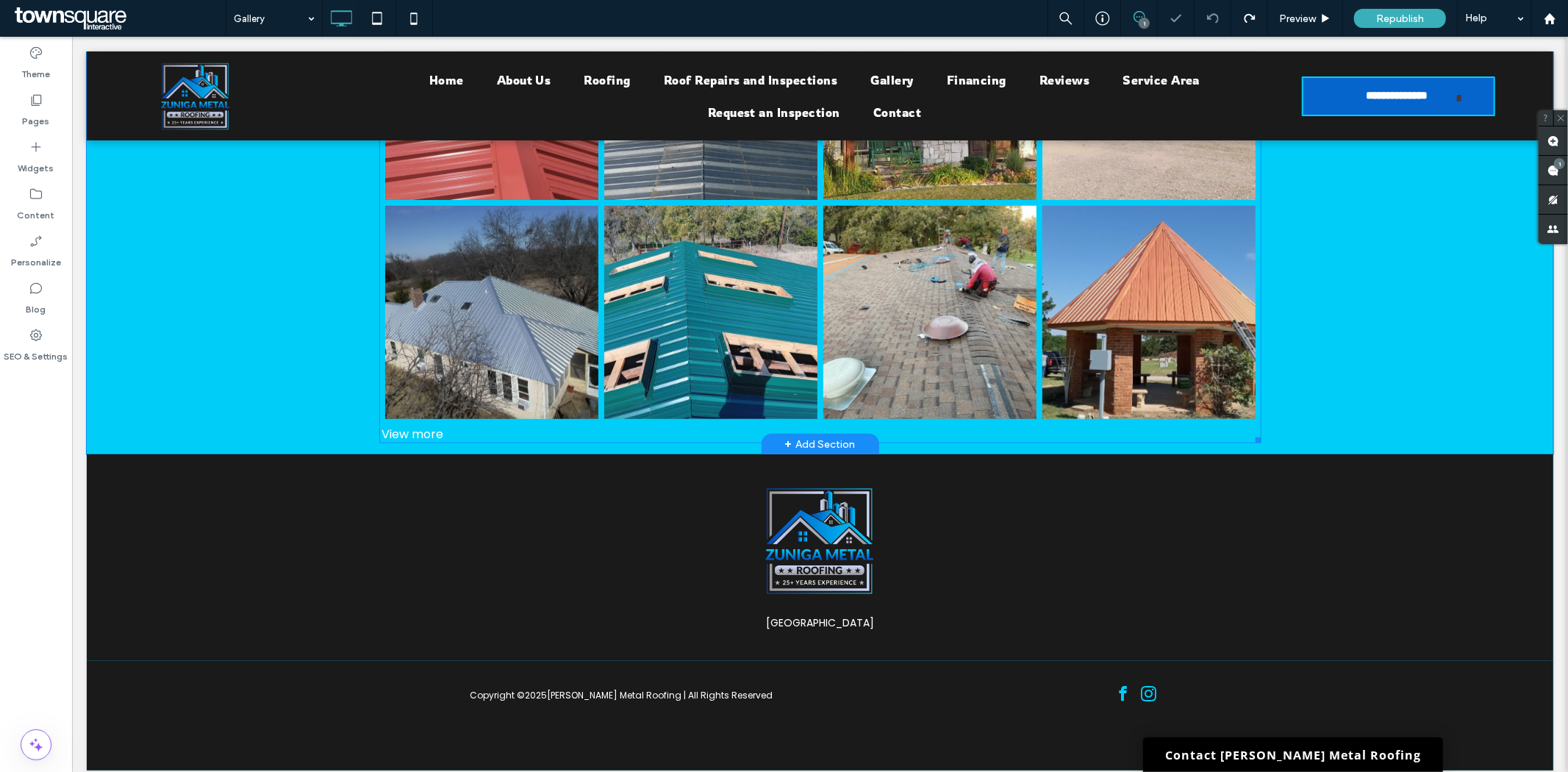
scroll to position [922, 0]
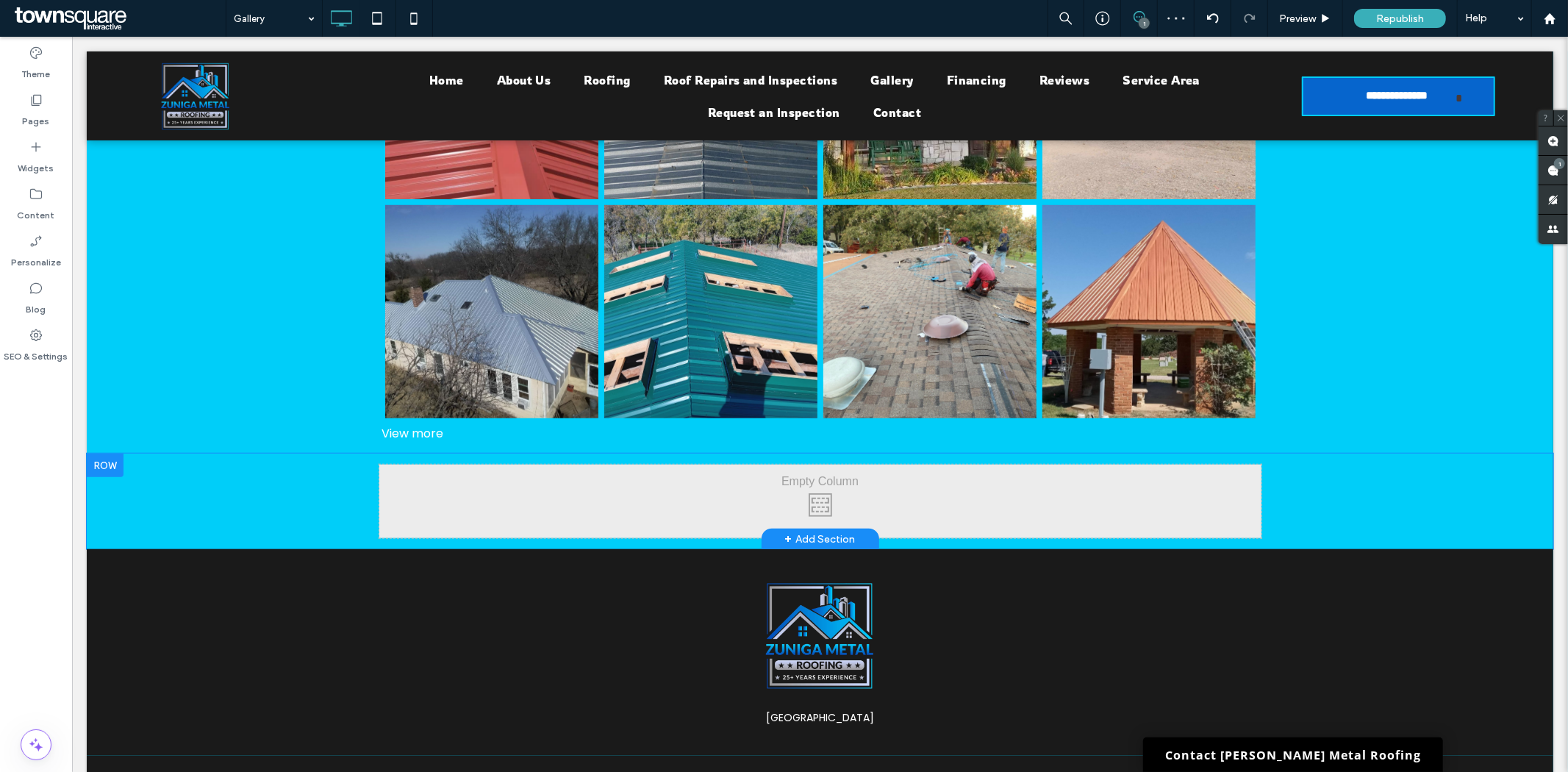
click at [768, 480] on div "Click To Paste Click To Paste" at bounding box center [819, 500] width 882 height 73
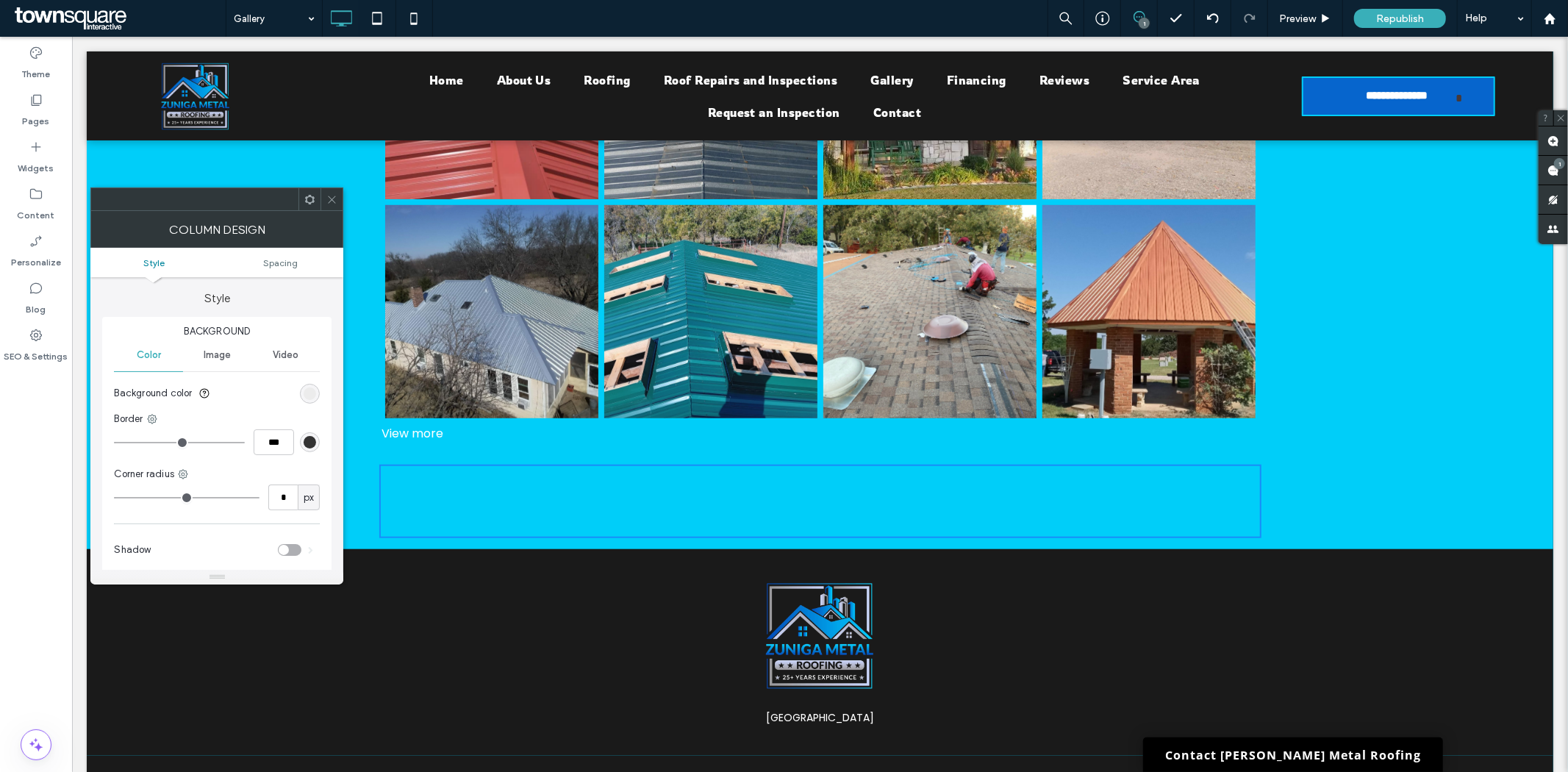
click at [341, 194] on div at bounding box center [332, 199] width 22 height 22
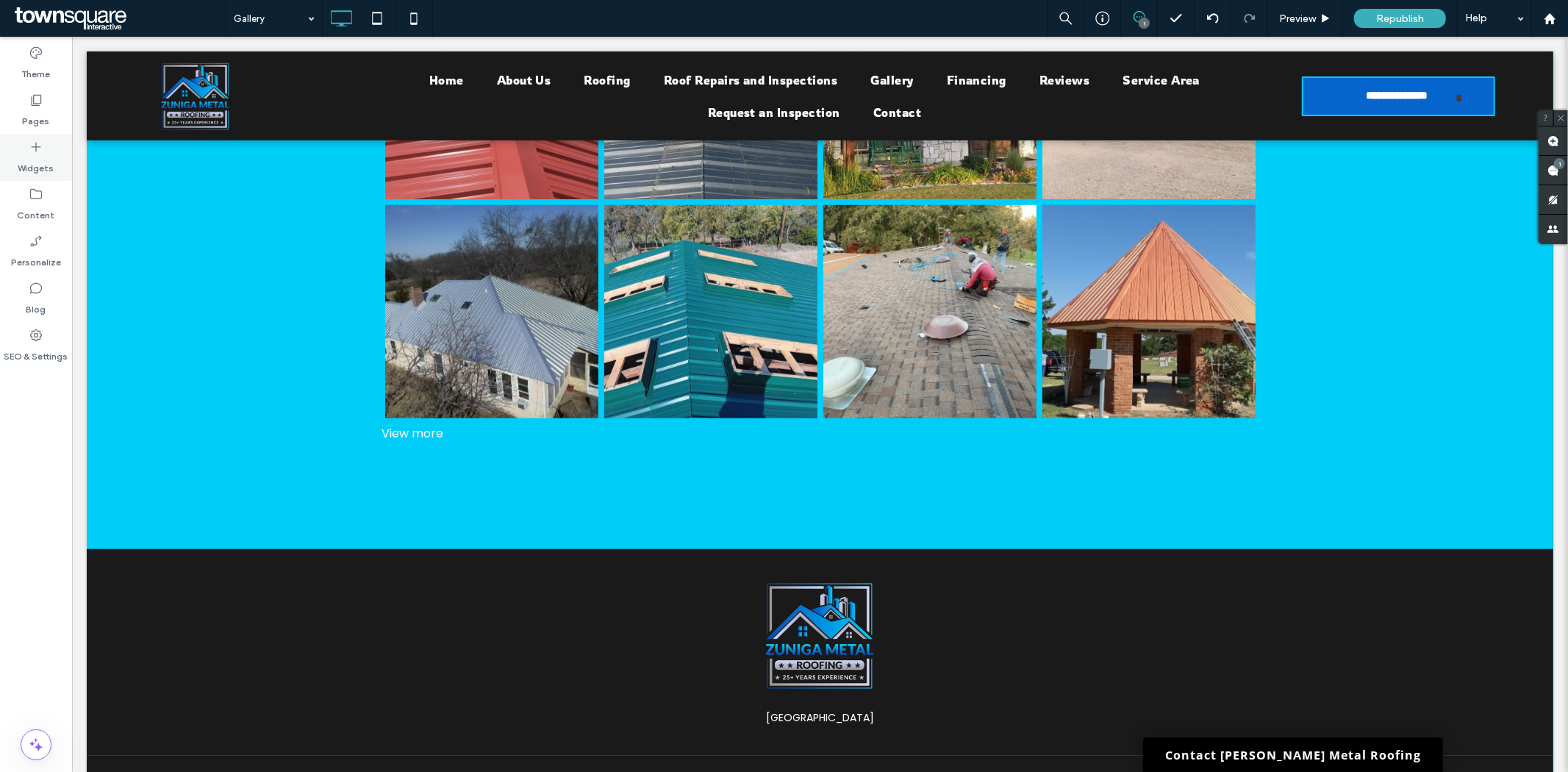
click at [46, 145] on div "Widgets" at bounding box center [36, 157] width 72 height 47
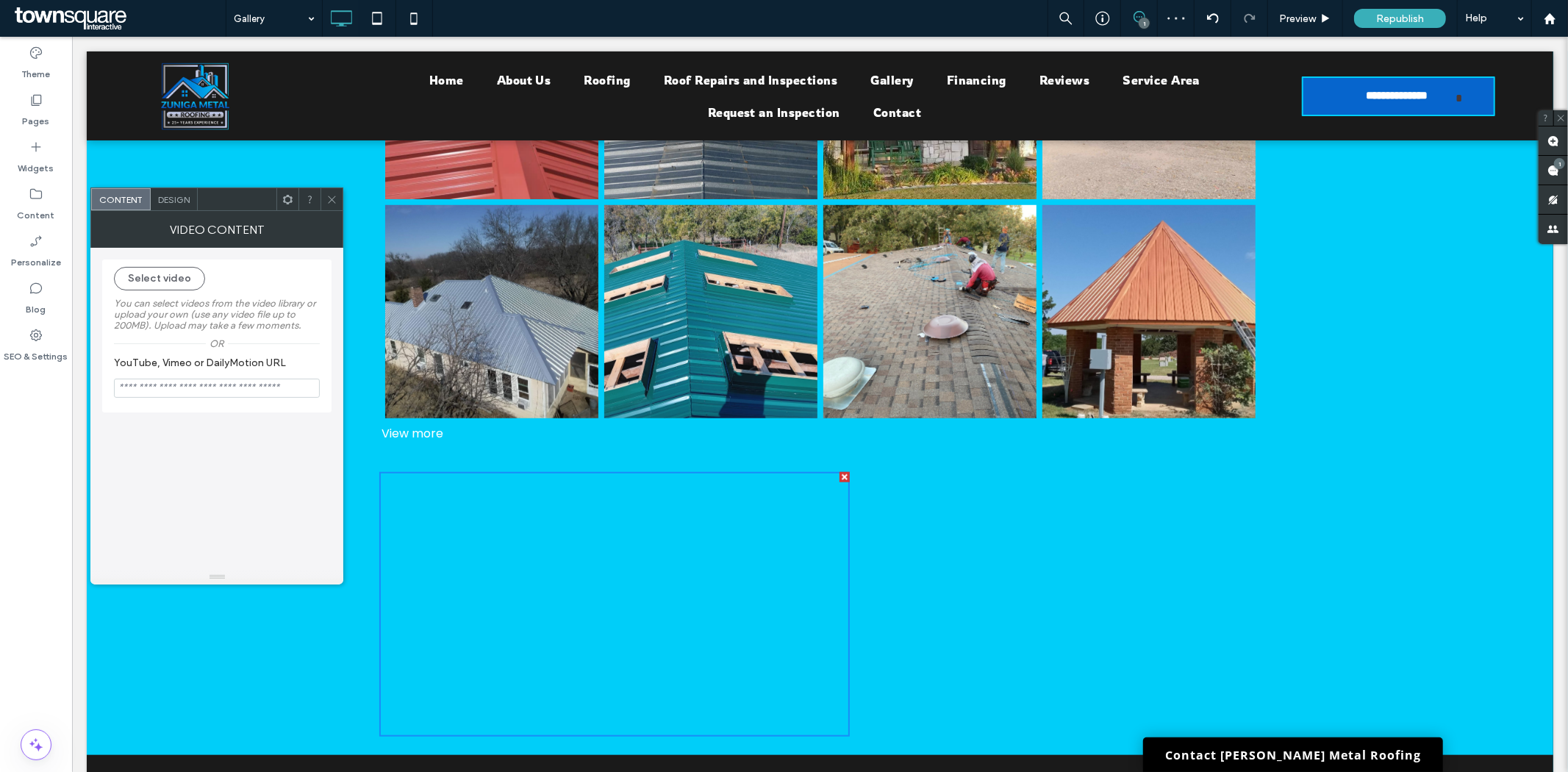
click at [334, 198] on icon at bounding box center [331, 199] width 11 height 11
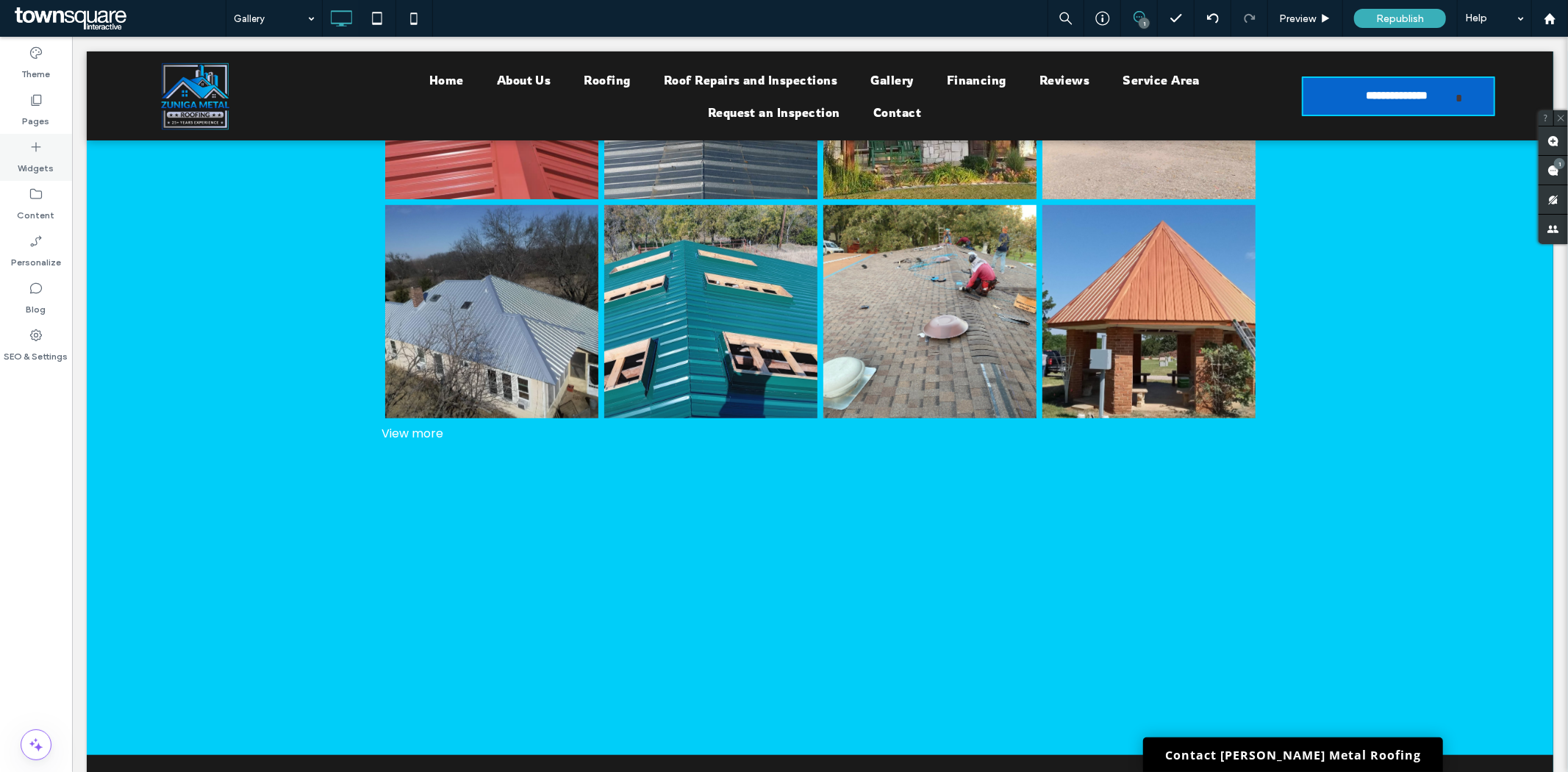
click at [24, 152] on div "Widgets" at bounding box center [36, 157] width 72 height 47
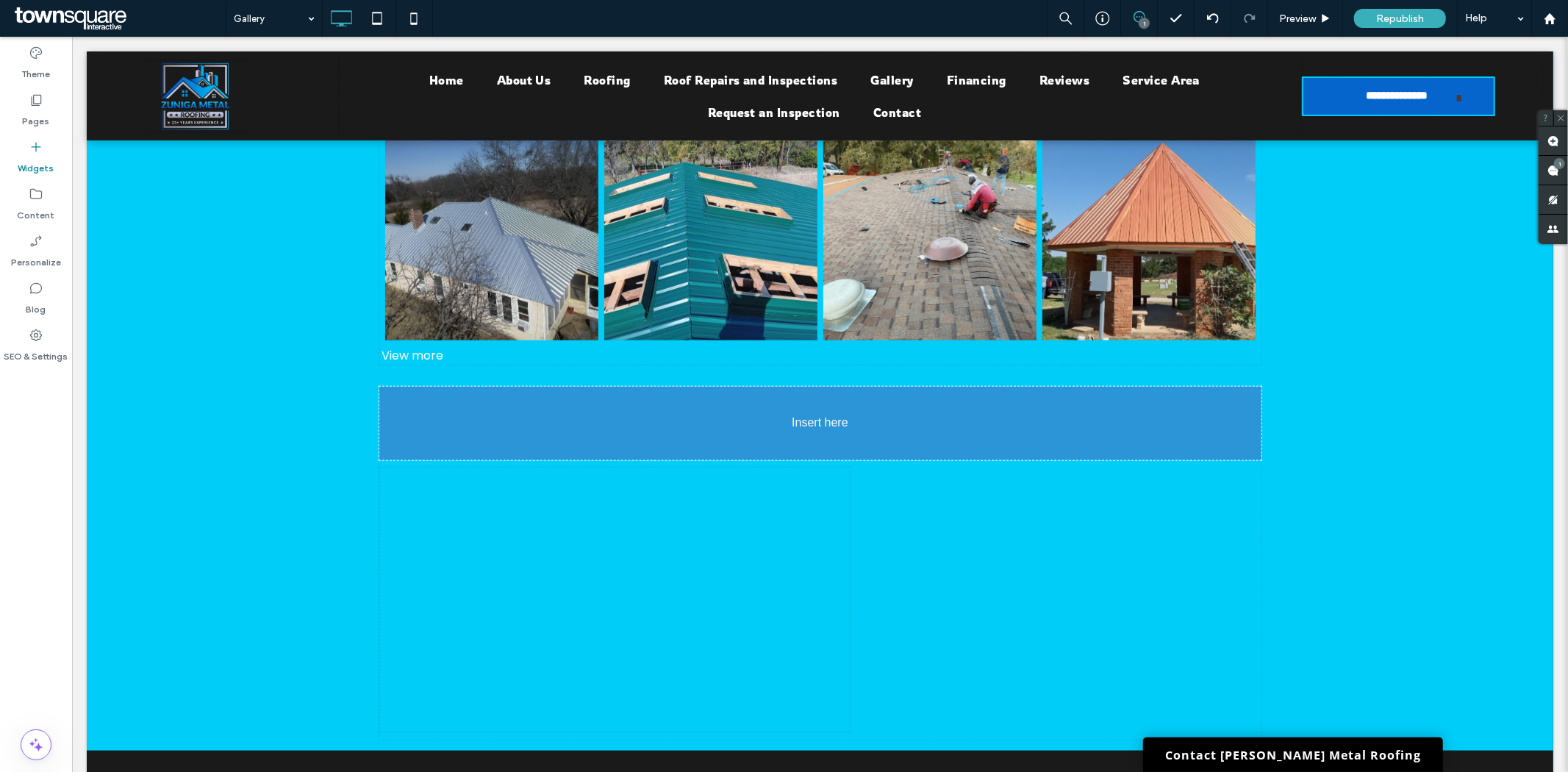
scroll to position [1020, 0]
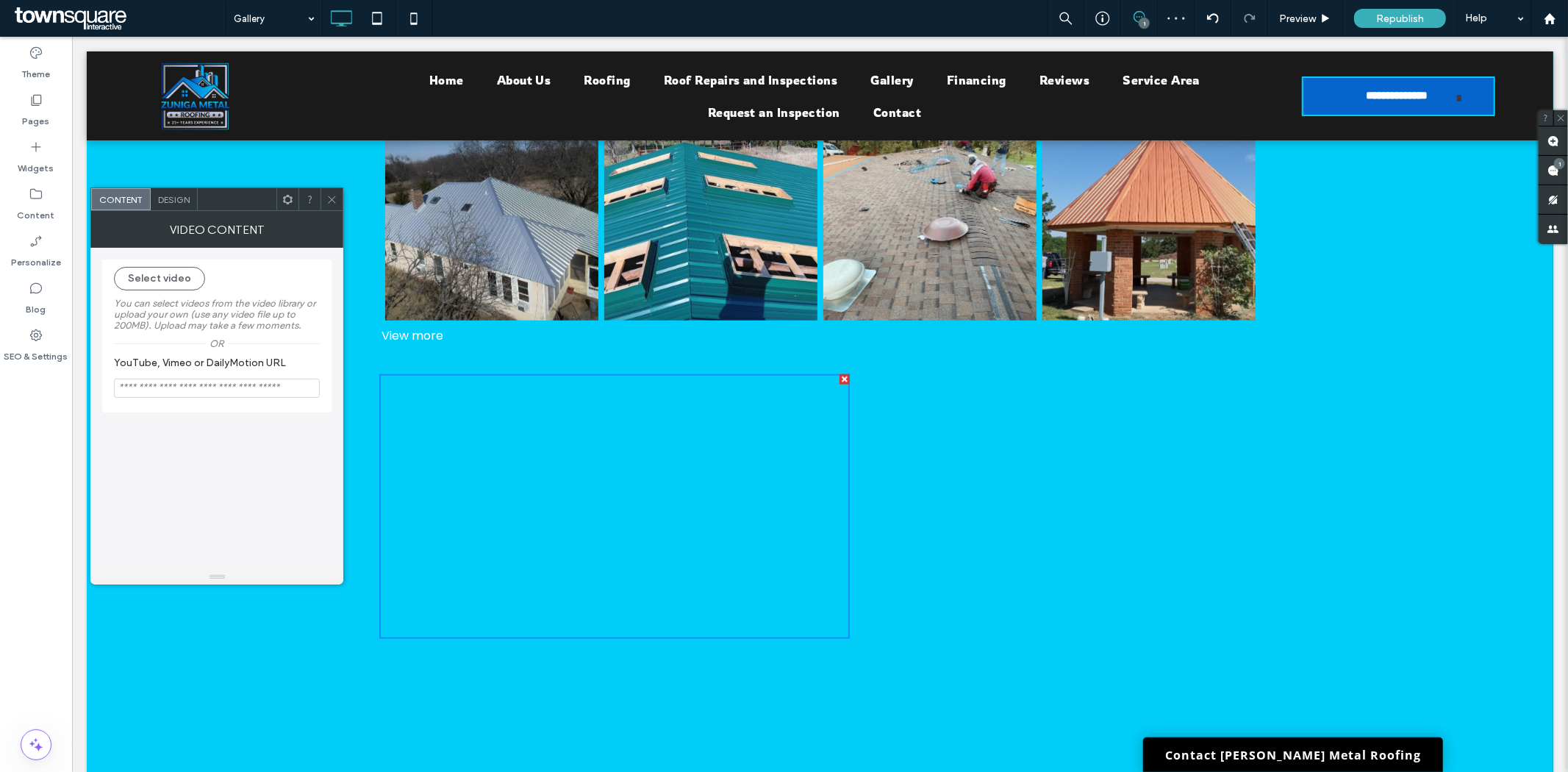
click at [329, 194] on icon at bounding box center [331, 199] width 11 height 11
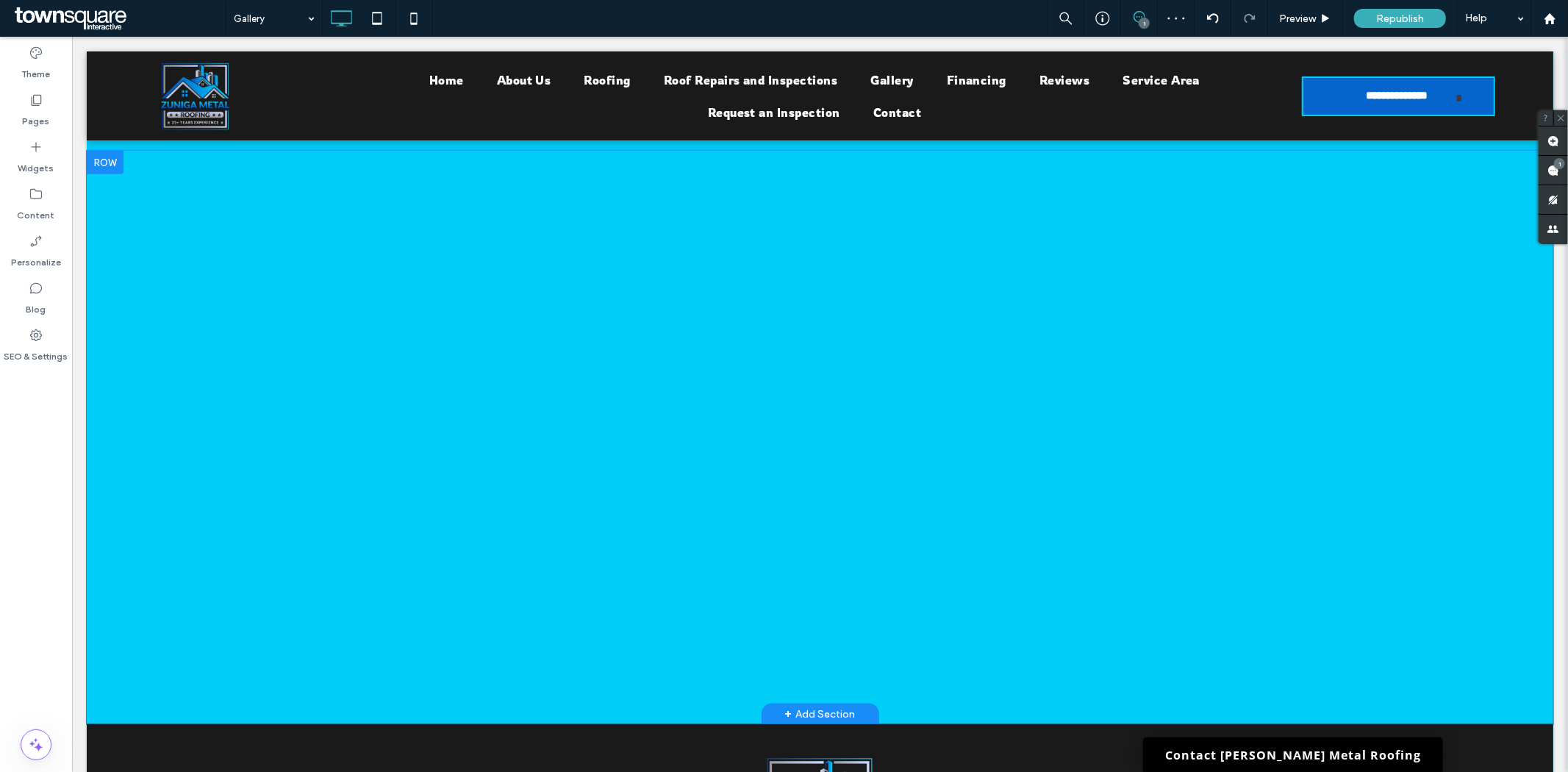
scroll to position [1265, 0]
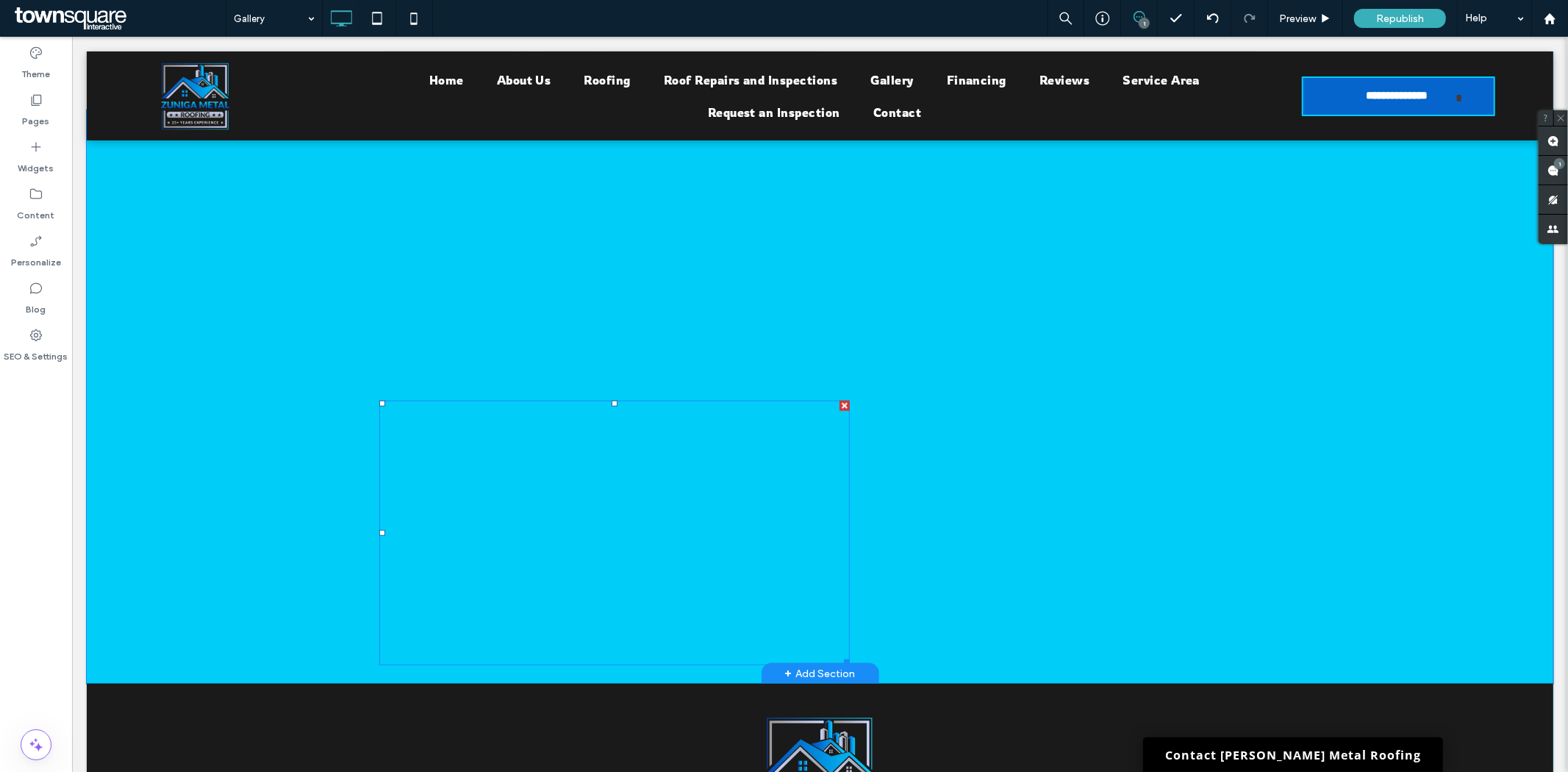
click at [684, 493] on span at bounding box center [613, 532] width 470 height 265
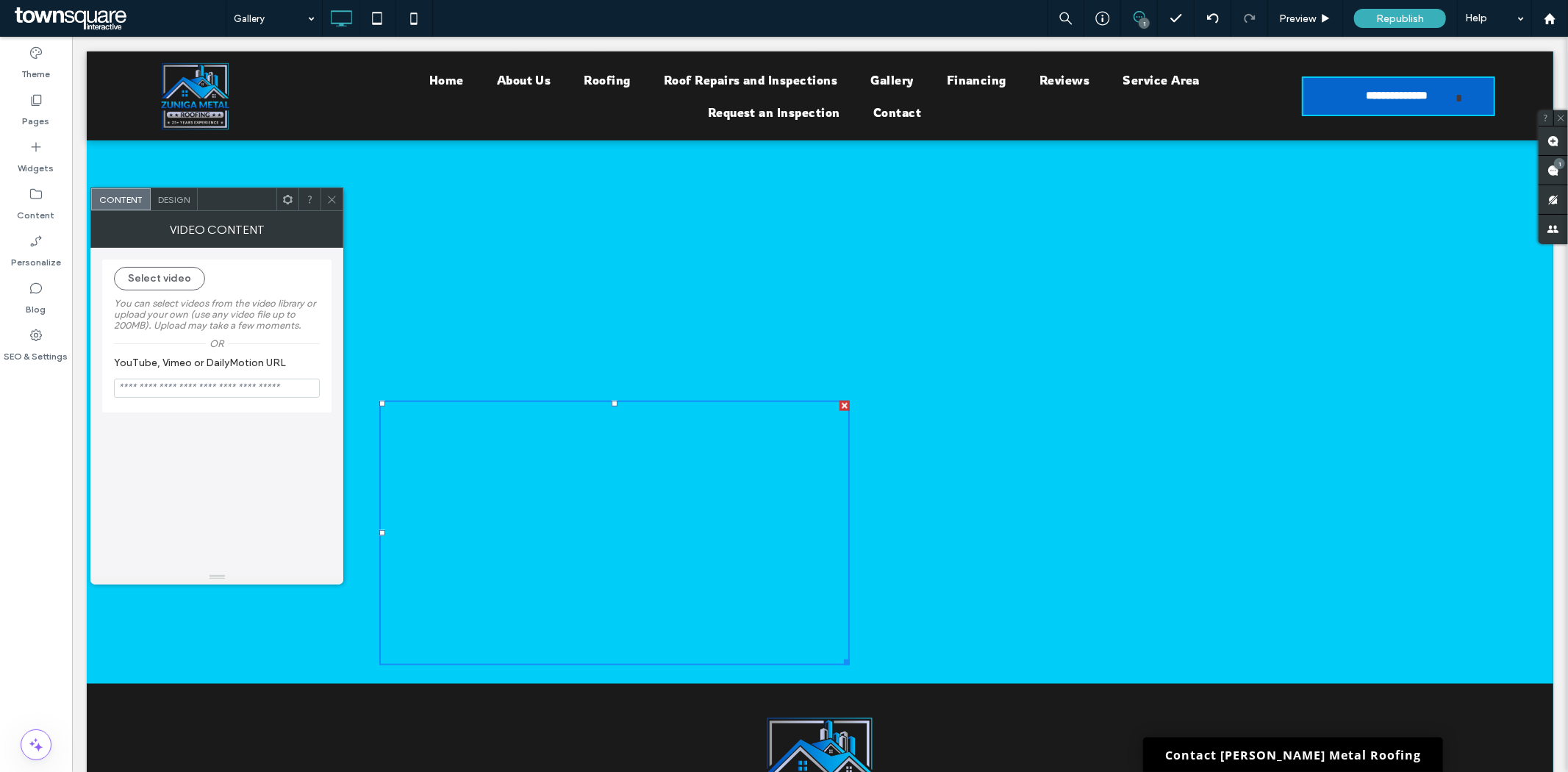
click at [172, 194] on span "Design" at bounding box center [173, 199] width 32 height 11
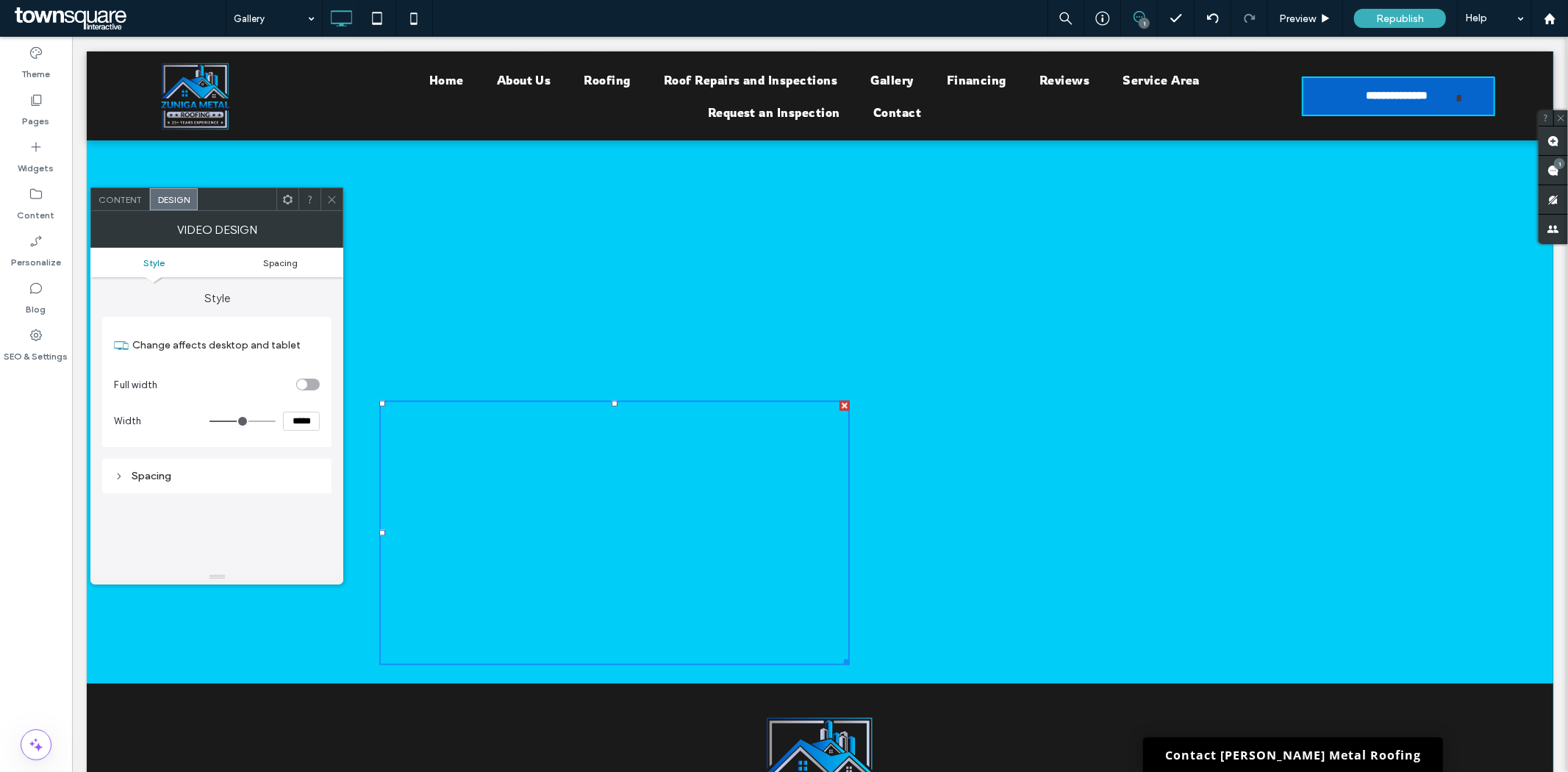
click at [285, 258] on span "Spacing" at bounding box center [280, 262] width 34 height 11
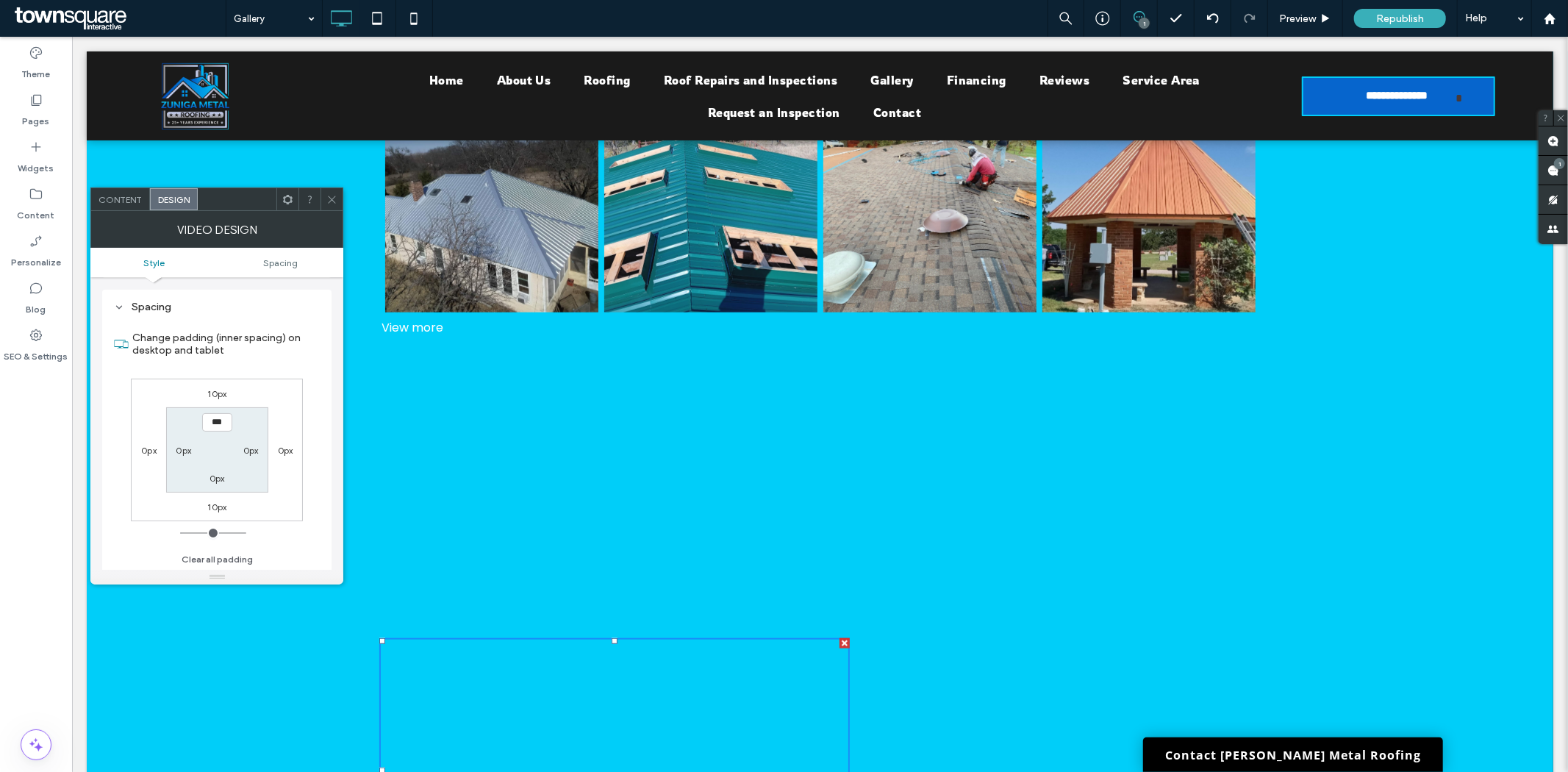
scroll to position [1020, 0]
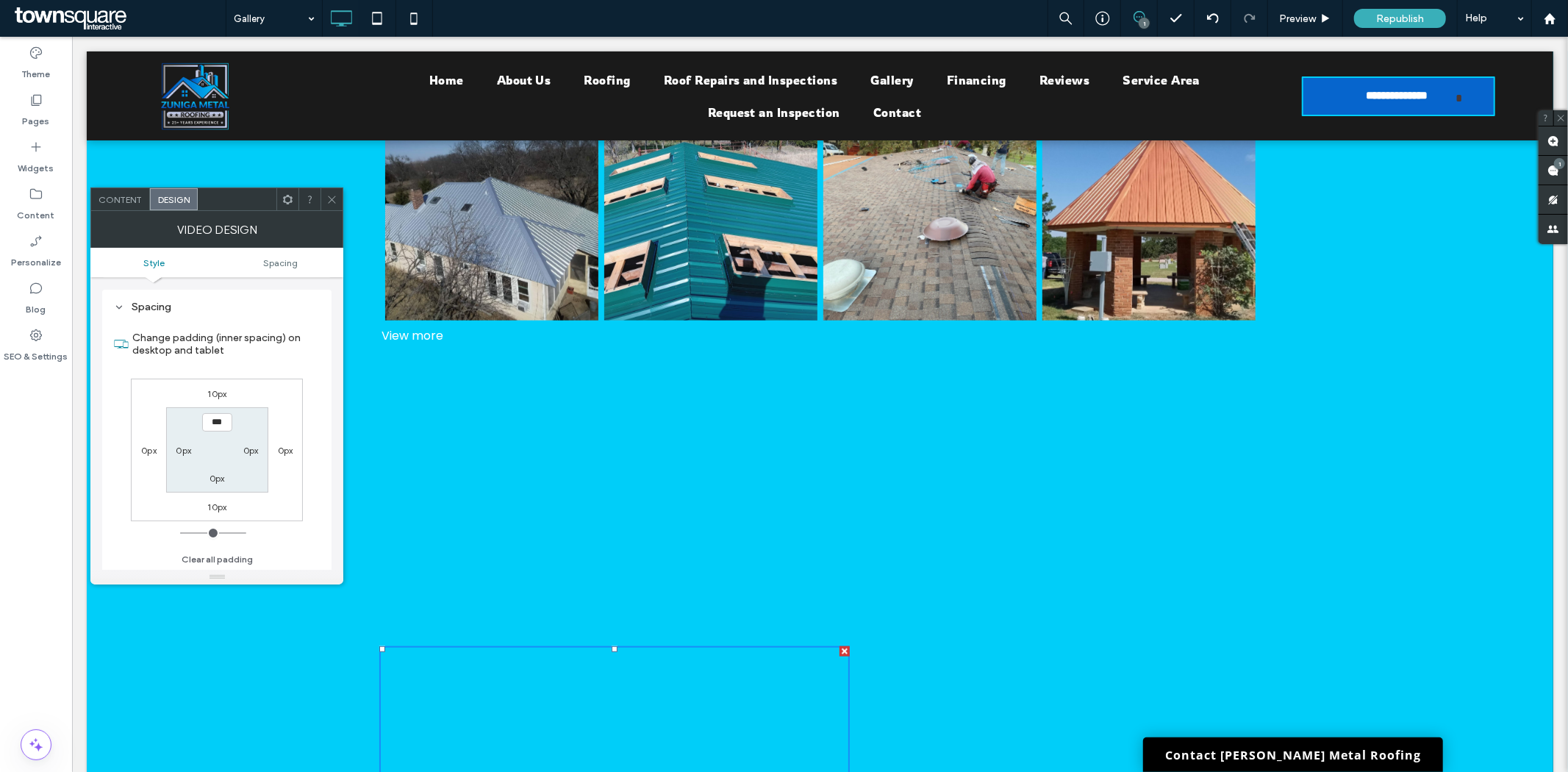
click at [116, 202] on span "Content" at bounding box center [120, 199] width 43 height 11
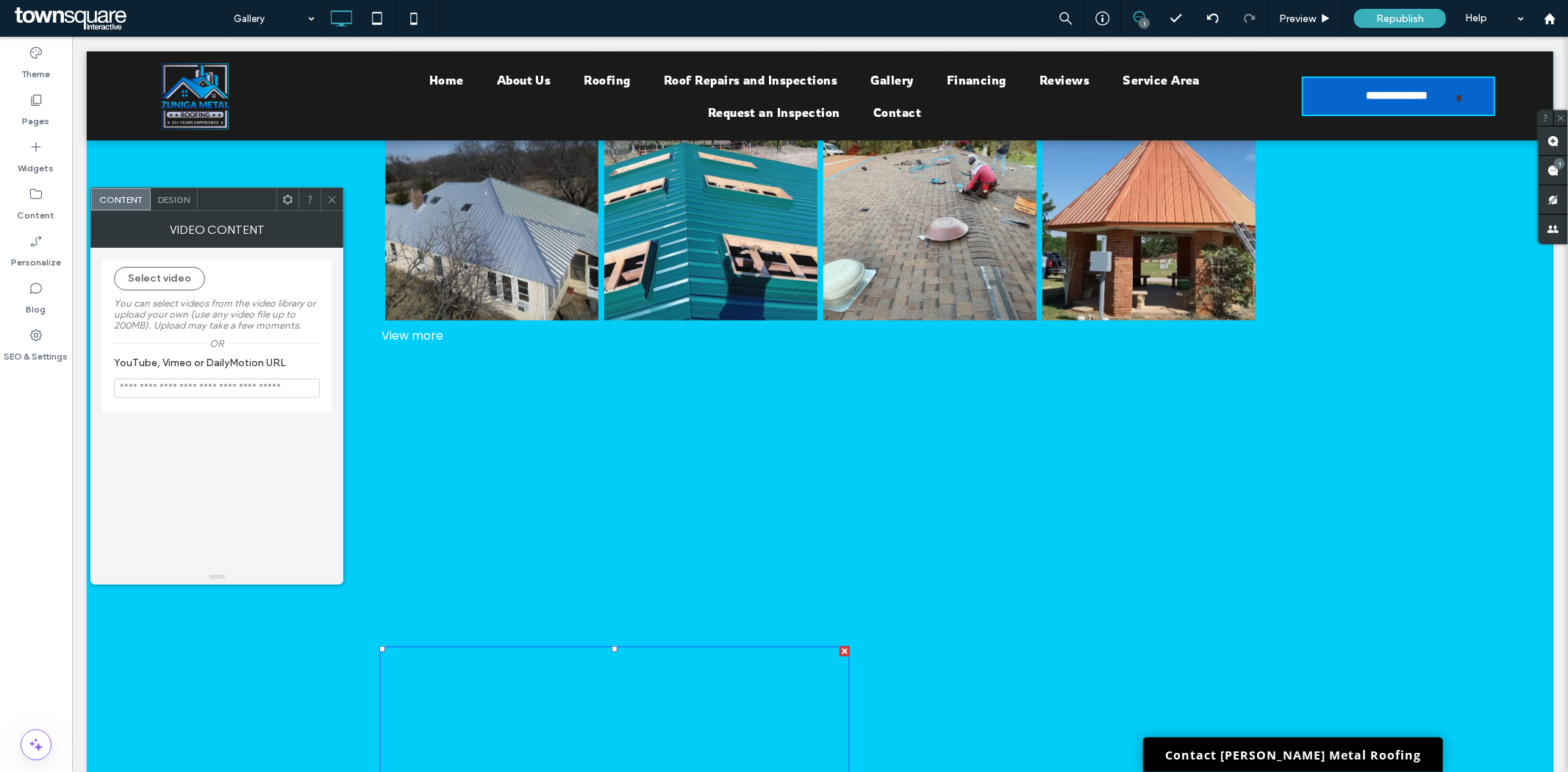
click at [1140, 16] on icon at bounding box center [1139, 17] width 12 height 12
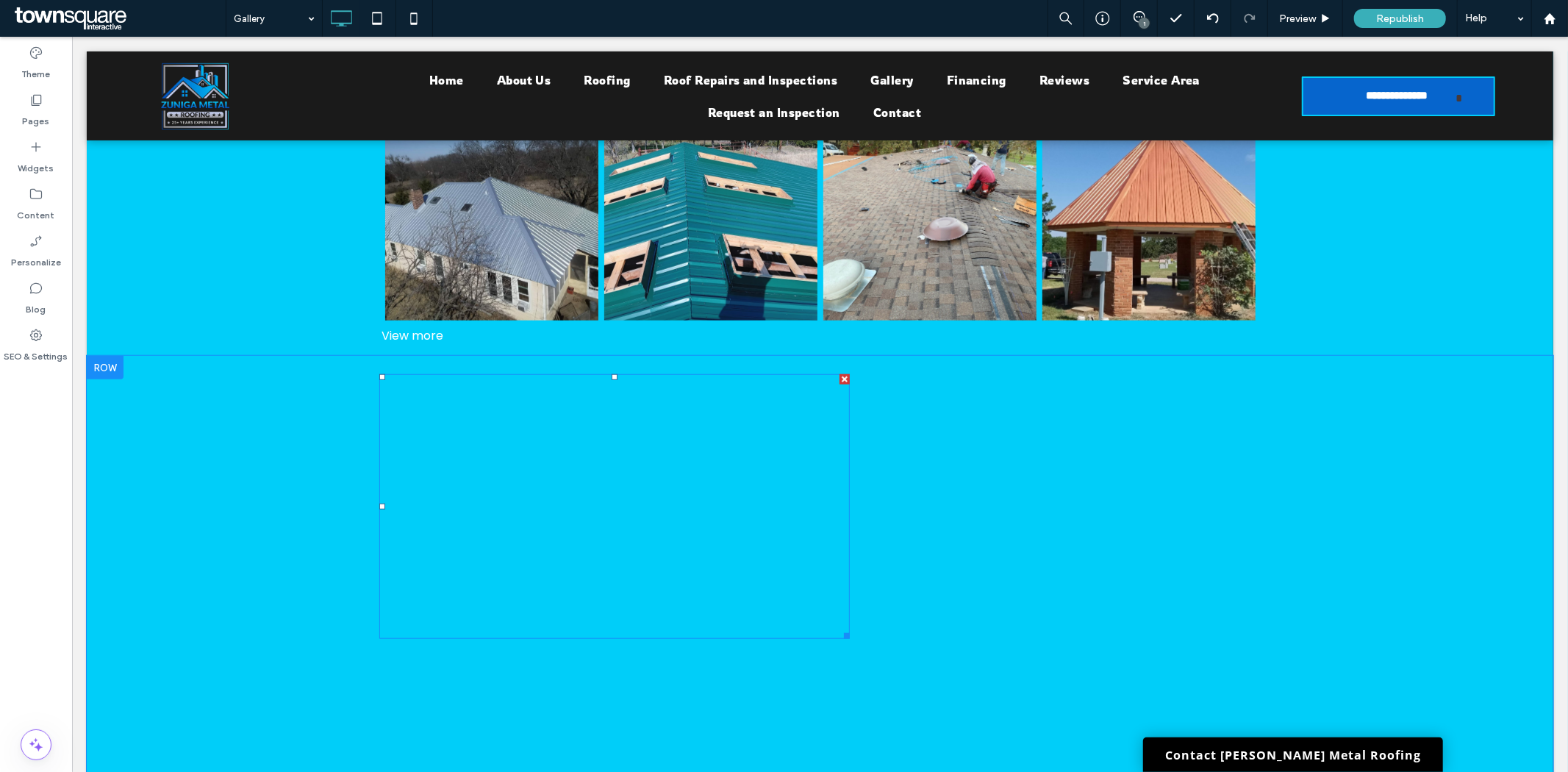
click at [674, 419] on span at bounding box center [613, 505] width 470 height 265
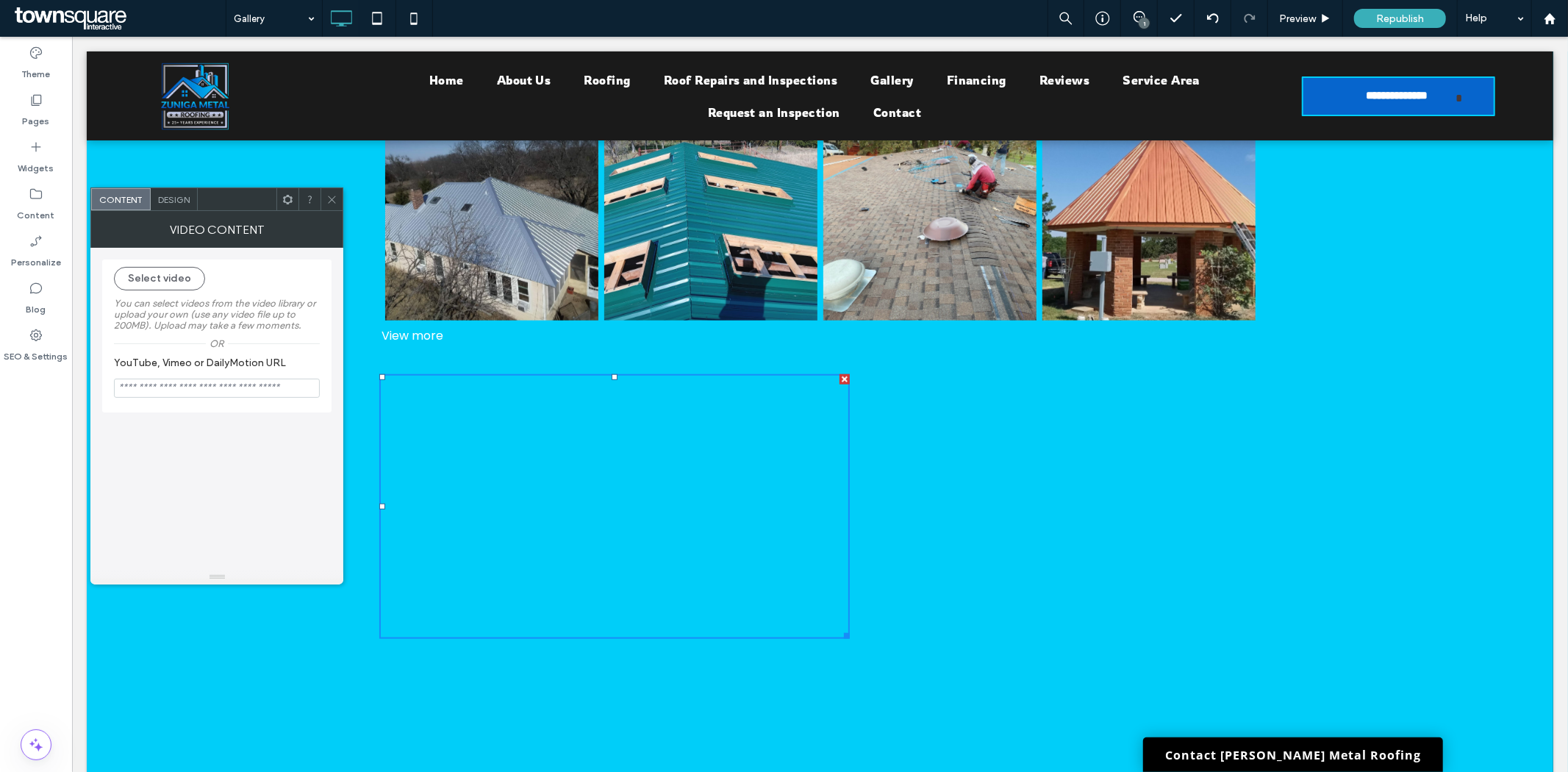
click at [167, 197] on span "Design" at bounding box center [173, 199] width 32 height 11
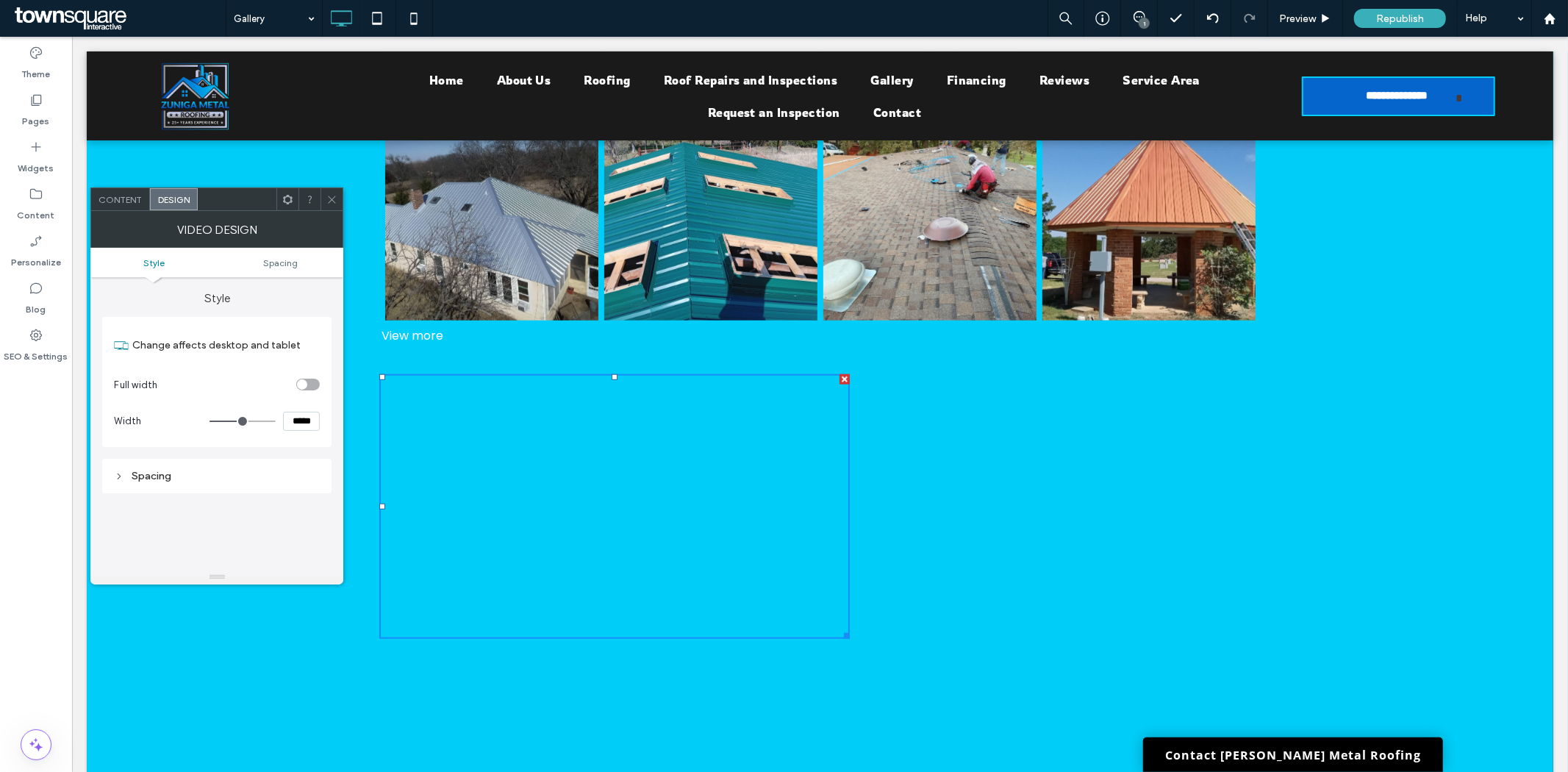
click at [329, 197] on use at bounding box center [332, 199] width 8 height 8
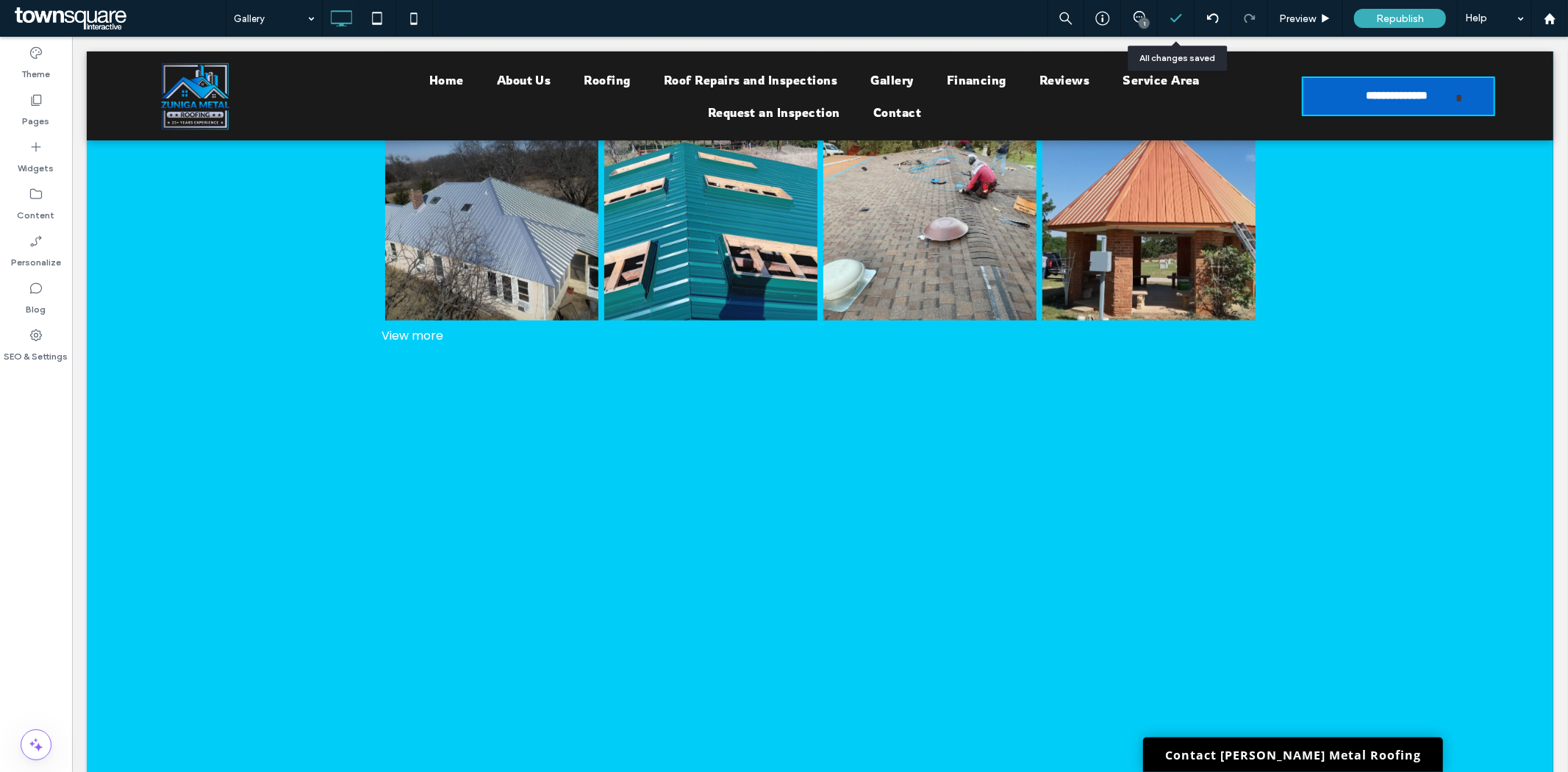
click at [1178, 12] on icon at bounding box center [1176, 18] width 15 height 15
click at [1214, 15] on use at bounding box center [1212, 17] width 12 height 9
click at [1214, 15] on div "Gallery 1 Preview Republish Help Site Comments Team & Clients Automate new comm…" at bounding box center [784, 386] width 1568 height 772
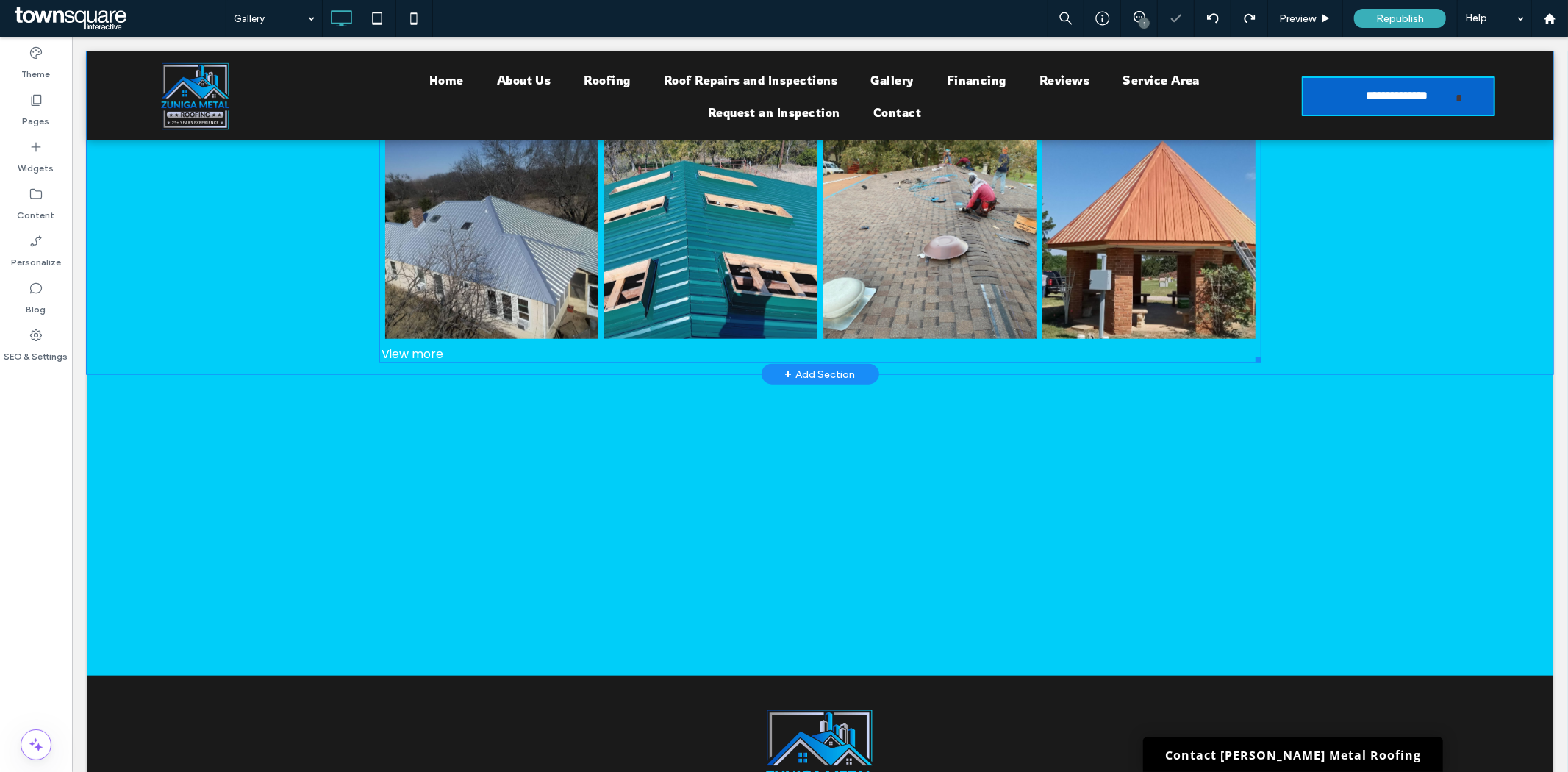
scroll to position [1062, 0]
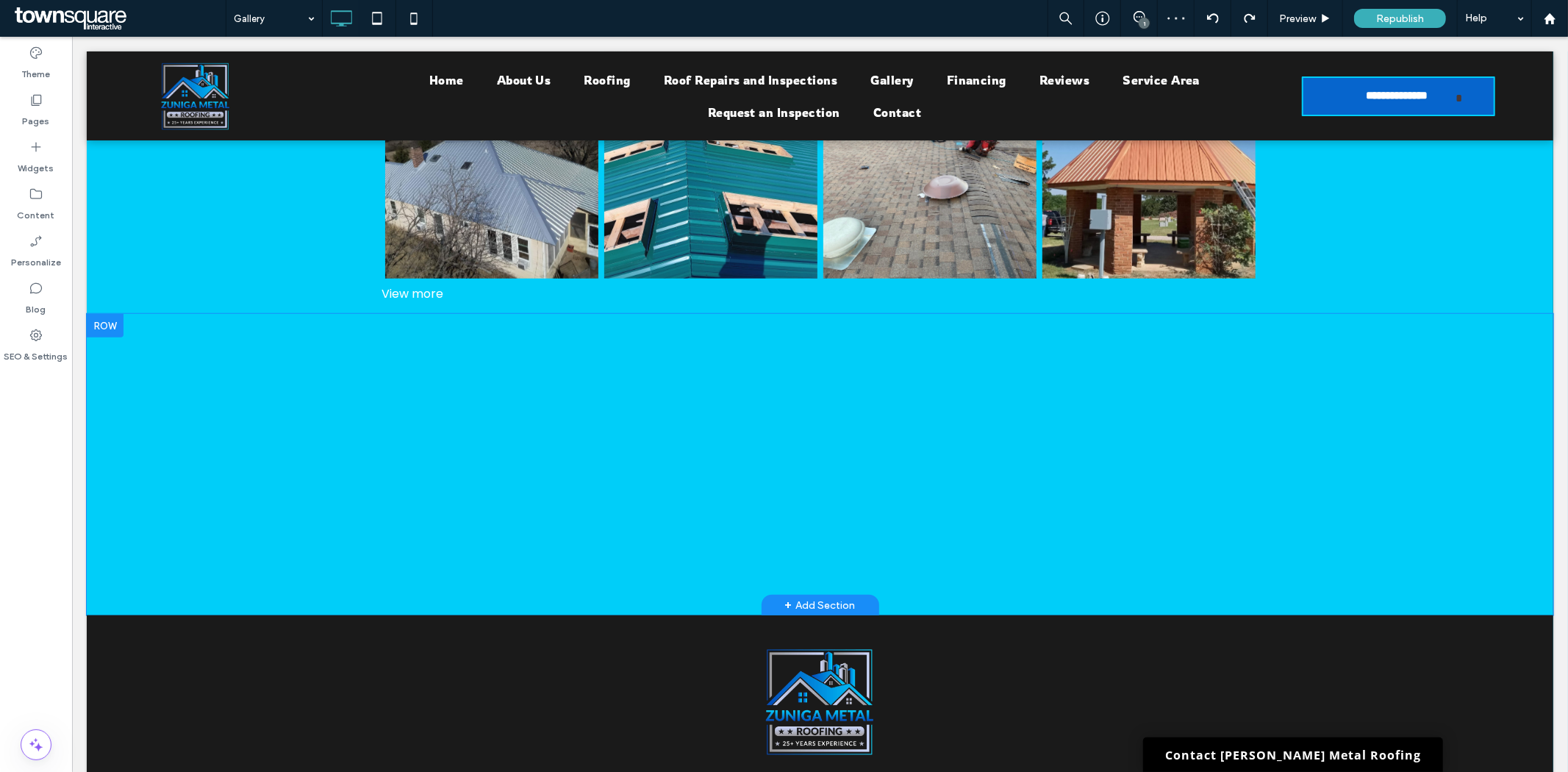
click at [994, 399] on div "Click To Paste" at bounding box center [819, 464] width 882 height 279
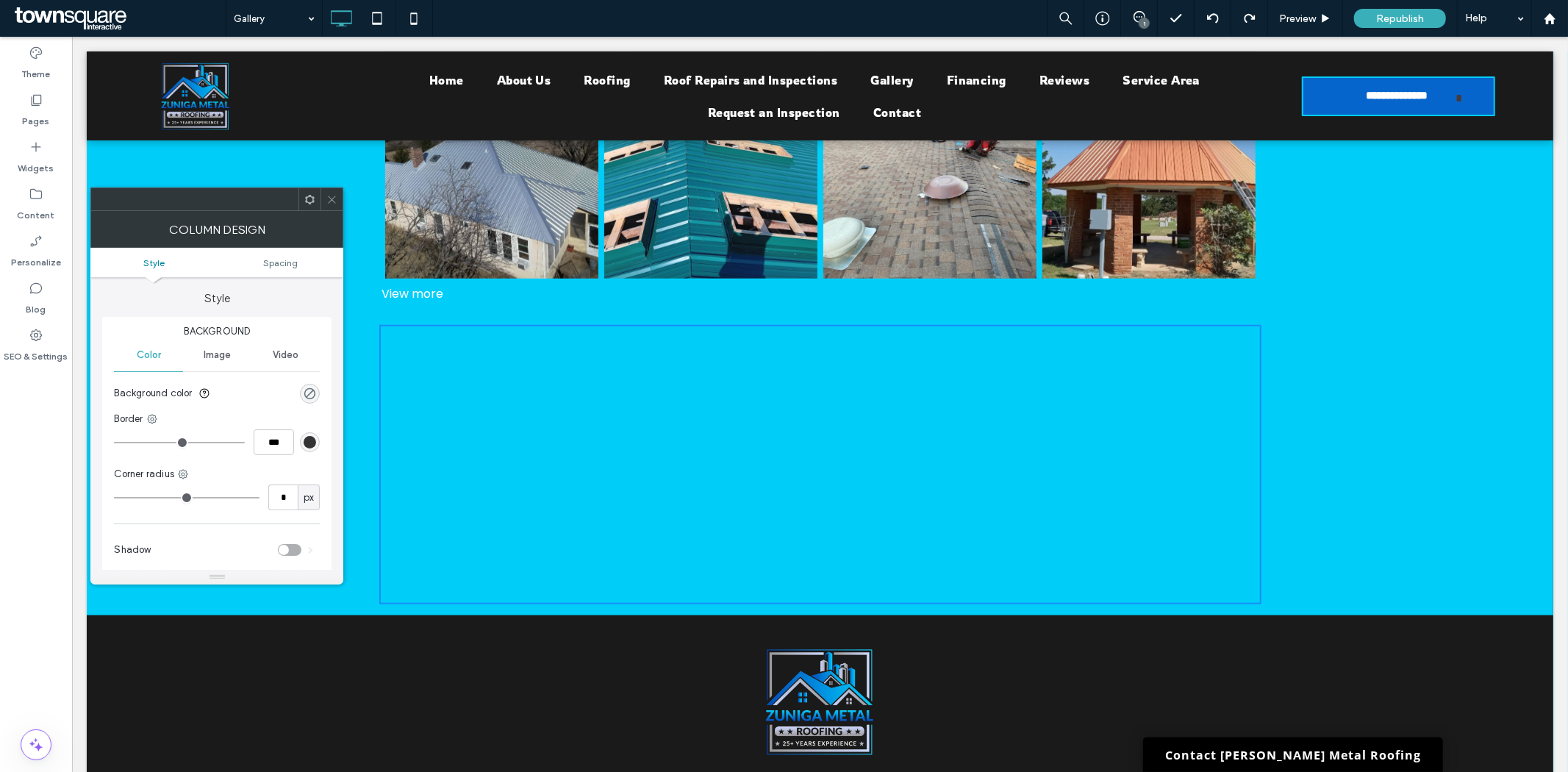
click at [1007, 450] on div "Click To Paste" at bounding box center [819, 464] width 882 height 279
click at [875, 439] on div "Click To Paste" at bounding box center [819, 464] width 882 height 279
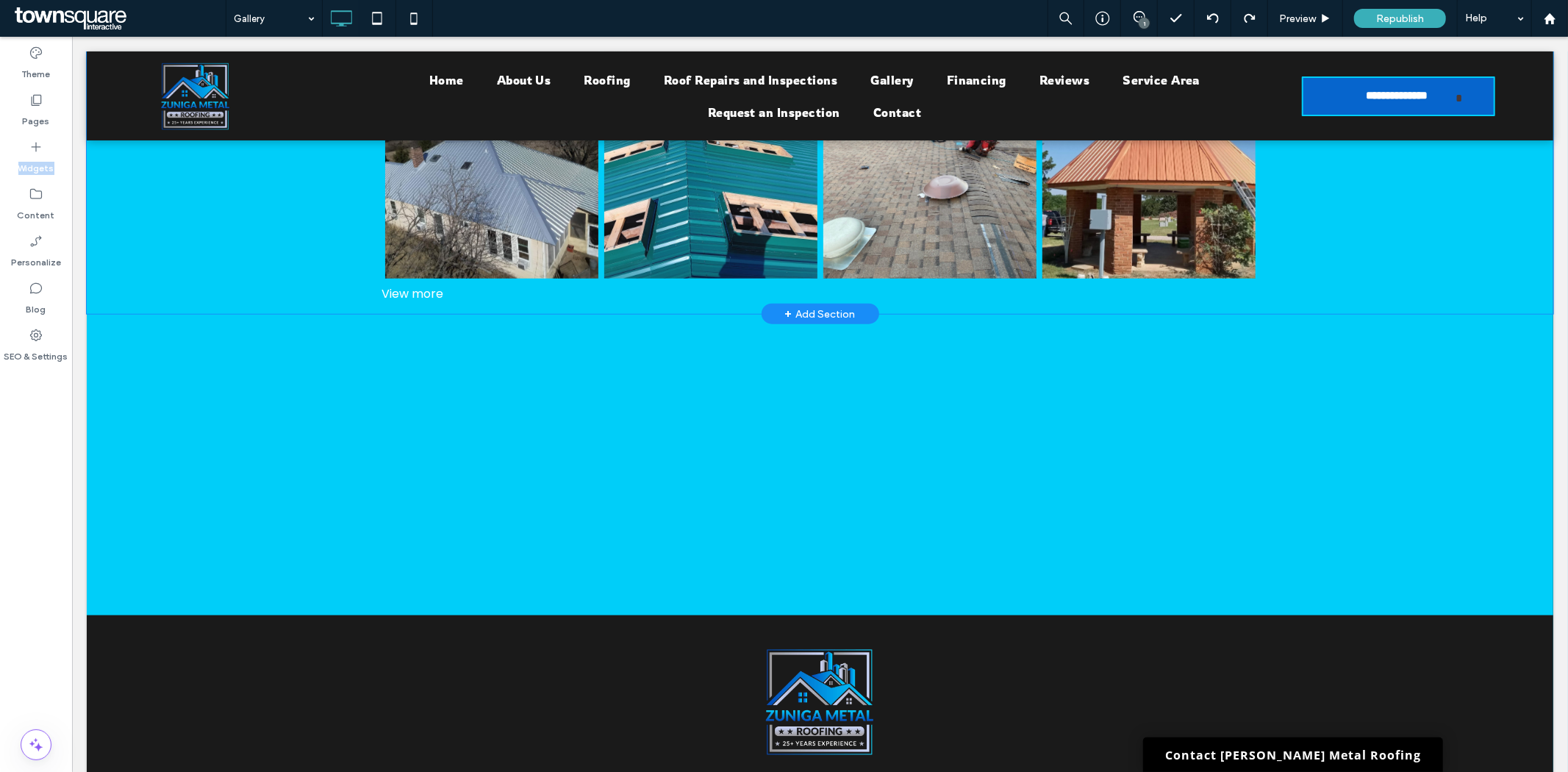
drag, startPoint x: 106, startPoint y: 186, endPoint x: 154, endPoint y: 166, distance: 52.0
click at [48, 154] on label "Widgets" at bounding box center [36, 165] width 36 height 21
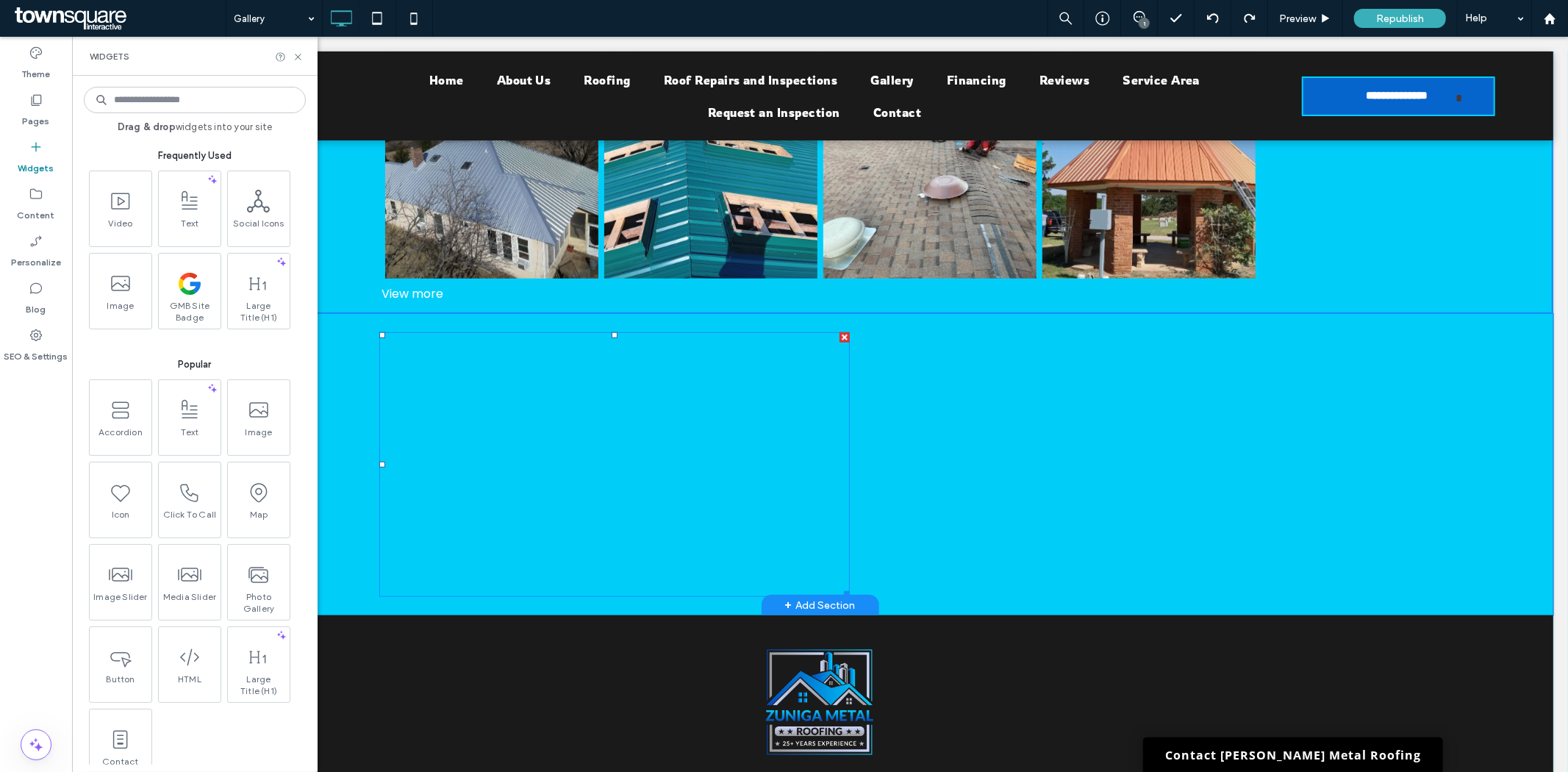
click at [592, 361] on span at bounding box center [613, 463] width 470 height 265
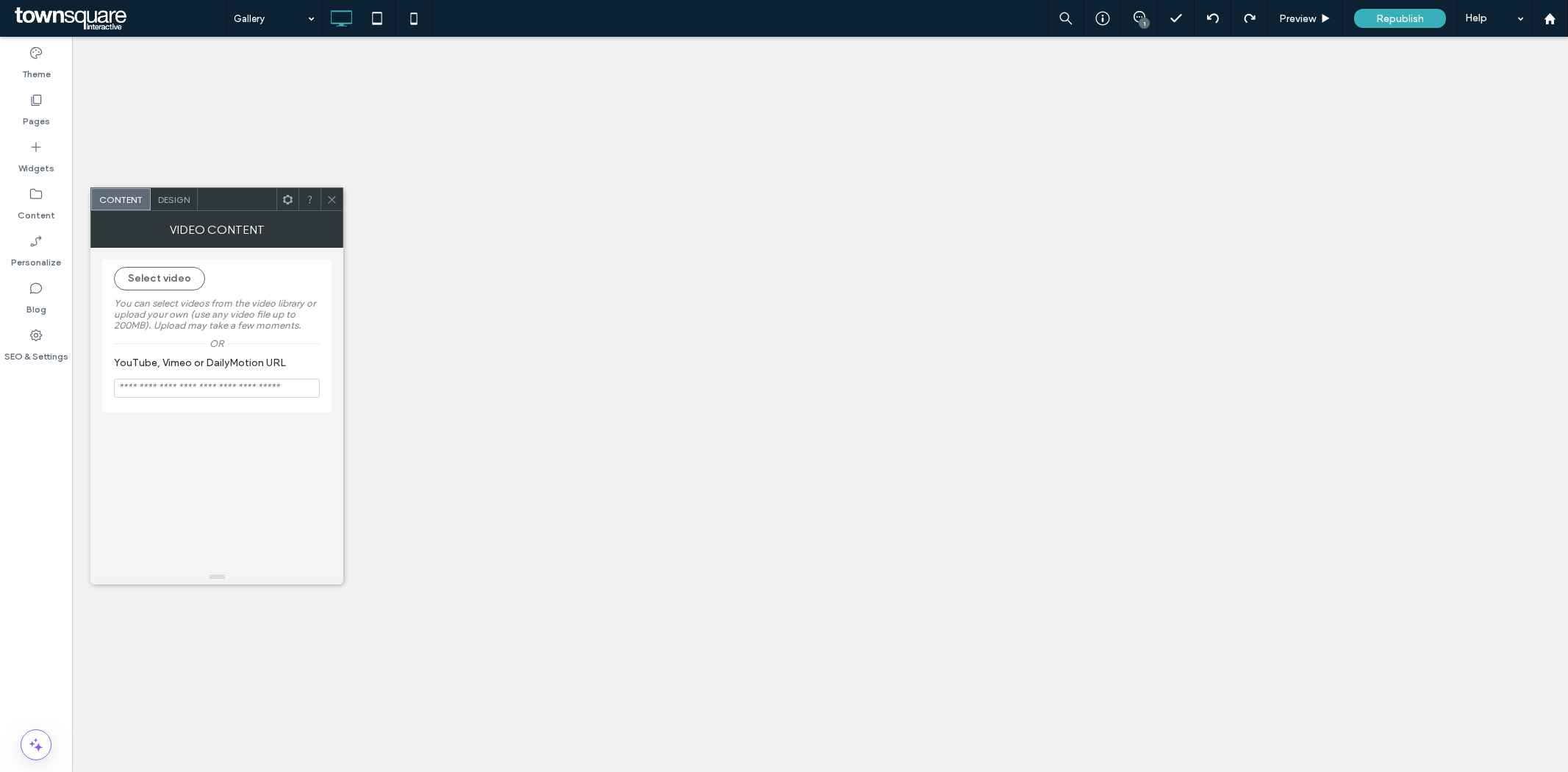
click at [287, 206] on span at bounding box center [287, 199] width 11 height 22
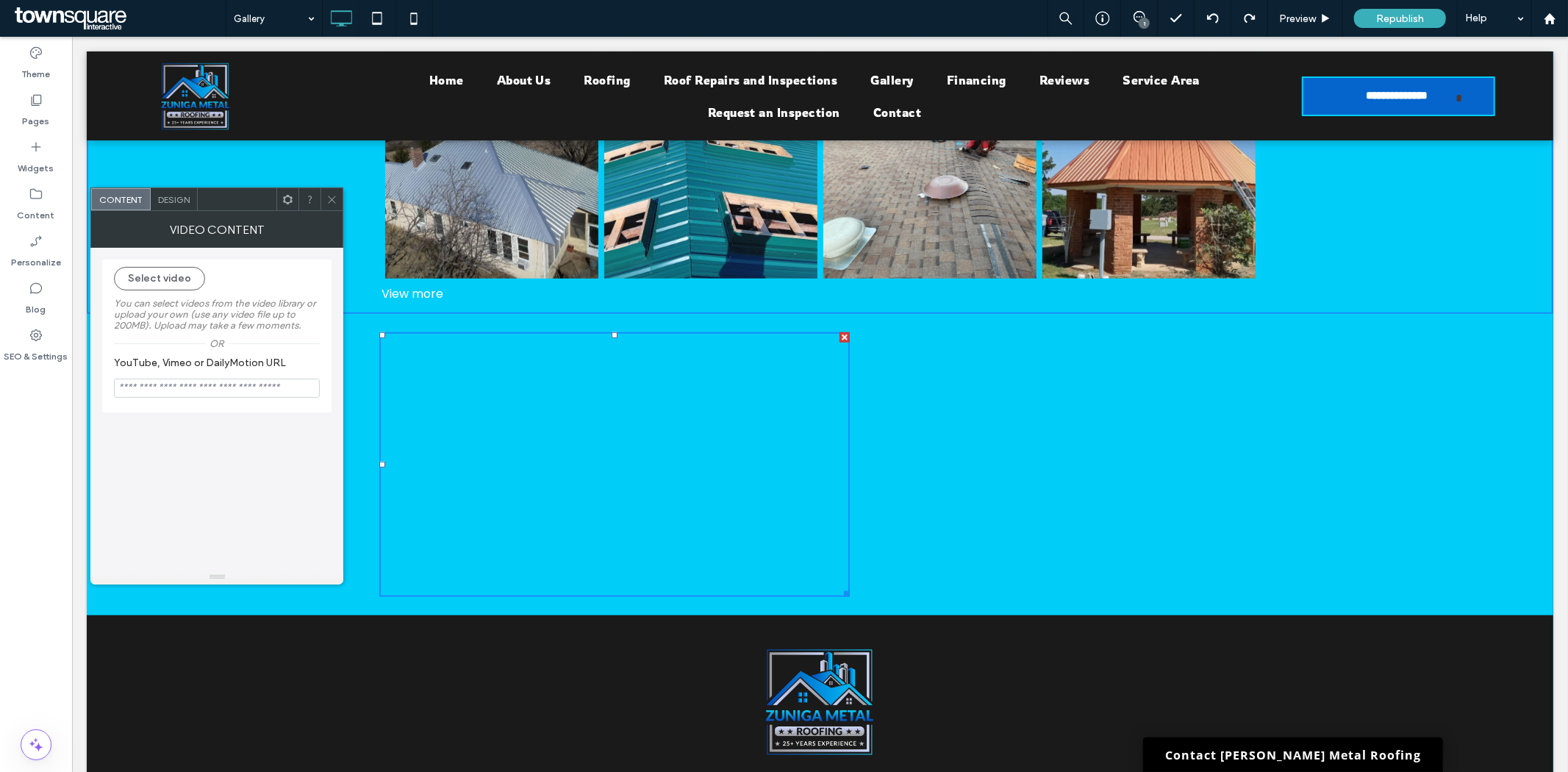
click at [287, 198] on icon at bounding box center [287, 199] width 11 height 11
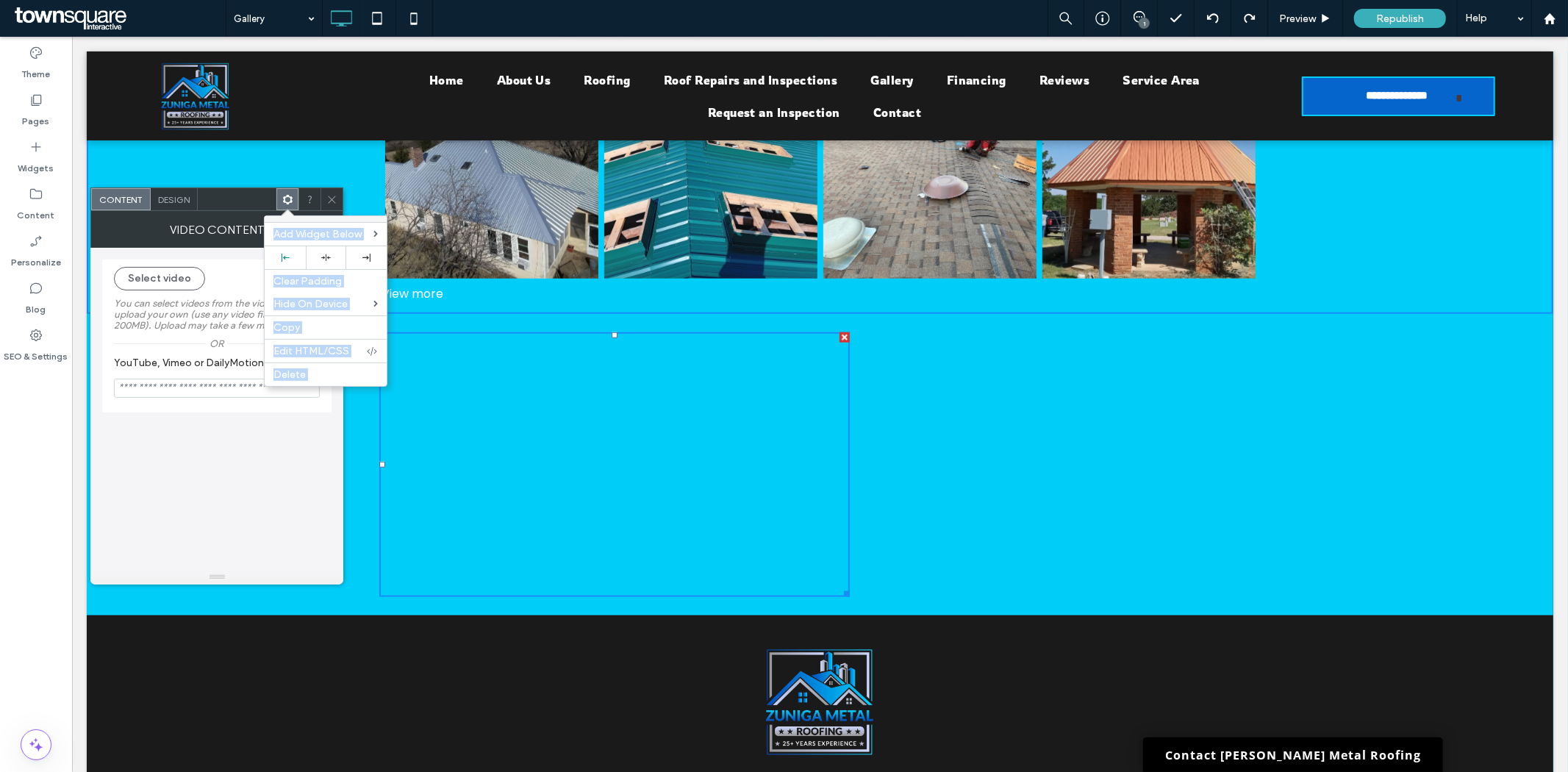
click at [287, 198] on icon at bounding box center [287, 199] width 11 height 11
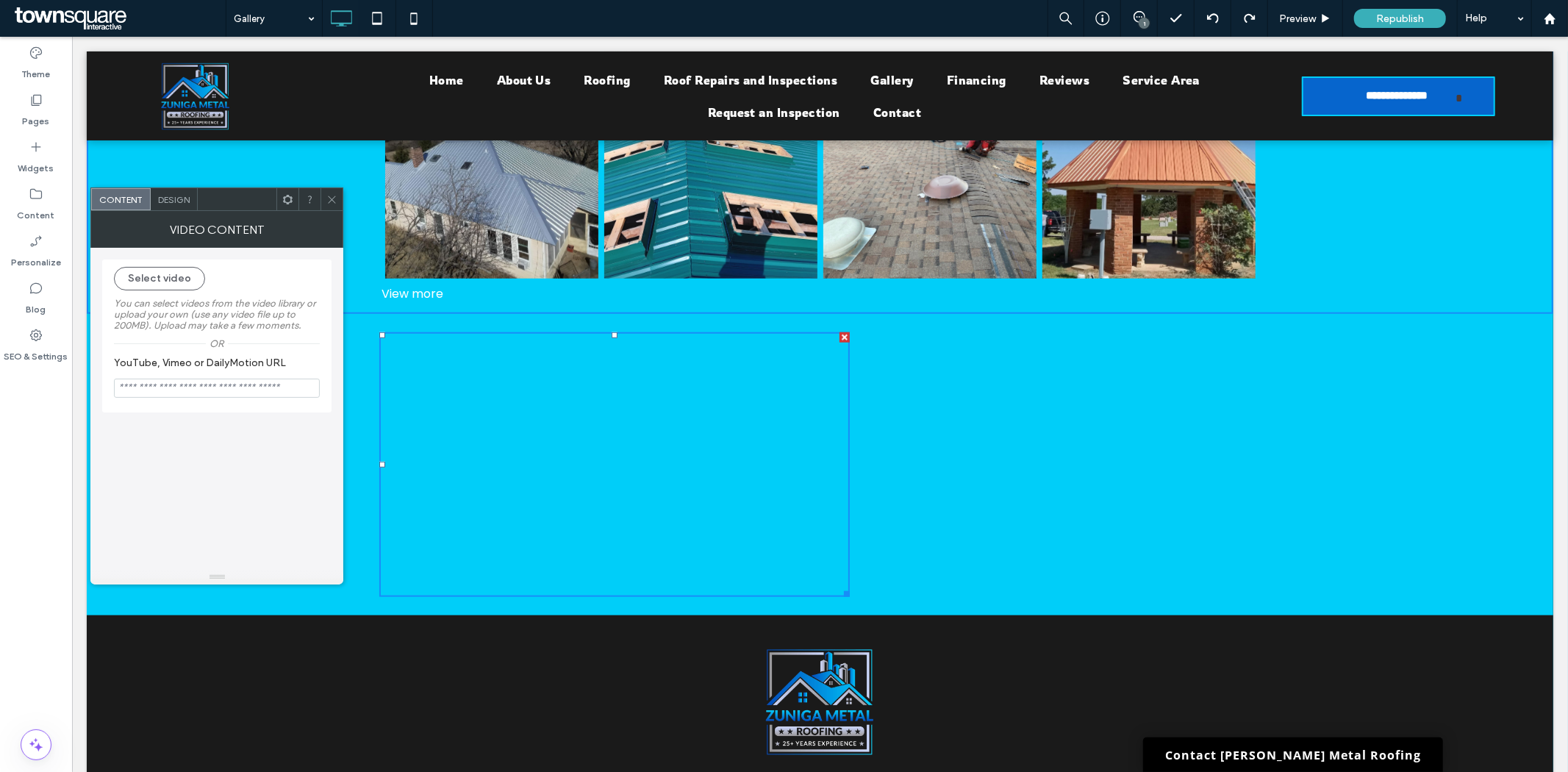
click at [167, 198] on span "Design" at bounding box center [173, 199] width 32 height 11
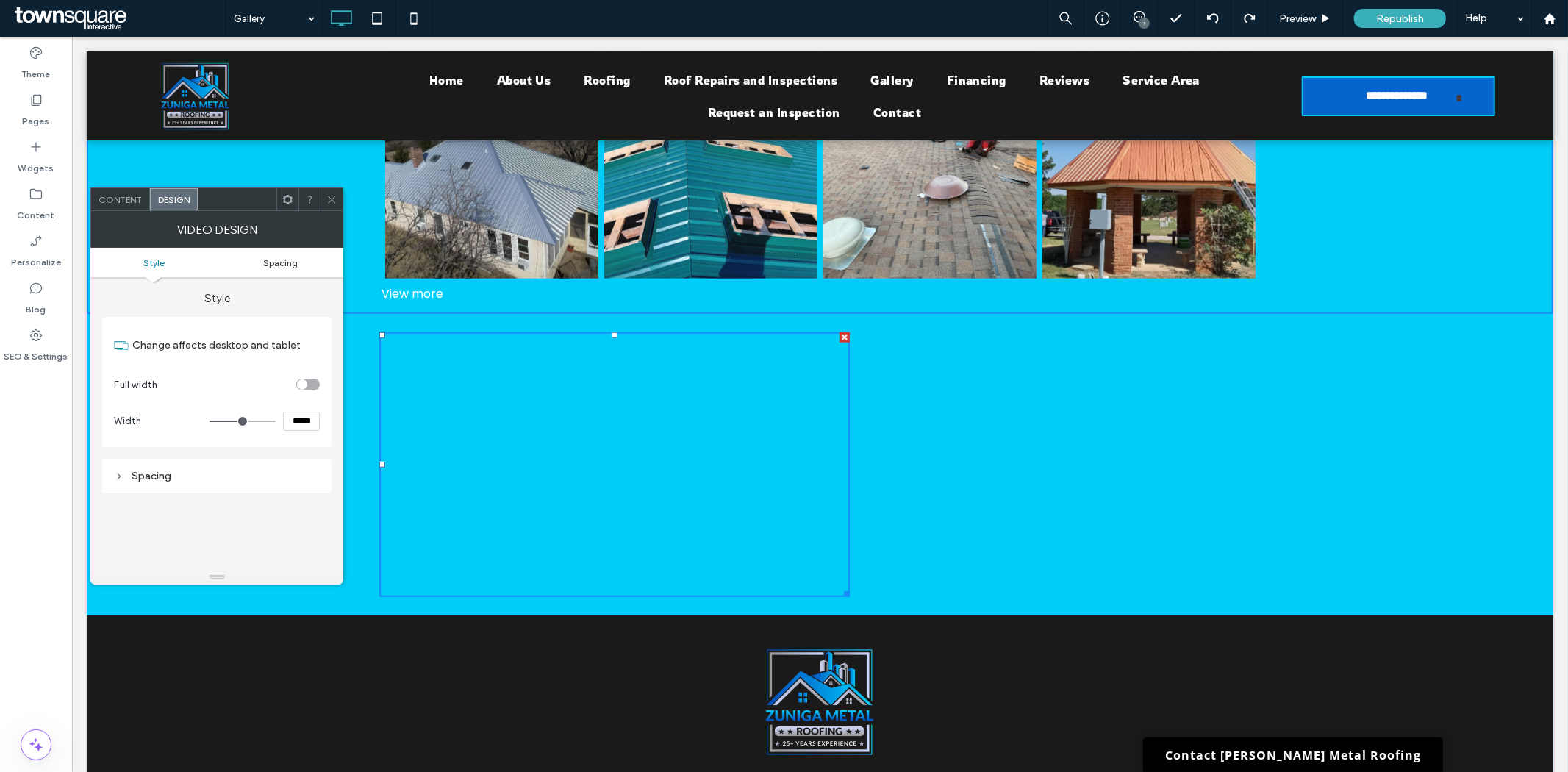
click at [289, 265] on span "Spacing" at bounding box center [280, 262] width 34 height 11
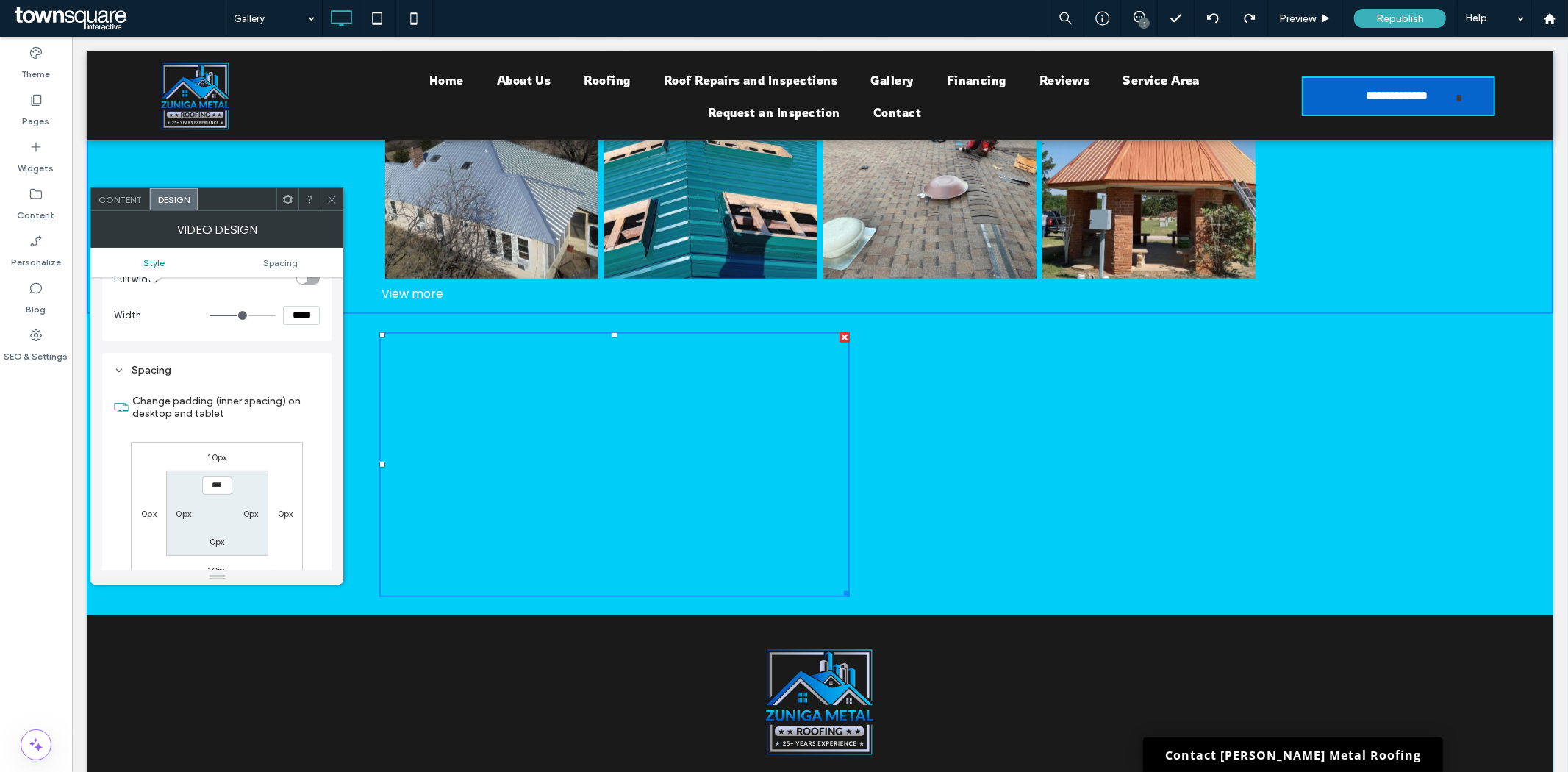
scroll to position [169, 0]
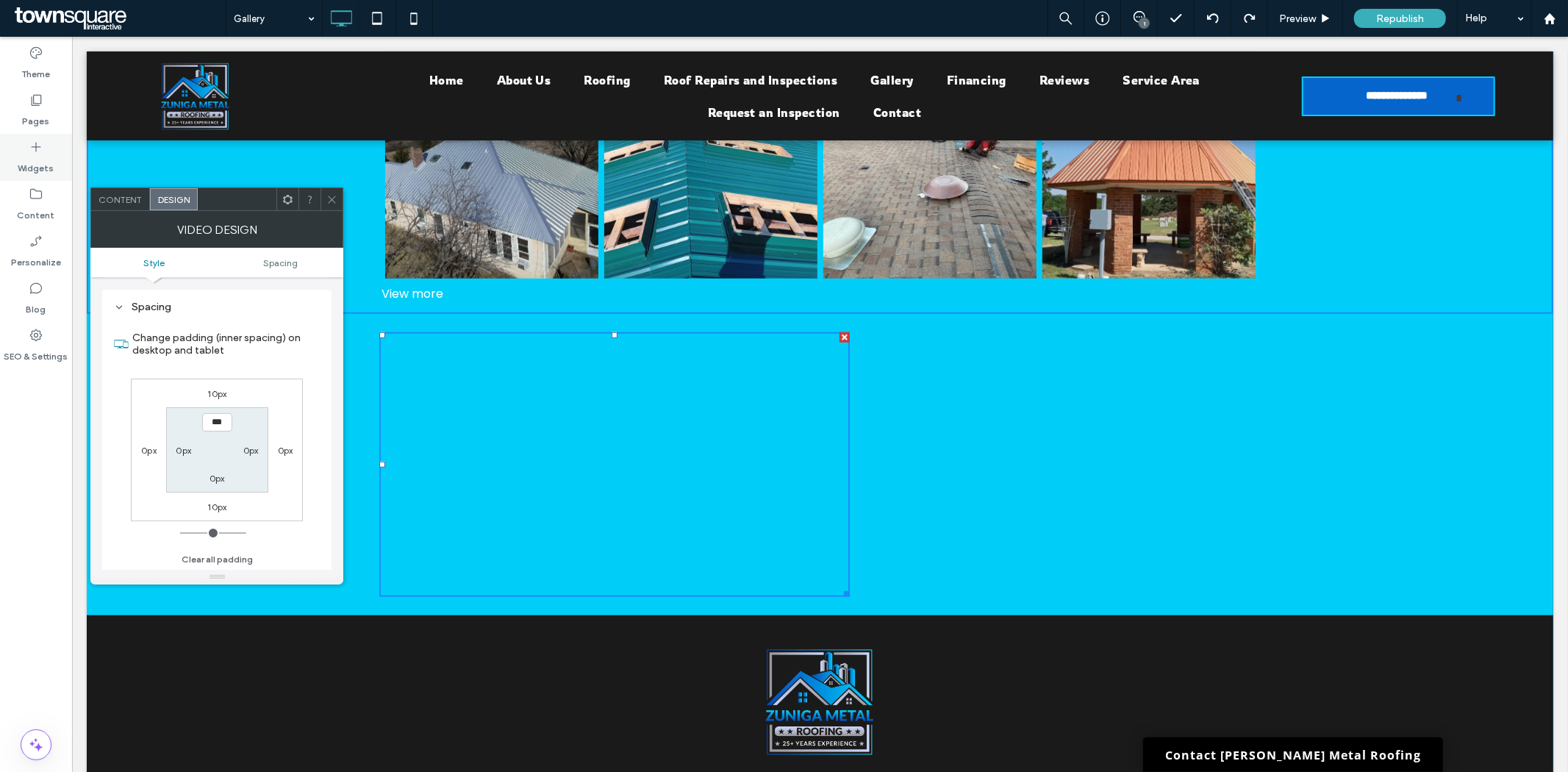
click at [22, 160] on label "Widgets" at bounding box center [36, 165] width 36 height 21
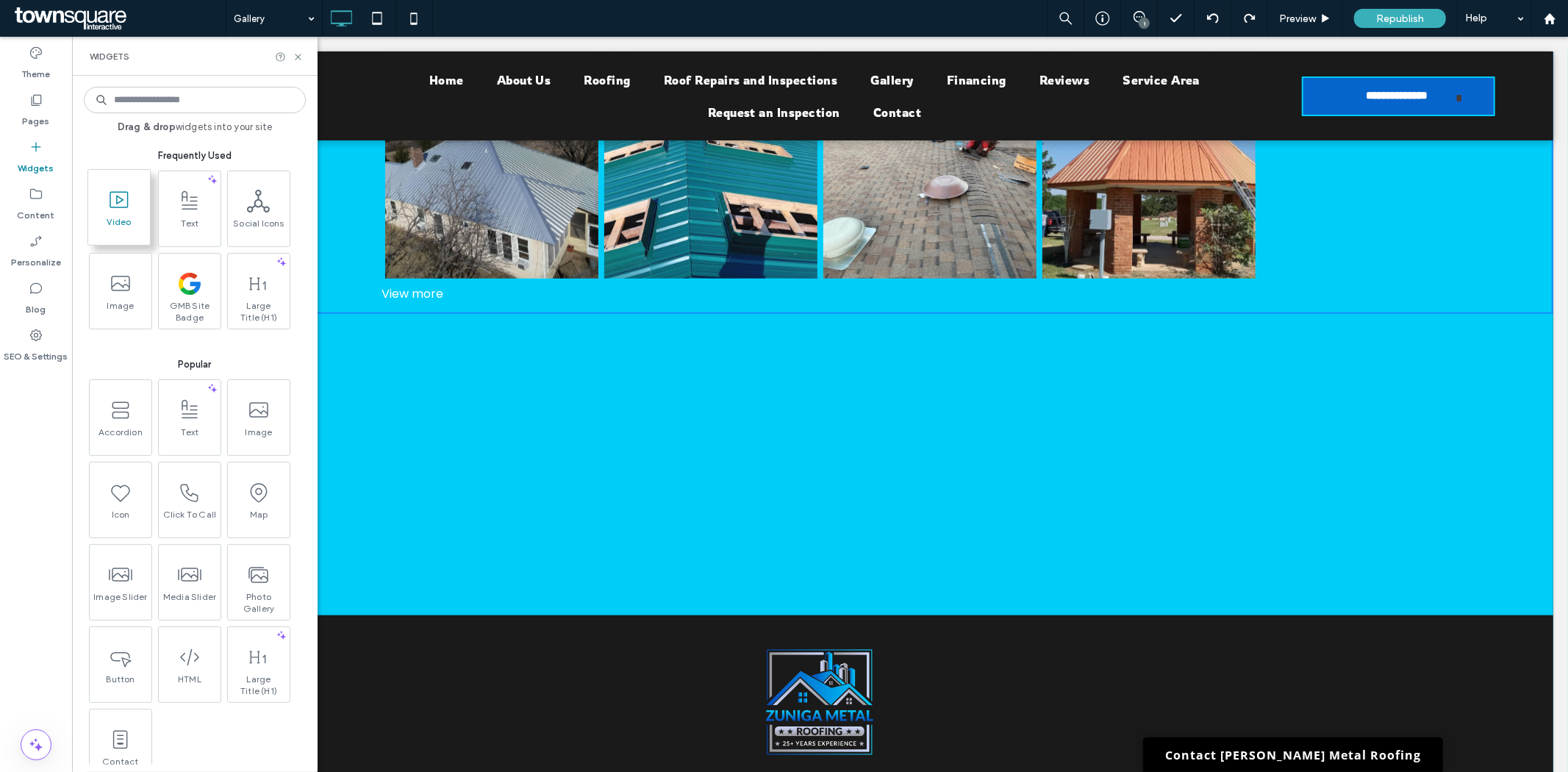
click at [130, 208] on icon at bounding box center [118, 199] width 23 height 23
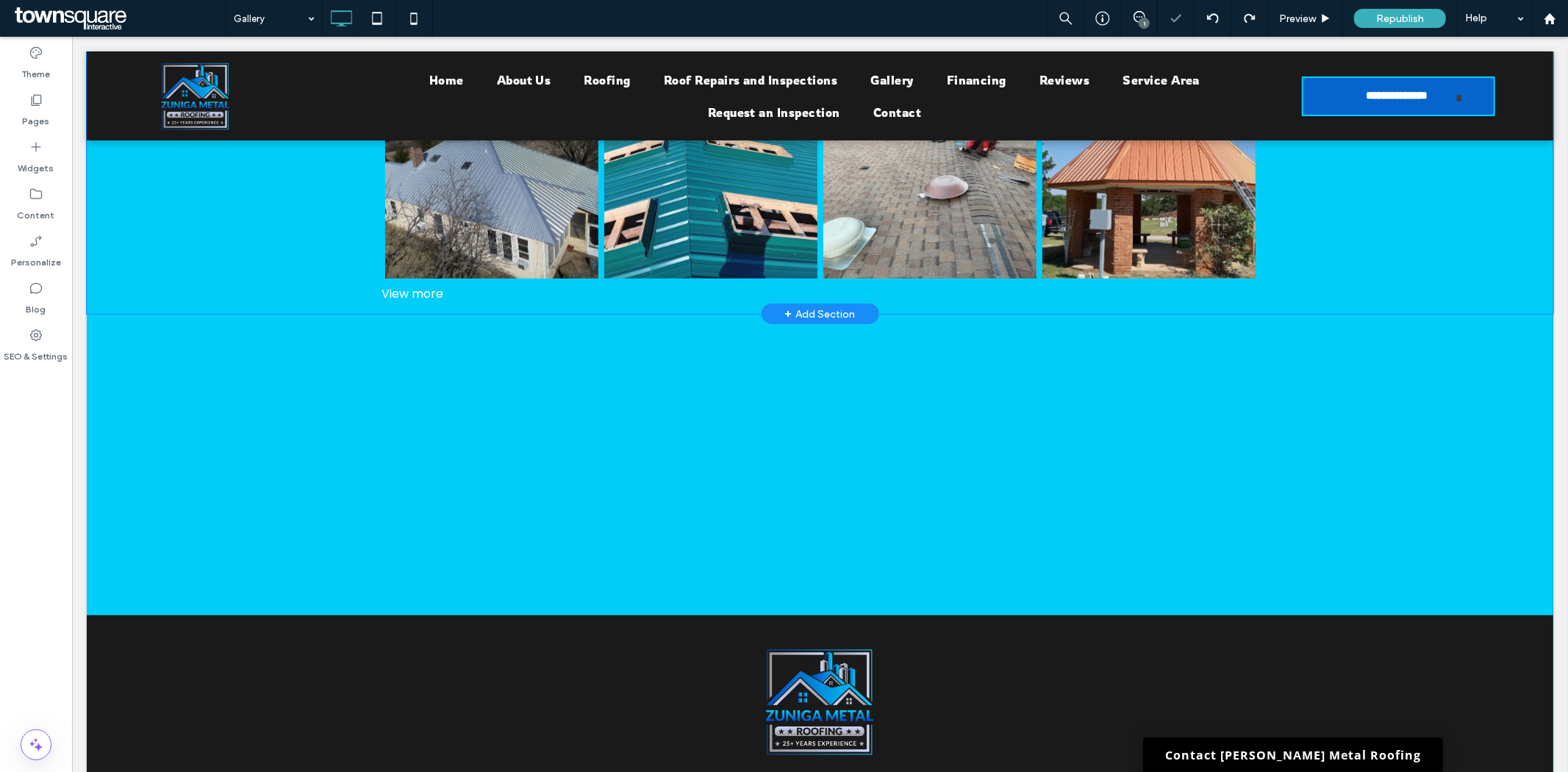
scroll to position [1340, 0]
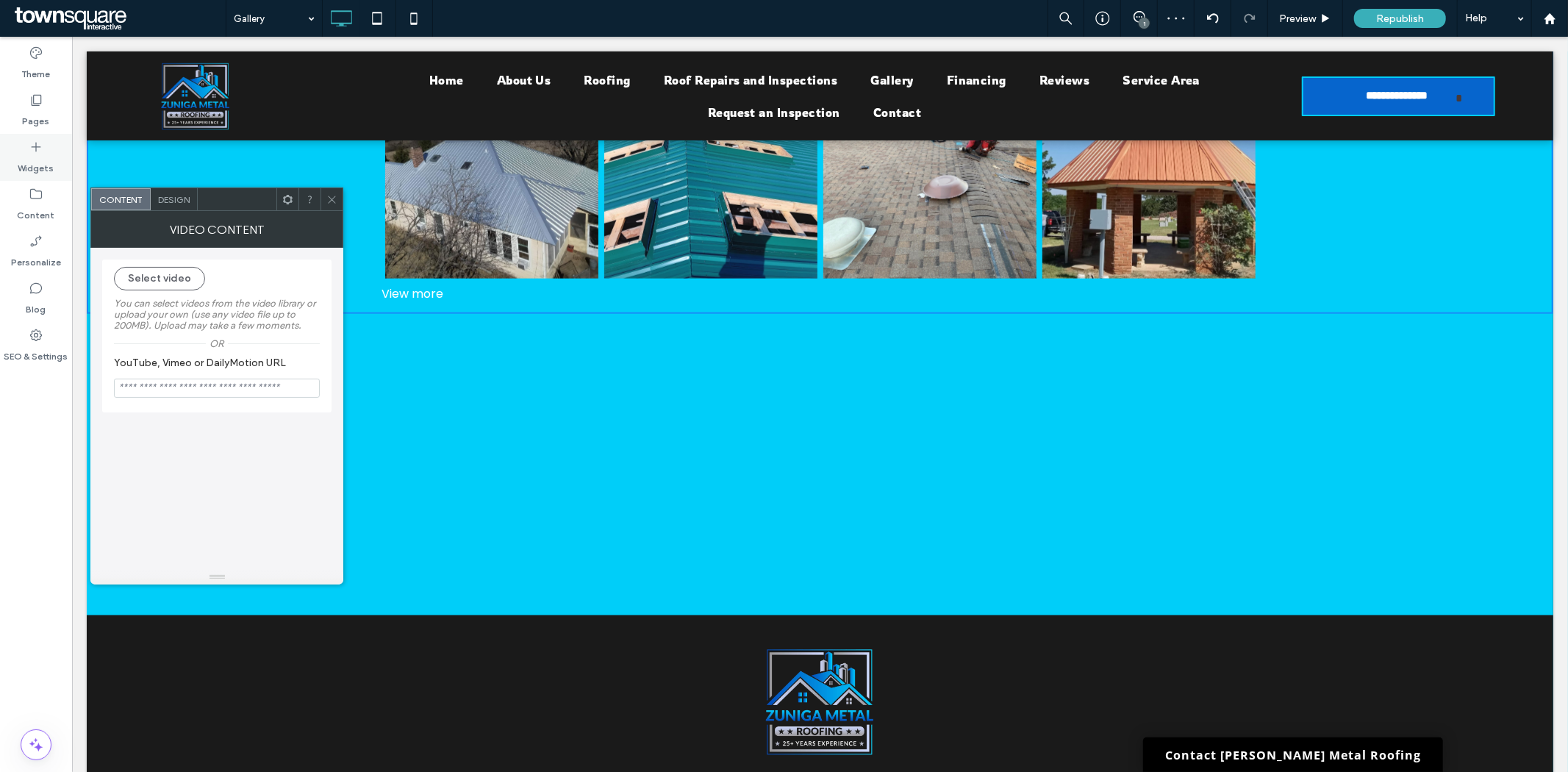
click at [32, 145] on icon at bounding box center [35, 147] width 15 height 15
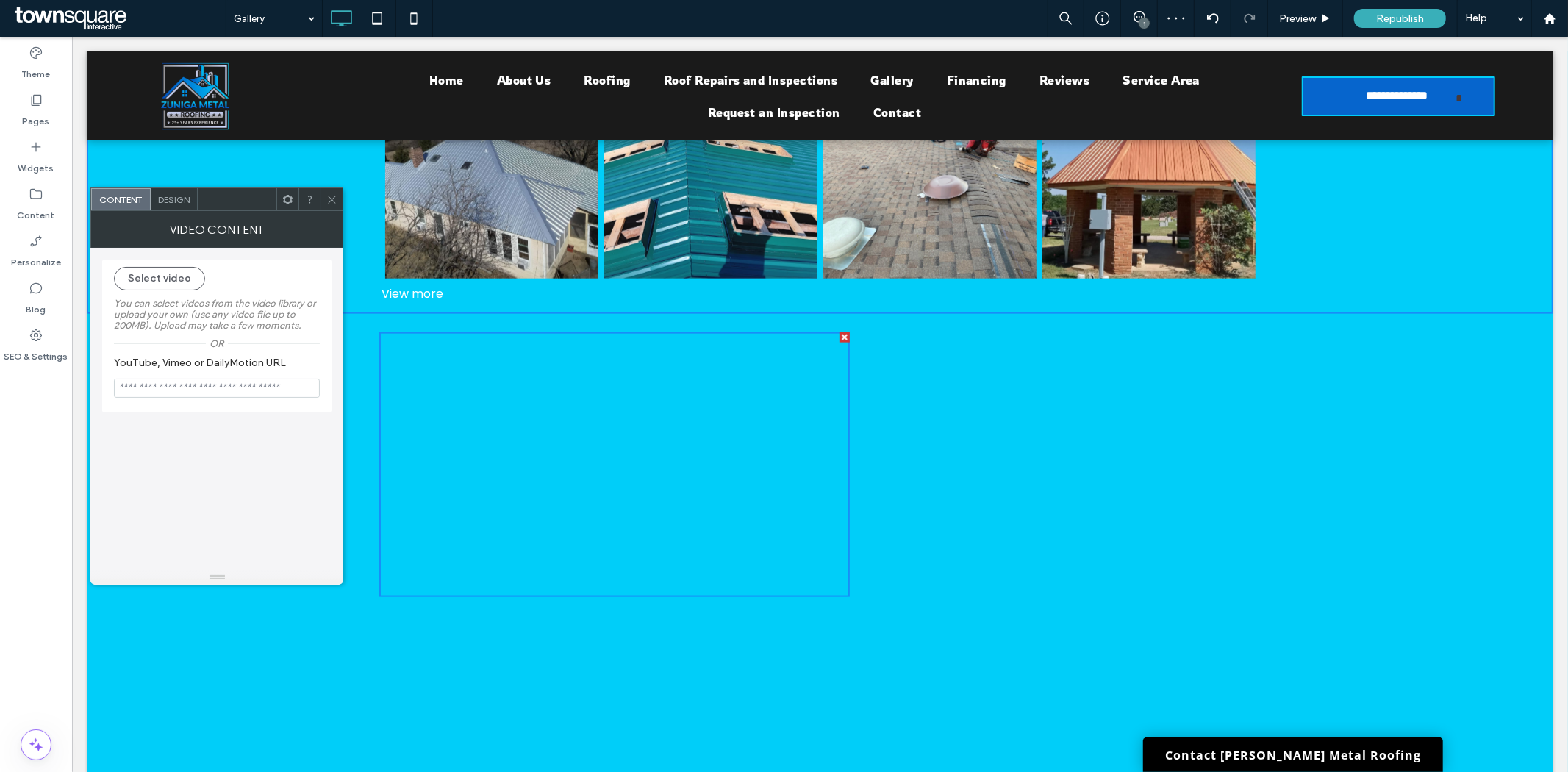
click at [331, 197] on icon at bounding box center [331, 199] width 11 height 11
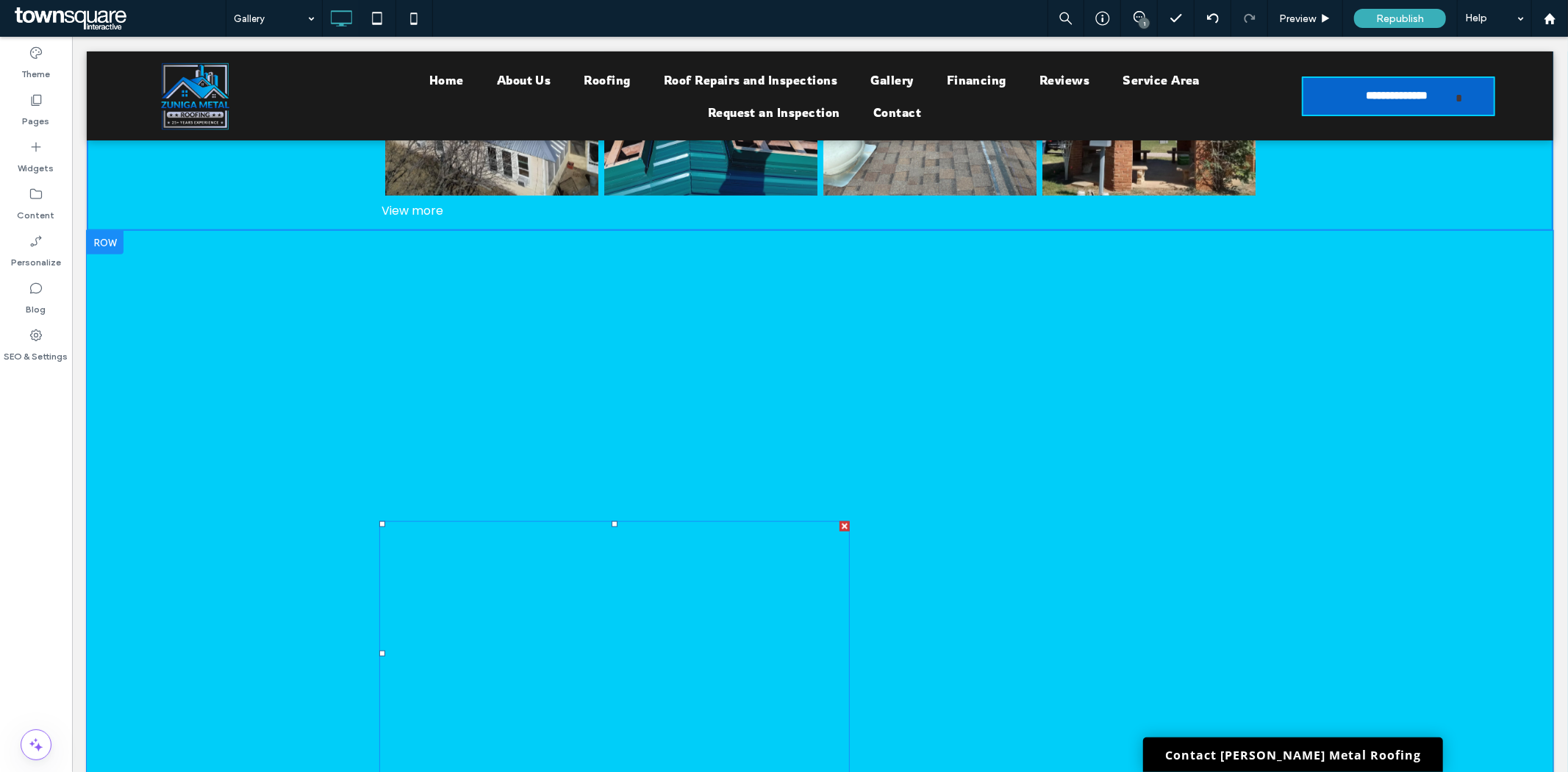
scroll to position [1422, 0]
click at [718, 419] on span at bounding box center [613, 382] width 470 height 265
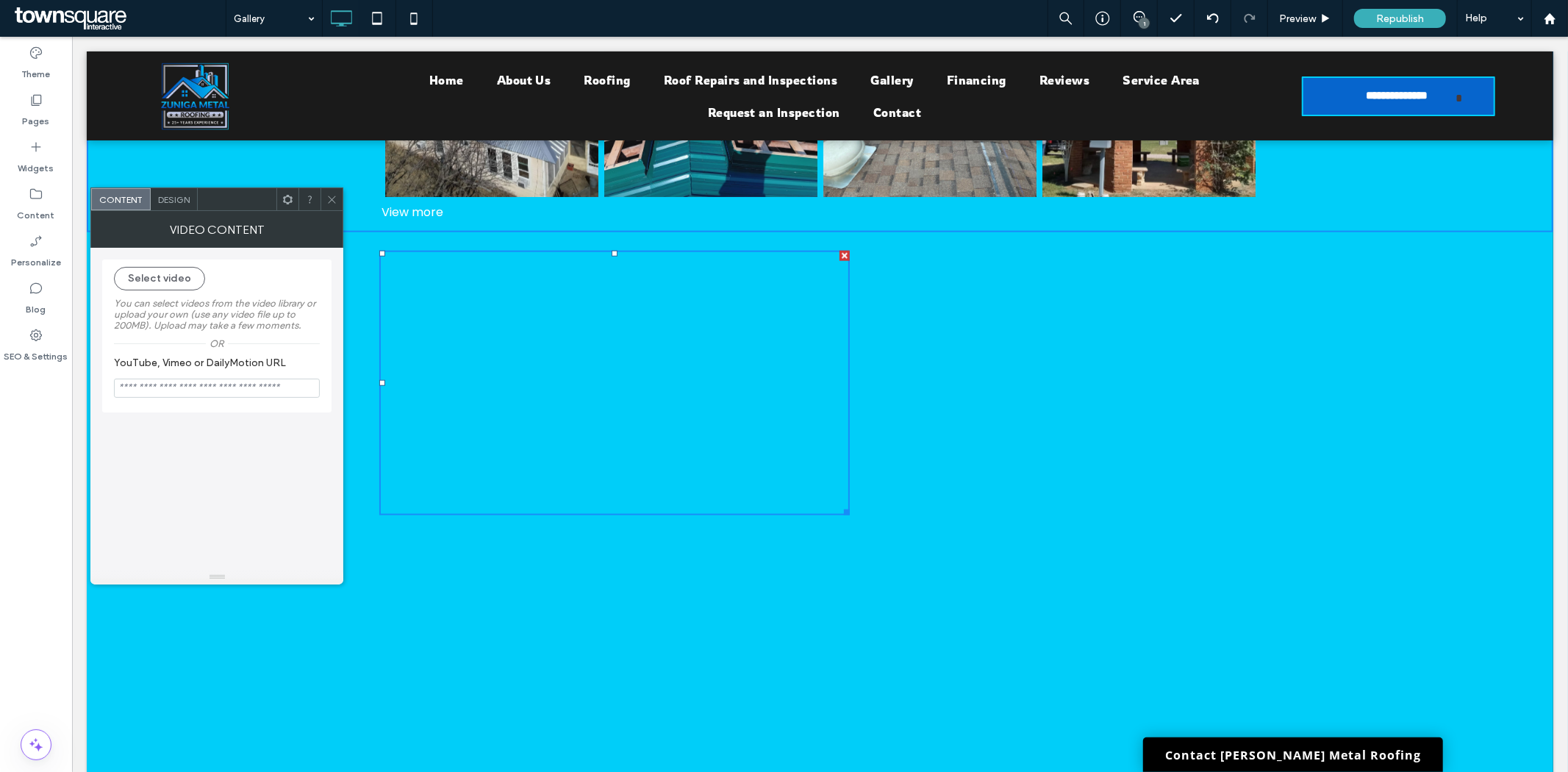
click at [189, 209] on div "Design" at bounding box center [174, 199] width 47 height 22
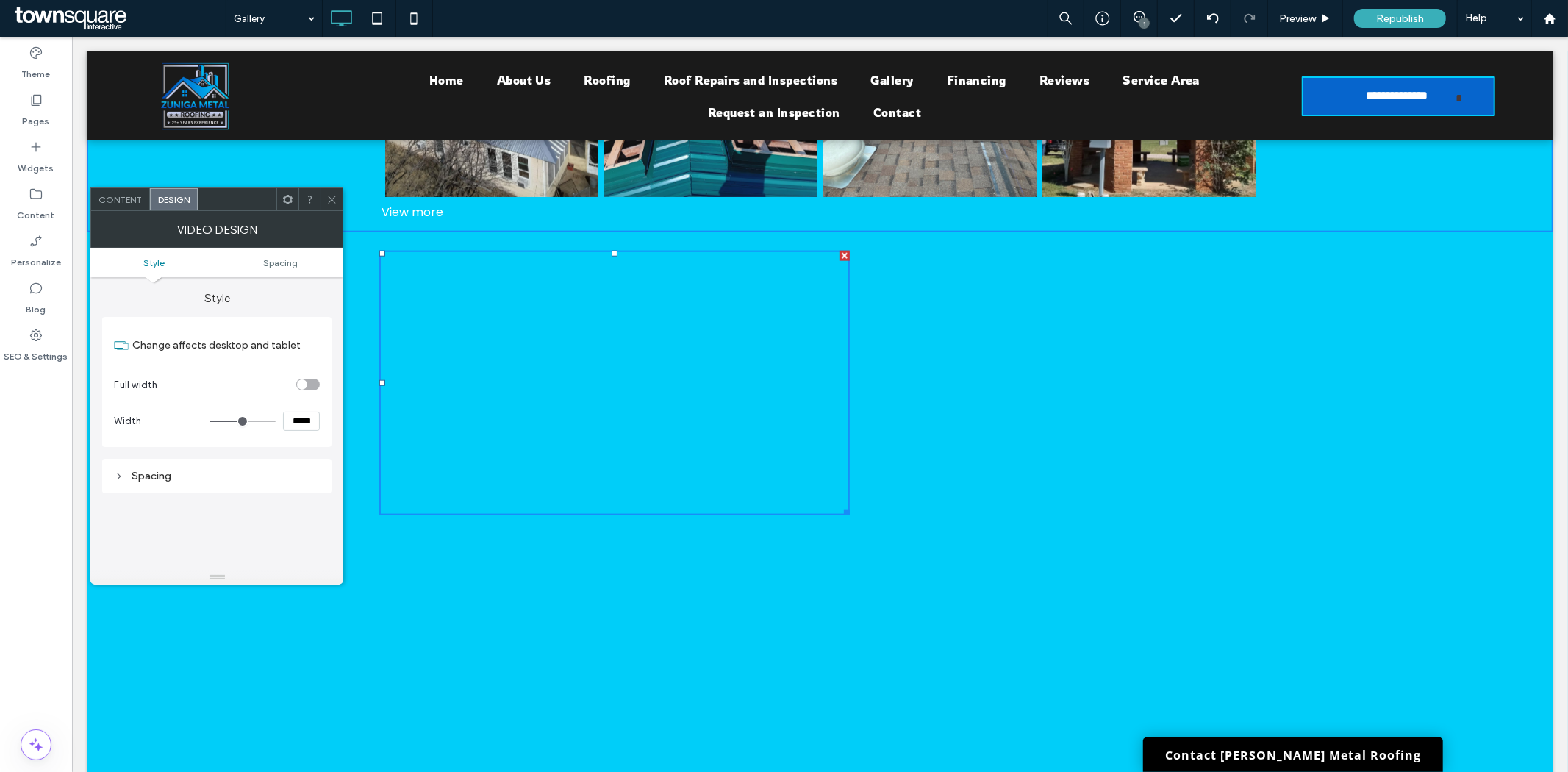
click at [1053, 535] on div "Click To Paste" at bounding box center [819, 518] width 882 height 551
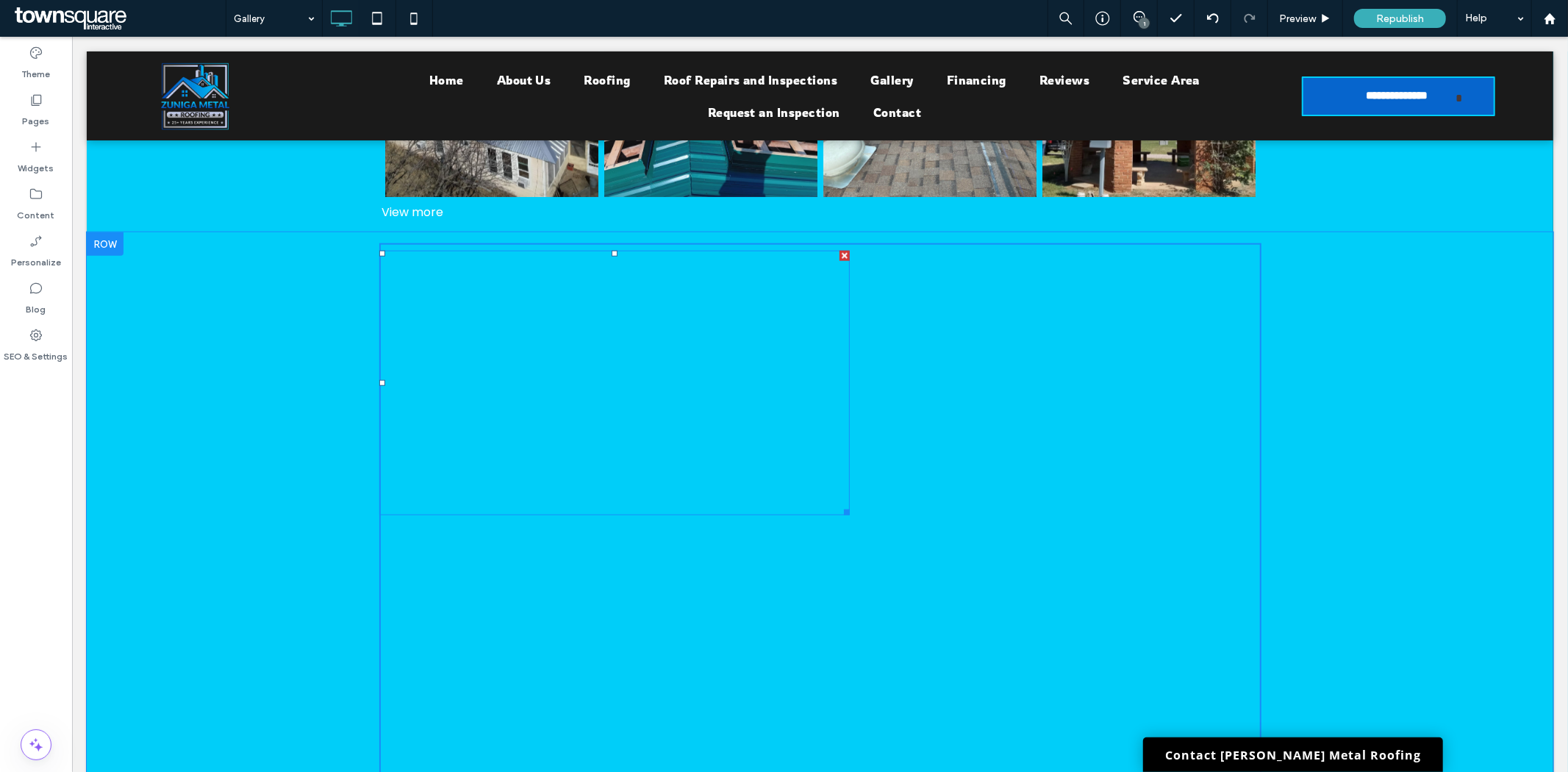
click at [593, 366] on span at bounding box center [613, 382] width 470 height 265
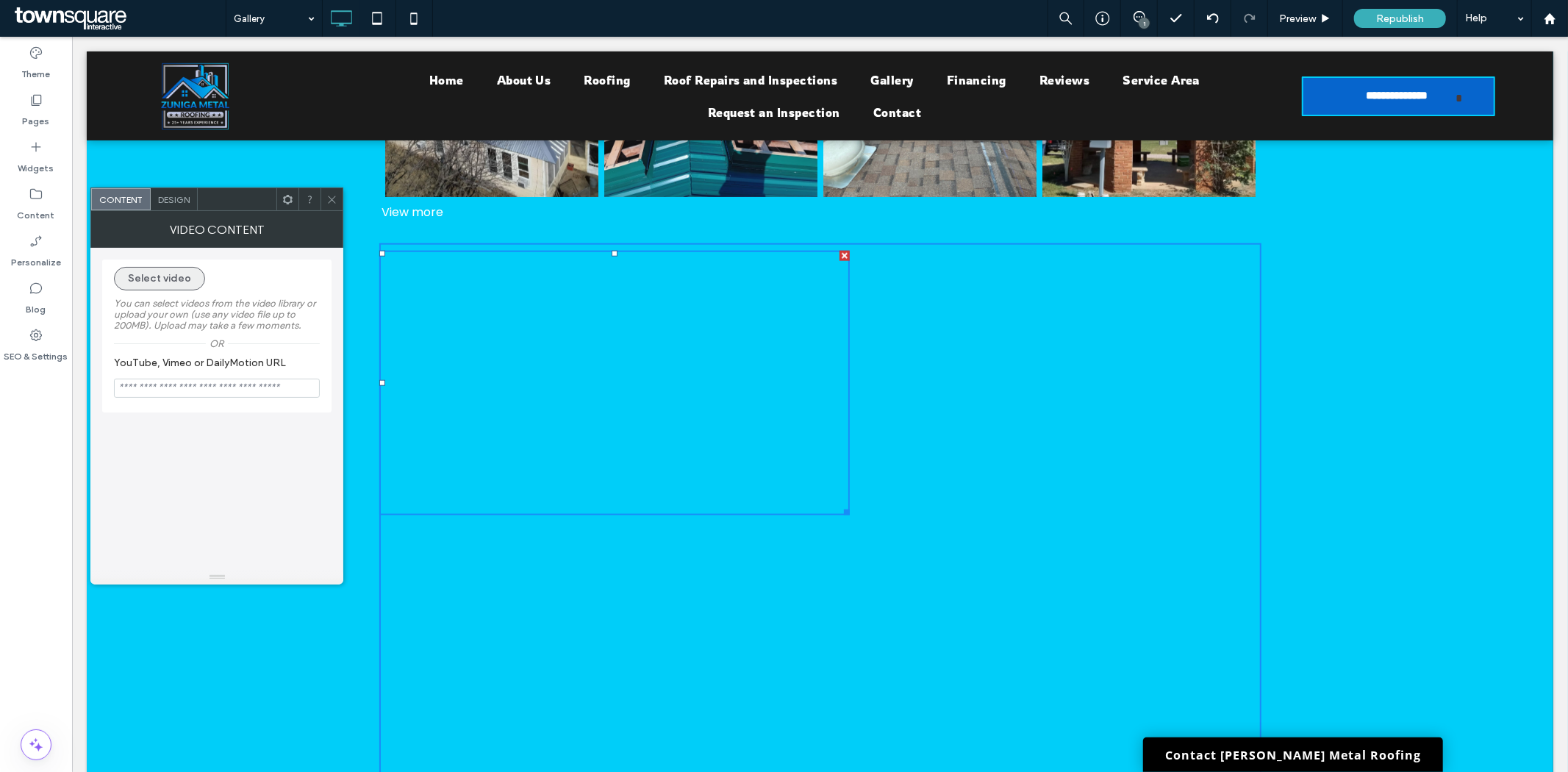
click at [133, 273] on button "Select video" at bounding box center [160, 278] width 91 height 23
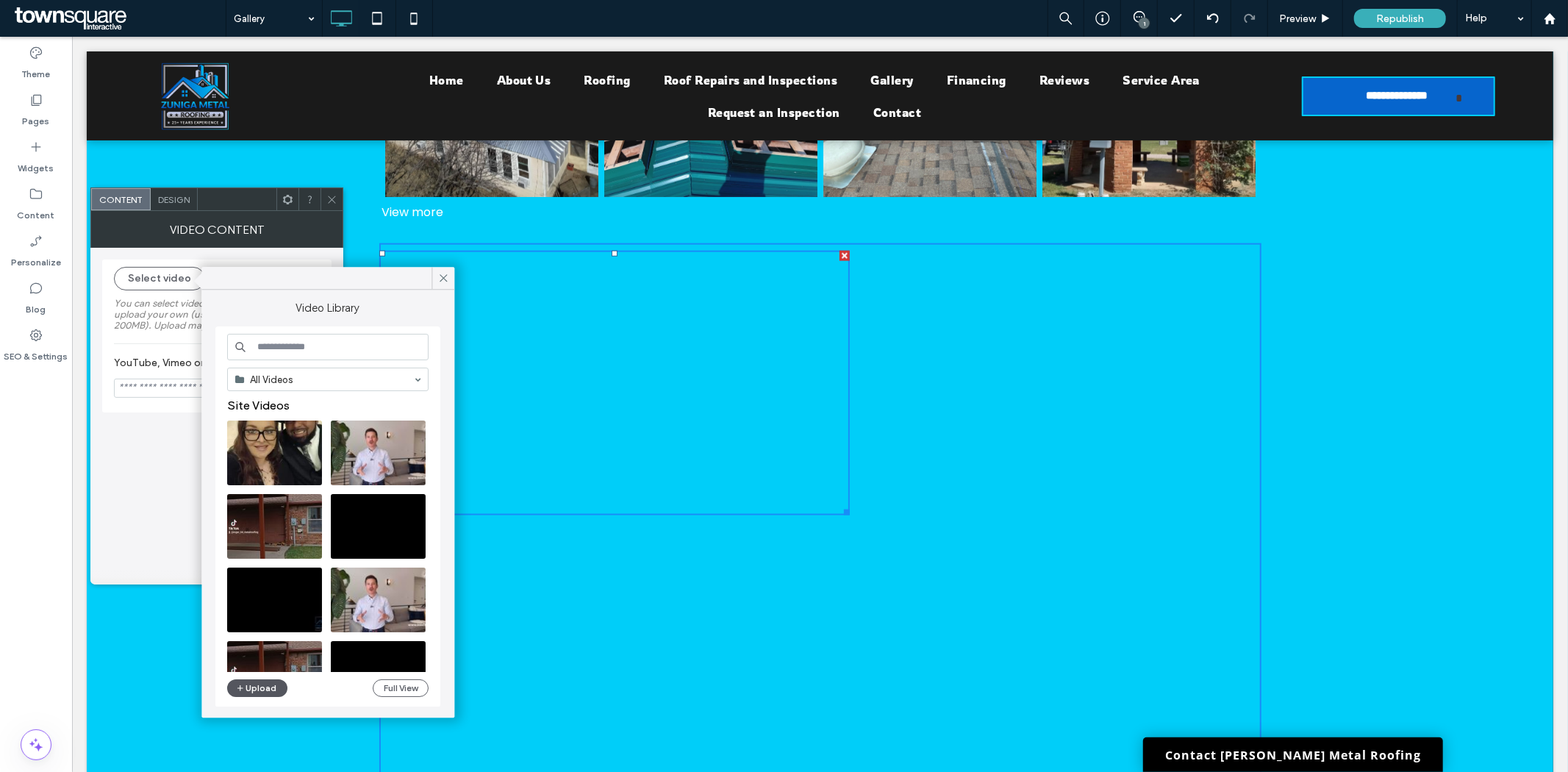
click at [247, 692] on button "Upload" at bounding box center [257, 687] width 60 height 17
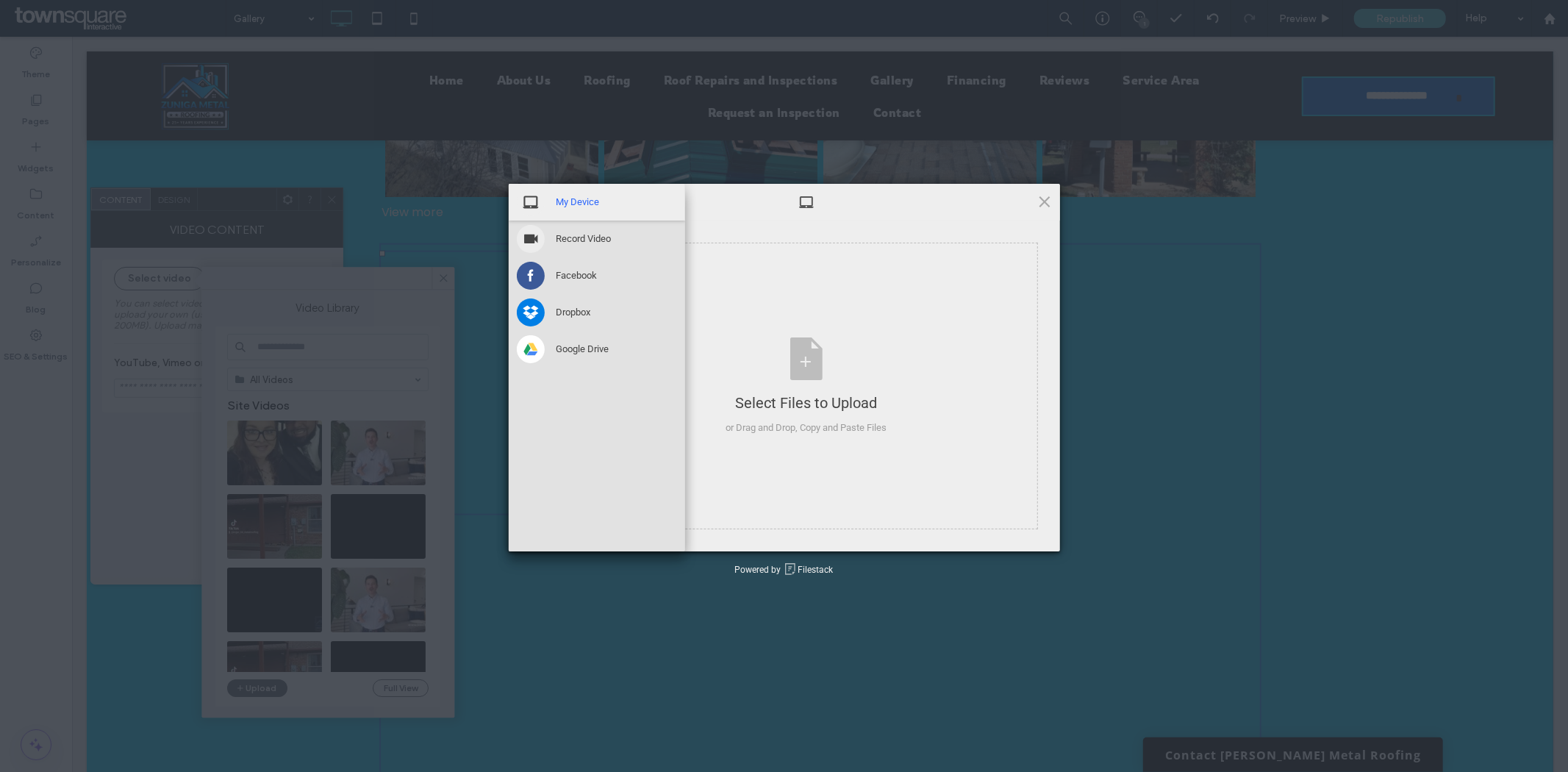
click at [584, 198] on span "My Device" at bounding box center [578, 202] width 43 height 13
click at [588, 202] on span "My Device" at bounding box center [578, 202] width 43 height 13
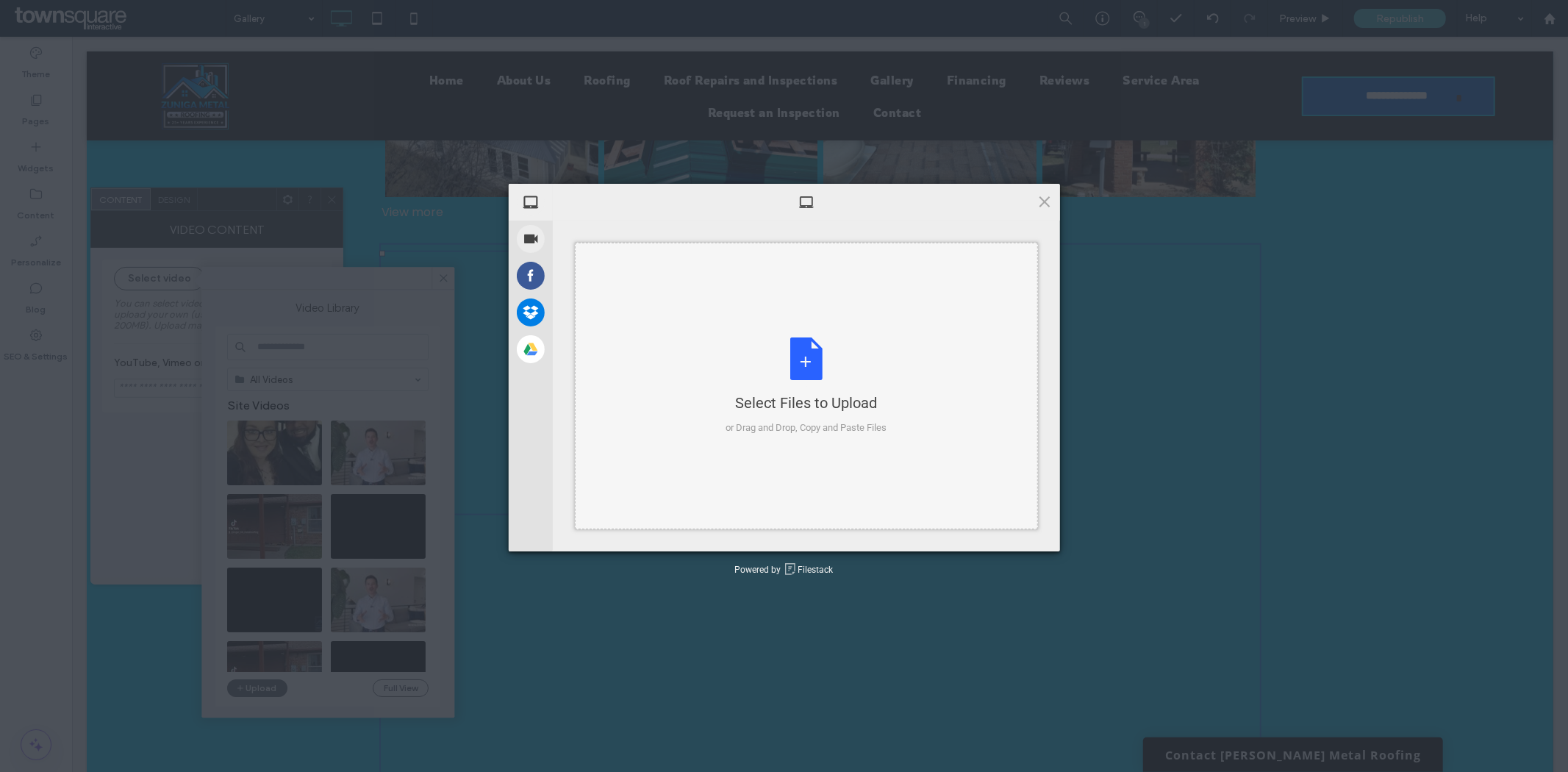
click at [789, 347] on div "Select Files to Upload or Drag and Drop, Copy and Paste Files" at bounding box center [806, 386] width 161 height 97
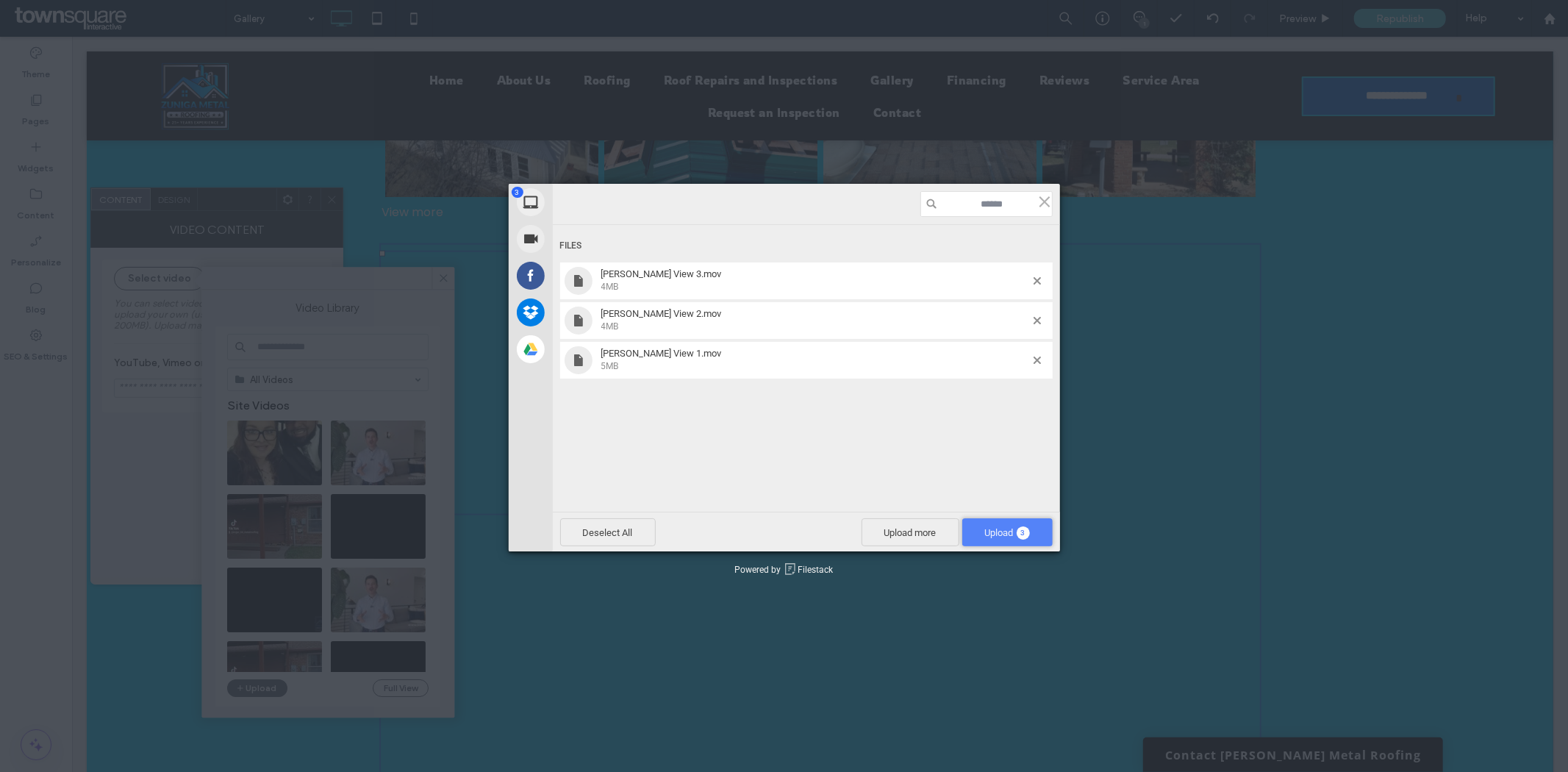
click at [989, 528] on span "Upload 3" at bounding box center [1007, 532] width 45 height 11
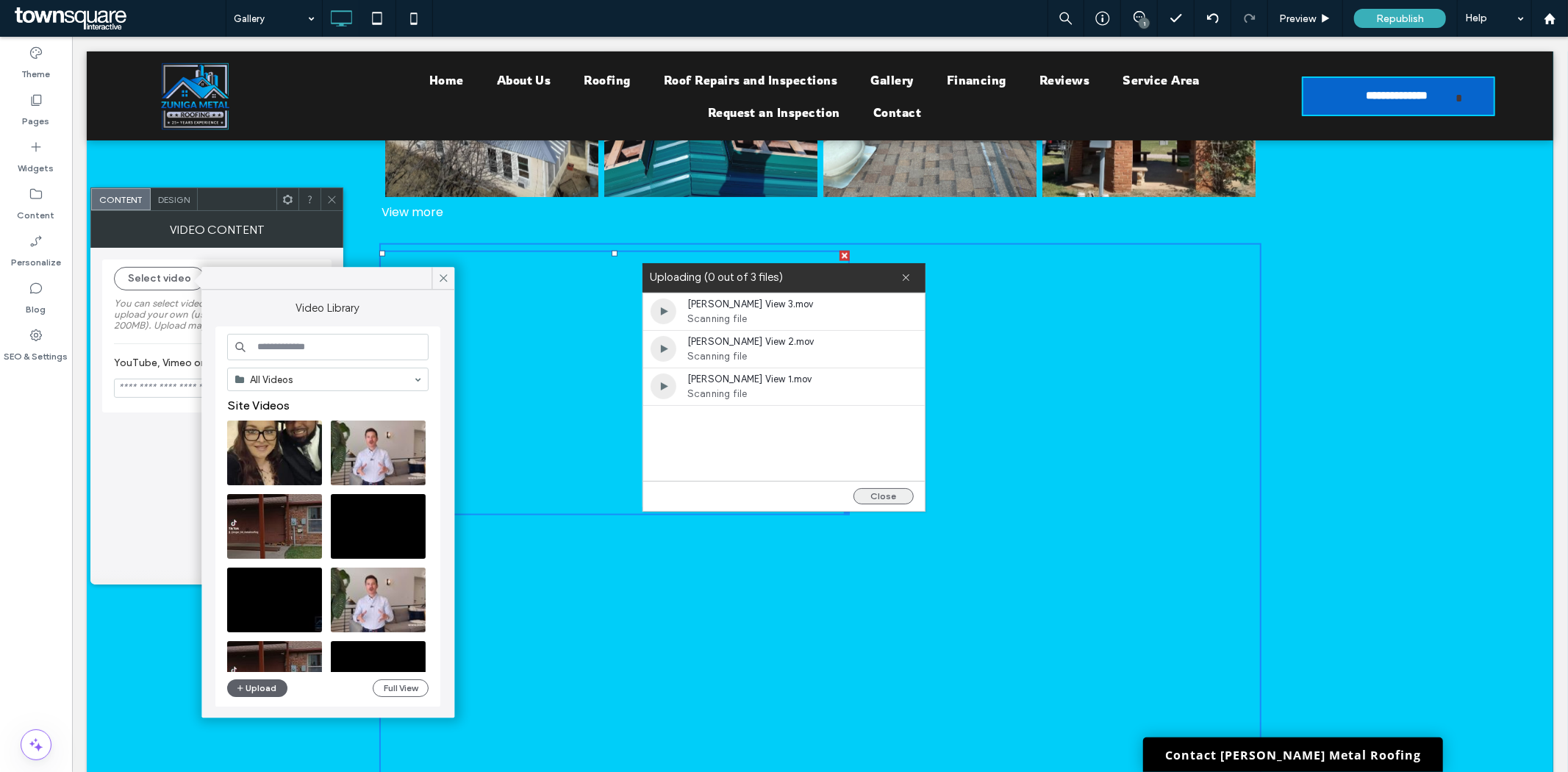
click at [893, 497] on button "Close" at bounding box center [883, 496] width 60 height 16
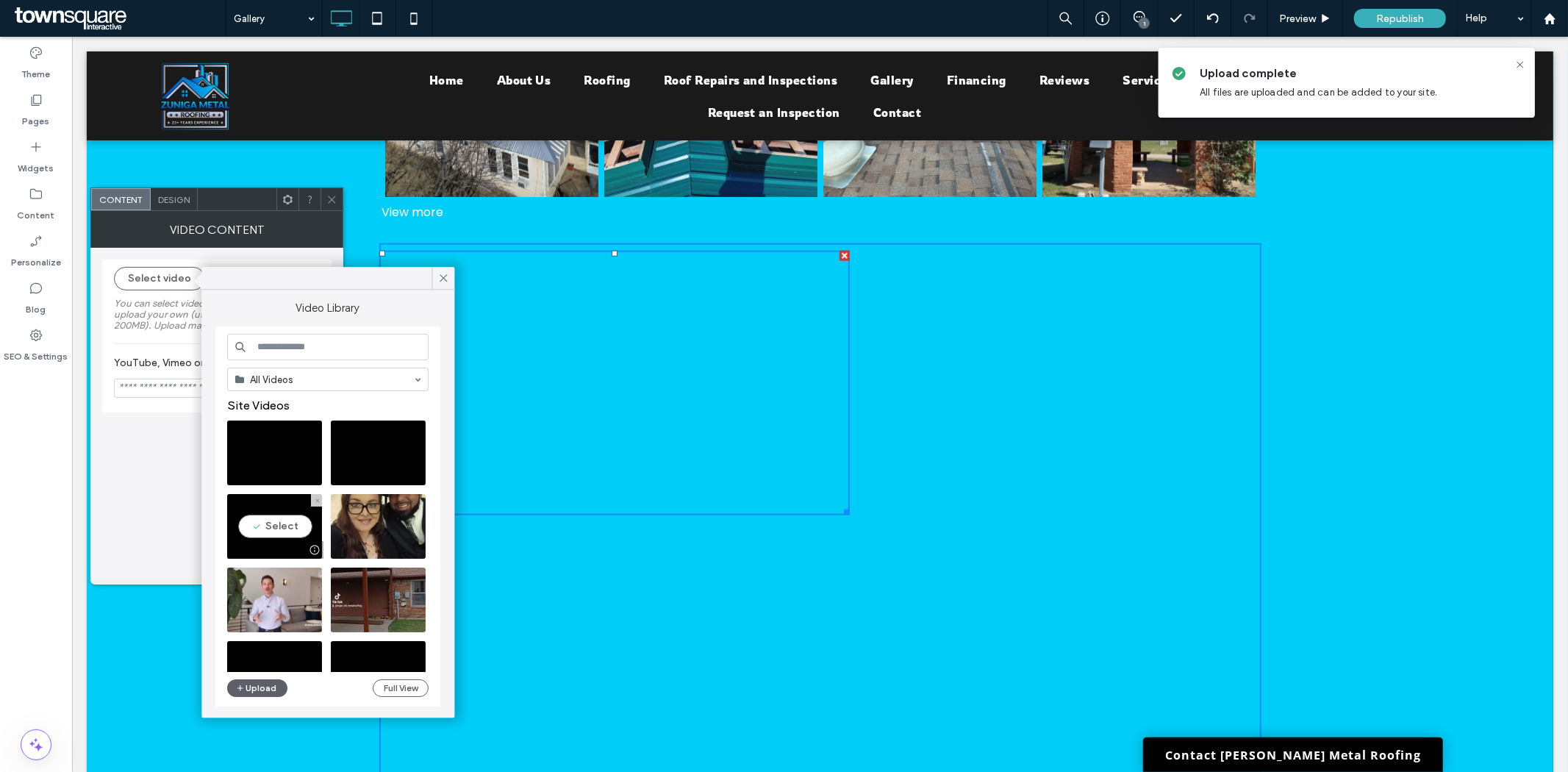
click at [276, 530] on video at bounding box center [274, 526] width 95 height 65
type input "**********"
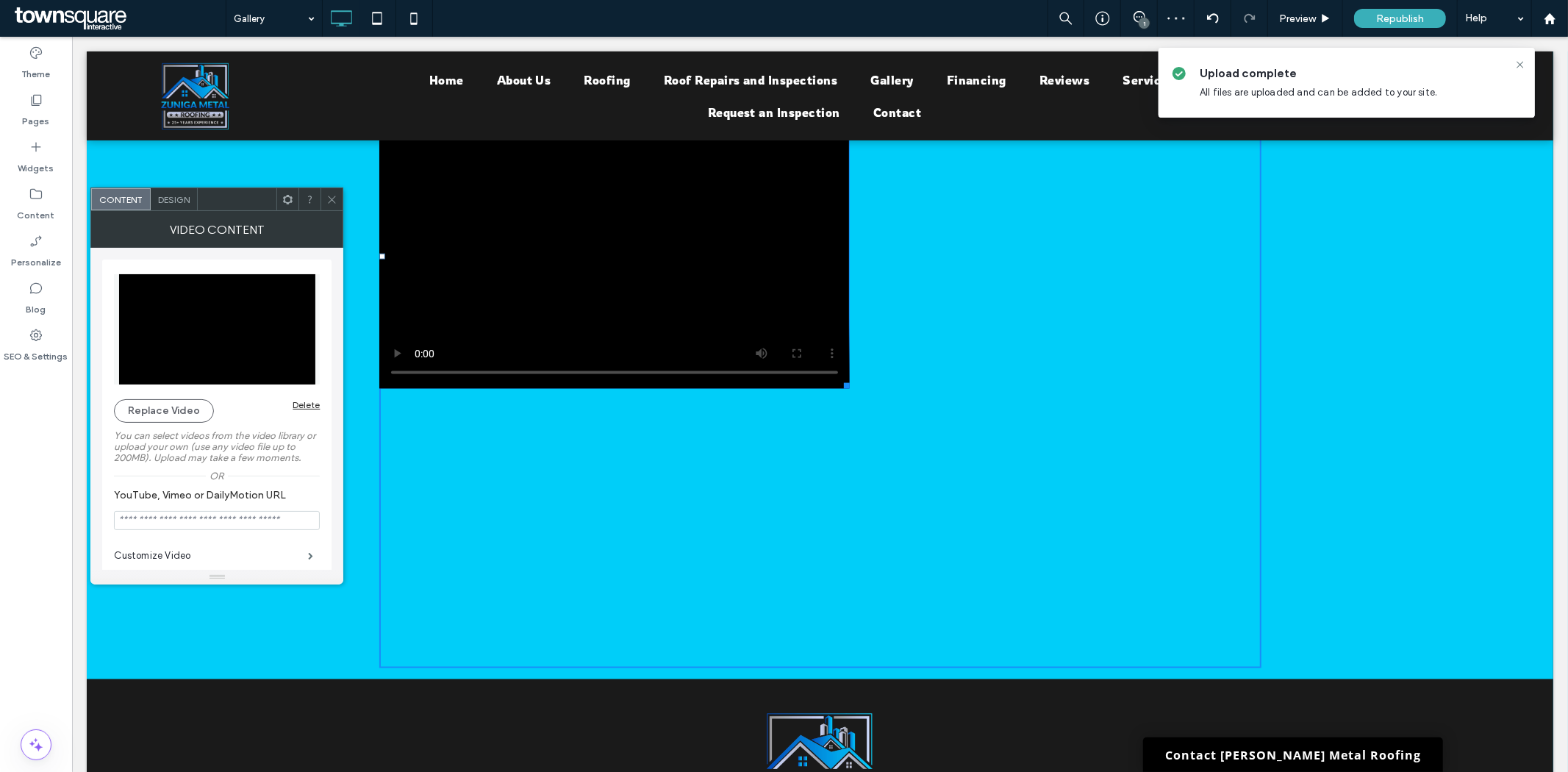
scroll to position [1612, 0]
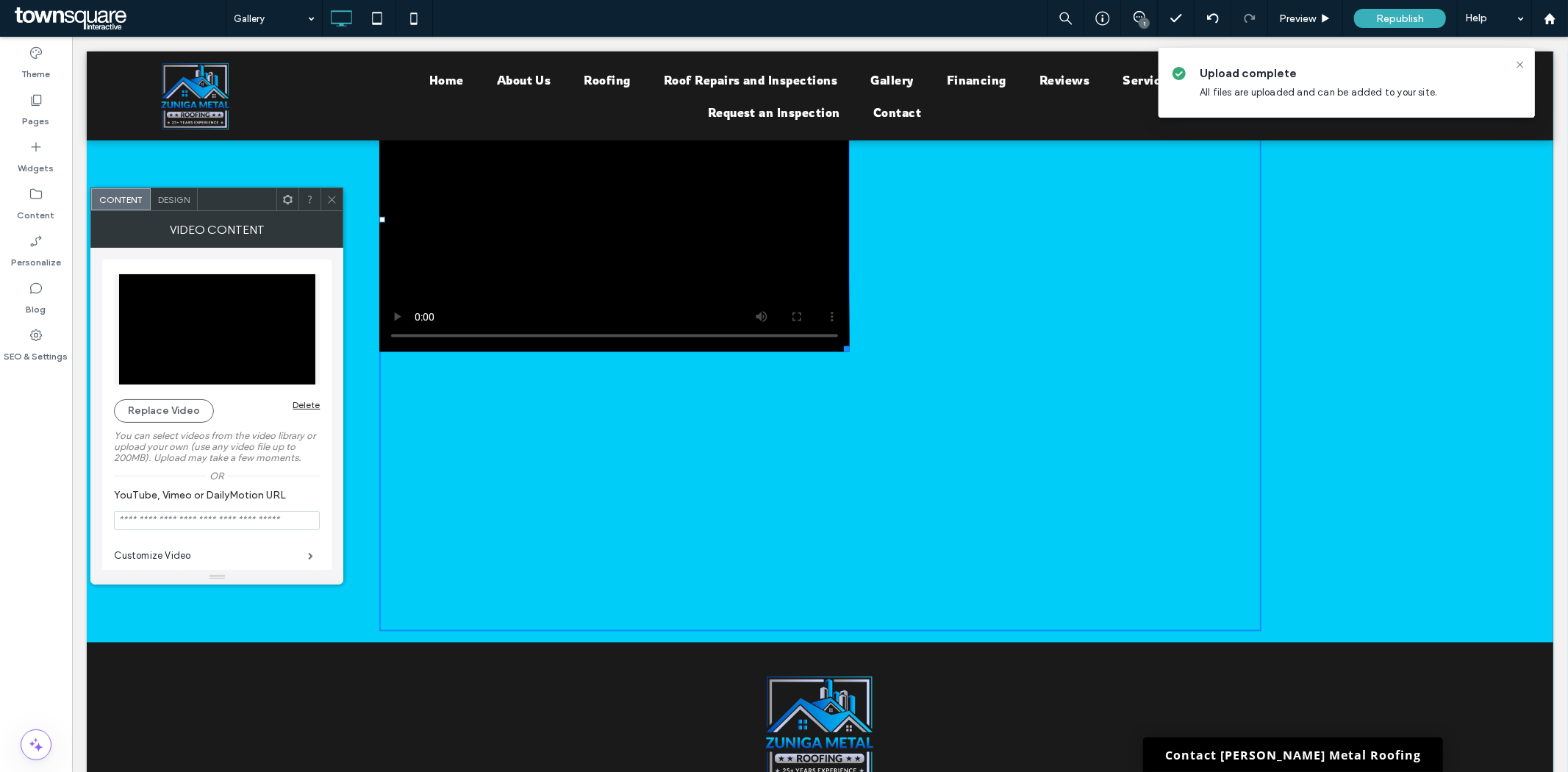
click at [1089, 452] on div "Click To Paste" at bounding box center [819, 355] width 882 height 551
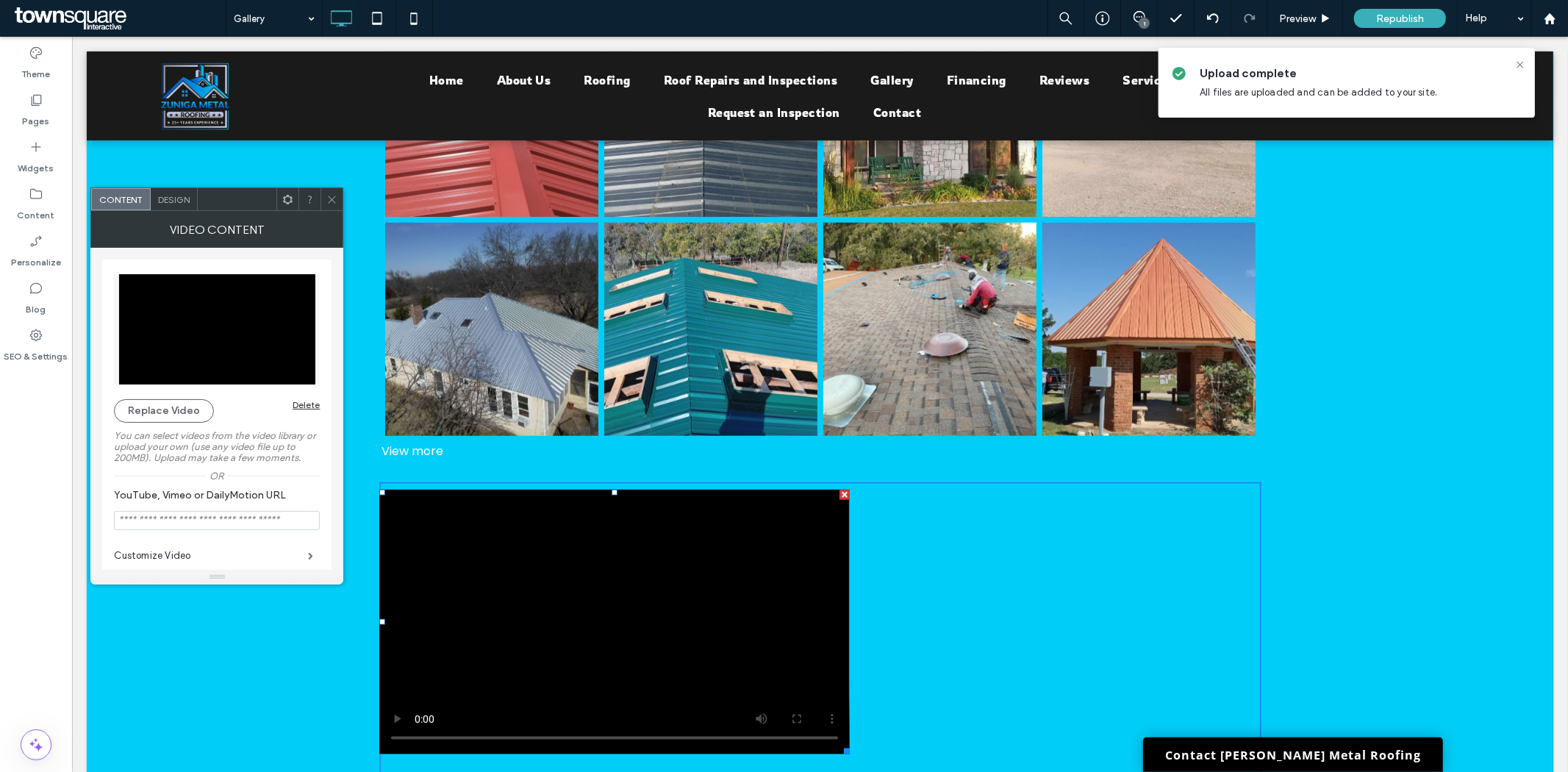
scroll to position [1203, 0]
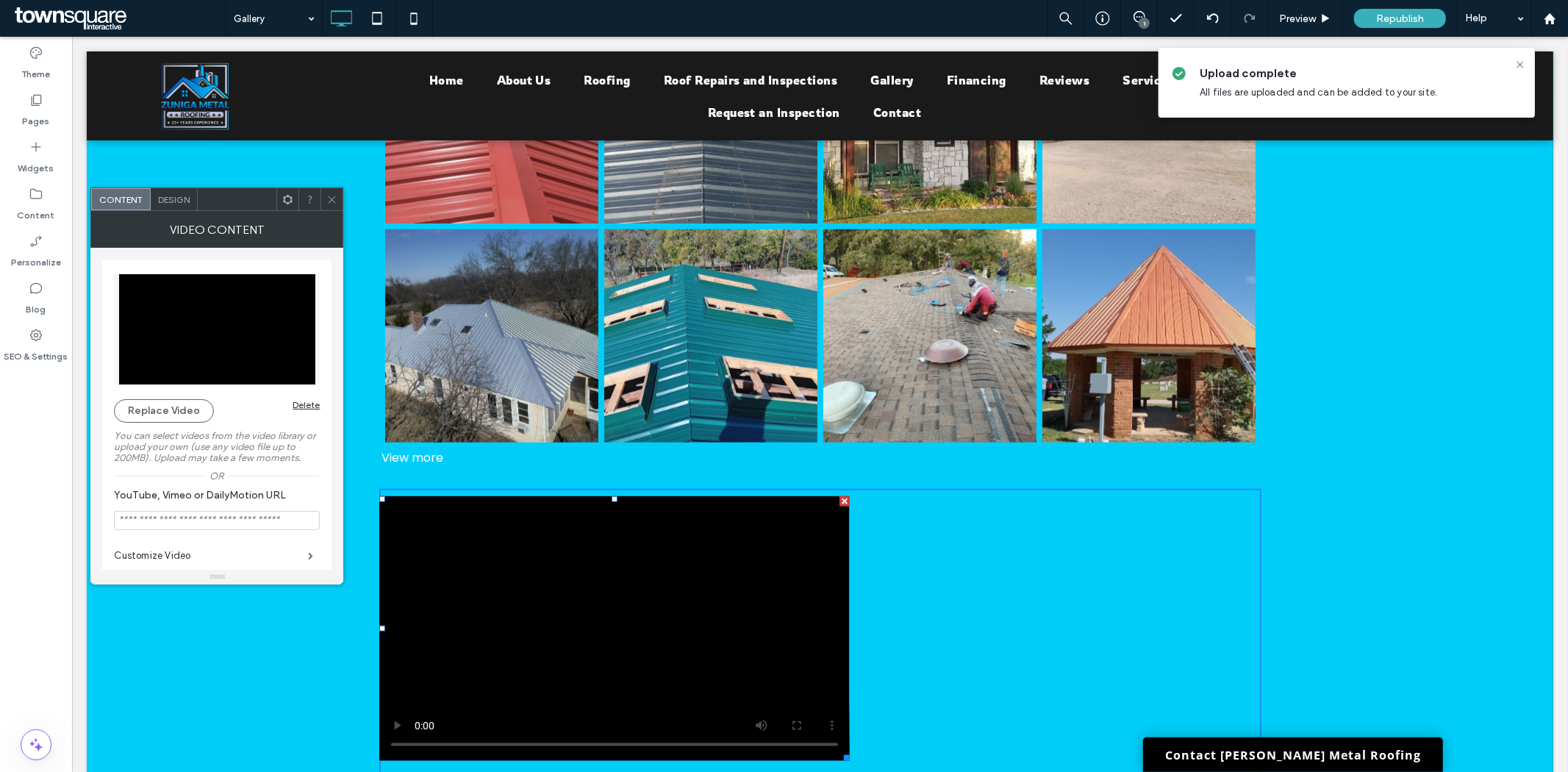
click at [341, 206] on div at bounding box center [332, 199] width 22 height 22
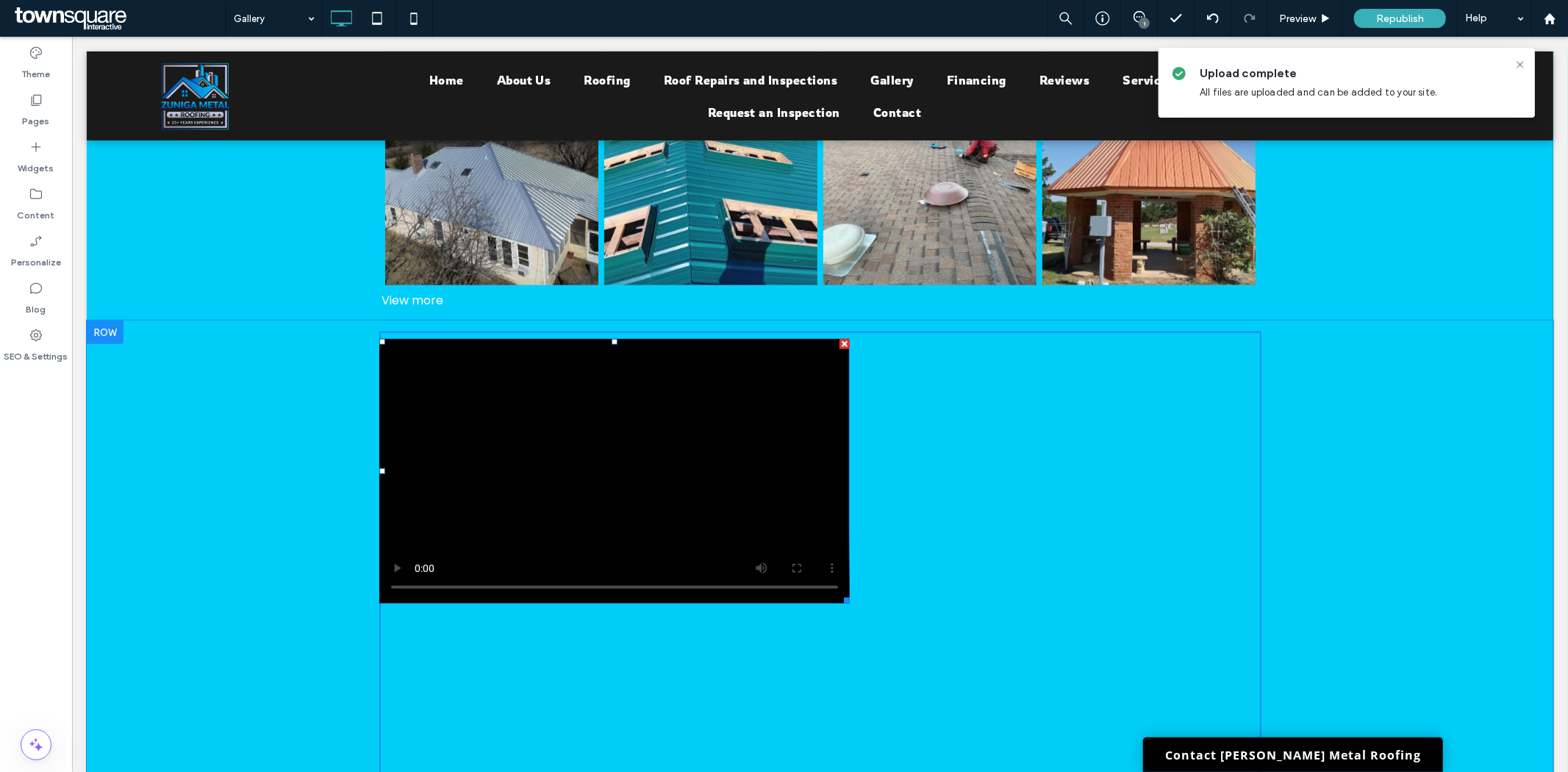
scroll to position [1367, 0]
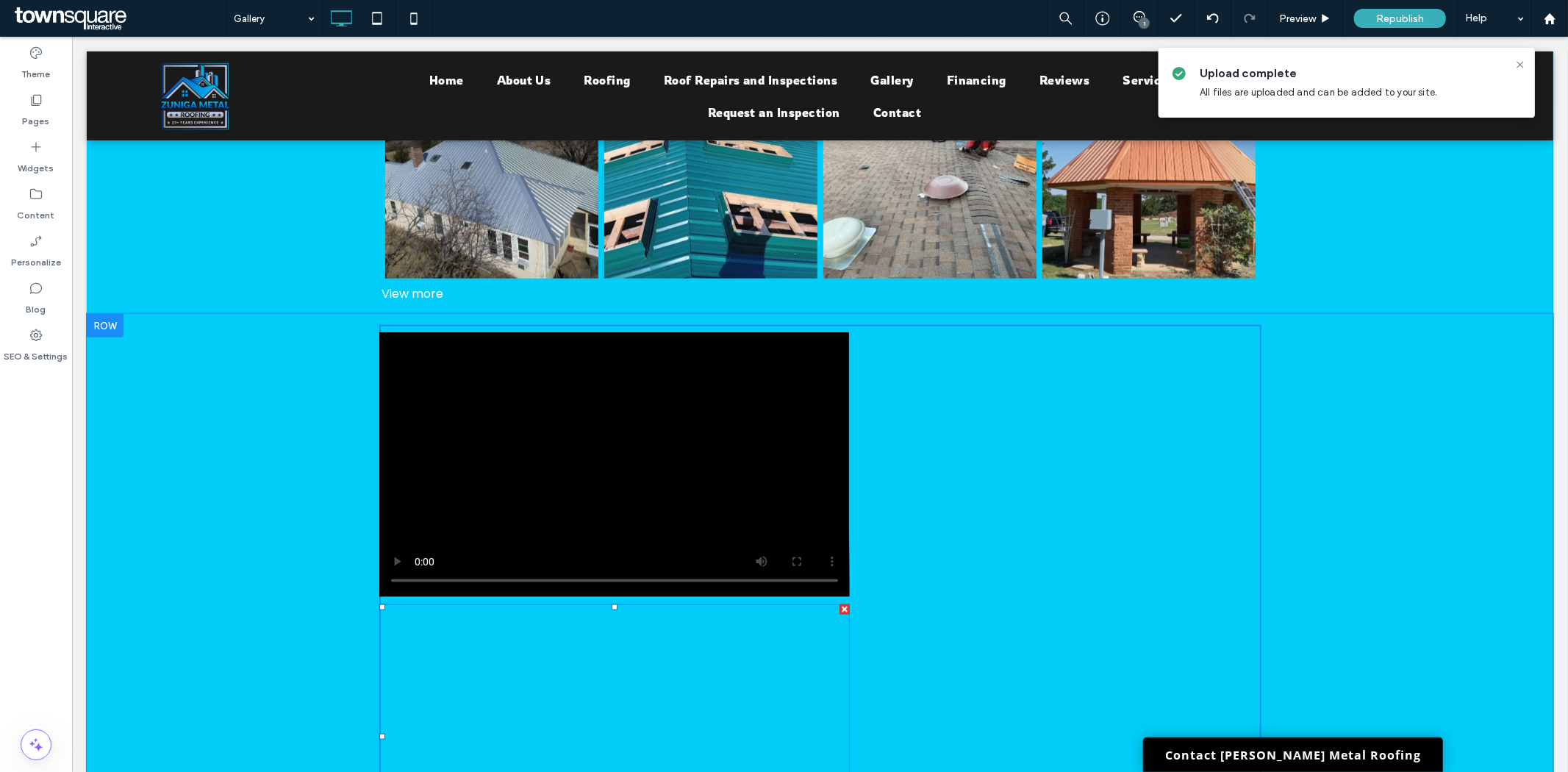
click at [499, 664] on span at bounding box center [613, 736] width 470 height 265
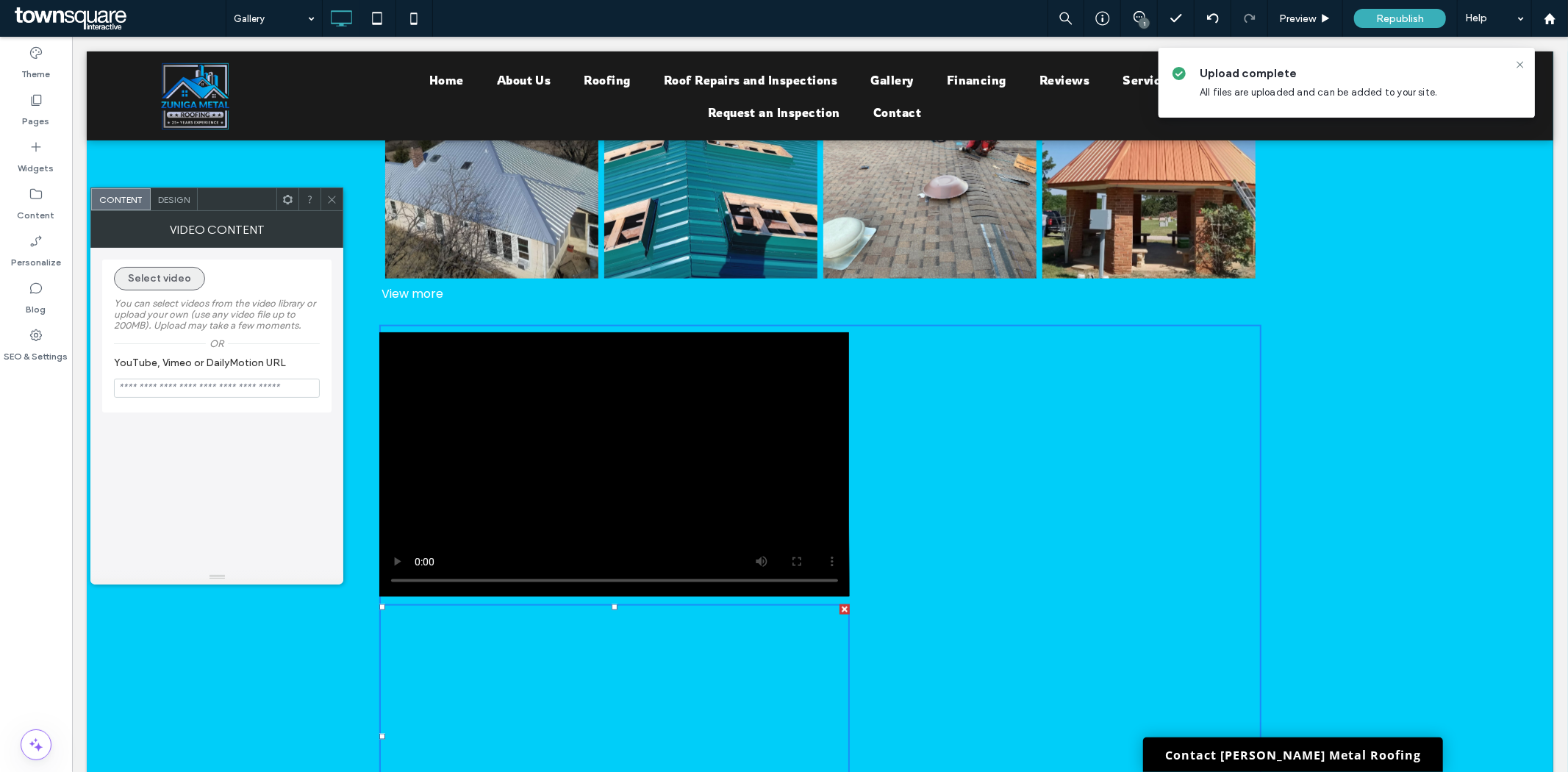
click at [186, 276] on button "Select video" at bounding box center [160, 278] width 91 height 23
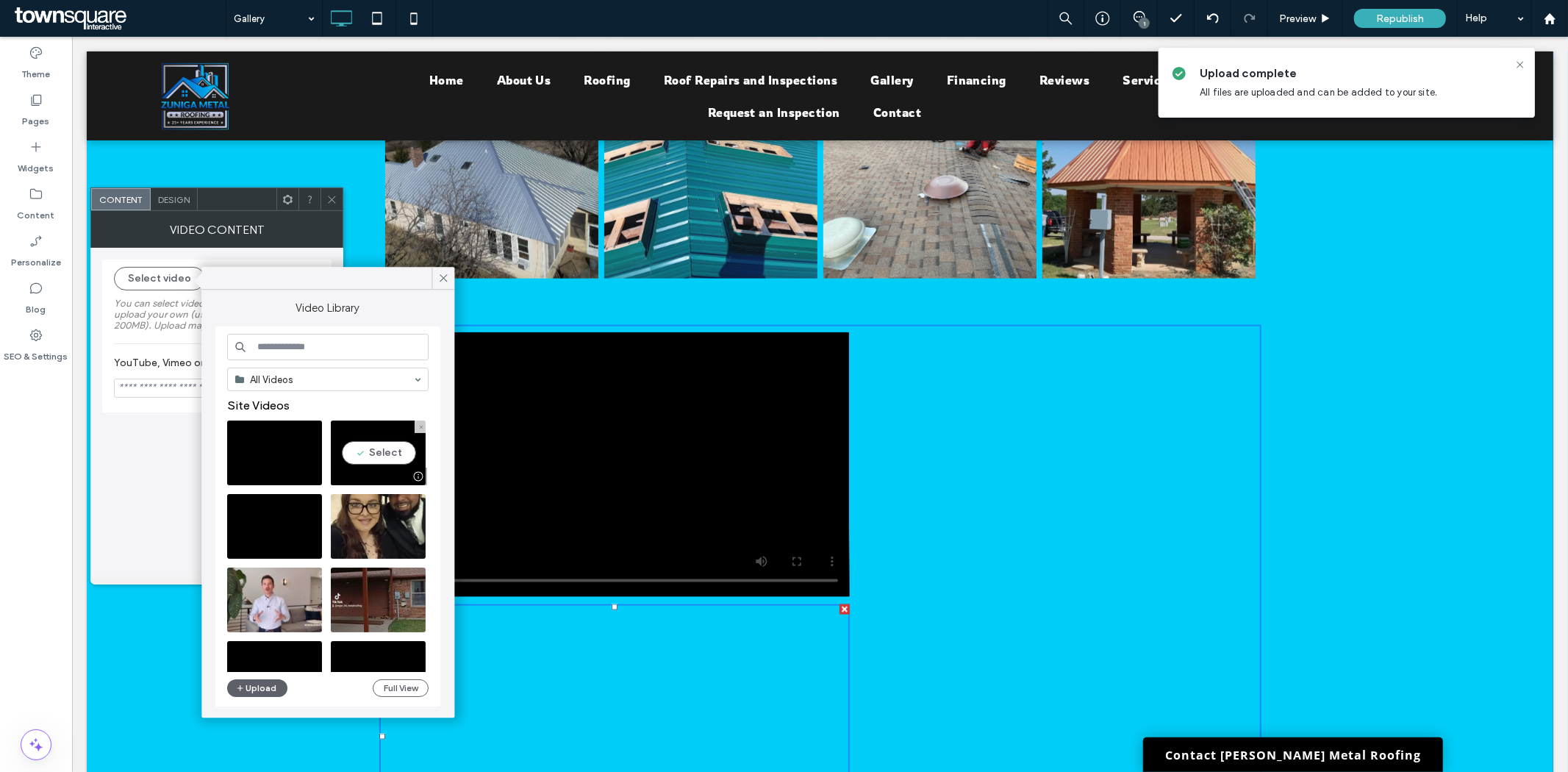
click at [373, 450] on video at bounding box center [378, 452] width 95 height 65
type input "**********"
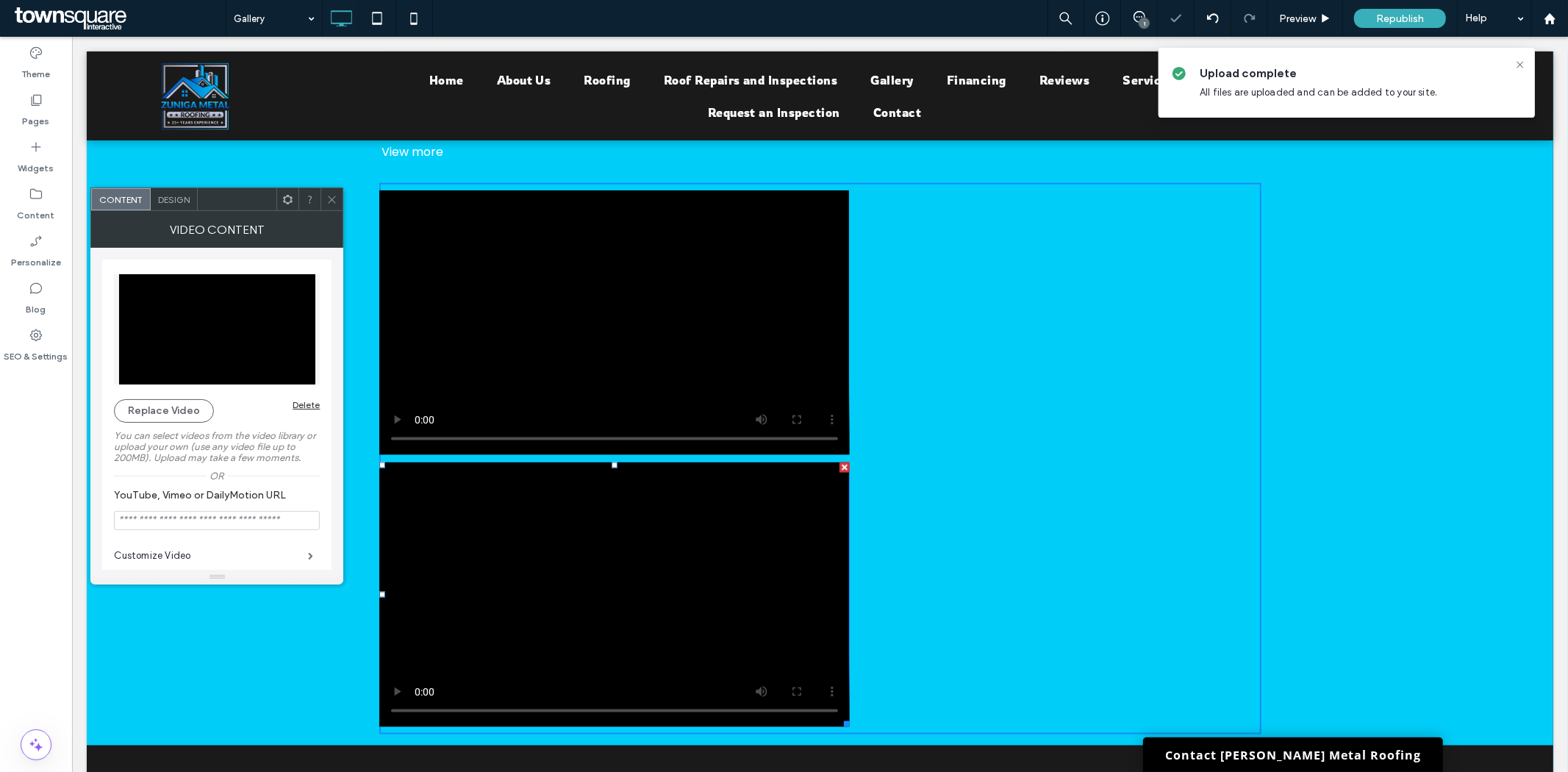
scroll to position [1530, 0]
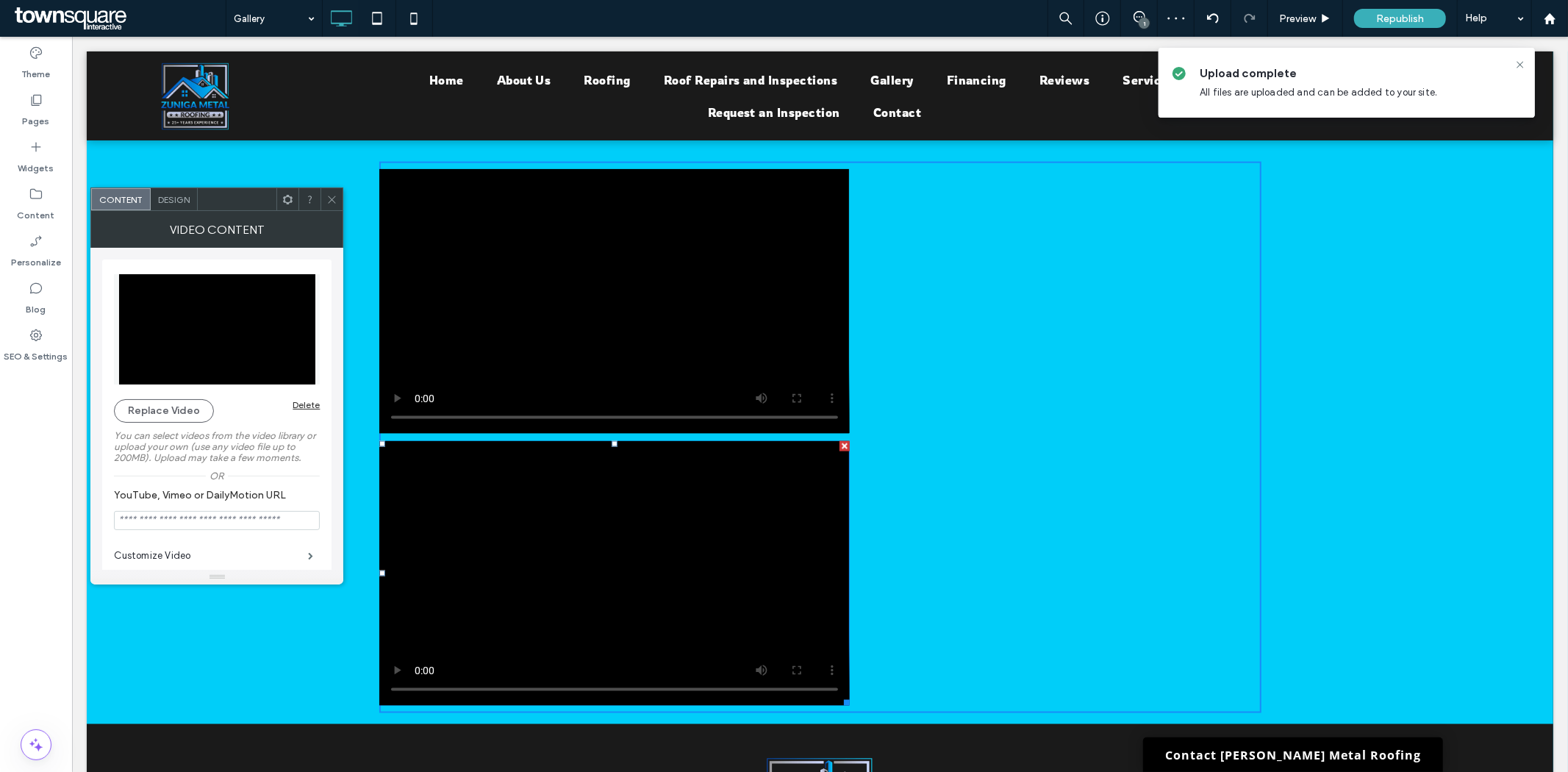
click at [326, 200] on icon at bounding box center [331, 199] width 11 height 11
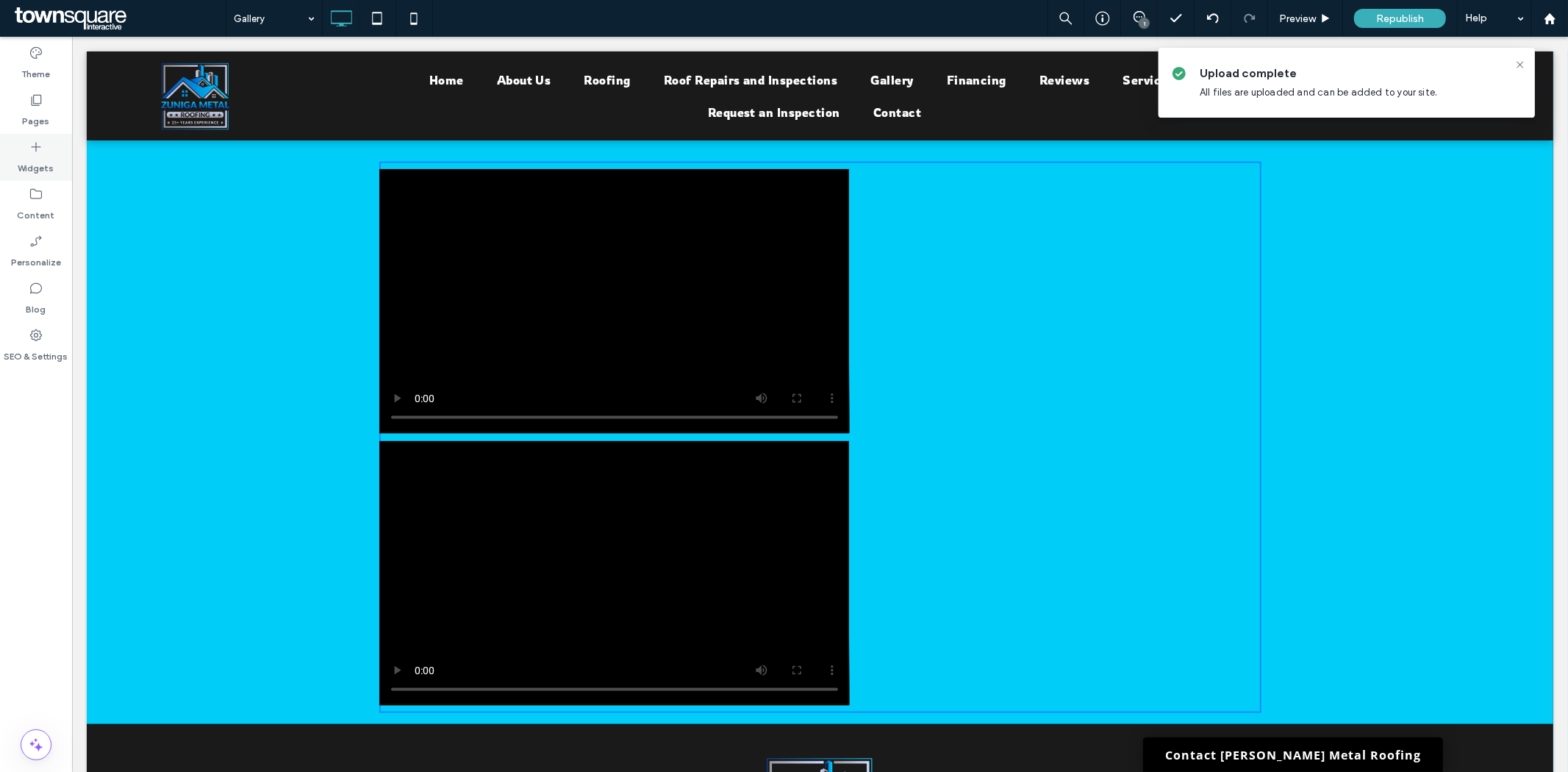
click at [35, 149] on use at bounding box center [36, 147] width 9 height 9
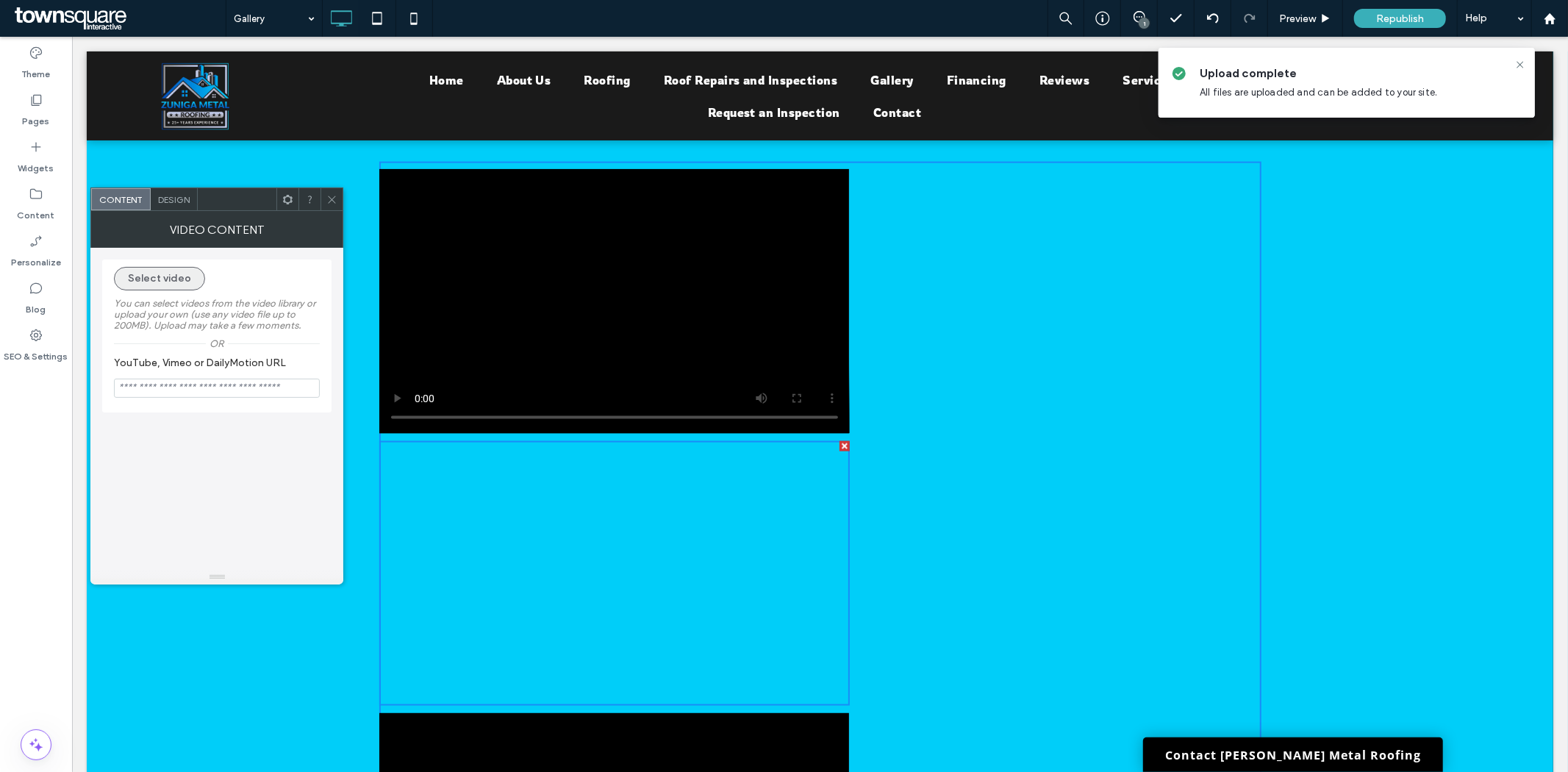
click at [160, 277] on button "Select video" at bounding box center [160, 278] width 91 height 23
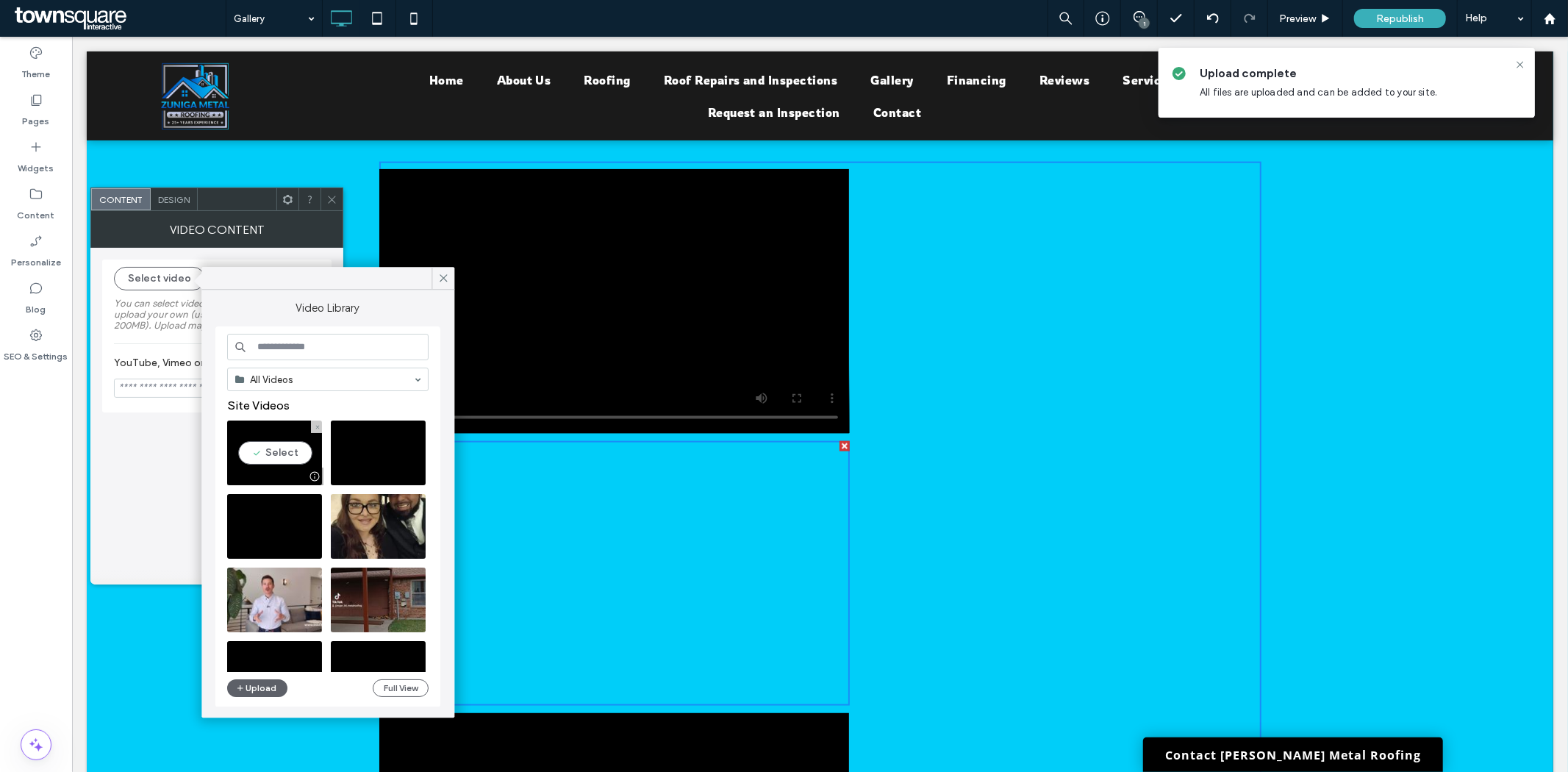
click at [261, 445] on video at bounding box center [274, 452] width 95 height 65
type input "**********"
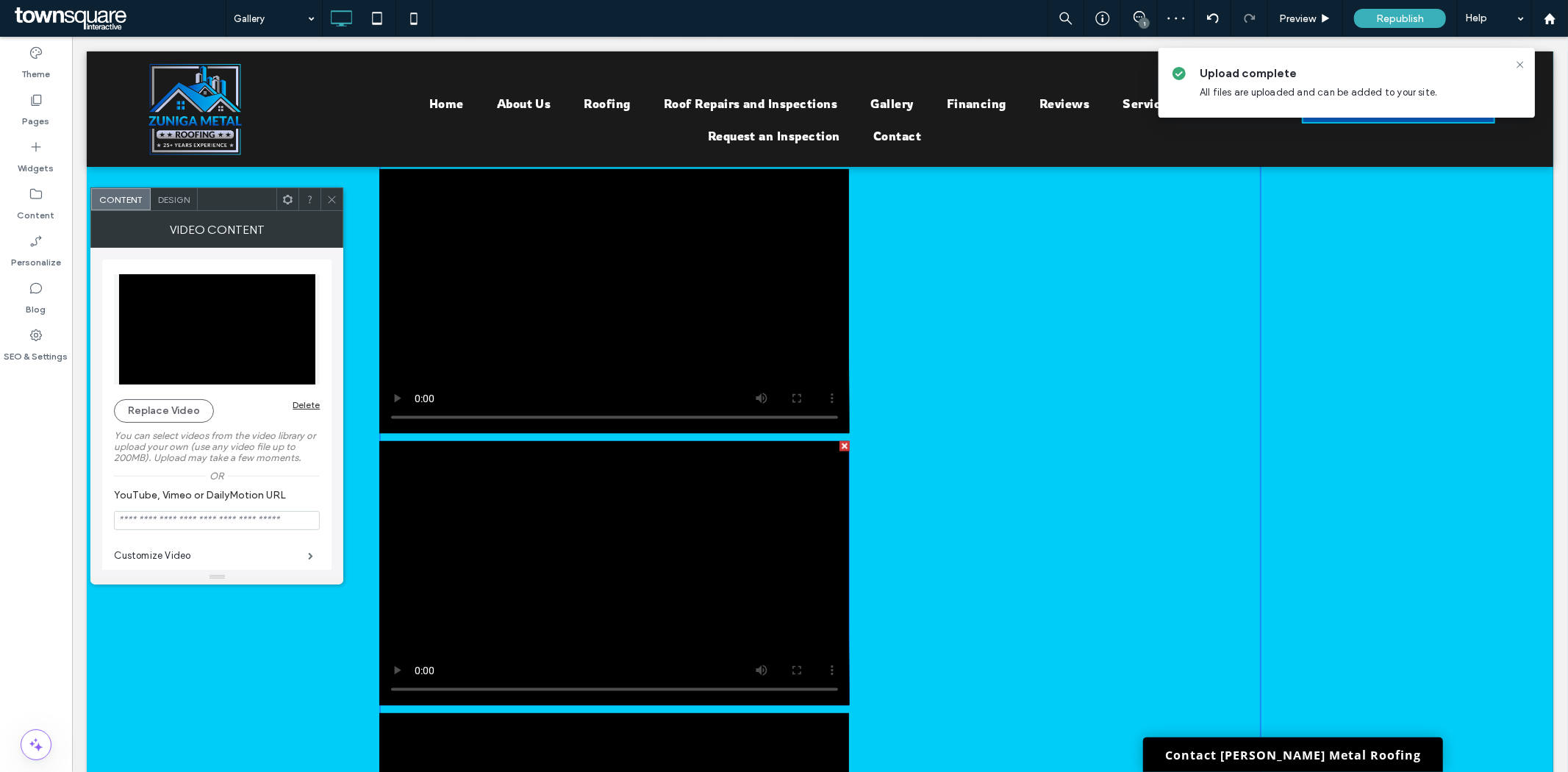
click at [170, 200] on span "Design" at bounding box center [173, 199] width 32 height 11
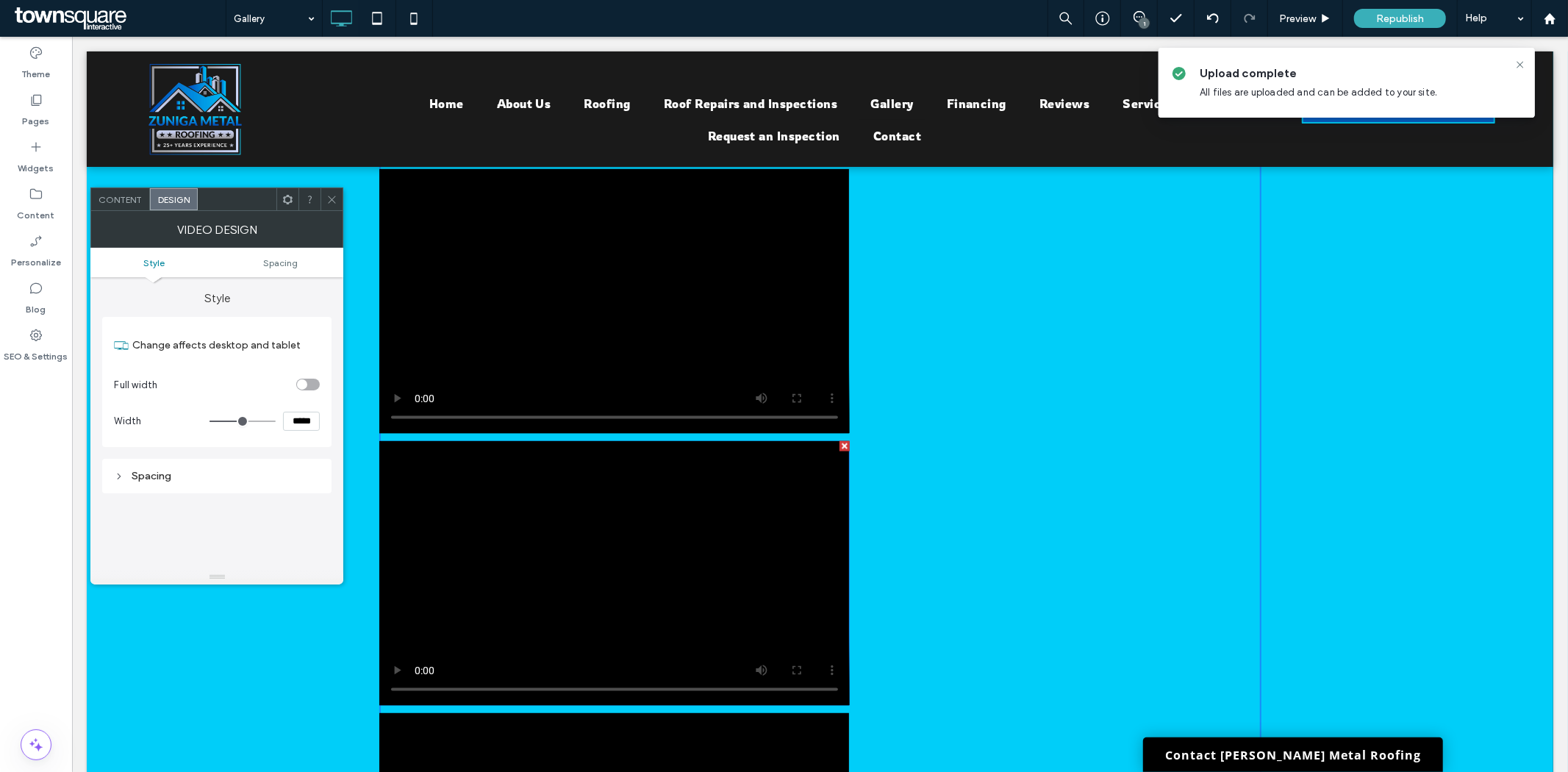
click at [488, 486] on video at bounding box center [613, 572] width 470 height 265
click at [488, 485] on video at bounding box center [613, 572] width 470 height 265
click at [331, 199] on use at bounding box center [332, 199] width 8 height 8
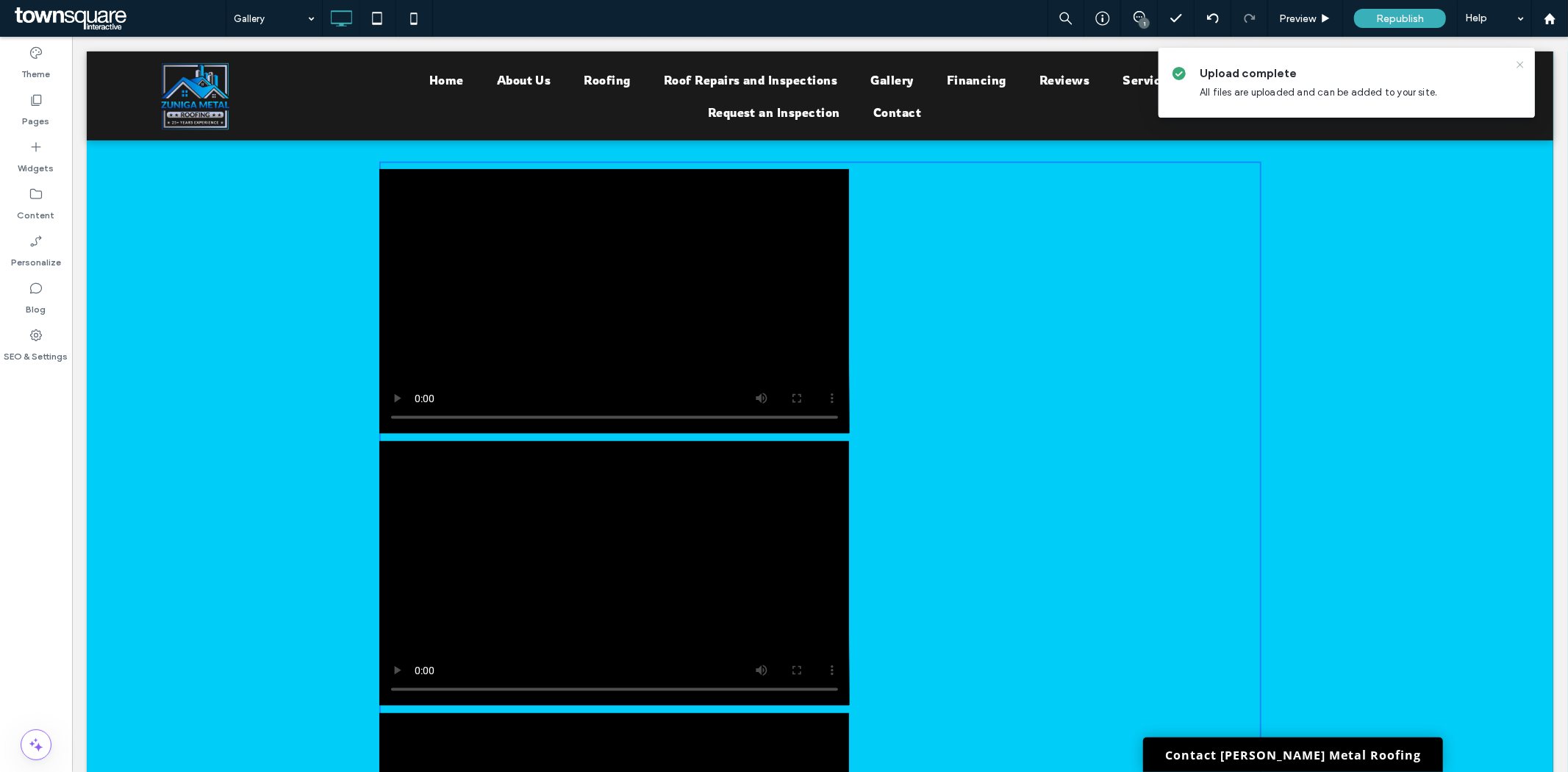
click at [1516, 63] on icon at bounding box center [1521, 65] width 12 height 12
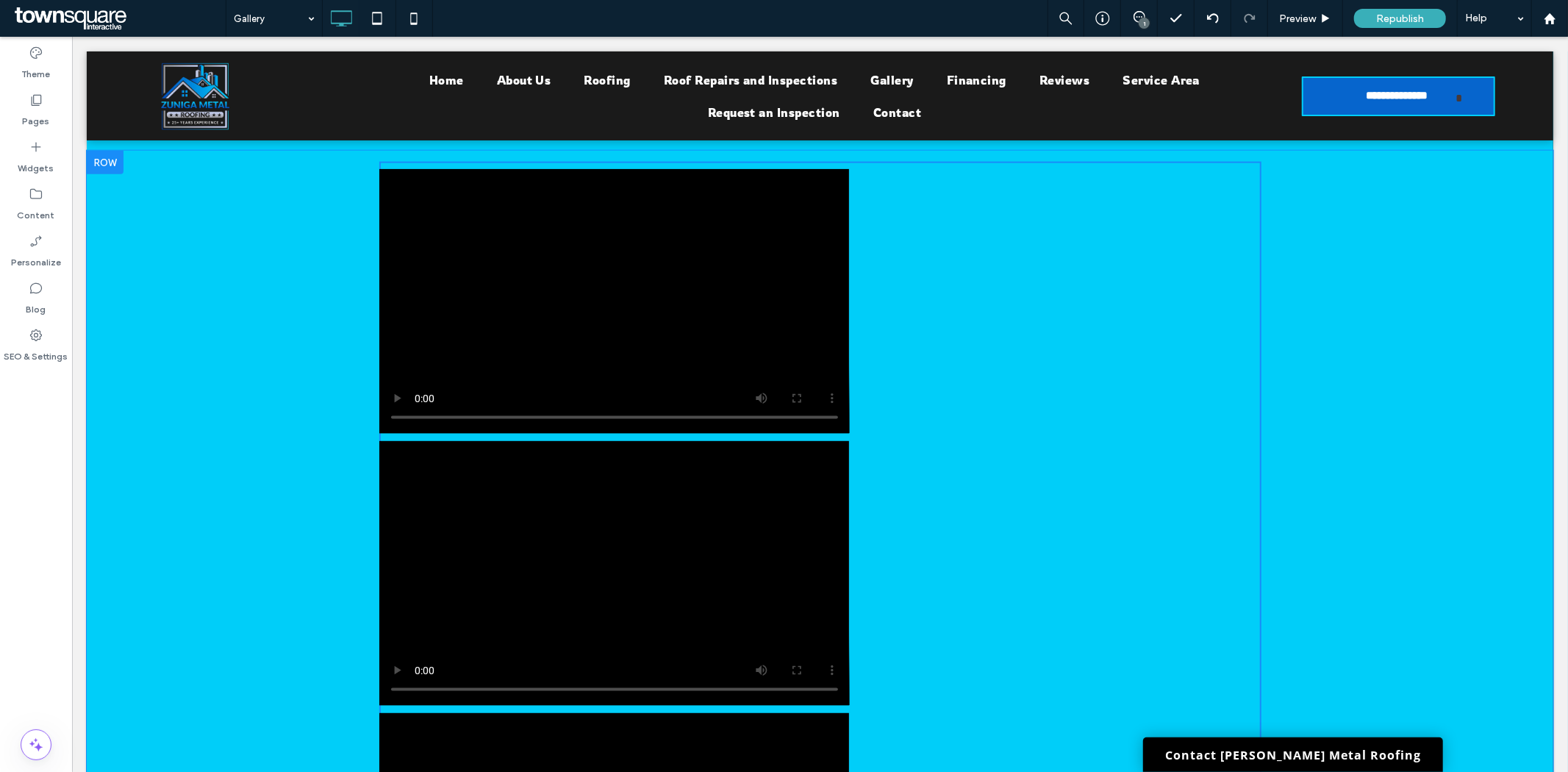
click at [1207, 306] on div "Click To Paste" at bounding box center [819, 573] width 882 height 823
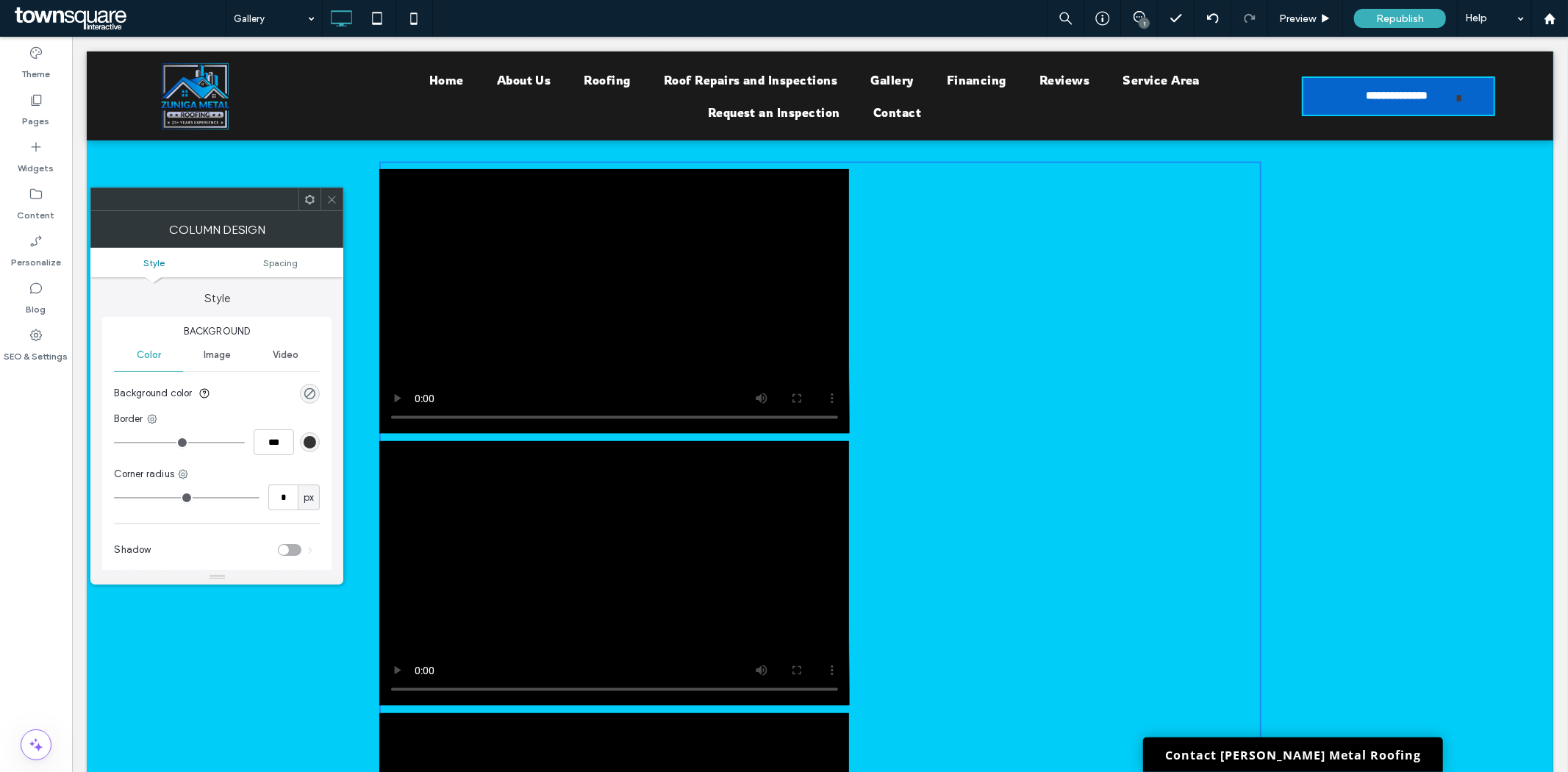
click at [1208, 306] on div "Click To Paste" at bounding box center [819, 573] width 882 height 823
click at [1495, 363] on div "Click To Paste + Add Section" at bounding box center [819, 573] width 1466 height 845
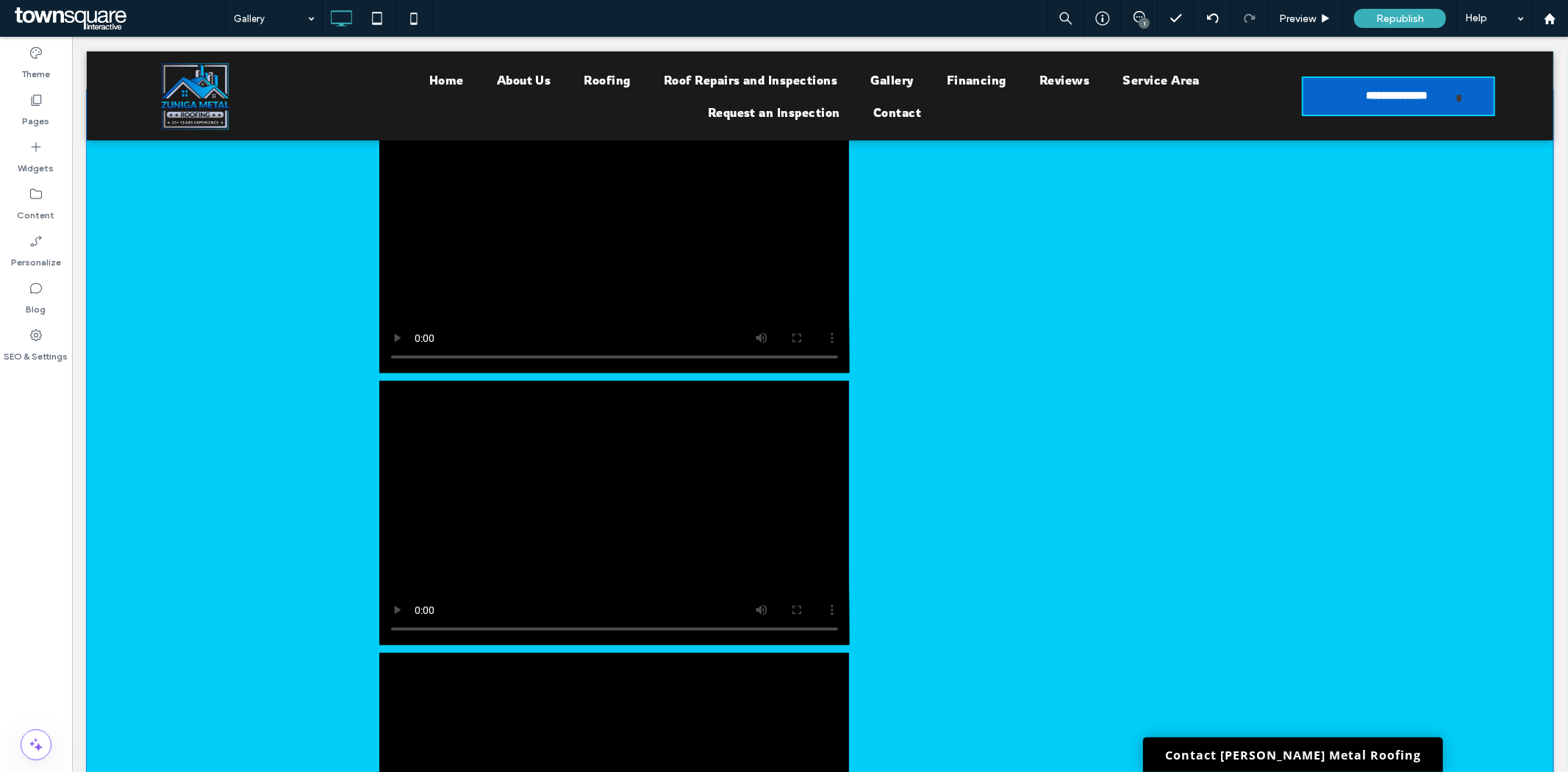
scroll to position [1367, 0]
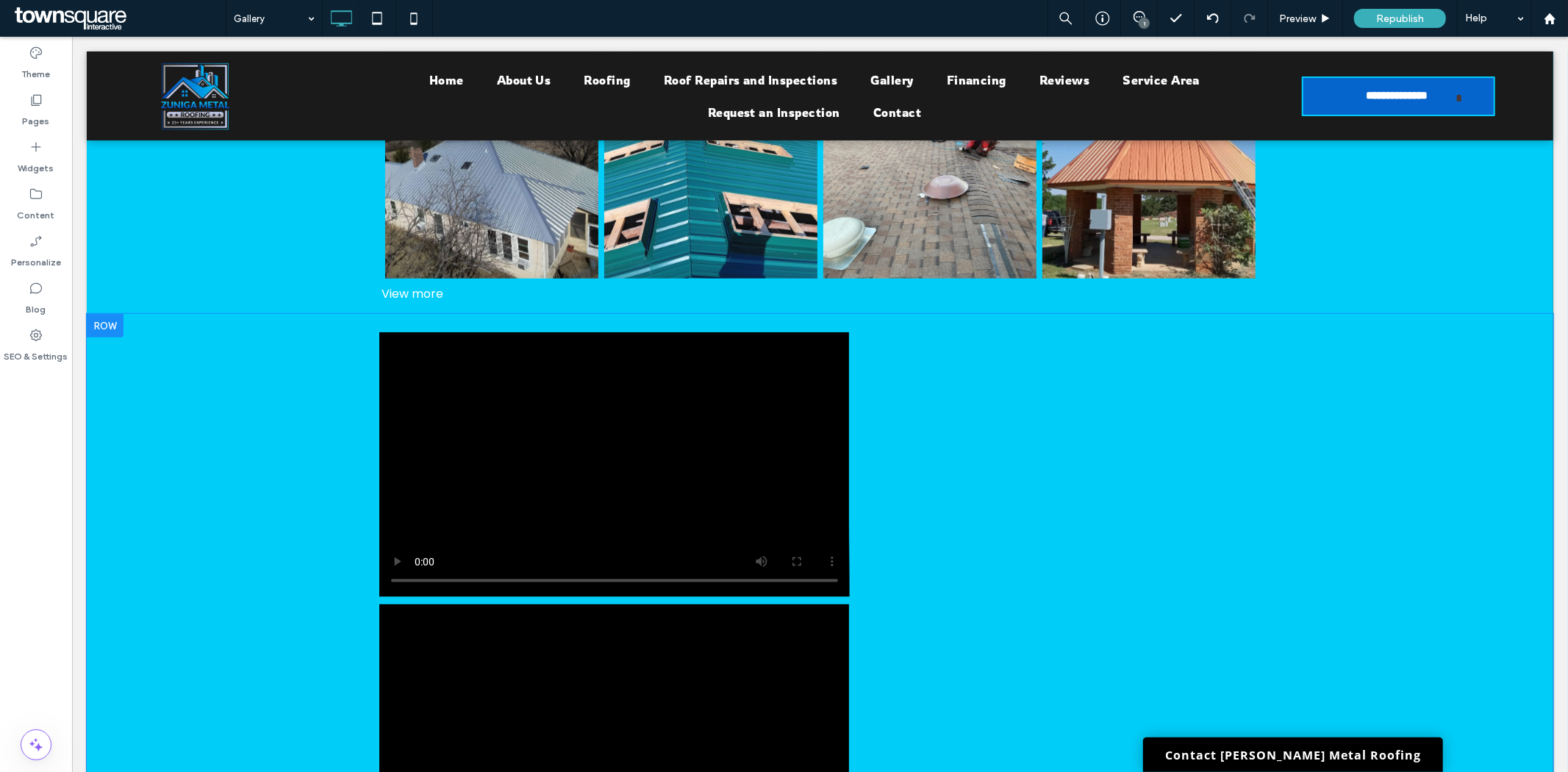
click at [1095, 459] on div "Click To Paste" at bounding box center [819, 736] width 882 height 823
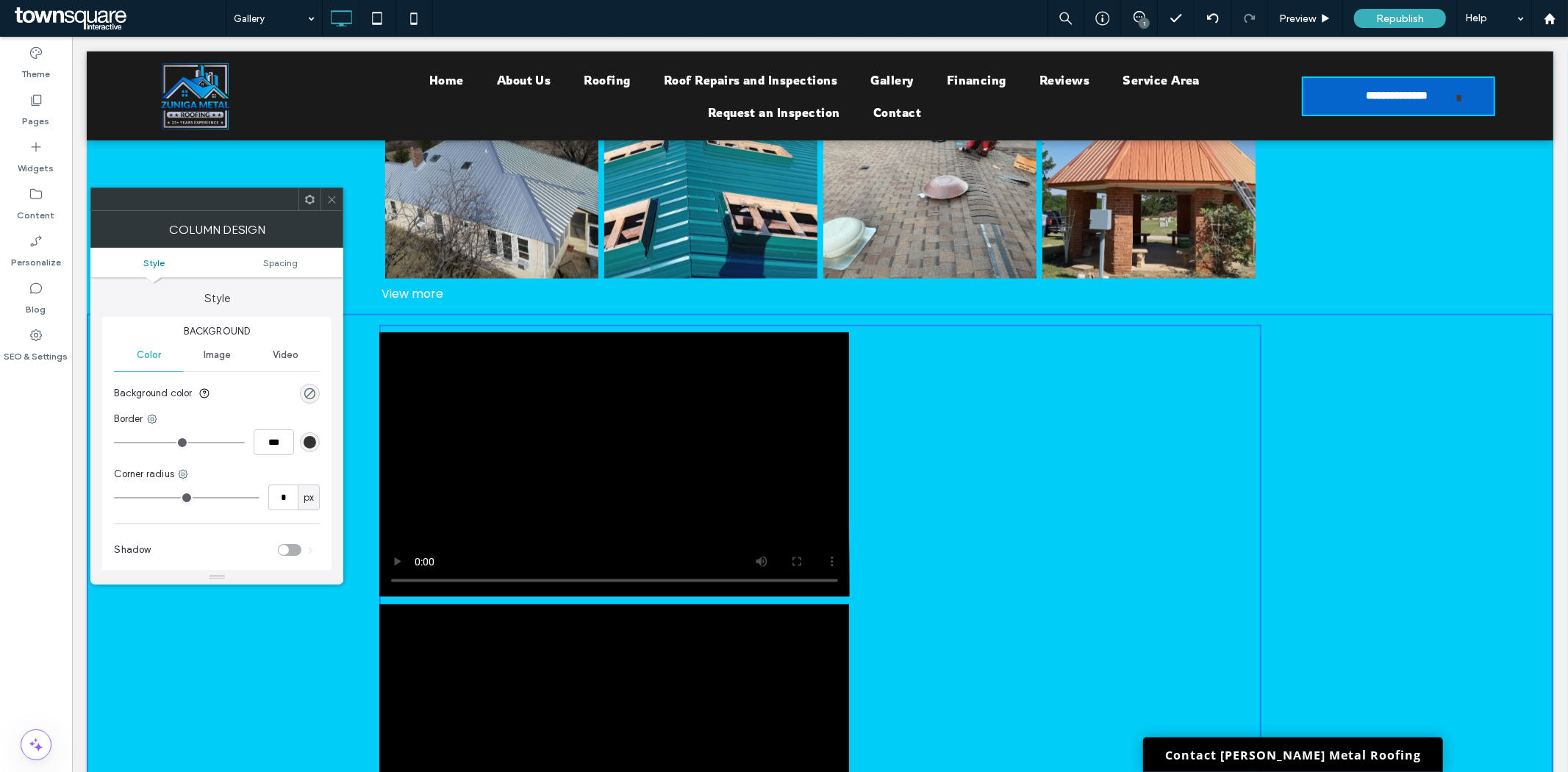
click at [215, 719] on div "Click To Paste + Add Section" at bounding box center [819, 736] width 1466 height 845
click at [341, 204] on div at bounding box center [332, 199] width 22 height 22
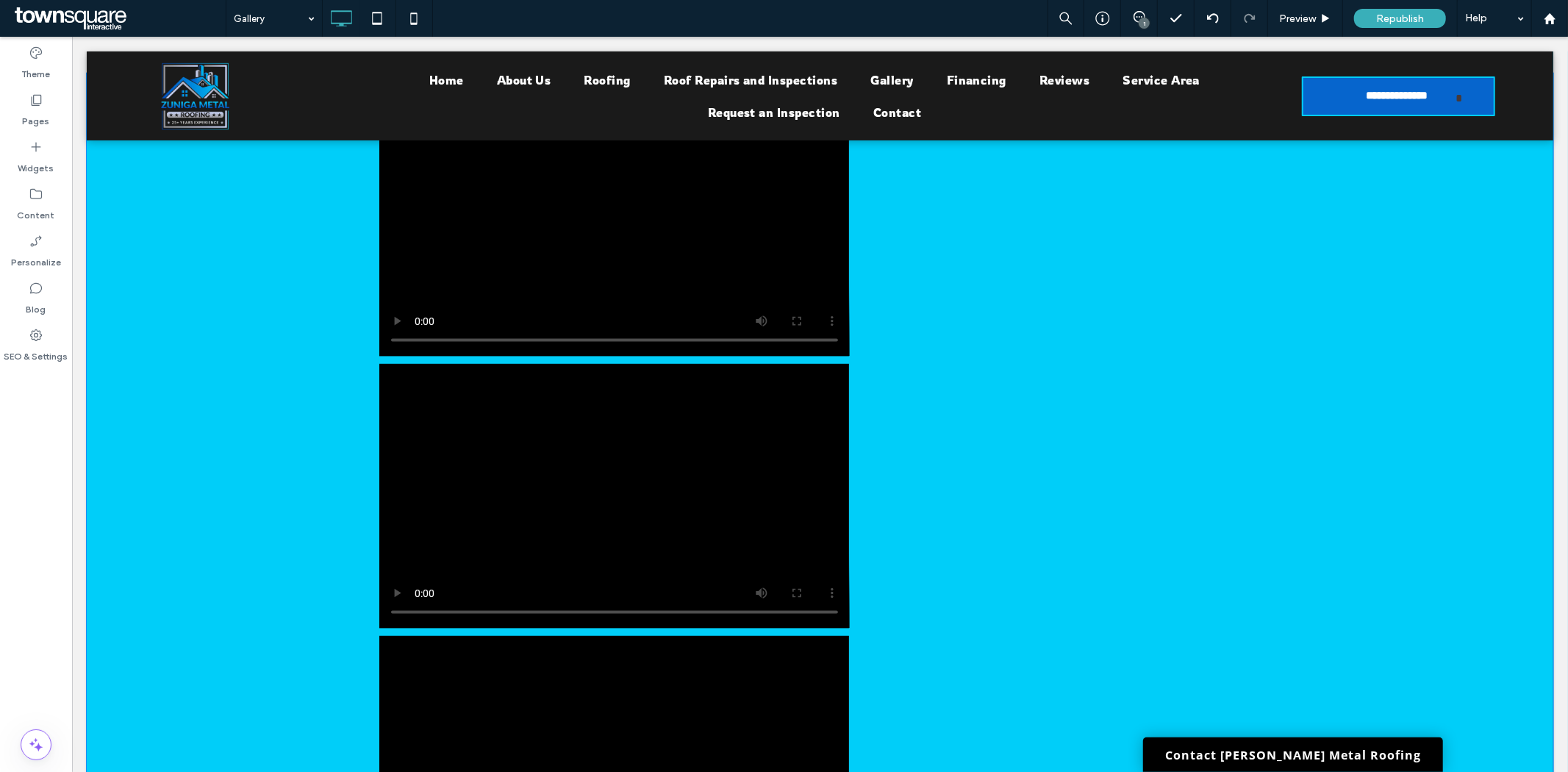
scroll to position [1449, 0]
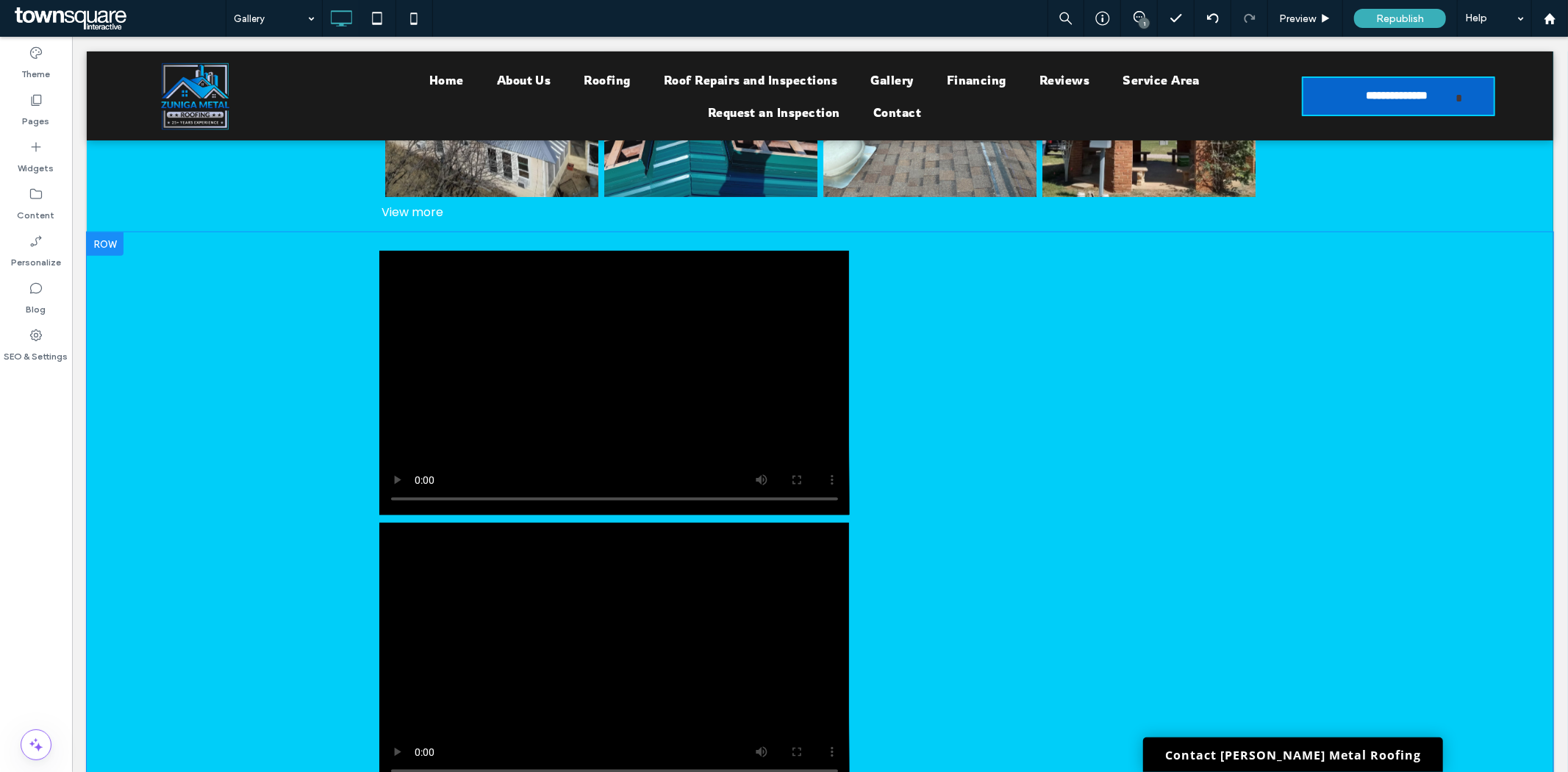
click at [284, 392] on div "Click To Paste + Add Section" at bounding box center [819, 654] width 1466 height 845
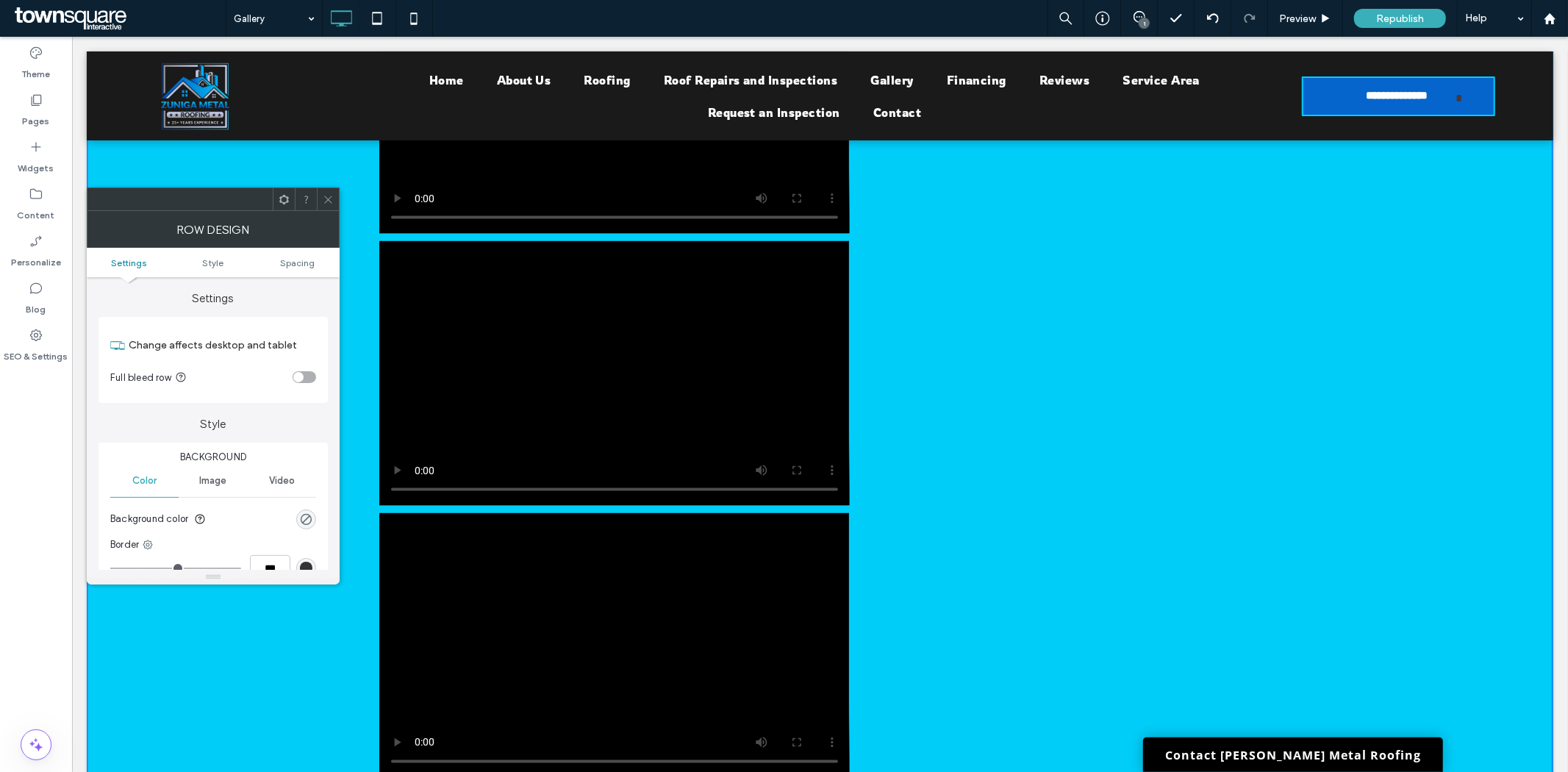
scroll to position [1775, 0]
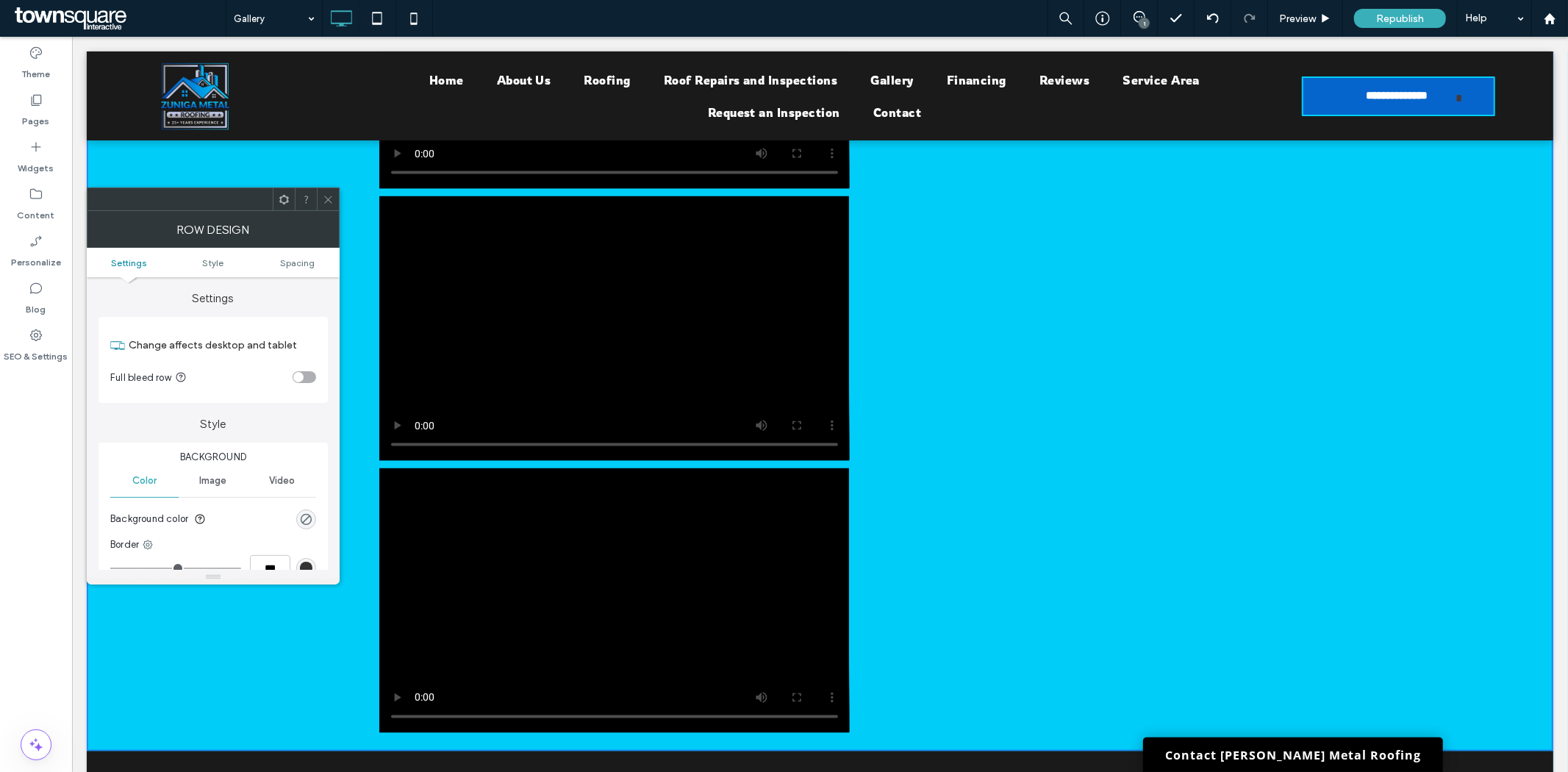
click at [574, 543] on video at bounding box center [613, 599] width 470 height 265
click at [1032, 479] on div "Click To Paste" at bounding box center [819, 328] width 882 height 823
click at [330, 195] on icon at bounding box center [328, 199] width 11 height 11
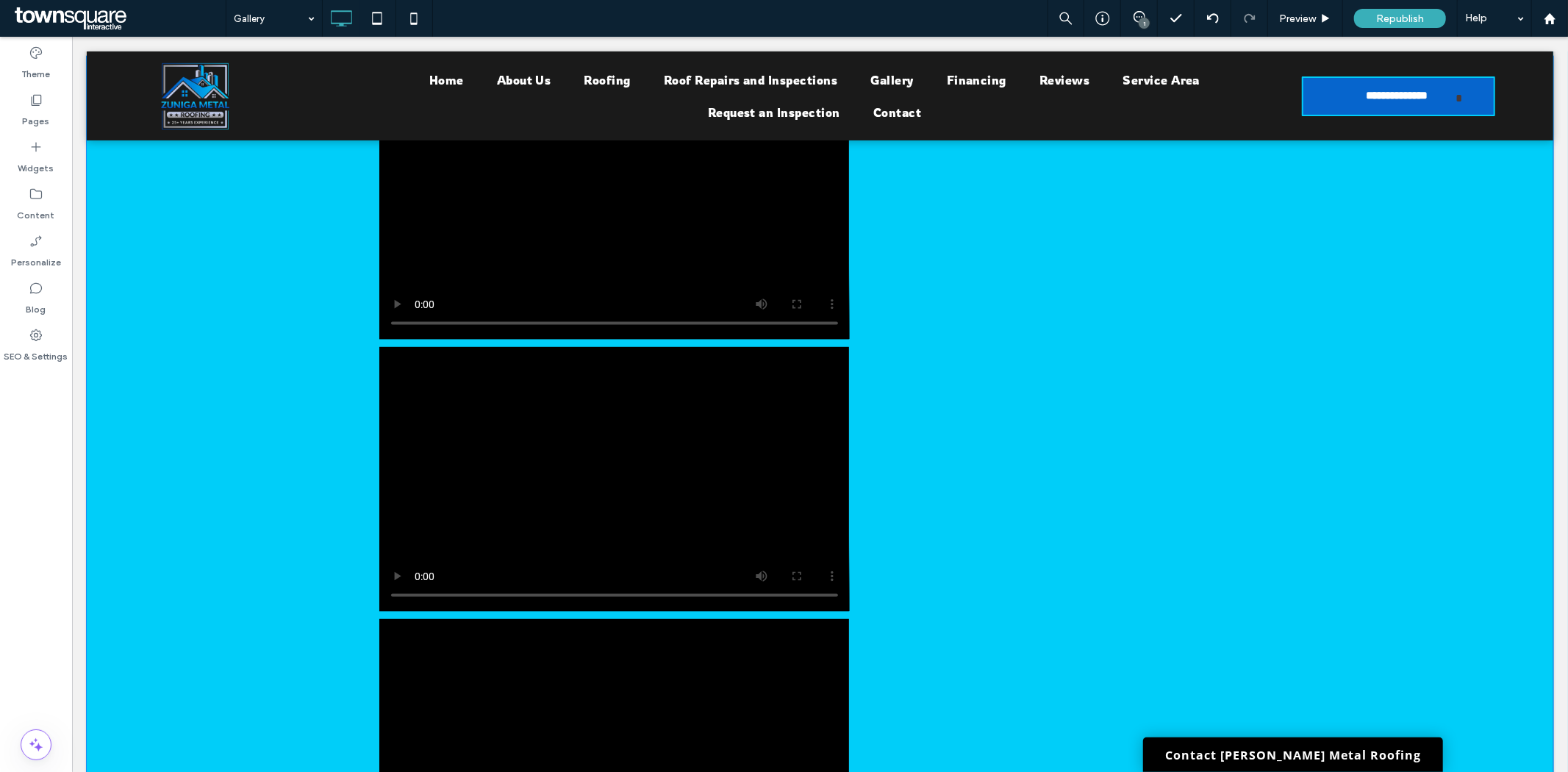
scroll to position [1530, 0]
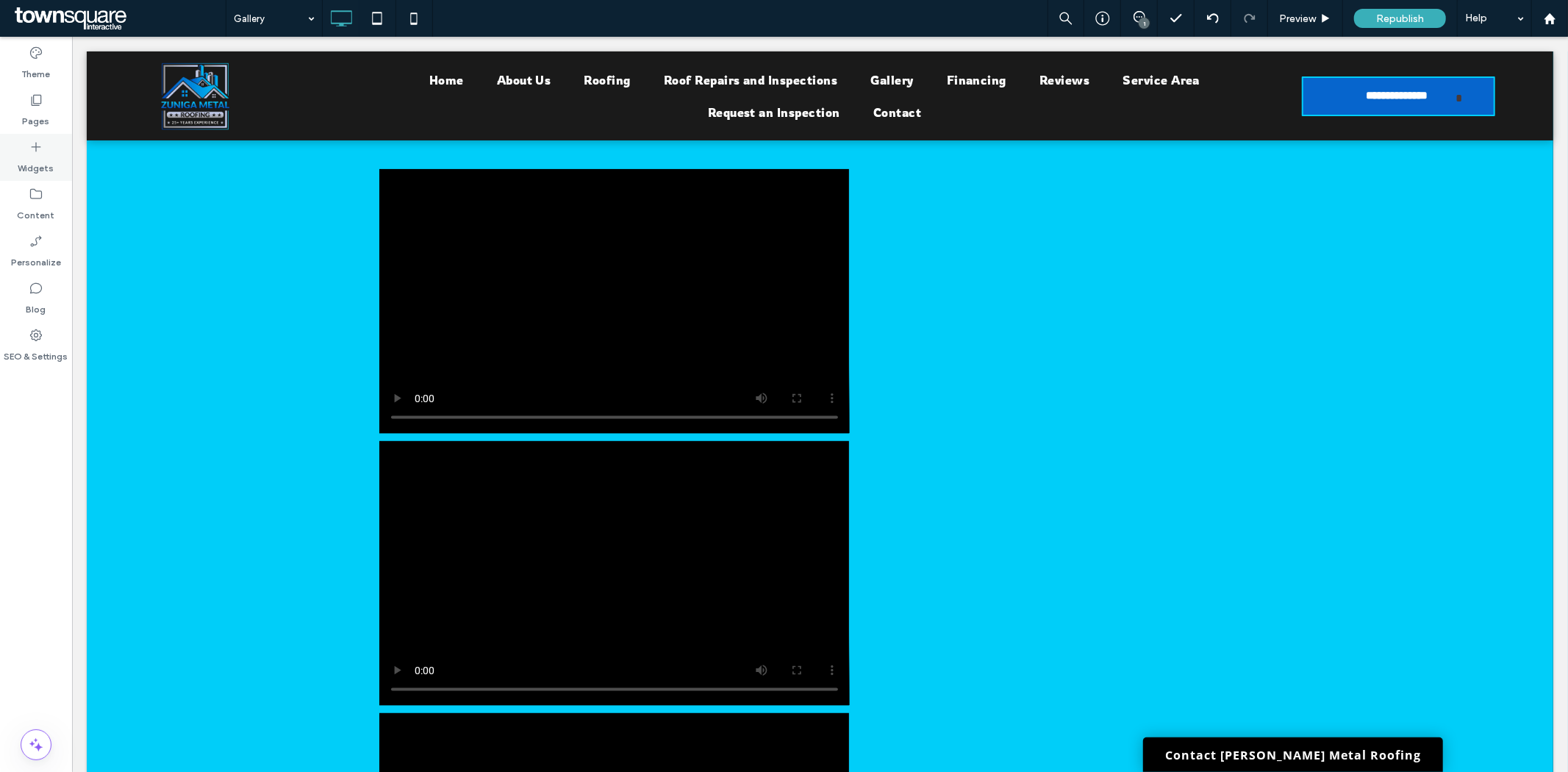
click at [35, 150] on use at bounding box center [36, 147] width 9 height 9
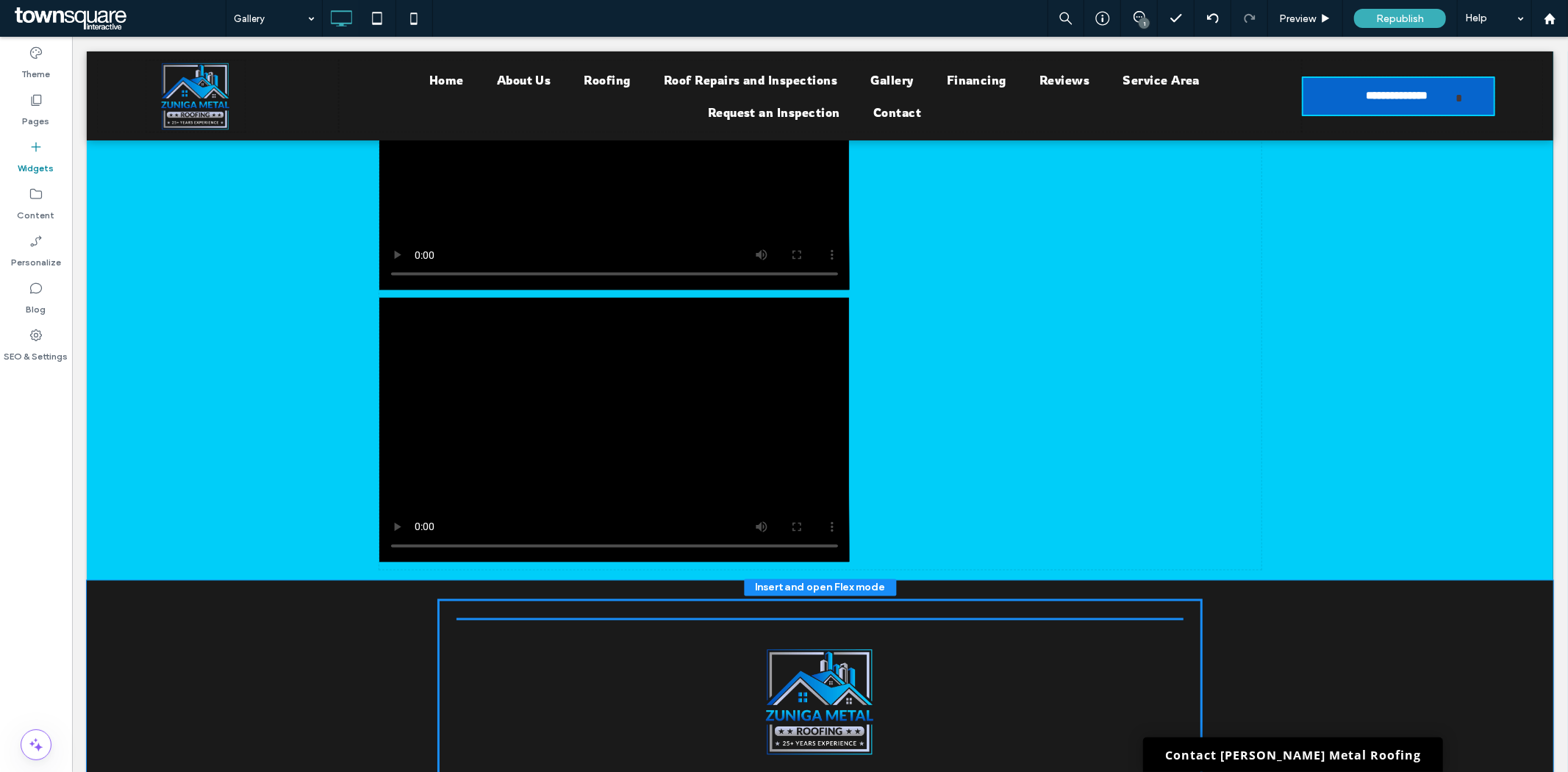
scroll to position [1974, 0]
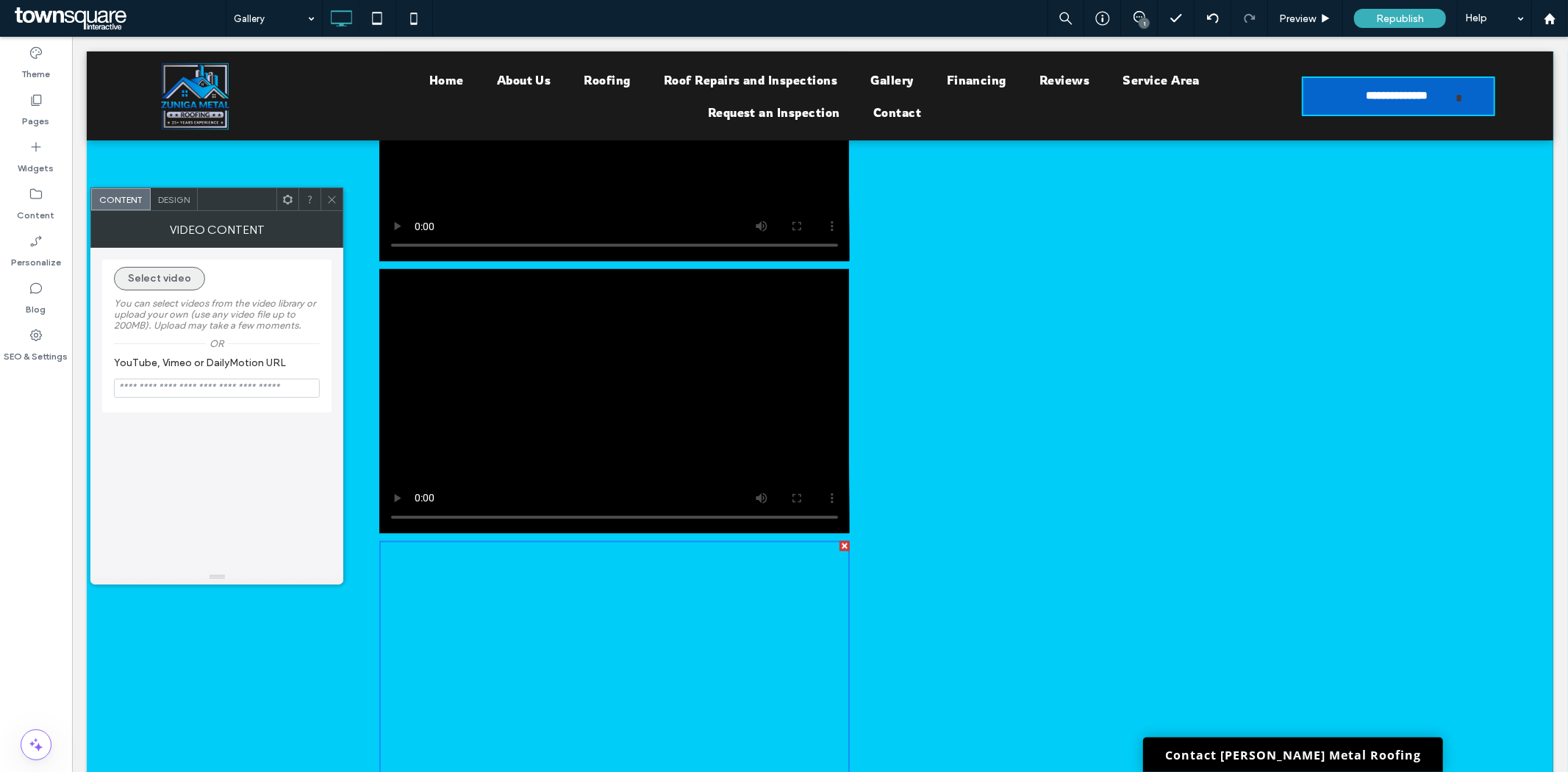
click at [179, 276] on button "Select video" at bounding box center [160, 278] width 91 height 23
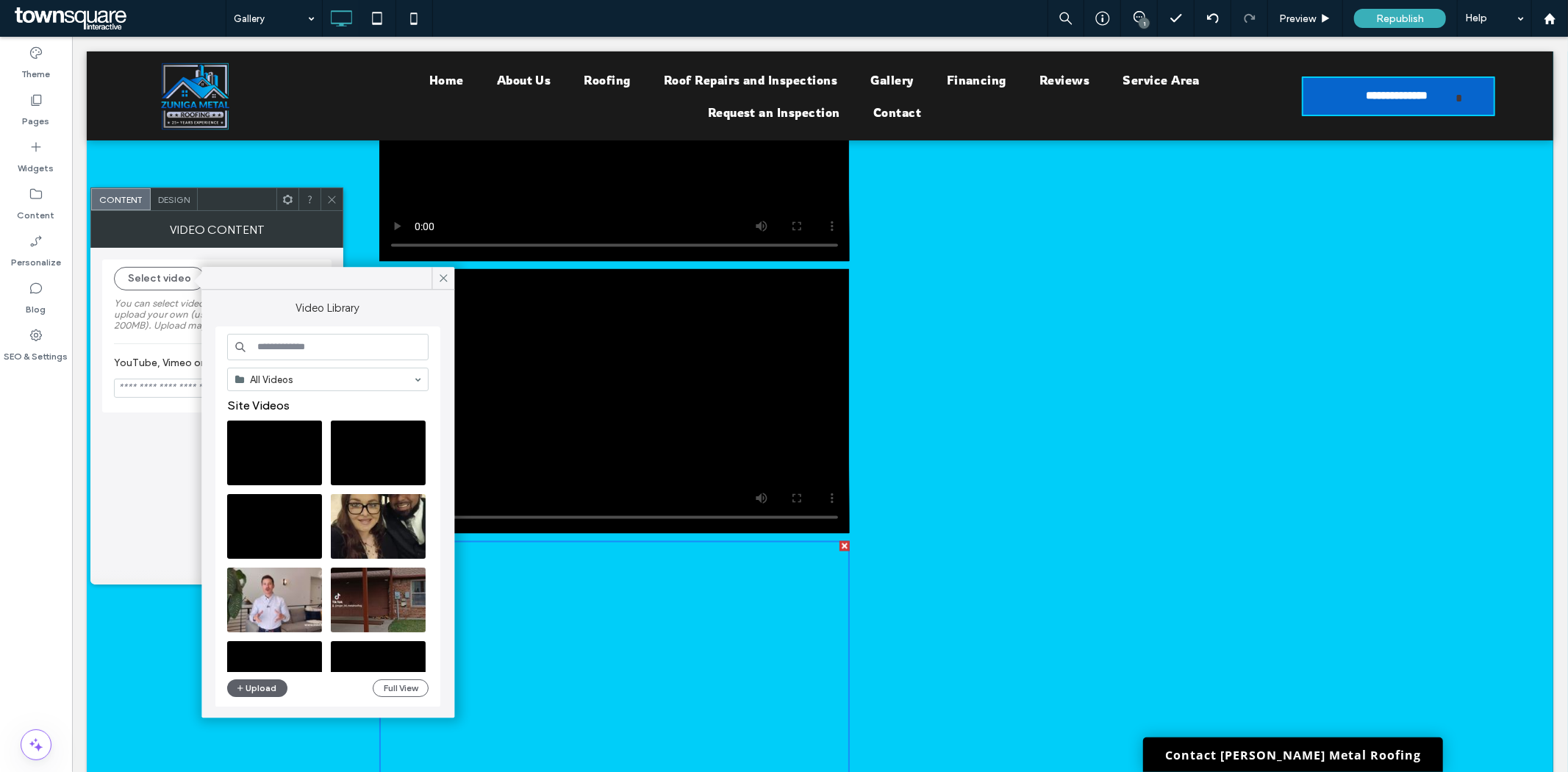
click at [247, 677] on div "All Videos Site Videos Free Videos Upload Full View" at bounding box center [328, 517] width 202 height 367
click at [248, 679] on button "Upload" at bounding box center [257, 687] width 60 height 17
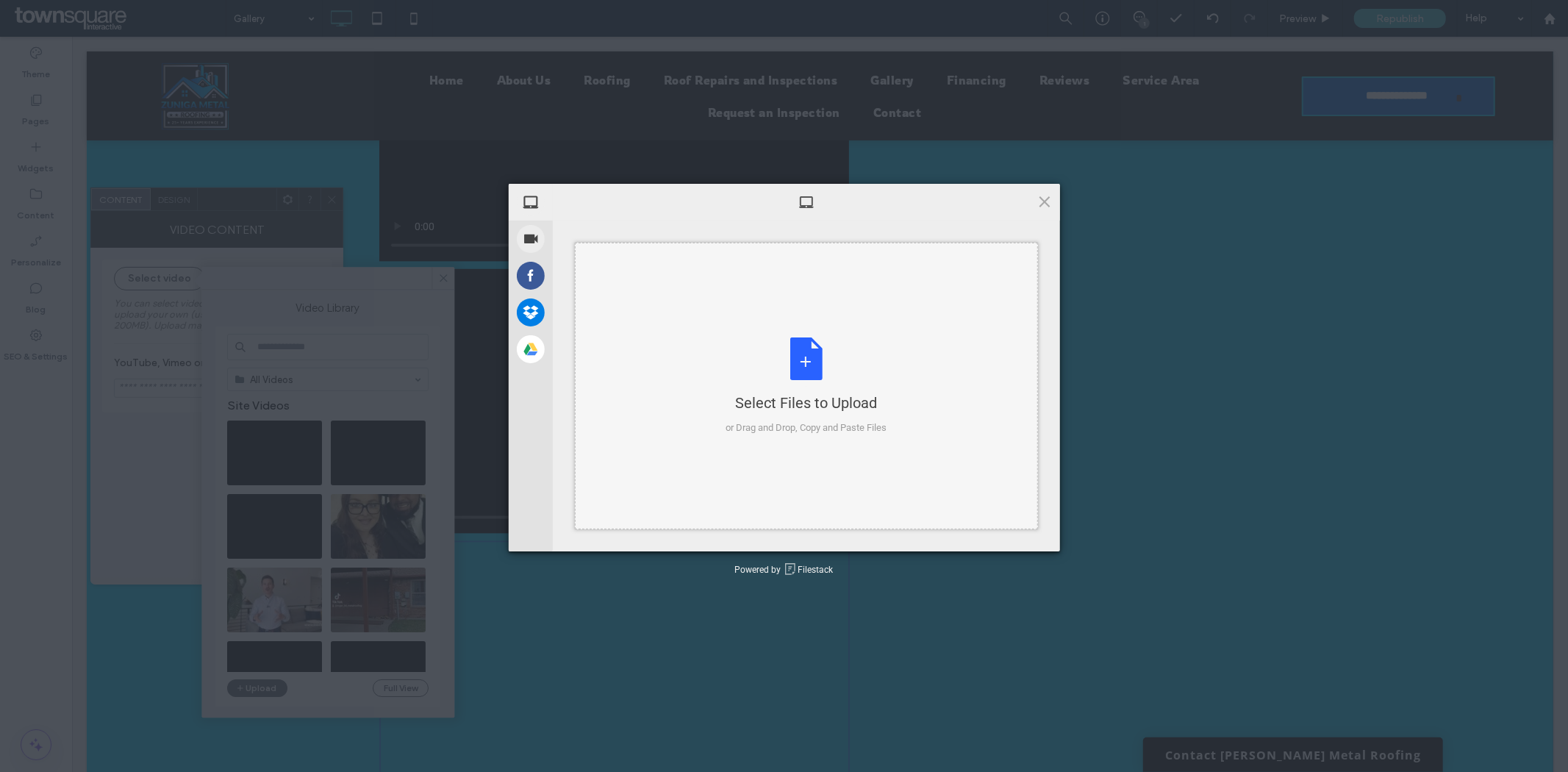
click at [794, 351] on div "Select Files to Upload or Drag and Drop, Copy and Paste Files" at bounding box center [806, 386] width 161 height 97
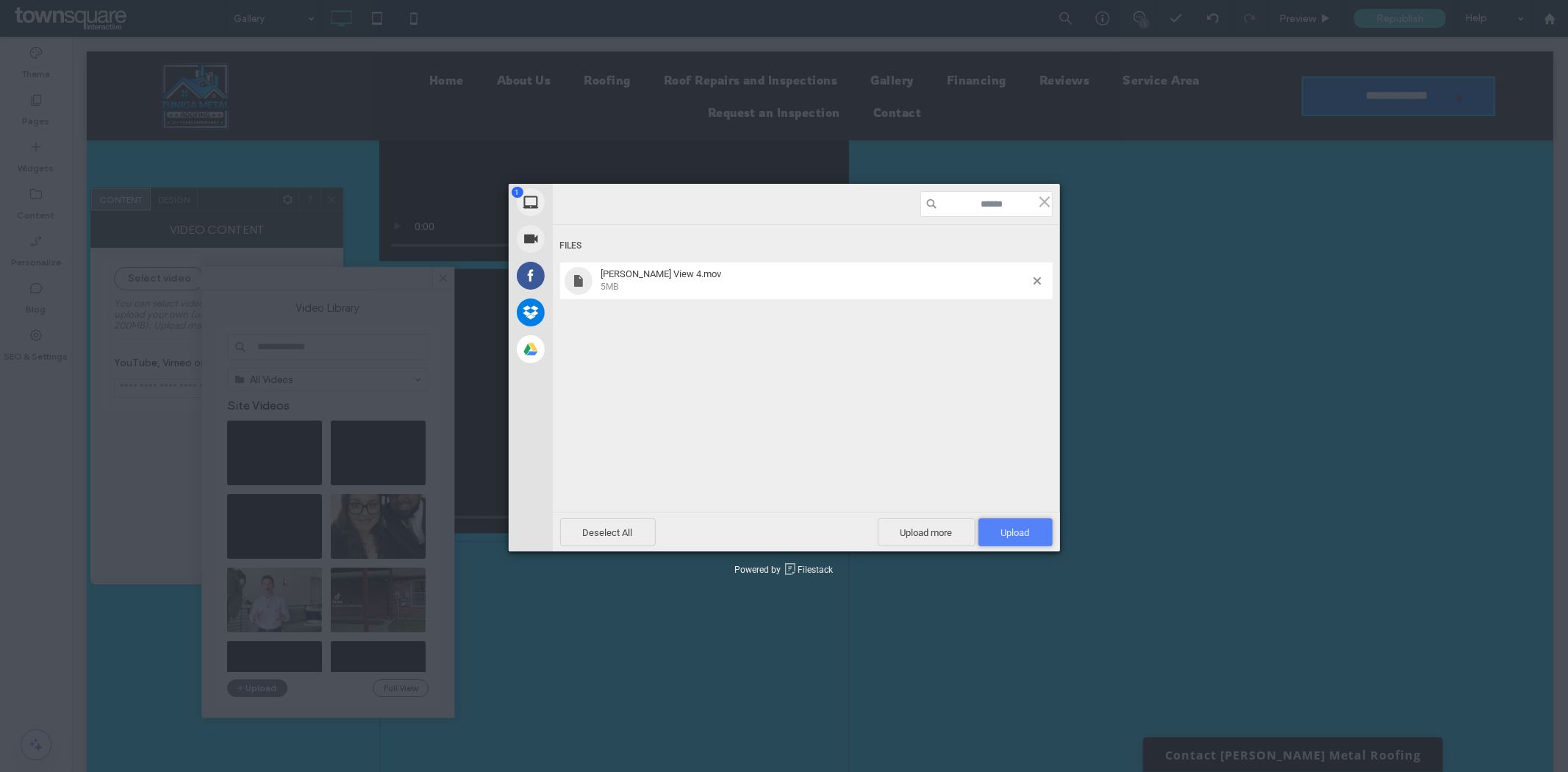
click at [1002, 527] on span "Upload 1" at bounding box center [1015, 532] width 28 height 11
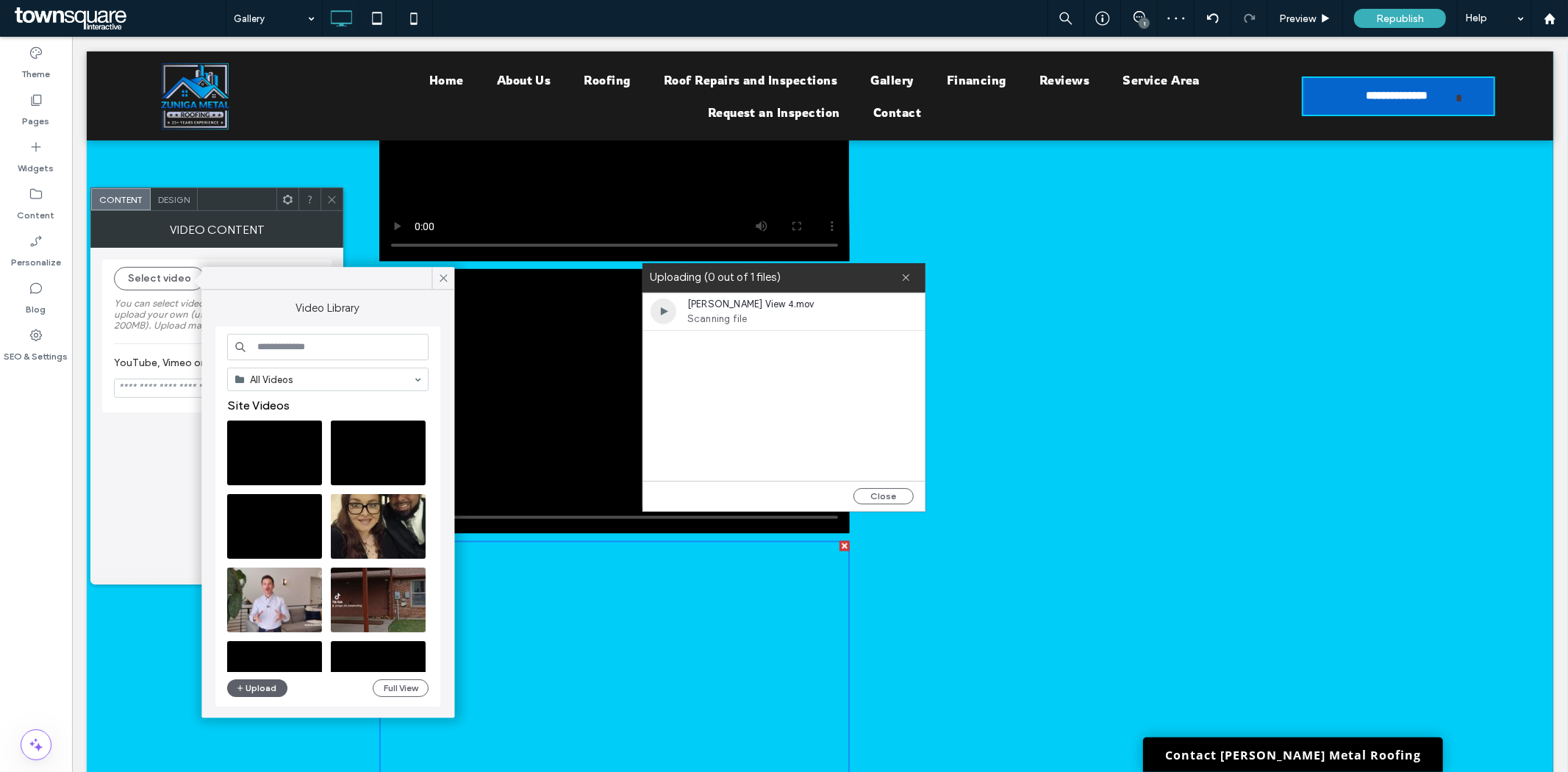
click at [752, 312] on span "Scanning file" at bounding box center [772, 318] width 169 height 15
click at [893, 488] on button "Close" at bounding box center [883, 496] width 60 height 16
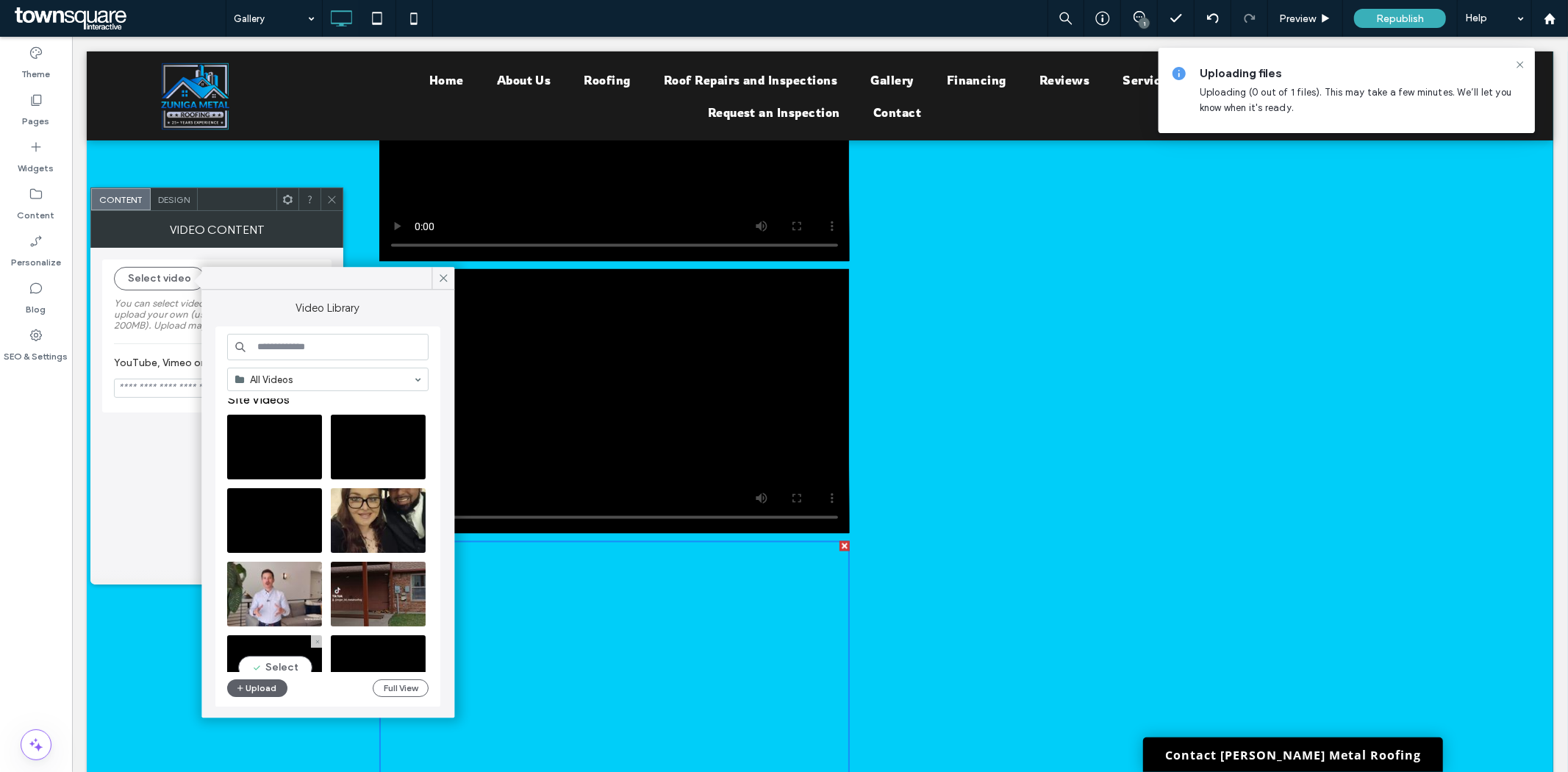
scroll to position [0, 0]
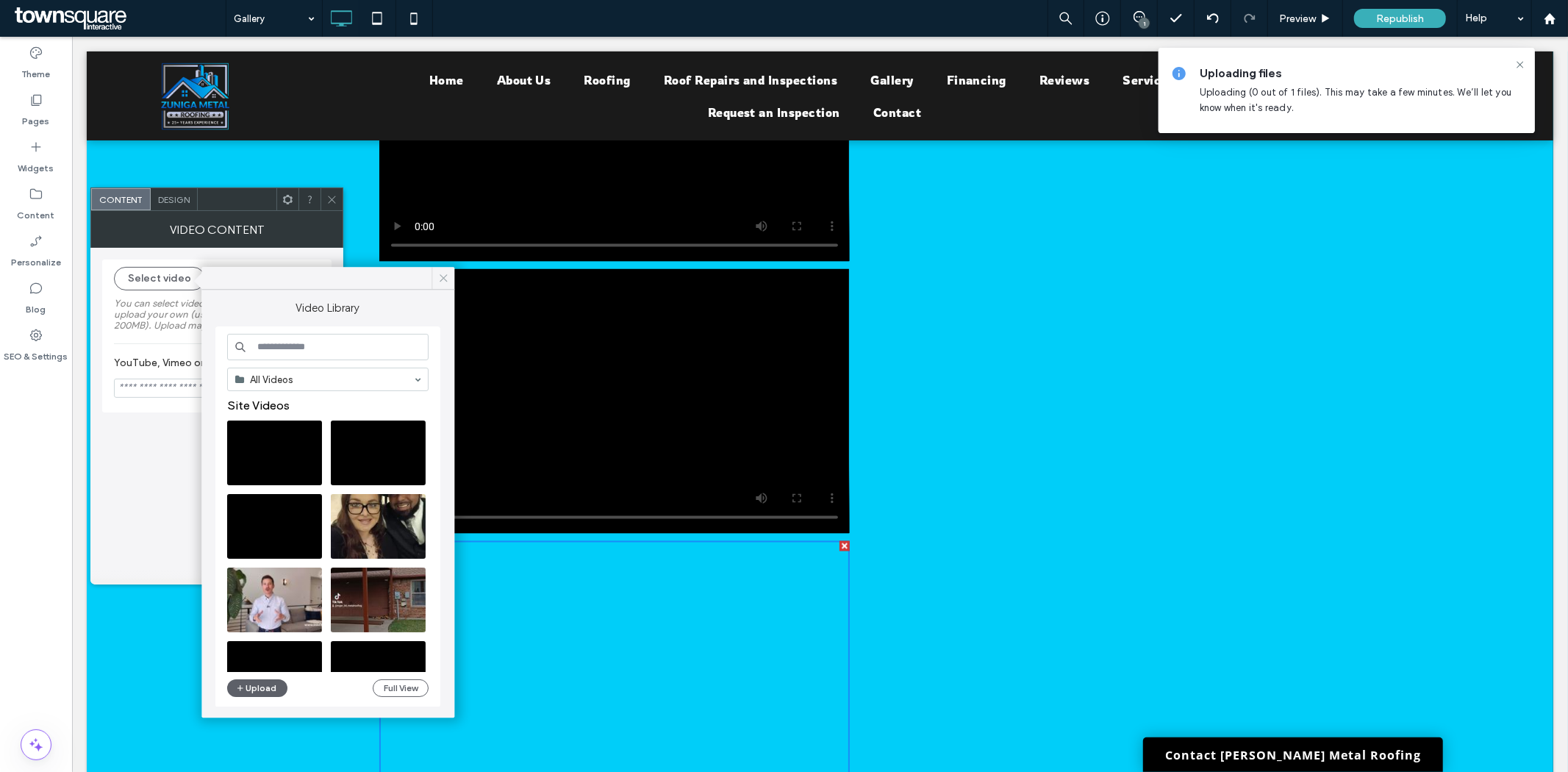
click at [442, 273] on icon at bounding box center [442, 277] width 13 height 13
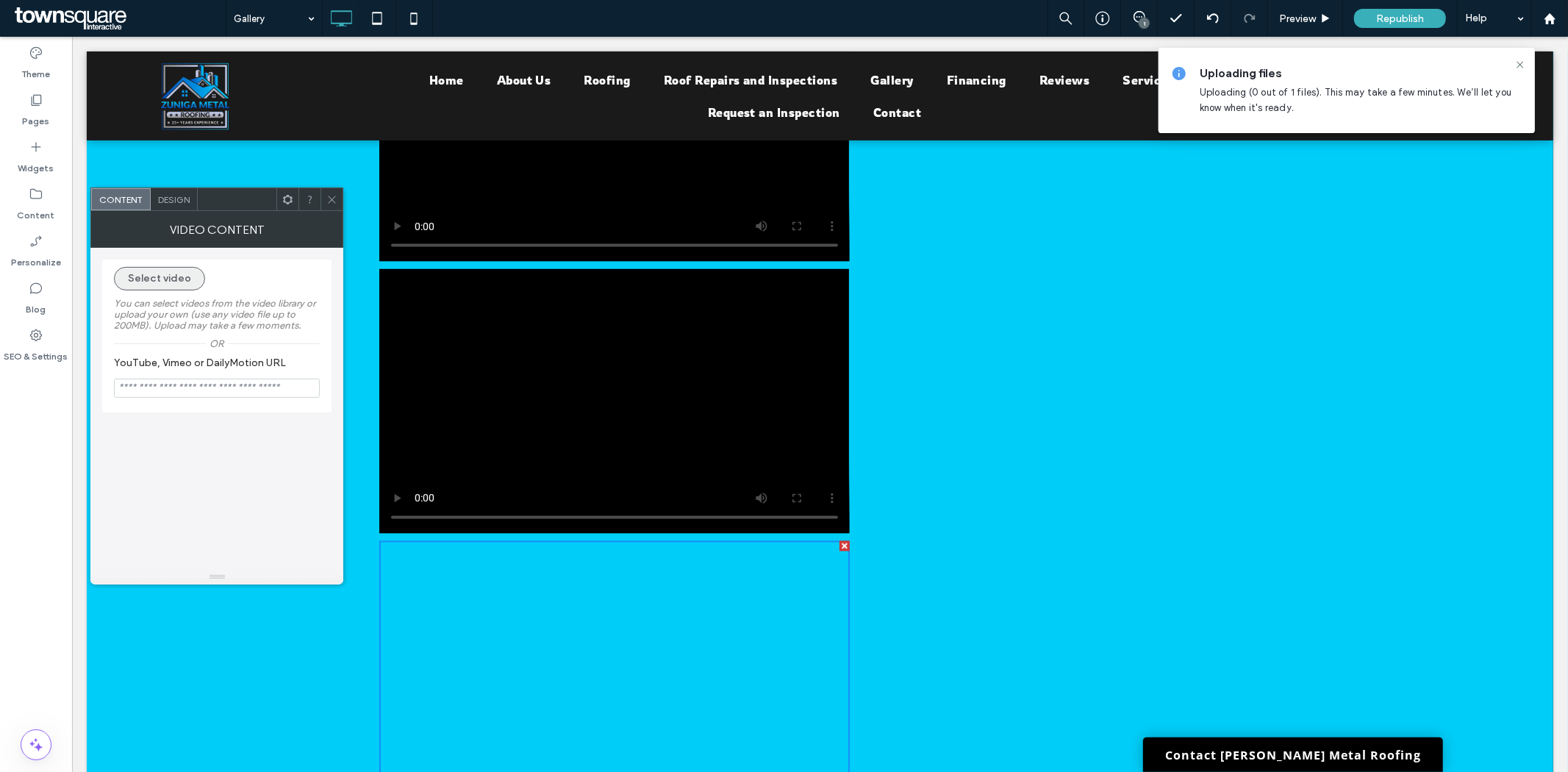
click at [166, 279] on button "Select video" at bounding box center [160, 278] width 91 height 23
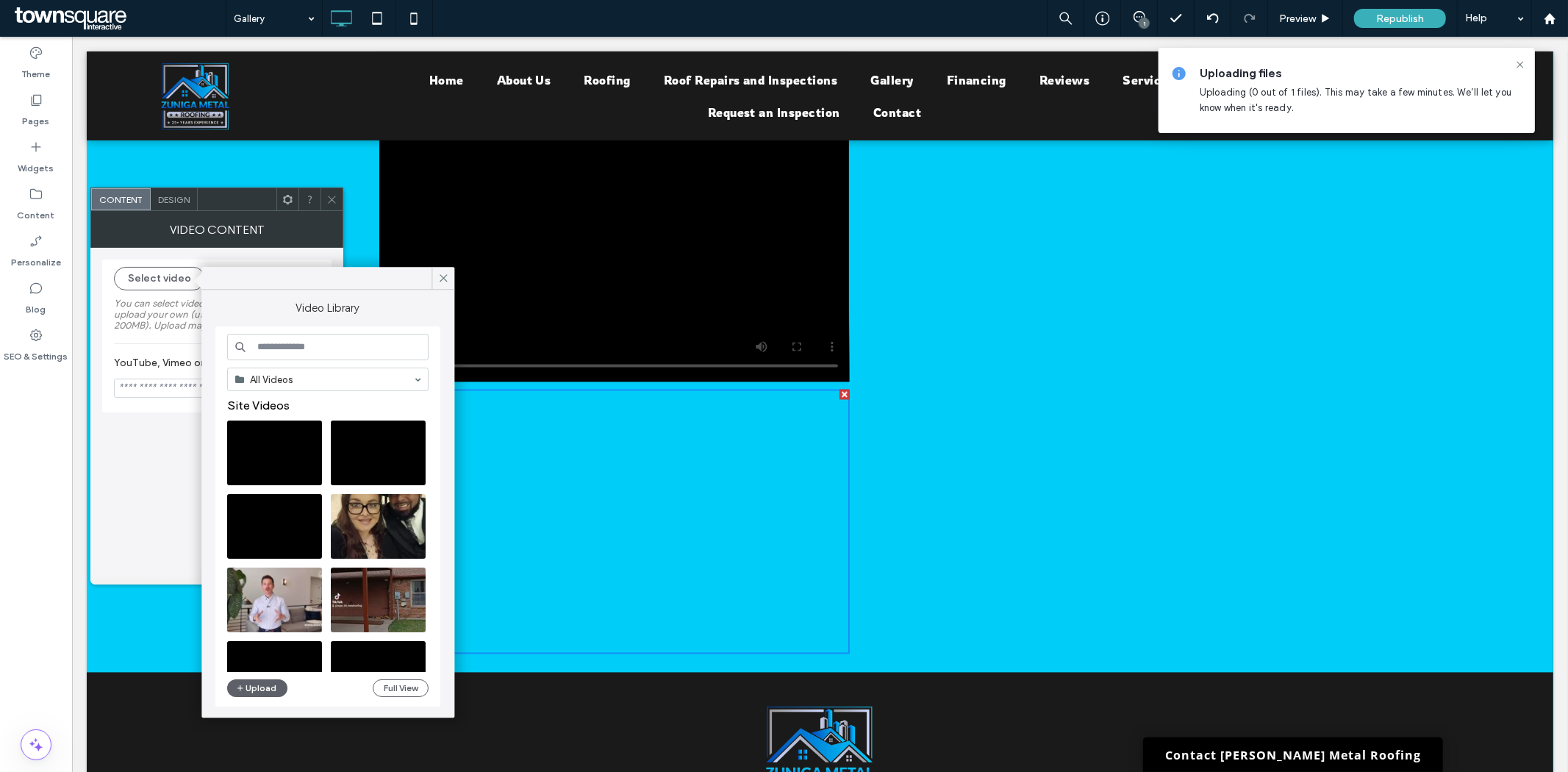
scroll to position [2137, 0]
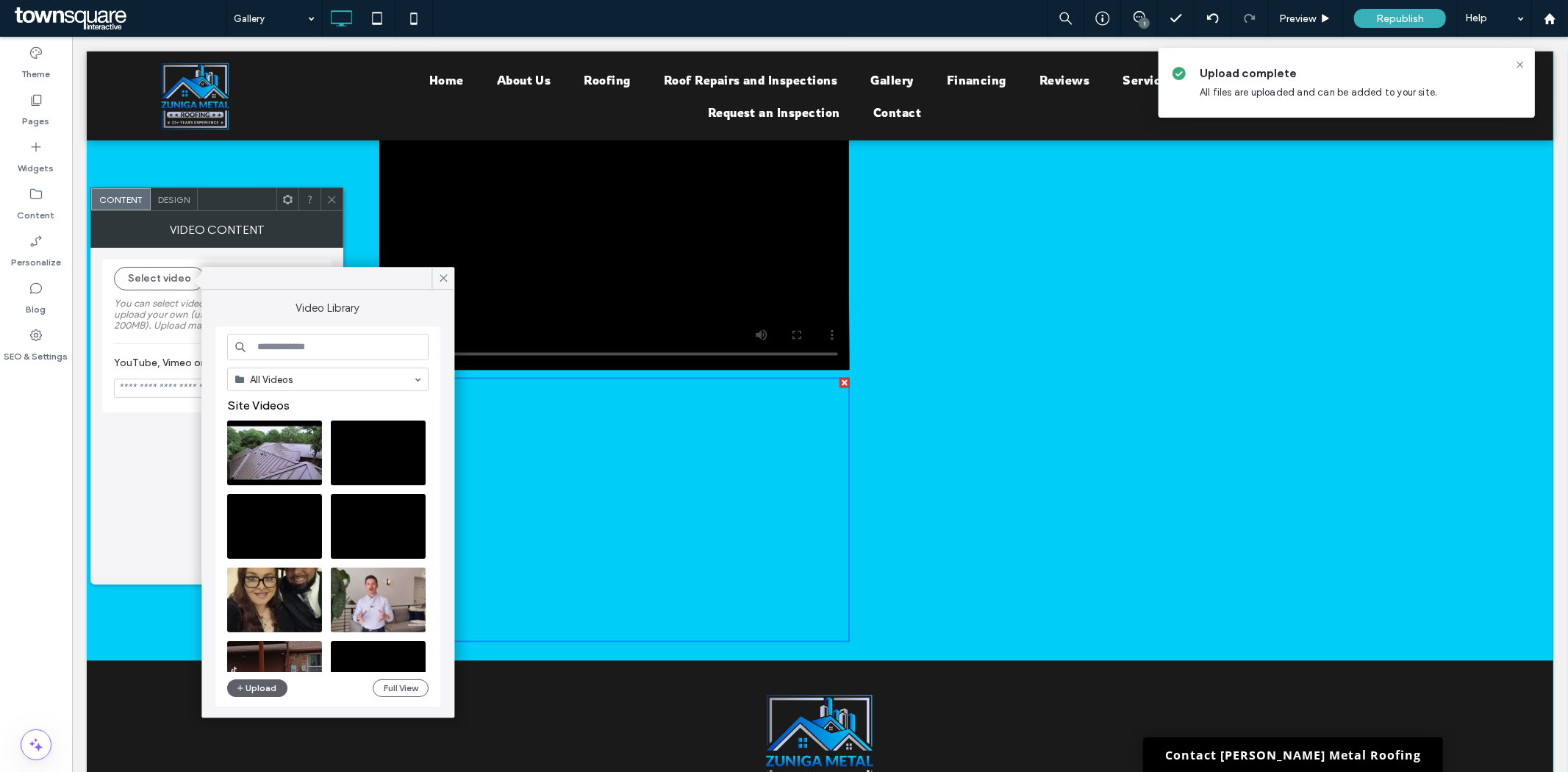
click at [1146, 456] on div "Click To Paste" at bounding box center [819, 102] width 882 height 1095
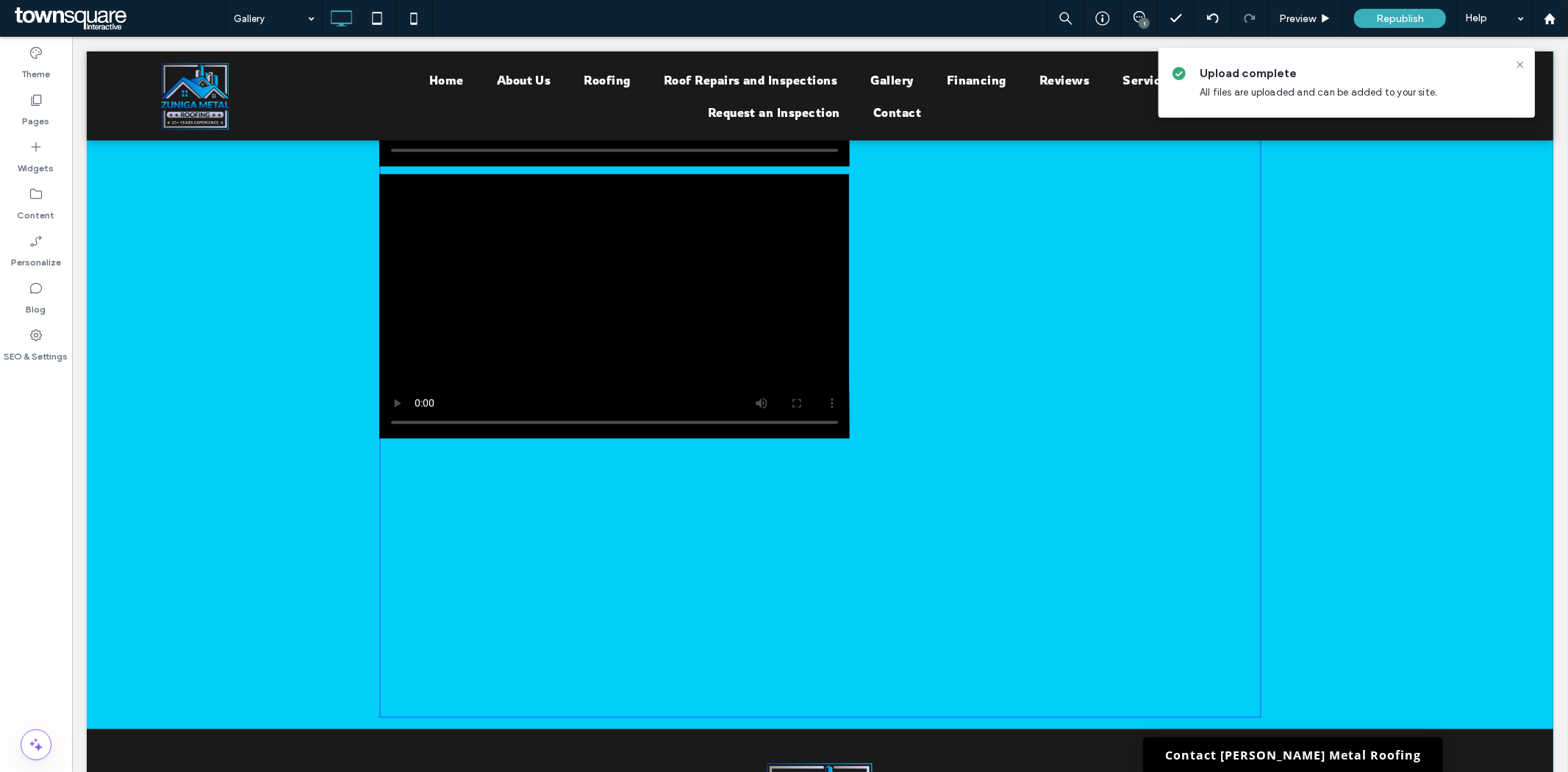
scroll to position [1974, 0]
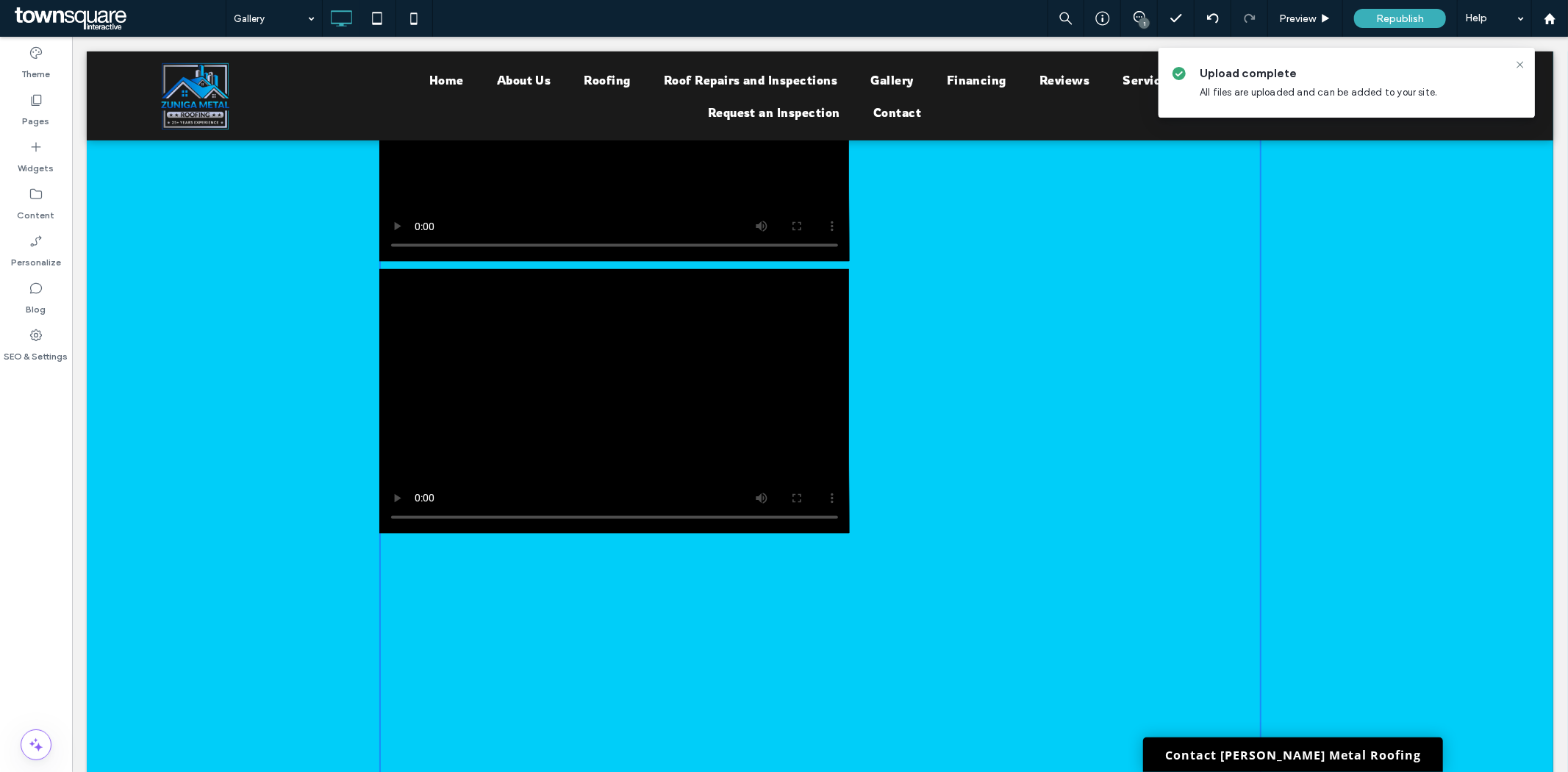
click at [594, 386] on video at bounding box center [613, 400] width 470 height 265
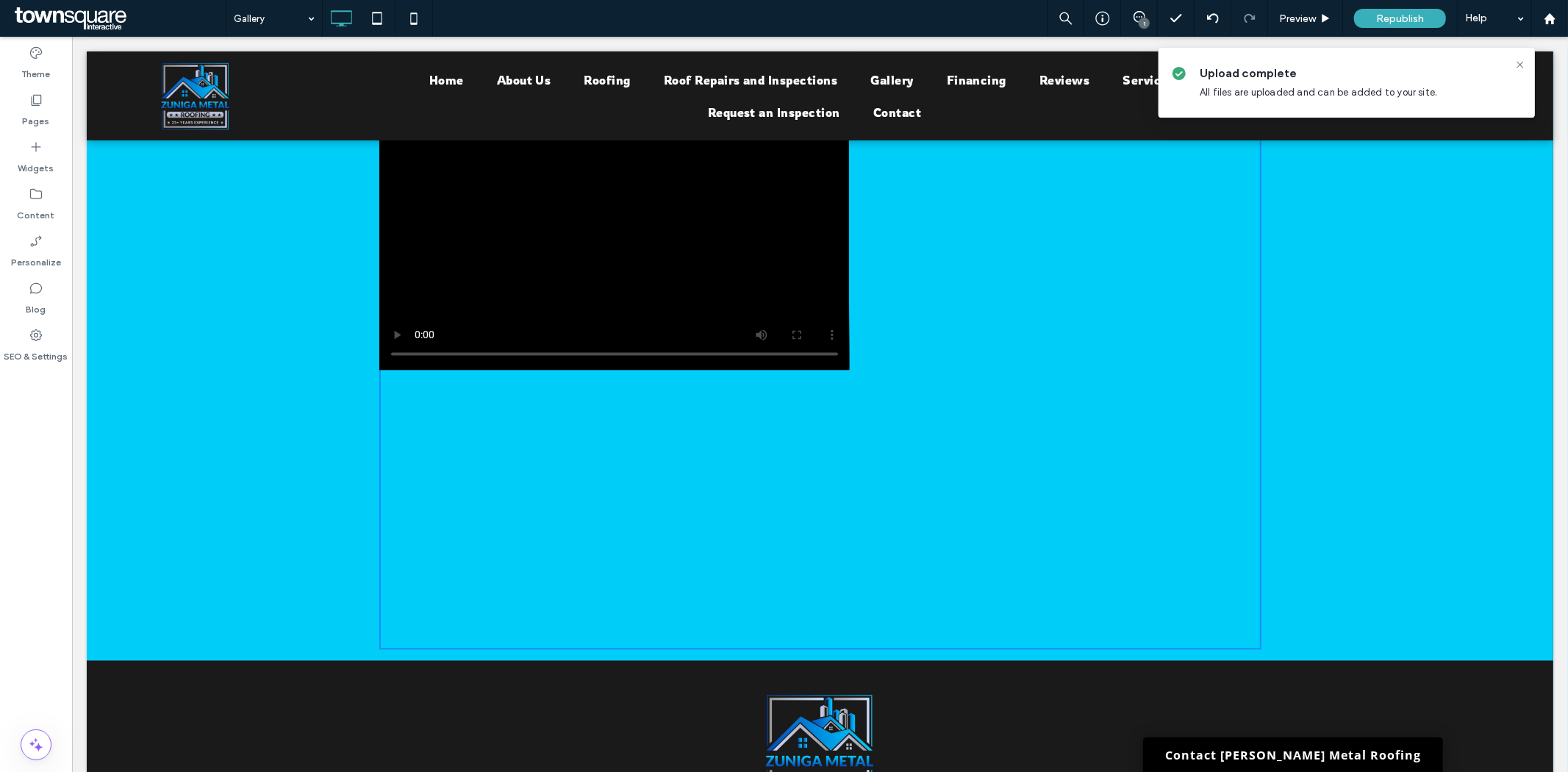
click at [1038, 375] on div "Click To Paste" at bounding box center [819, 102] width 882 height 1095
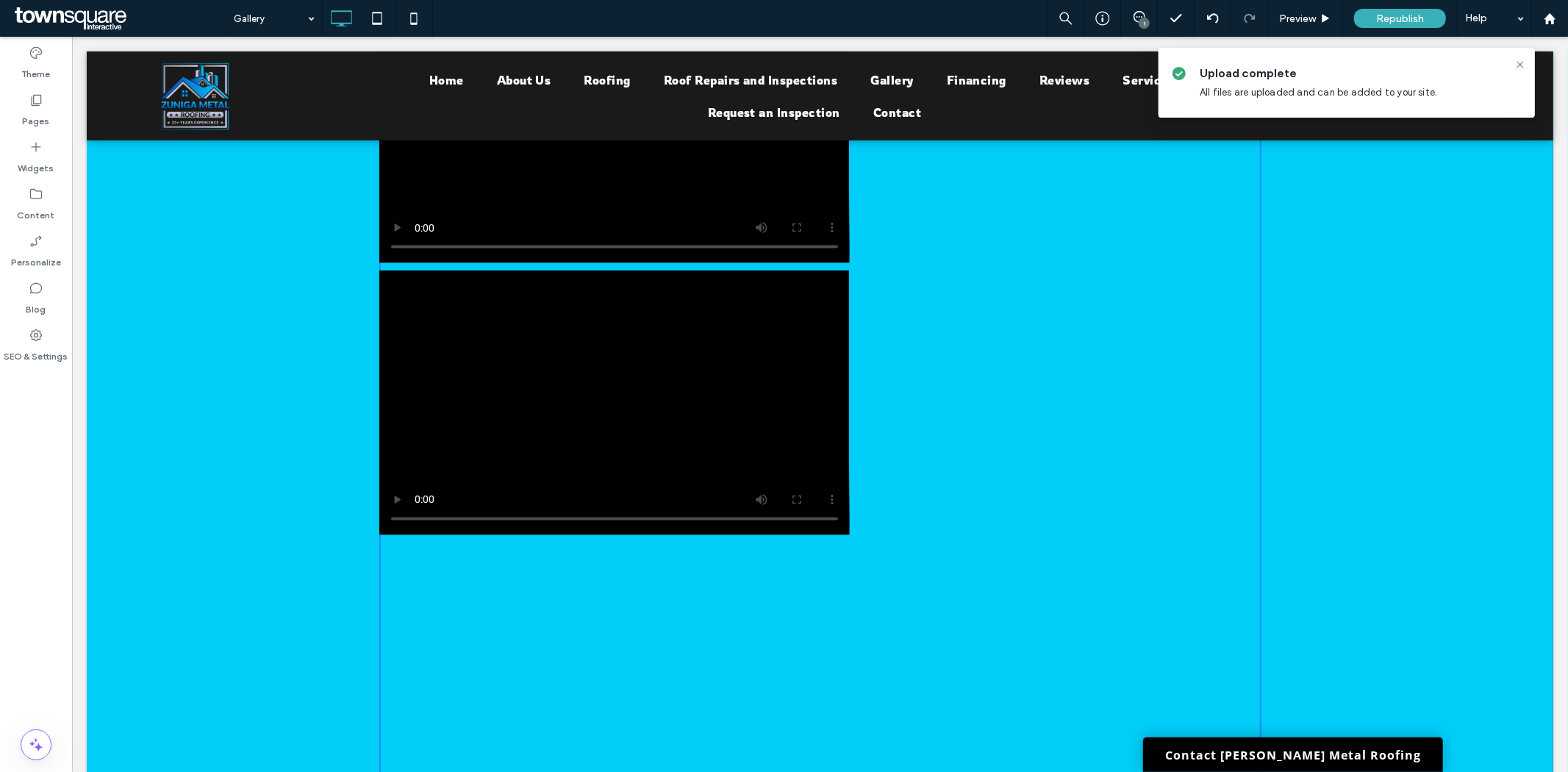
scroll to position [1974, 0]
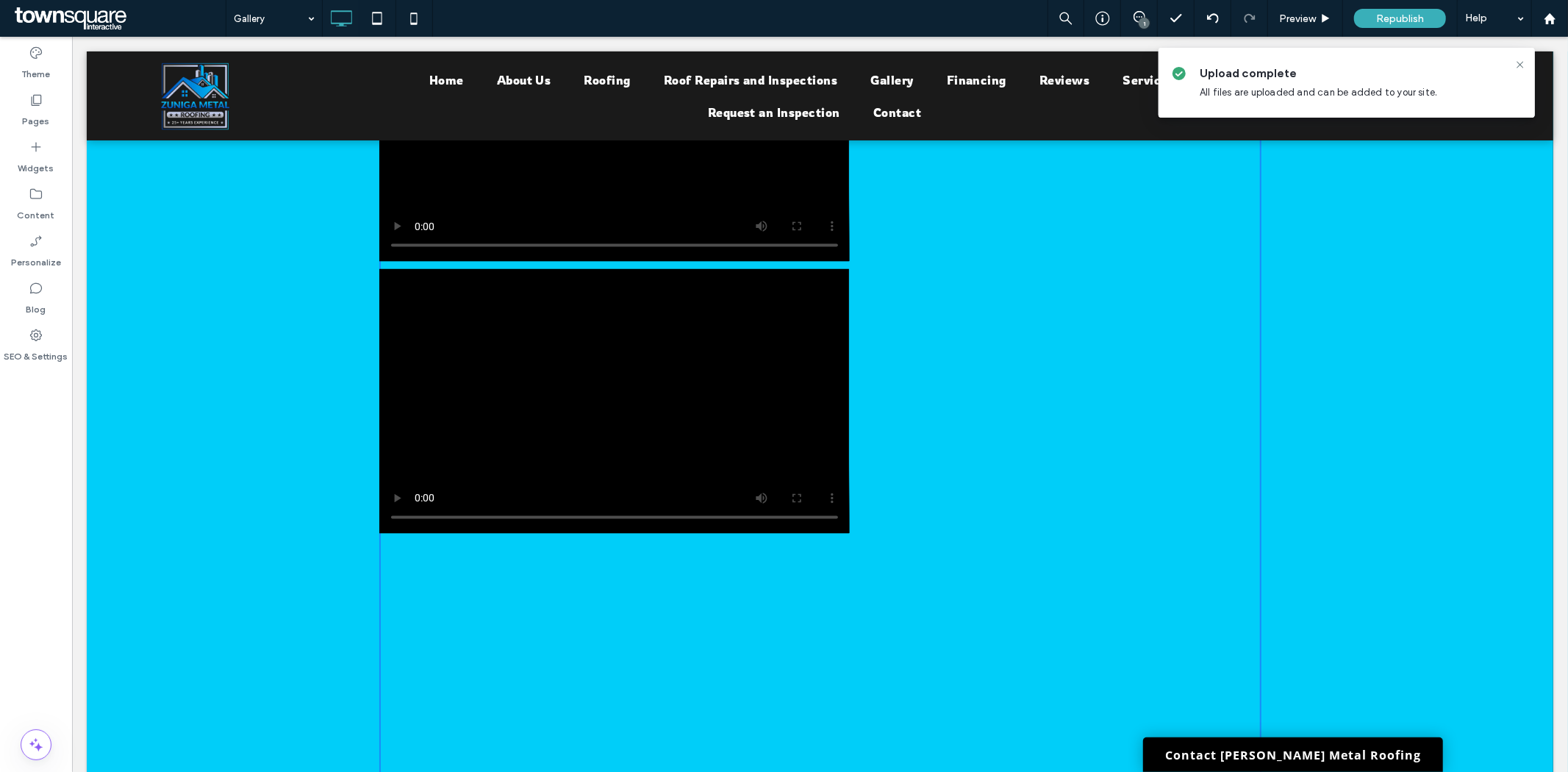
click at [1068, 464] on div "Click To Paste" at bounding box center [819, 265] width 882 height 1095
click at [1021, 569] on div "Click To Paste" at bounding box center [819, 265] width 882 height 1095
click at [1517, 70] on icon at bounding box center [1521, 65] width 12 height 12
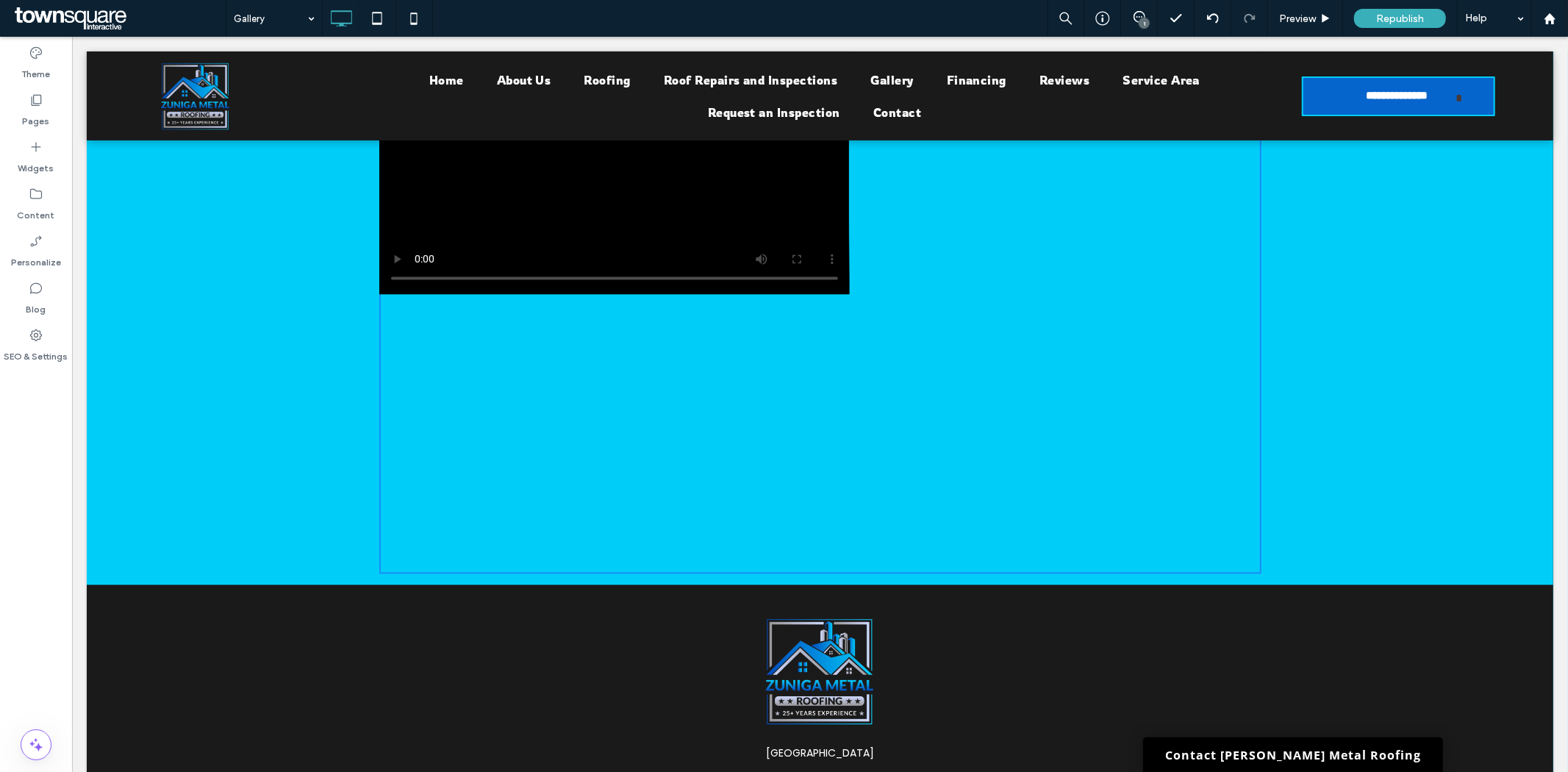
scroll to position [2220, 0]
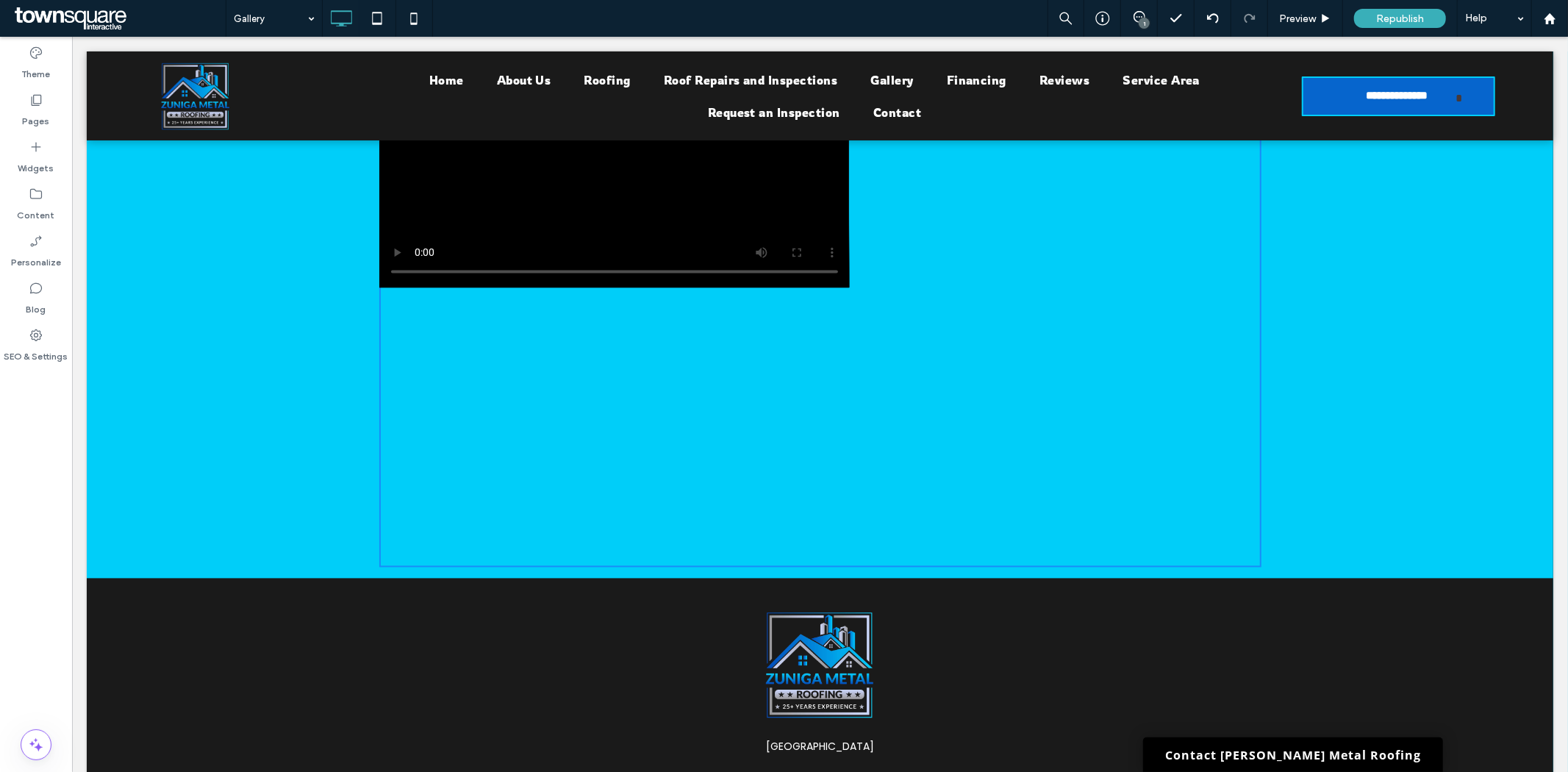
click at [1223, 455] on div "Click To Paste" at bounding box center [819, 19] width 882 height 1095
click at [1217, 17] on use at bounding box center [1212, 17] width 12 height 9
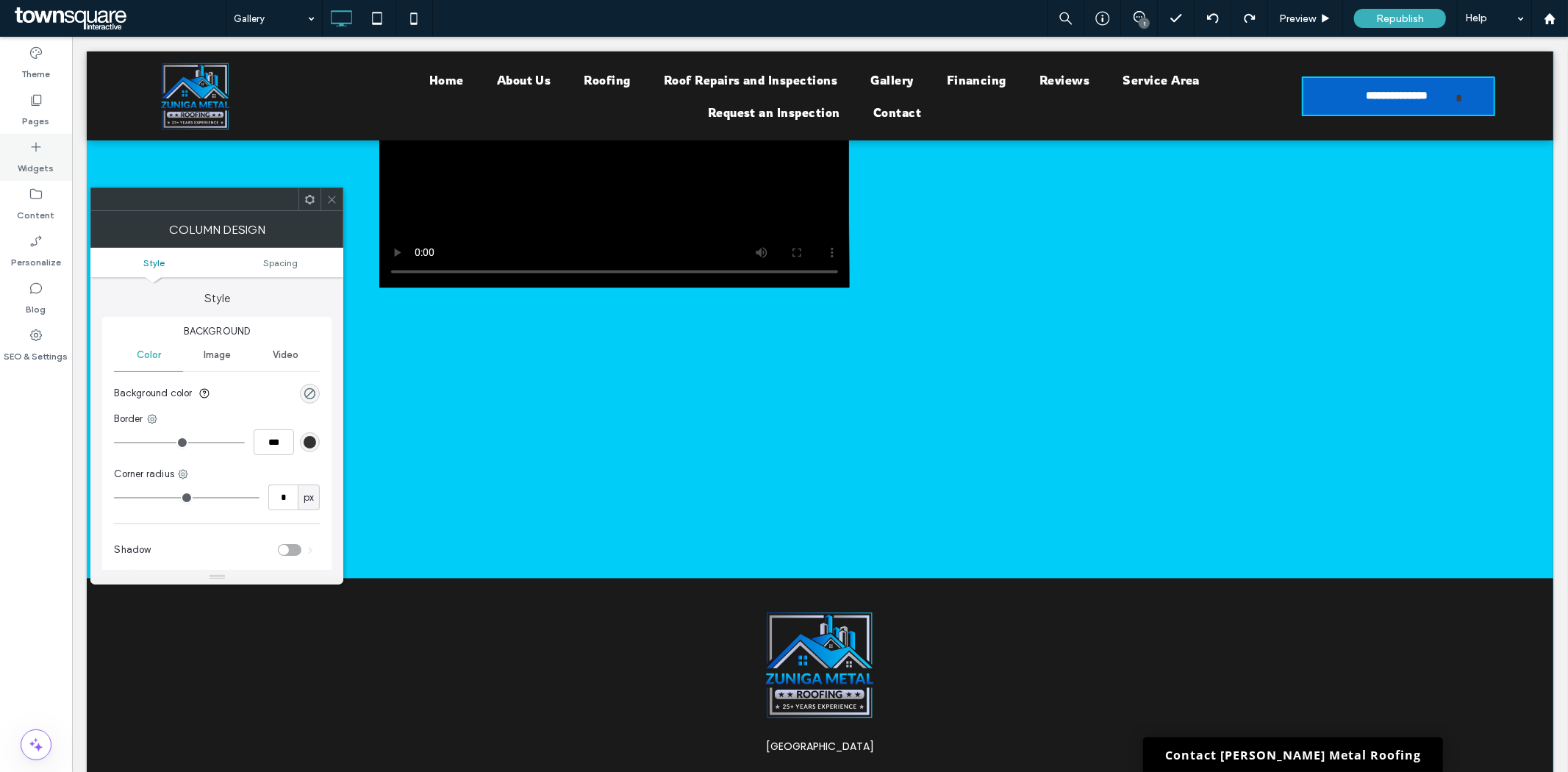
click at [26, 158] on label "Widgets" at bounding box center [36, 165] width 36 height 21
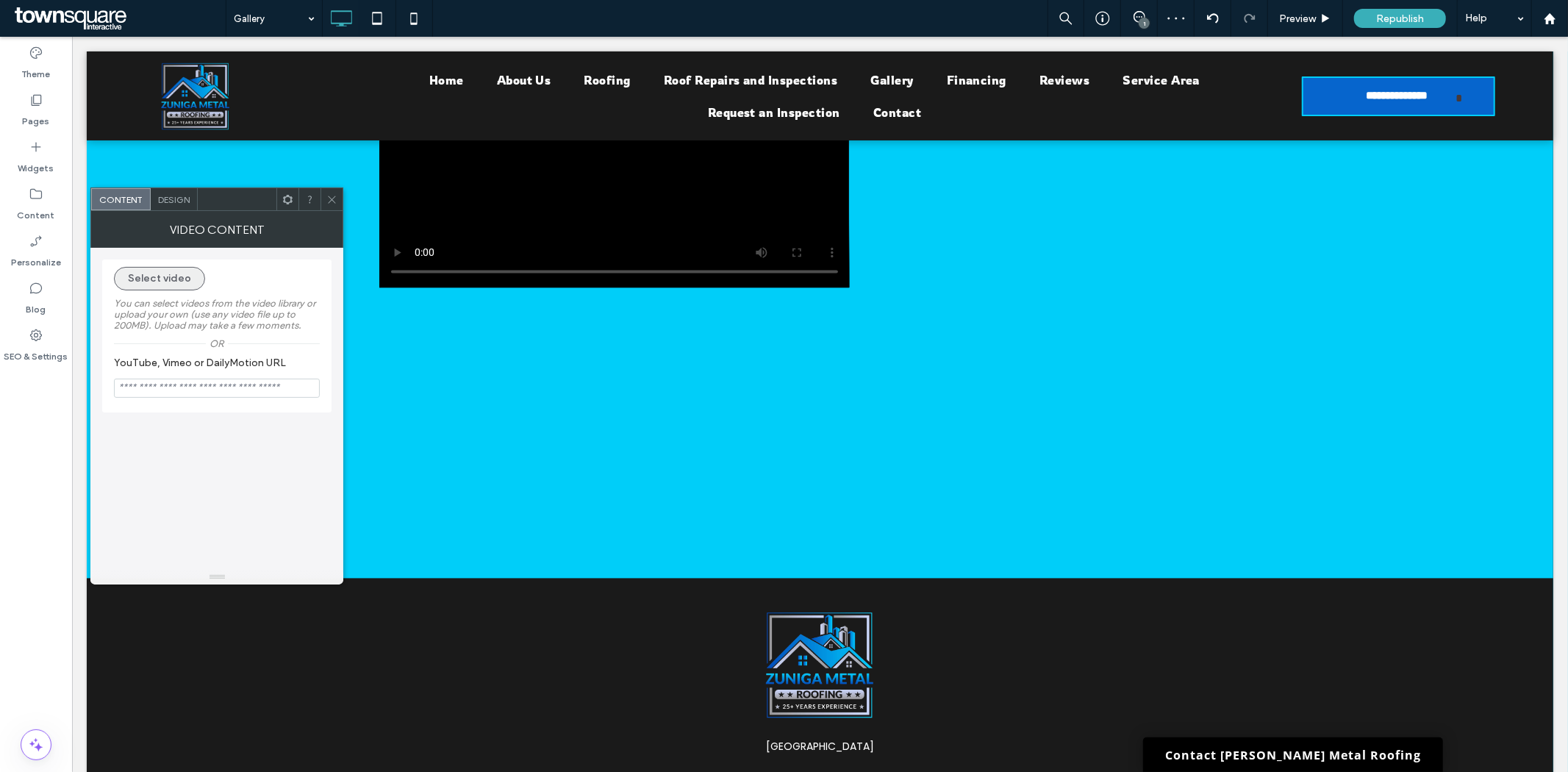
click at [185, 278] on button "Select video" at bounding box center [160, 278] width 91 height 23
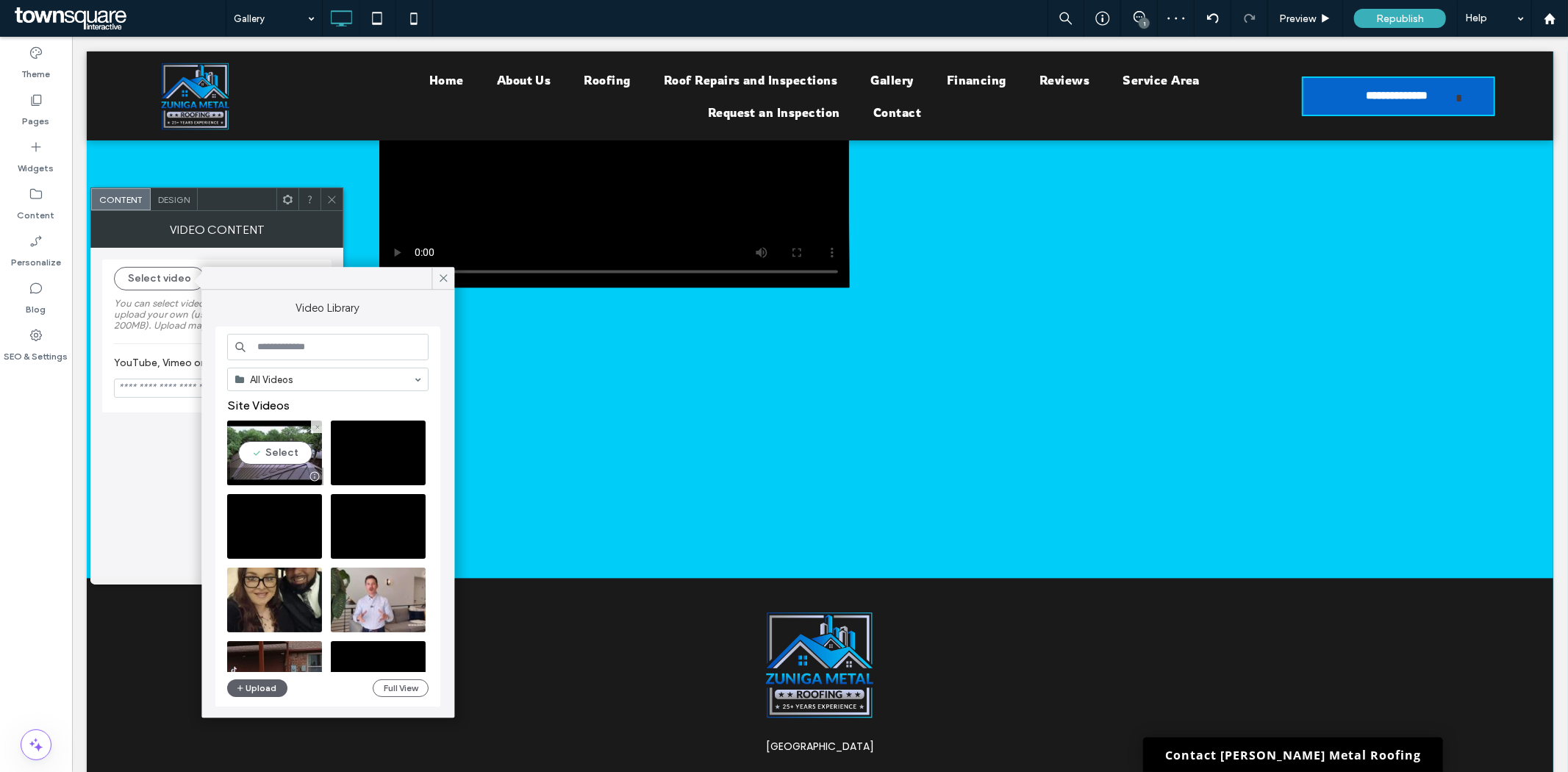
click at [269, 455] on video at bounding box center [274, 452] width 95 height 65
type input "**********"
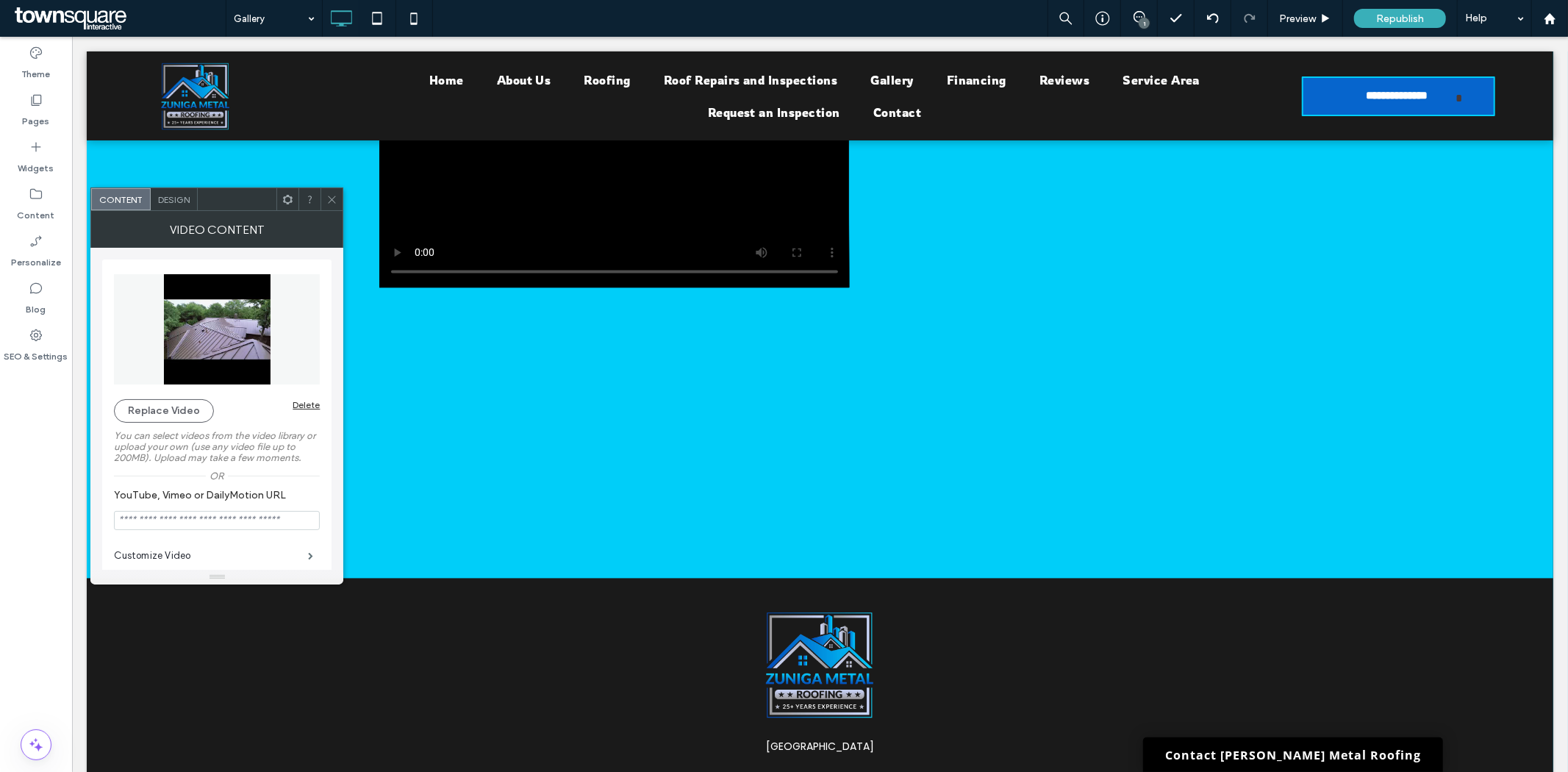
click at [334, 194] on icon at bounding box center [331, 199] width 11 height 11
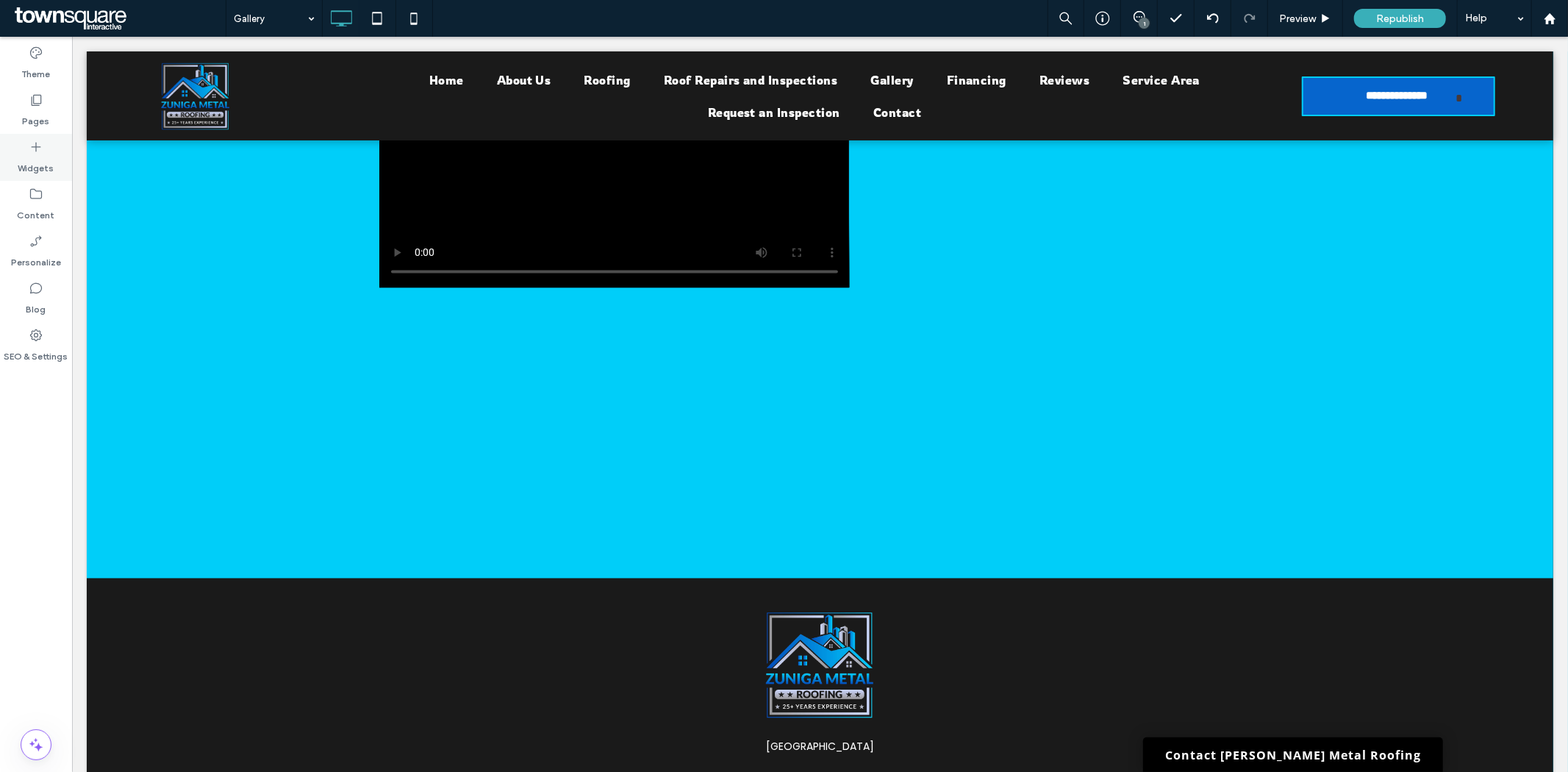
click at [23, 154] on label "Widgets" at bounding box center [36, 165] width 36 height 21
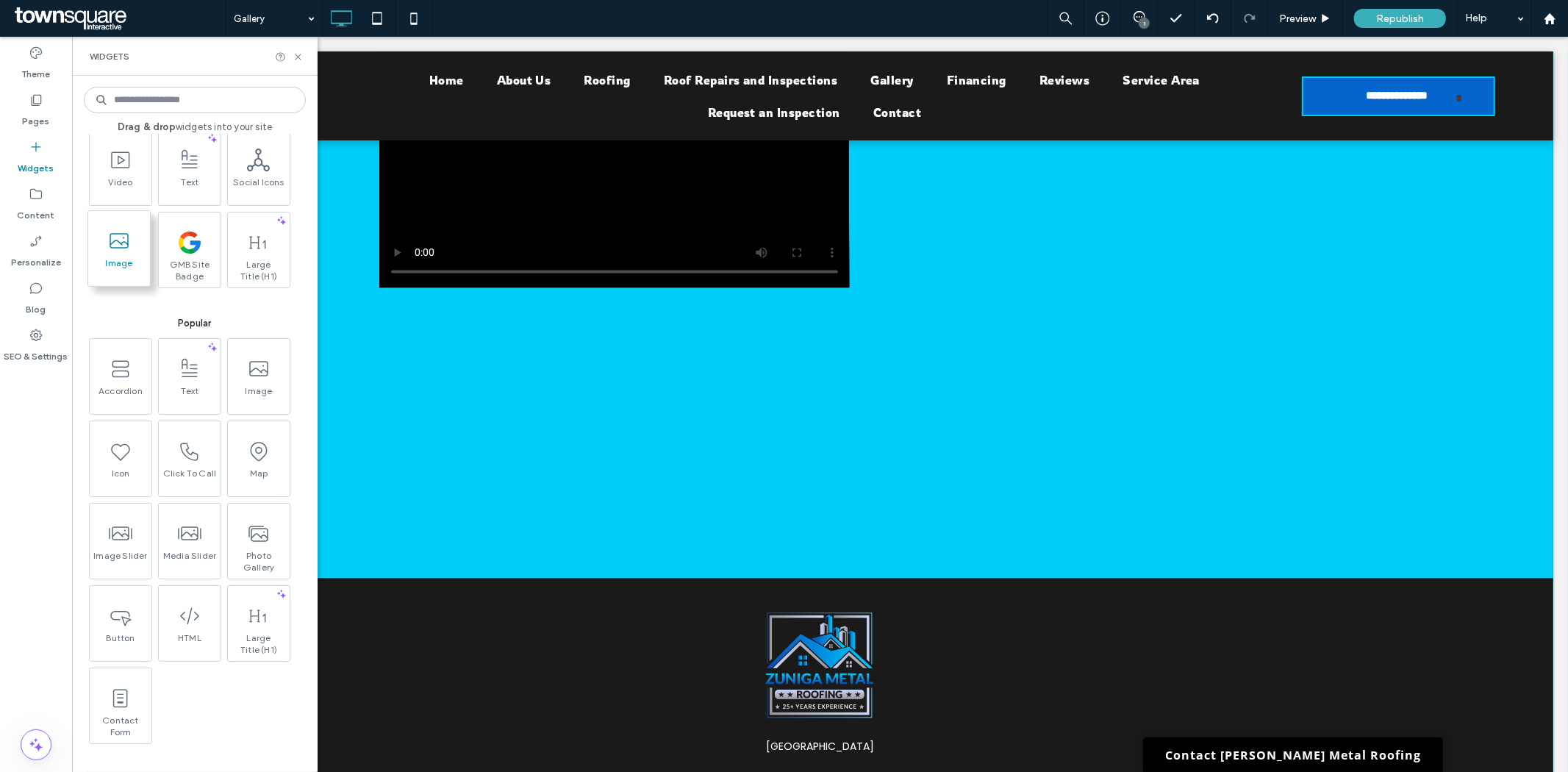
scroll to position [82, 0]
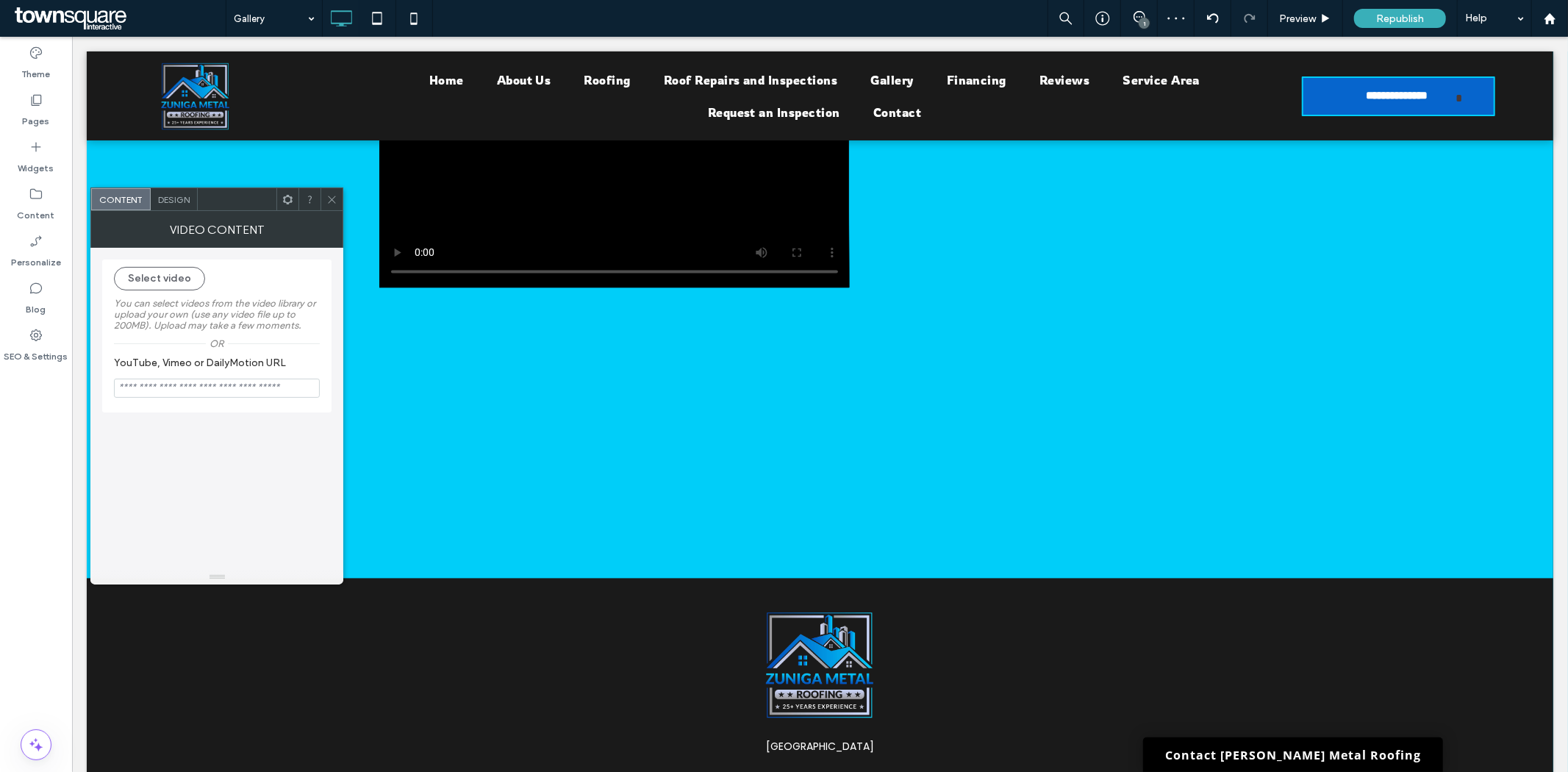
click at [331, 196] on icon at bounding box center [331, 199] width 11 height 11
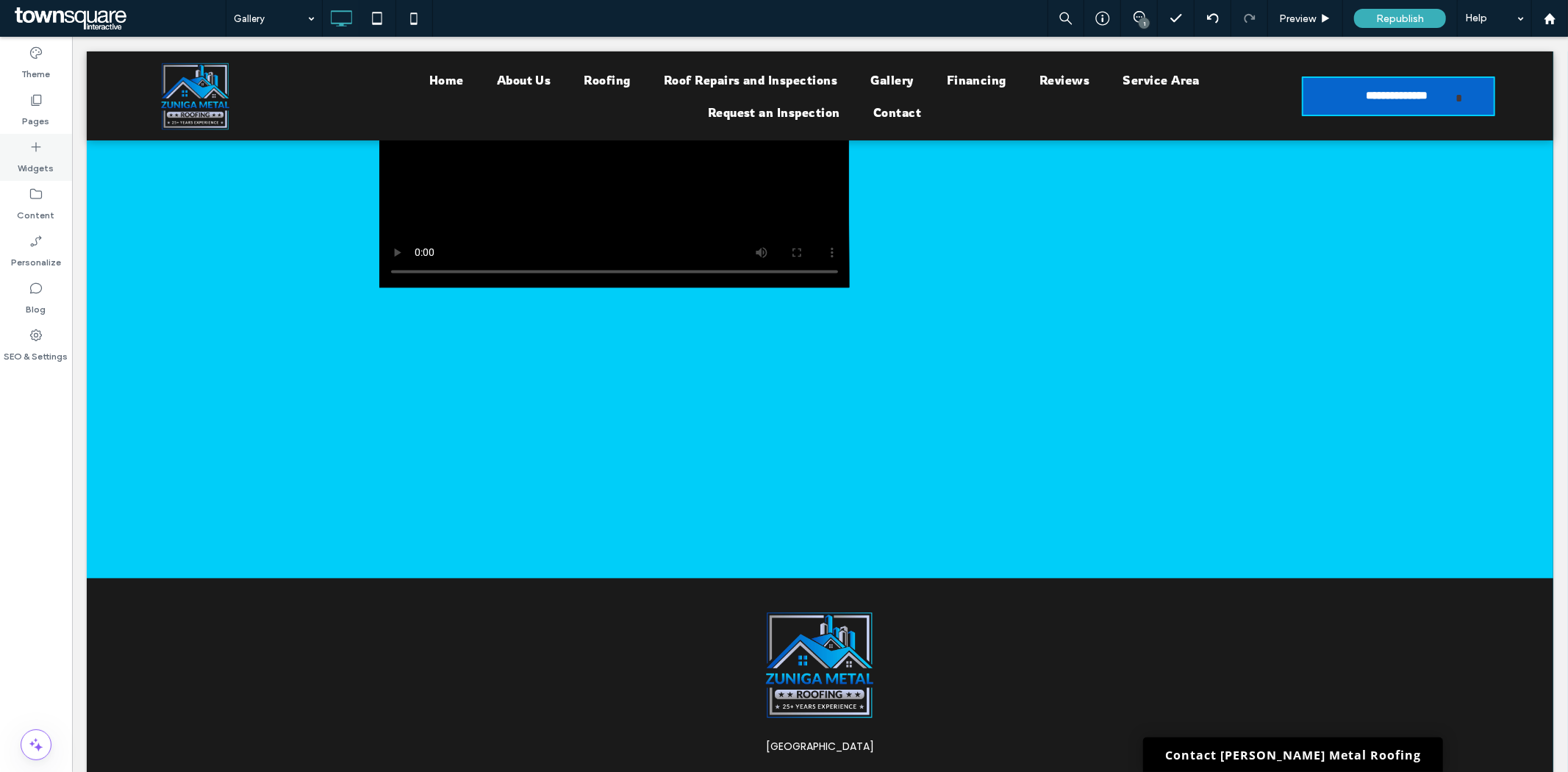
click at [42, 151] on icon at bounding box center [35, 147] width 15 height 15
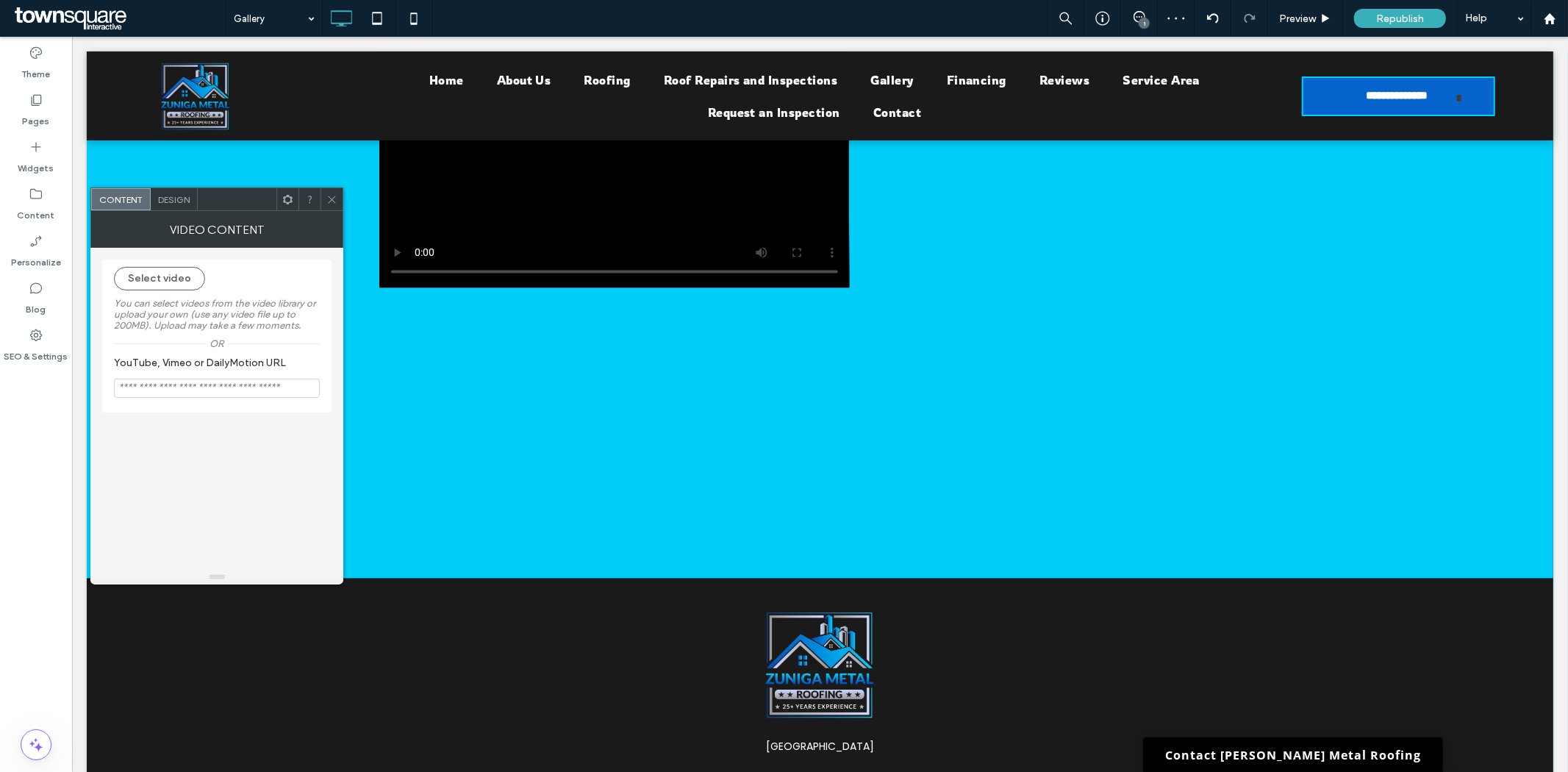
click at [328, 191] on span at bounding box center [331, 199] width 11 height 22
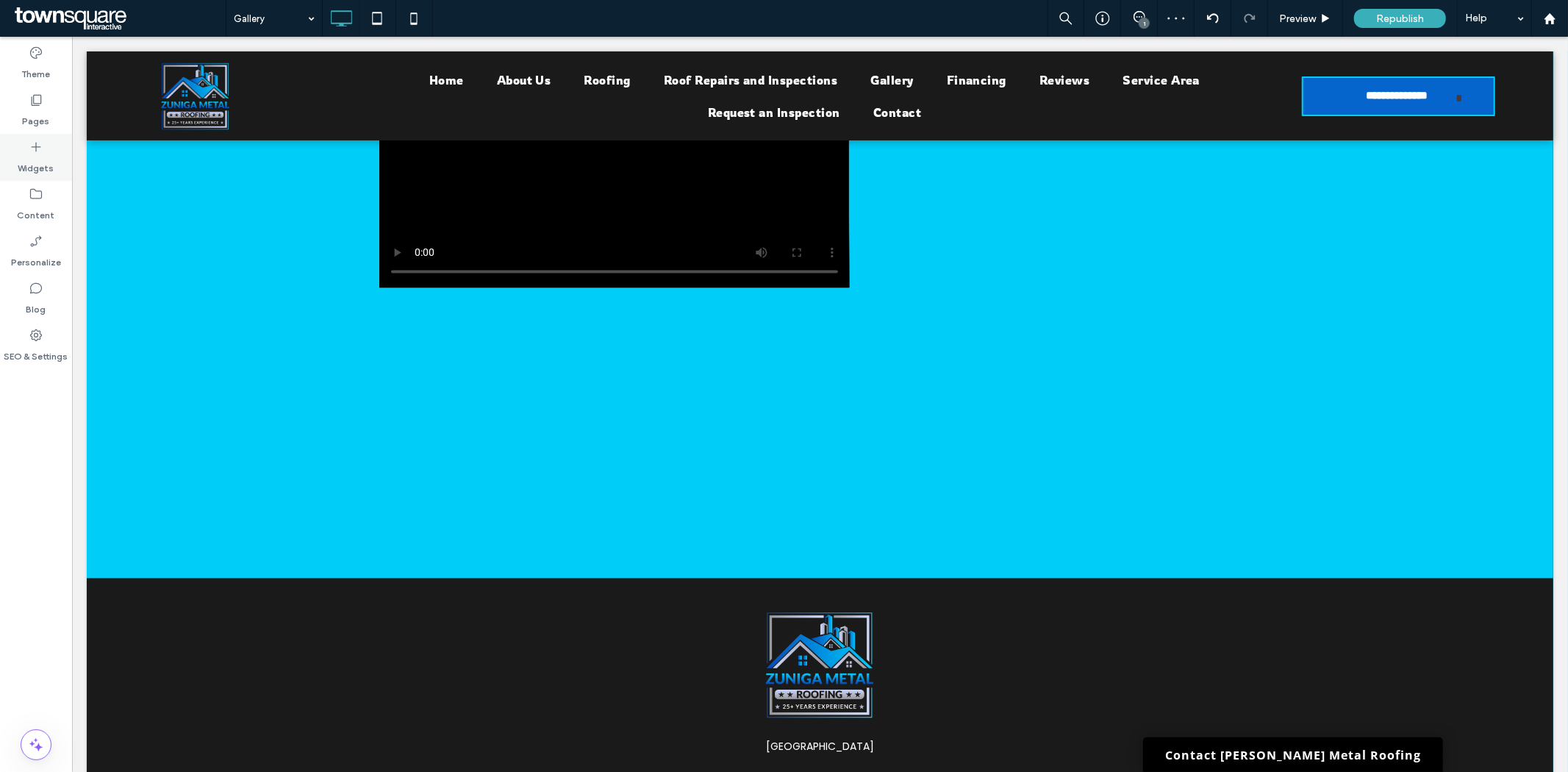
click at [37, 152] on icon at bounding box center [35, 147] width 15 height 15
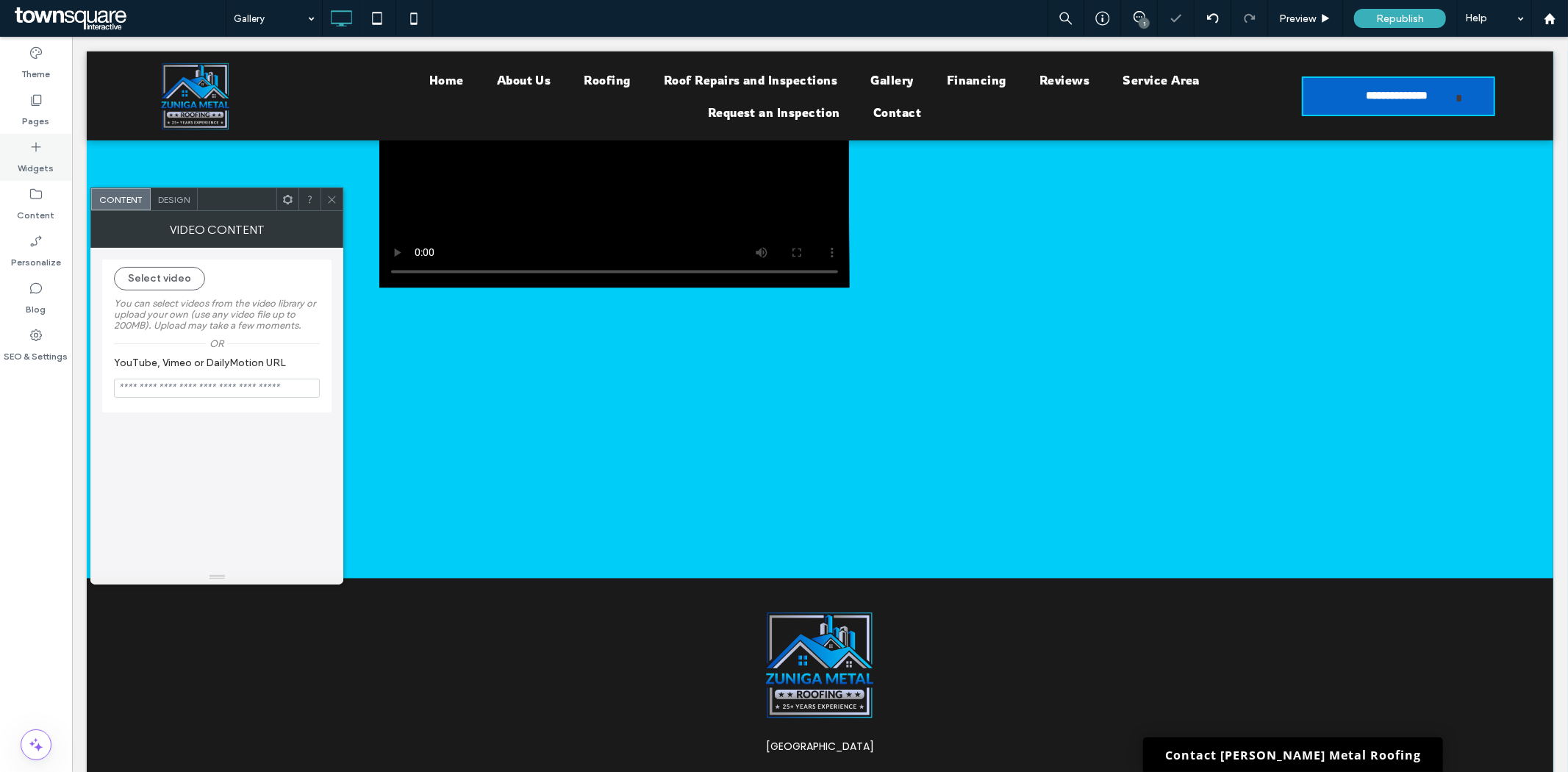
click at [44, 147] on div "Widgets" at bounding box center [36, 157] width 72 height 47
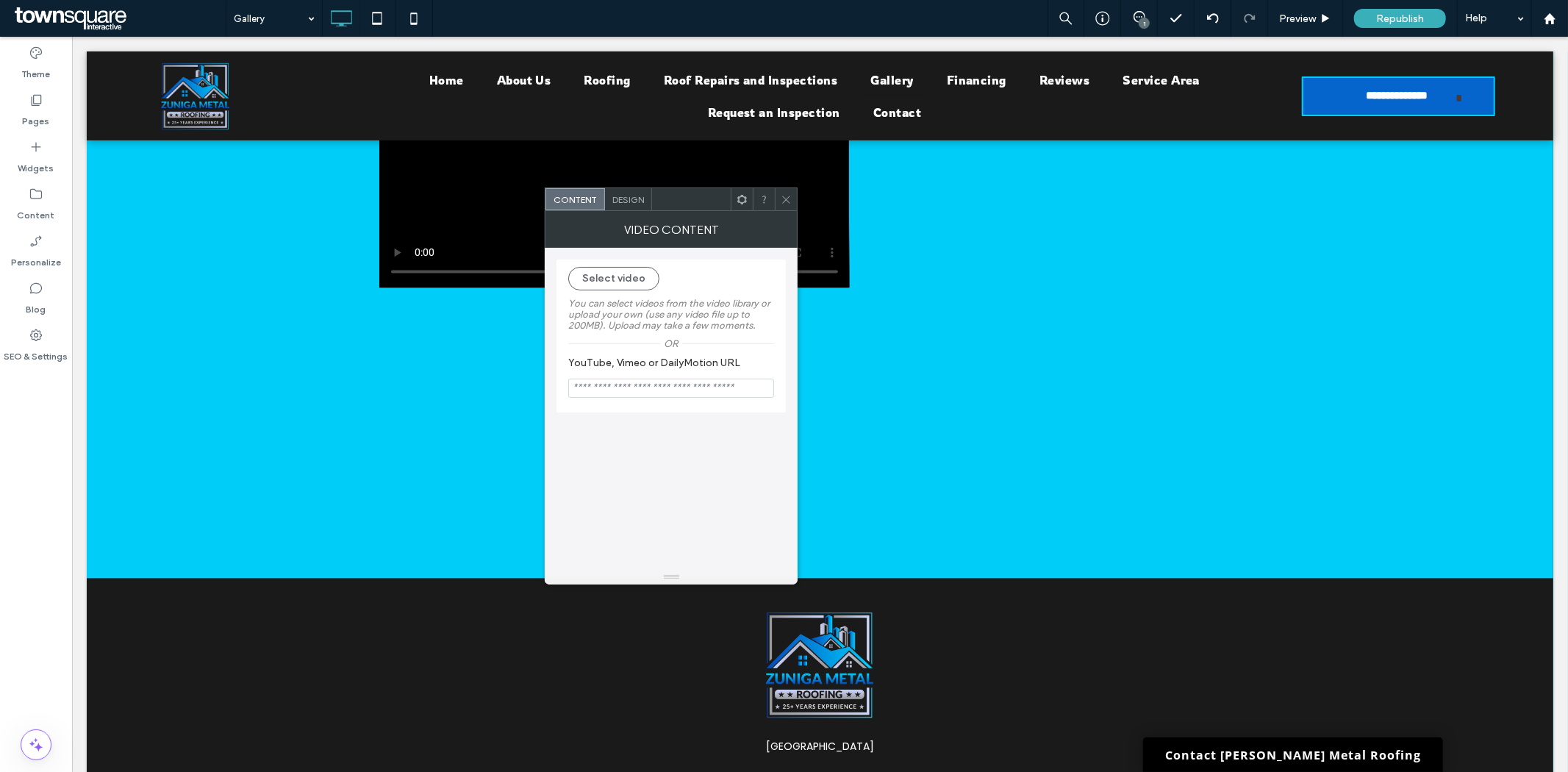
click at [783, 195] on icon at bounding box center [786, 199] width 11 height 11
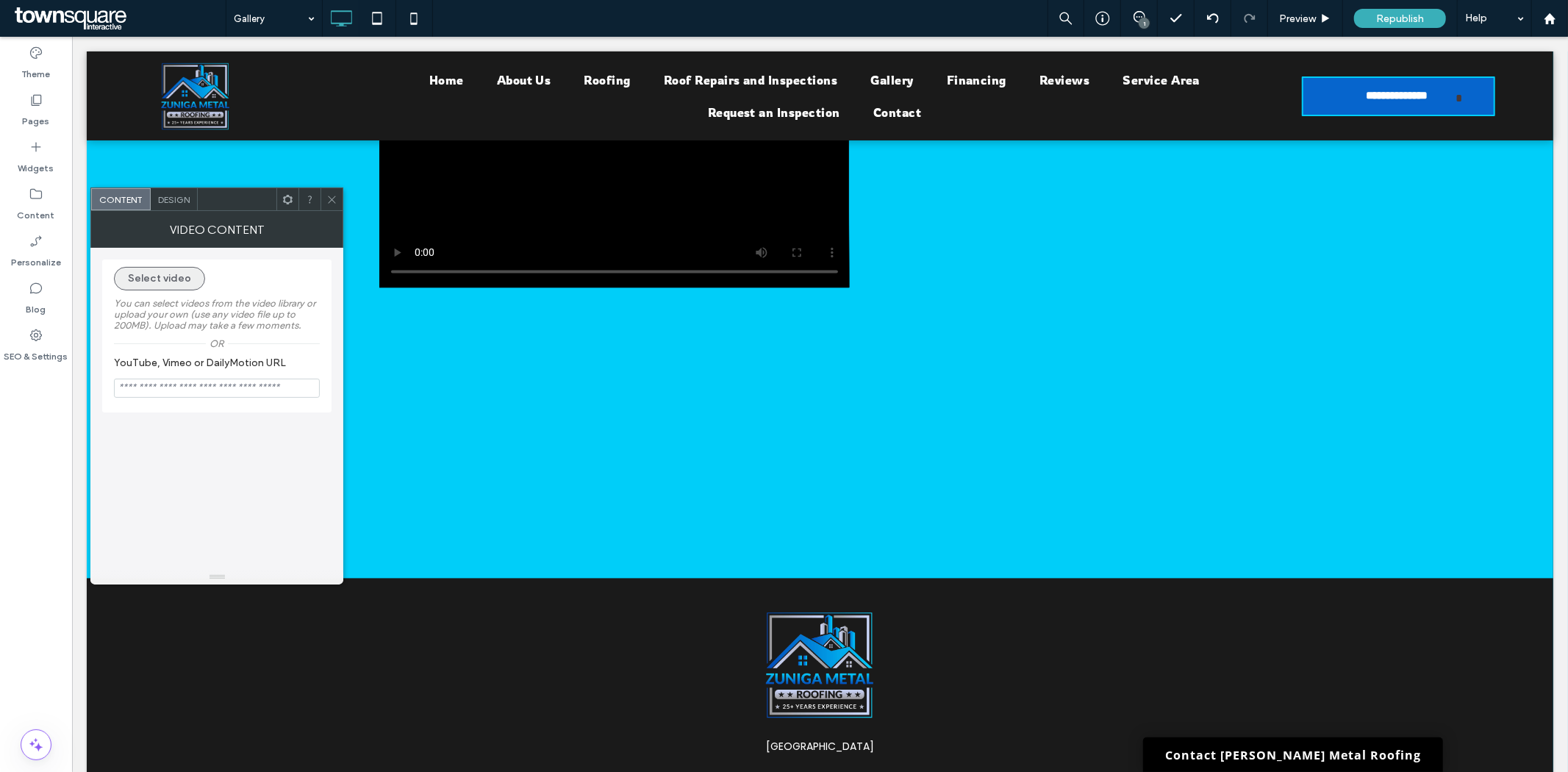
click at [161, 282] on button "Select video" at bounding box center [160, 278] width 91 height 23
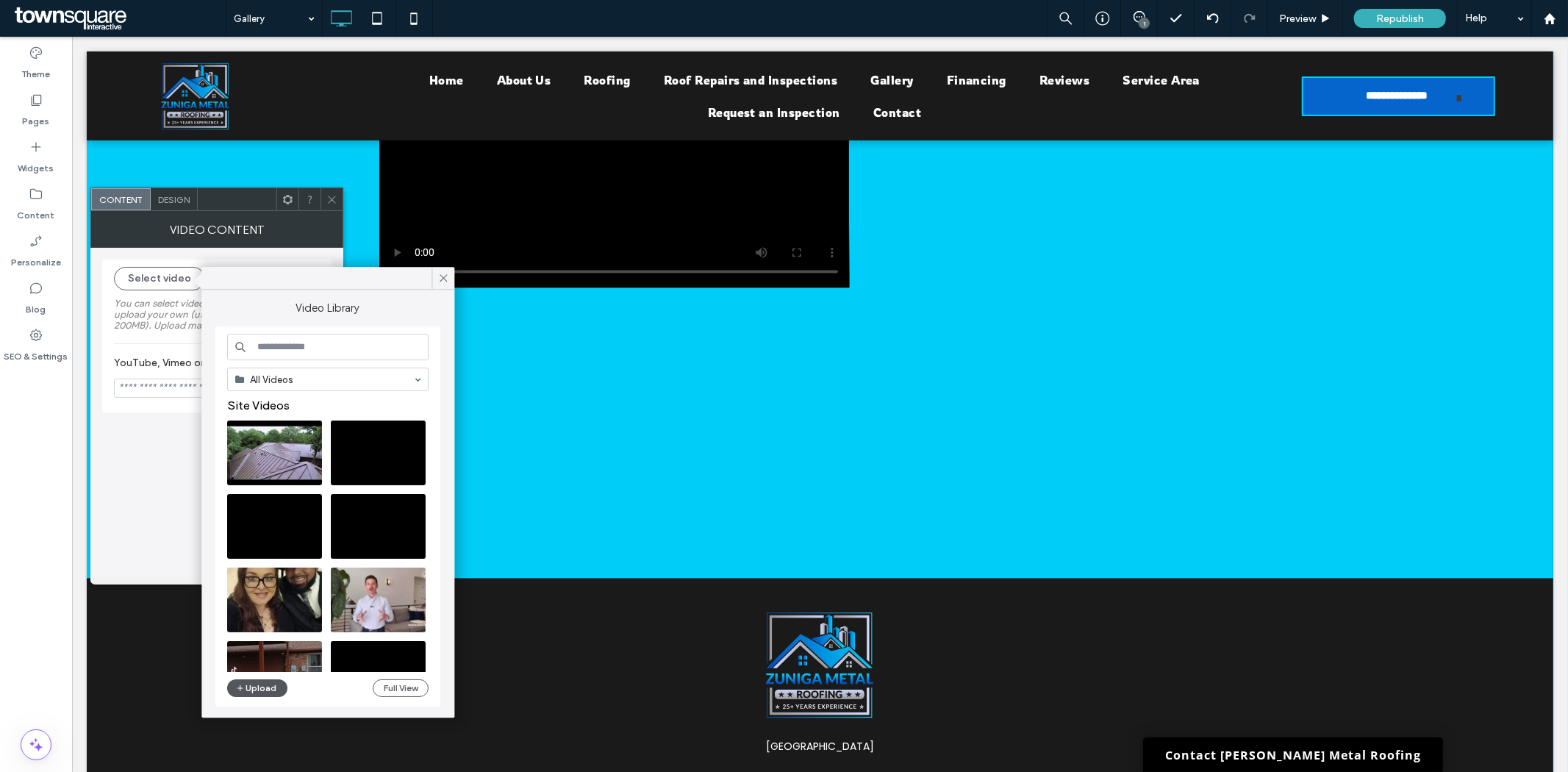
click at [248, 684] on button "Upload" at bounding box center [257, 687] width 60 height 17
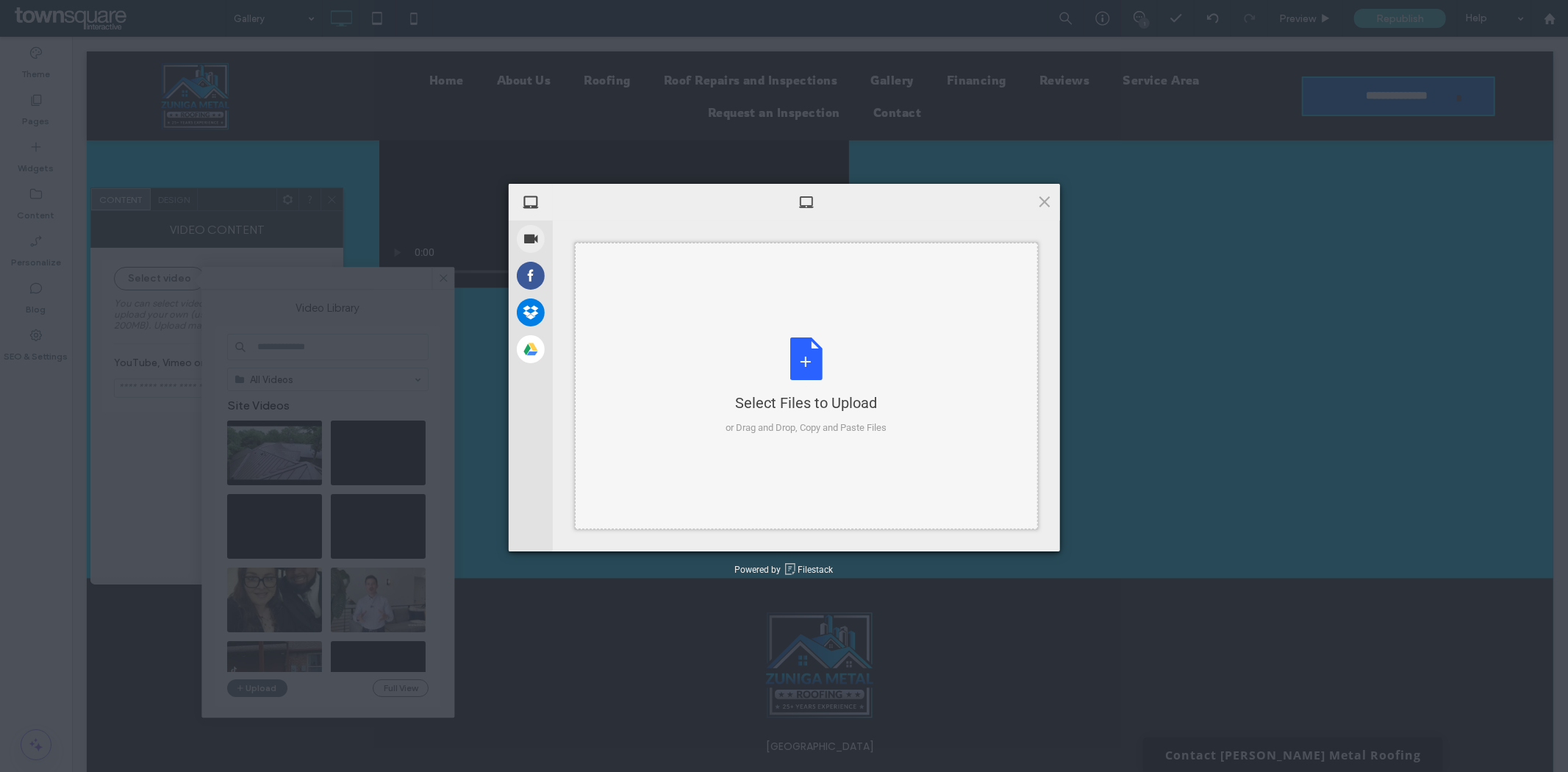
click at [800, 344] on div "Select Files to Upload or Drag and Drop, Copy and Paste Files" at bounding box center [806, 386] width 161 height 97
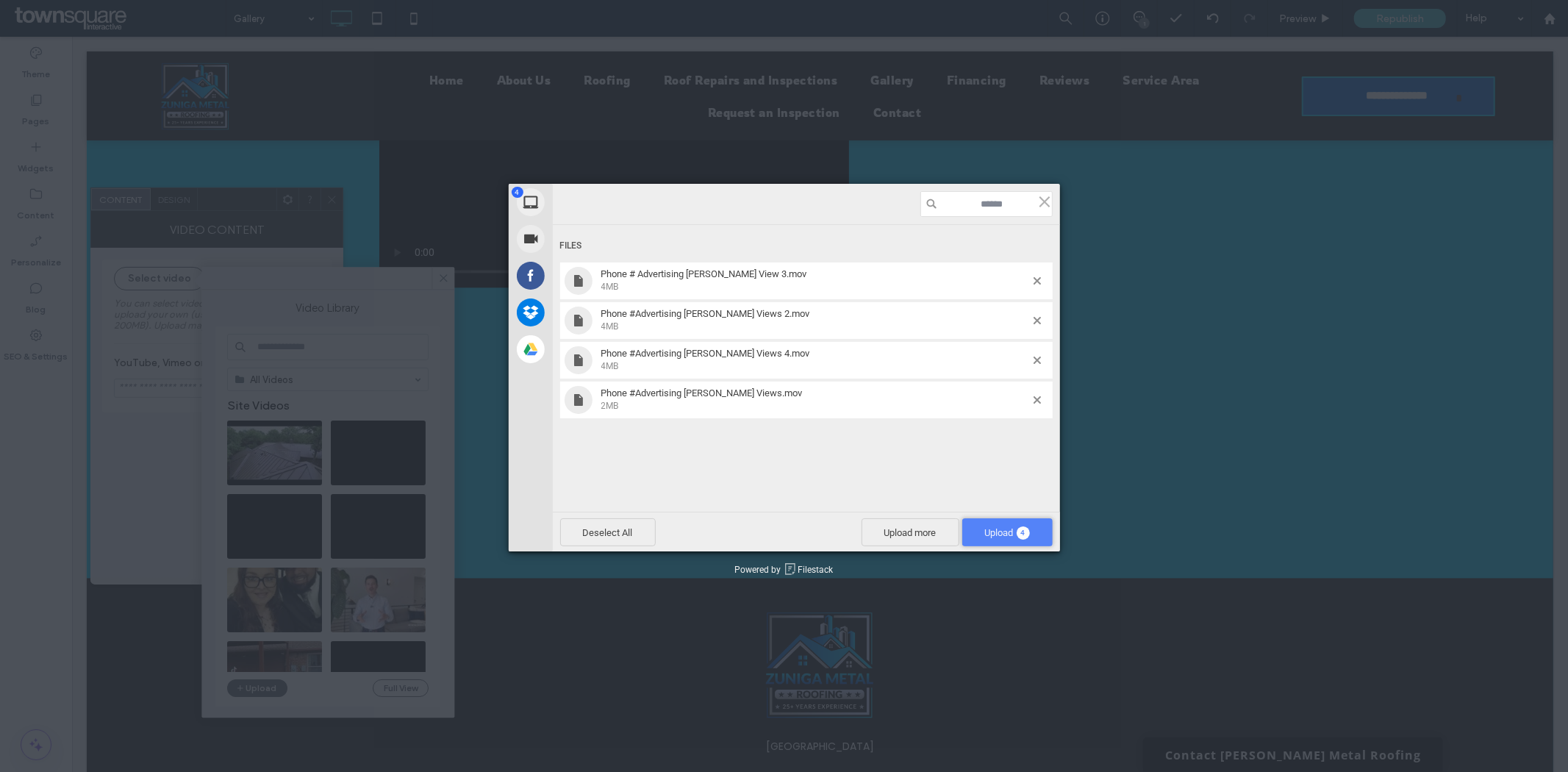
click at [979, 524] on span "Upload 4" at bounding box center [1007, 532] width 91 height 28
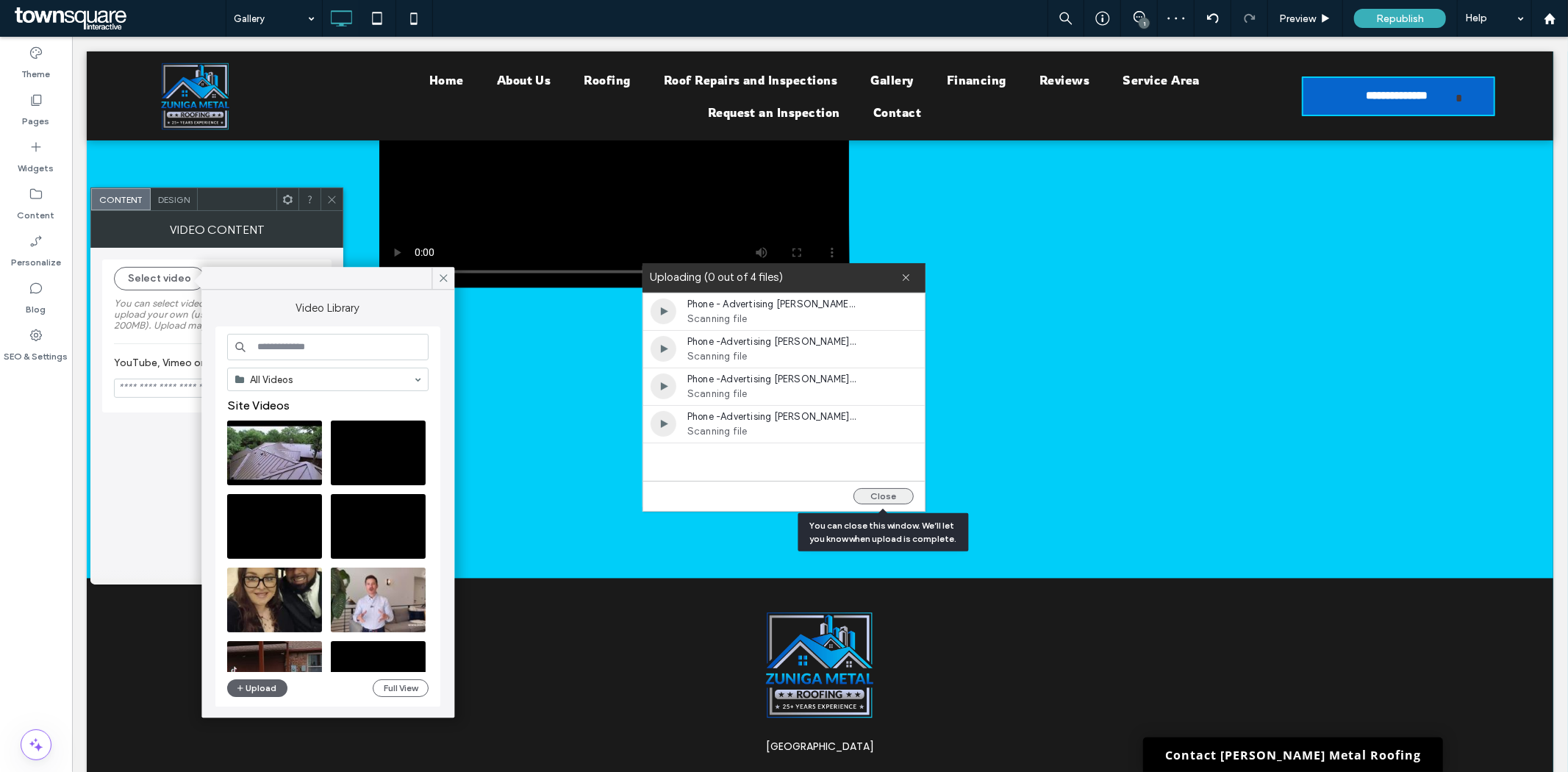
click at [873, 490] on button "Close" at bounding box center [883, 496] width 60 height 16
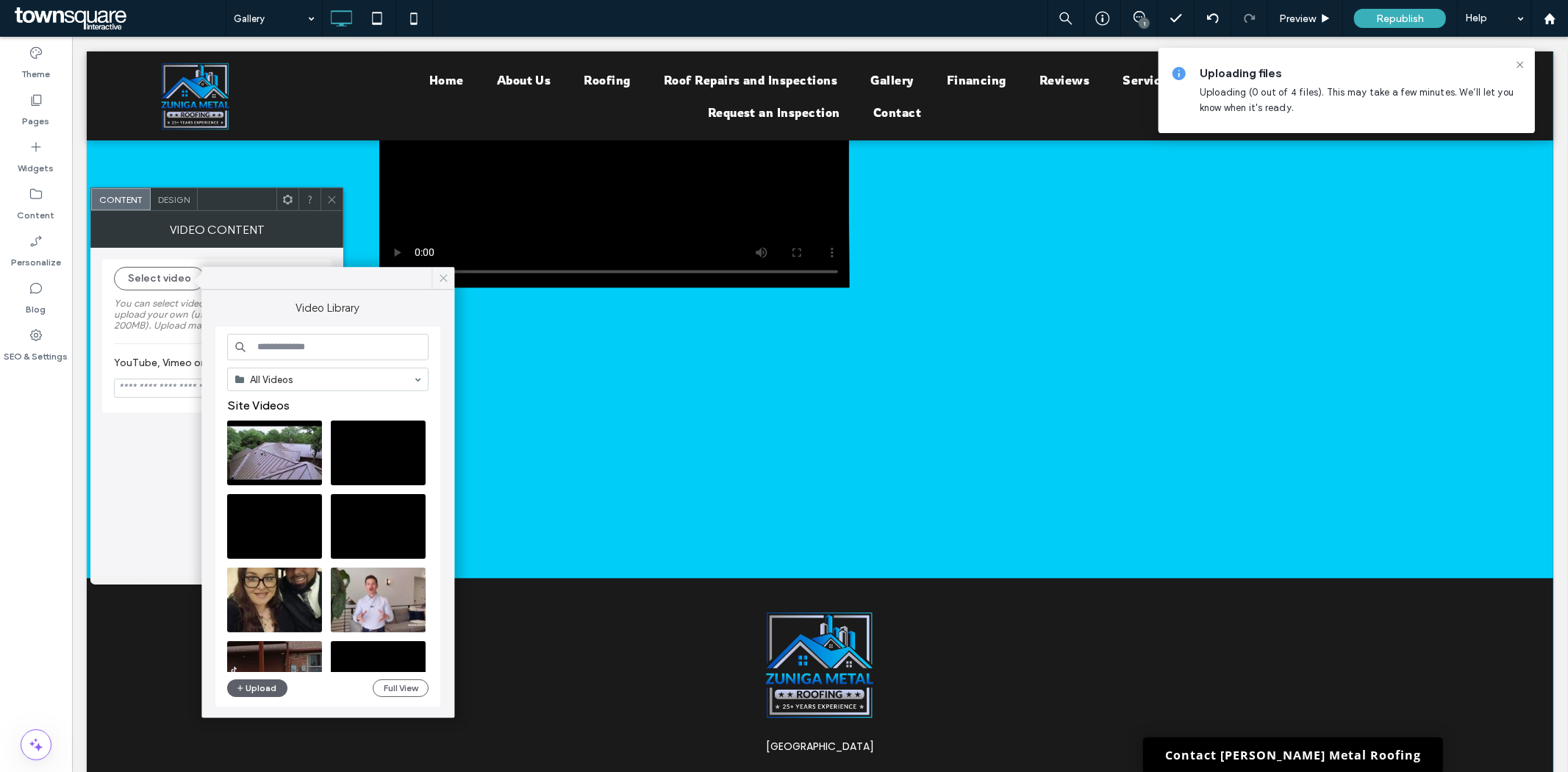
click at [441, 276] on icon at bounding box center [442, 277] width 13 height 13
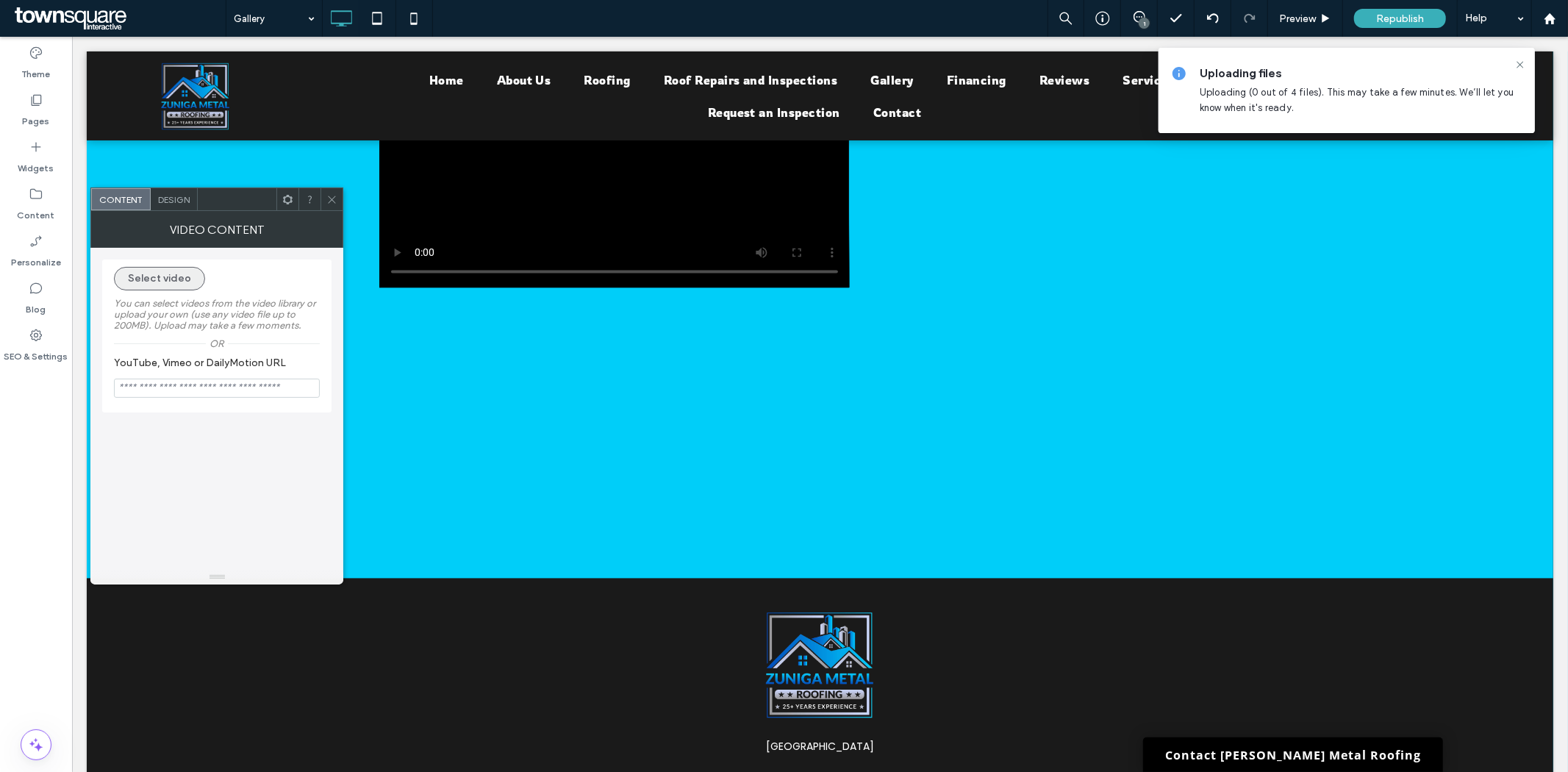
click at [142, 278] on button "Select video" at bounding box center [160, 278] width 91 height 23
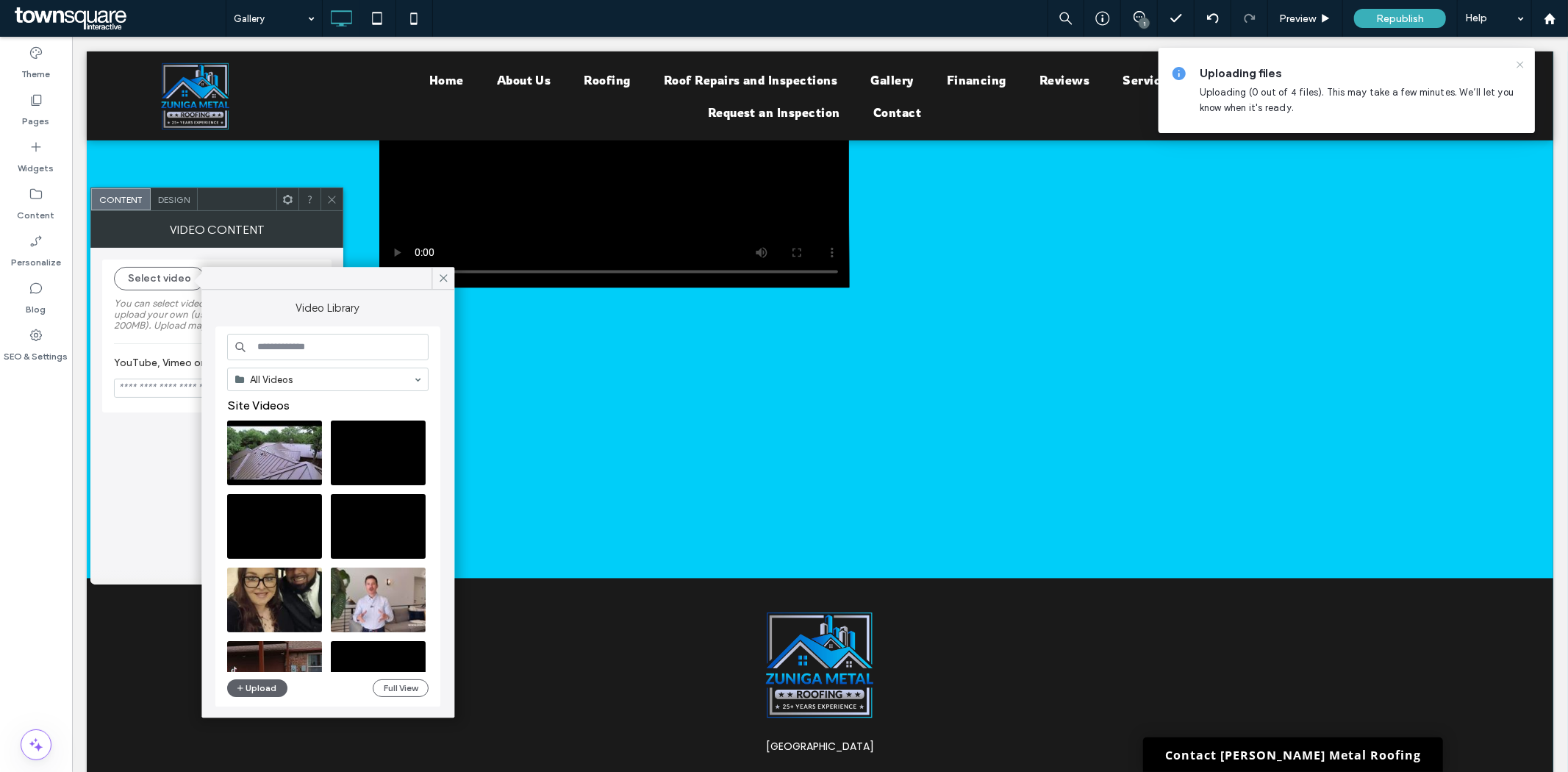
click at [1518, 64] on icon at bounding box center [1521, 65] width 12 height 12
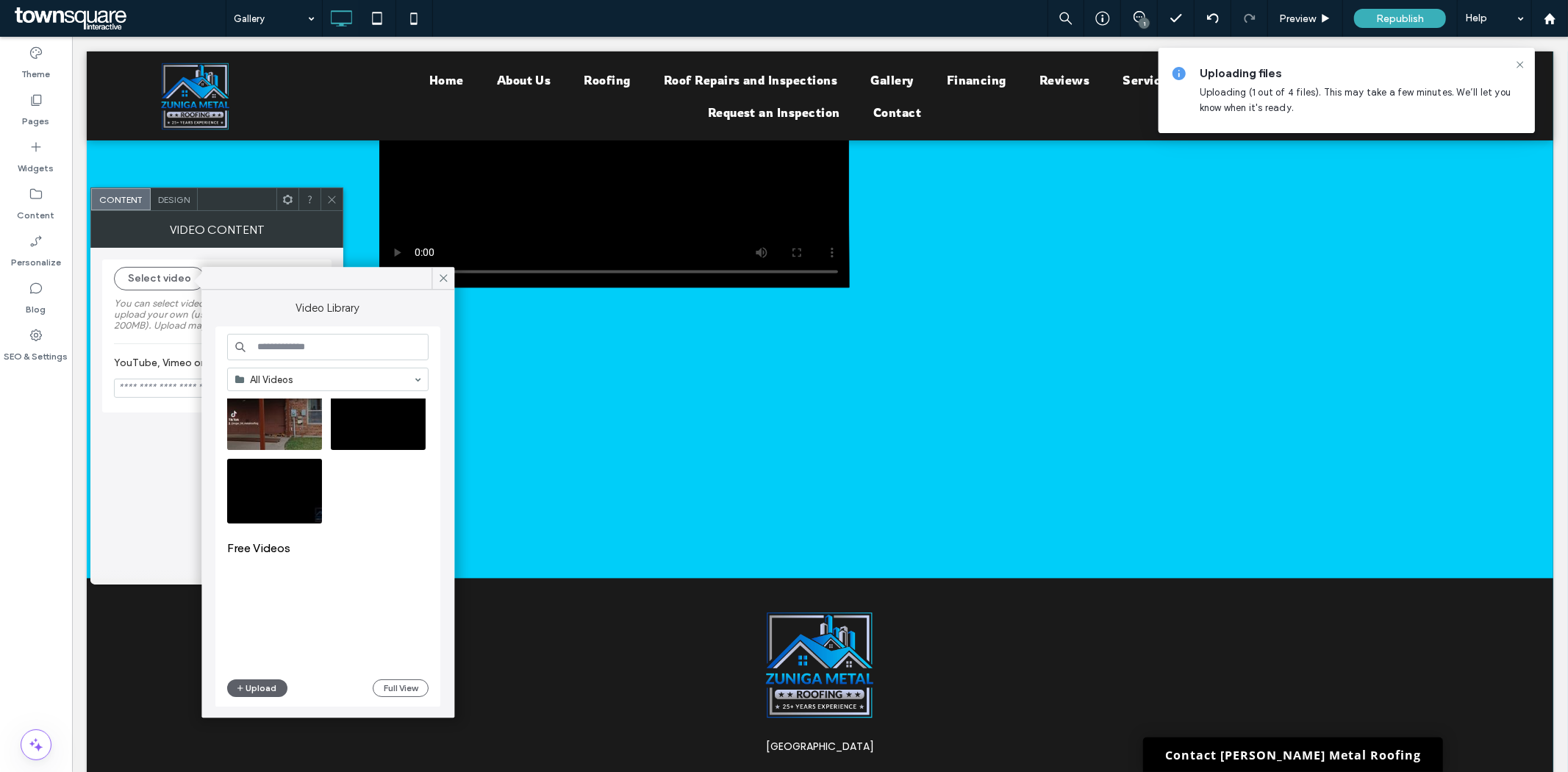
scroll to position [0, 0]
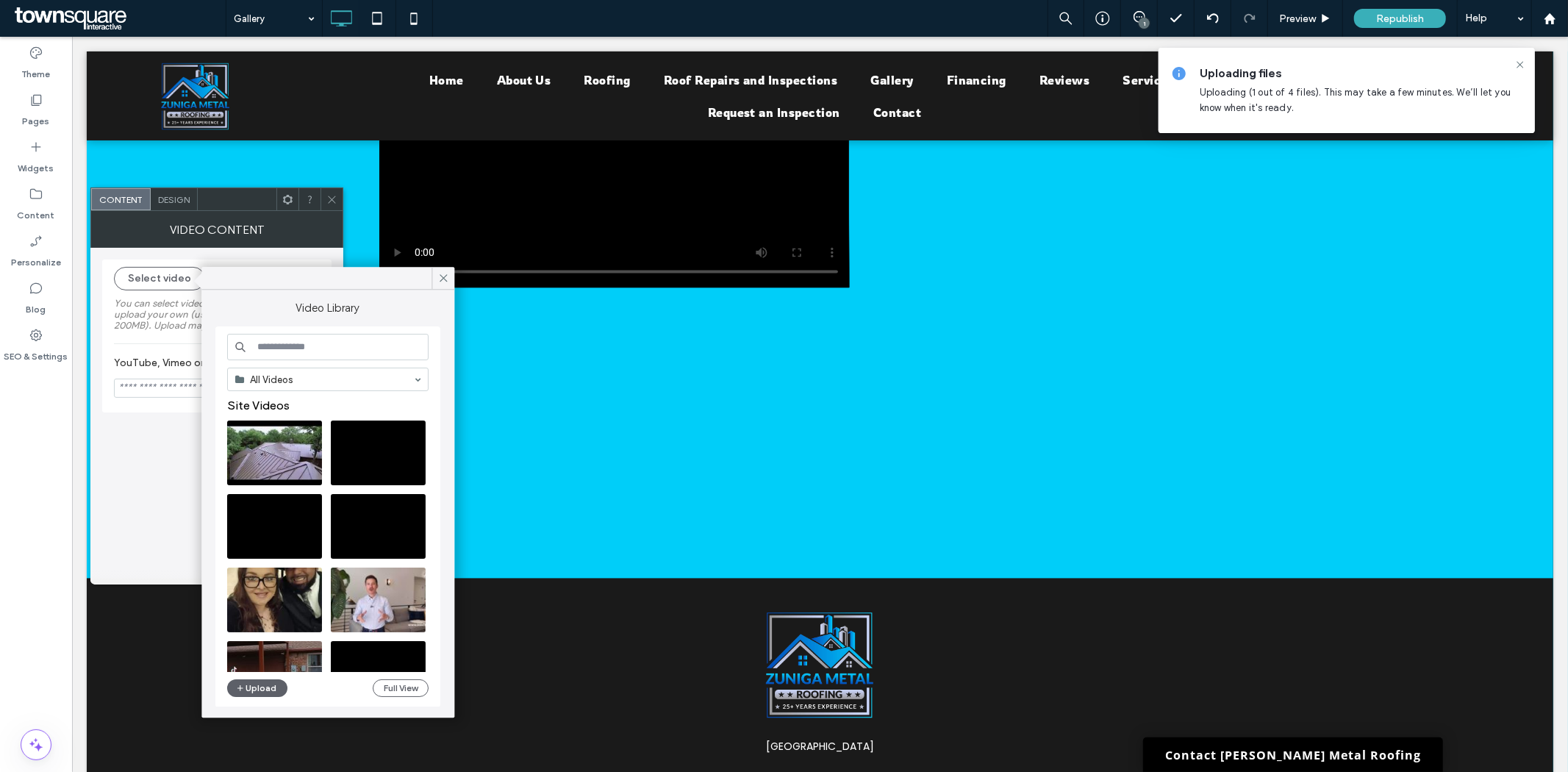
click at [146, 478] on div "Select video You can select videos from the video library or upload your own (u…" at bounding box center [216, 408] width 229 height 322
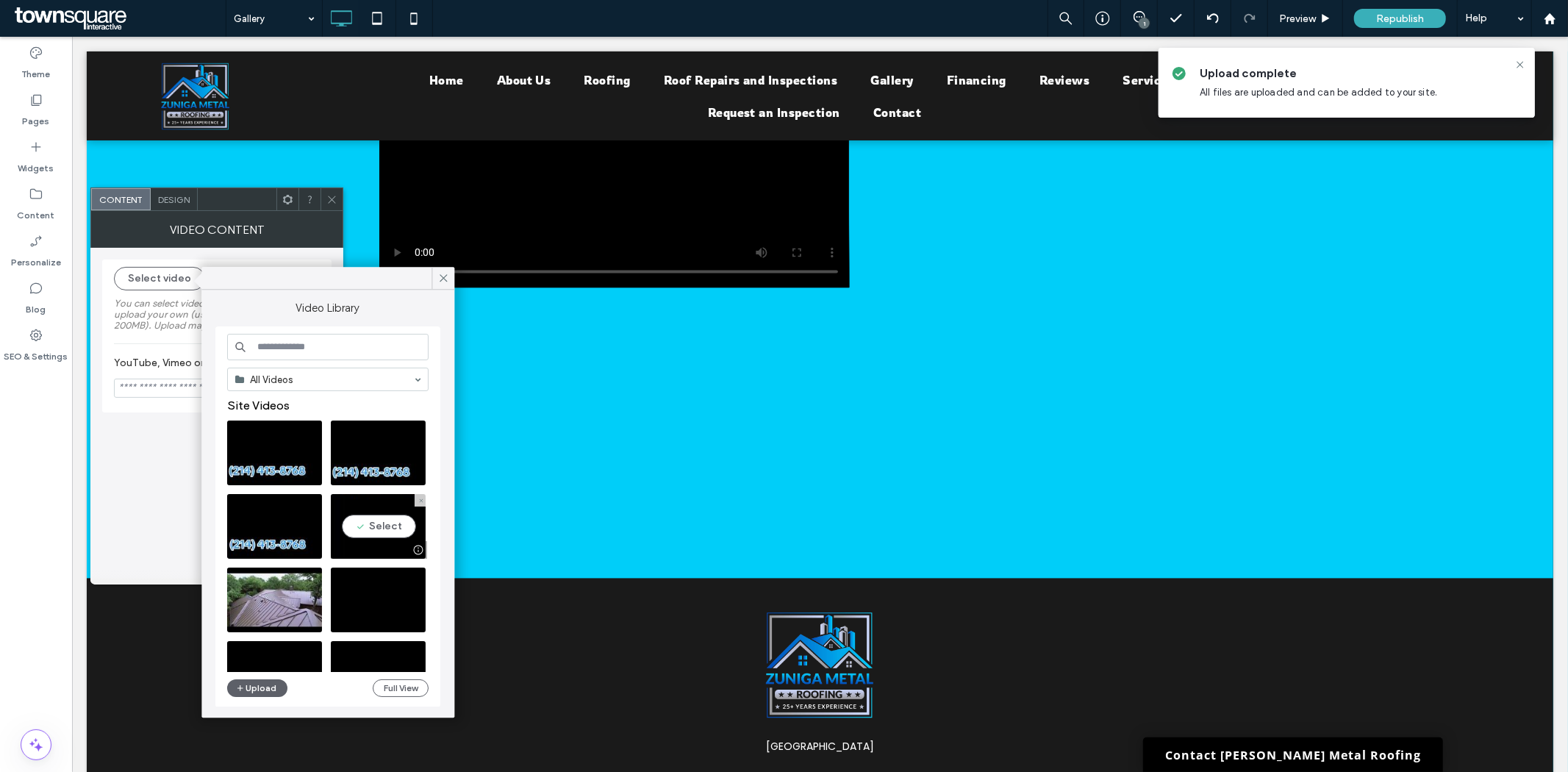
click at [390, 528] on video at bounding box center [378, 526] width 95 height 65
type input "**********"
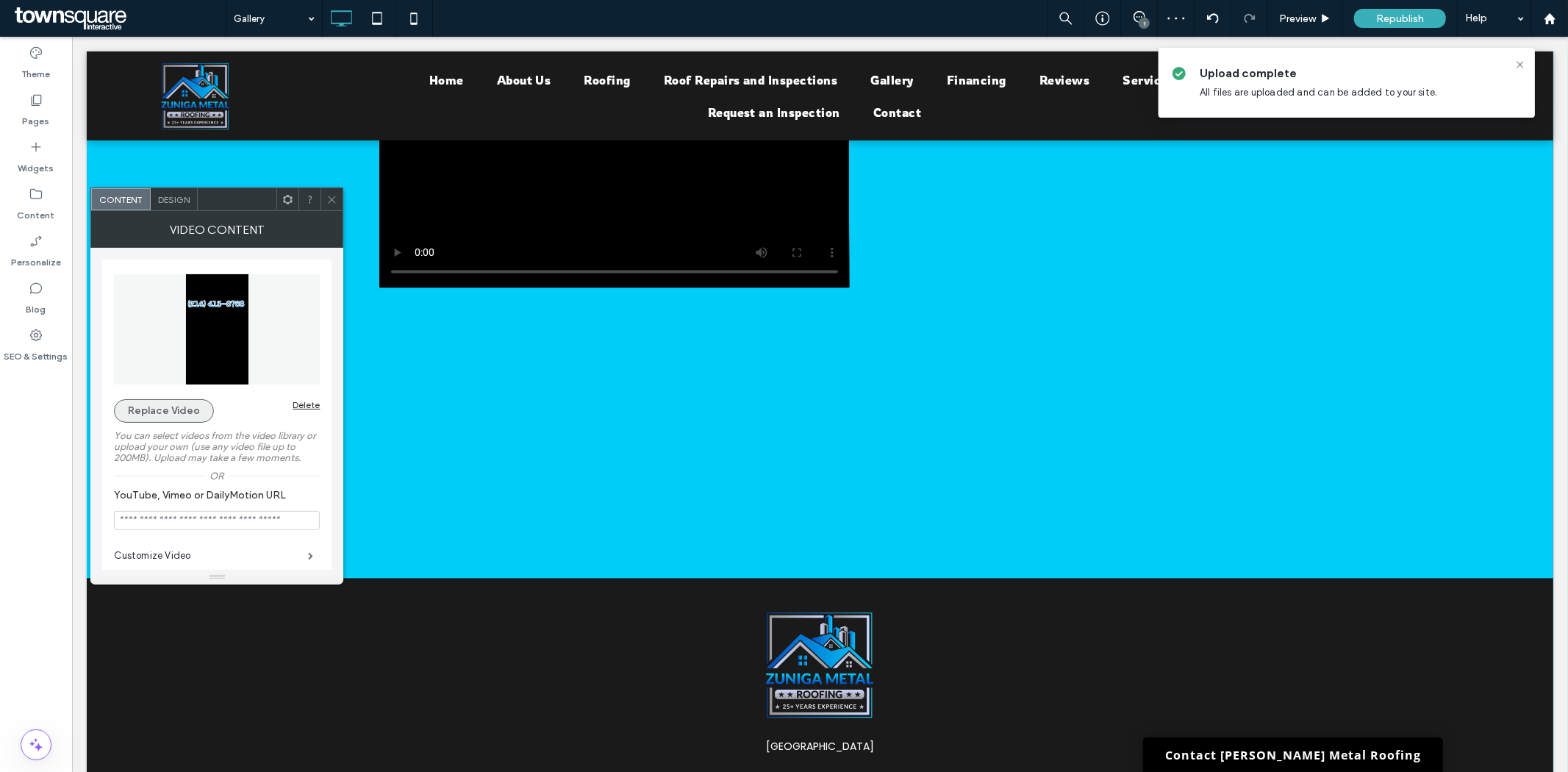
click at [199, 414] on button "Replace Video" at bounding box center [164, 411] width 100 height 23
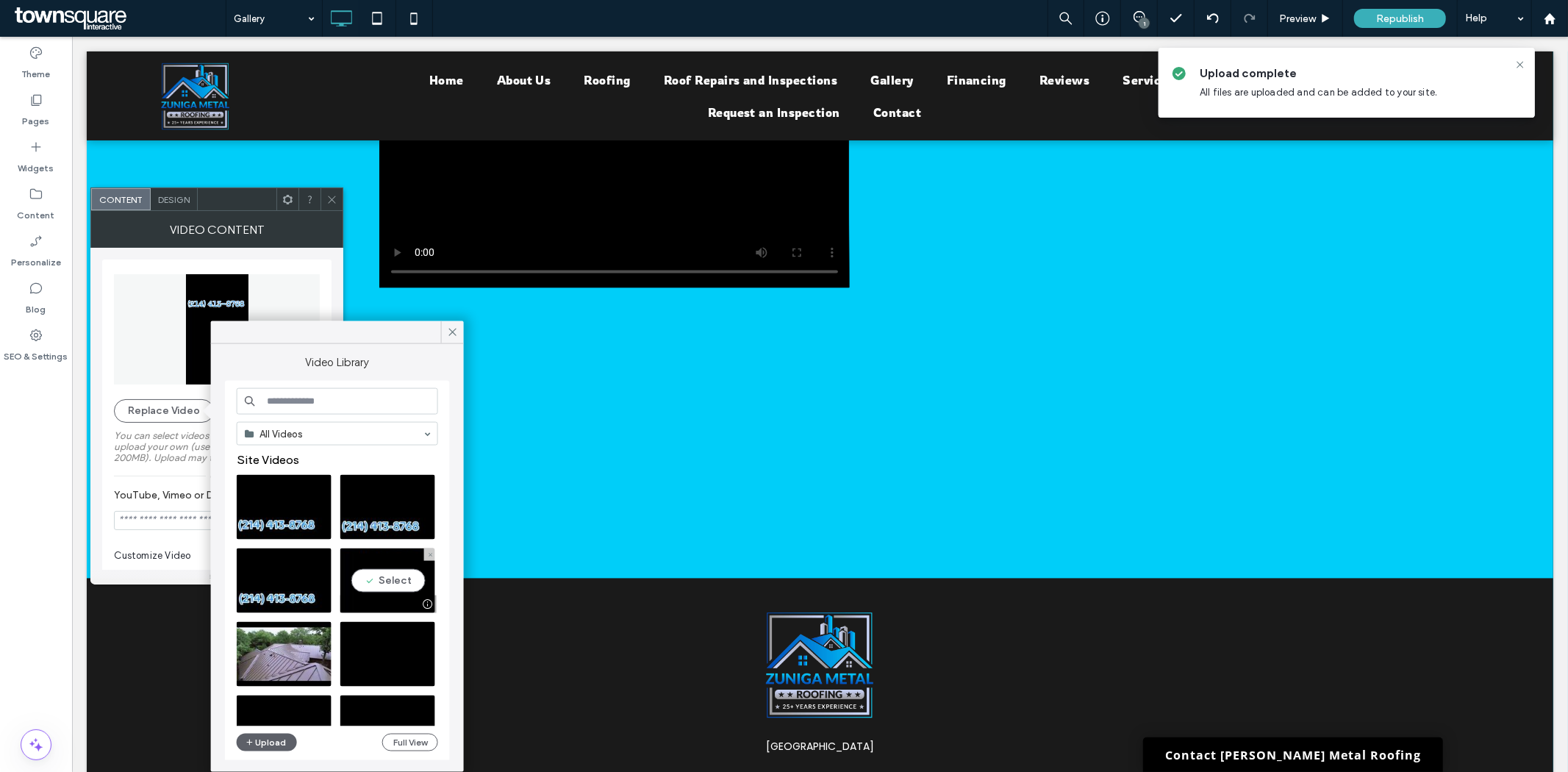
click at [393, 579] on video at bounding box center [388, 581] width 95 height 65
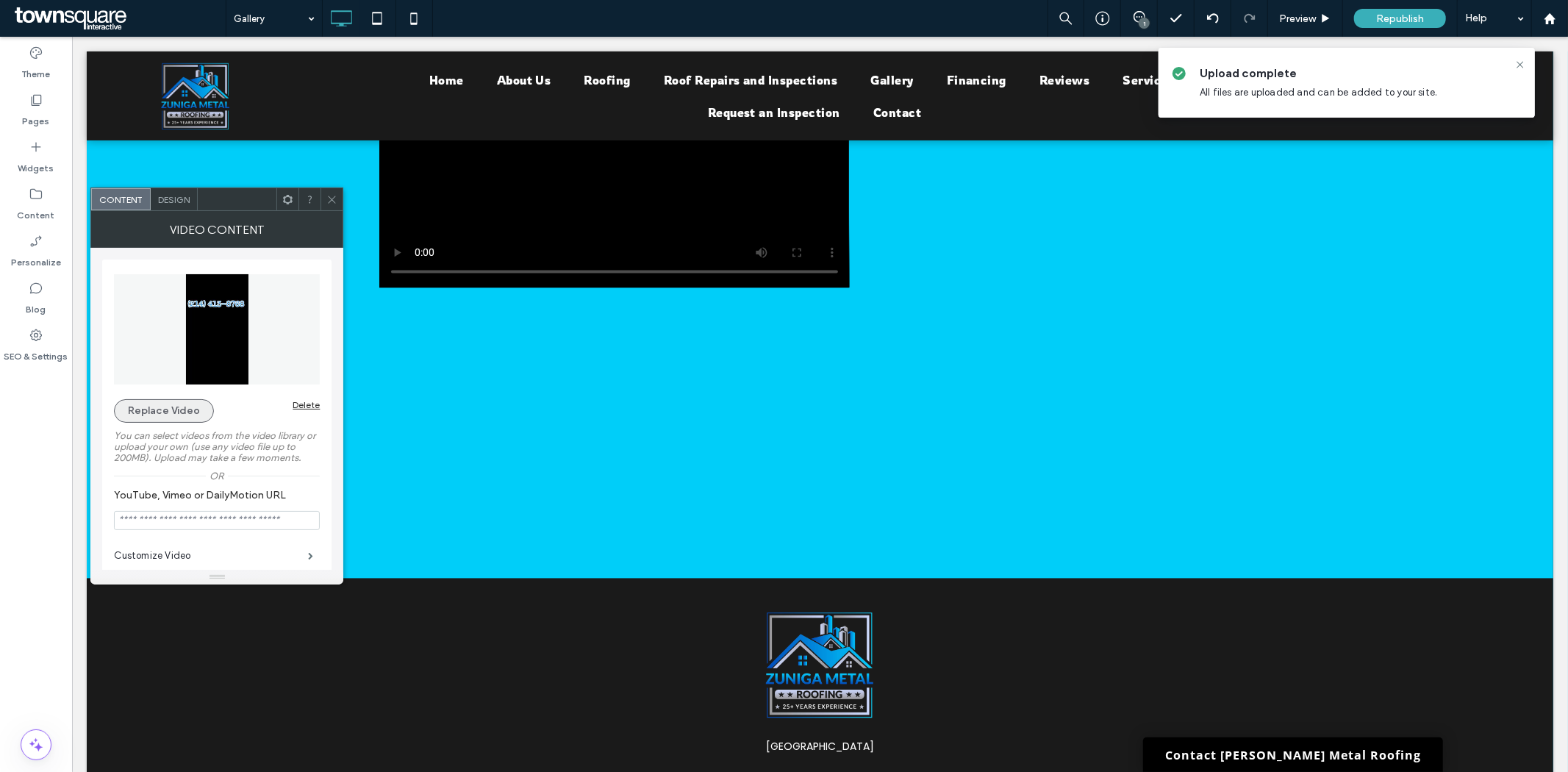
click at [172, 406] on button "Replace Video" at bounding box center [164, 411] width 100 height 23
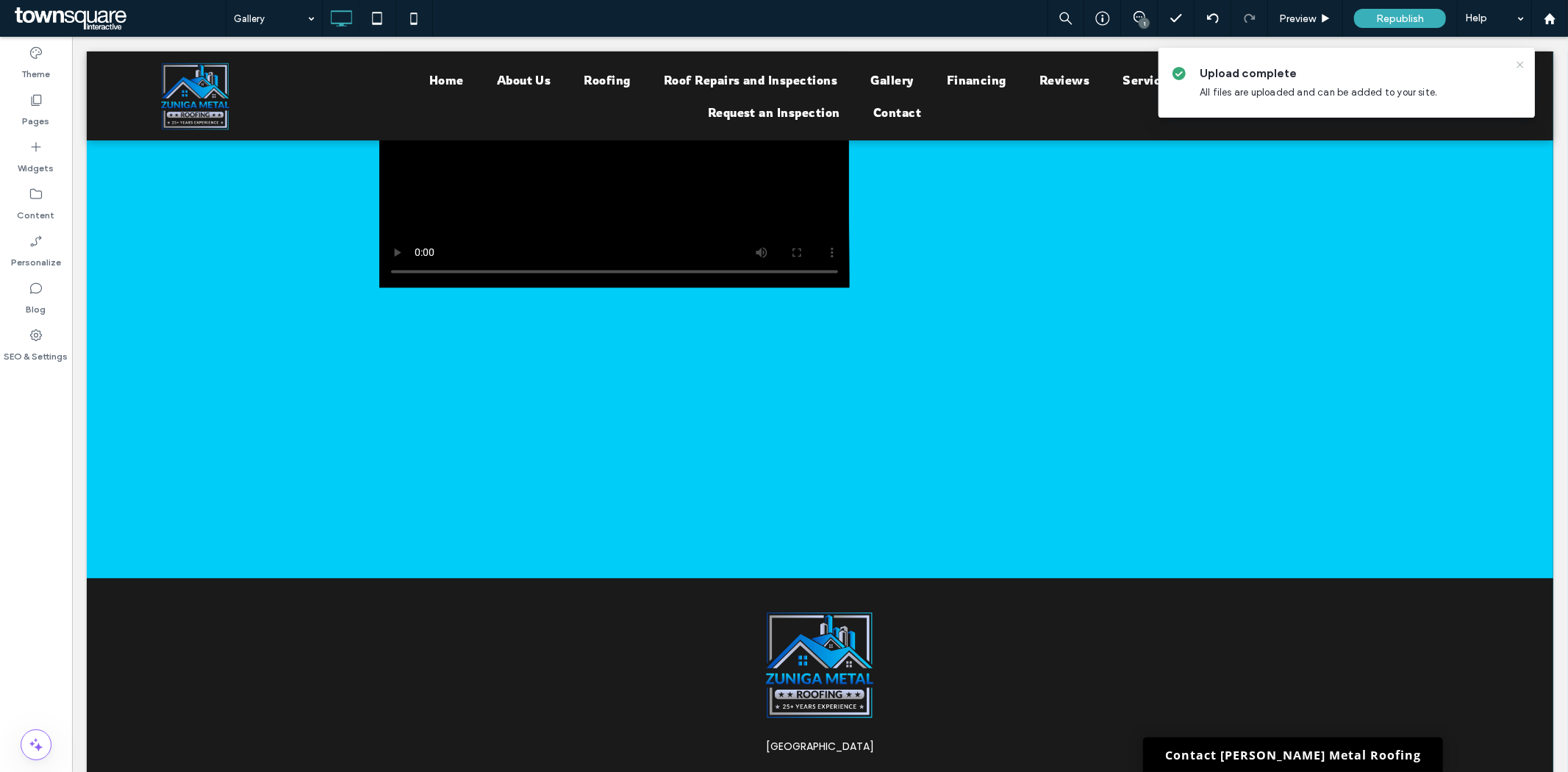
click at [1518, 65] on icon at bounding box center [1521, 65] width 12 height 12
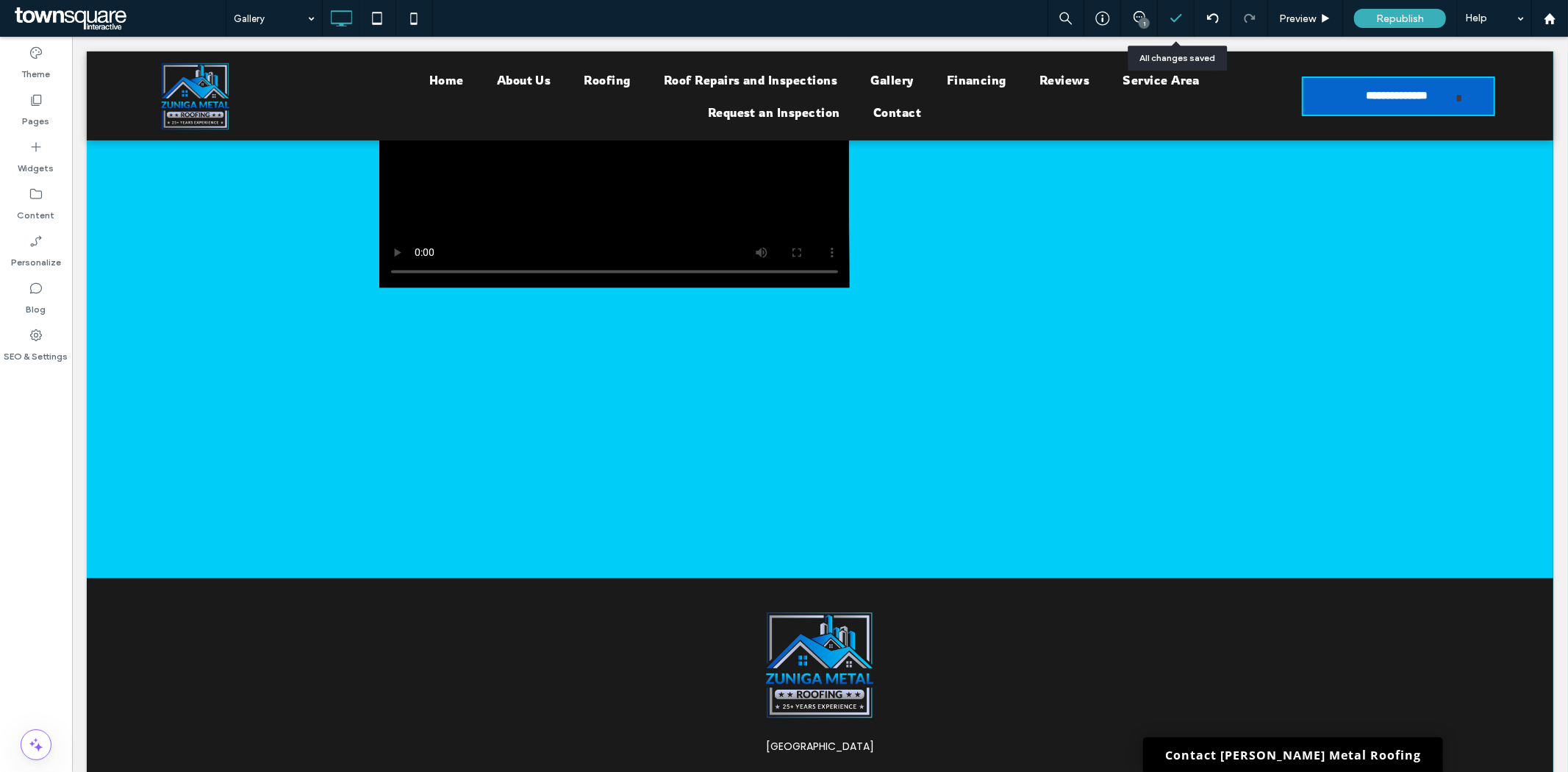
click at [1178, 19] on icon at bounding box center [1176, 18] width 15 height 15
click at [1177, 17] on polyline at bounding box center [1176, 18] width 9 height 7
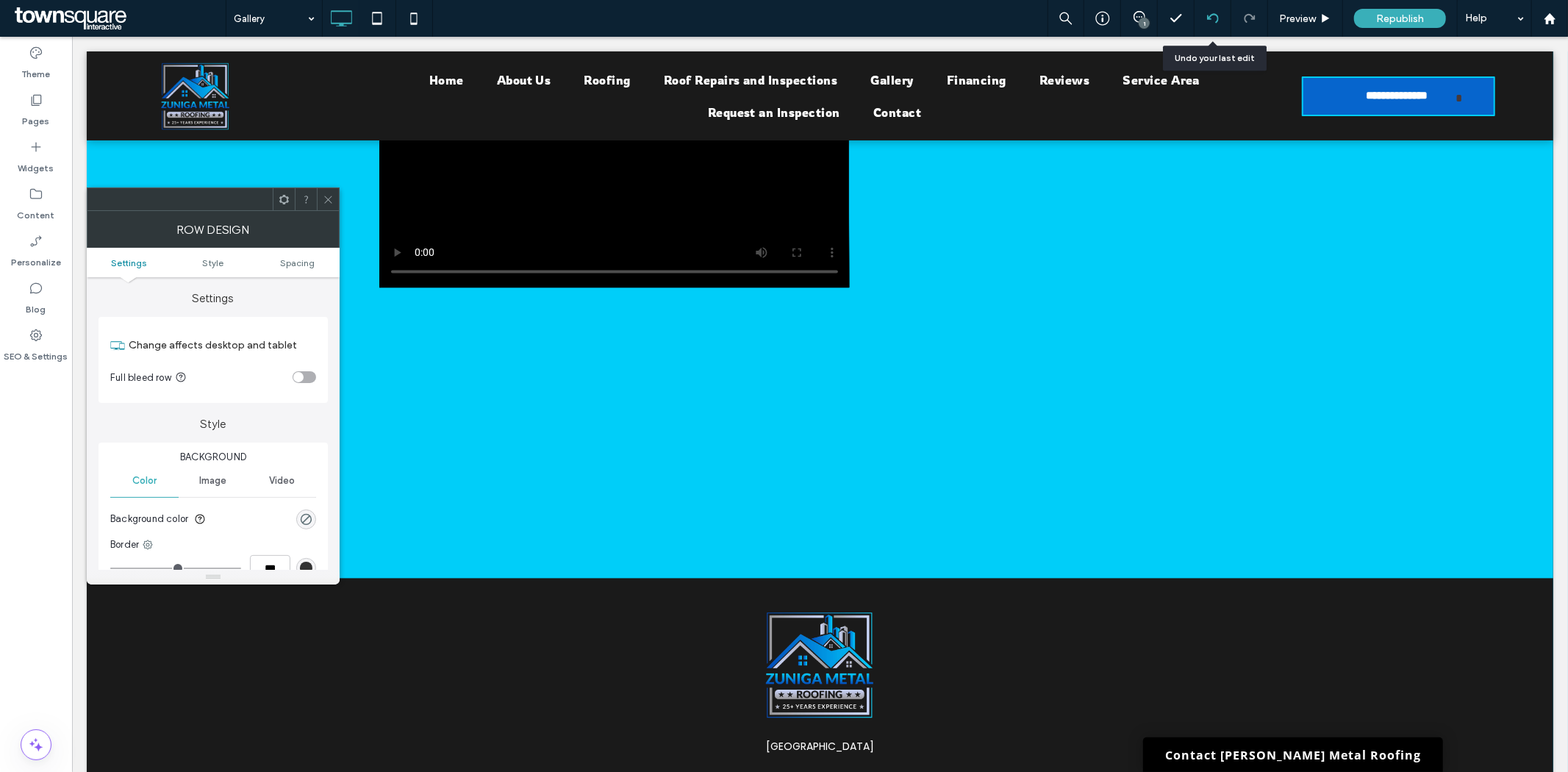
click at [1207, 21] on icon at bounding box center [1213, 18] width 12 height 12
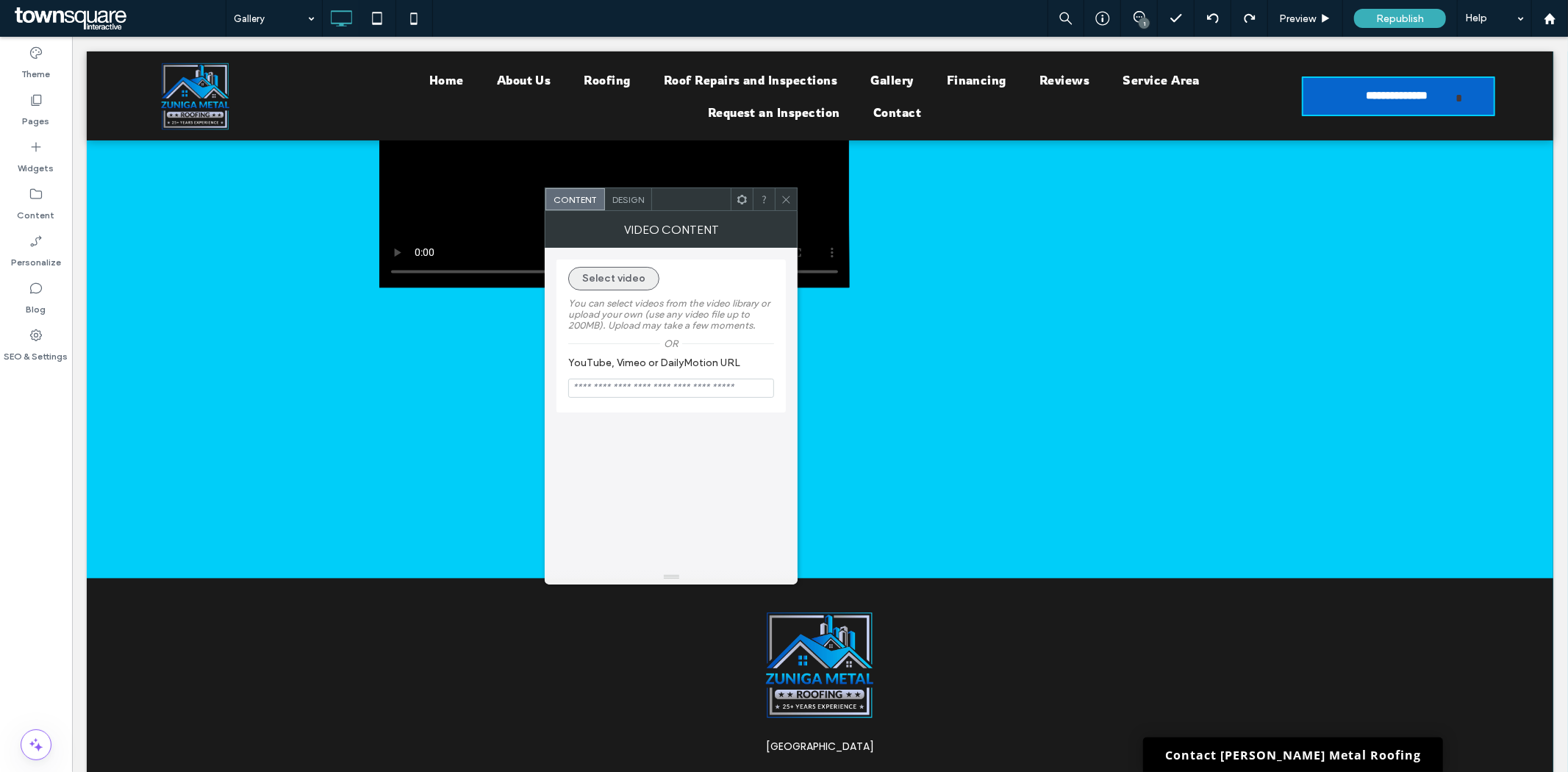
click at [630, 273] on button "Select video" at bounding box center [614, 278] width 91 height 23
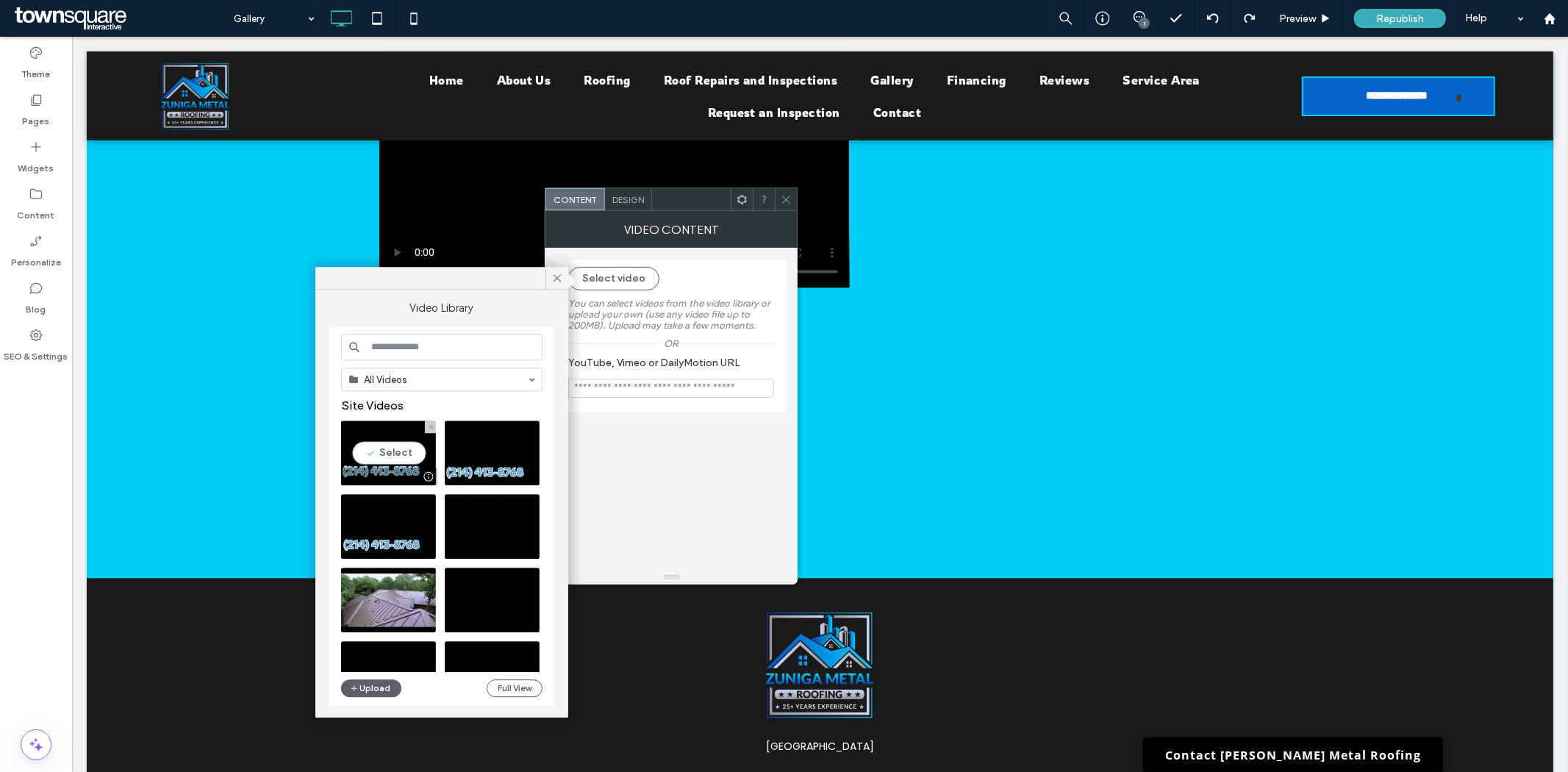
click at [379, 454] on video at bounding box center [388, 452] width 95 height 65
type input "**********"
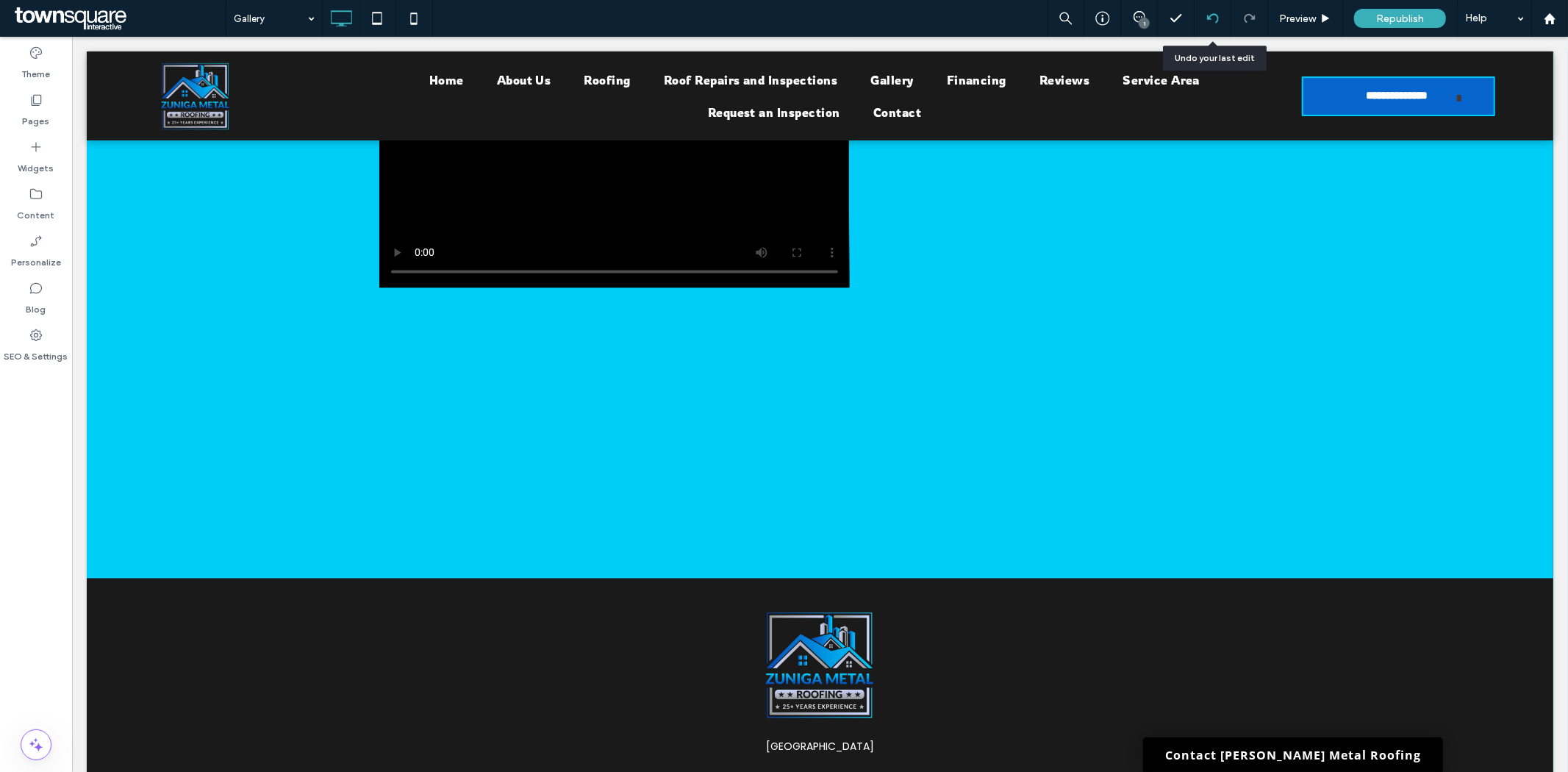
click at [1214, 17] on icon at bounding box center [1213, 18] width 12 height 12
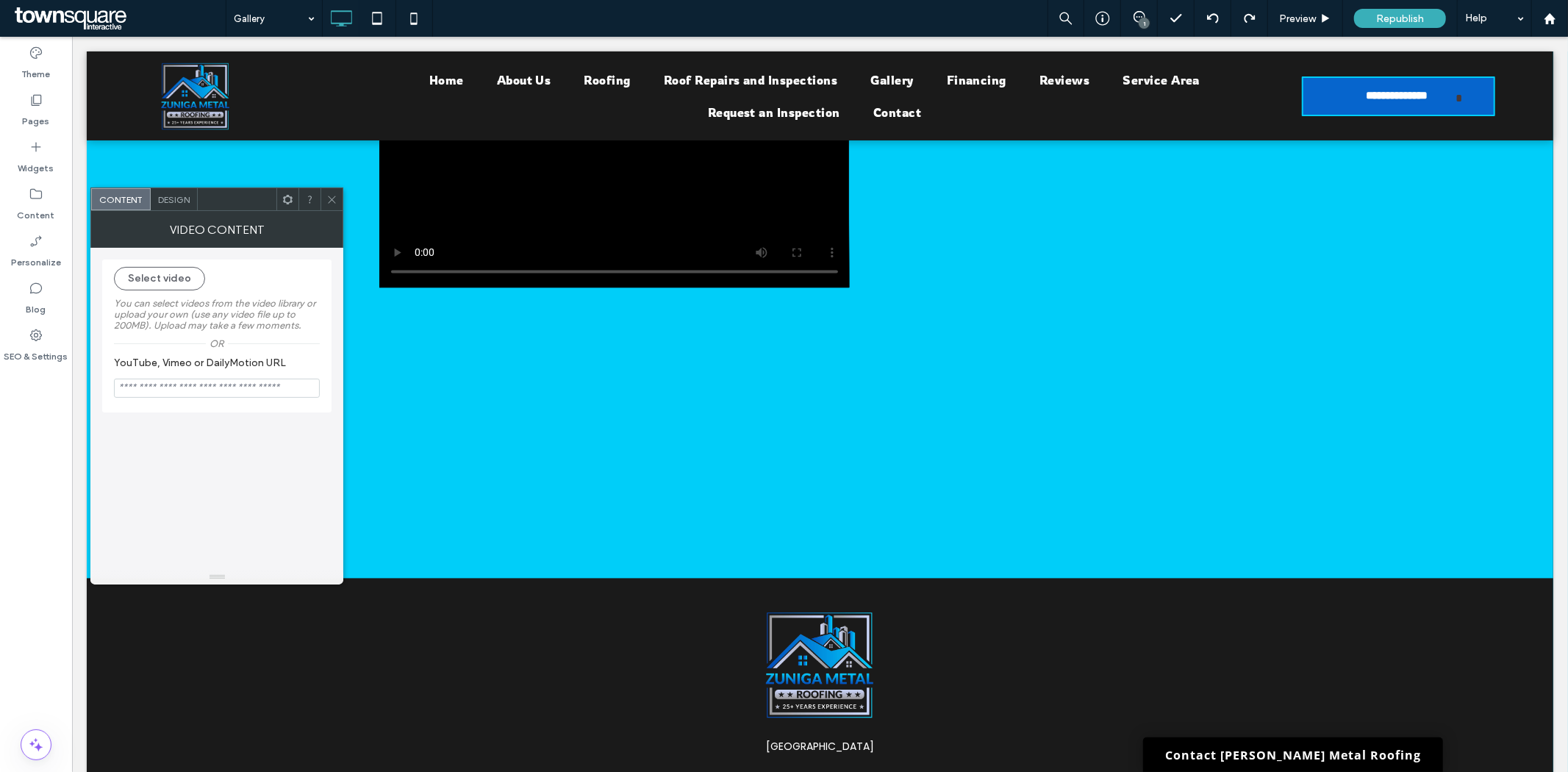
click at [336, 197] on icon at bounding box center [331, 199] width 11 height 11
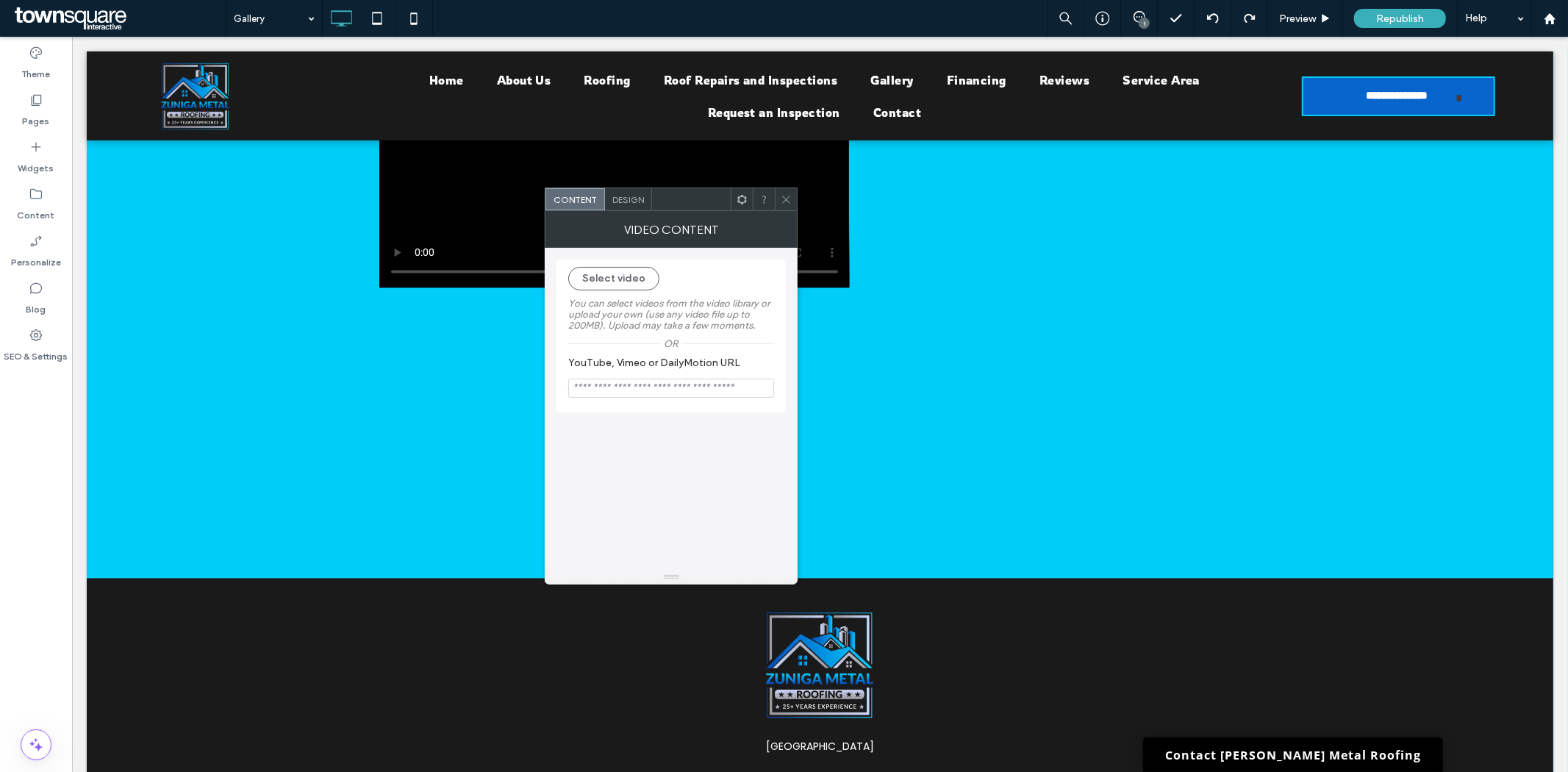
click at [794, 197] on div at bounding box center [786, 199] width 22 height 22
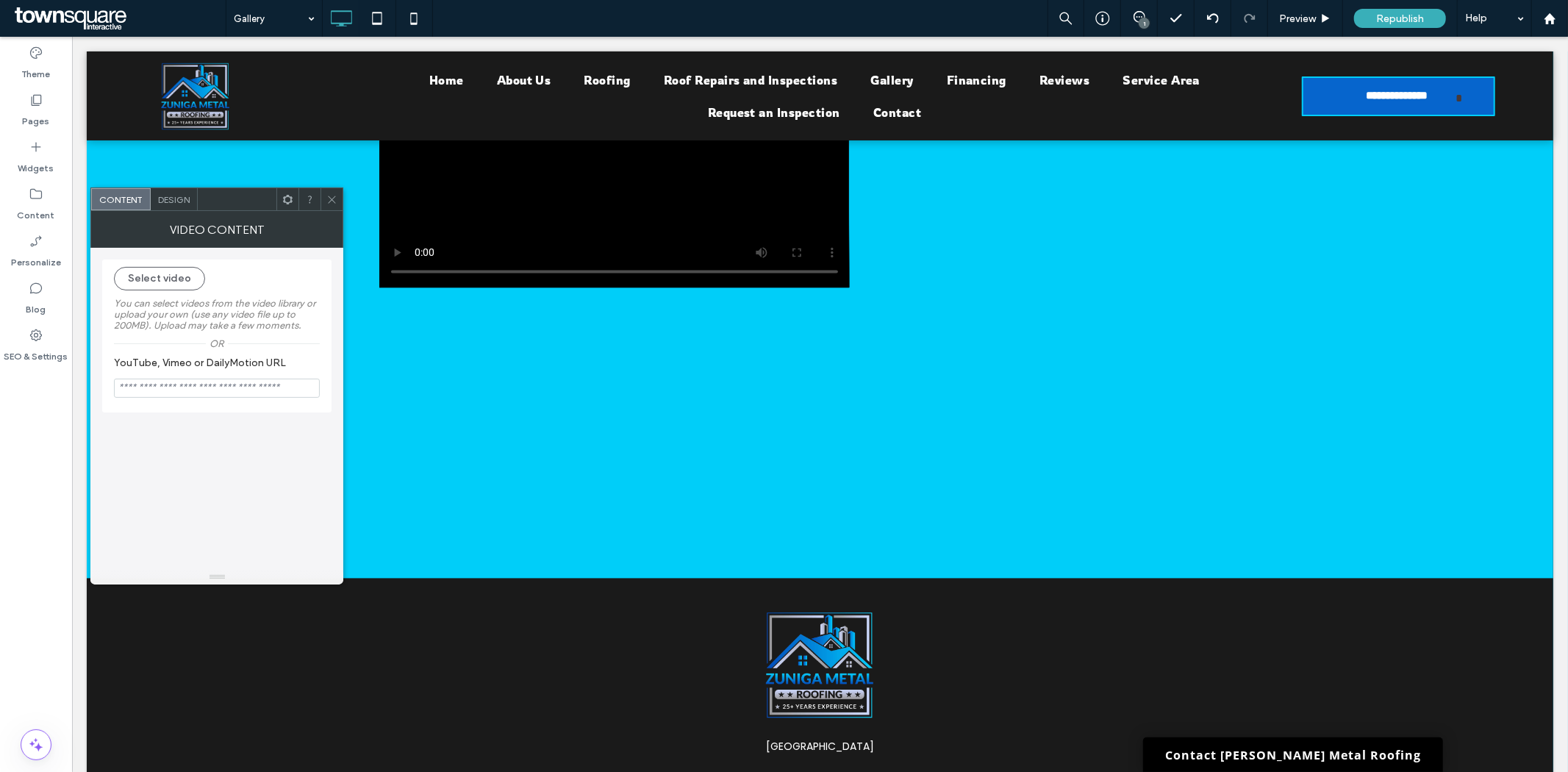
click at [177, 200] on span "Design" at bounding box center [173, 199] width 32 height 11
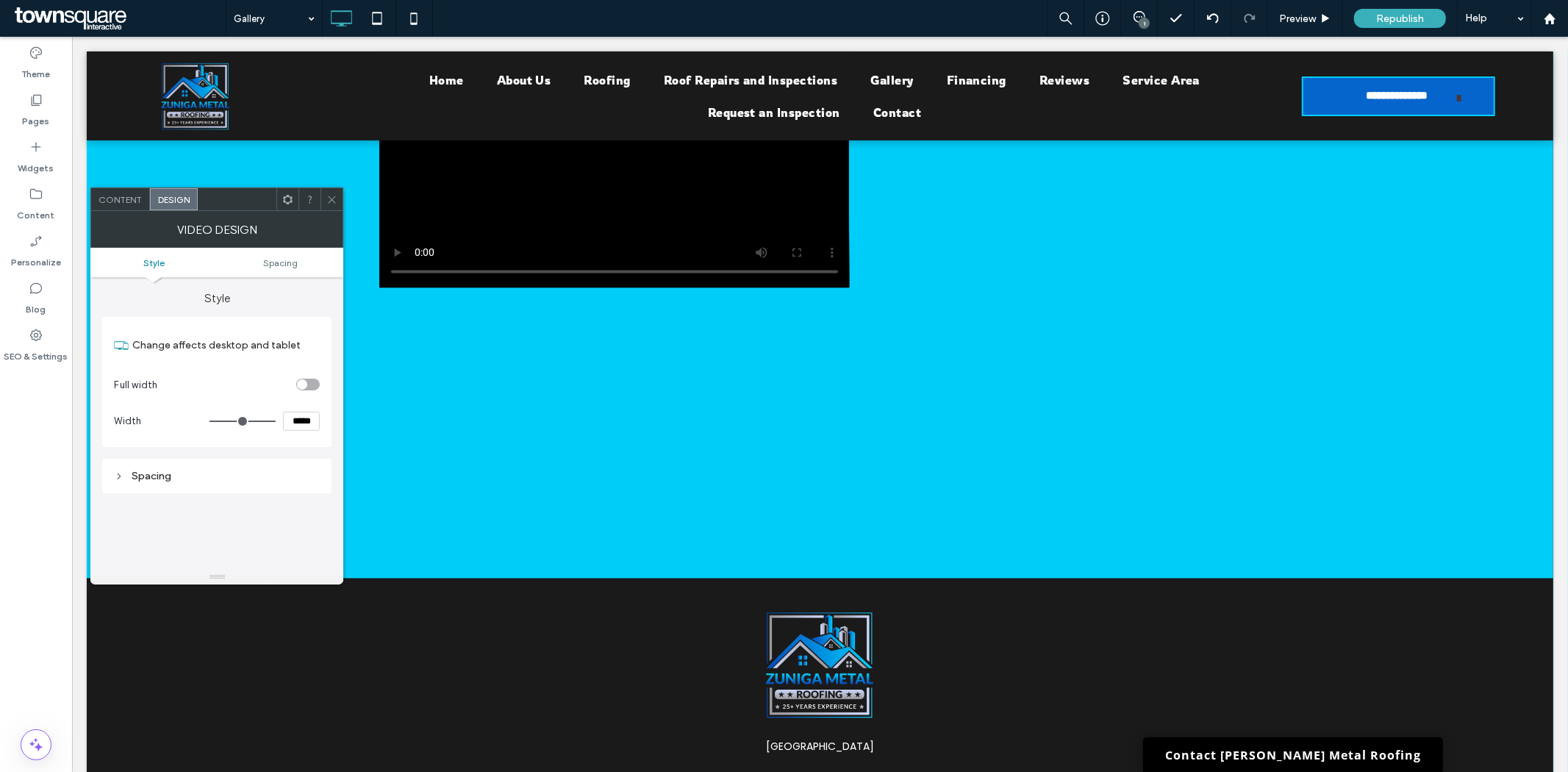
click at [152, 211] on div "VIDEO DESIGN" at bounding box center [216, 229] width 253 height 37
click at [123, 202] on span "Content" at bounding box center [120, 199] width 43 height 11
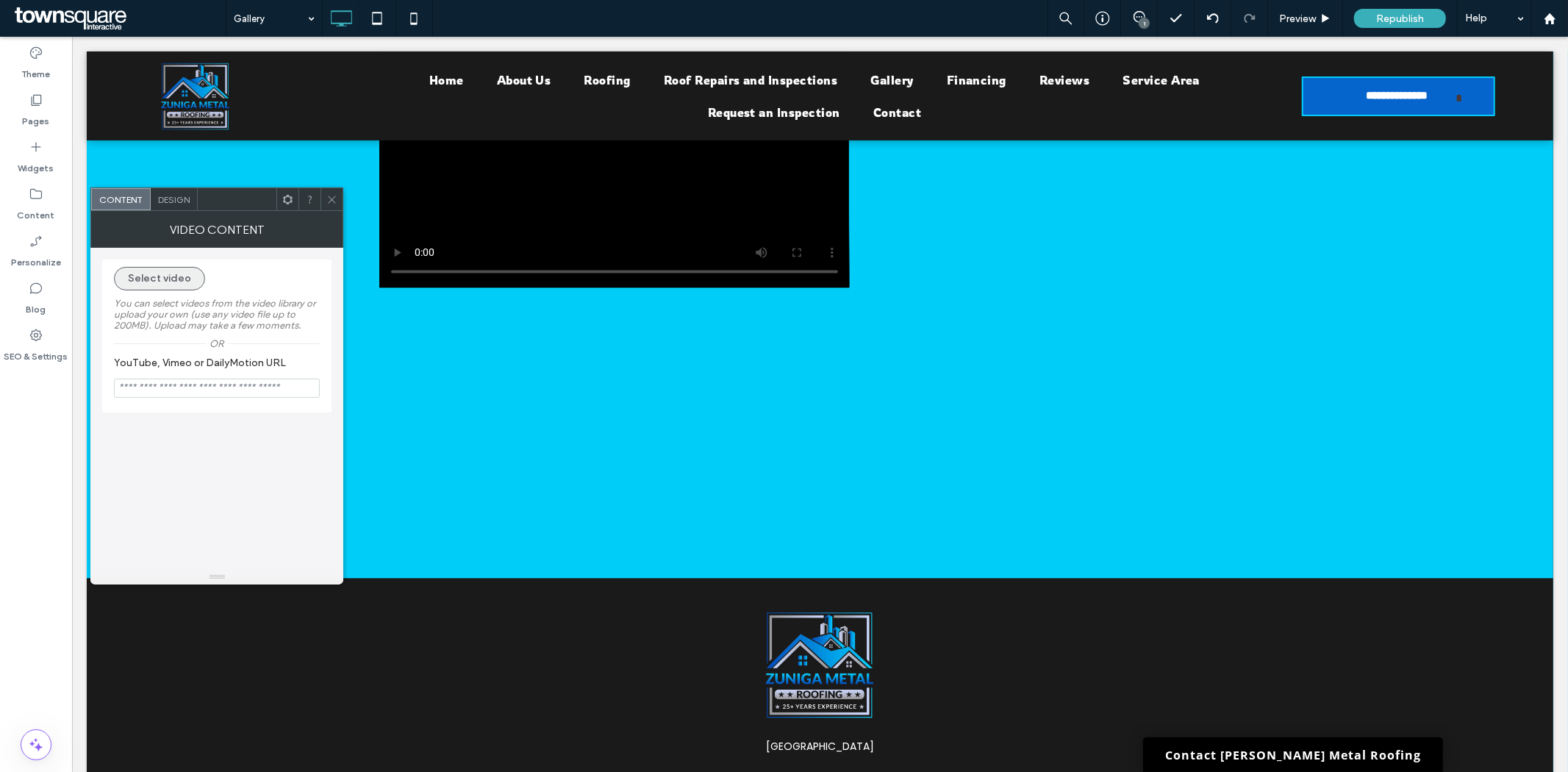
click at [154, 275] on button "Select video" at bounding box center [160, 278] width 91 height 23
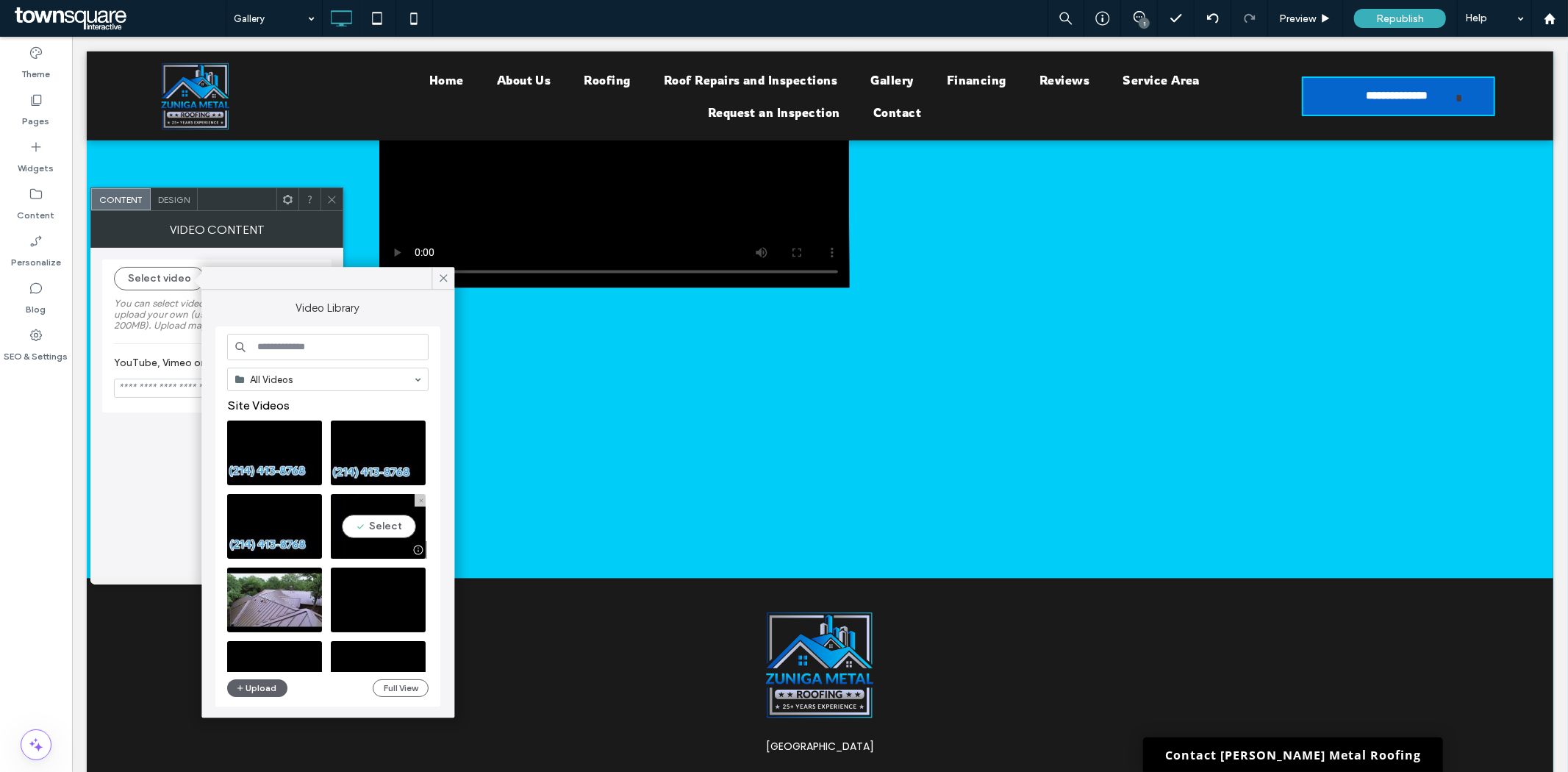
click at [380, 526] on video at bounding box center [378, 526] width 95 height 65
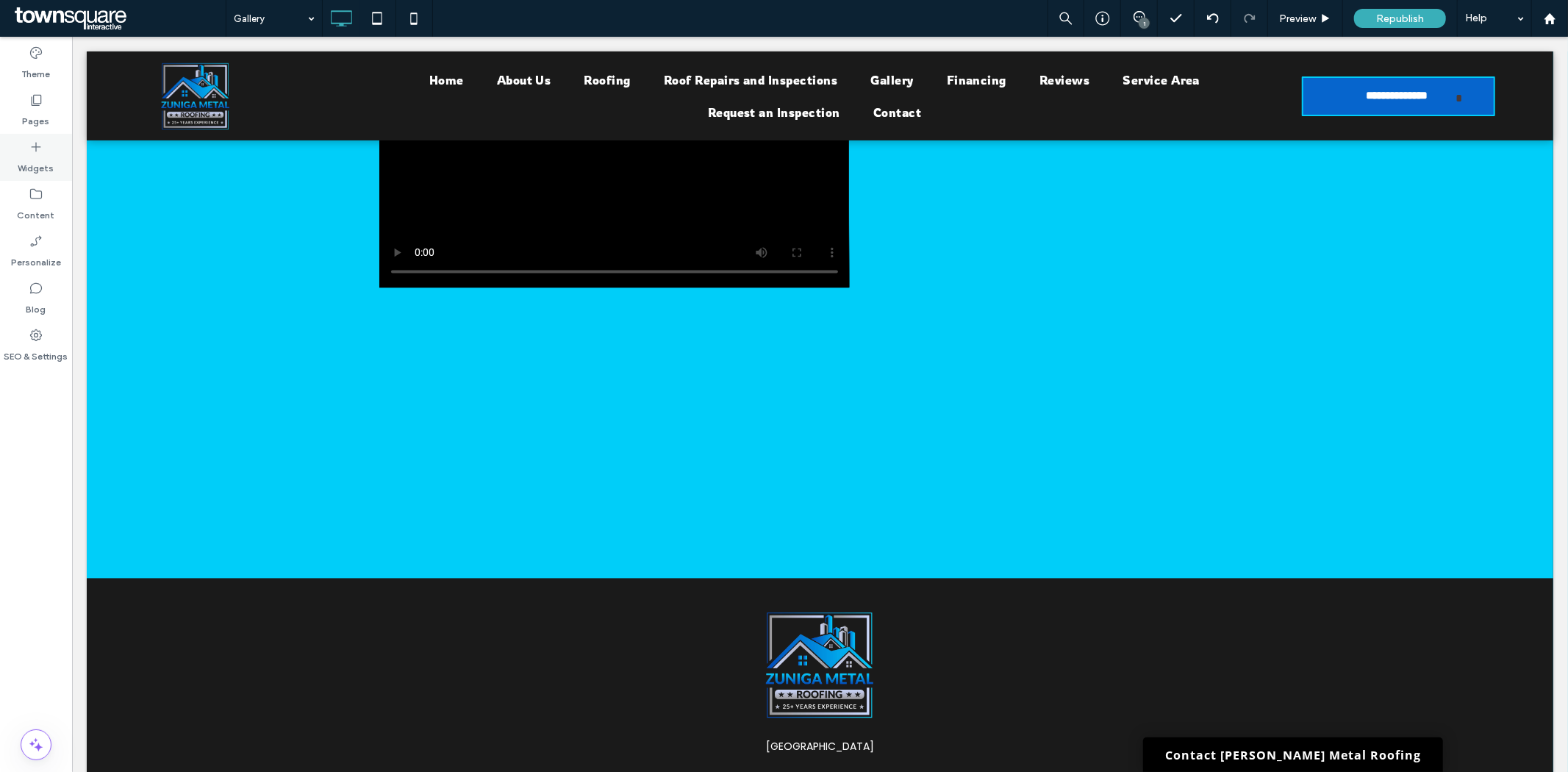
click at [35, 145] on use at bounding box center [36, 147] width 9 height 9
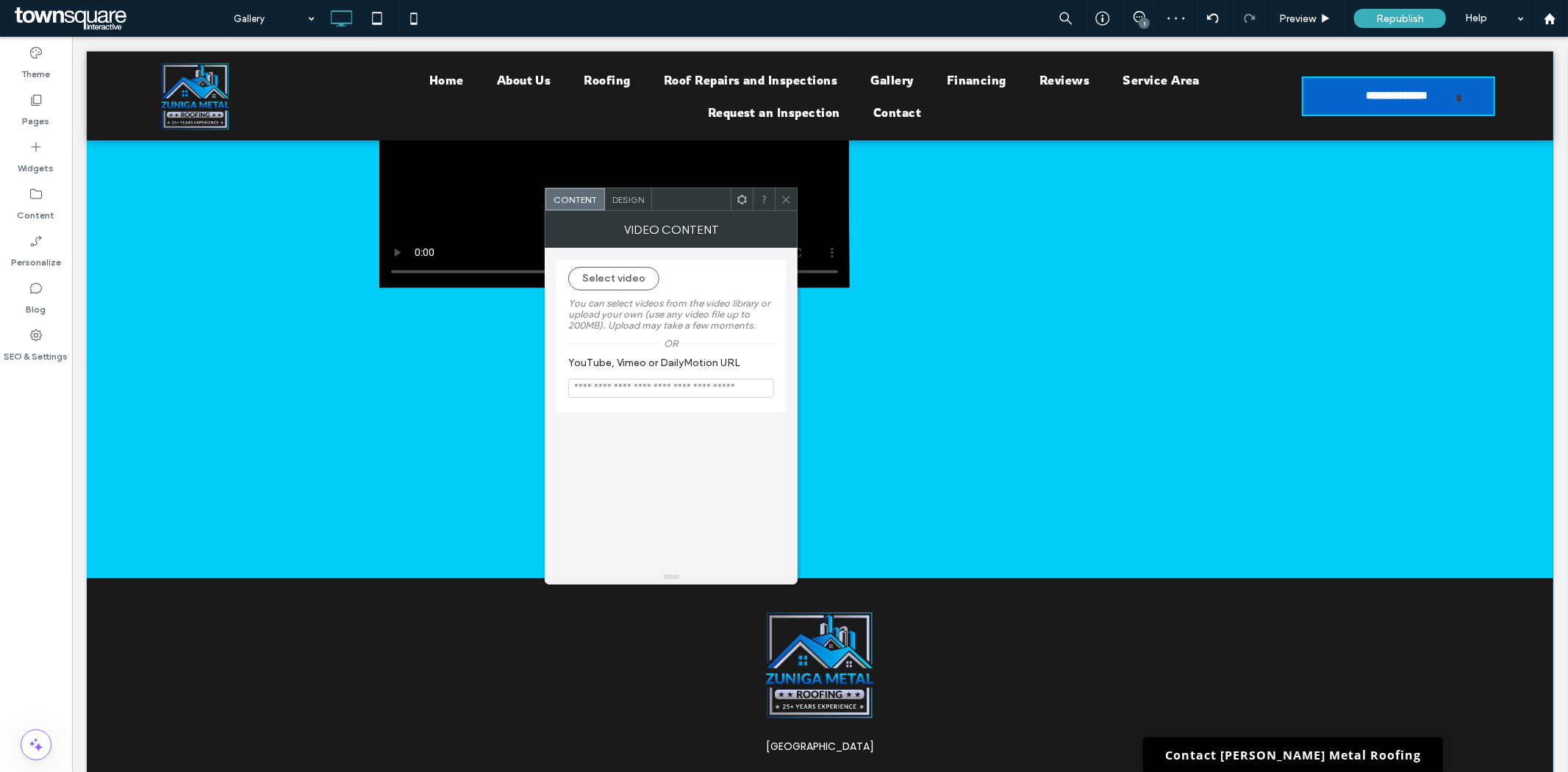
click at [605, 294] on label "You can select videos from the video library or upload your own (use any video …" at bounding box center [671, 314] width 206 height 47
click at [600, 276] on button "Select video" at bounding box center [614, 278] width 91 height 23
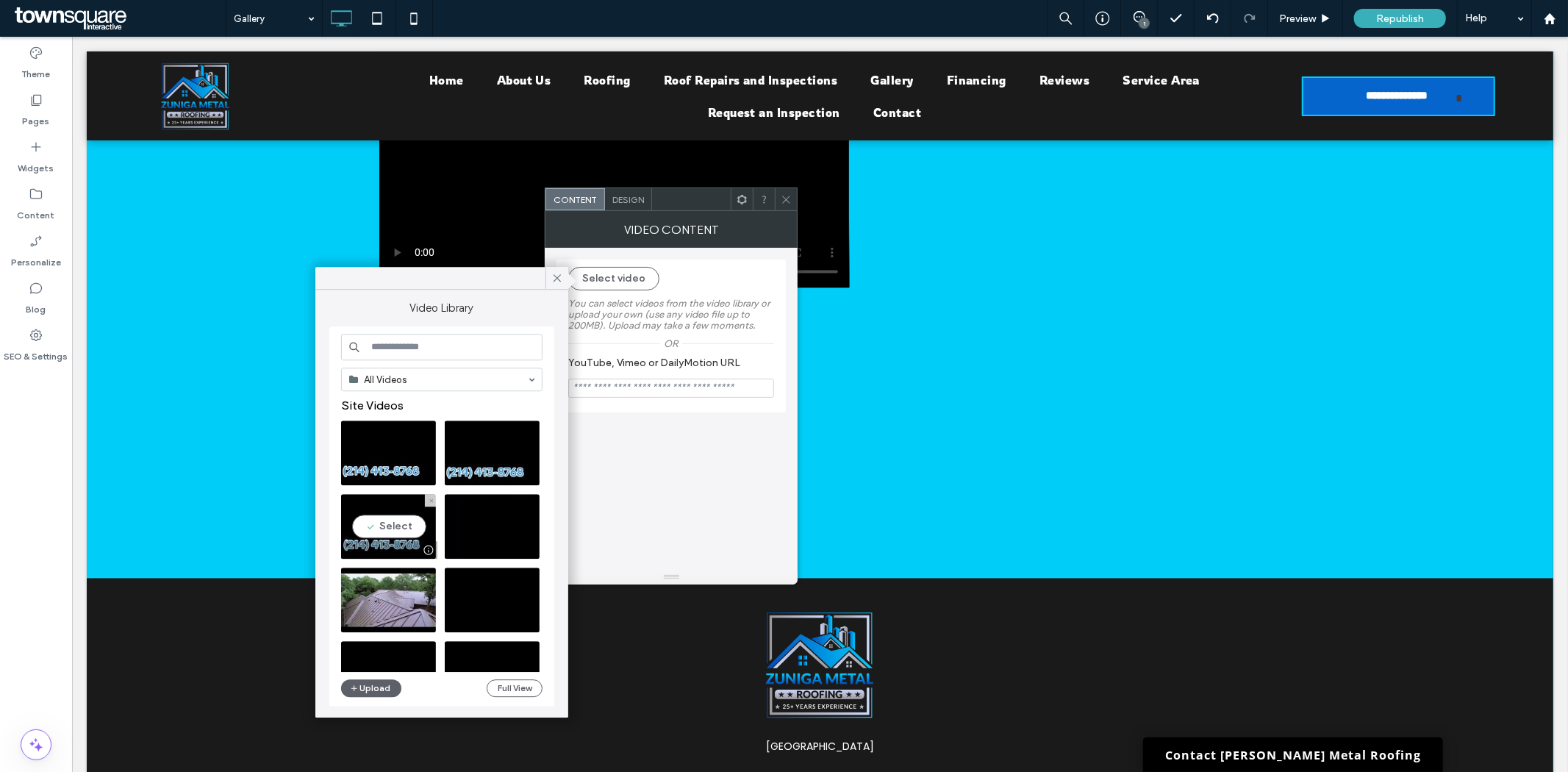
click at [379, 528] on video at bounding box center [388, 526] width 95 height 65
type input "**********"
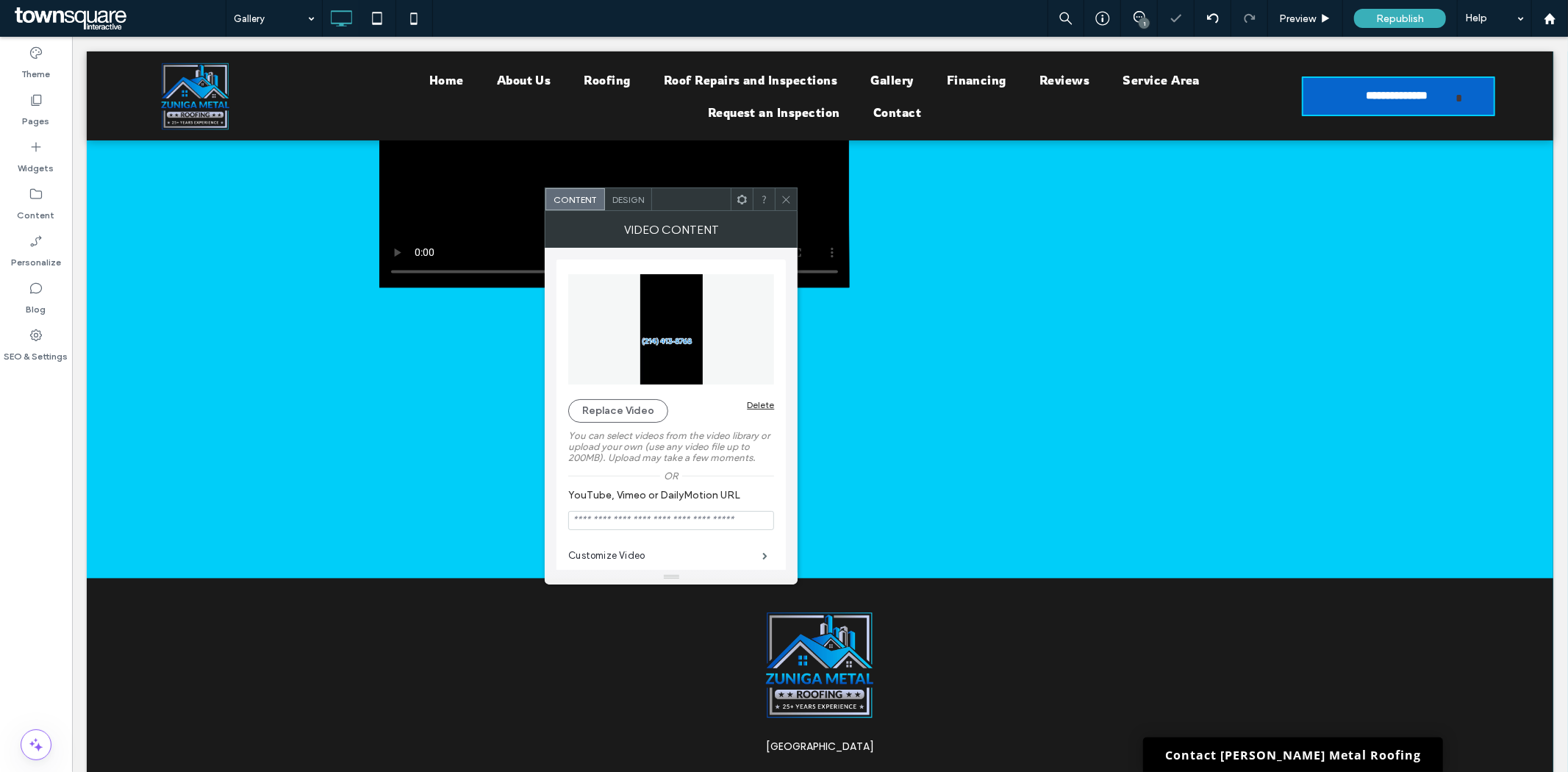
click at [787, 198] on use at bounding box center [787, 199] width 8 height 8
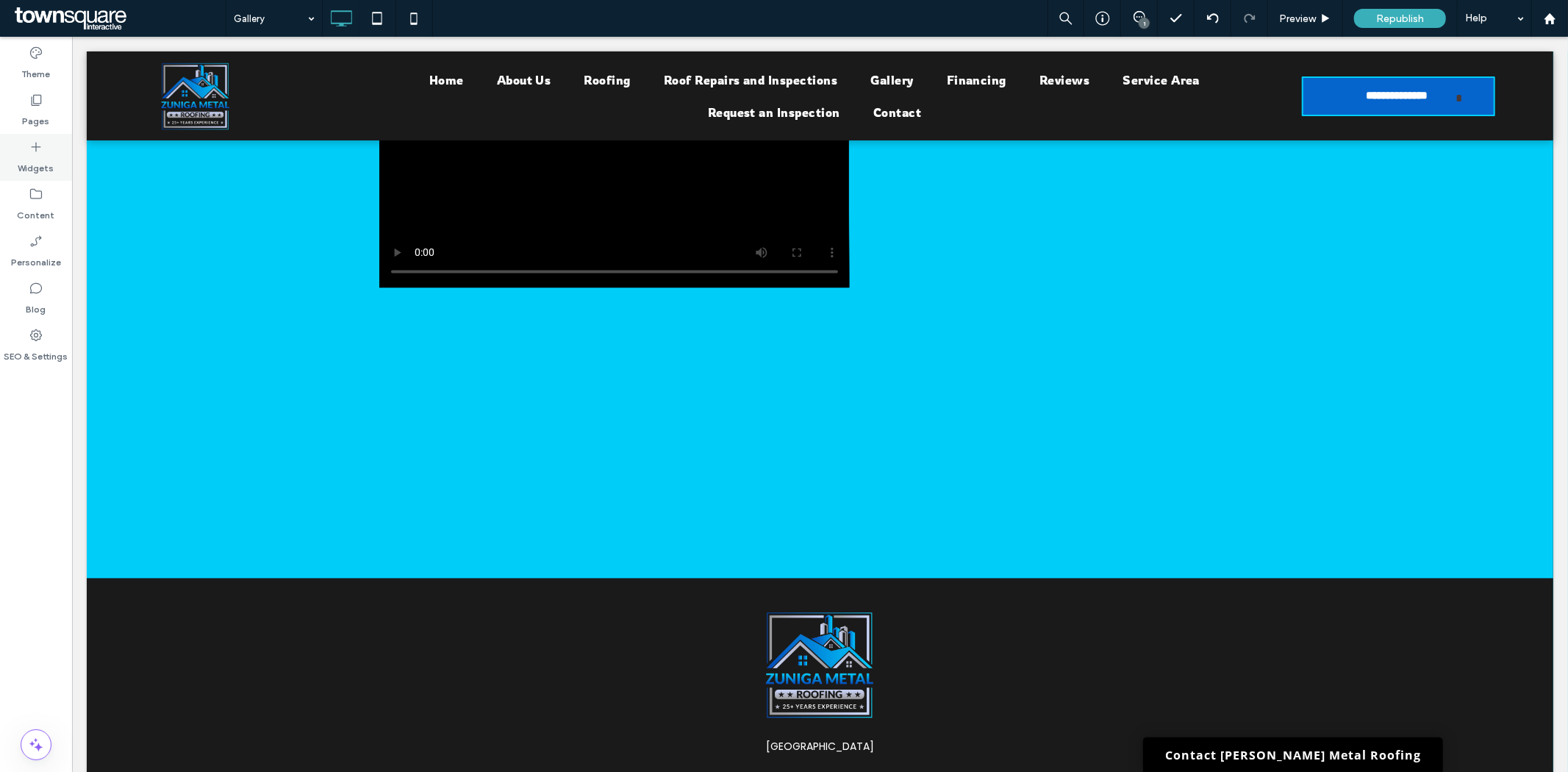
click at [30, 166] on label "Widgets" at bounding box center [36, 165] width 36 height 21
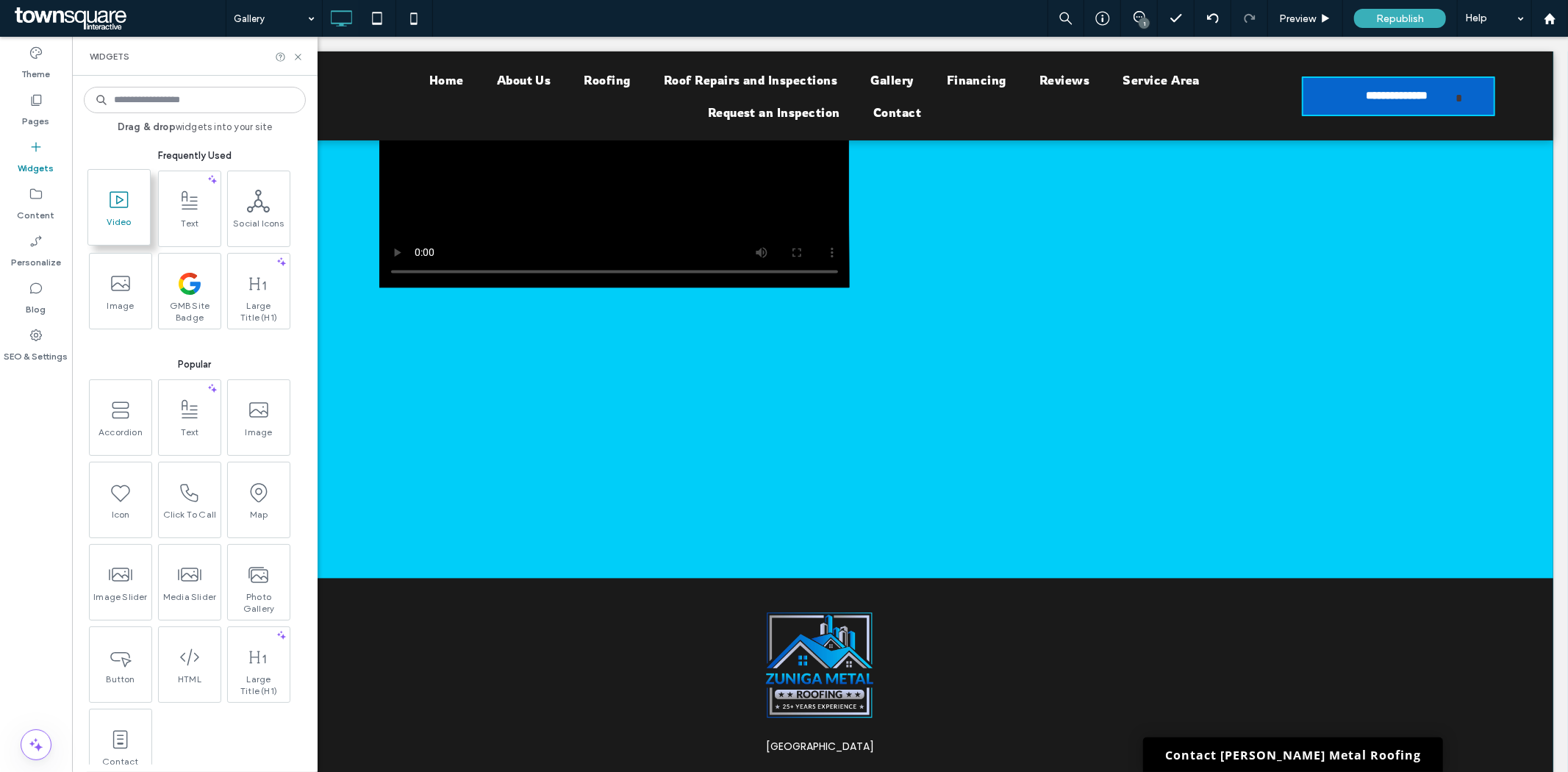
click at [109, 209] on icon at bounding box center [118, 199] width 23 height 23
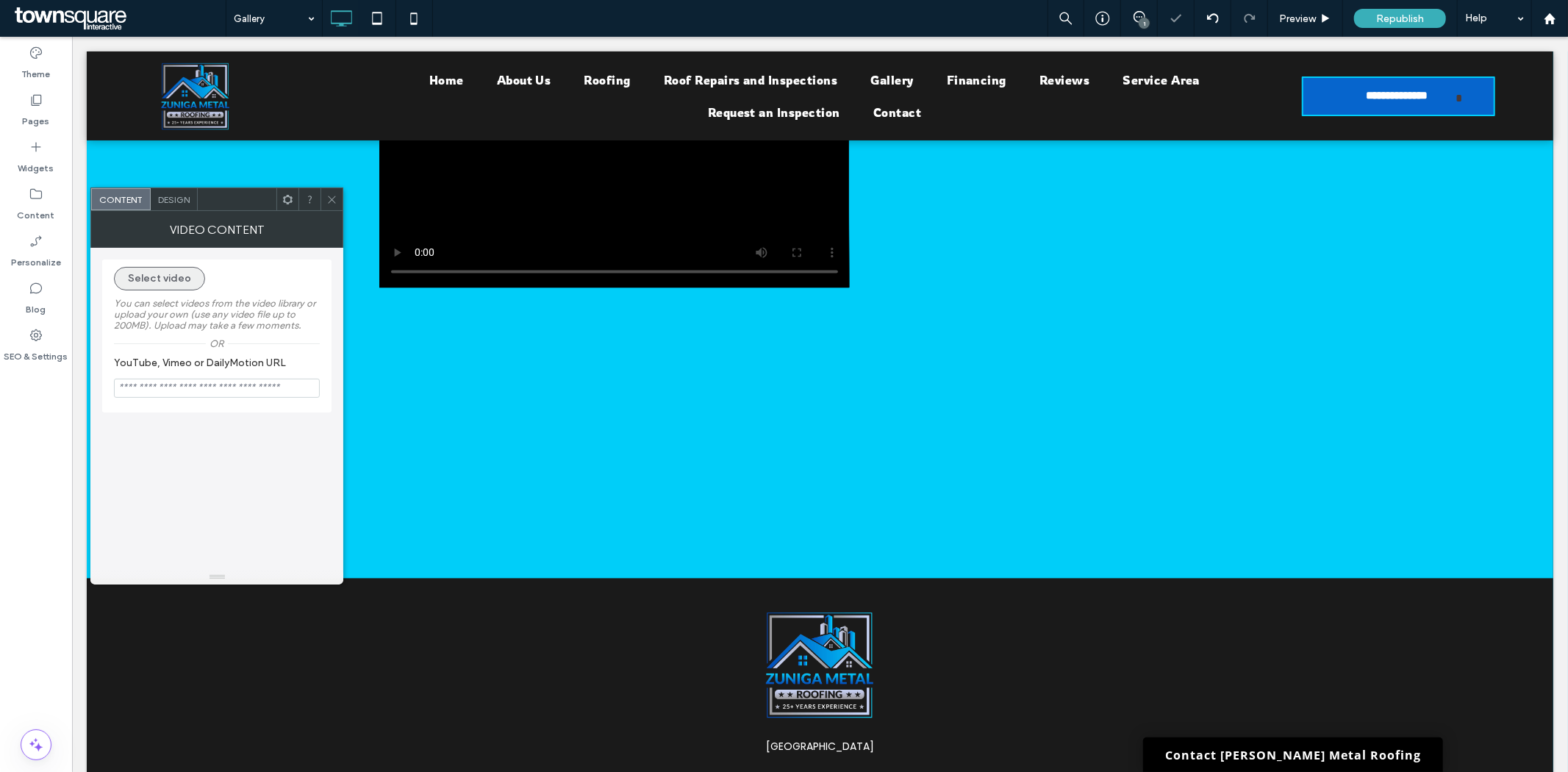
click at [146, 278] on button "Select video" at bounding box center [160, 278] width 91 height 23
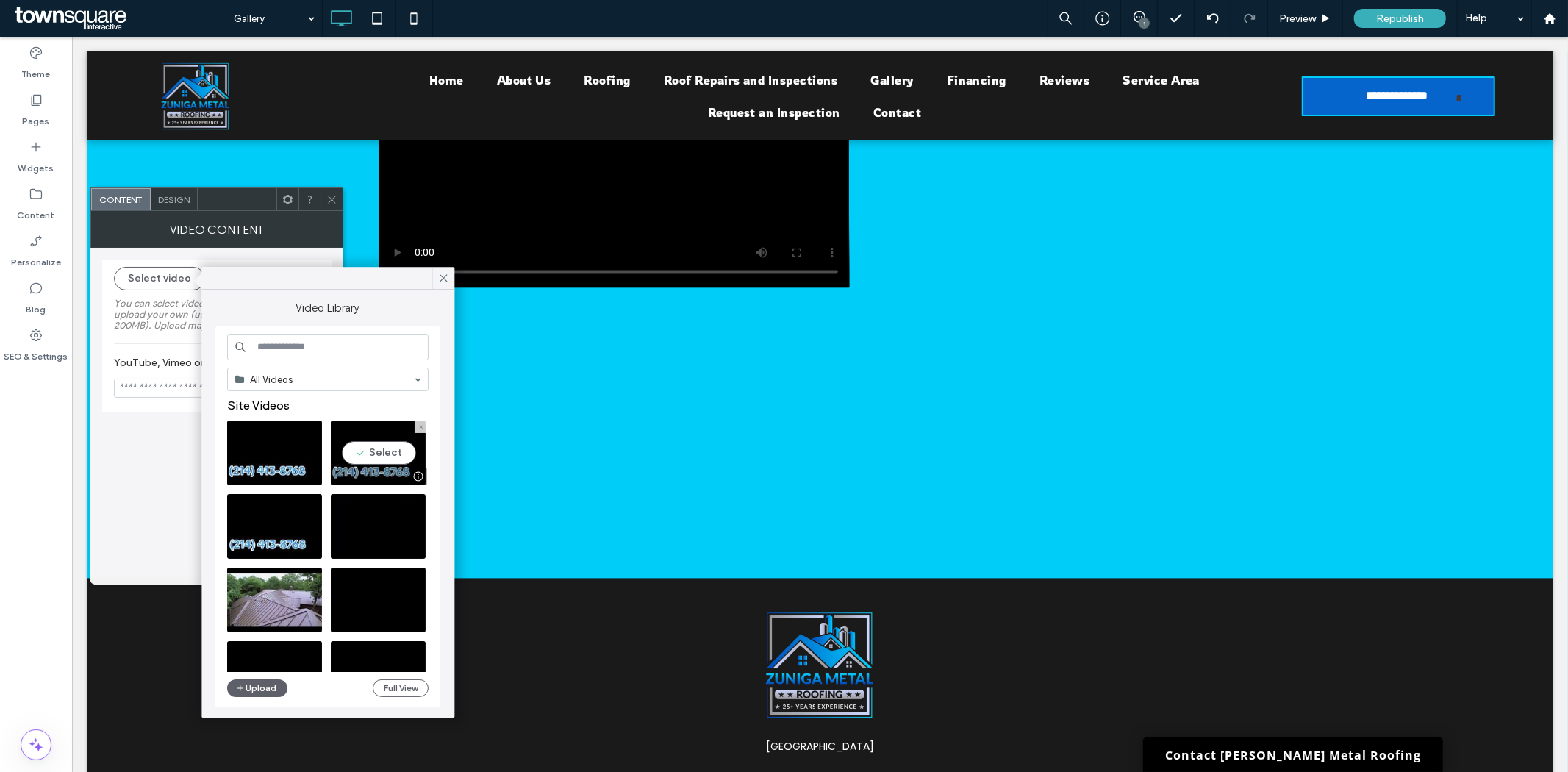
click at [376, 445] on video at bounding box center [378, 452] width 95 height 65
type input "**********"
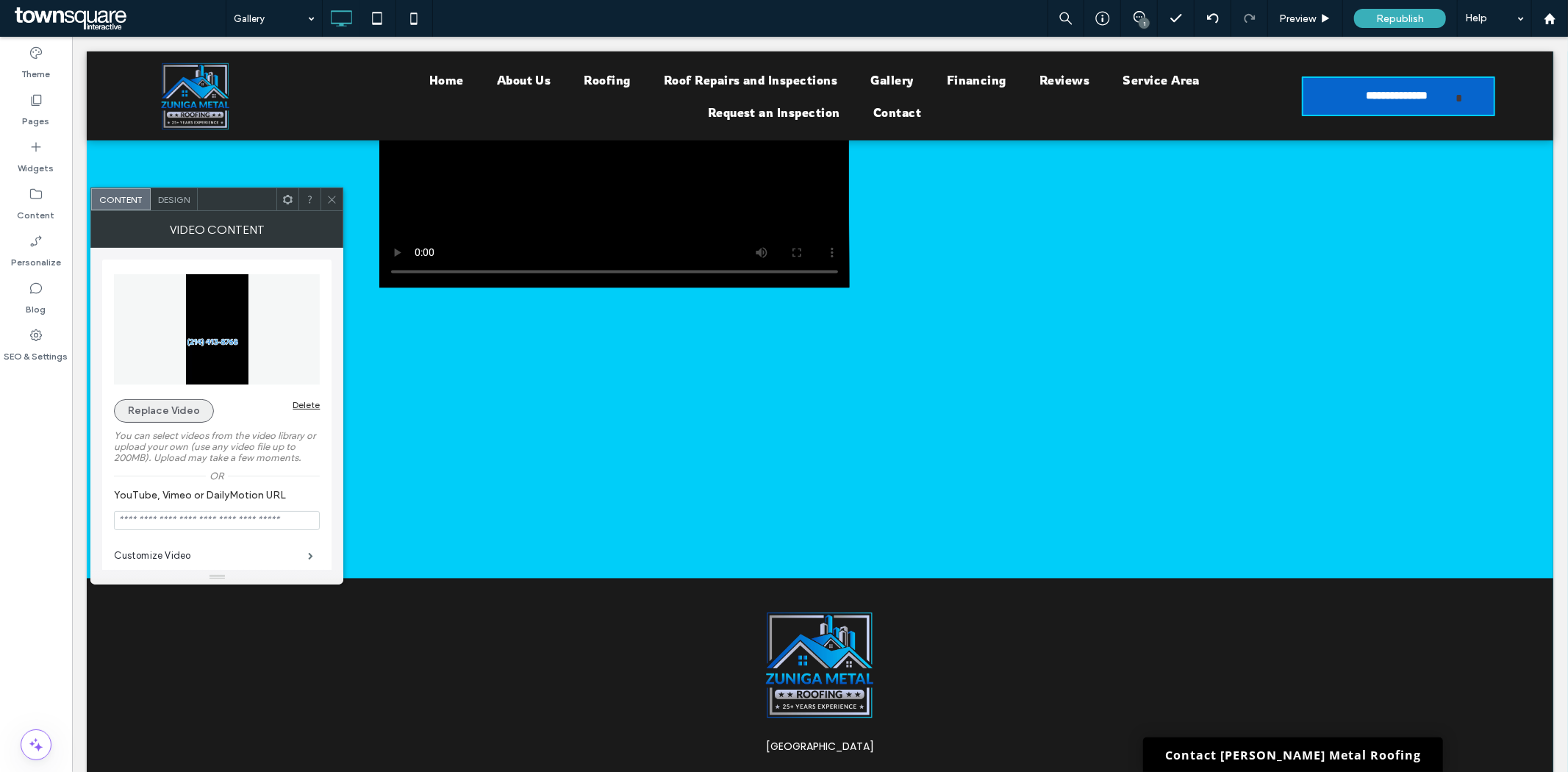
click at [172, 410] on button "Replace Video" at bounding box center [164, 411] width 100 height 23
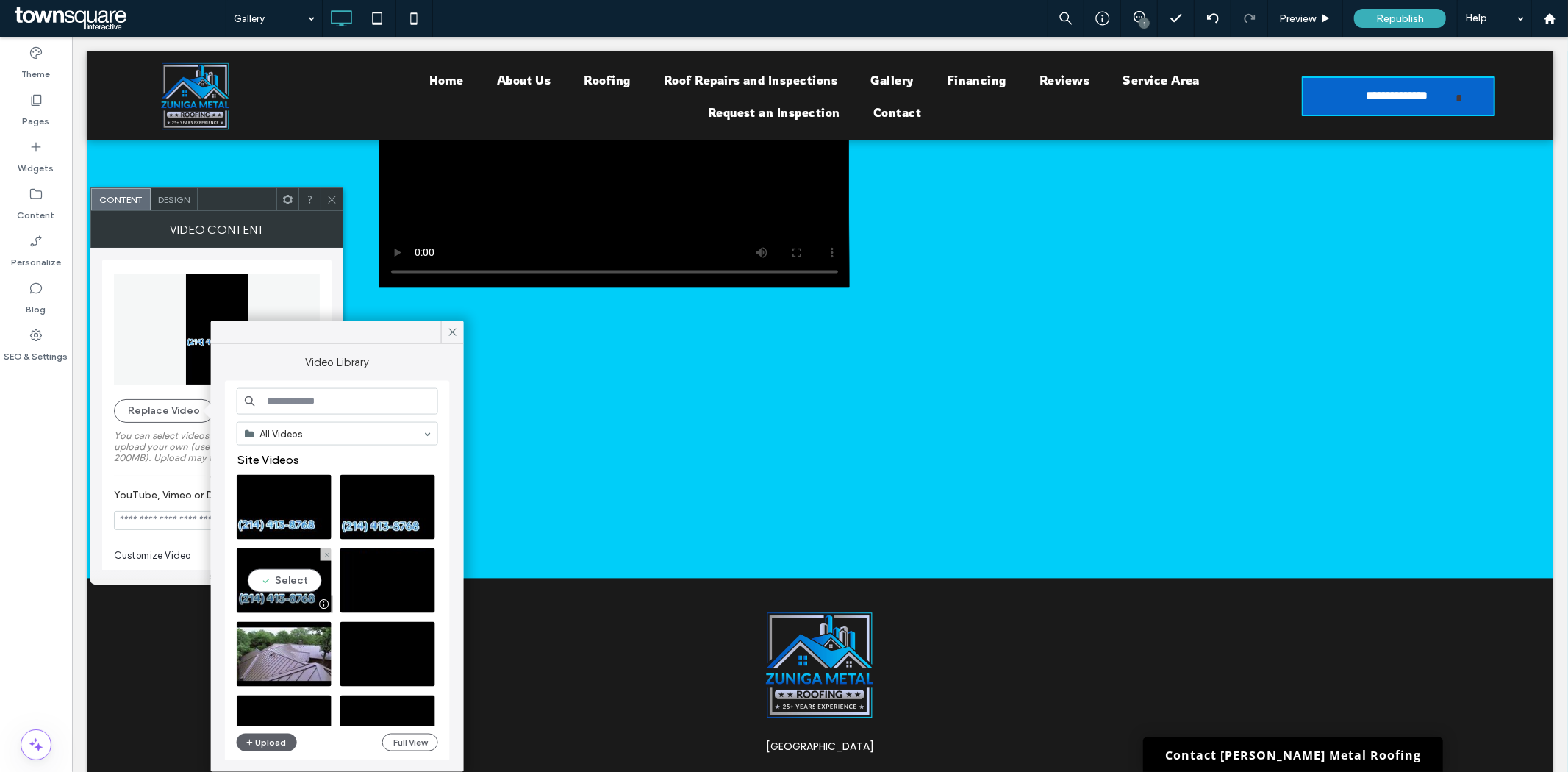
click at [291, 576] on video at bounding box center [284, 581] width 95 height 65
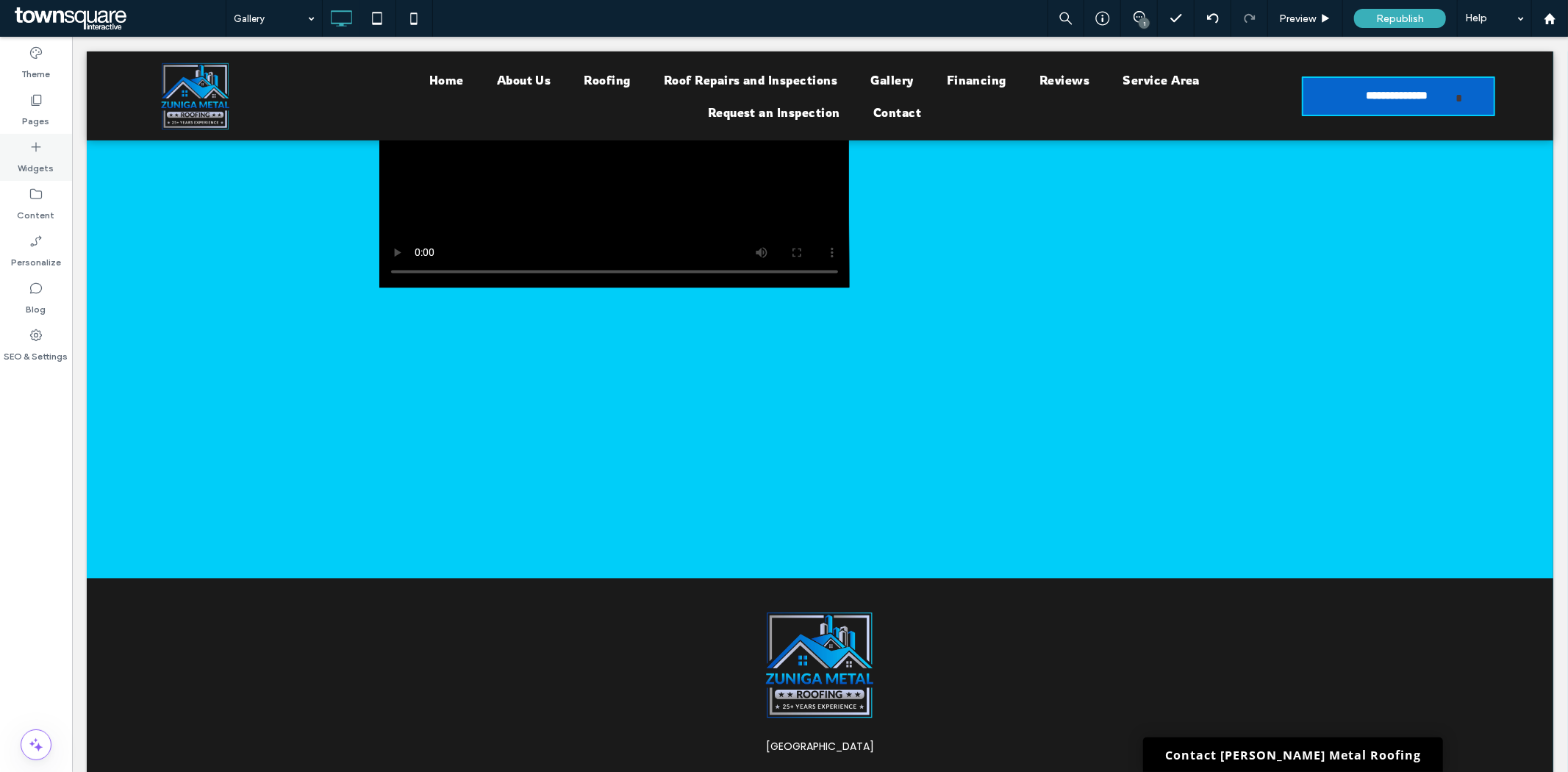
click at [30, 155] on label "Widgets" at bounding box center [36, 165] width 36 height 21
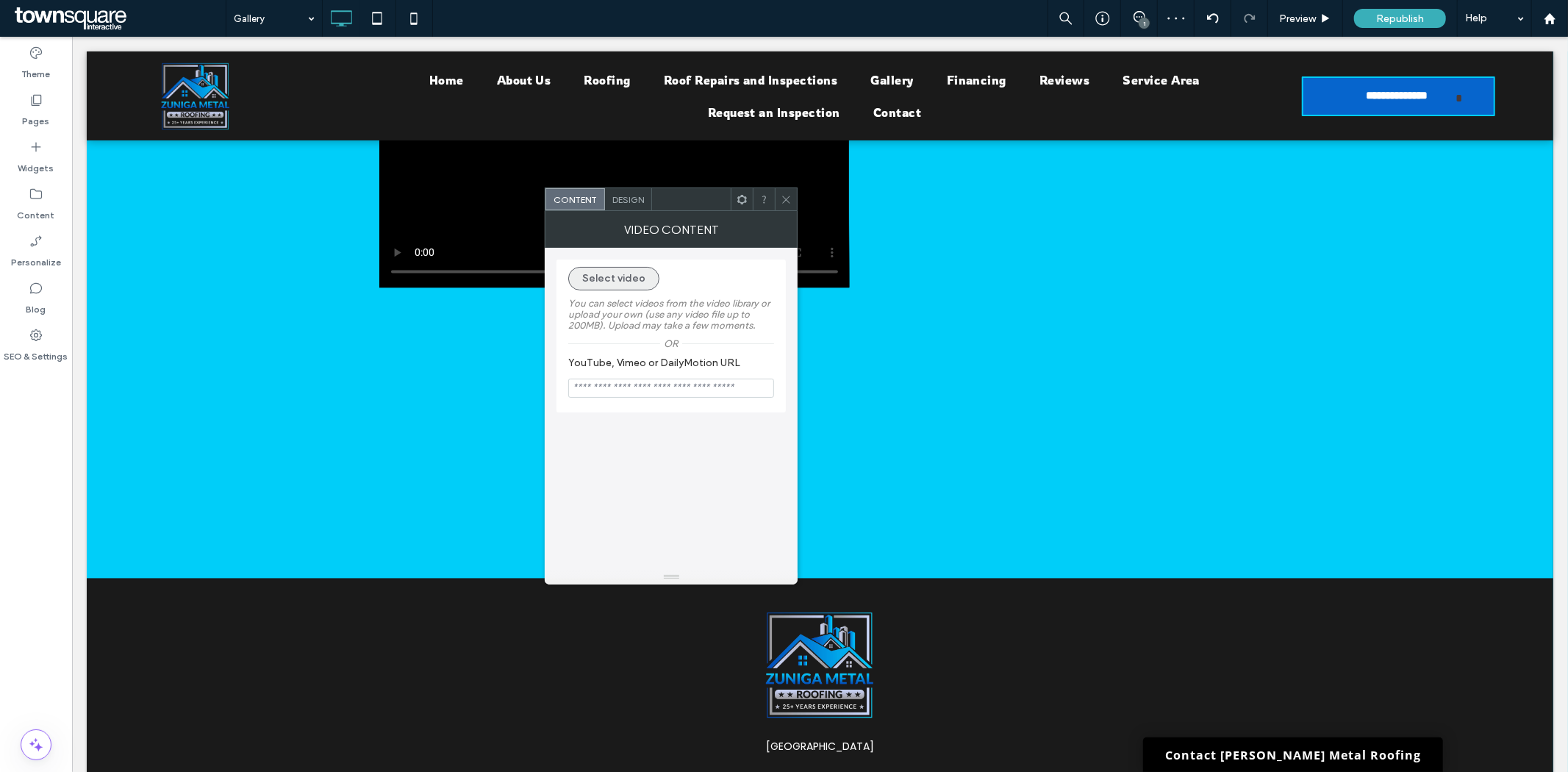
click at [607, 274] on button "Select video" at bounding box center [614, 278] width 91 height 23
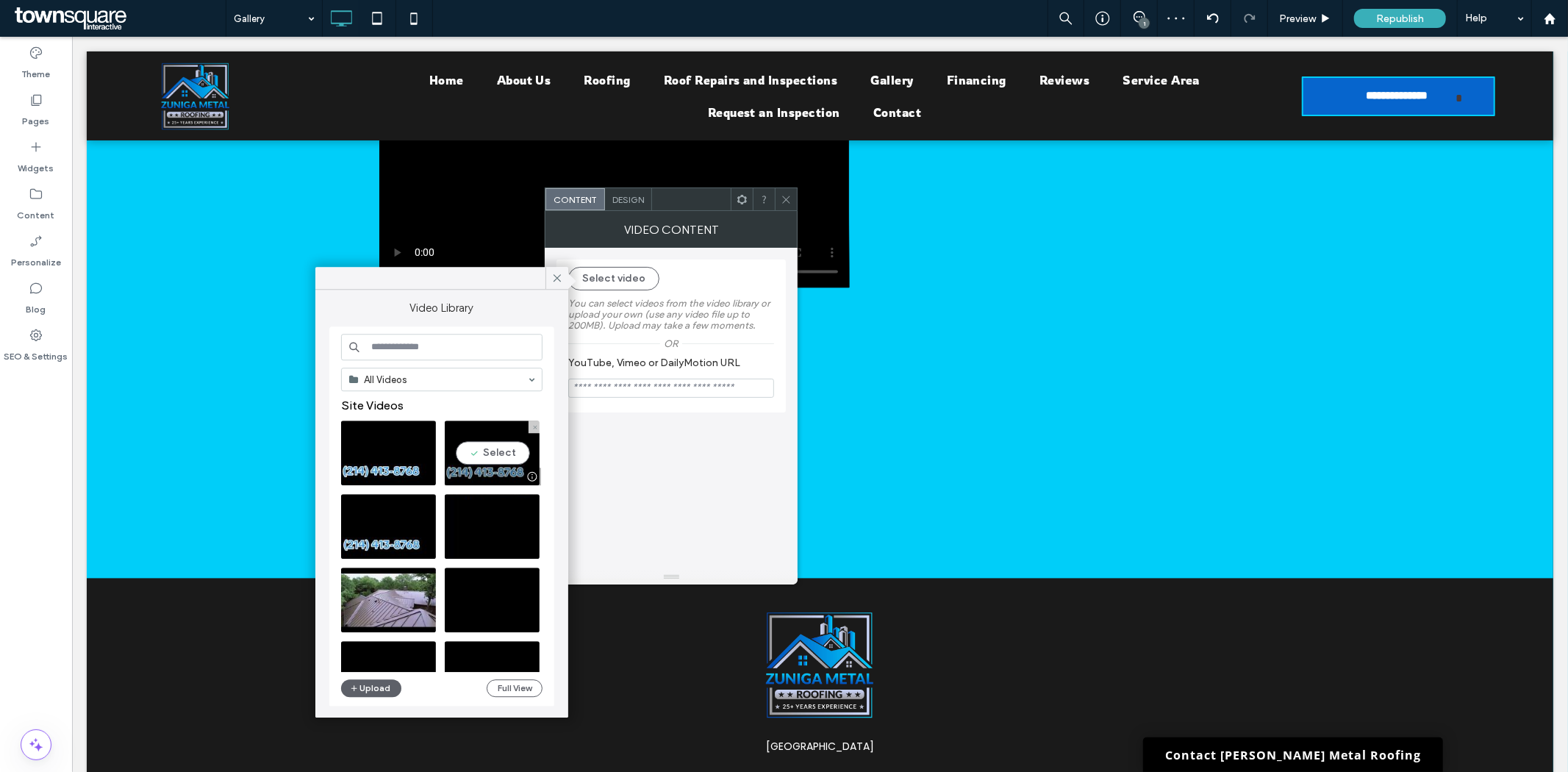
click at [496, 455] on video at bounding box center [492, 452] width 95 height 65
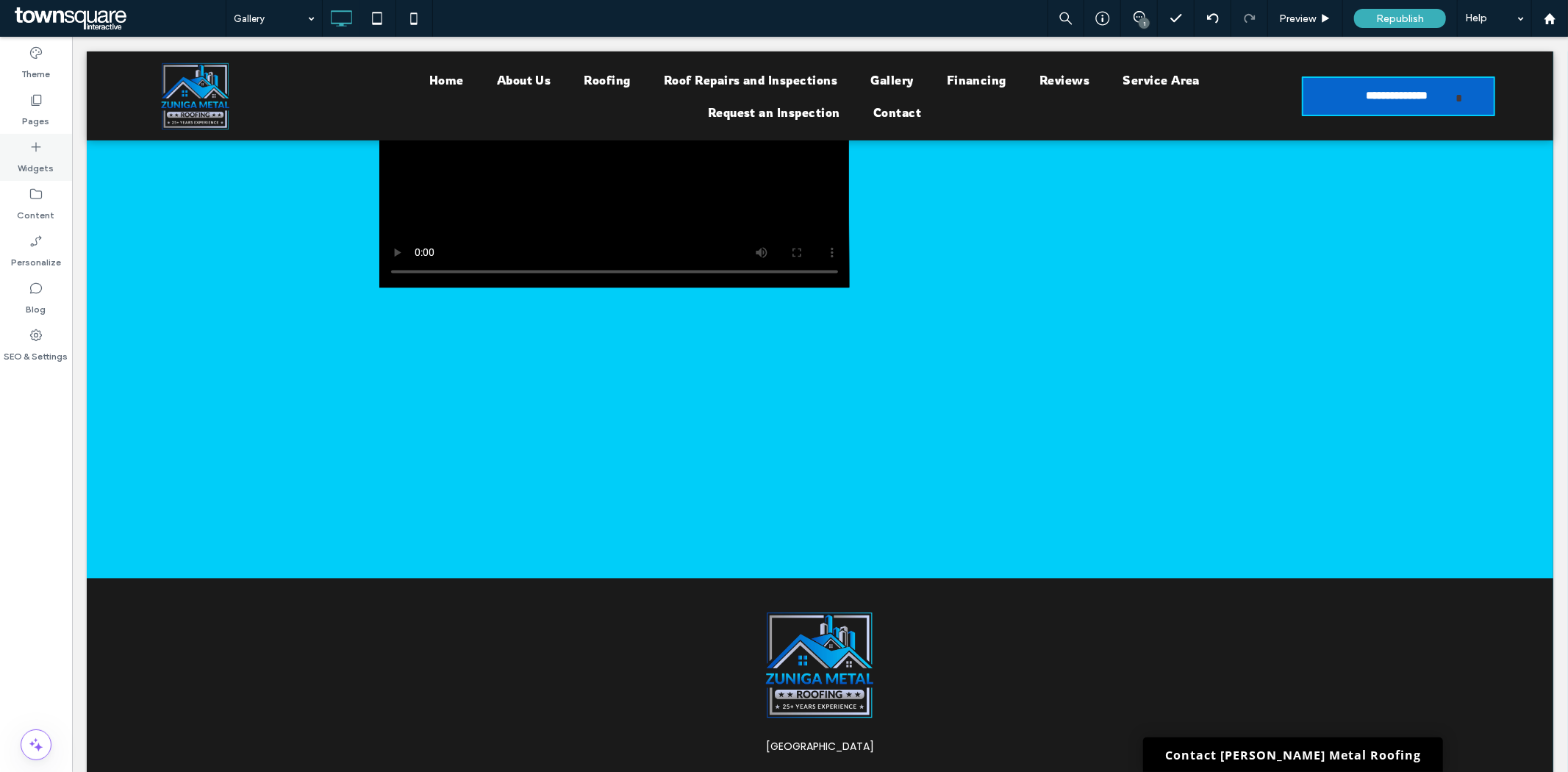
click at [28, 148] on div "Widgets" at bounding box center [36, 157] width 72 height 47
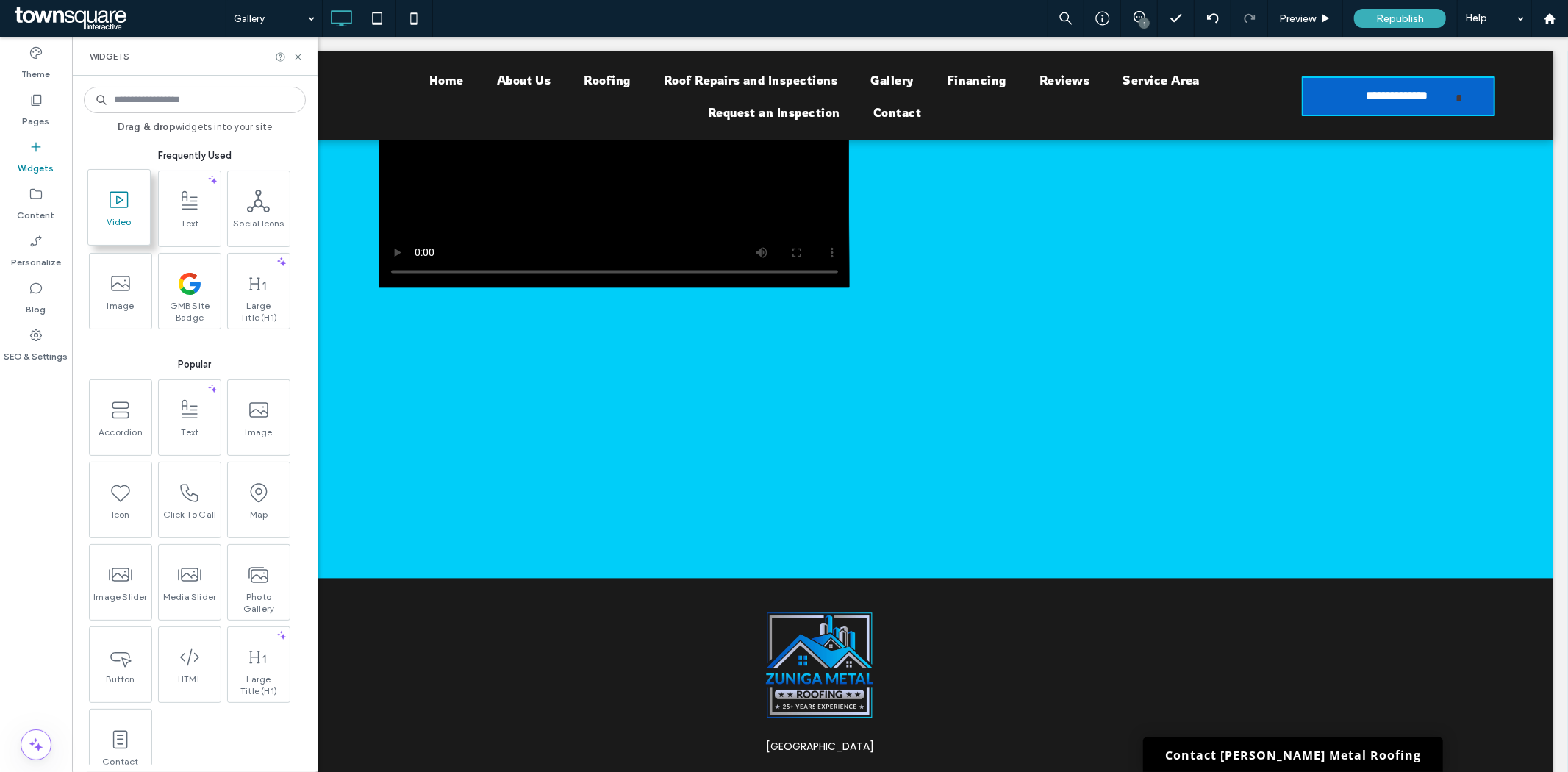
click at [110, 210] on icon at bounding box center [118, 199] width 23 height 23
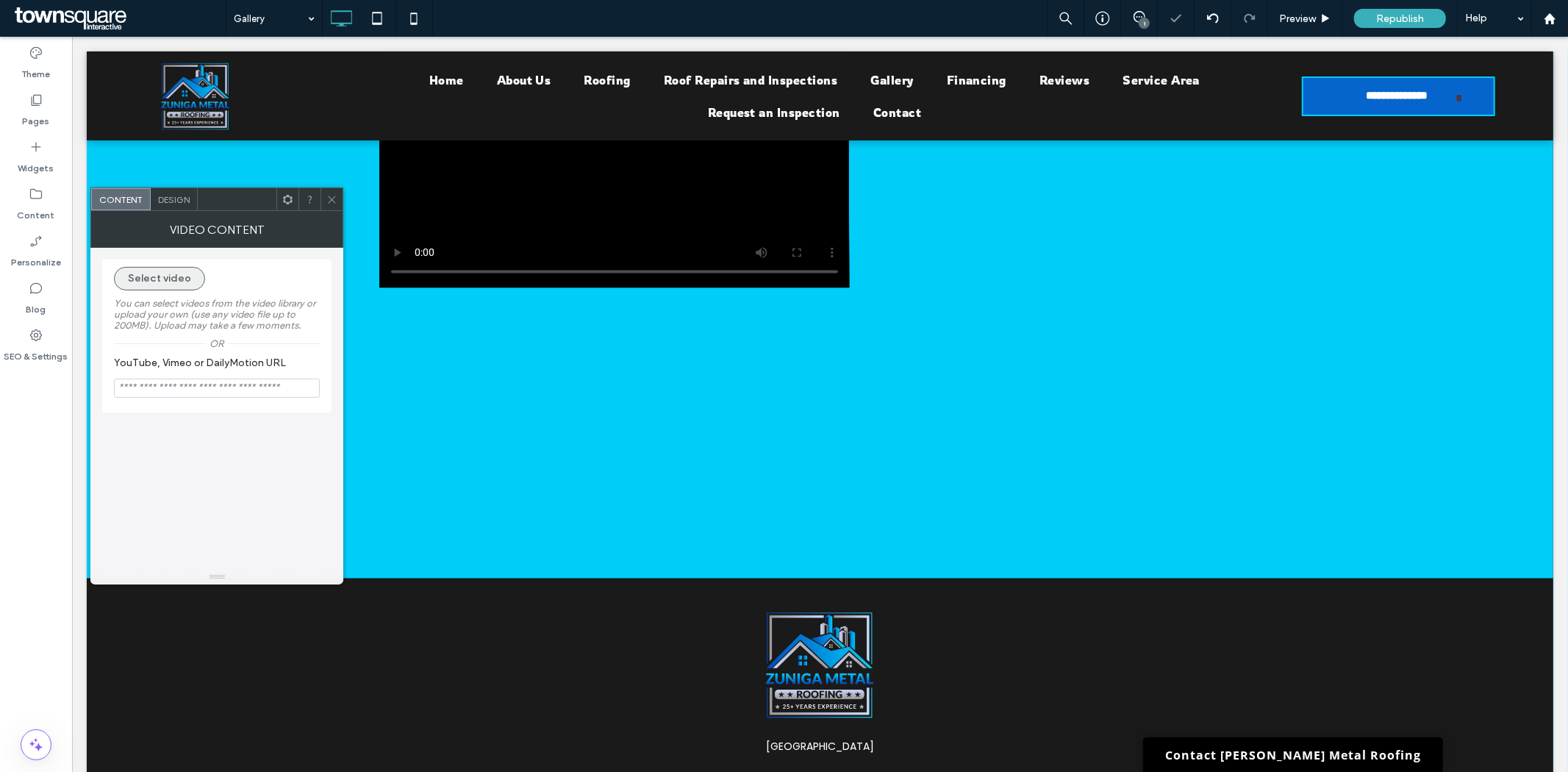
click at [151, 274] on button "Select video" at bounding box center [160, 278] width 91 height 23
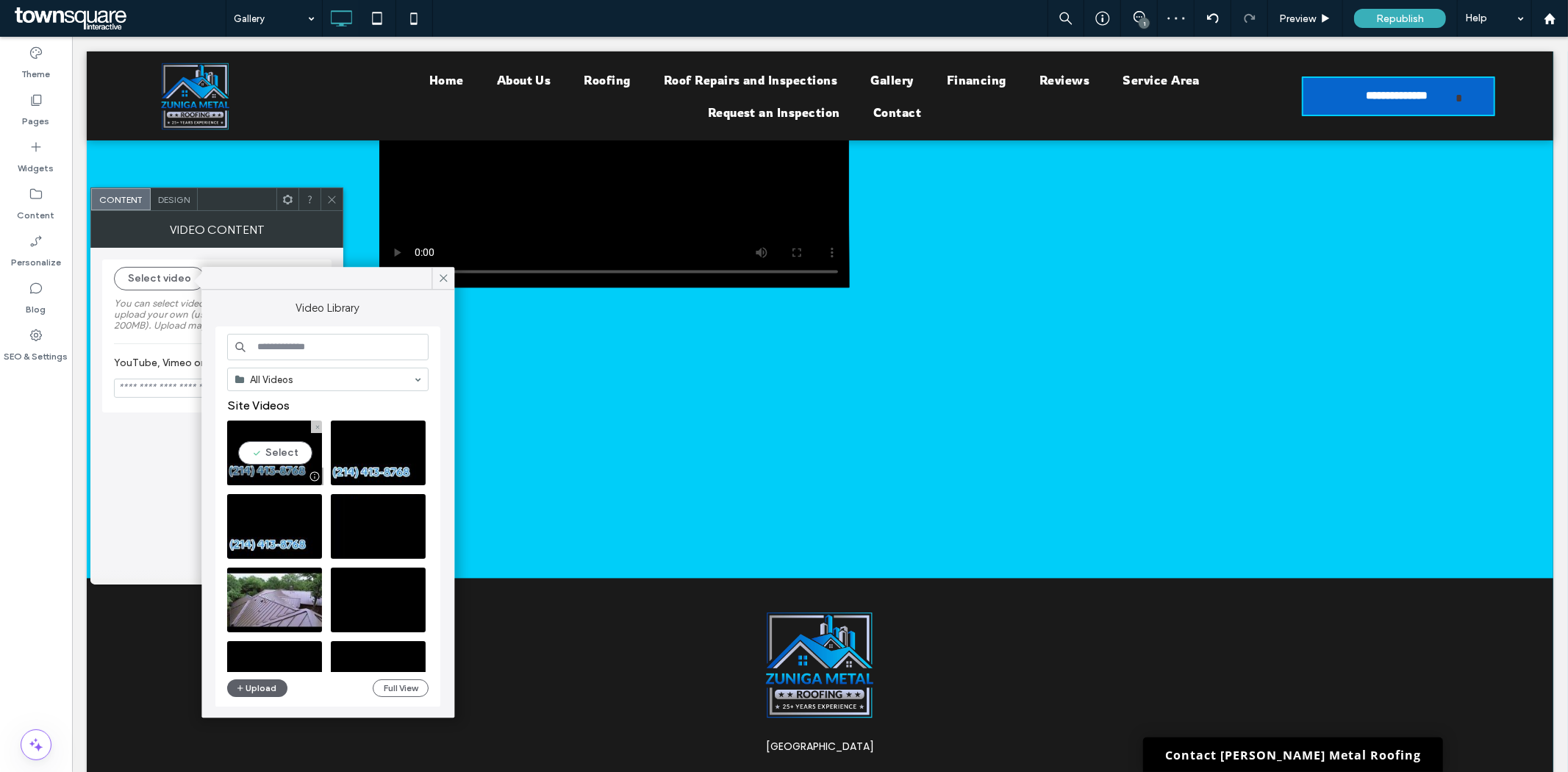
click at [276, 449] on video at bounding box center [274, 452] width 95 height 65
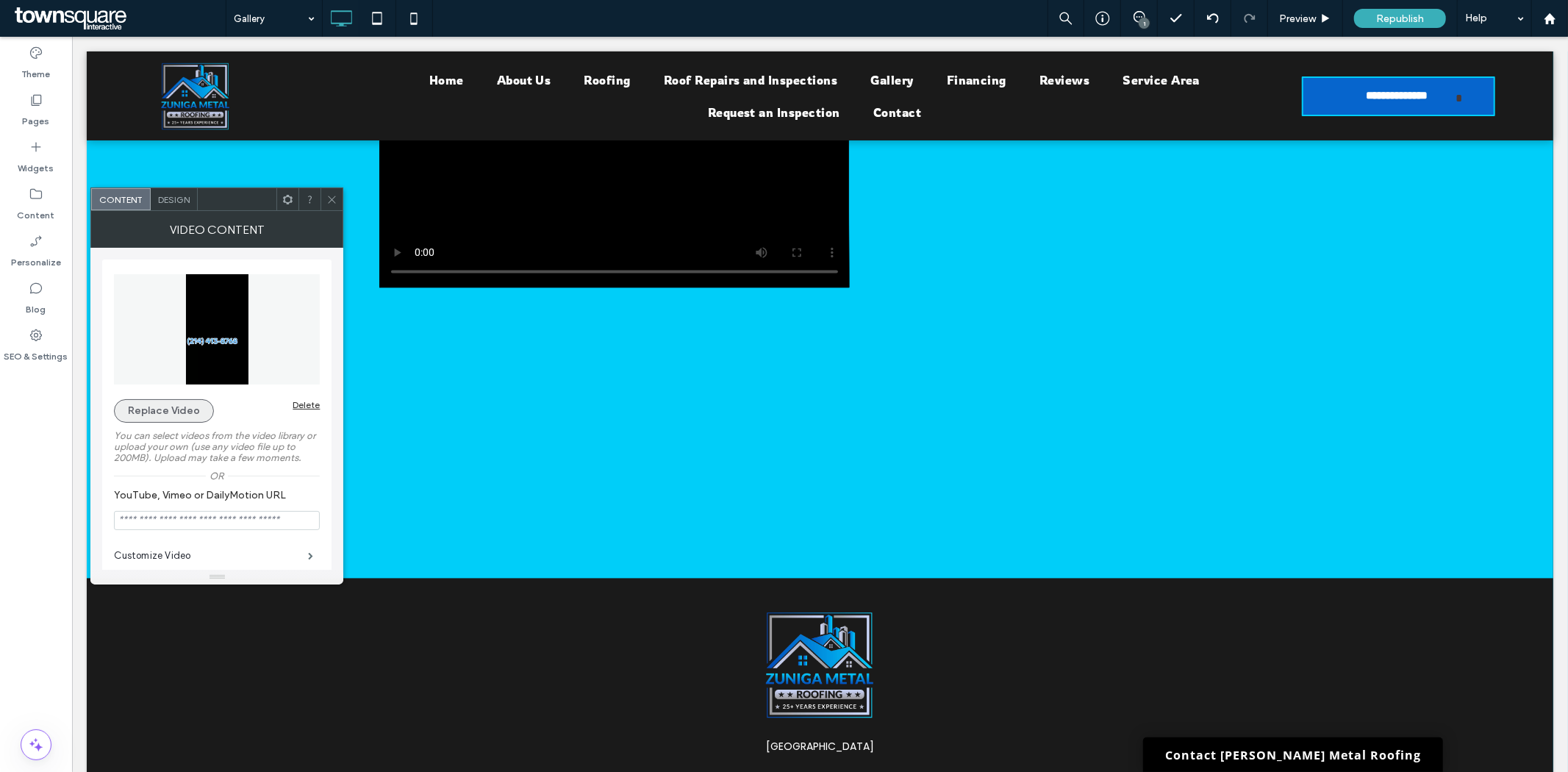
click at [177, 405] on button "Replace Video" at bounding box center [164, 411] width 100 height 23
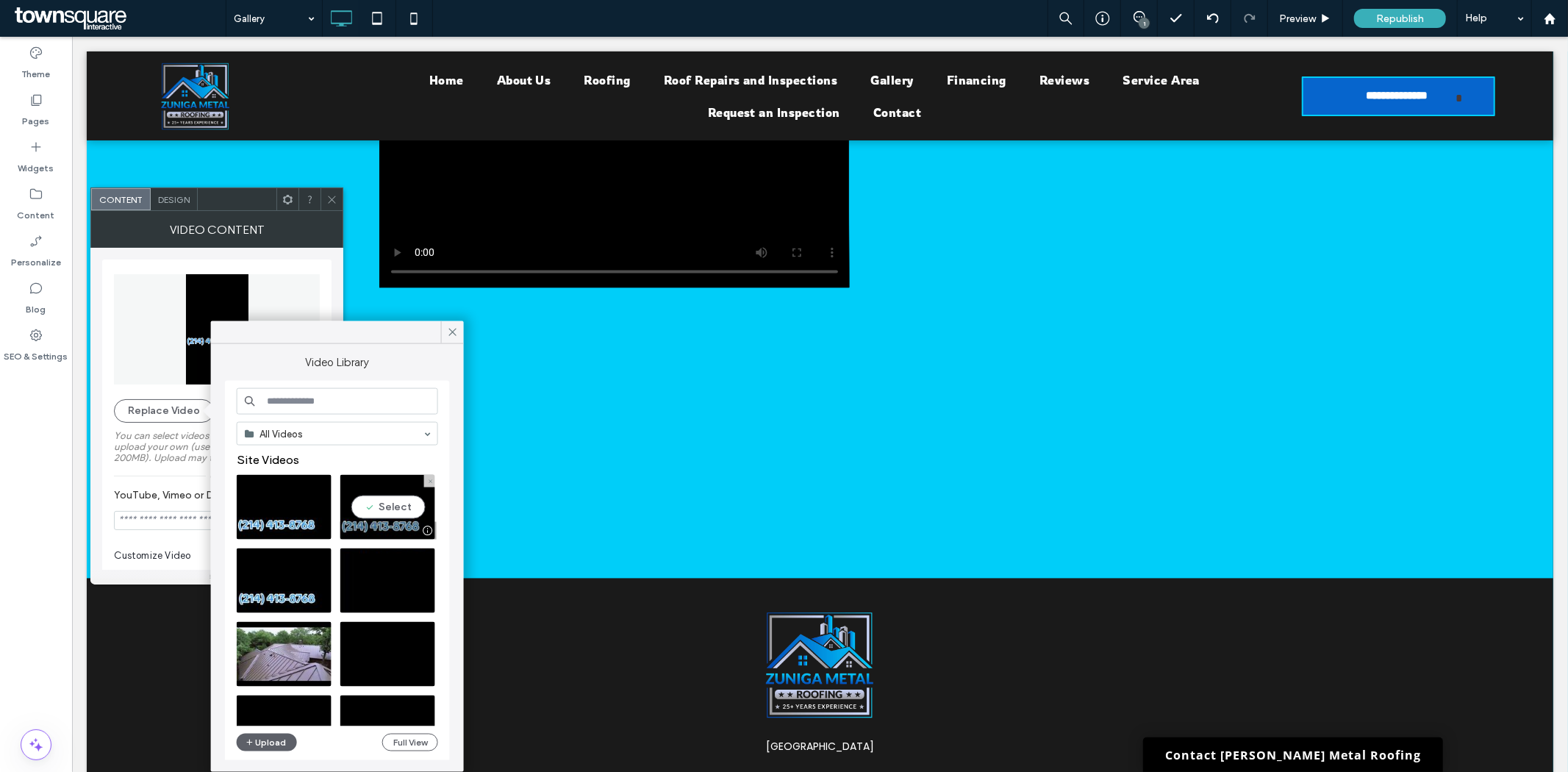
click at [384, 507] on video at bounding box center [388, 507] width 95 height 65
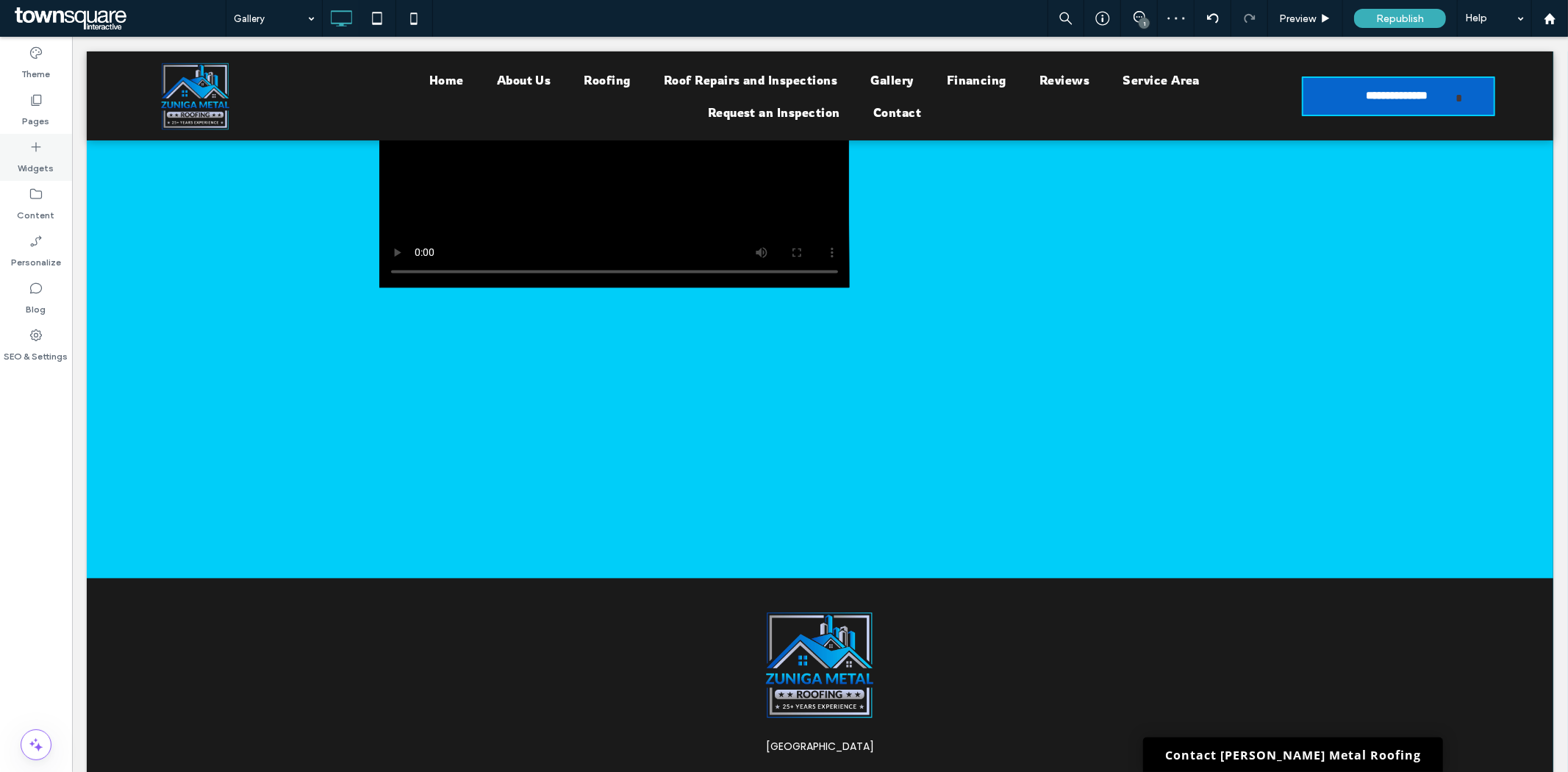
click at [39, 143] on icon at bounding box center [35, 147] width 15 height 15
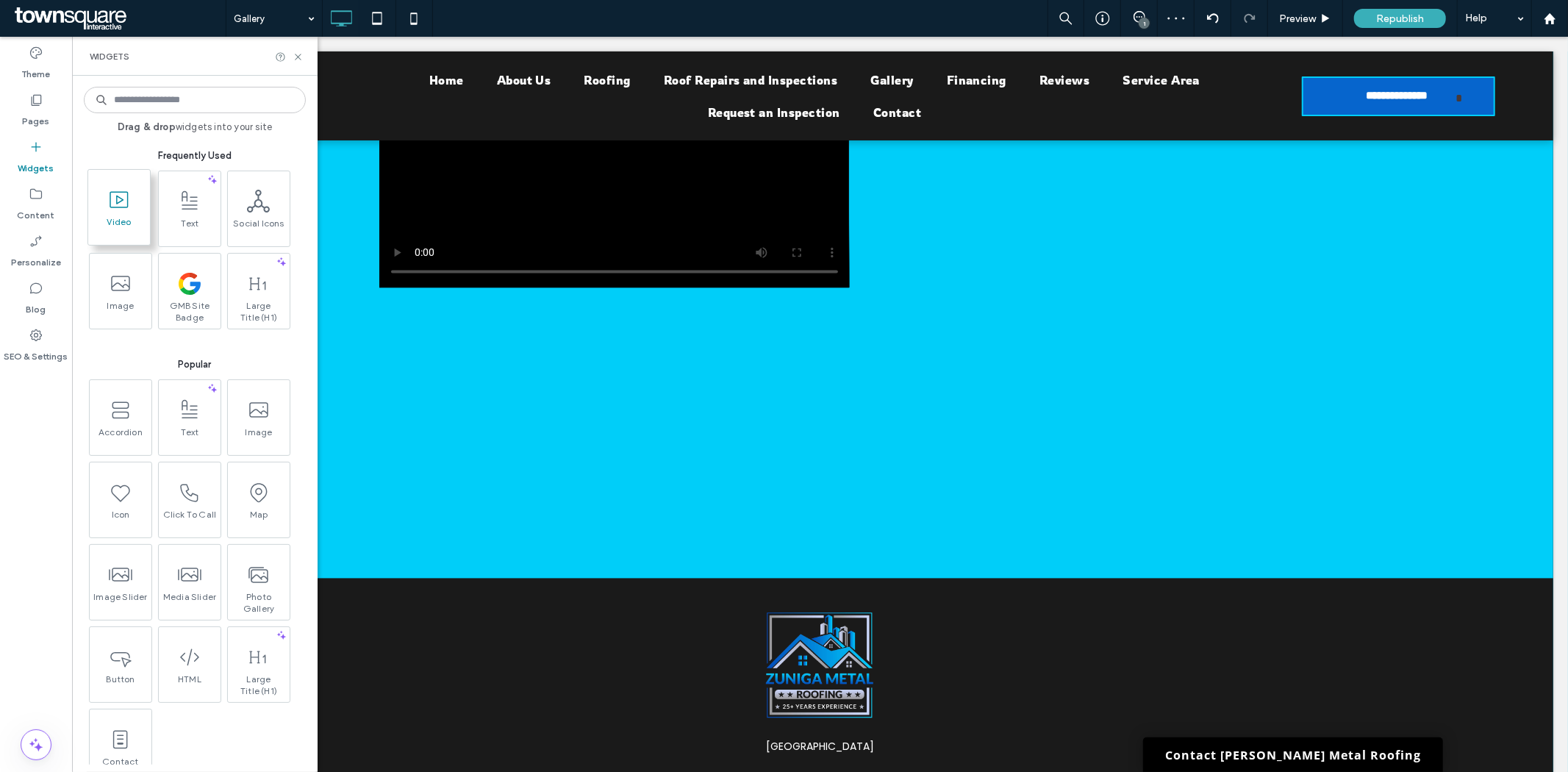
click at [100, 217] on span "Video" at bounding box center [119, 227] width 62 height 21
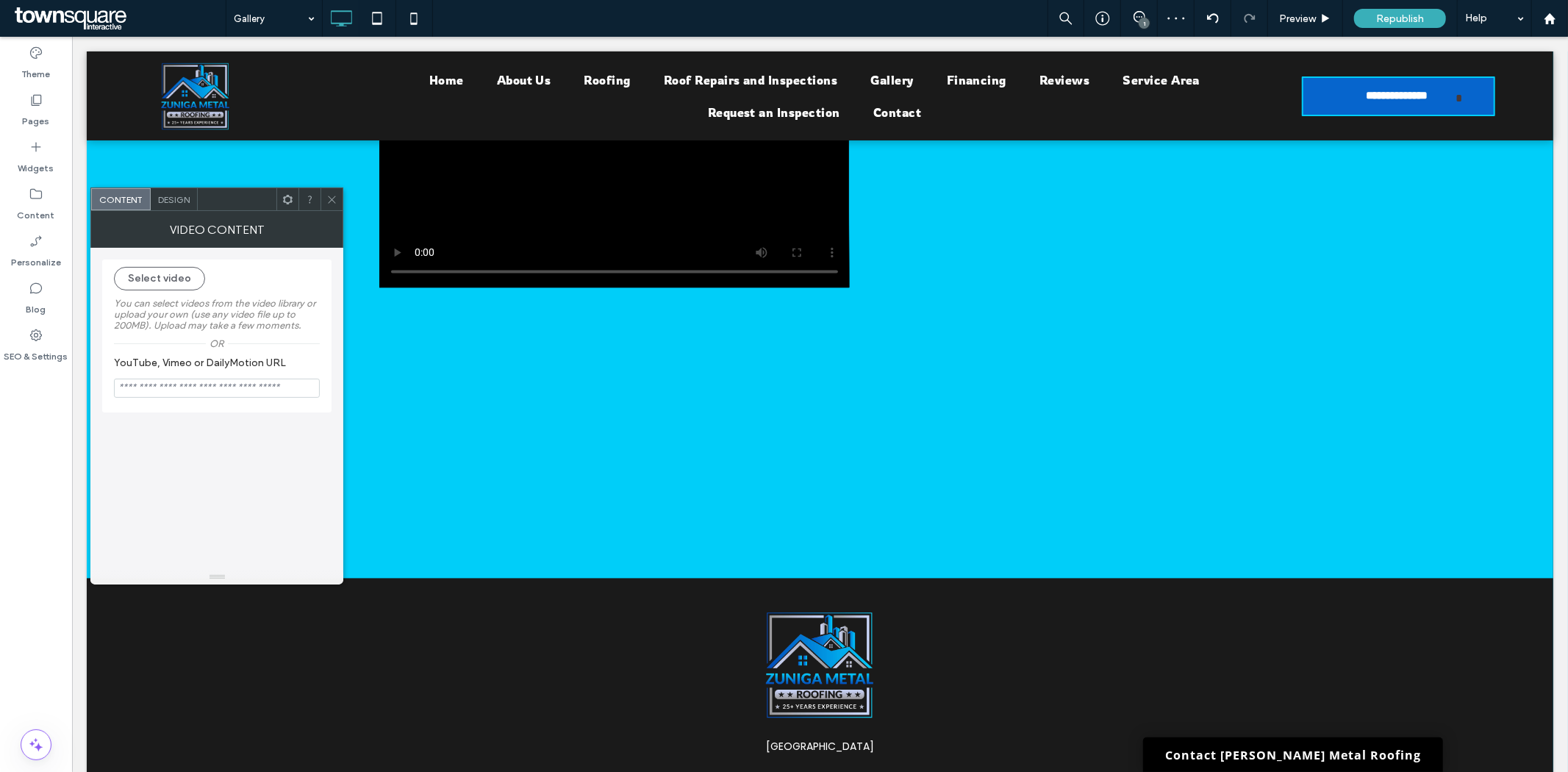
click at [332, 201] on icon at bounding box center [331, 199] width 11 height 11
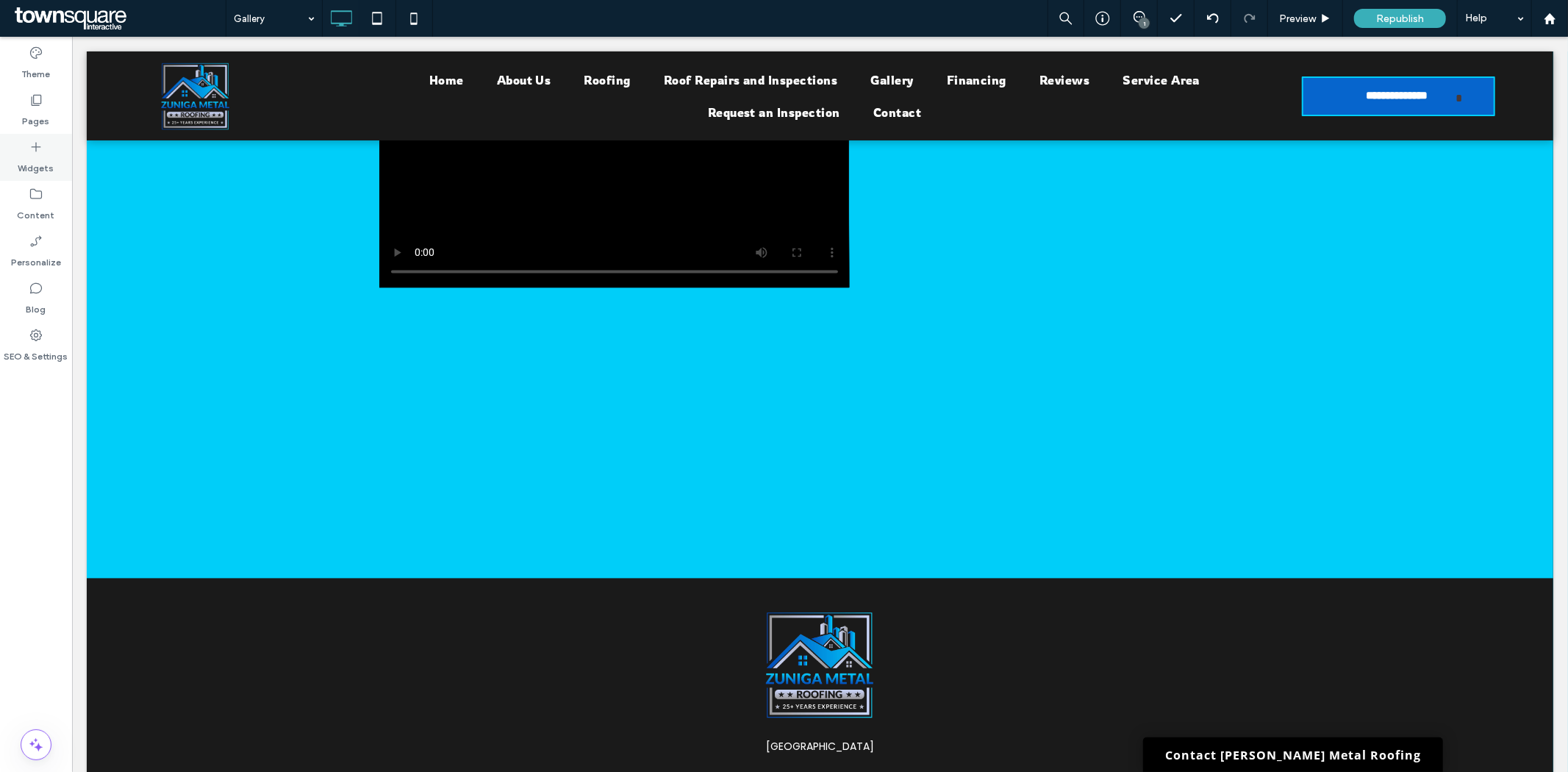
click at [41, 158] on label "Widgets" at bounding box center [36, 165] width 36 height 21
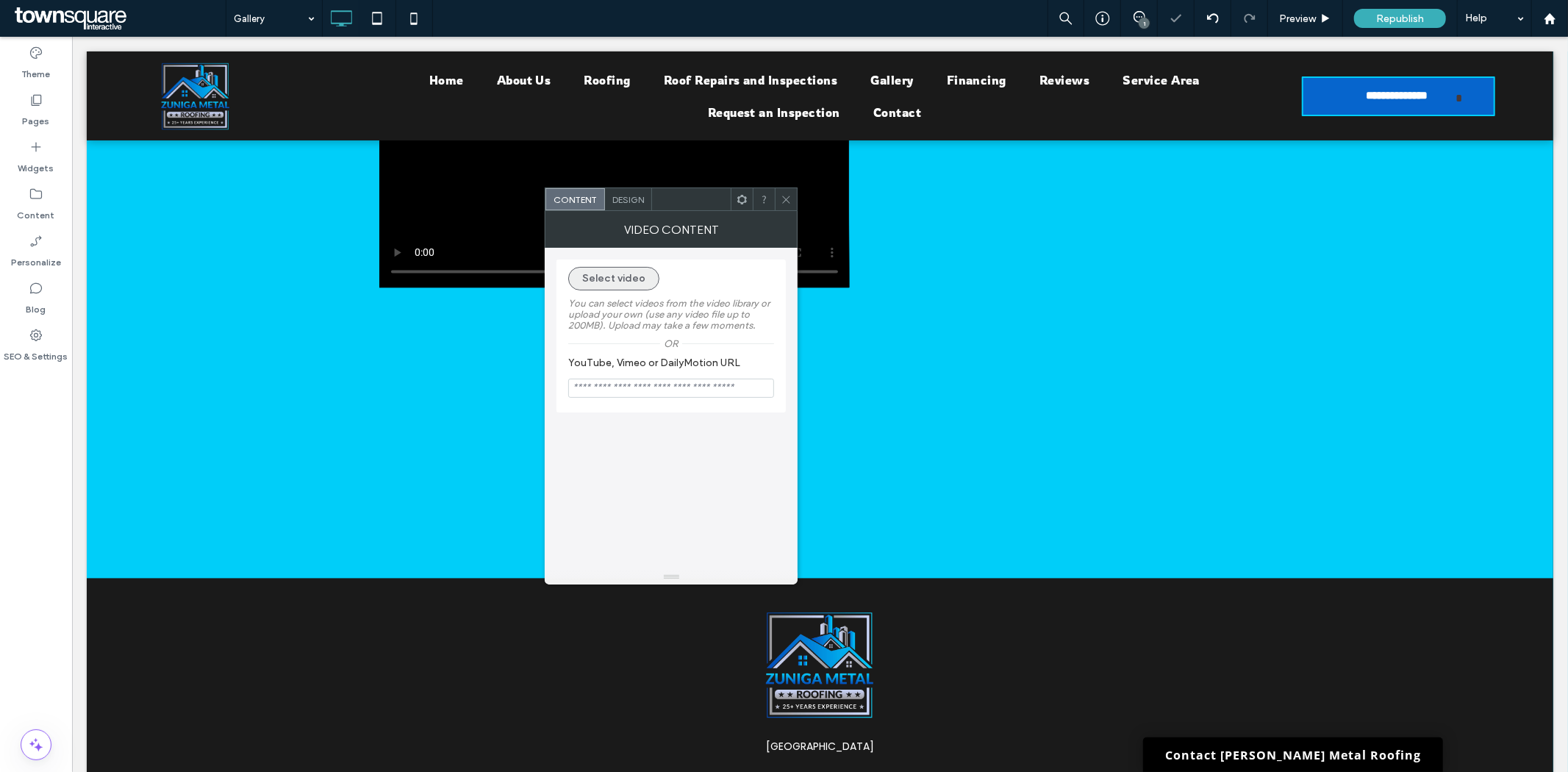
click at [625, 278] on button "Select video" at bounding box center [614, 278] width 91 height 23
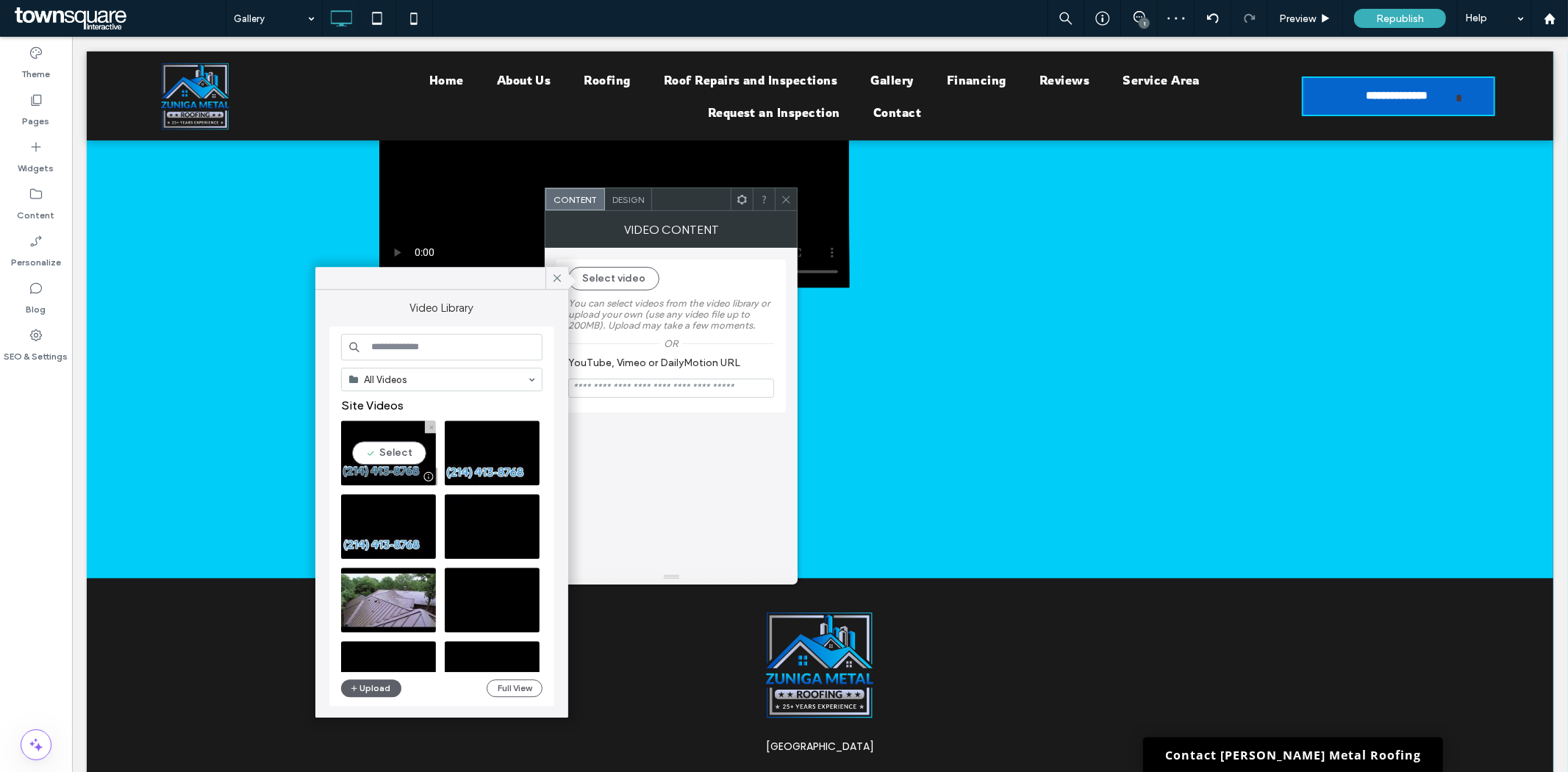
click at [407, 455] on video at bounding box center [388, 452] width 95 height 65
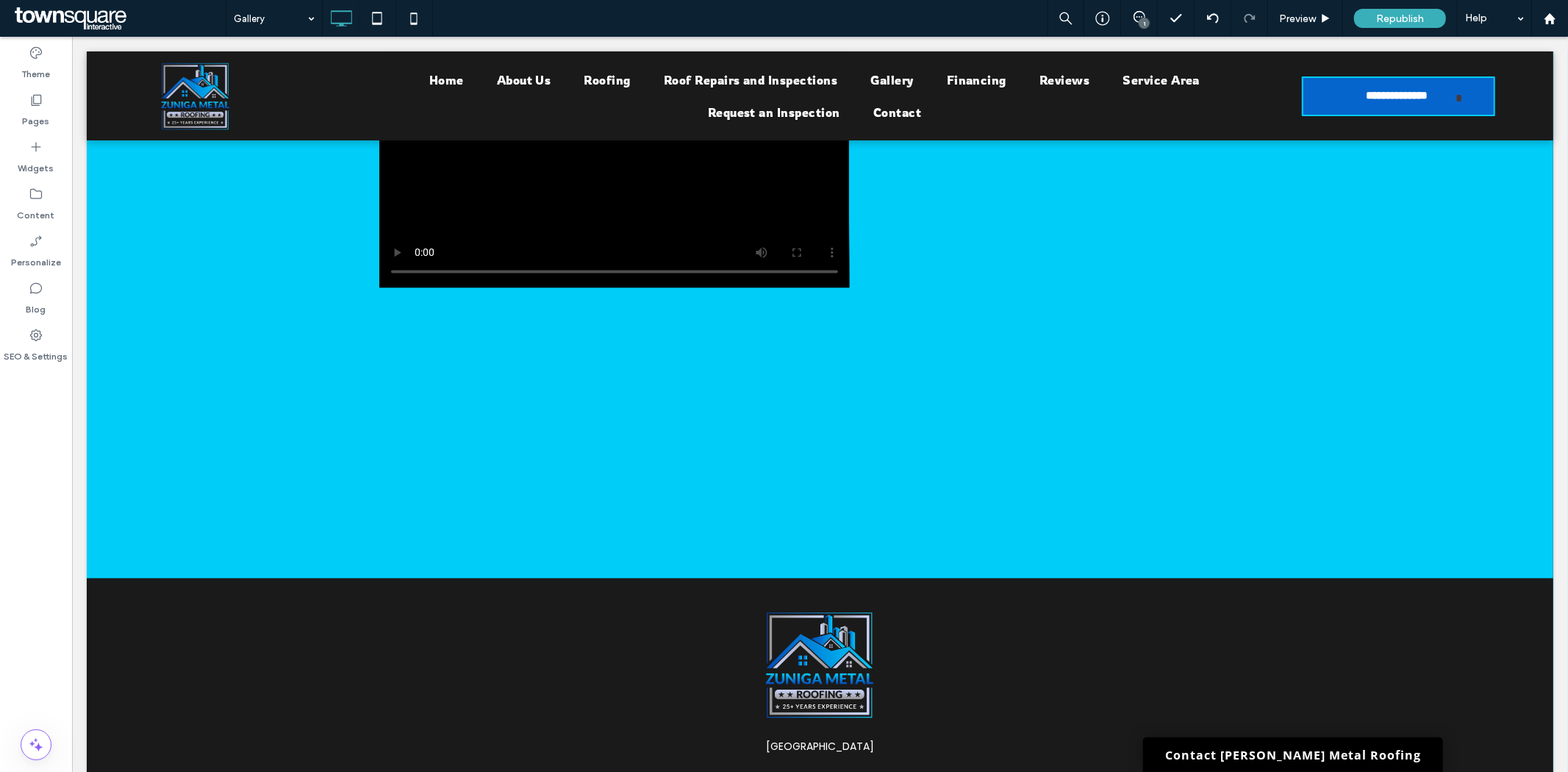
click at [1140, 21] on div "1" at bounding box center [1144, 22] width 11 height 11
click at [1139, 12] on icon at bounding box center [1139, 17] width 12 height 12
click at [1133, 22] on icon at bounding box center [1139, 17] width 12 height 12
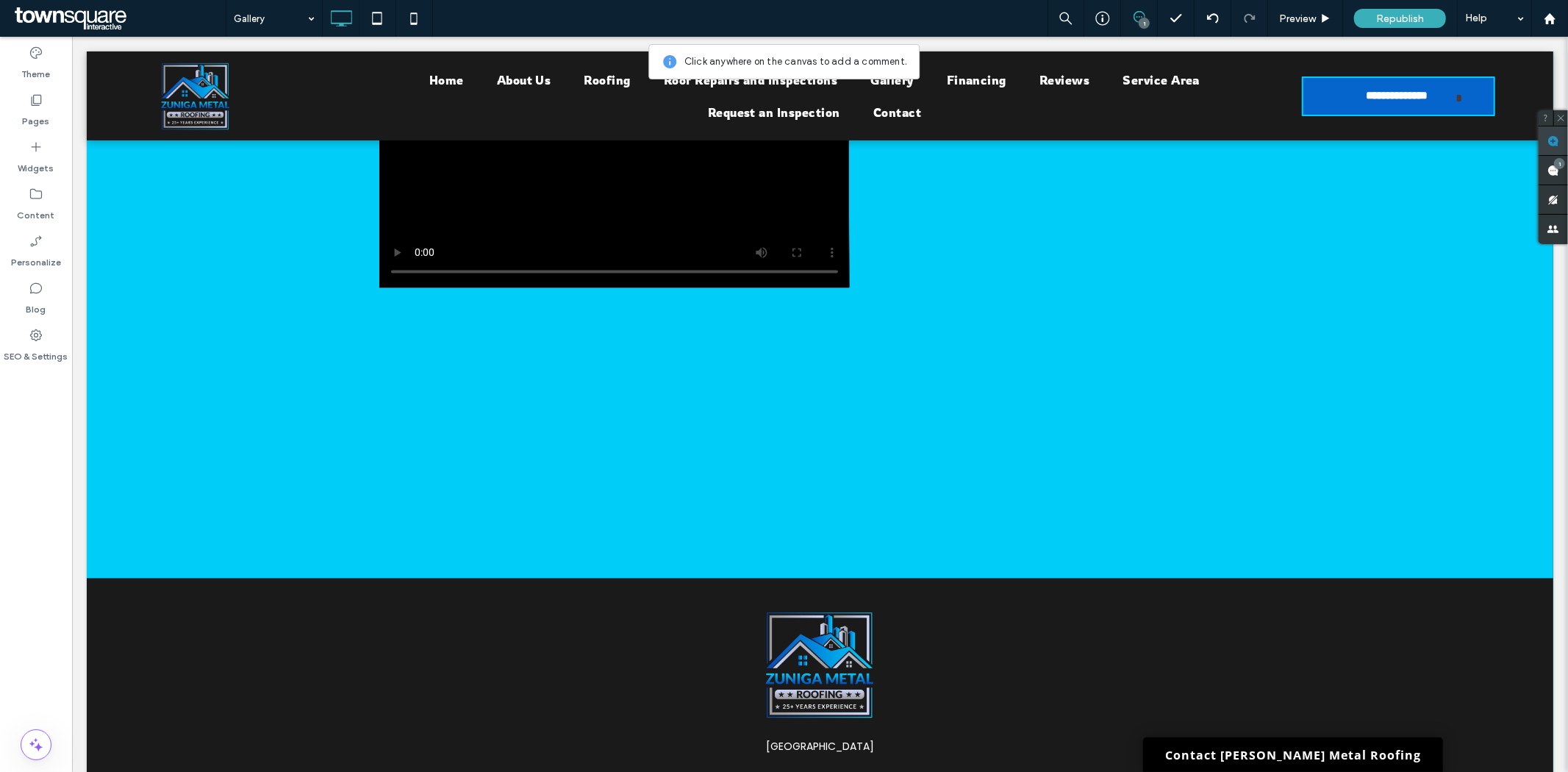
click at [1549, 142] on use at bounding box center [1553, 141] width 12 height 12
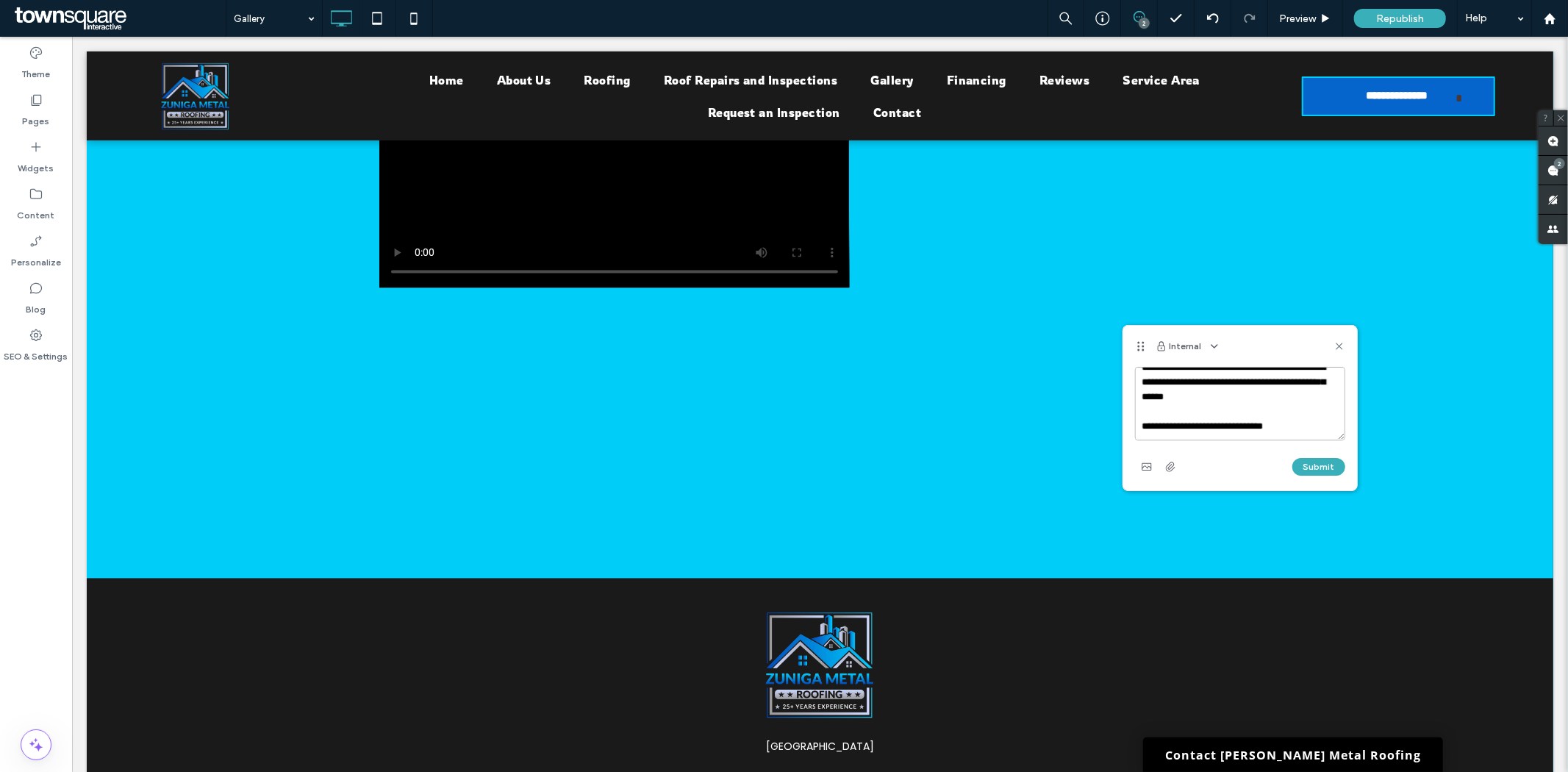
scroll to position [35, 0]
paste textarea "**********"
type textarea "**********"
click at [1306, 468] on button "Submit" at bounding box center [1318, 467] width 53 height 17
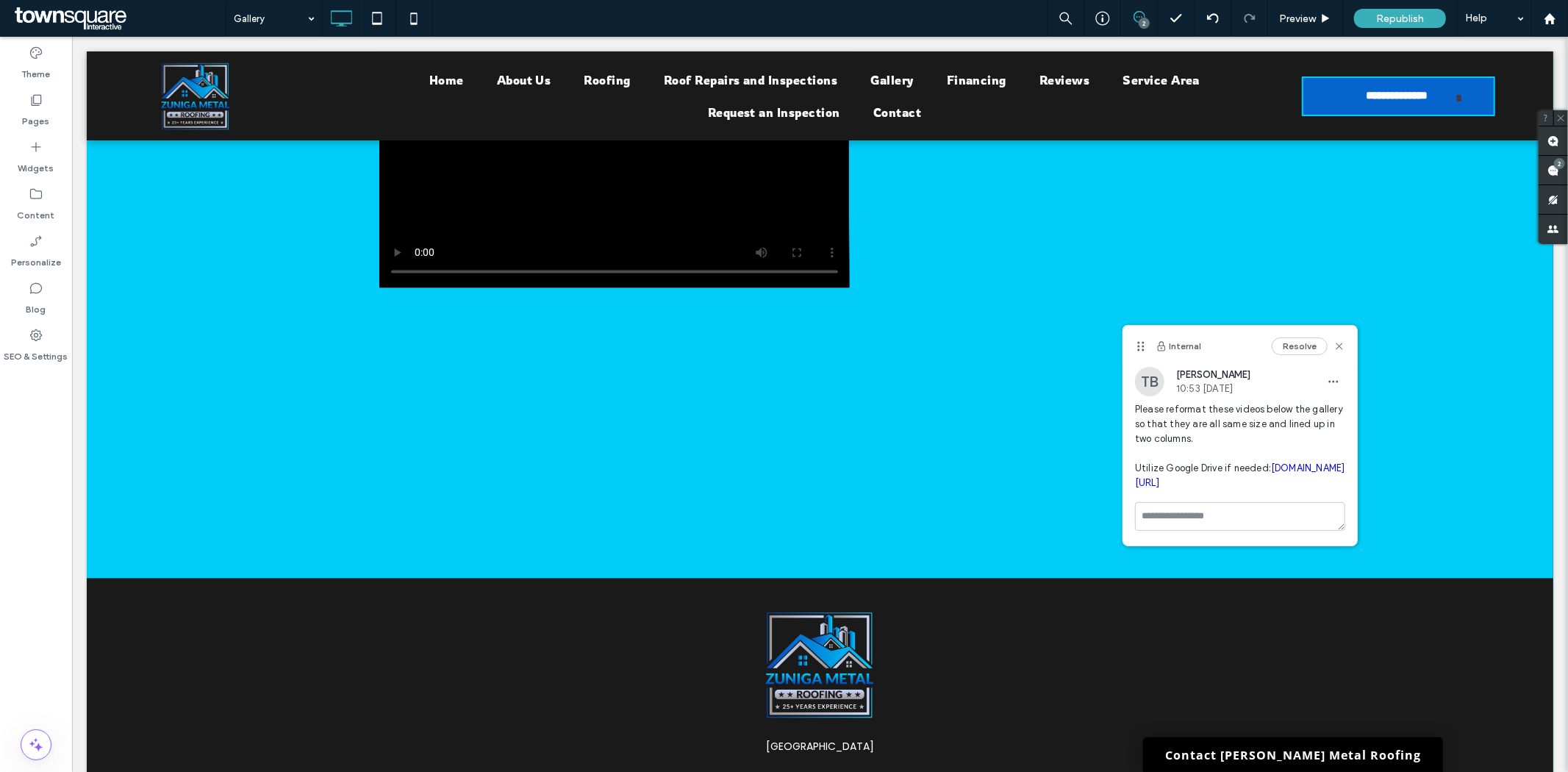
scroll to position [0, 0]
click at [127, 9] on span at bounding box center [118, 18] width 215 height 29
